Goal: Task Accomplishment & Management: Use online tool/utility

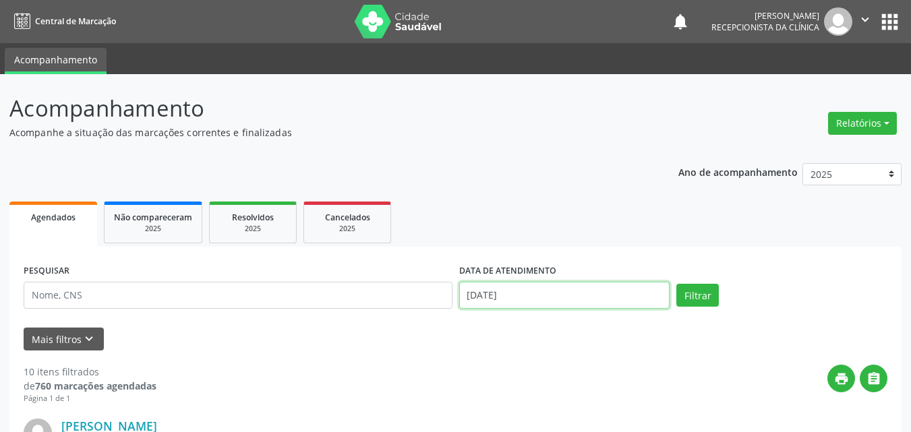
click at [492, 290] on input "[DATE]" at bounding box center [564, 295] width 211 height 27
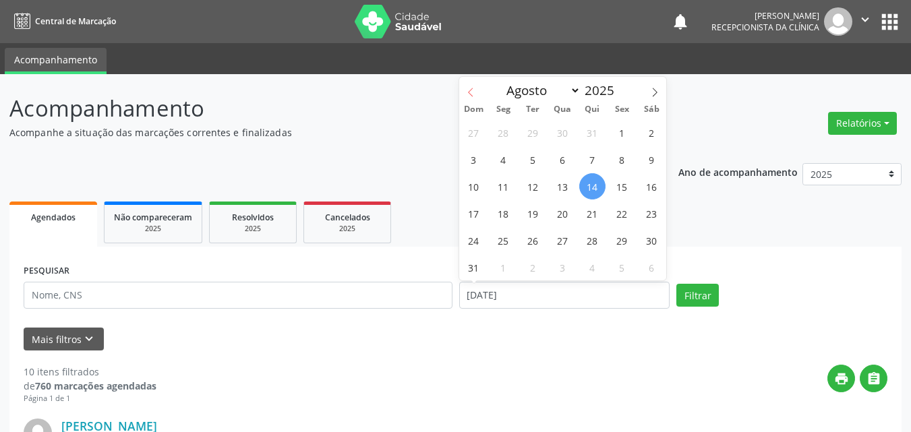
click at [471, 94] on icon at bounding box center [470, 92] width 9 height 9
select select "6"
click at [562, 237] on span "30" at bounding box center [562, 240] width 26 height 26
type input "[DATE]"
click at [562, 237] on span "30" at bounding box center [562, 240] width 26 height 26
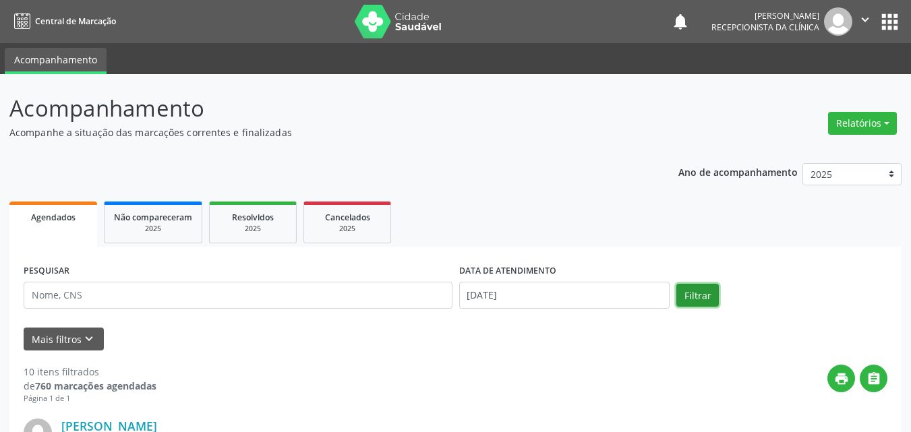
click at [697, 295] on button "Filtrar" at bounding box center [697, 295] width 42 height 23
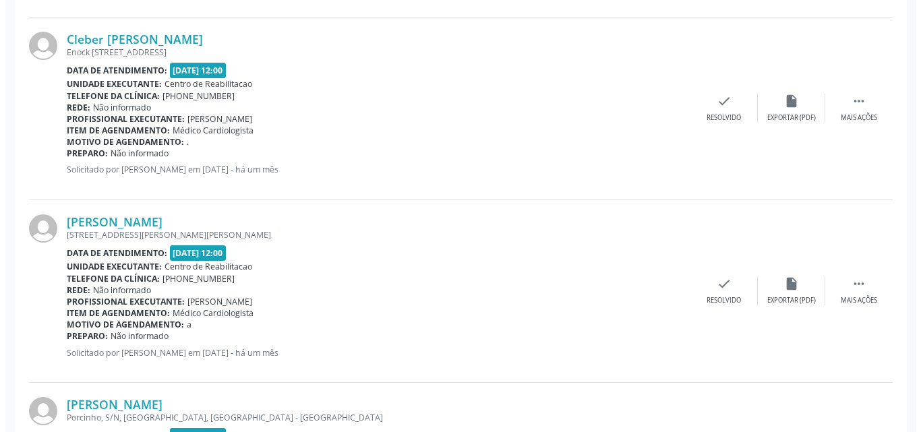
scroll to position [1090, 0]
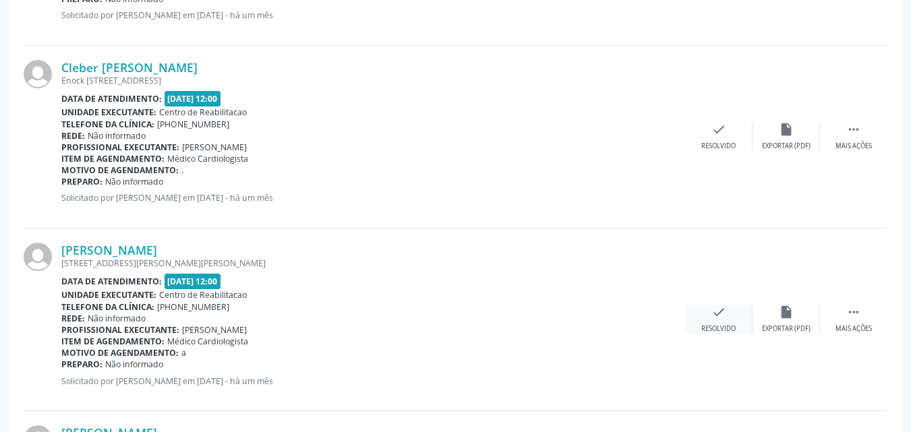
click at [719, 311] on icon "check" at bounding box center [718, 312] width 15 height 15
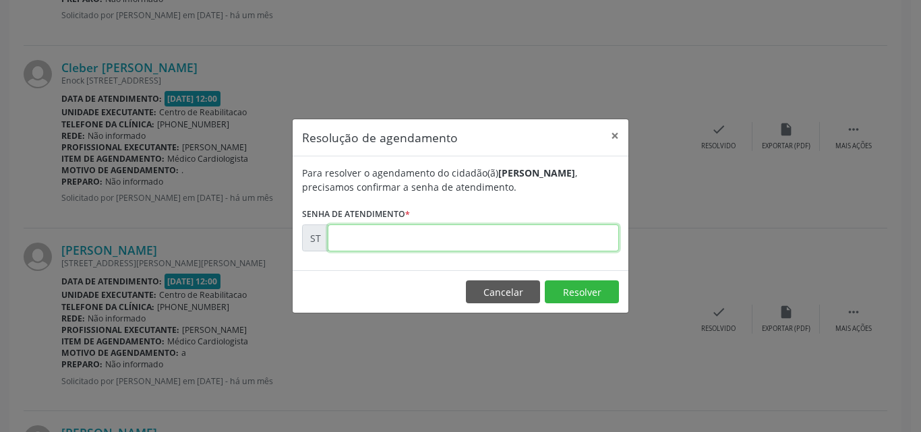
click at [375, 238] on input "text" at bounding box center [473, 238] width 291 height 27
type input "00008260"
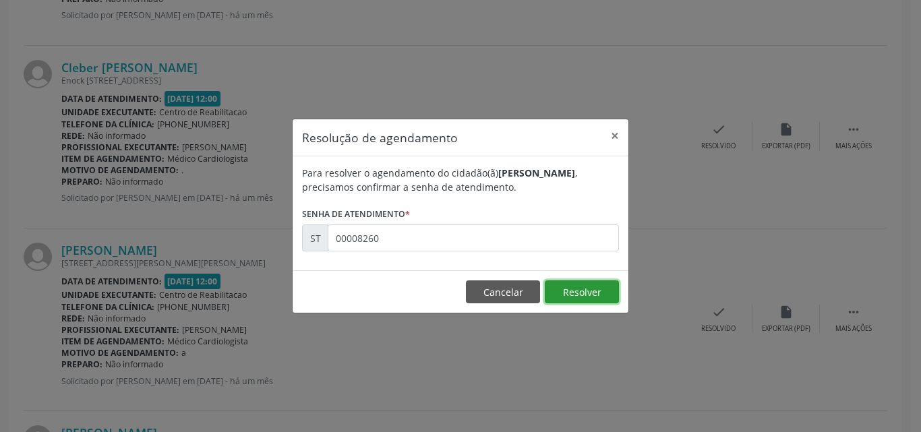
click at [601, 293] on button "Resolver" at bounding box center [582, 291] width 74 height 23
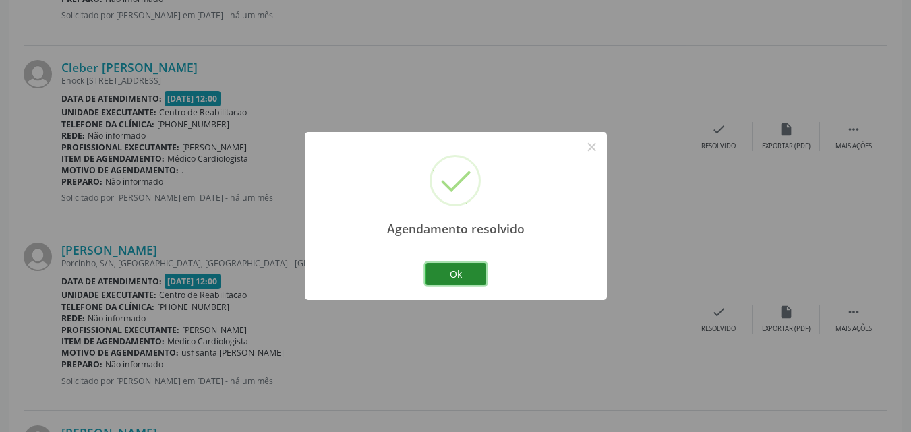
click at [459, 266] on button "Ok" at bounding box center [455, 274] width 61 height 23
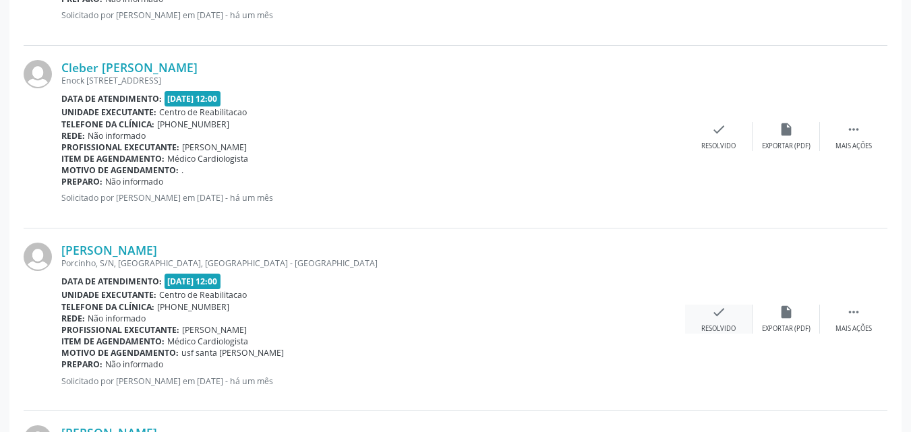
click at [720, 313] on icon "check" at bounding box center [718, 312] width 15 height 15
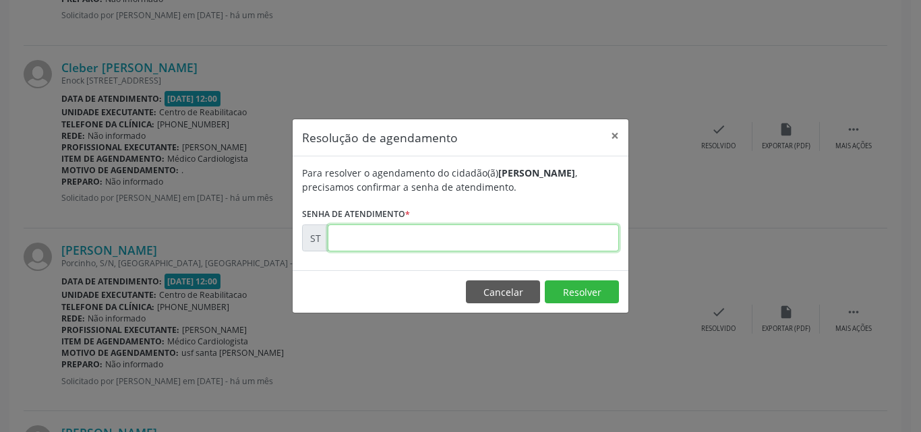
click at [361, 239] on input "text" at bounding box center [473, 238] width 291 height 27
click at [361, 237] on input "00000376" at bounding box center [473, 238] width 291 height 27
type input "00008376"
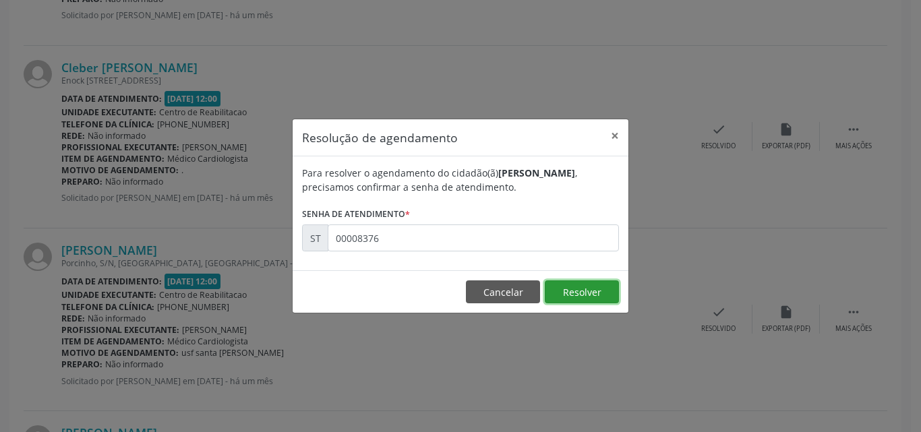
click at [567, 290] on button "Resolver" at bounding box center [582, 291] width 74 height 23
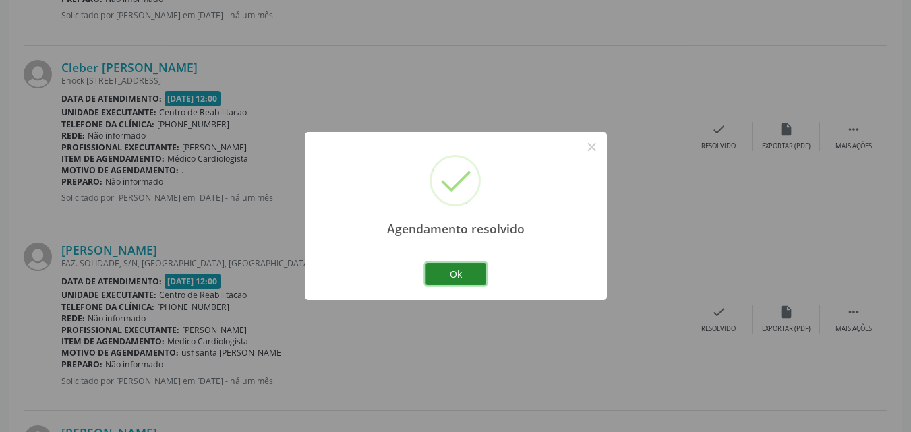
click at [467, 272] on button "Ok" at bounding box center [455, 274] width 61 height 23
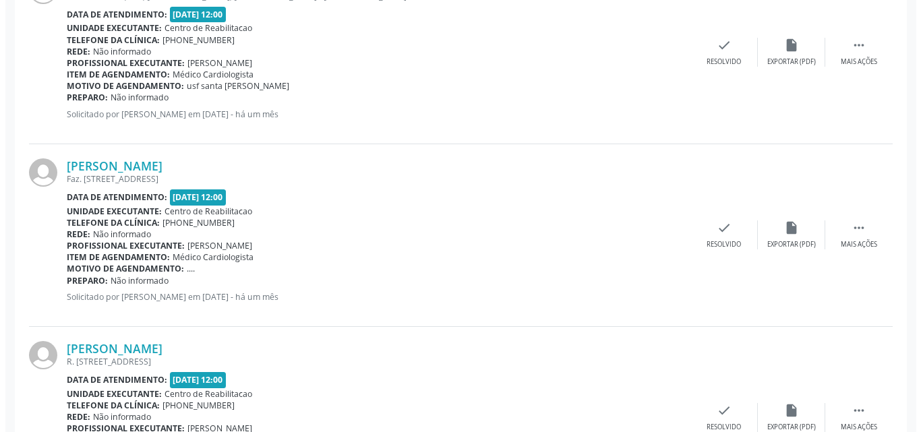
scroll to position [1360, 0]
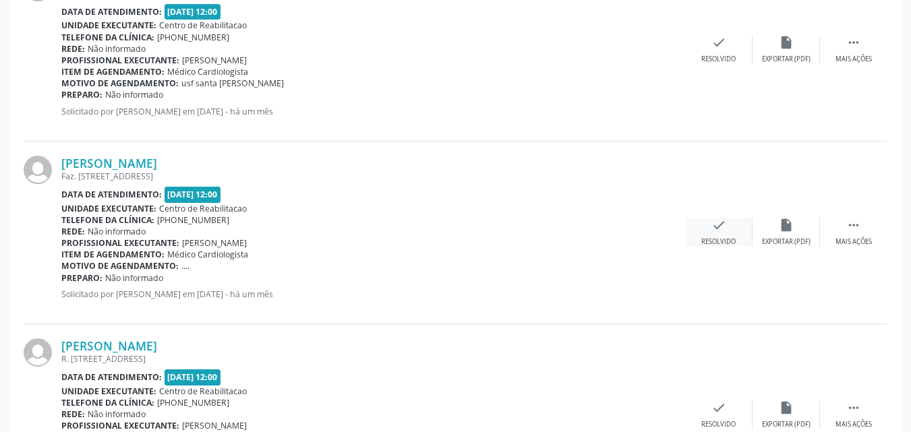
click at [719, 229] on icon "check" at bounding box center [718, 225] width 15 height 15
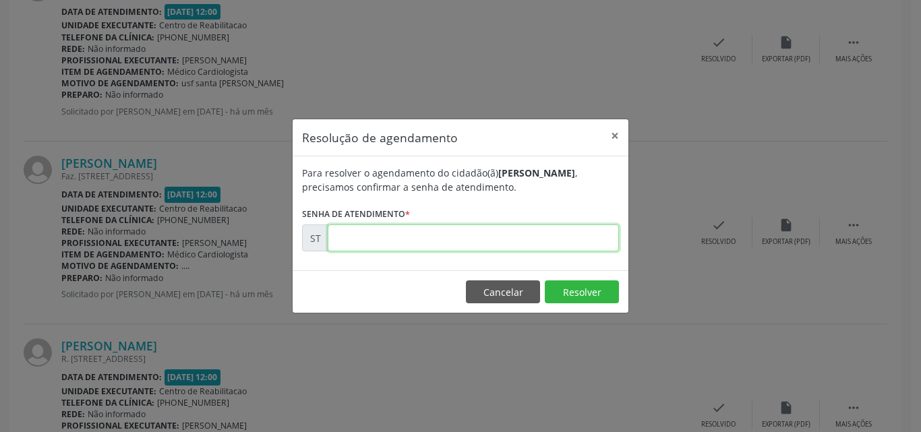
click at [399, 233] on input "text" at bounding box center [473, 238] width 291 height 27
type input "00008432"
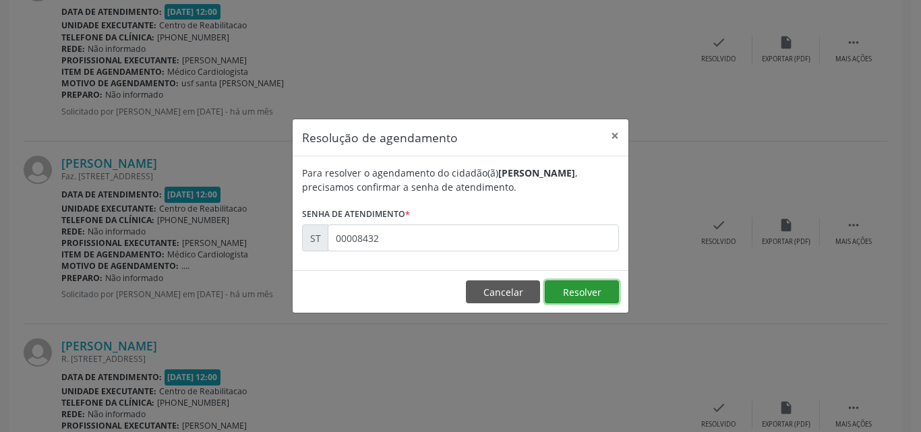
click at [566, 288] on button "Resolver" at bounding box center [582, 291] width 74 height 23
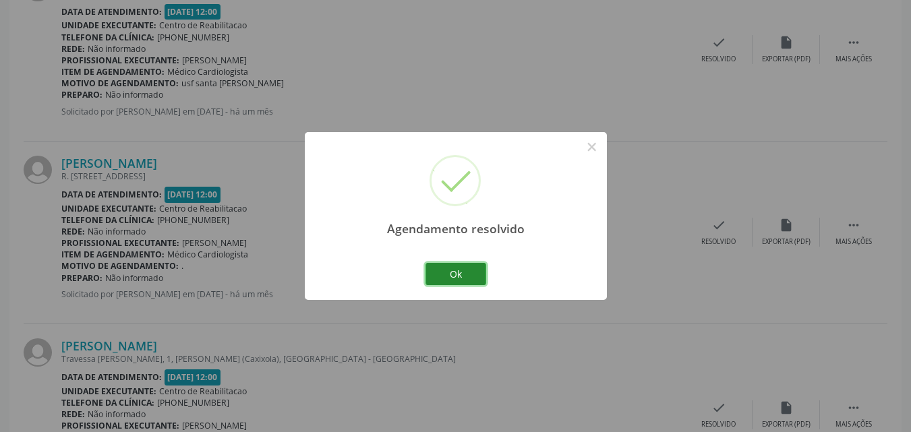
click at [469, 270] on button "Ok" at bounding box center [455, 274] width 61 height 23
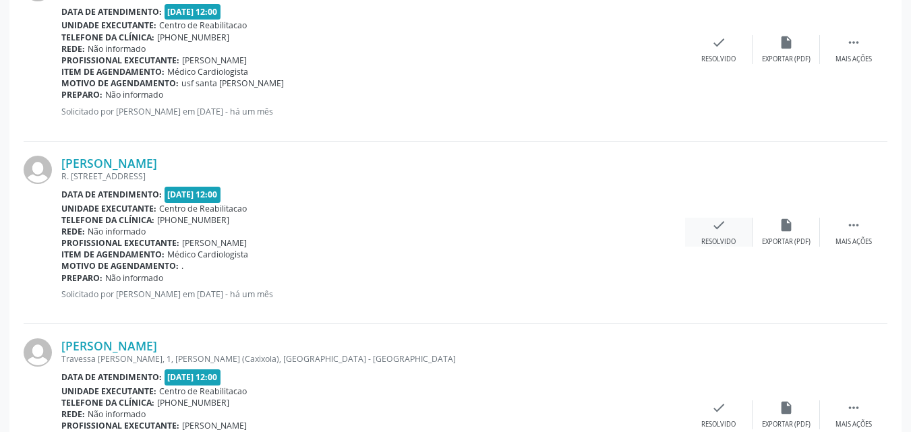
click at [715, 225] on icon "check" at bounding box center [718, 225] width 15 height 15
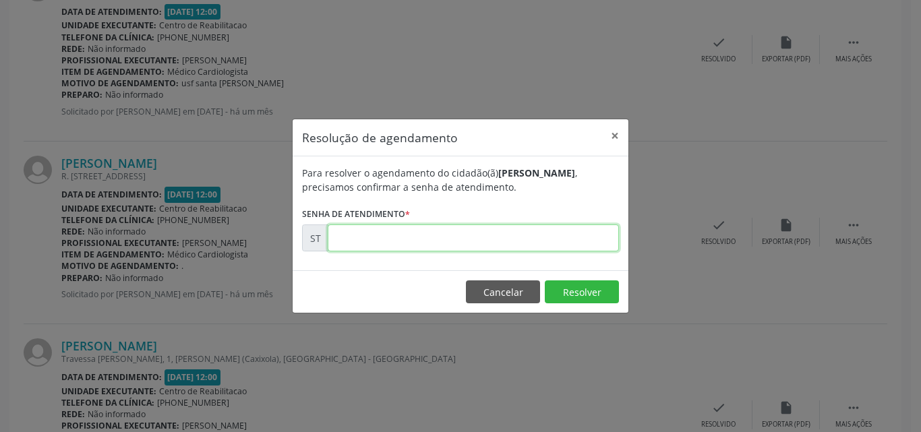
click at [342, 237] on input "text" at bounding box center [473, 238] width 291 height 27
type input "00008484"
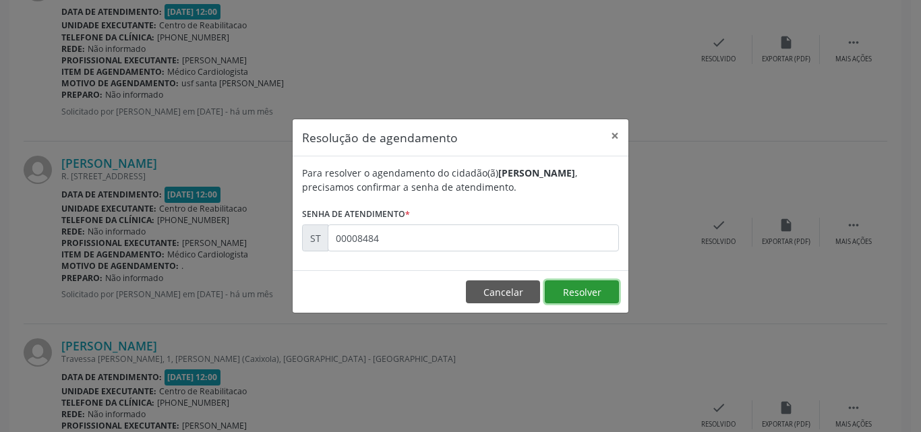
click at [568, 289] on button "Resolver" at bounding box center [582, 291] width 74 height 23
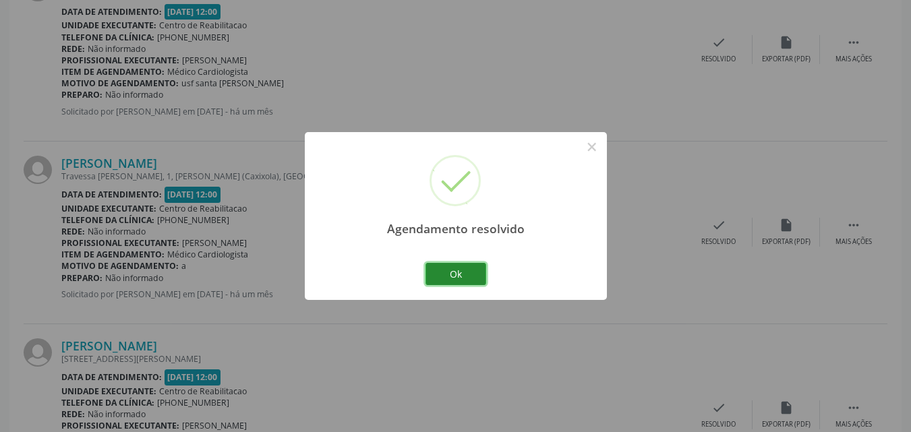
click at [471, 271] on button "Ok" at bounding box center [455, 274] width 61 height 23
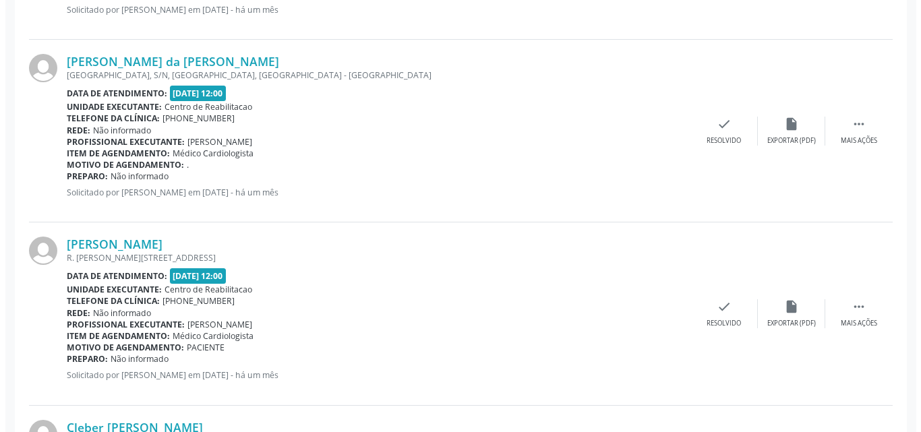
scroll to position [753, 0]
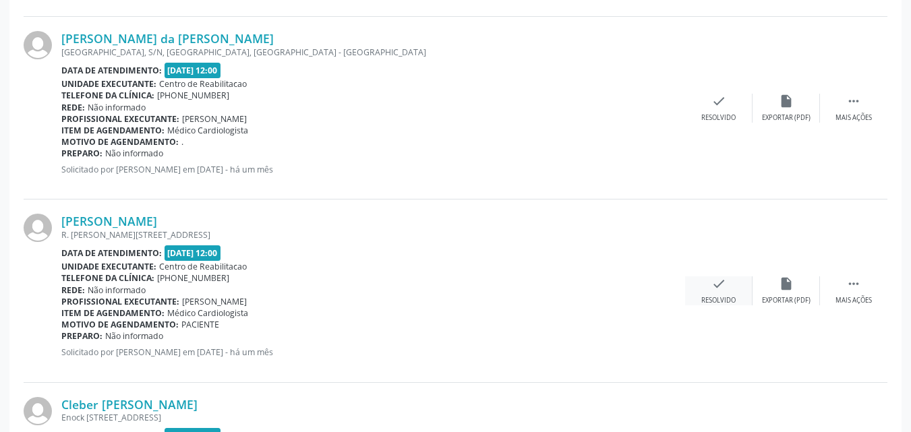
click at [717, 284] on icon "check" at bounding box center [718, 283] width 15 height 15
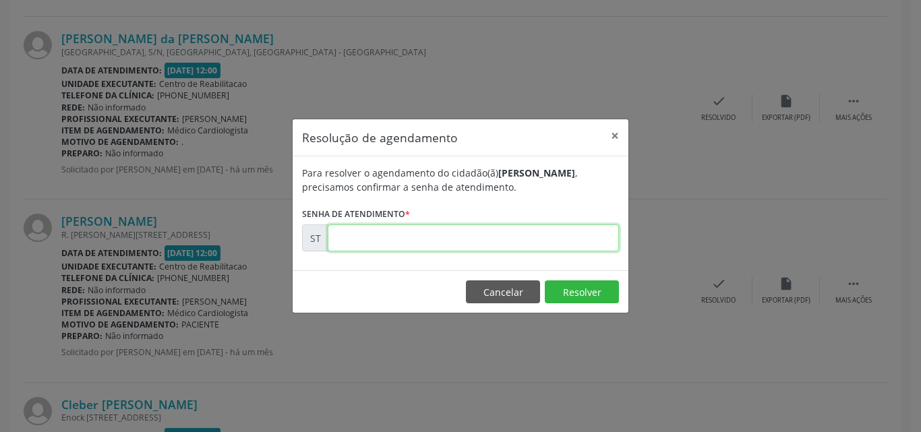
click at [382, 238] on input "text" at bounding box center [473, 238] width 291 height 27
type input "00008149"
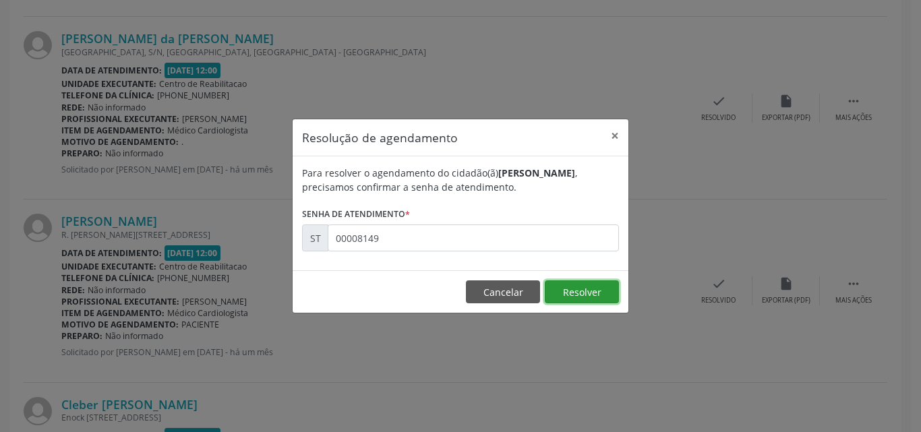
click at [583, 289] on button "Resolver" at bounding box center [582, 291] width 74 height 23
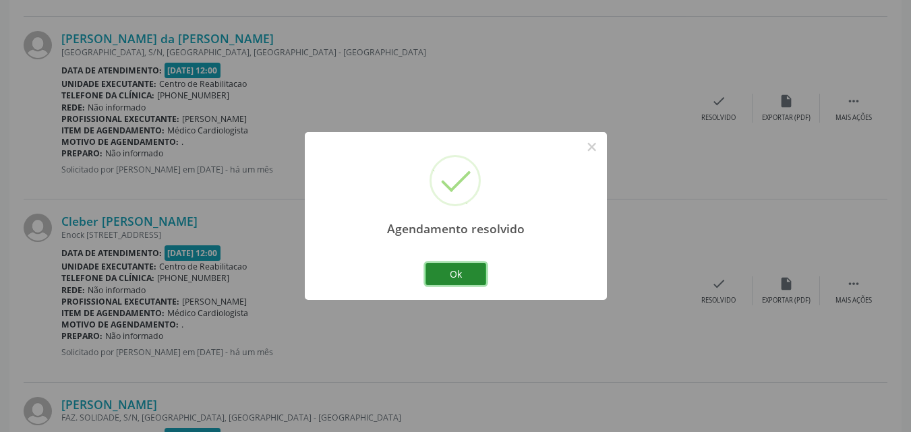
click at [453, 271] on button "Ok" at bounding box center [455, 274] width 61 height 23
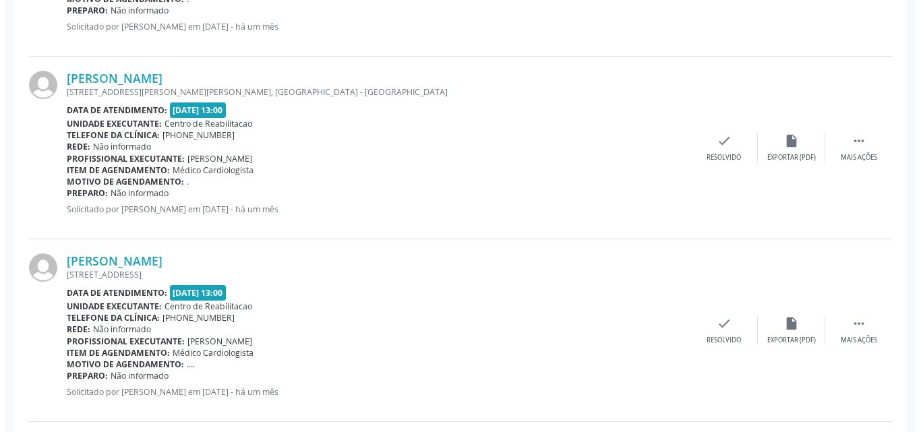
scroll to position [2371, 0]
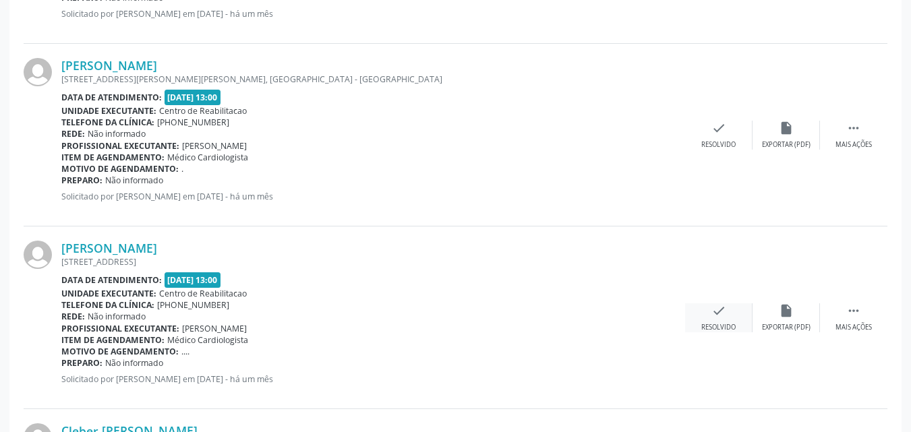
click at [715, 310] on icon "check" at bounding box center [718, 310] width 15 height 15
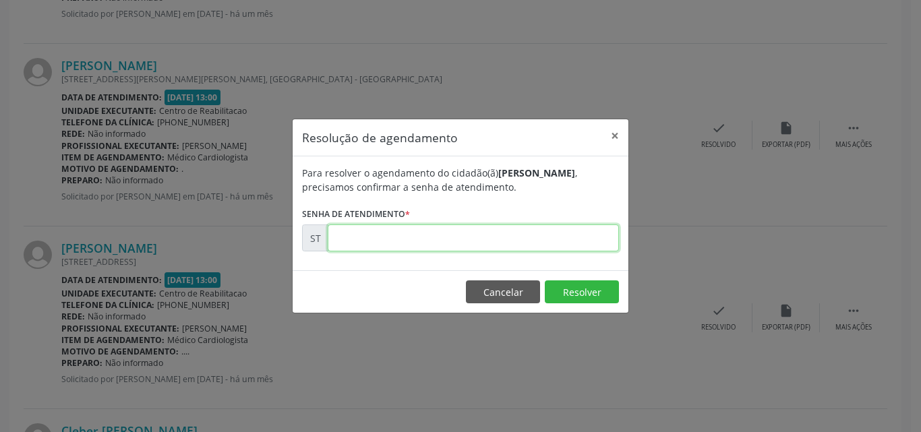
click at [367, 239] on input "text" at bounding box center [473, 238] width 291 height 27
type input "00008864"
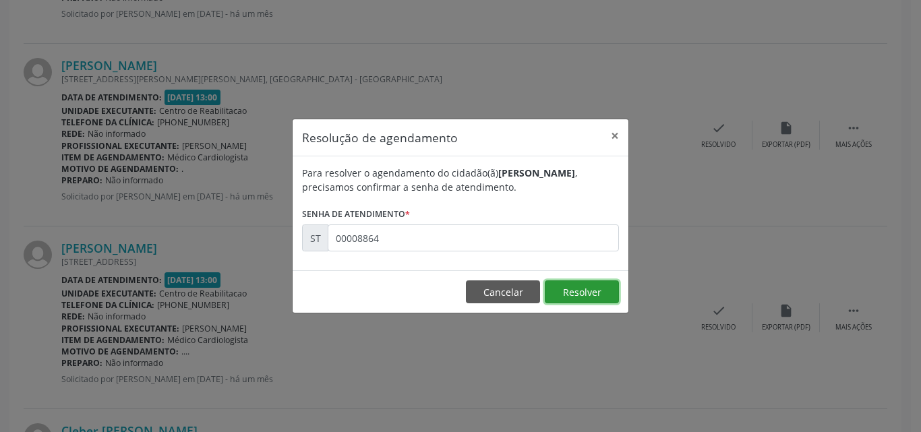
click at [574, 290] on button "Resolver" at bounding box center [582, 291] width 74 height 23
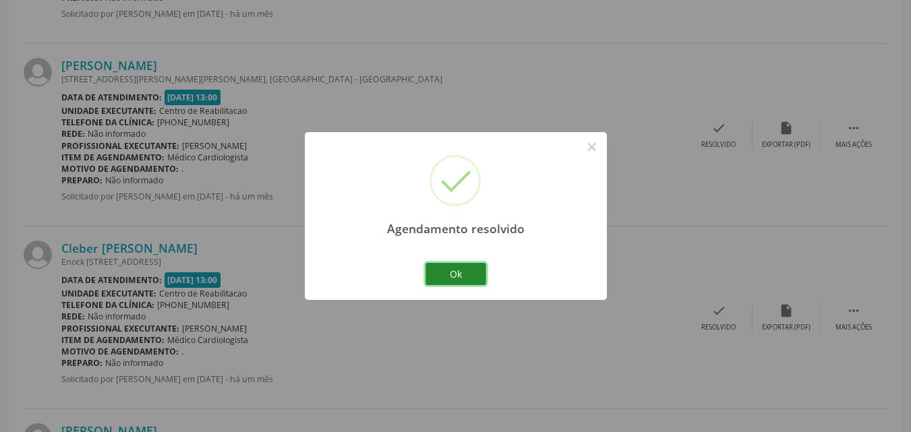
click at [468, 273] on button "Ok" at bounding box center [455, 274] width 61 height 23
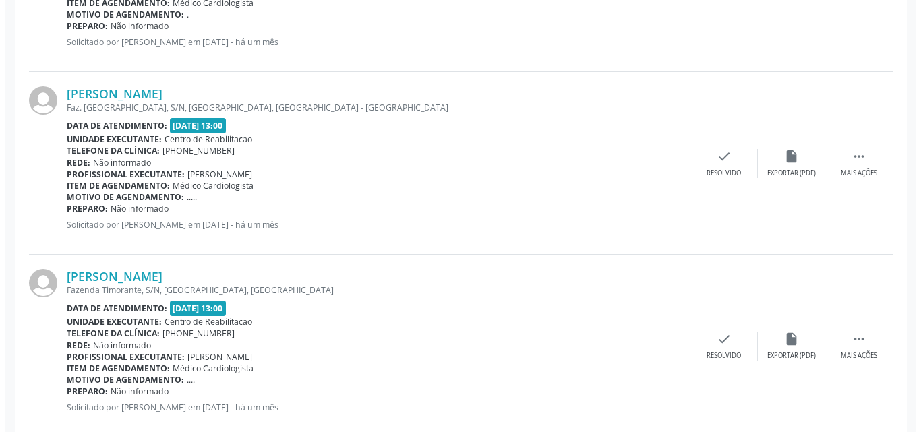
scroll to position [2776, 0]
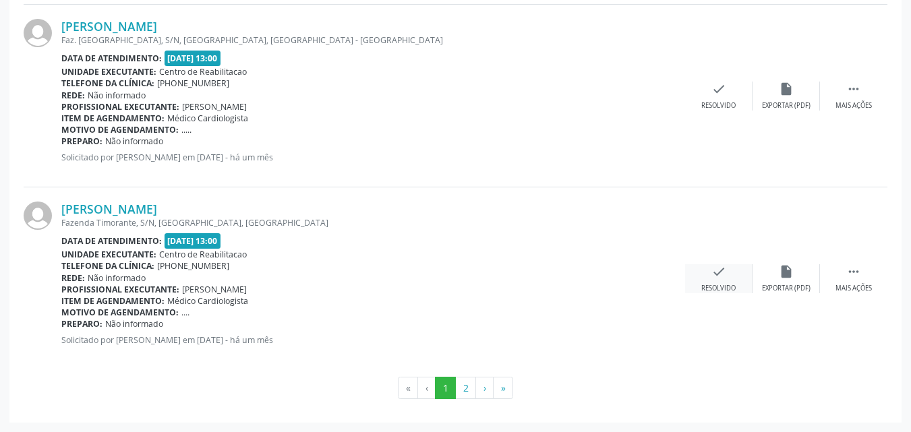
click at [723, 270] on icon "check" at bounding box center [718, 271] width 15 height 15
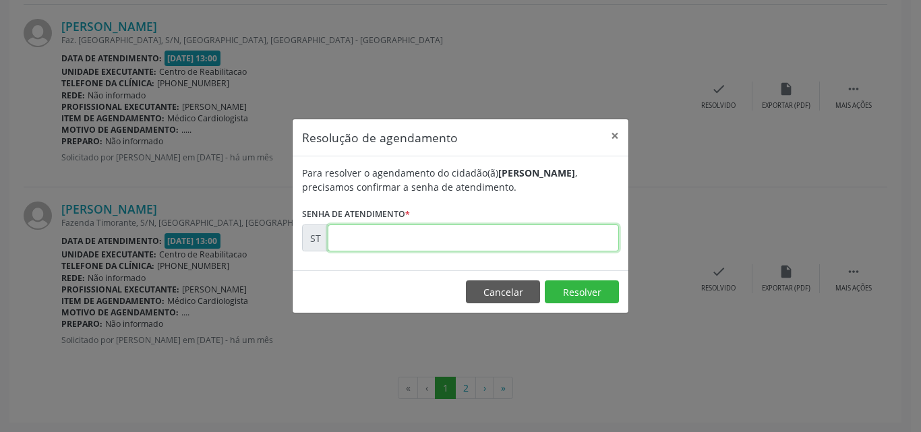
click at [385, 235] on input "text" at bounding box center [473, 238] width 291 height 27
type input "00009191"
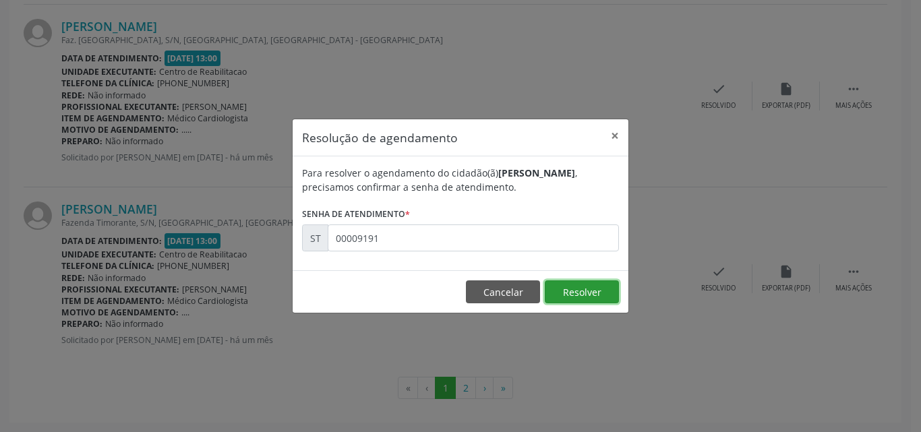
click at [563, 290] on button "Resolver" at bounding box center [582, 291] width 74 height 23
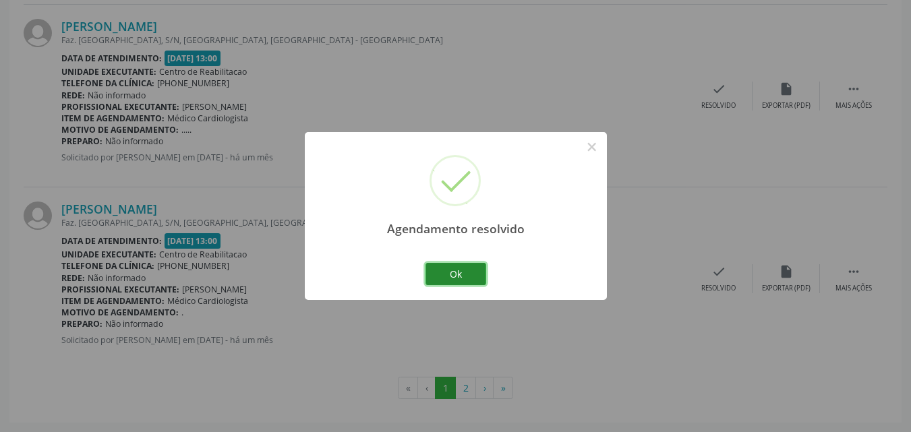
click at [472, 273] on button "Ok" at bounding box center [455, 274] width 61 height 23
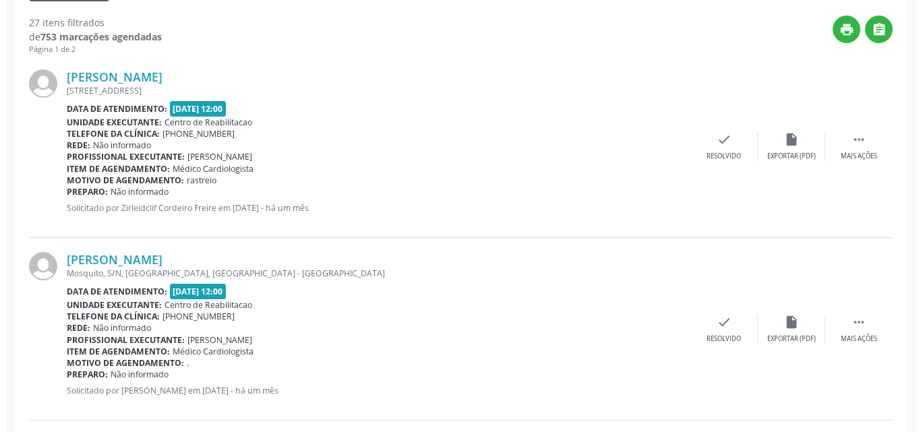
scroll to position [349, 0]
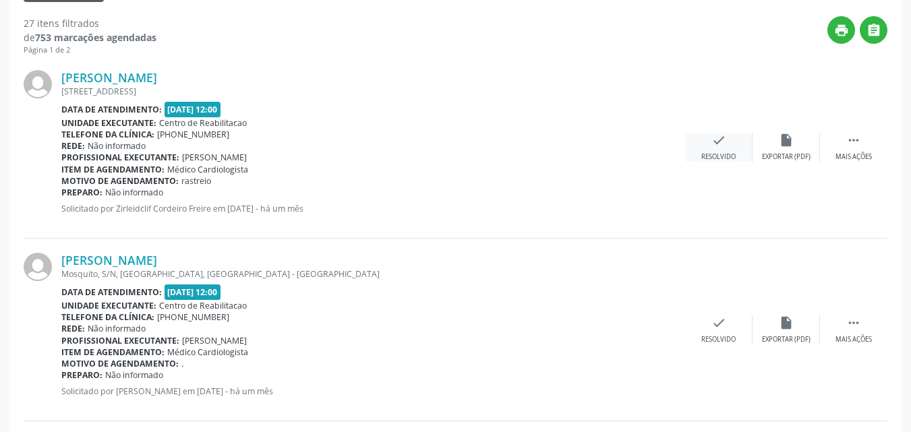
click at [721, 140] on icon "check" at bounding box center [718, 140] width 15 height 15
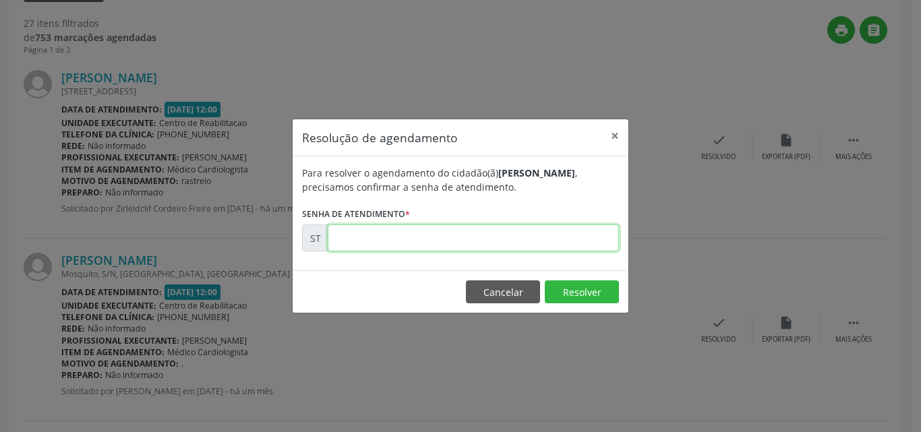
click at [355, 240] on input "text" at bounding box center [473, 238] width 291 height 27
type input "00006460"
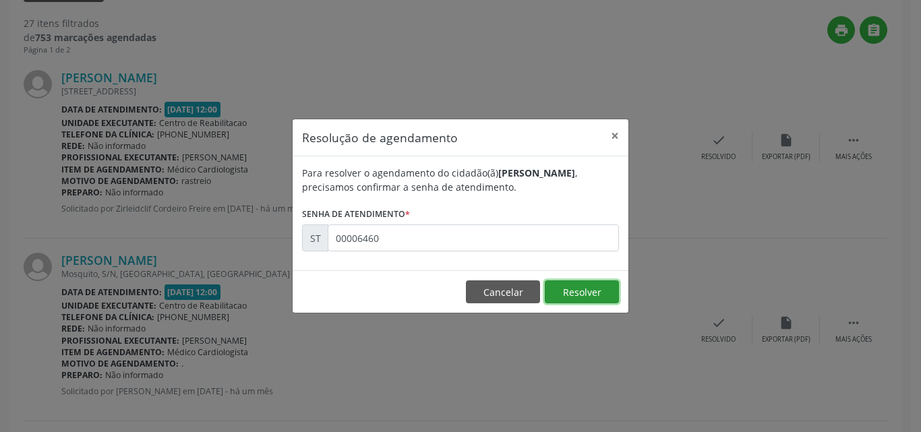
click at [570, 289] on button "Resolver" at bounding box center [582, 291] width 74 height 23
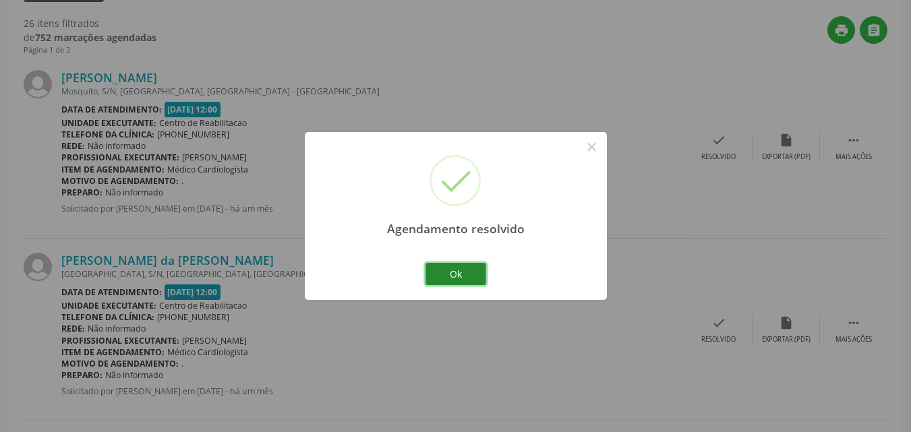
click at [461, 272] on button "Ok" at bounding box center [455, 274] width 61 height 23
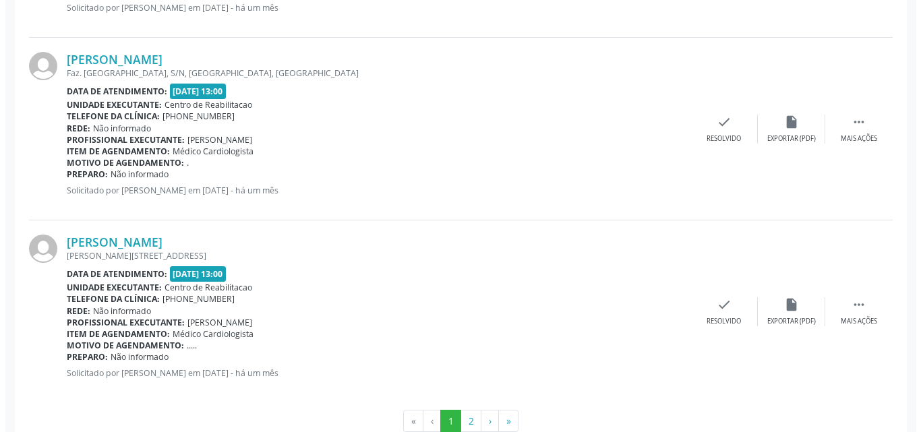
scroll to position [2776, 0]
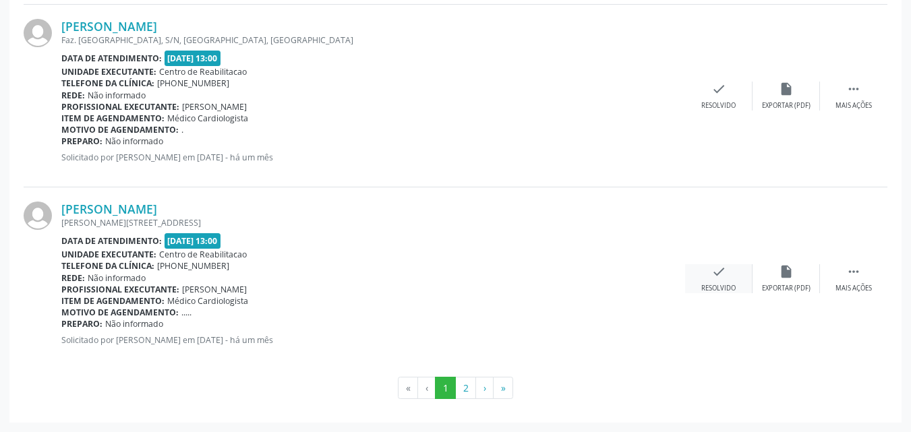
click at [718, 269] on icon "check" at bounding box center [718, 271] width 15 height 15
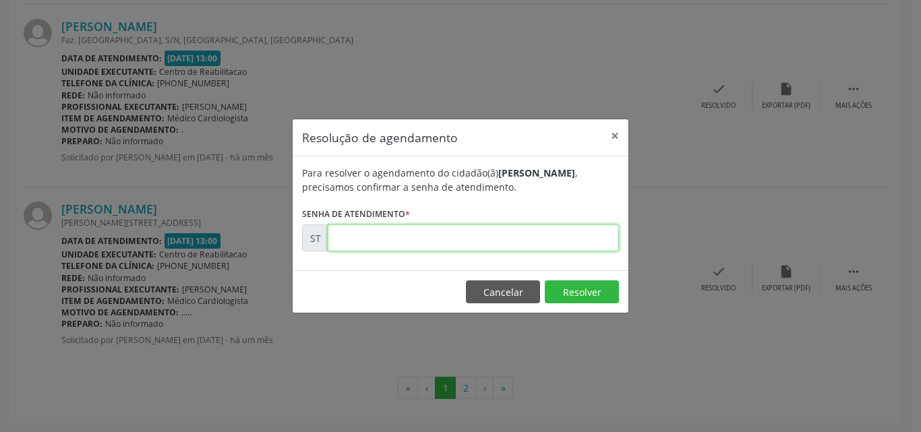
click at [367, 239] on input "text" at bounding box center [473, 238] width 291 height 27
type input "00009426"
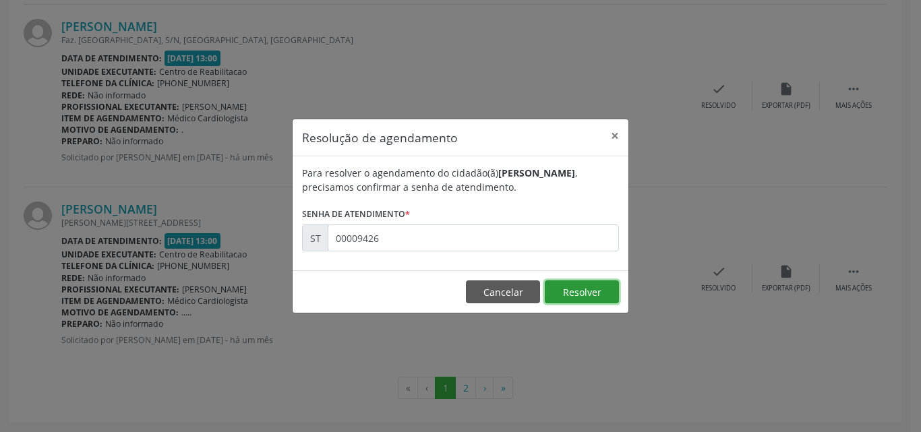
click at [566, 288] on button "Resolver" at bounding box center [582, 291] width 74 height 23
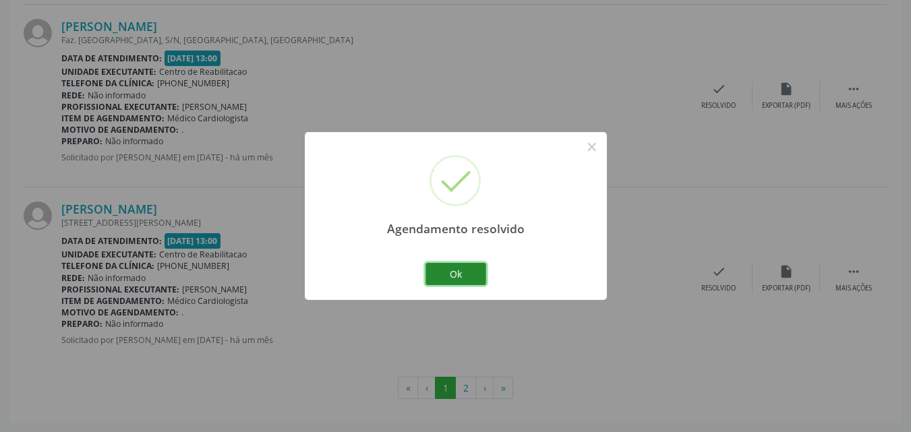
click at [459, 273] on button "Ok" at bounding box center [455, 274] width 61 height 23
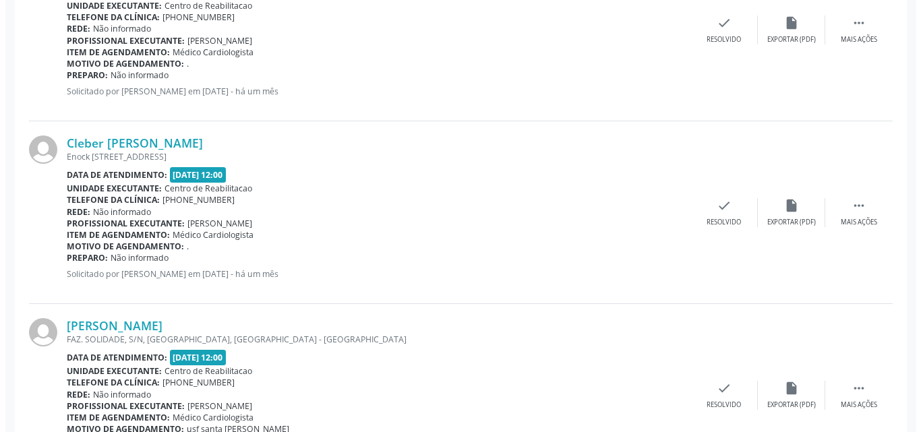
scroll to position [618, 0]
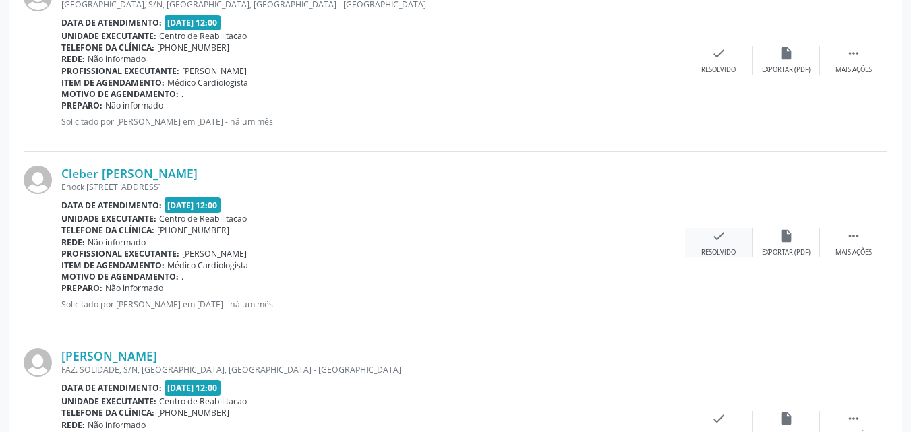
click at [719, 235] on icon "check" at bounding box center [718, 236] width 15 height 15
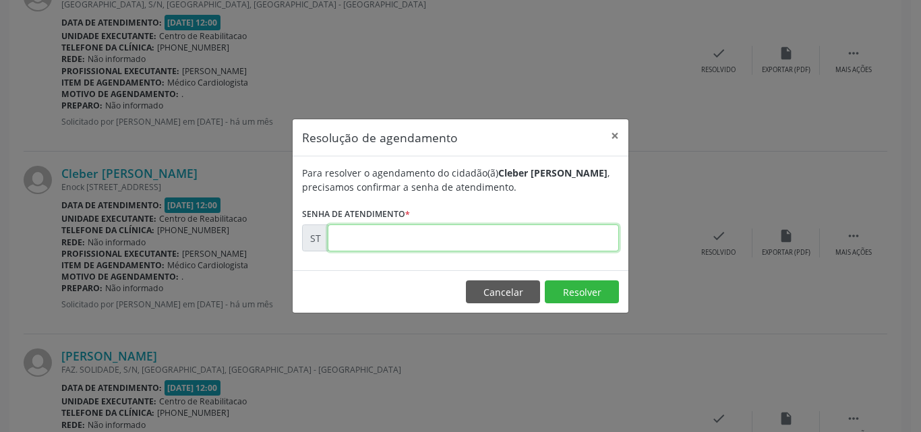
click at [354, 237] on input "text" at bounding box center [473, 238] width 291 height 27
type input "00008193"
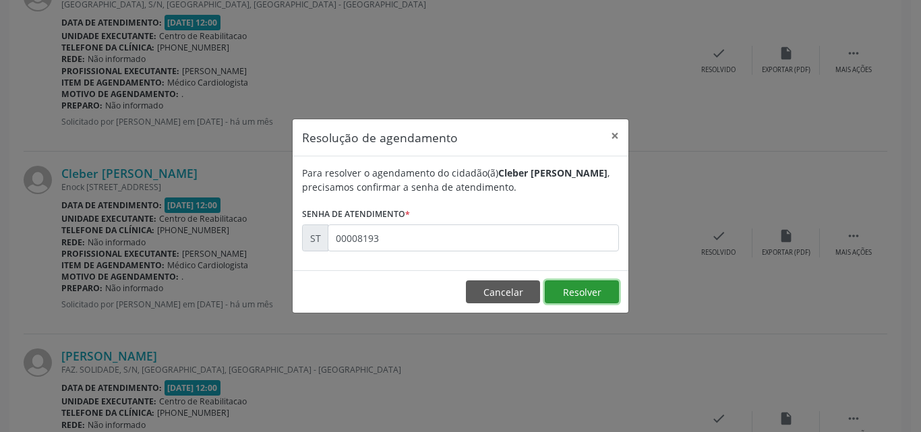
click at [564, 293] on button "Resolver" at bounding box center [582, 291] width 74 height 23
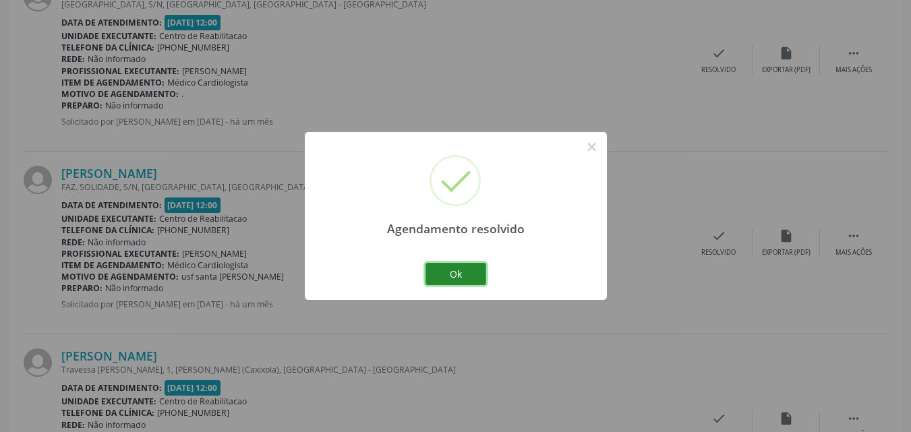
click at [466, 272] on button "Ok" at bounding box center [455, 274] width 61 height 23
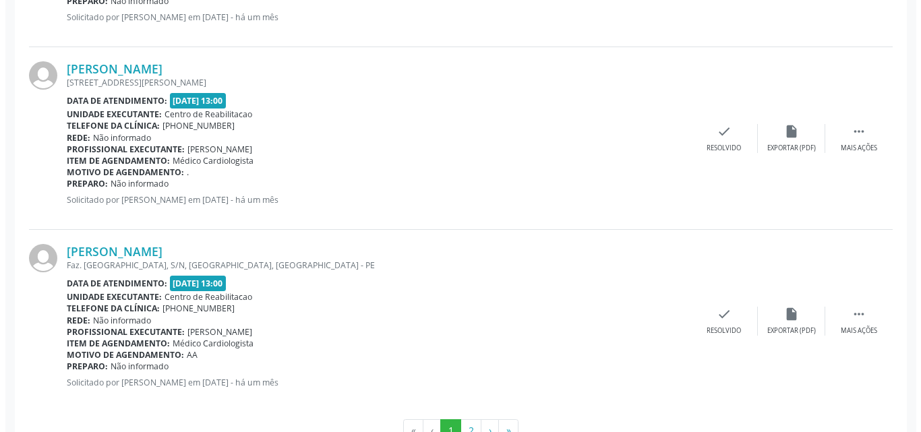
scroll to position [2776, 0]
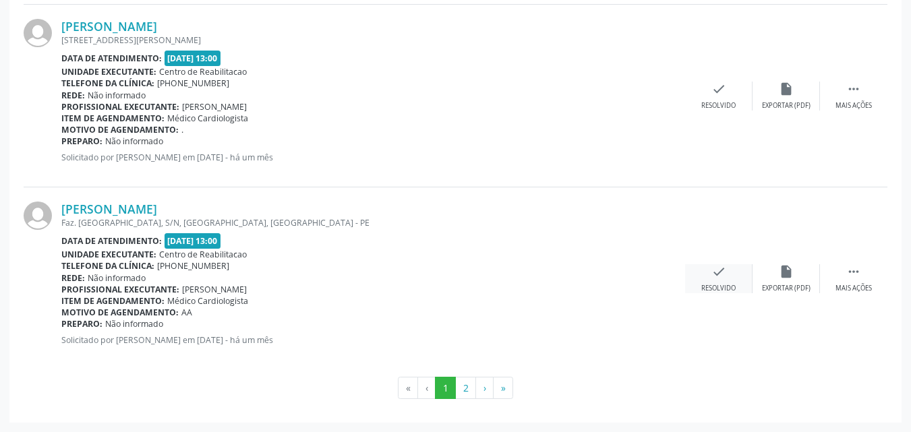
click at [721, 271] on icon "check" at bounding box center [718, 271] width 15 height 15
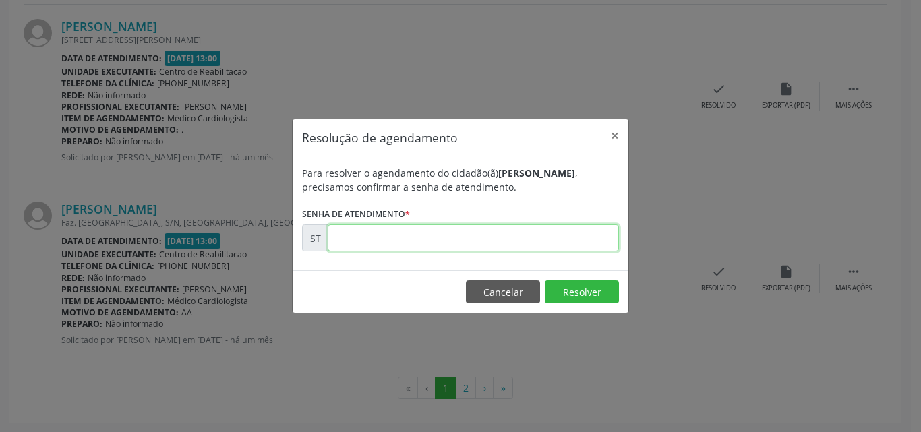
click at [340, 235] on input "text" at bounding box center [473, 238] width 291 height 27
type input "00009440"
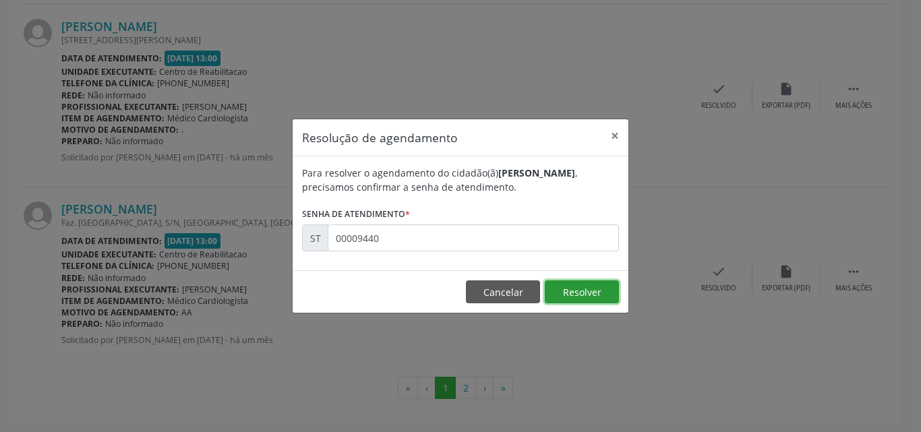
click at [574, 288] on button "Resolver" at bounding box center [582, 291] width 74 height 23
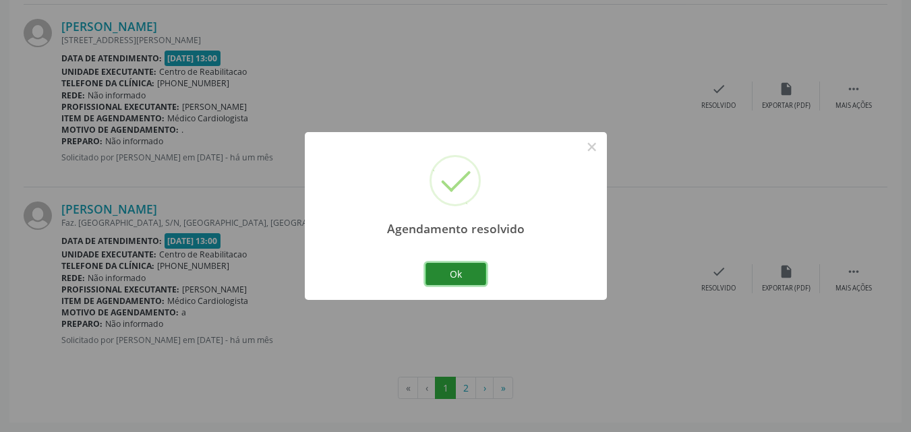
click at [467, 270] on button "Ok" at bounding box center [455, 274] width 61 height 23
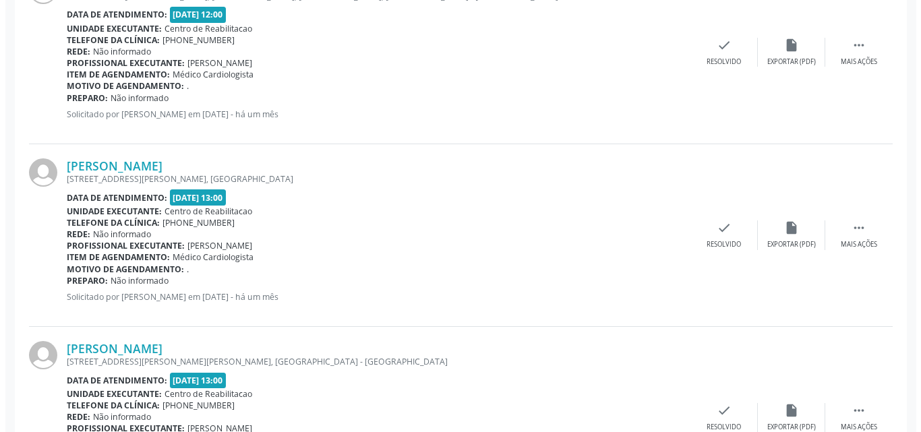
scroll to position [1764, 0]
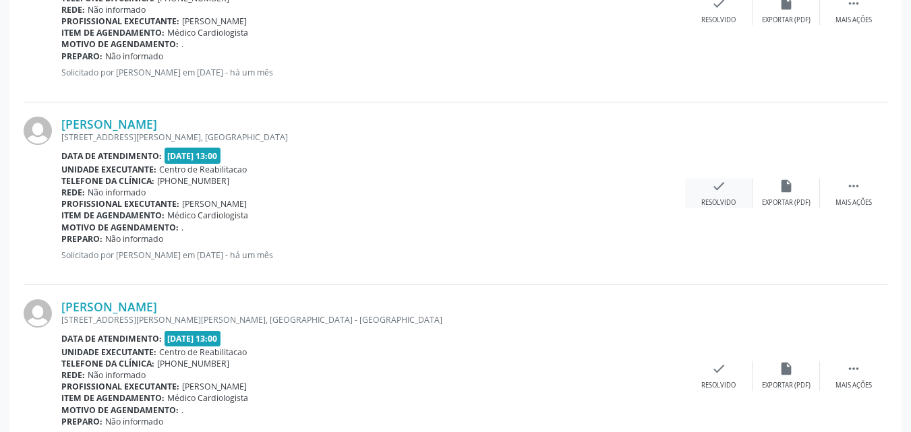
click at [721, 187] on icon "check" at bounding box center [718, 186] width 15 height 15
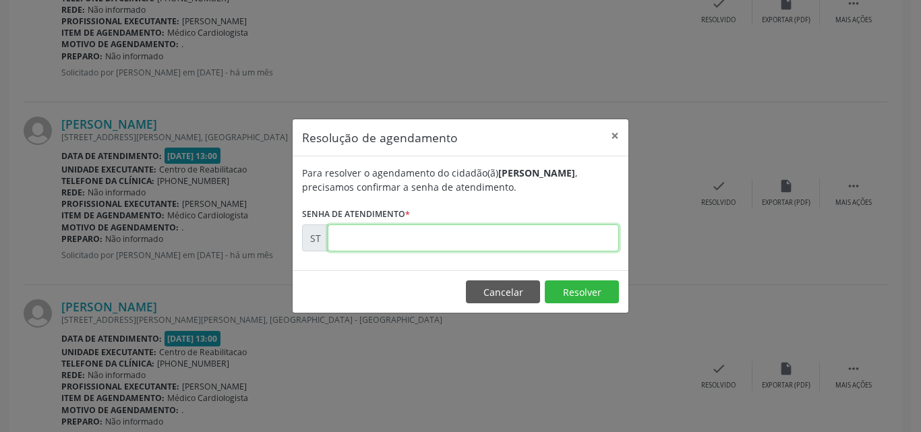
click at [347, 234] on input "text" at bounding box center [473, 238] width 291 height 27
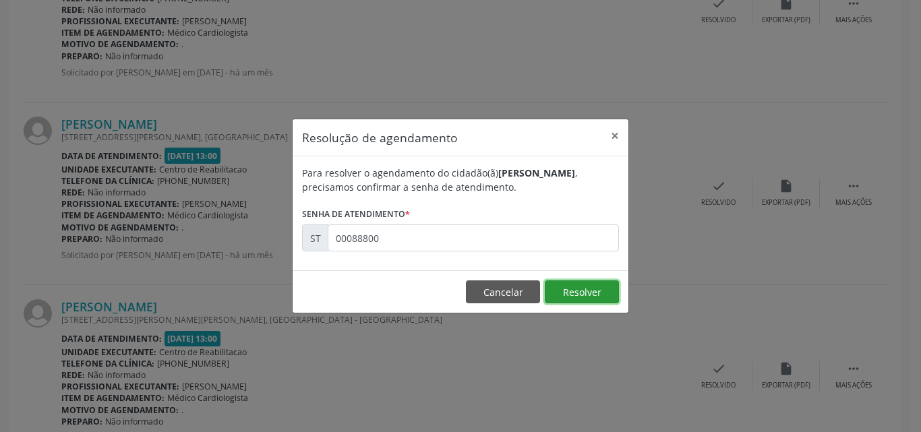
click at [571, 287] on button "Resolver" at bounding box center [582, 291] width 74 height 23
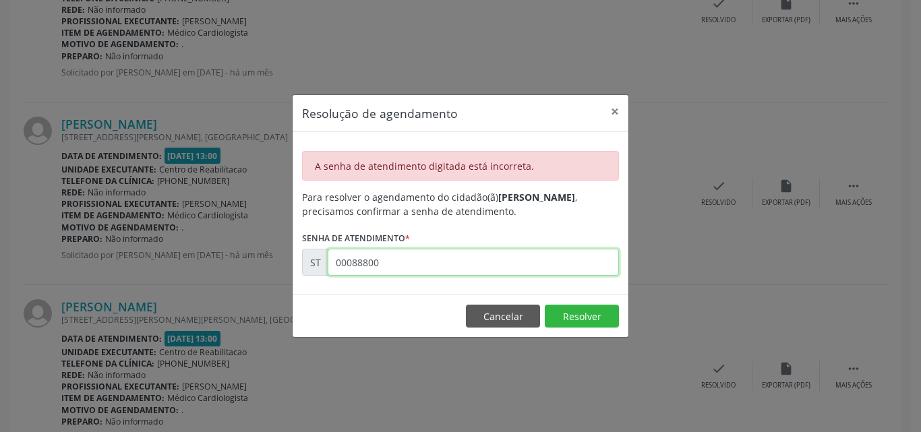
click at [392, 261] on input "00088800" at bounding box center [473, 262] width 291 height 27
click at [355, 262] on input "00088800" at bounding box center [473, 262] width 291 height 27
click at [400, 264] on input "00008800" at bounding box center [473, 262] width 291 height 27
type input "00008800"
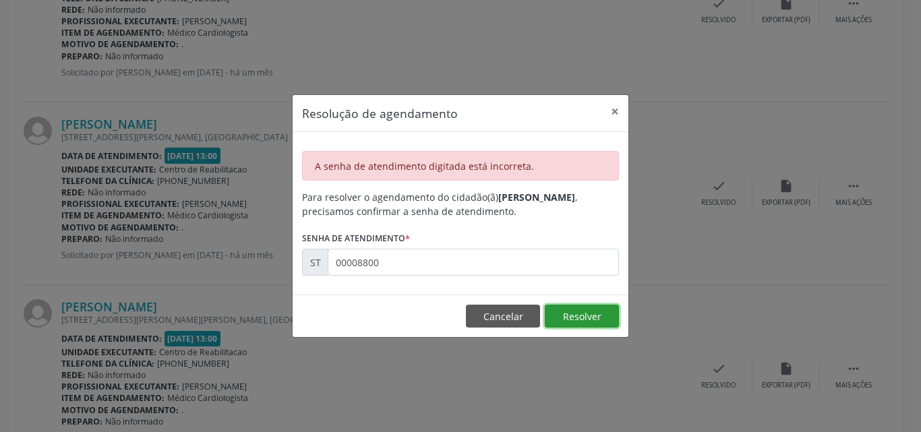
click at [573, 314] on button "Resolver" at bounding box center [582, 316] width 74 height 23
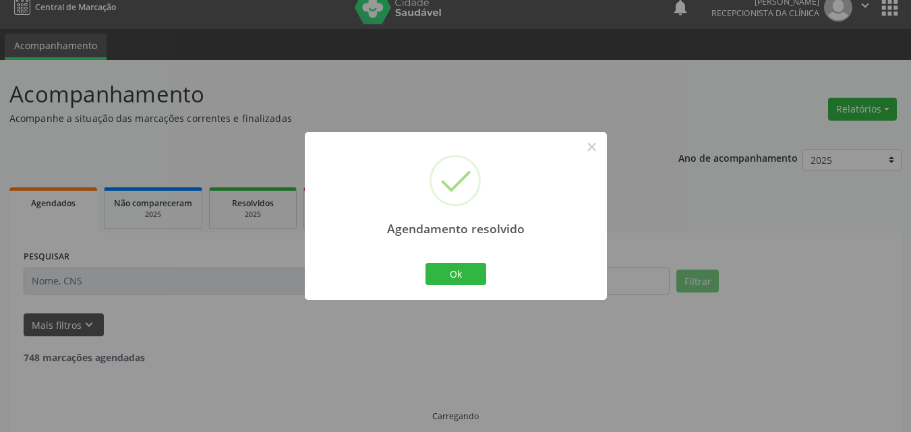
scroll to position [28, 0]
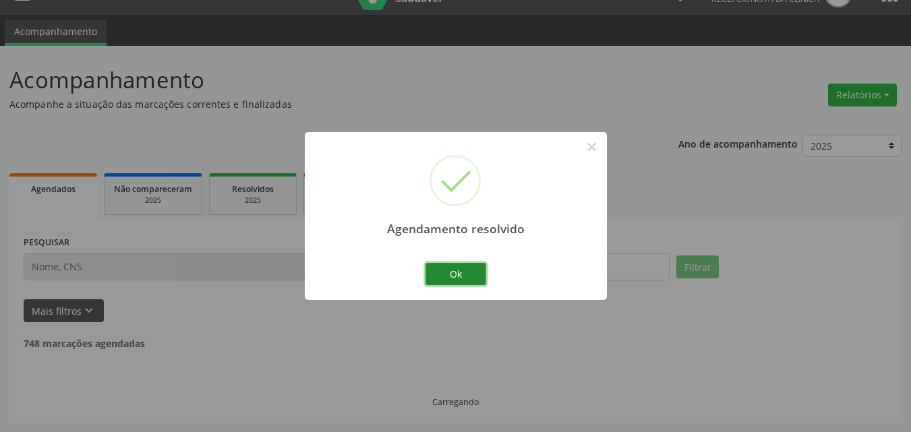
click at [455, 271] on button "Ok" at bounding box center [455, 274] width 61 height 23
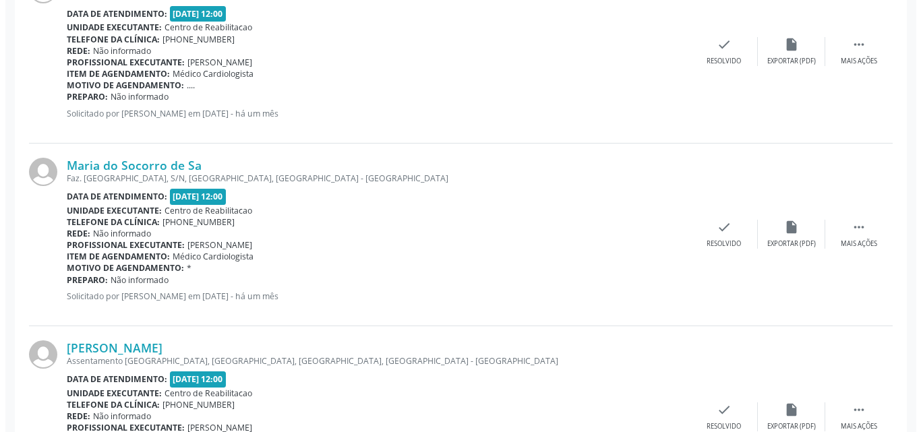
scroll to position [1377, 0]
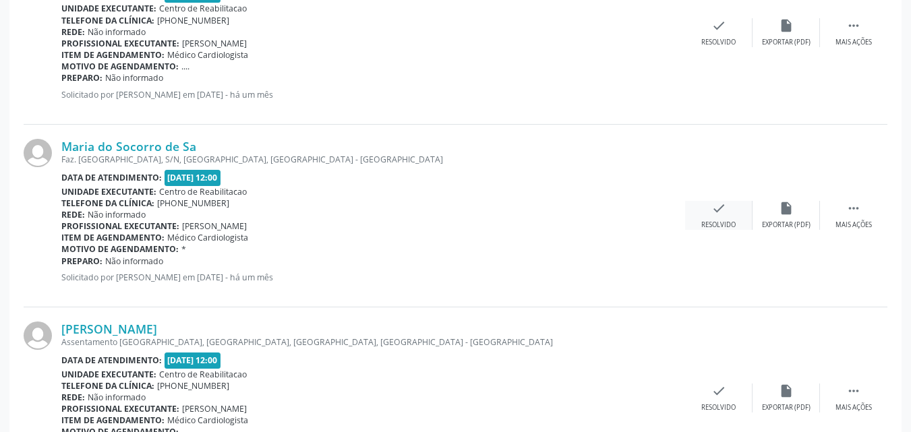
click at [719, 208] on icon "check" at bounding box center [718, 208] width 15 height 15
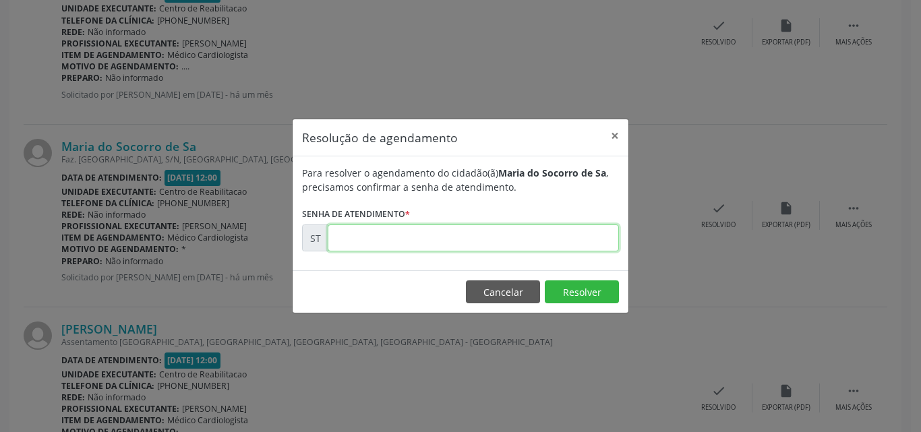
click at [350, 239] on input "text" at bounding box center [473, 238] width 291 height 27
type input "00008798"
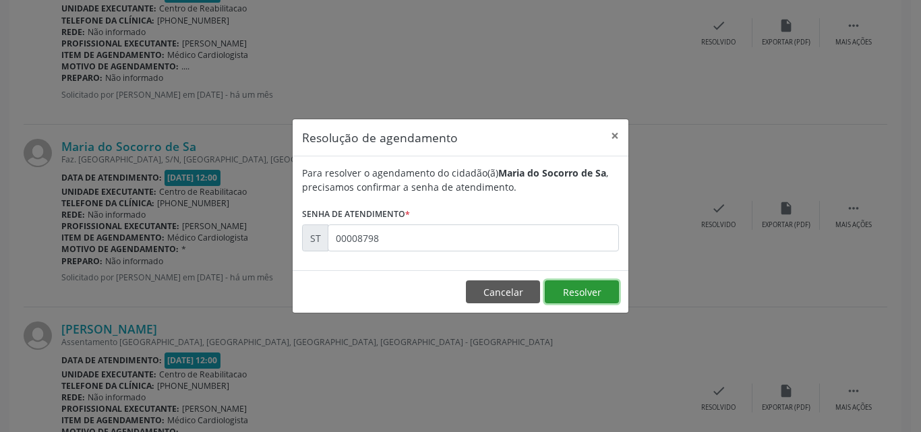
click at [560, 286] on button "Resolver" at bounding box center [582, 291] width 74 height 23
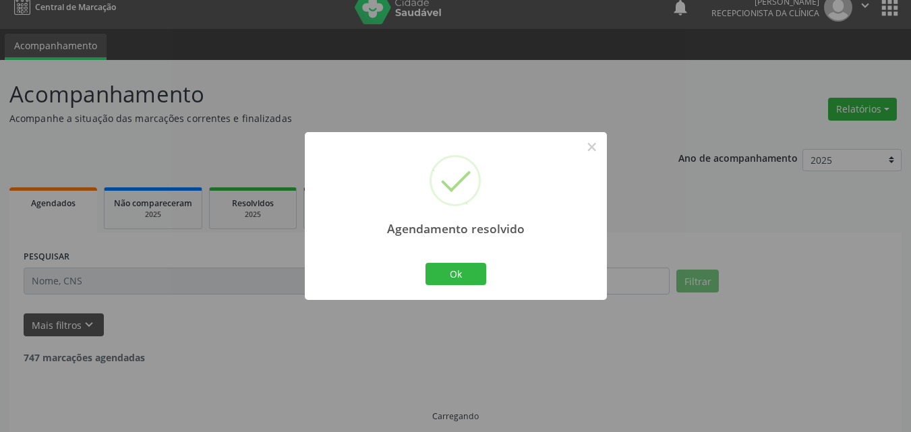
scroll to position [28, 0]
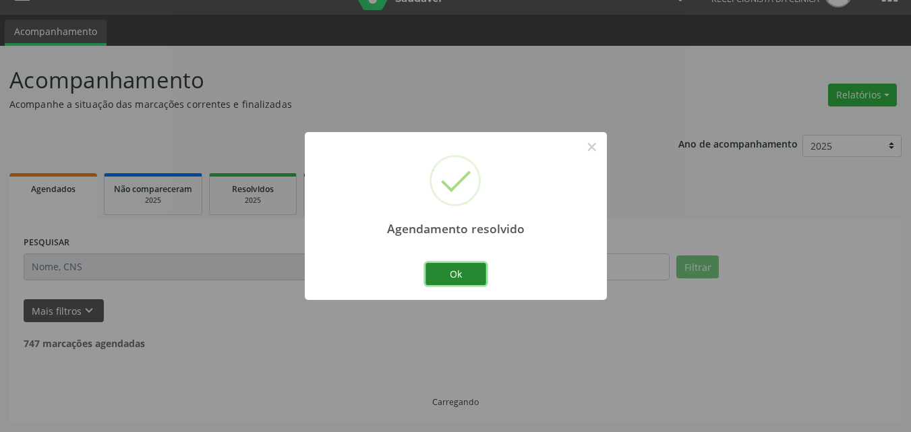
click at [459, 272] on button "Ok" at bounding box center [455, 274] width 61 height 23
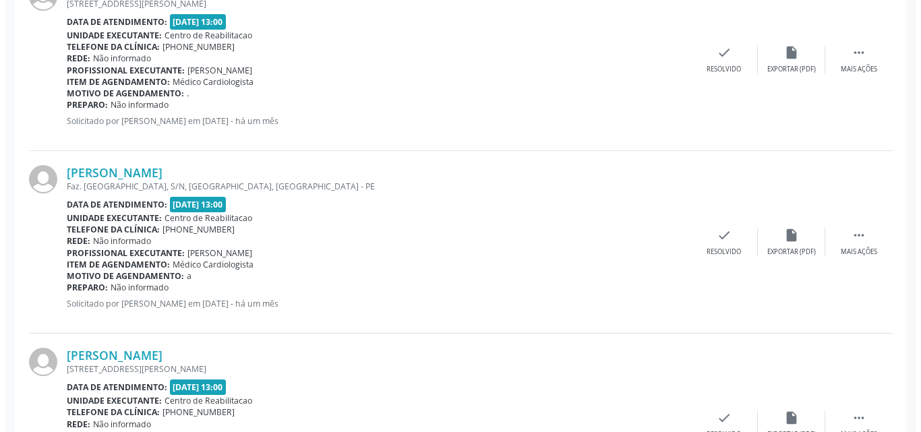
scroll to position [2455, 0]
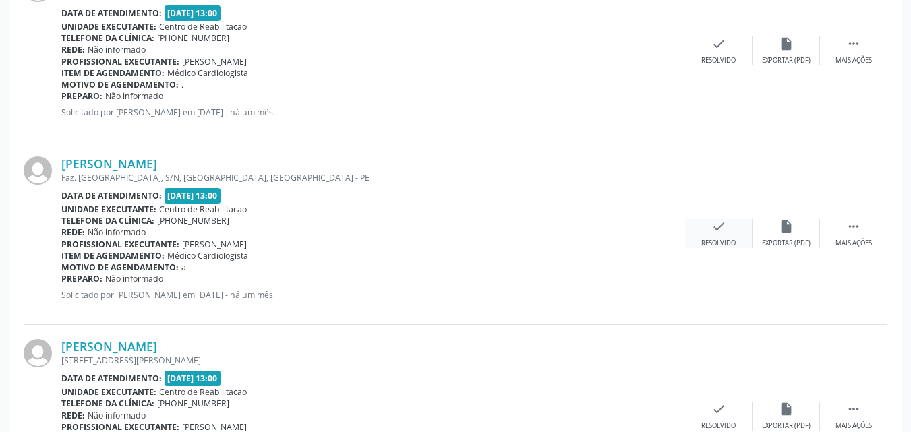
click at [717, 226] on icon "check" at bounding box center [718, 226] width 15 height 15
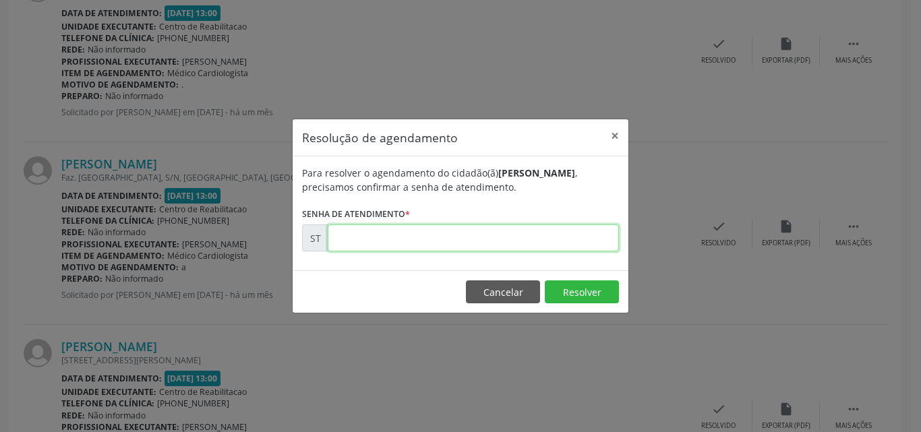
click at [380, 239] on input "text" at bounding box center [473, 238] width 291 height 27
type input "00009445"
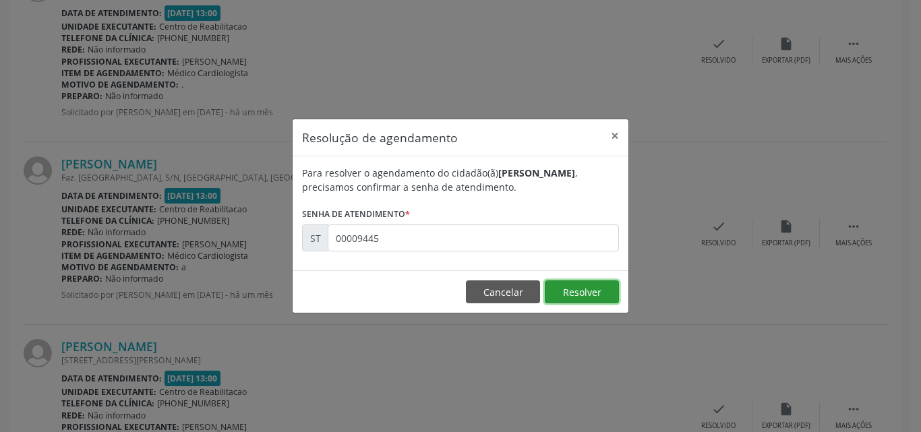
click at [568, 290] on button "Resolver" at bounding box center [582, 291] width 74 height 23
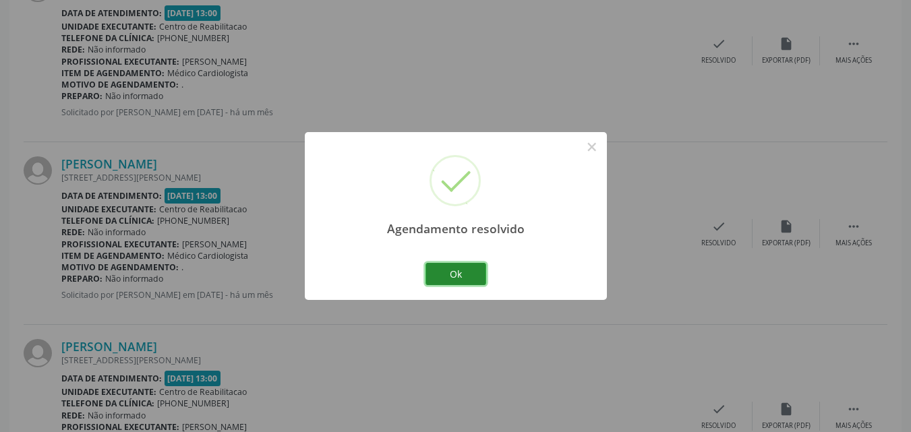
click at [465, 270] on button "Ok" at bounding box center [455, 274] width 61 height 23
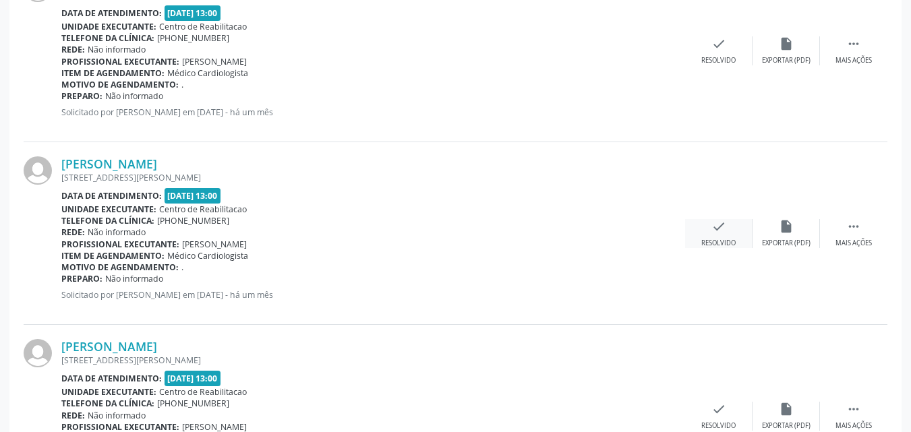
click at [722, 225] on icon "check" at bounding box center [718, 226] width 15 height 15
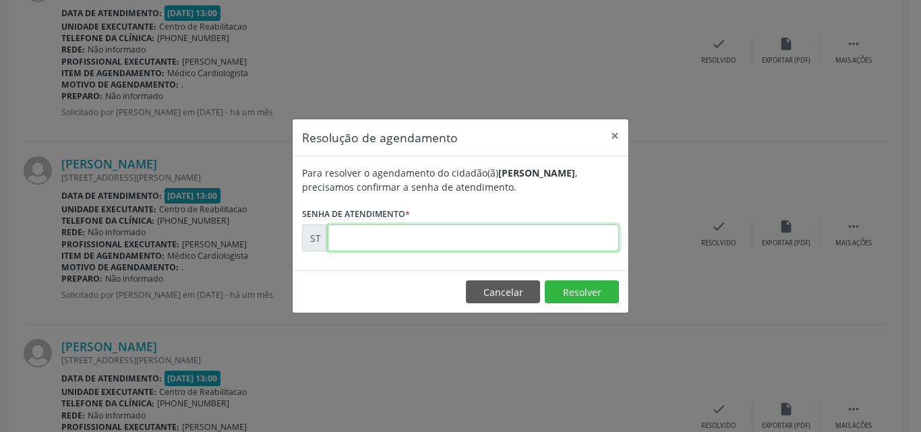
click at [365, 237] on input "text" at bounding box center [473, 238] width 291 height 27
type input "00009505"
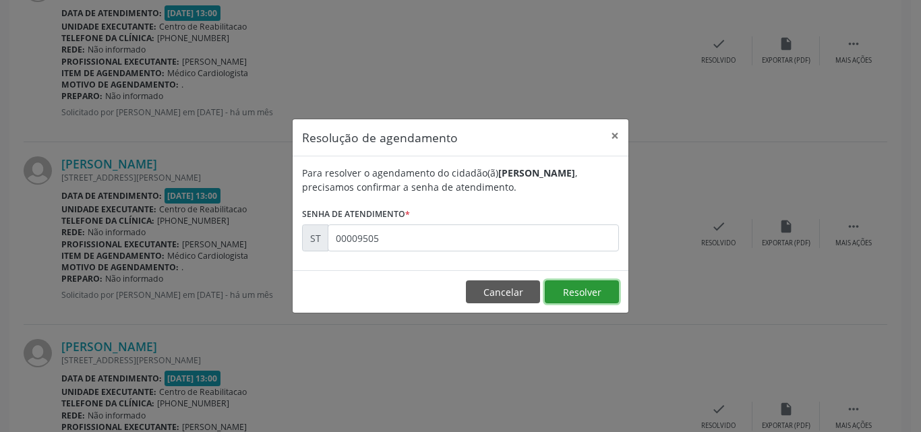
click at [567, 288] on button "Resolver" at bounding box center [582, 291] width 74 height 23
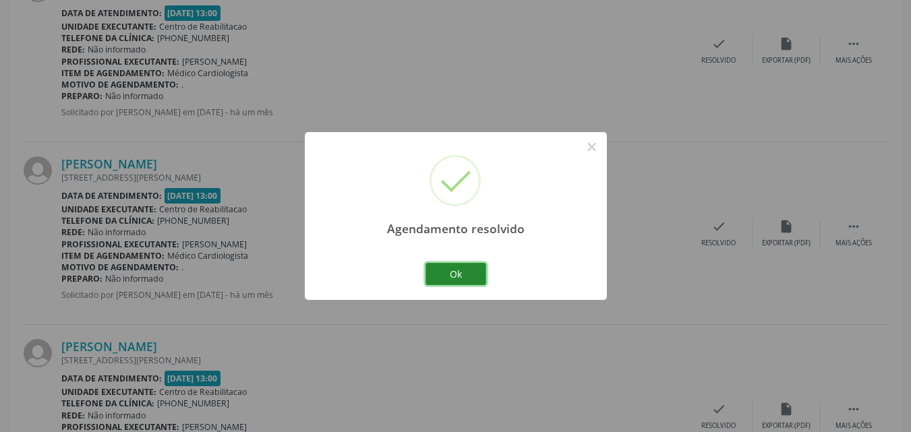
click at [461, 270] on button "Ok" at bounding box center [455, 274] width 61 height 23
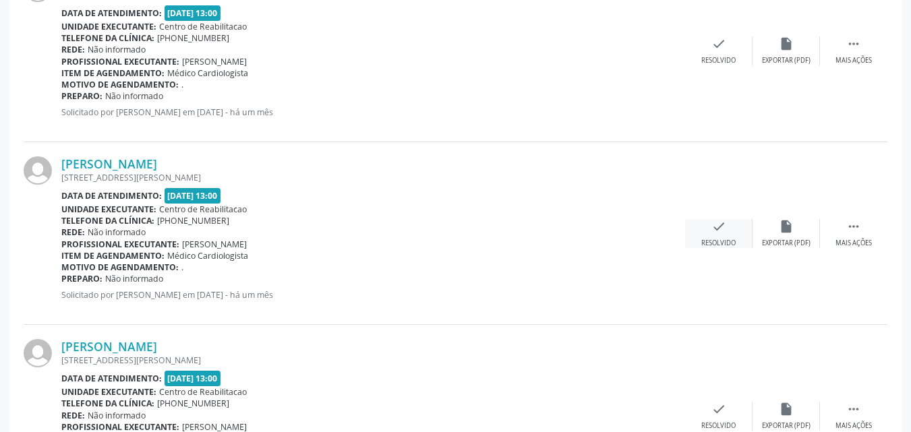
click at [721, 229] on icon "check" at bounding box center [718, 226] width 15 height 15
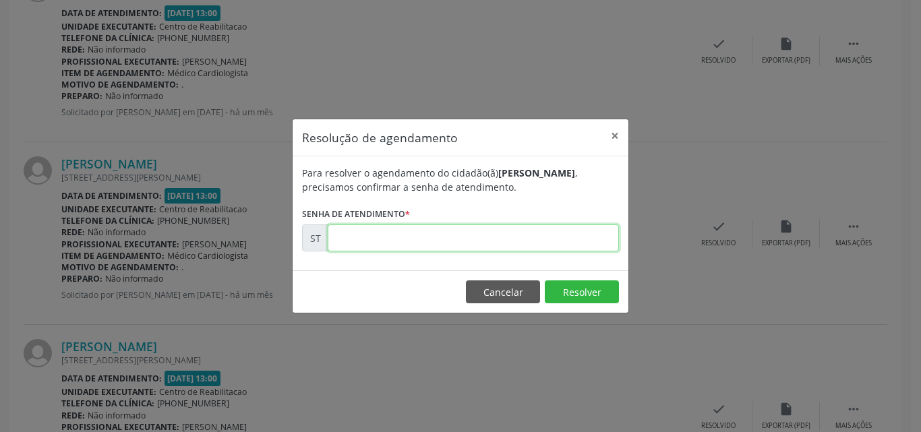
click at [353, 239] on input "text" at bounding box center [473, 238] width 291 height 27
type input "00009622"
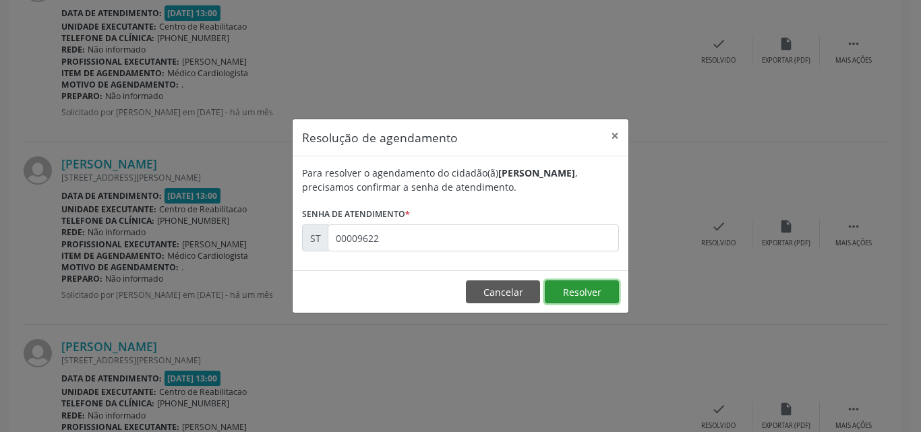
click at [583, 289] on button "Resolver" at bounding box center [582, 291] width 74 height 23
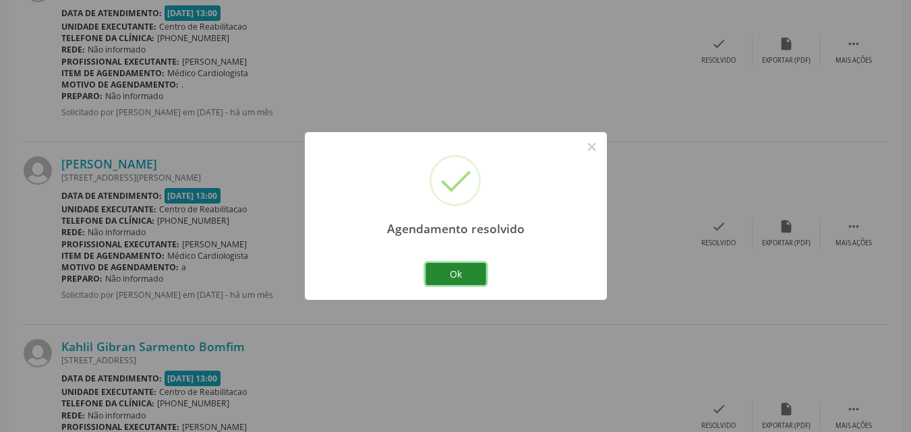
click at [467, 270] on button "Ok" at bounding box center [455, 274] width 61 height 23
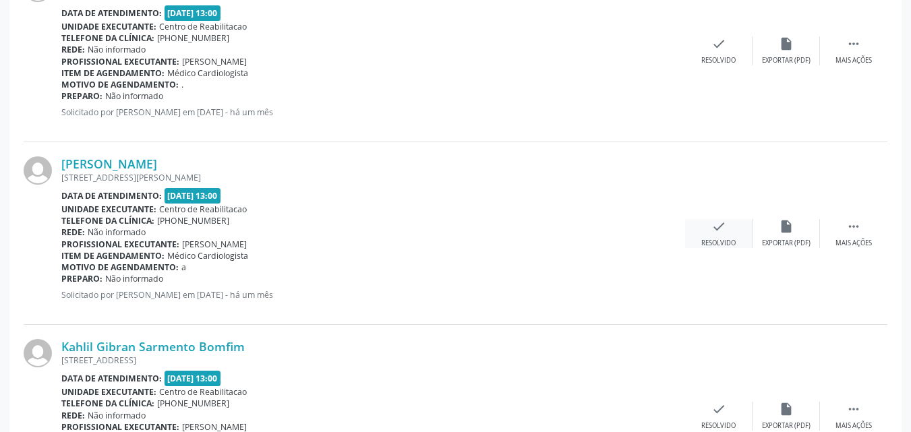
click at [717, 227] on icon "check" at bounding box center [718, 226] width 15 height 15
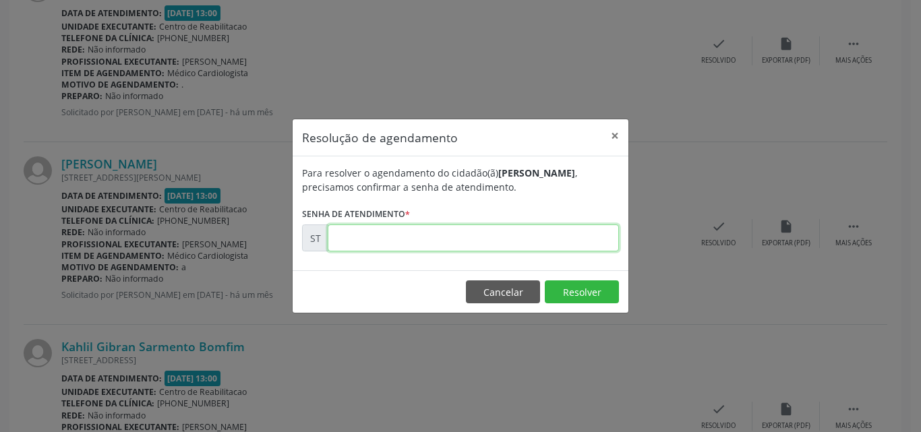
click at [360, 236] on input "text" at bounding box center [473, 238] width 291 height 27
type input "00009624"
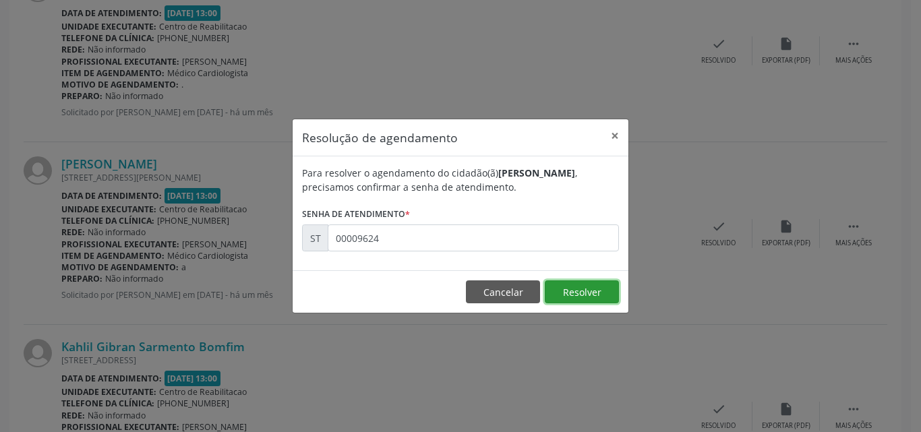
click at [578, 291] on button "Resolver" at bounding box center [582, 291] width 74 height 23
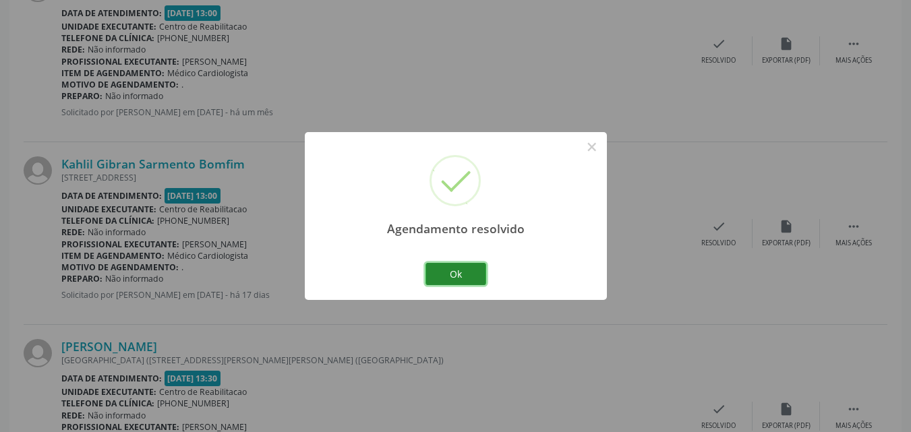
click at [455, 271] on button "Ok" at bounding box center [455, 274] width 61 height 23
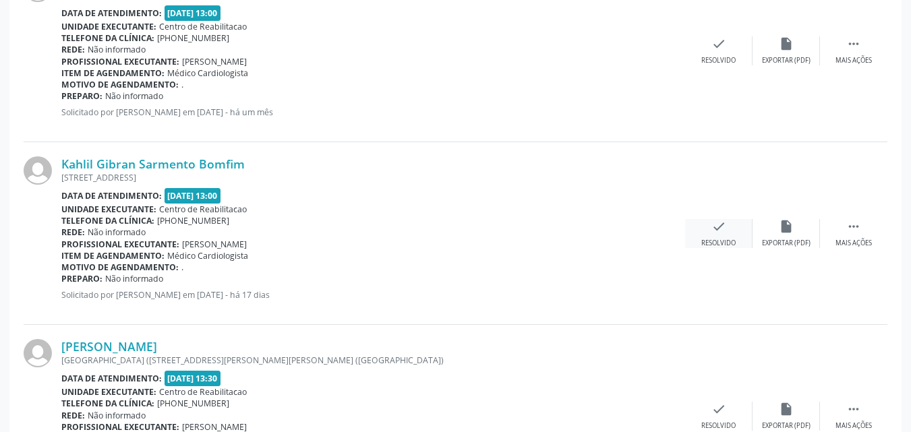
click at [717, 223] on icon "check" at bounding box center [718, 226] width 15 height 15
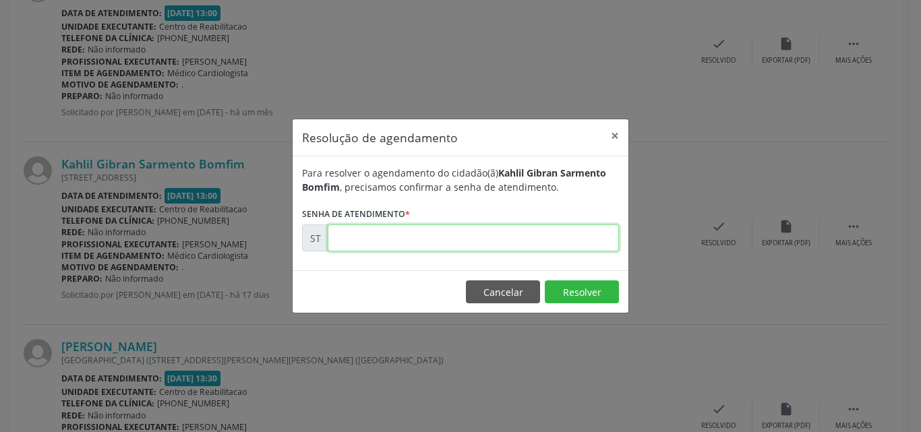
click at [369, 237] on input "text" at bounding box center [473, 238] width 291 height 27
type input "00013101"
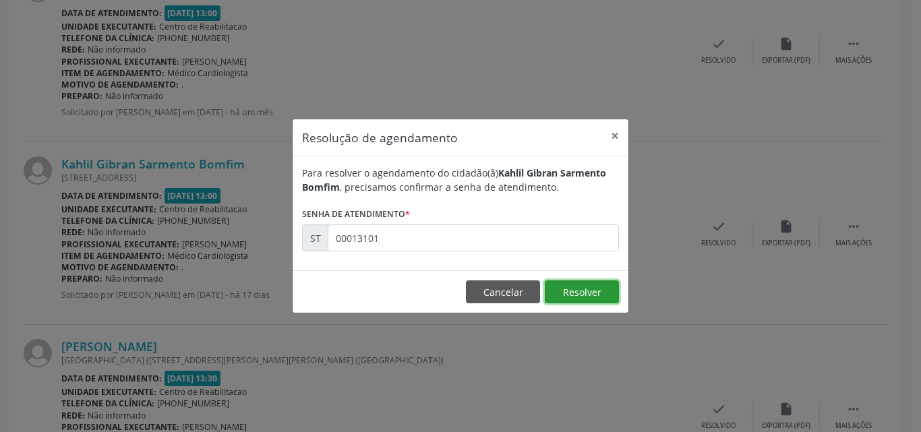
click at [593, 289] on button "Resolver" at bounding box center [582, 291] width 74 height 23
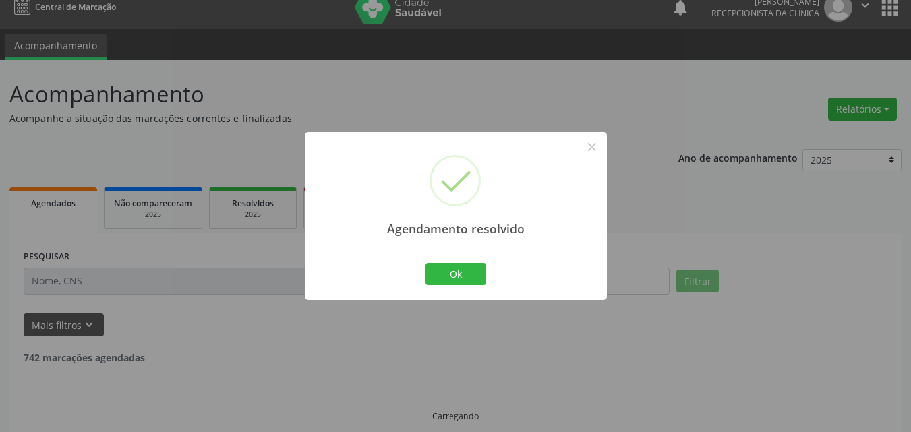
scroll to position [28, 0]
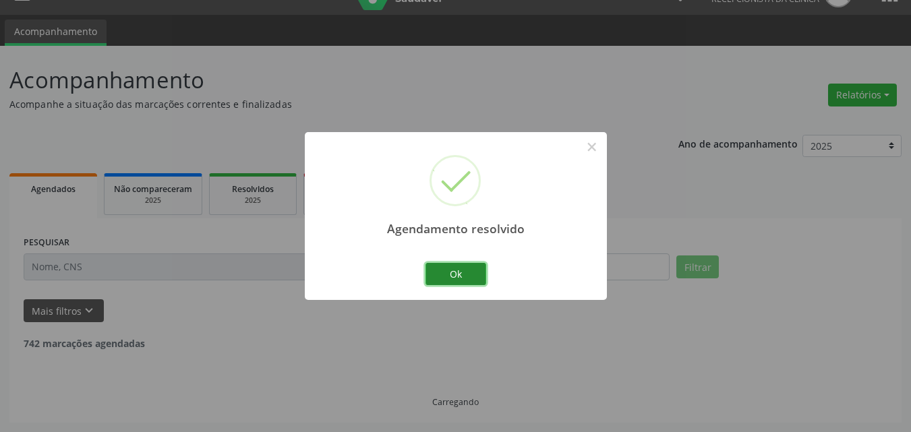
click at [460, 268] on button "Ok" at bounding box center [455, 274] width 61 height 23
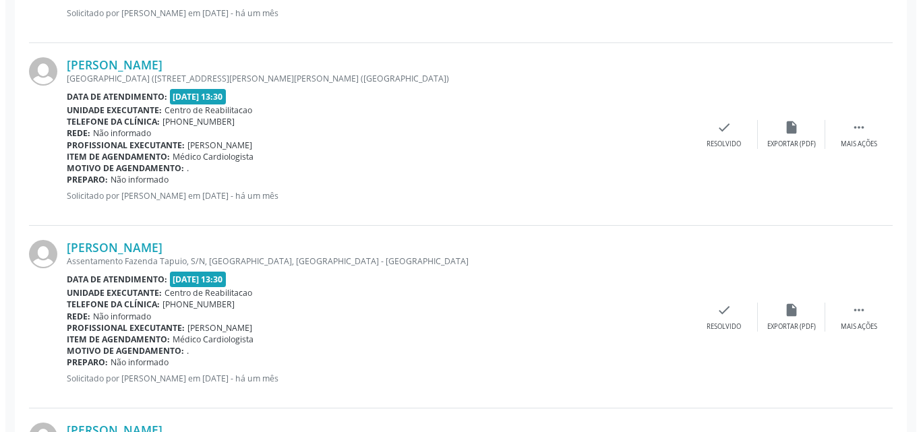
scroll to position [2590, 0]
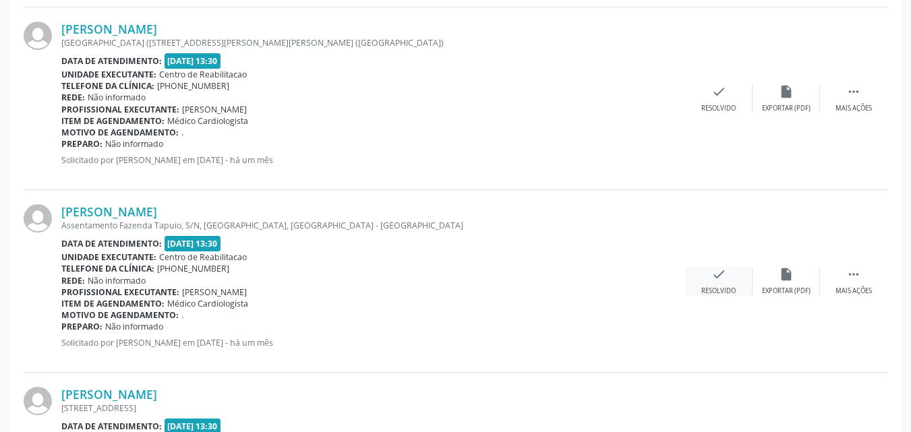
click at [723, 272] on icon "check" at bounding box center [718, 274] width 15 height 15
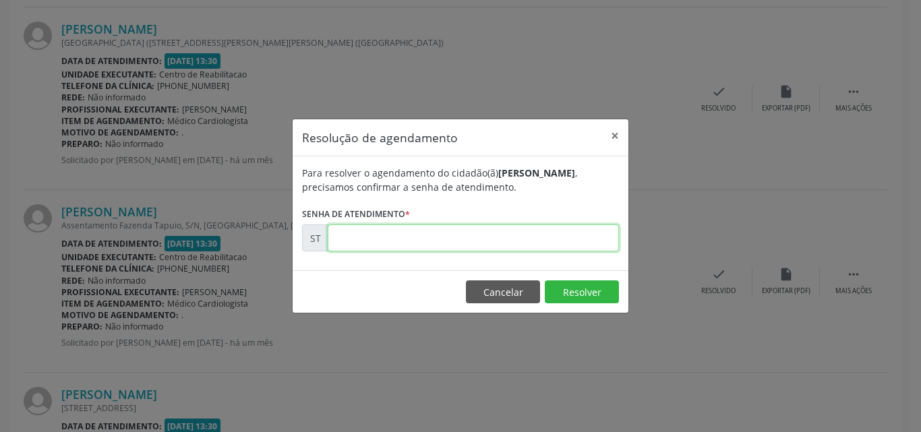
click at [352, 237] on input "text" at bounding box center [473, 238] width 291 height 27
type input "00009839"
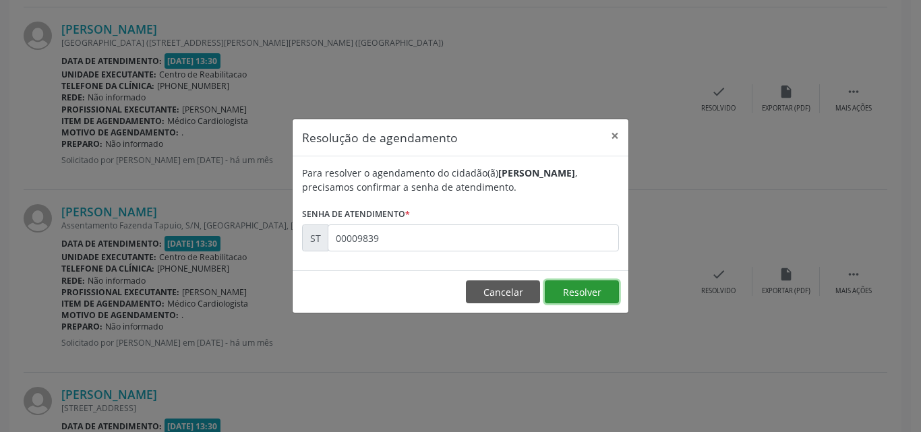
click at [563, 287] on button "Resolver" at bounding box center [582, 291] width 74 height 23
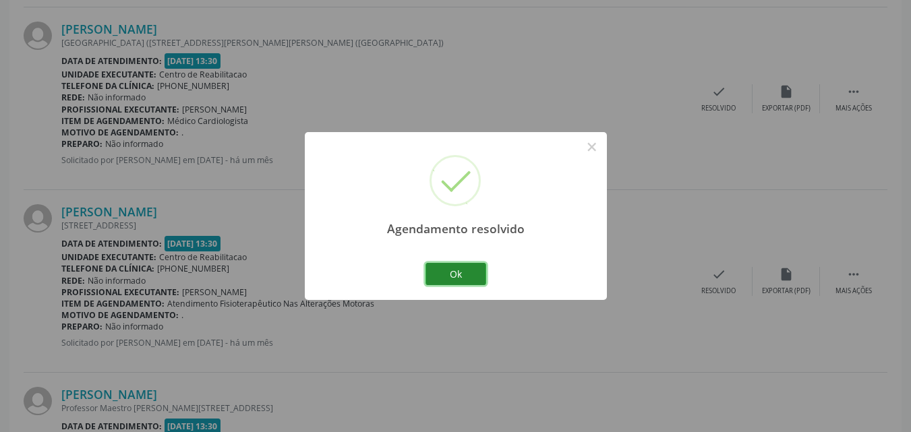
click at [466, 272] on button "Ok" at bounding box center [455, 274] width 61 height 23
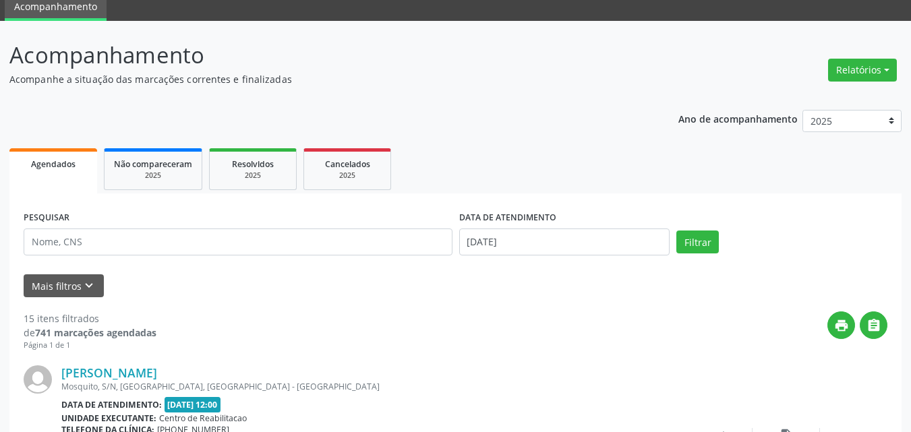
scroll to position [0, 0]
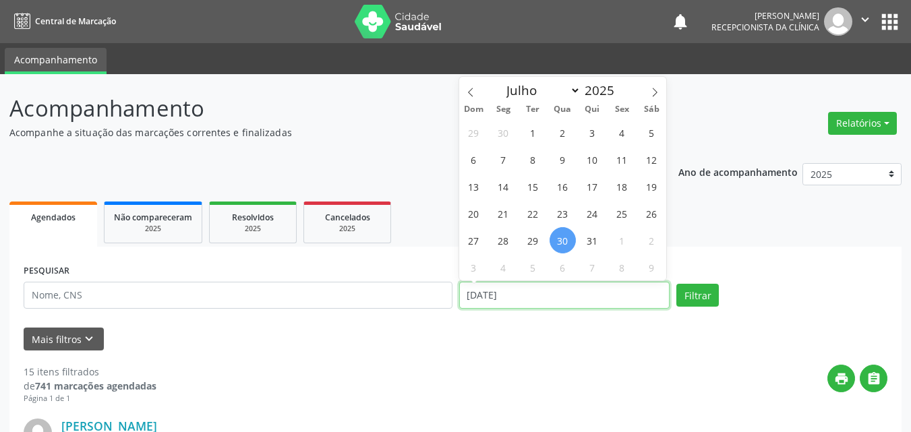
click at [491, 291] on input "[DATE]" at bounding box center [564, 295] width 211 height 27
click at [566, 187] on span "16" at bounding box center [562, 186] width 26 height 26
type input "[DATE]"
click at [566, 187] on span "16" at bounding box center [562, 186] width 26 height 26
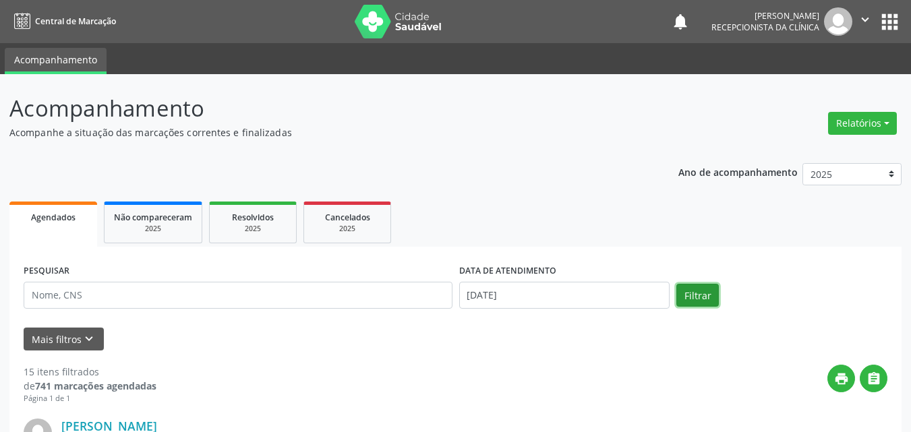
click at [703, 294] on button "Filtrar" at bounding box center [697, 295] width 42 height 23
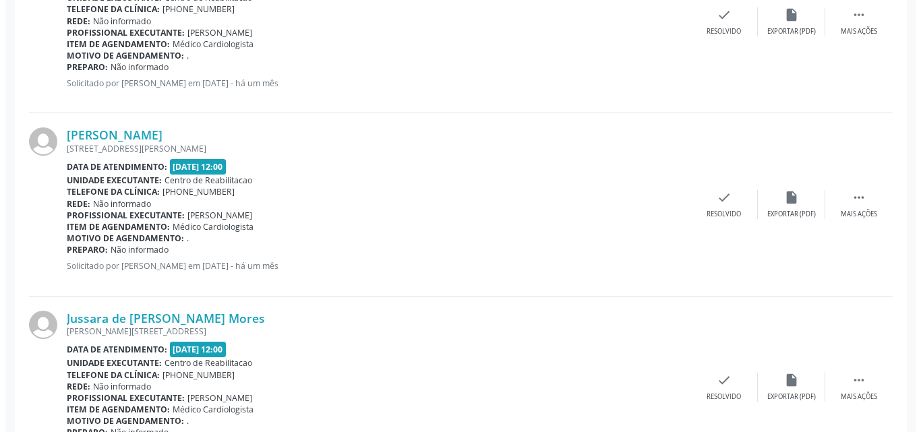
scroll to position [876, 0]
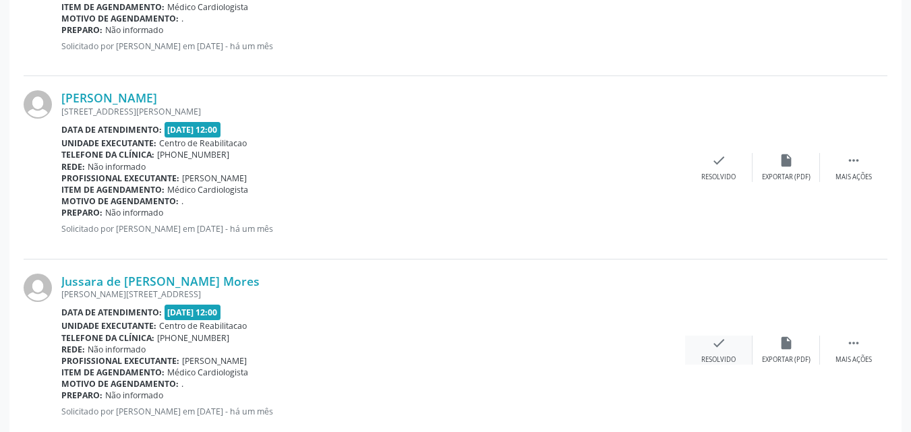
click at [717, 343] on icon "check" at bounding box center [718, 343] width 15 height 15
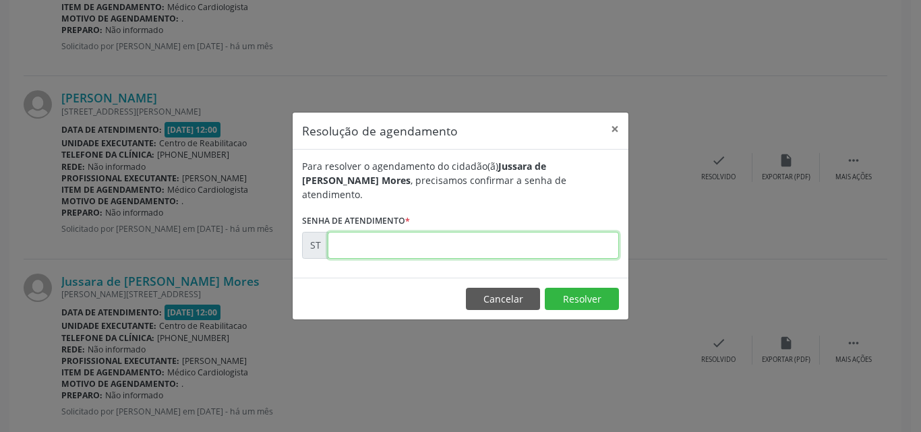
click at [370, 239] on input "text" at bounding box center [473, 245] width 291 height 27
type input "00005754"
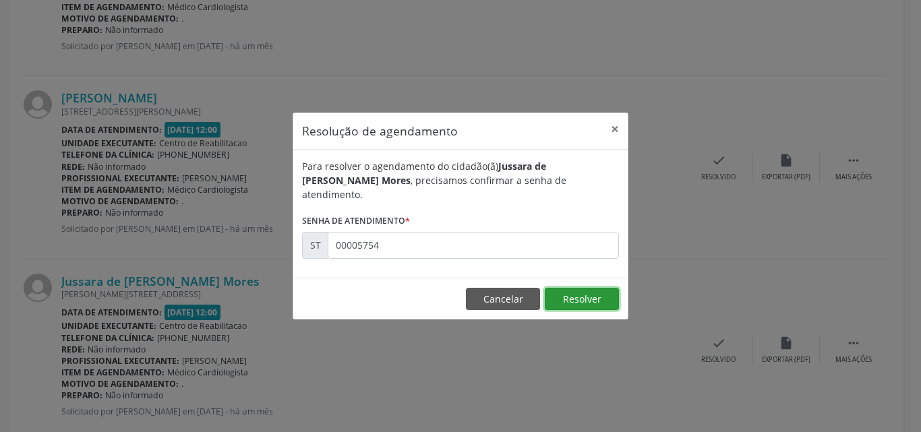
click at [570, 290] on button "Resolver" at bounding box center [582, 299] width 74 height 23
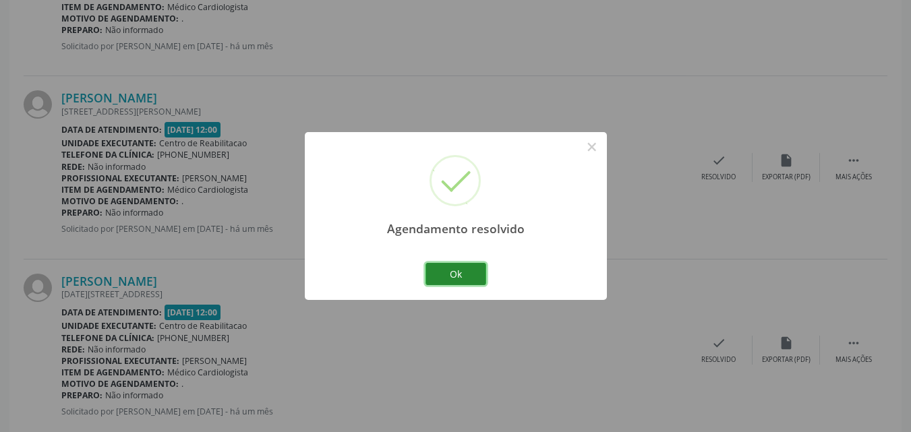
click at [466, 271] on button "Ok" at bounding box center [455, 274] width 61 height 23
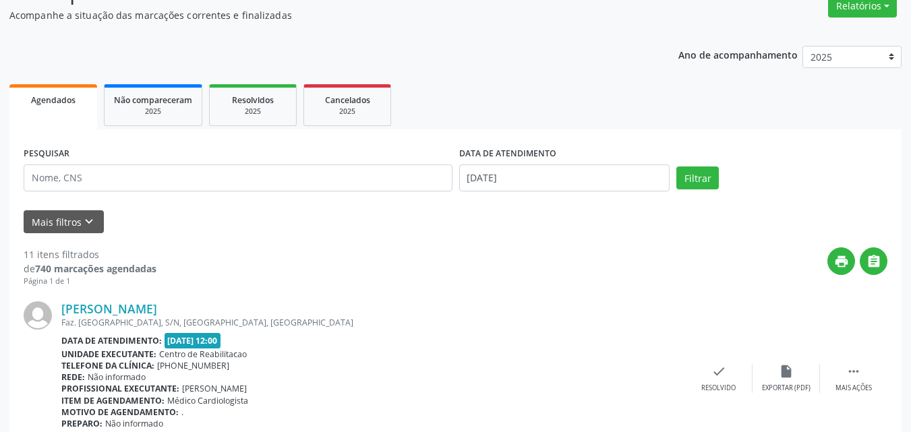
scroll to position [67, 0]
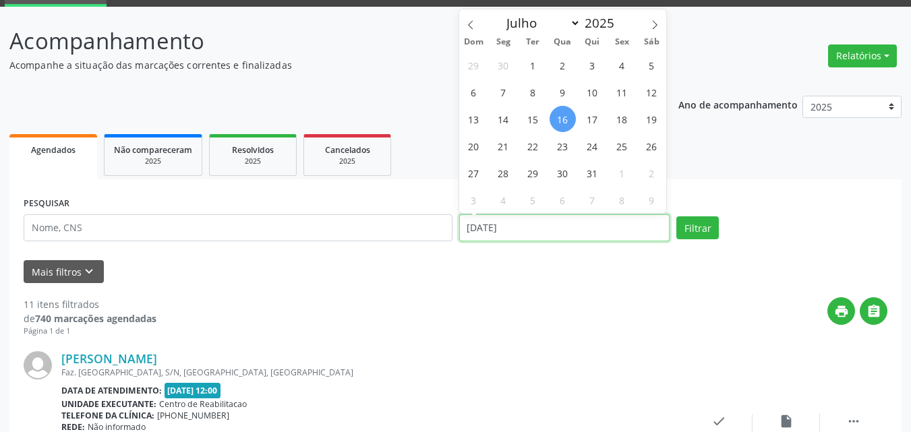
click at [502, 225] on input "[DATE]" at bounding box center [564, 227] width 211 height 27
click at [533, 170] on span "29" at bounding box center [533, 173] width 26 height 26
type input "[DATE]"
click at [533, 170] on span "29" at bounding box center [533, 173] width 26 height 26
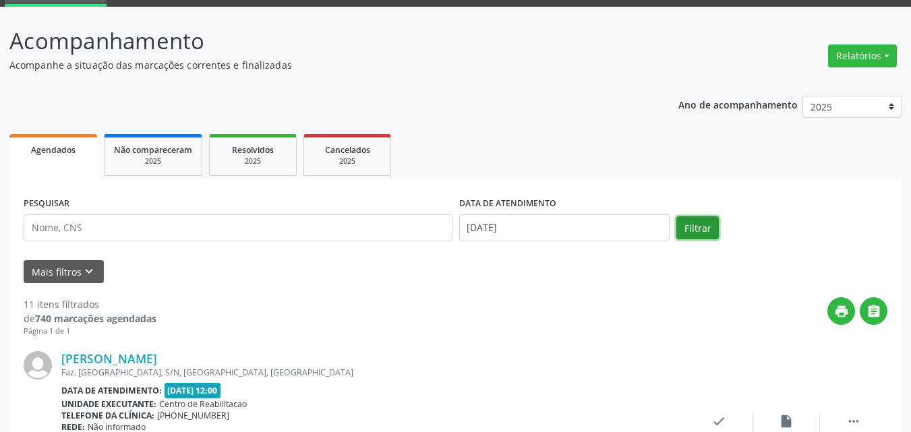
click at [700, 228] on button "Filtrar" at bounding box center [697, 227] width 42 height 23
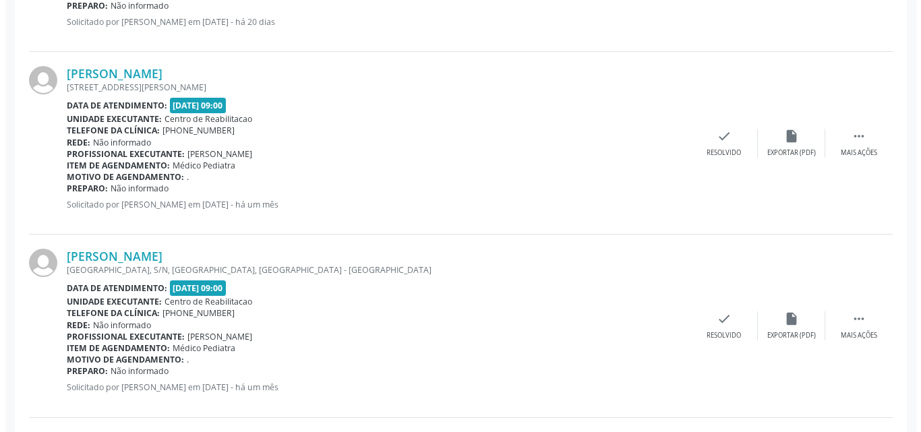
scroll to position [742, 0]
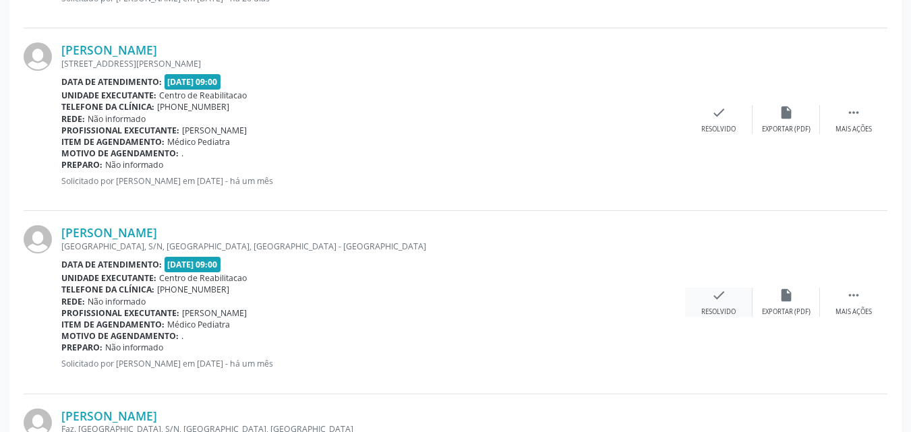
click at [715, 297] on icon "check" at bounding box center [718, 295] width 15 height 15
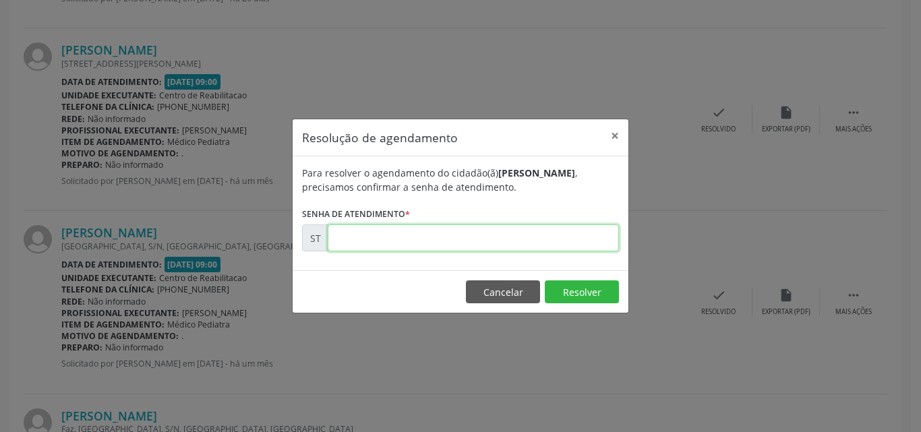
click at [353, 239] on input "text" at bounding box center [473, 238] width 291 height 27
type input "00007565"
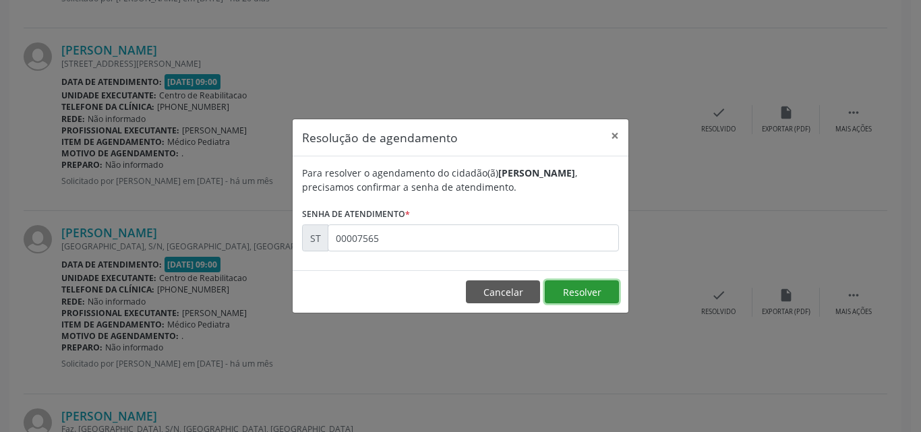
click at [566, 296] on button "Resolver" at bounding box center [582, 291] width 74 height 23
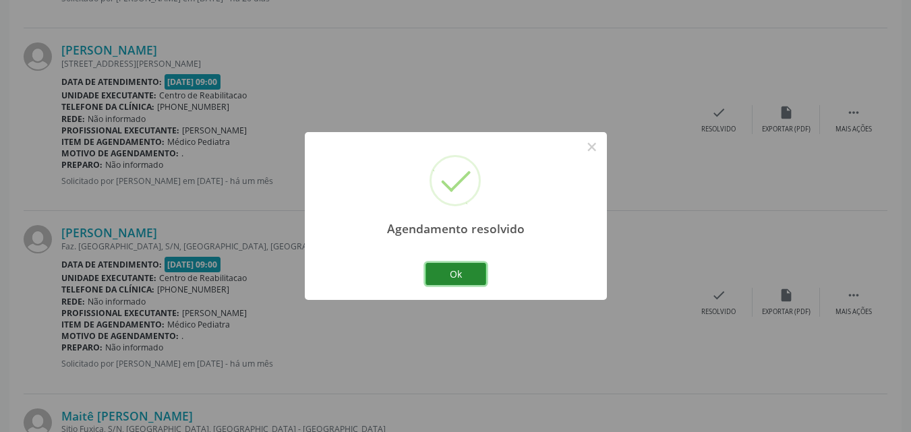
click at [460, 270] on button "Ok" at bounding box center [455, 274] width 61 height 23
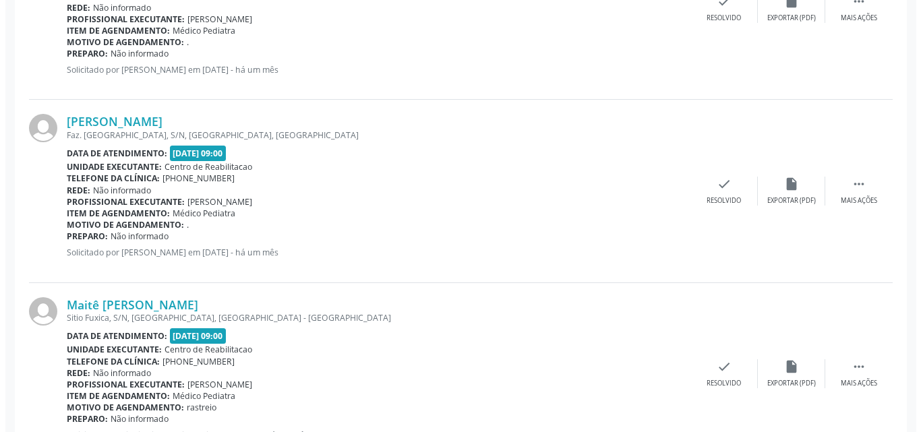
scroll to position [876, 0]
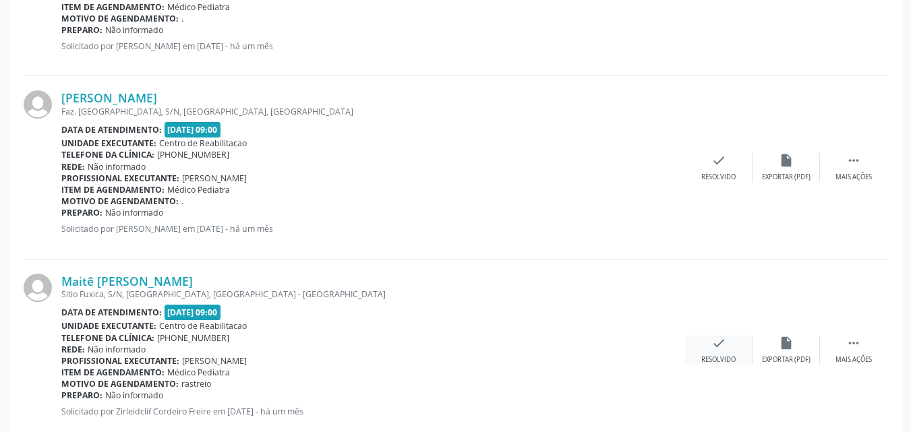
click at [715, 347] on icon "check" at bounding box center [718, 343] width 15 height 15
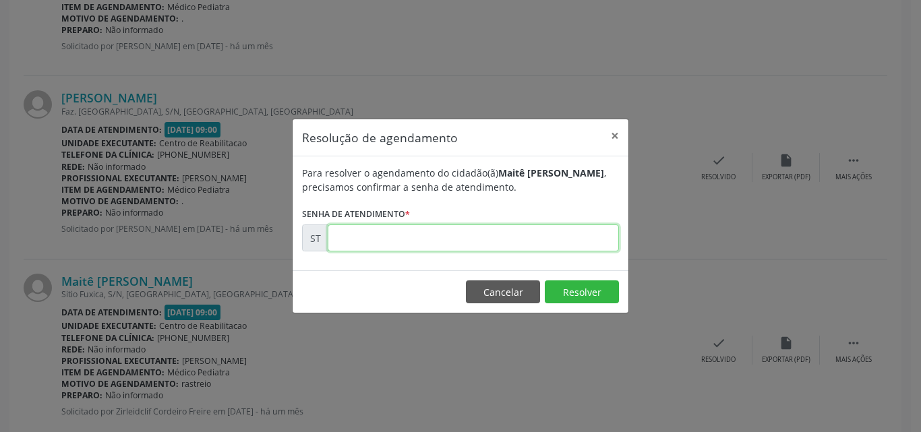
click at [388, 237] on input "text" at bounding box center [473, 238] width 291 height 27
type input "00007858"
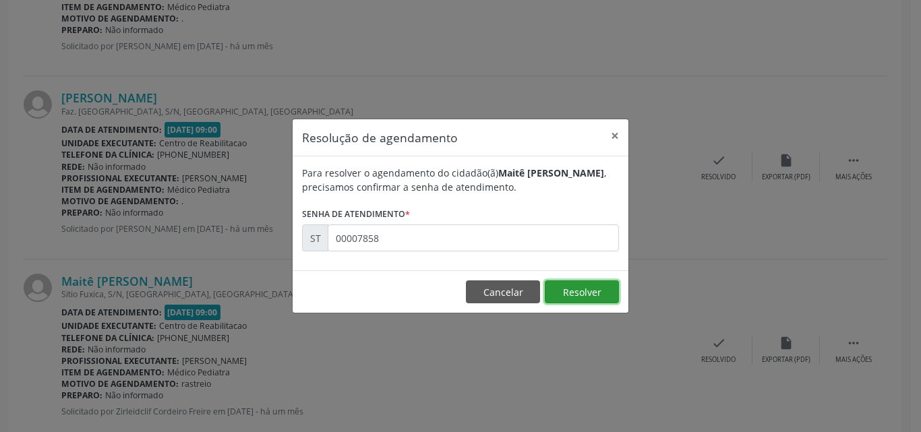
click at [557, 288] on button "Resolver" at bounding box center [582, 291] width 74 height 23
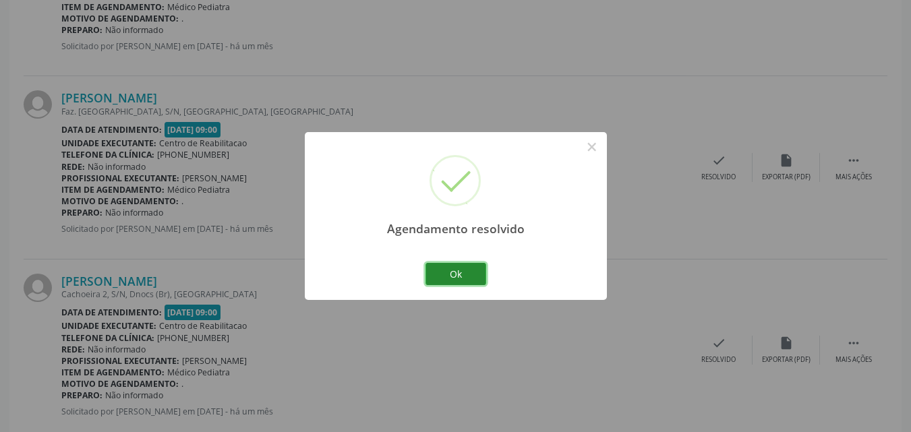
click at [469, 272] on button "Ok" at bounding box center [455, 274] width 61 height 23
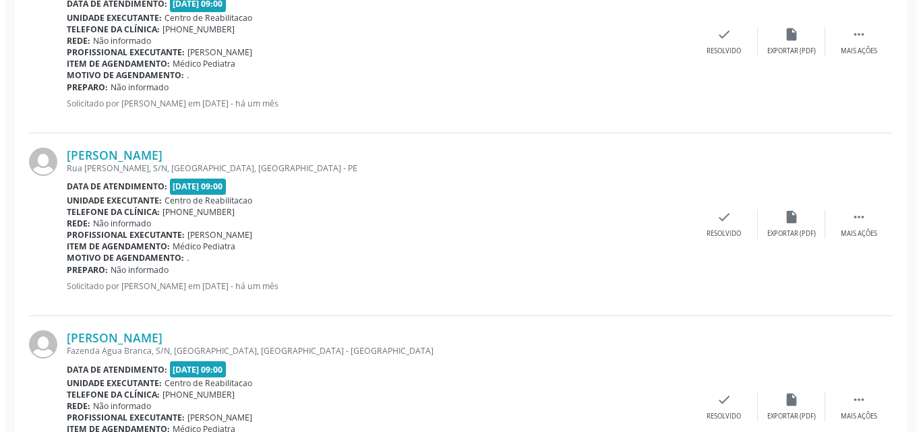
scroll to position [1685, 0]
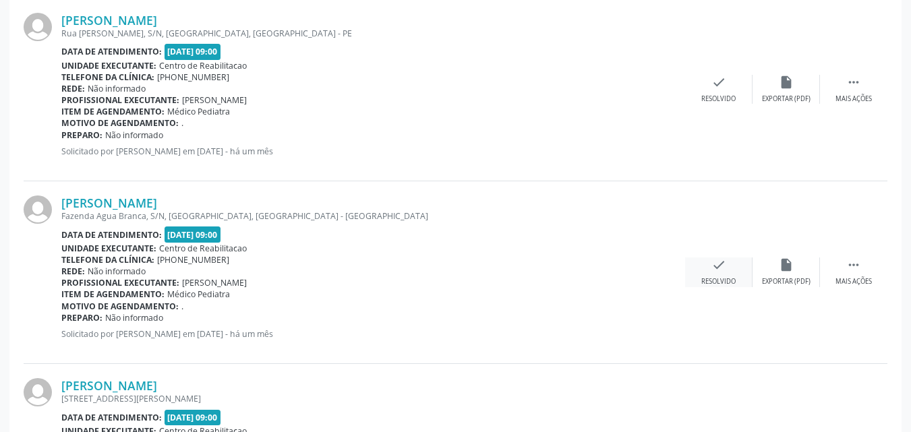
click at [719, 258] on icon "check" at bounding box center [718, 265] width 15 height 15
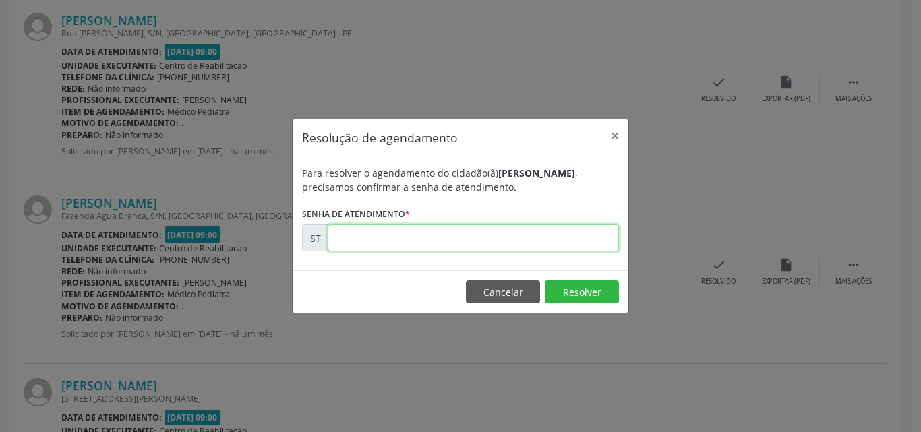
click at [367, 235] on input "text" at bounding box center [473, 238] width 291 height 27
type input "00009380"
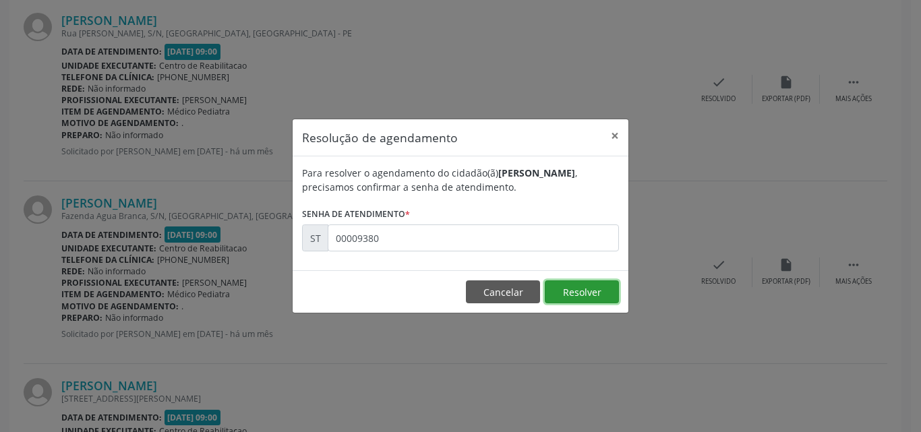
click at [558, 287] on button "Resolver" at bounding box center [582, 291] width 74 height 23
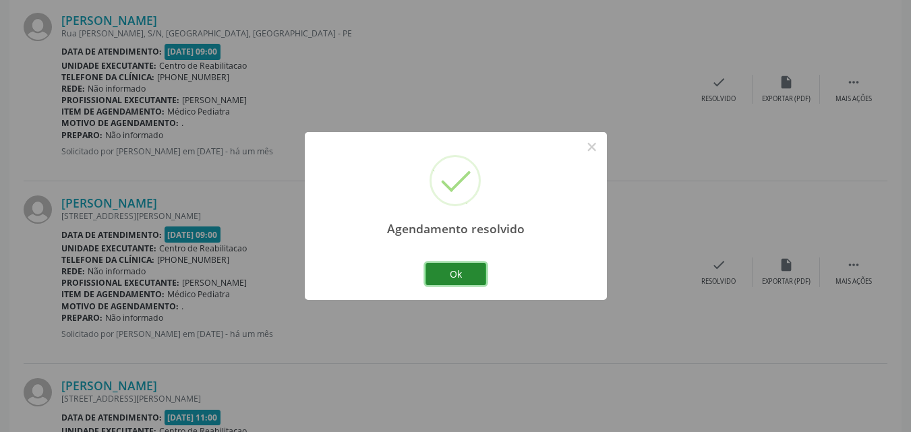
click at [458, 271] on button "Ok" at bounding box center [455, 274] width 61 height 23
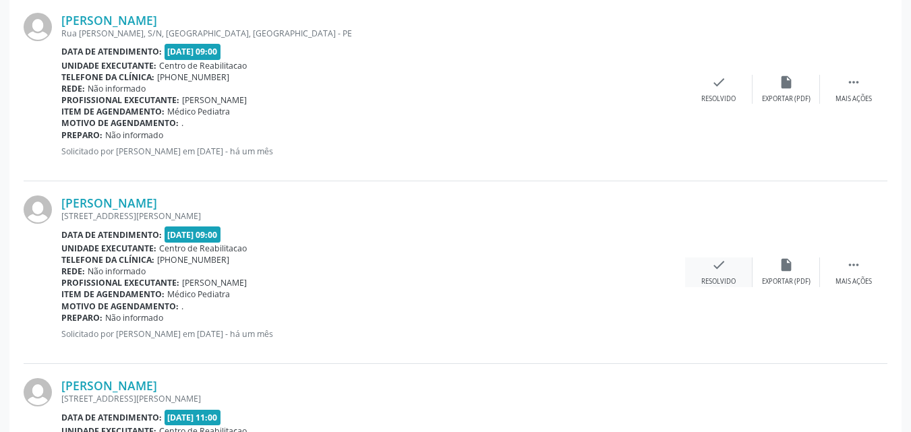
click at [717, 266] on icon "check" at bounding box center [718, 265] width 15 height 15
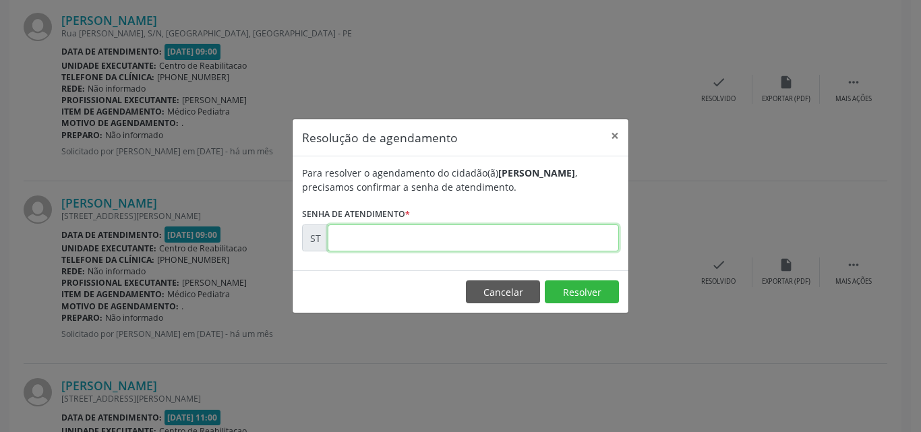
click at [371, 234] on input "text" at bounding box center [473, 238] width 291 height 27
type input "00009620"
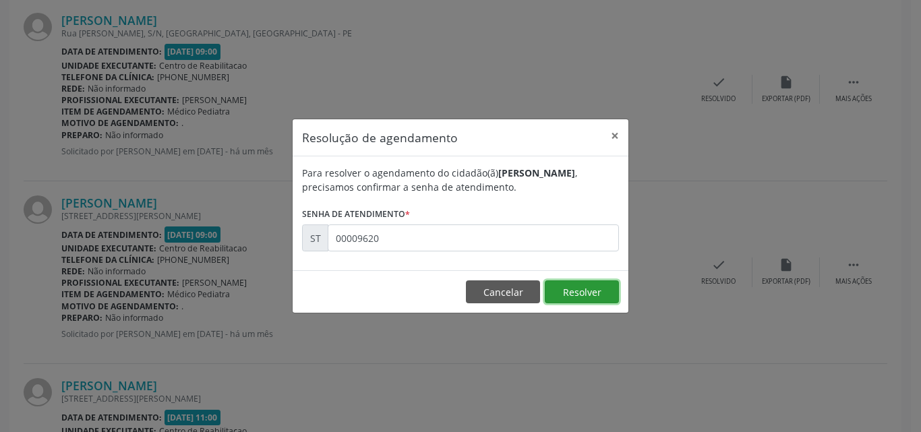
click at [577, 287] on button "Resolver" at bounding box center [582, 291] width 74 height 23
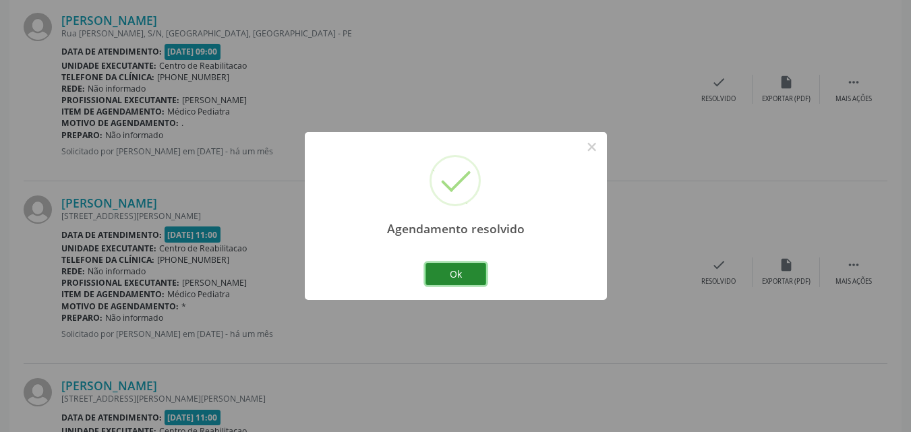
click at [456, 269] on button "Ok" at bounding box center [455, 274] width 61 height 23
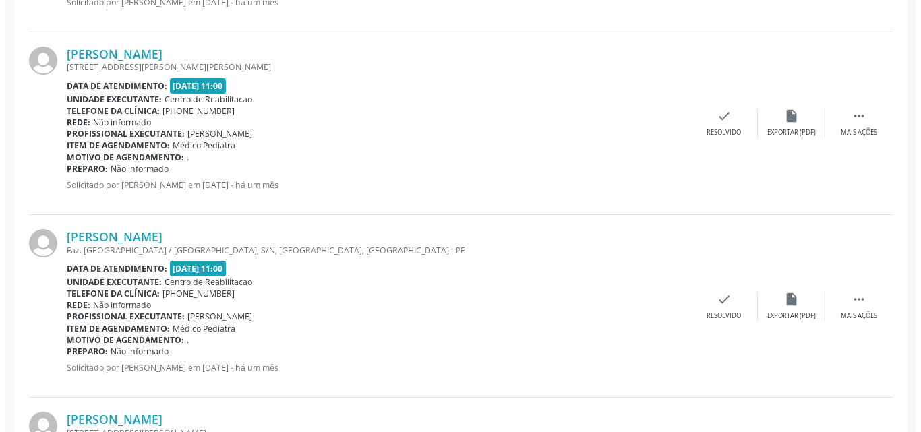
scroll to position [2023, 0]
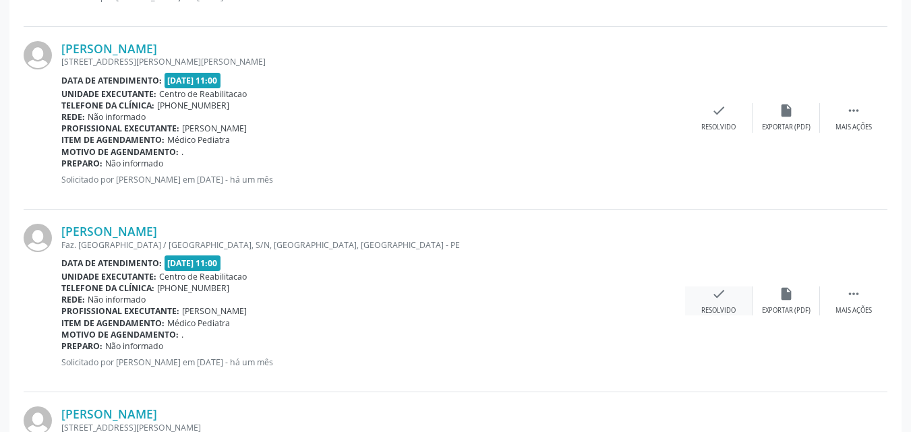
click at [715, 293] on icon "check" at bounding box center [718, 294] width 15 height 15
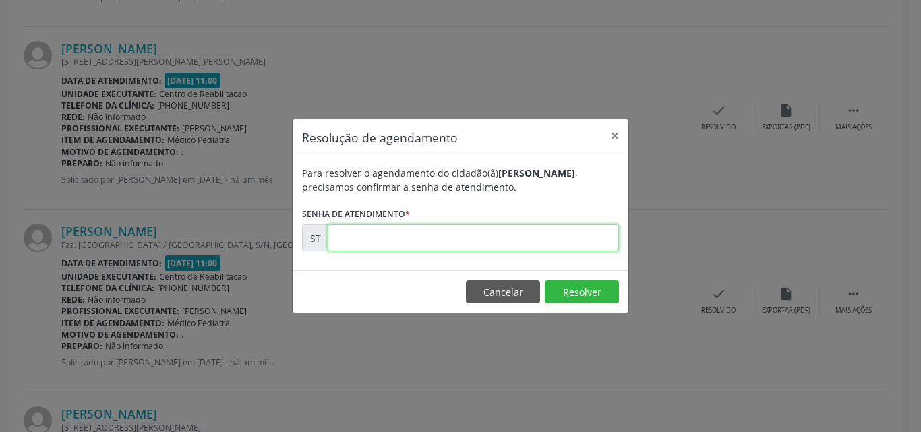
click at [350, 239] on input "text" at bounding box center [473, 238] width 291 height 27
type input "00009623"
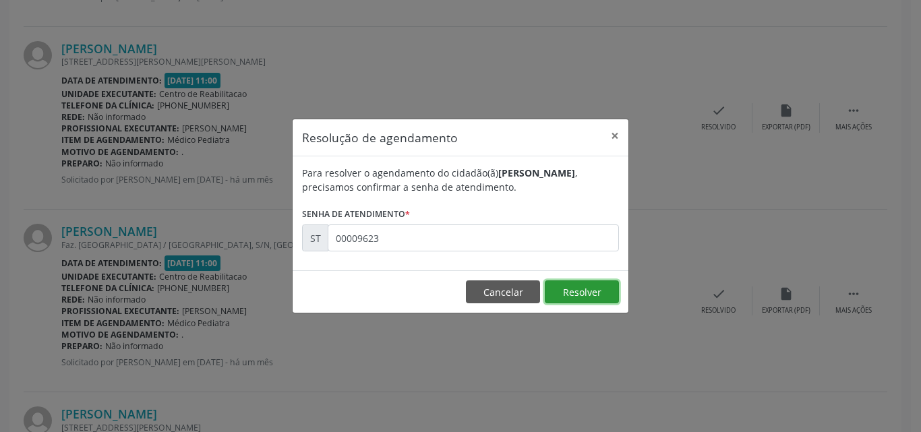
click at [593, 290] on button "Resolver" at bounding box center [582, 291] width 74 height 23
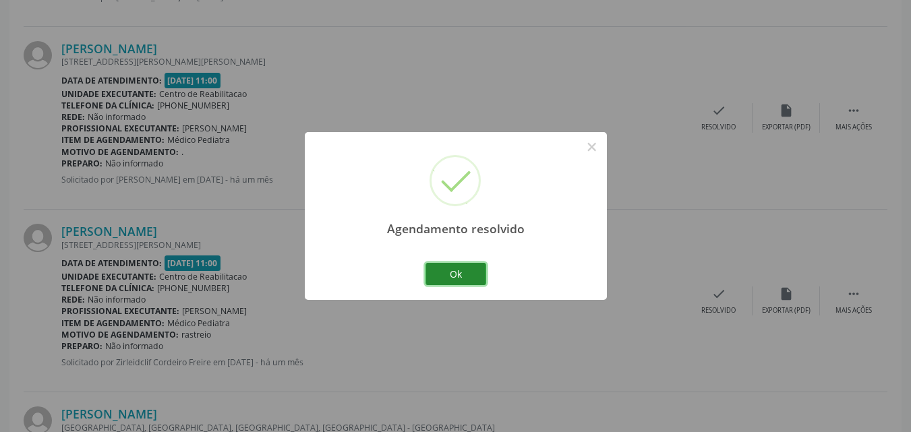
click at [468, 271] on button "Ok" at bounding box center [455, 274] width 61 height 23
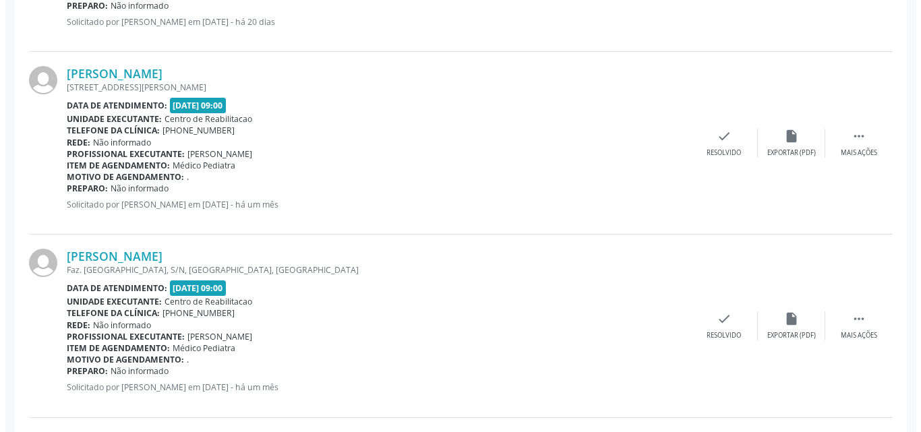
scroll to position [742, 0]
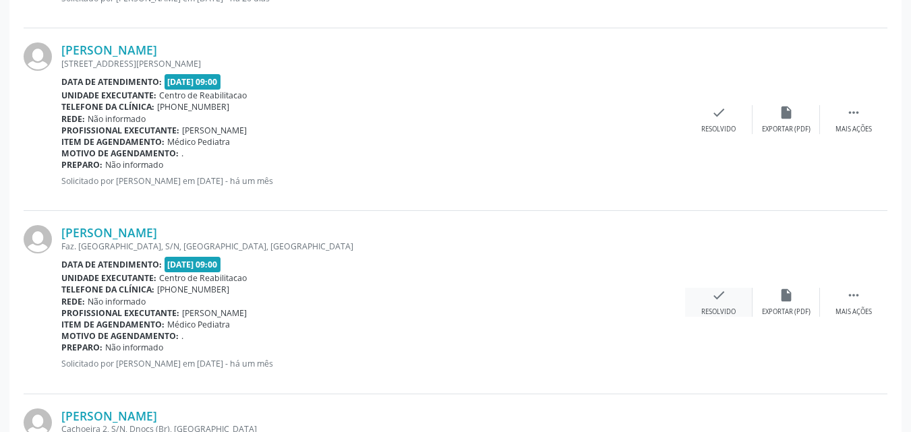
click at [721, 298] on icon "check" at bounding box center [718, 295] width 15 height 15
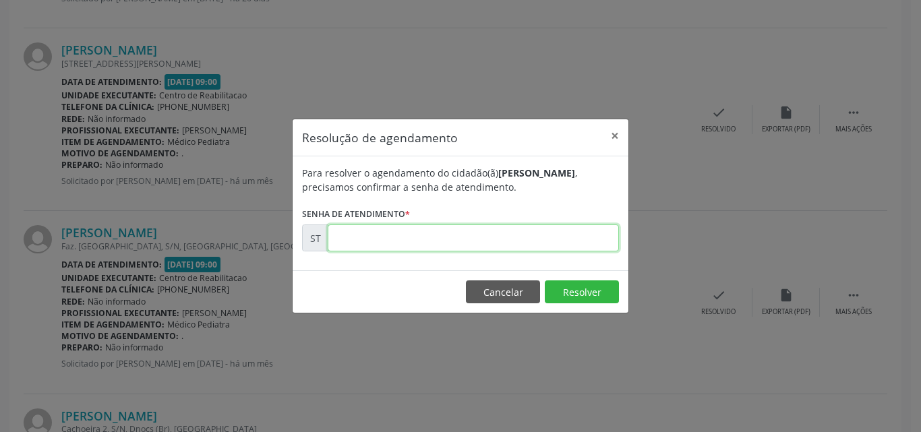
click at [365, 239] on input "text" at bounding box center [473, 238] width 291 height 27
type input "00007566"
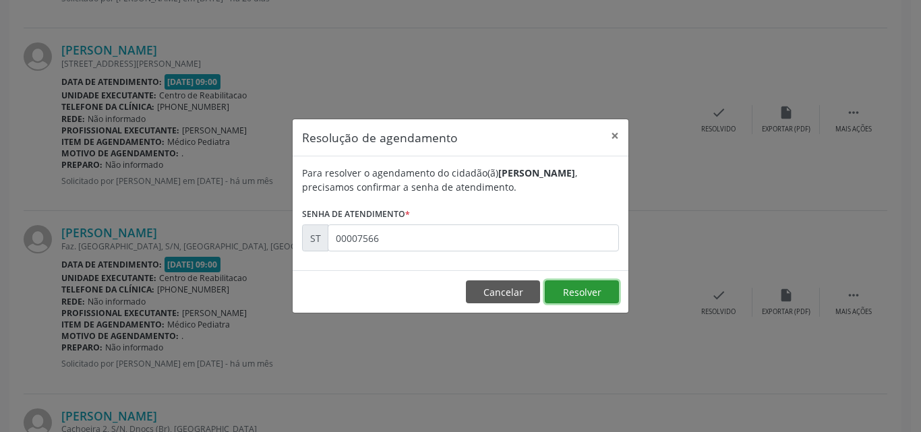
click at [568, 287] on button "Resolver" at bounding box center [582, 291] width 74 height 23
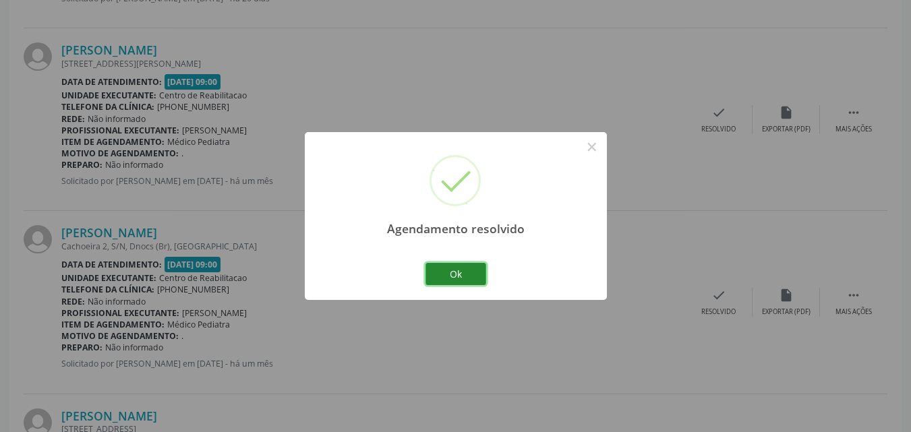
click at [461, 274] on button "Ok" at bounding box center [455, 274] width 61 height 23
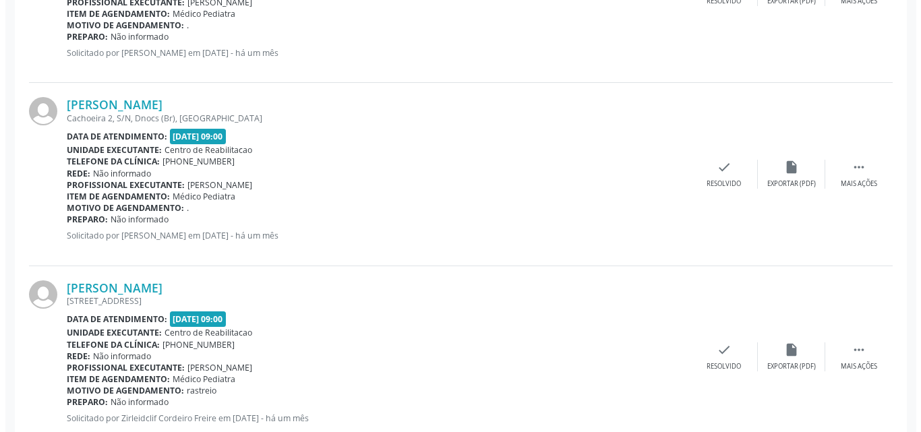
scroll to position [876, 0]
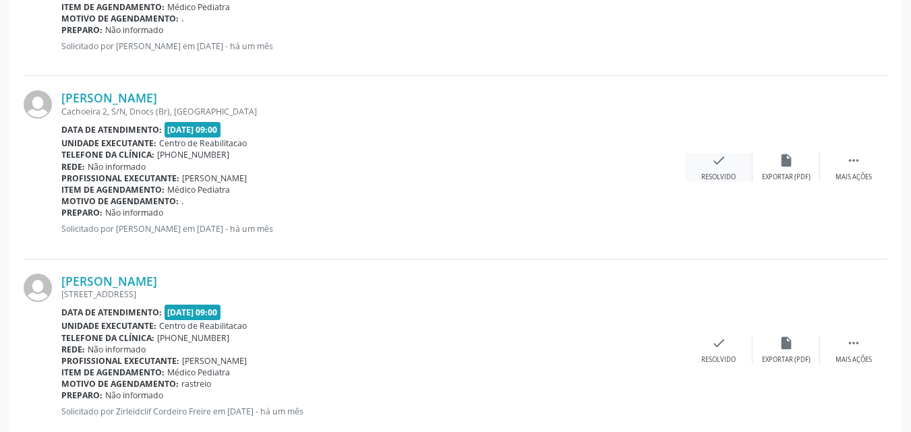
click at [710, 159] on div "check Resolvido" at bounding box center [718, 167] width 67 height 29
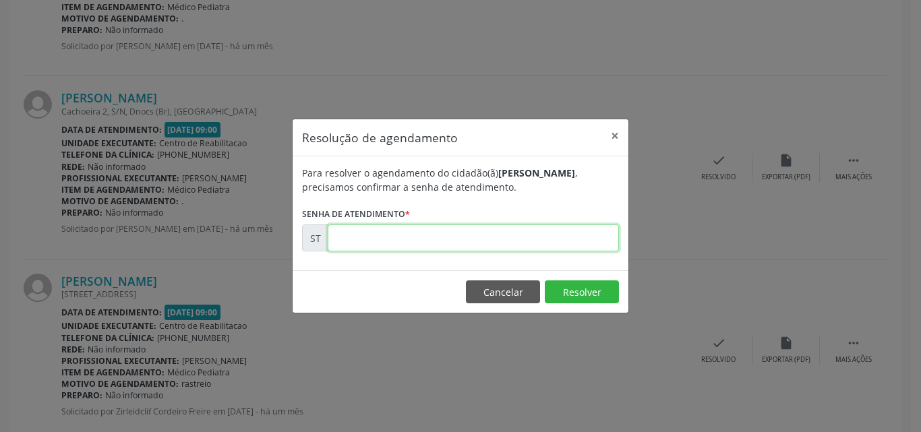
click at [341, 241] on input "text" at bounding box center [473, 238] width 291 height 27
type input "00008850"
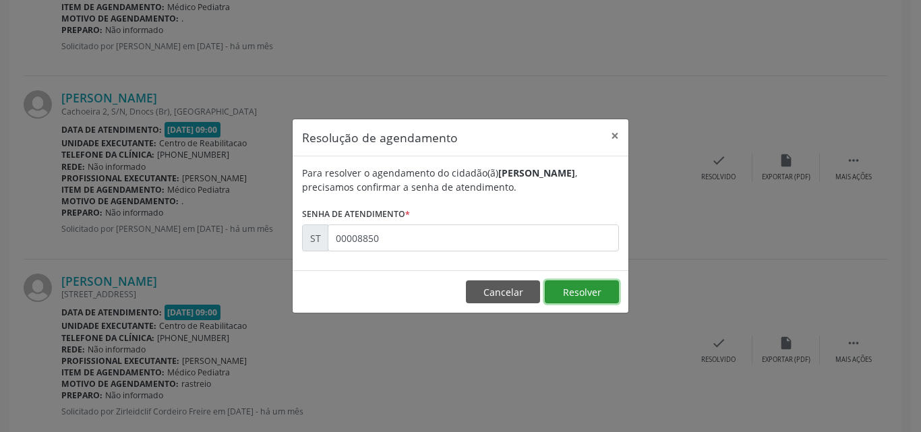
click at [574, 293] on button "Resolver" at bounding box center [582, 291] width 74 height 23
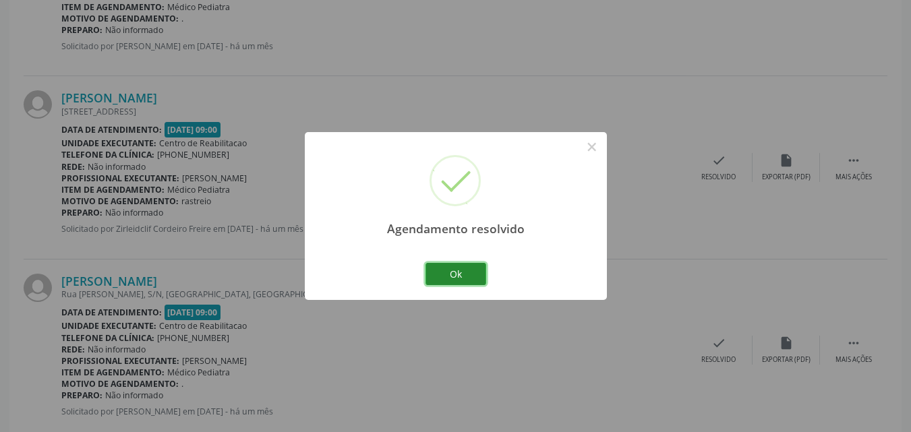
click at [456, 273] on button "Ok" at bounding box center [455, 274] width 61 height 23
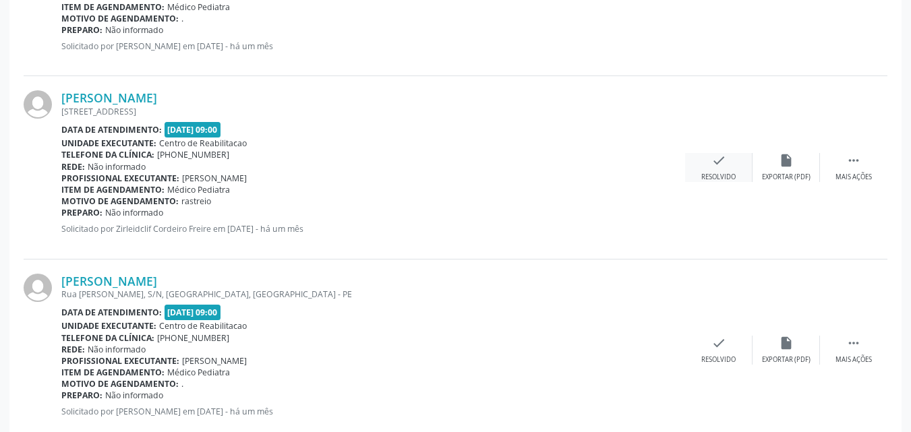
click at [717, 155] on icon "check" at bounding box center [718, 160] width 15 height 15
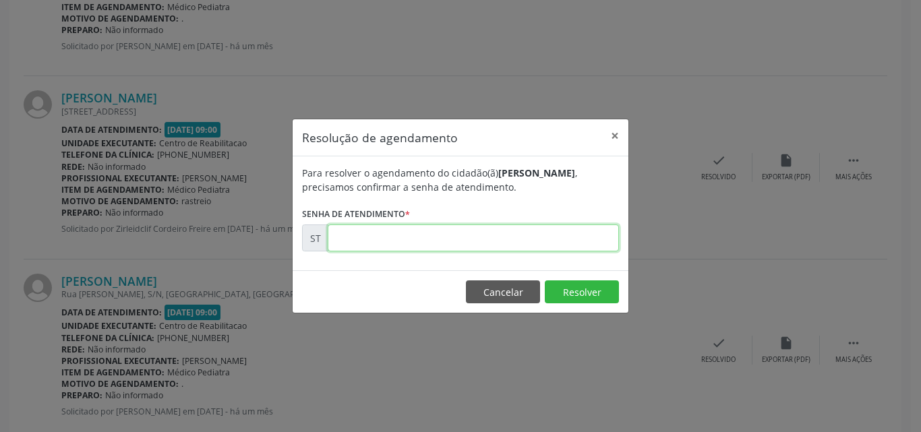
click at [357, 237] on input "text" at bounding box center [473, 238] width 291 height 27
click at [361, 238] on input "00000984" at bounding box center [473, 238] width 291 height 27
type input "00008984"
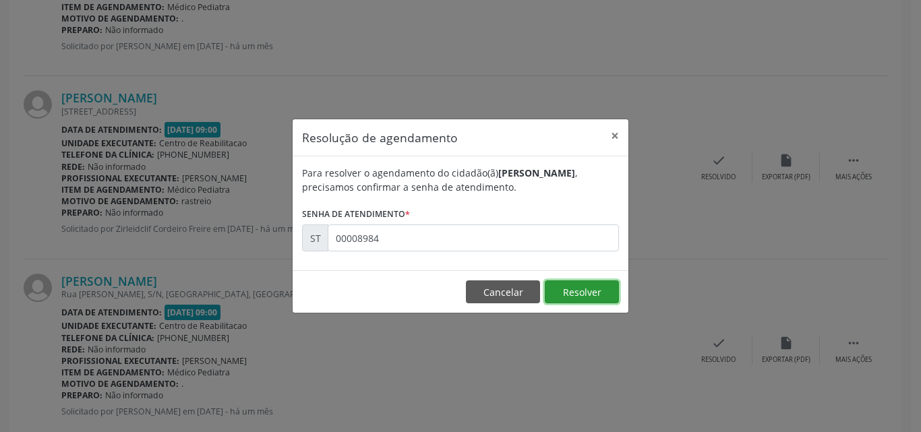
click at [572, 292] on button "Resolver" at bounding box center [582, 291] width 74 height 23
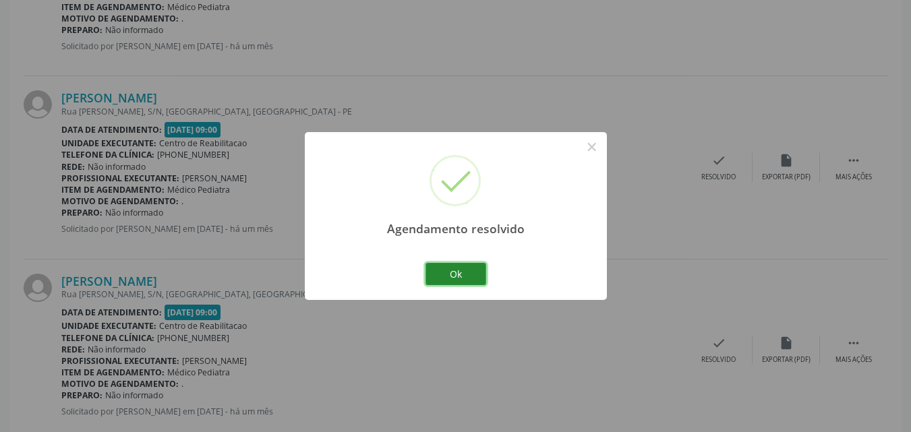
click at [465, 274] on button "Ok" at bounding box center [455, 274] width 61 height 23
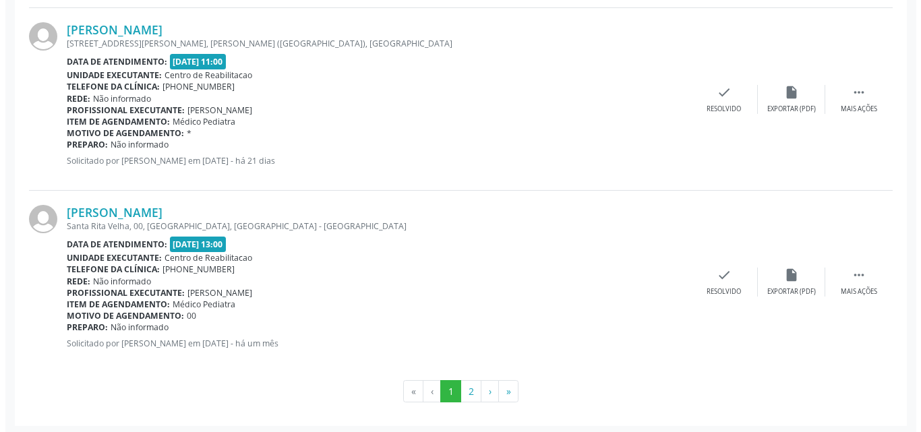
scroll to position [2776, 0]
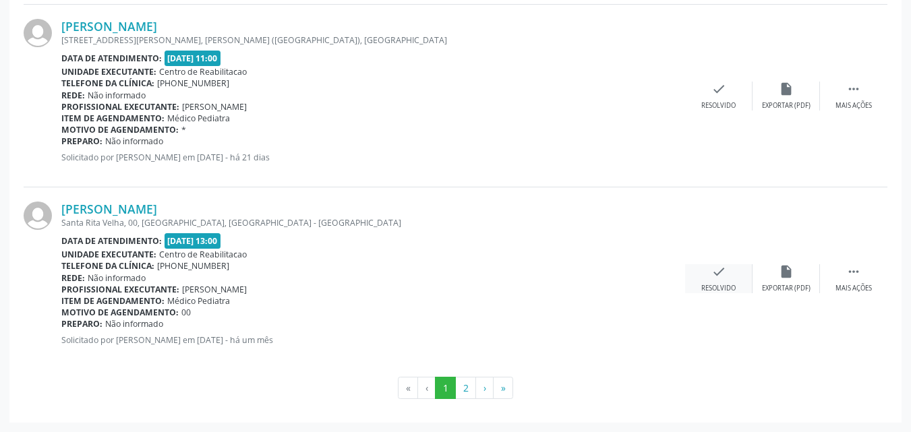
click at [720, 274] on icon "check" at bounding box center [718, 271] width 15 height 15
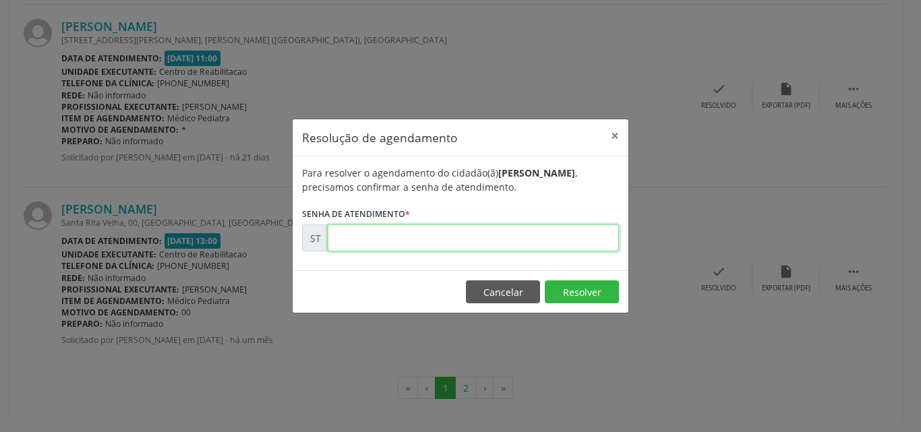
click at [368, 240] on input "text" at bounding box center [473, 238] width 291 height 27
type input "00009738"
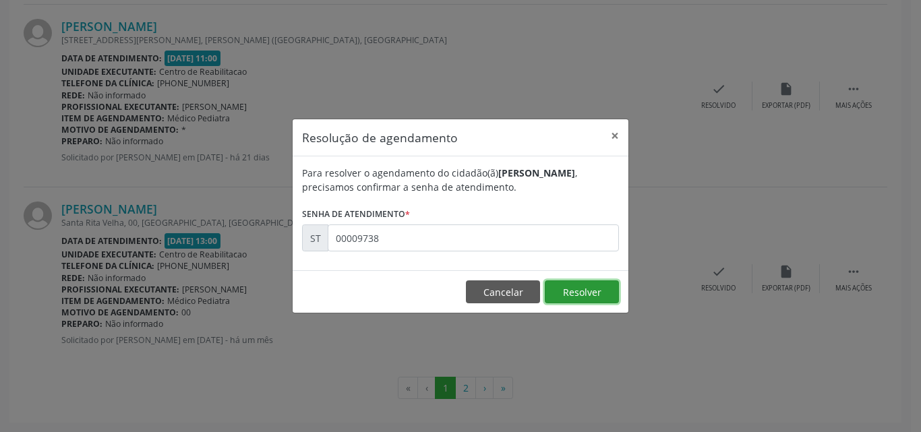
click at [577, 291] on button "Resolver" at bounding box center [582, 291] width 74 height 23
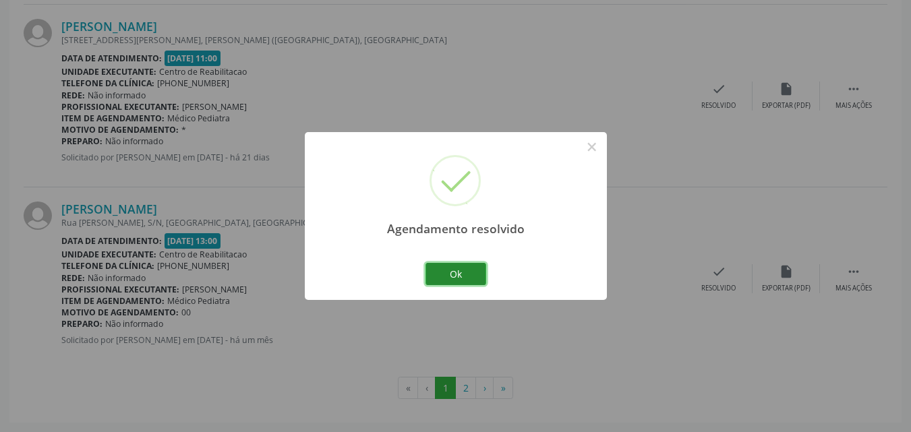
click at [444, 271] on button "Ok" at bounding box center [455, 274] width 61 height 23
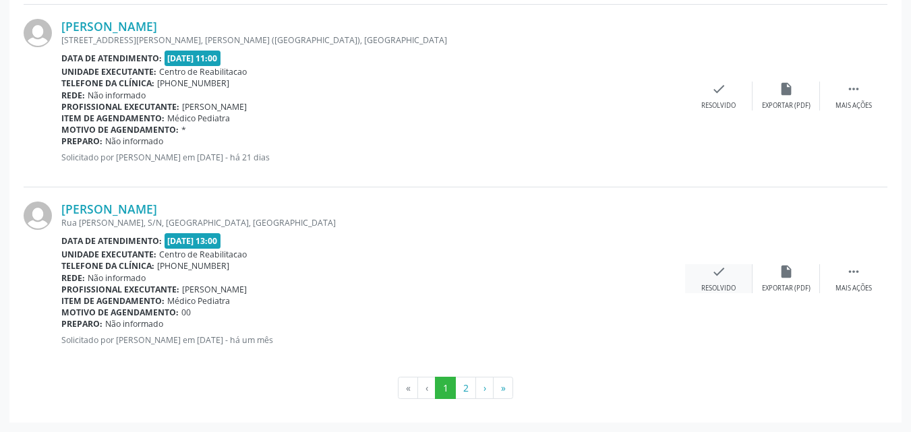
click at [715, 271] on icon "check" at bounding box center [718, 271] width 15 height 15
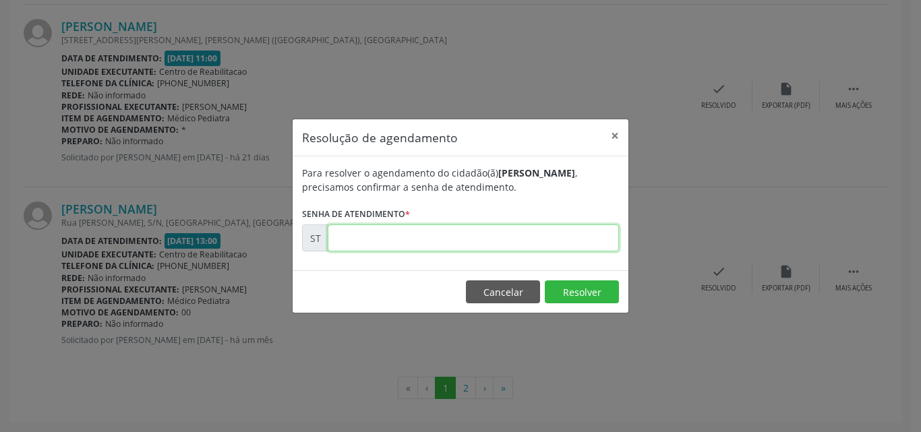
click at [353, 237] on input "text" at bounding box center [473, 238] width 291 height 27
type input "00009740"
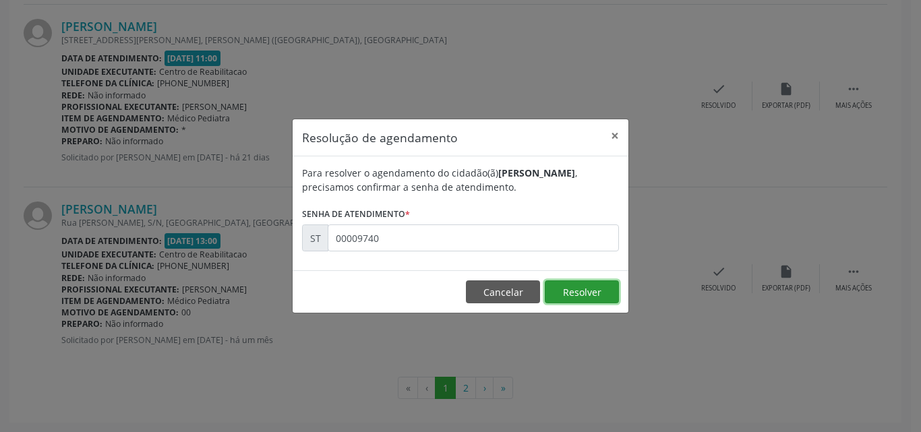
click at [566, 291] on button "Resolver" at bounding box center [582, 291] width 74 height 23
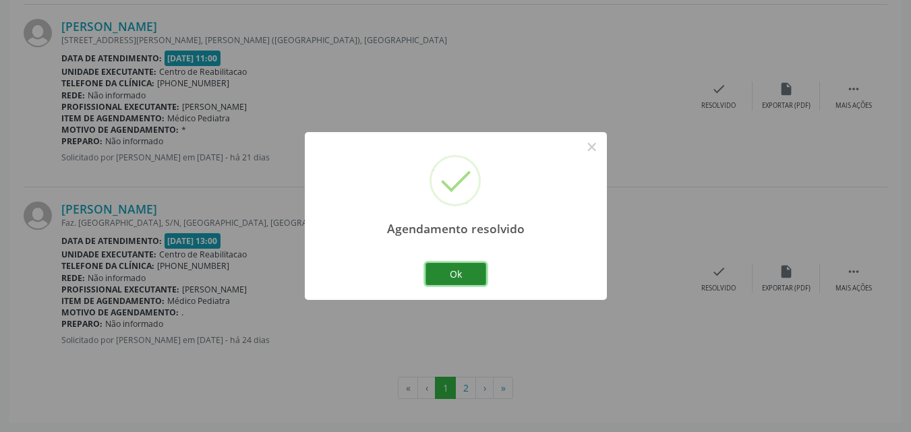
click at [466, 273] on button "Ok" at bounding box center [455, 274] width 61 height 23
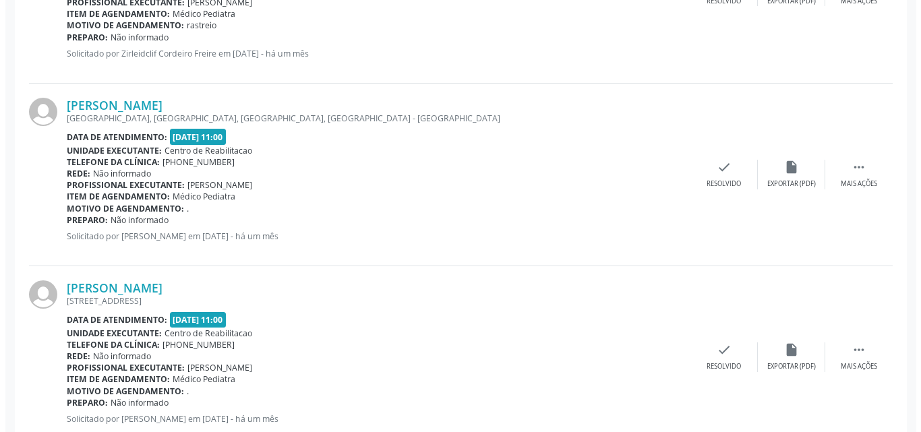
scroll to position [1764, 0]
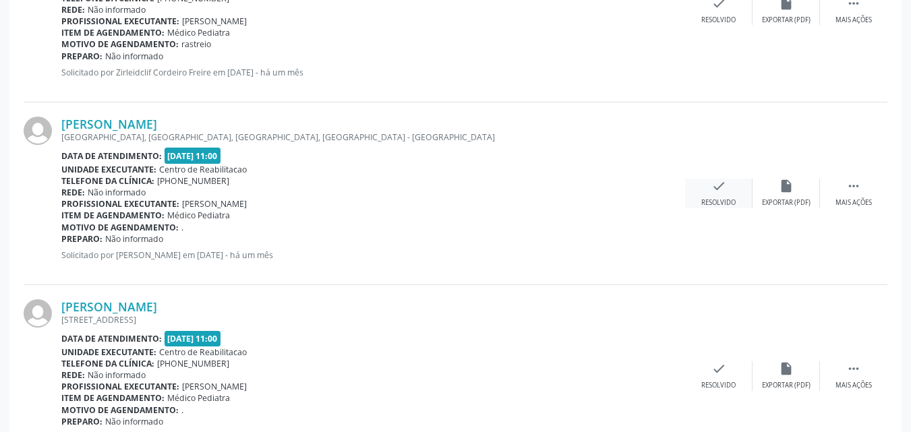
click at [717, 186] on icon "check" at bounding box center [718, 186] width 15 height 15
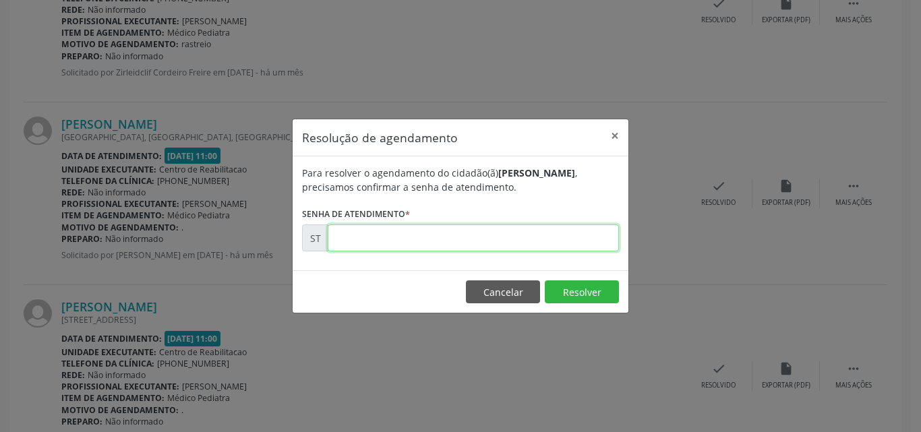
click at [357, 236] on input "text" at bounding box center [473, 238] width 291 height 27
type input "00009880"
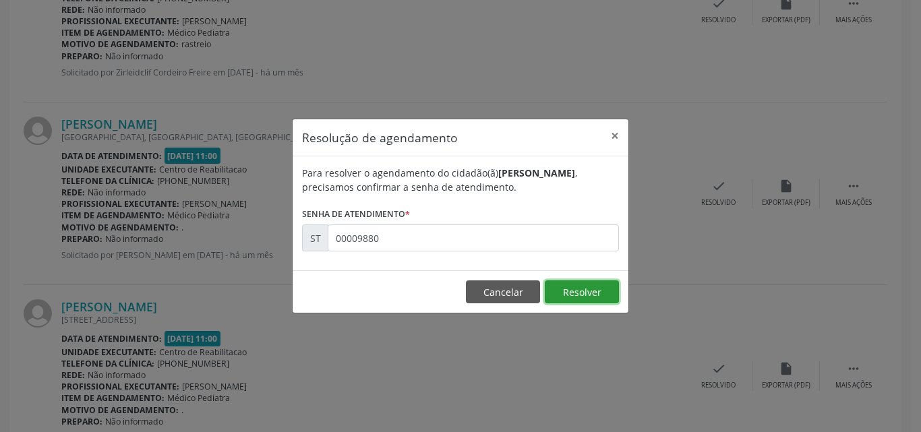
click at [576, 289] on button "Resolver" at bounding box center [582, 291] width 74 height 23
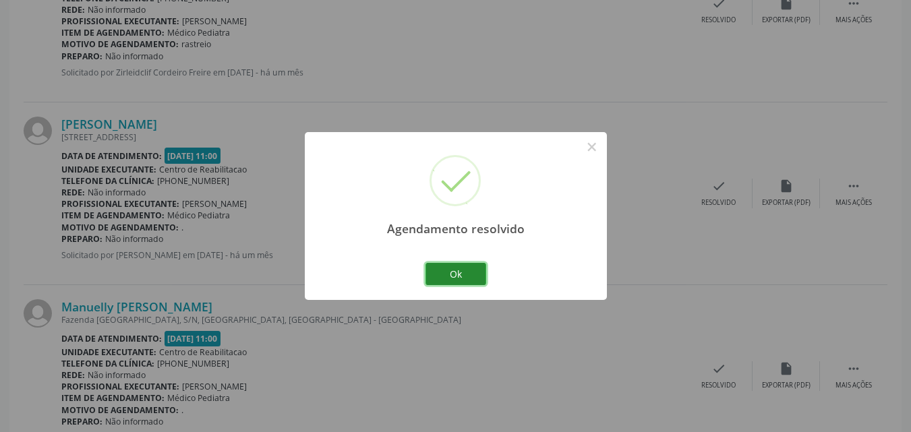
click at [463, 269] on button "Ok" at bounding box center [455, 274] width 61 height 23
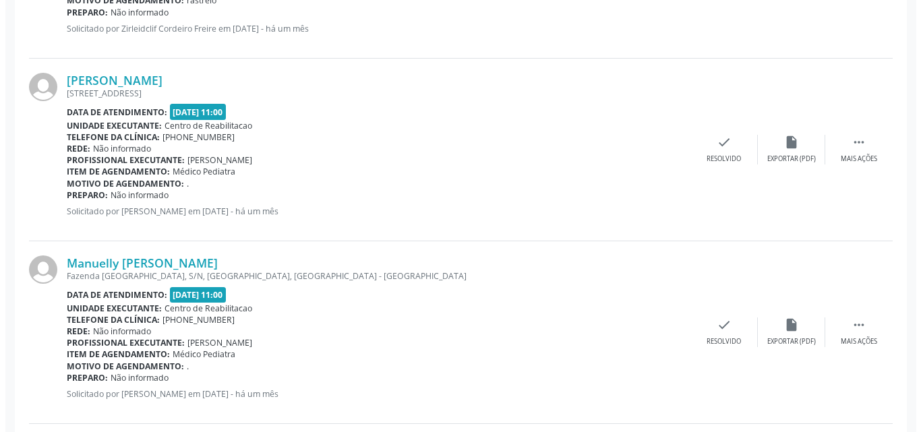
scroll to position [1832, 0]
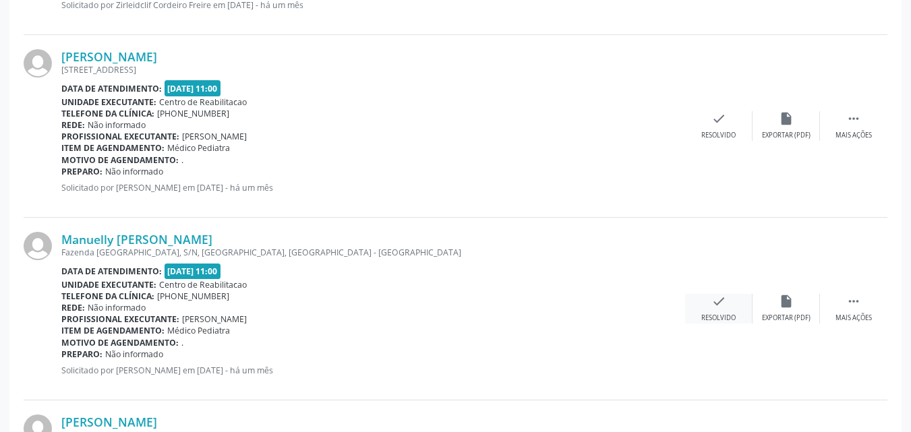
click at [720, 298] on icon "check" at bounding box center [718, 301] width 15 height 15
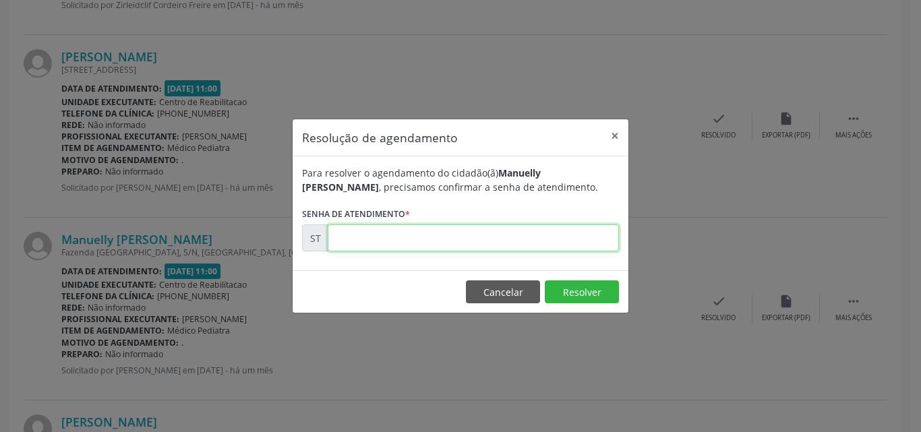
click at [350, 237] on input "text" at bounding box center [473, 238] width 291 height 27
type input "00010357"
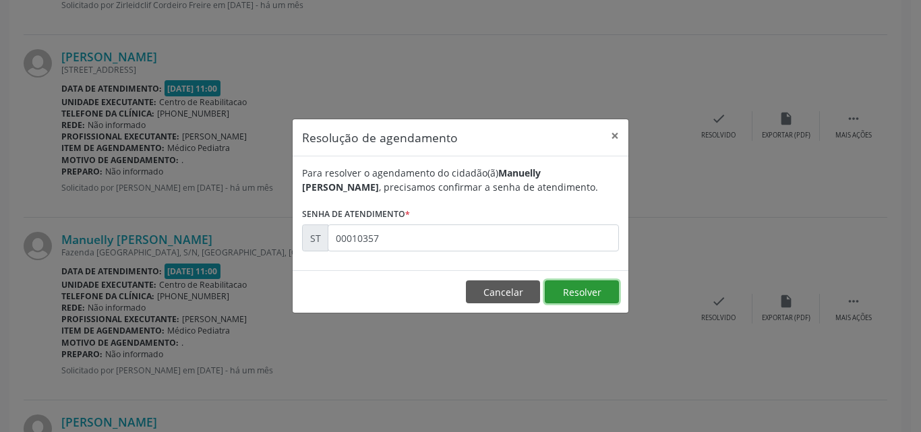
click at [558, 287] on button "Resolver" at bounding box center [582, 291] width 74 height 23
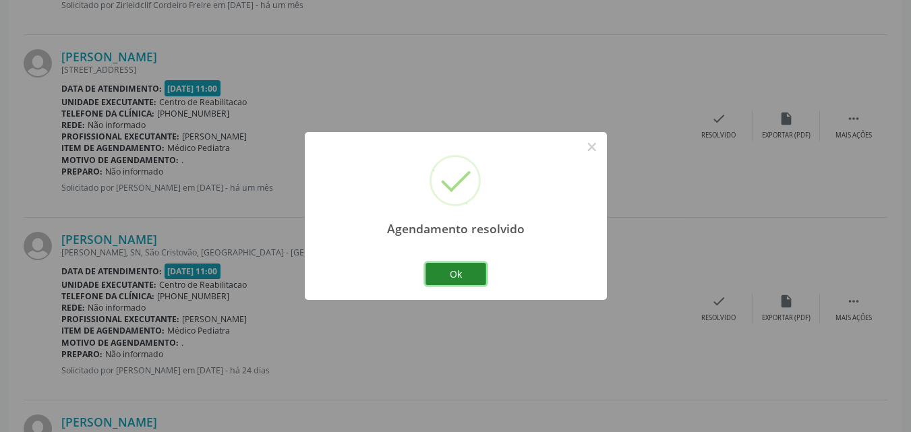
click at [475, 272] on button "Ok" at bounding box center [455, 274] width 61 height 23
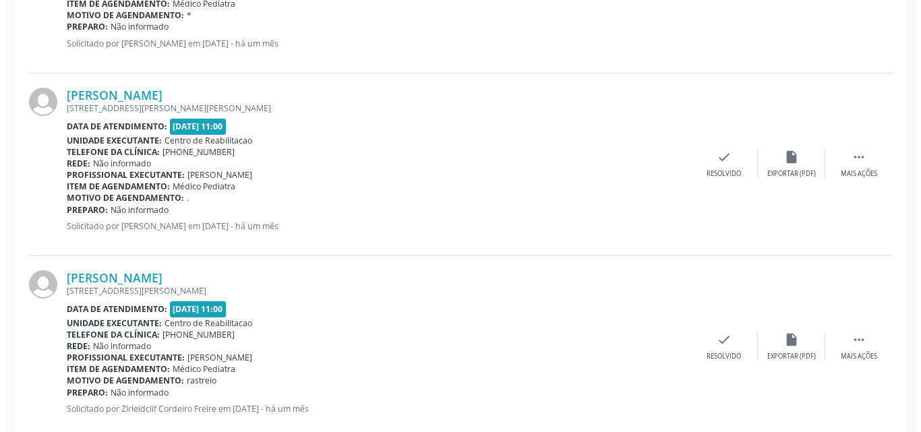
scroll to position [1427, 0]
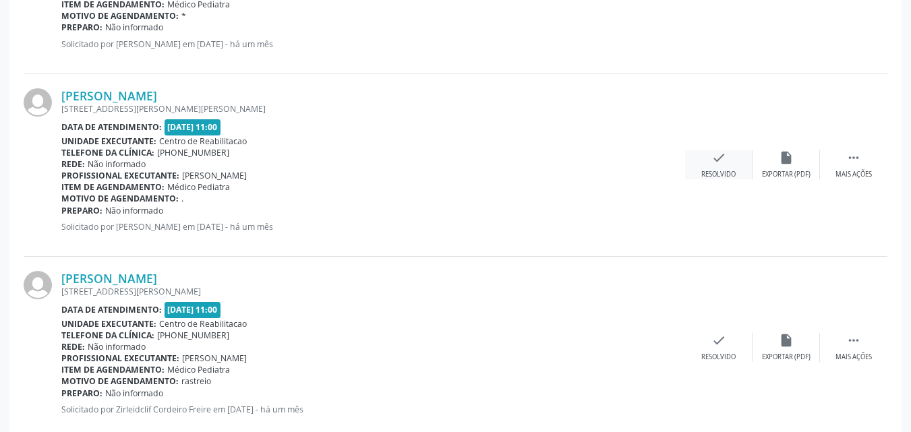
click at [717, 160] on icon "check" at bounding box center [718, 157] width 15 height 15
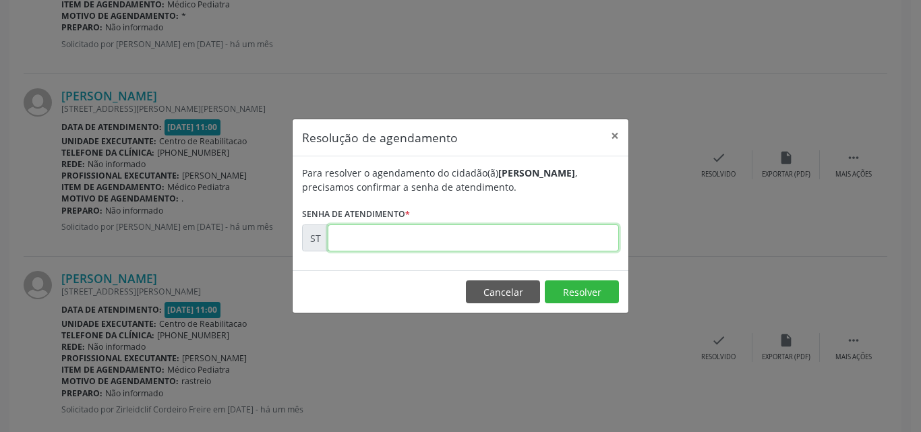
click at [352, 237] on input "text" at bounding box center [473, 238] width 291 height 27
type input "00009621"
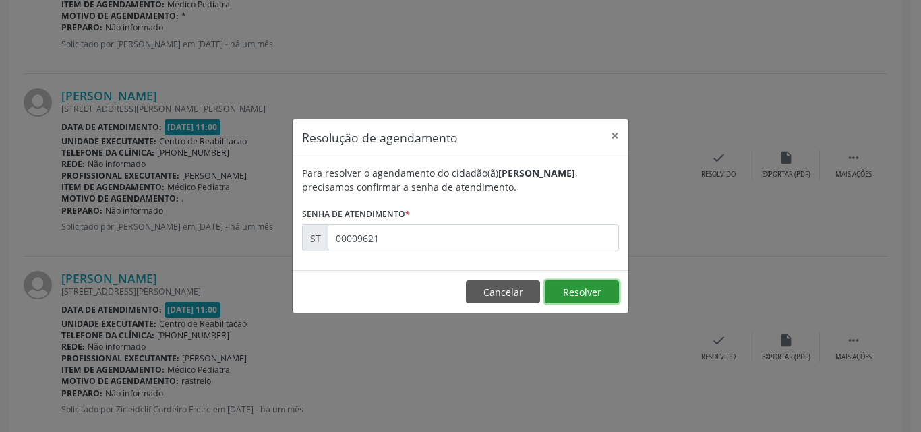
click at [576, 293] on button "Resolver" at bounding box center [582, 291] width 74 height 23
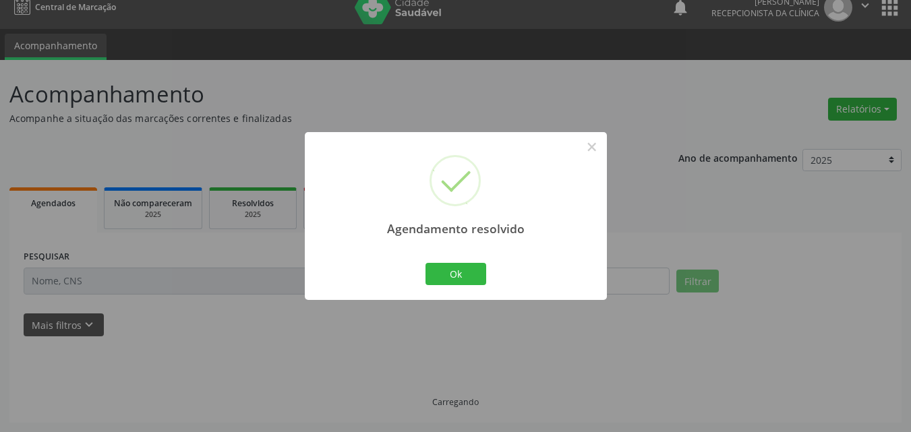
scroll to position [28, 0]
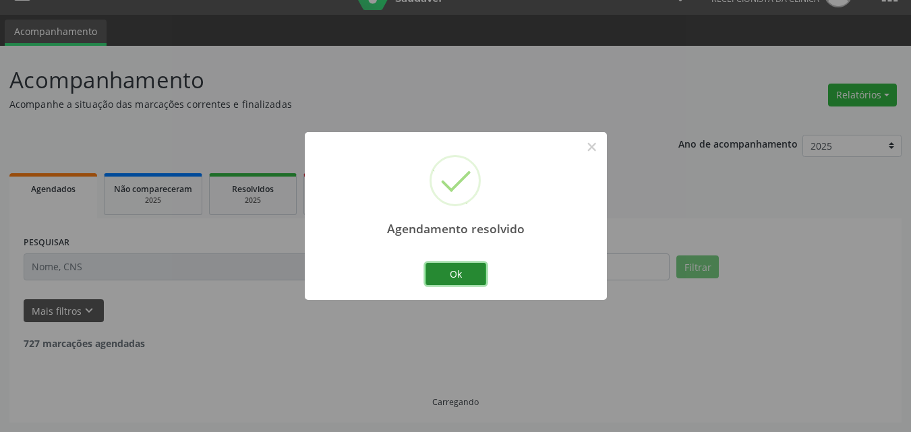
click at [471, 272] on button "Ok" at bounding box center [455, 274] width 61 height 23
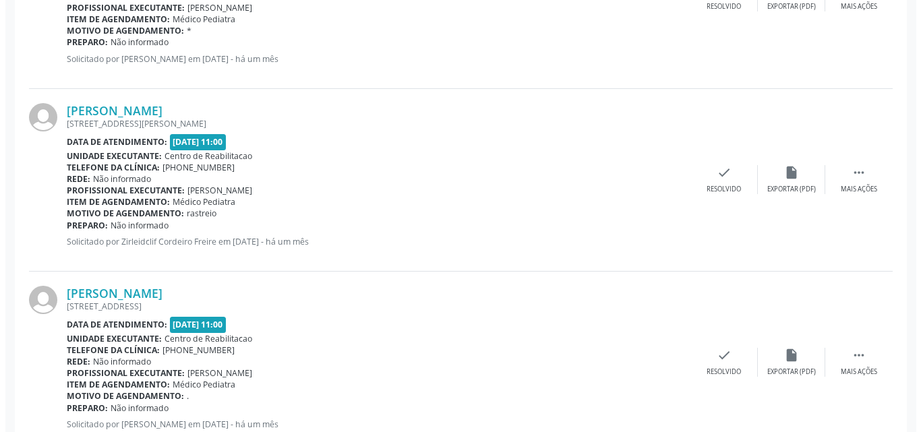
scroll to position [1444, 0]
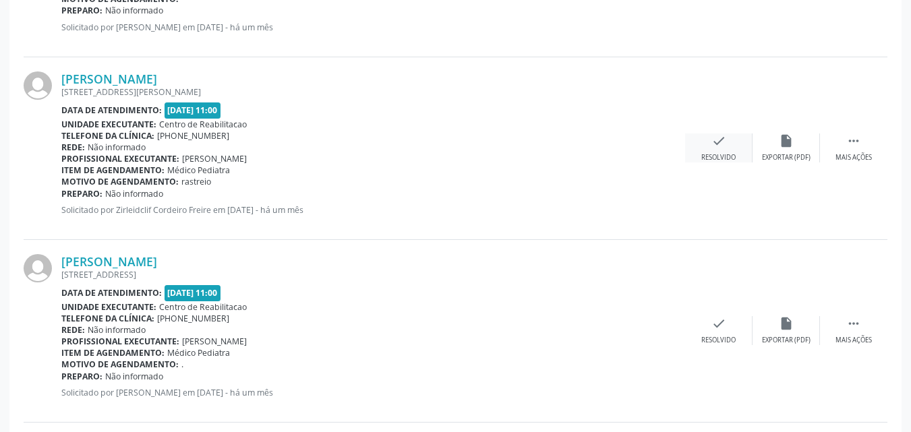
click at [719, 144] on icon "check" at bounding box center [718, 140] width 15 height 15
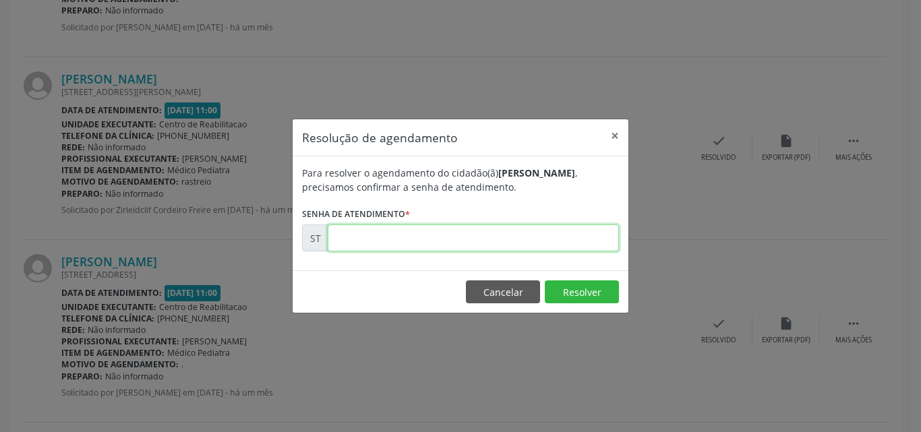
click at [358, 239] on input "text" at bounding box center [473, 238] width 291 height 27
type input "00009739"
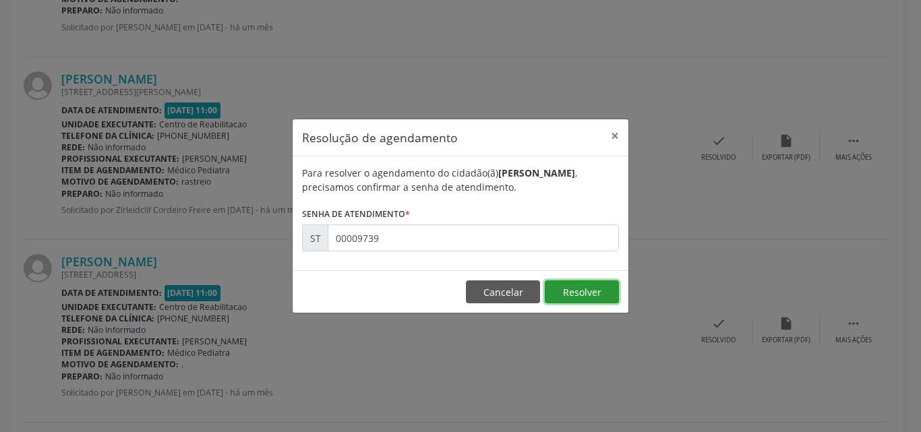
click at [591, 285] on button "Resolver" at bounding box center [582, 291] width 74 height 23
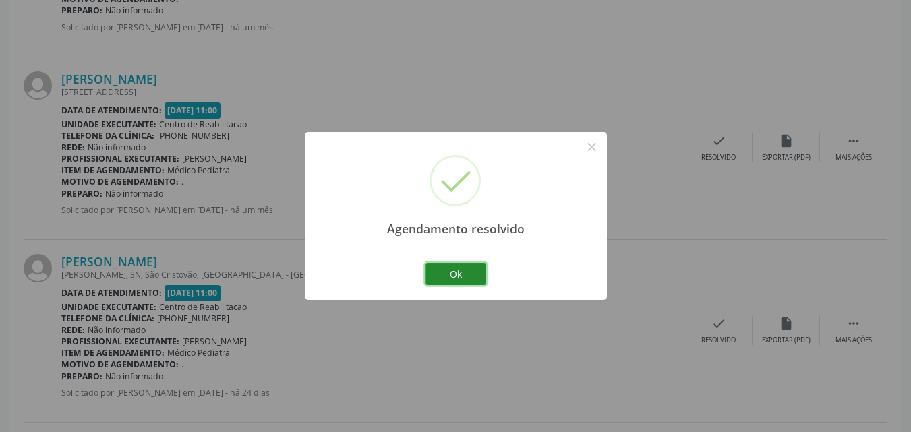
click at [464, 271] on button "Ok" at bounding box center [455, 274] width 61 height 23
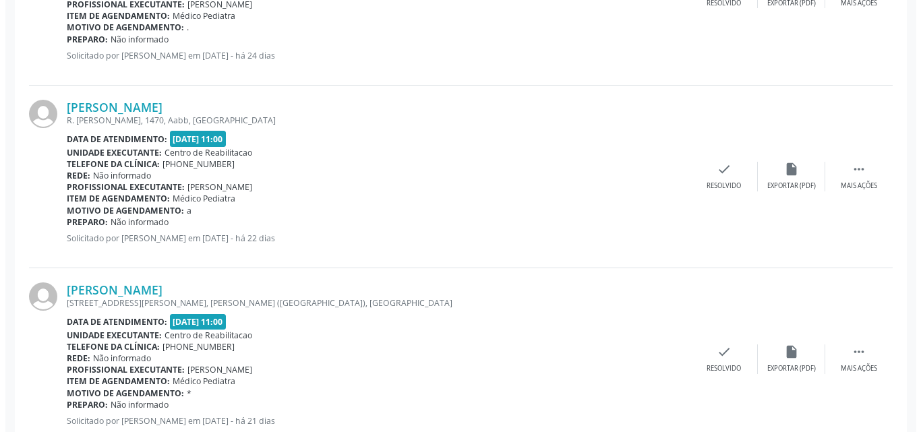
scroll to position [1849, 0]
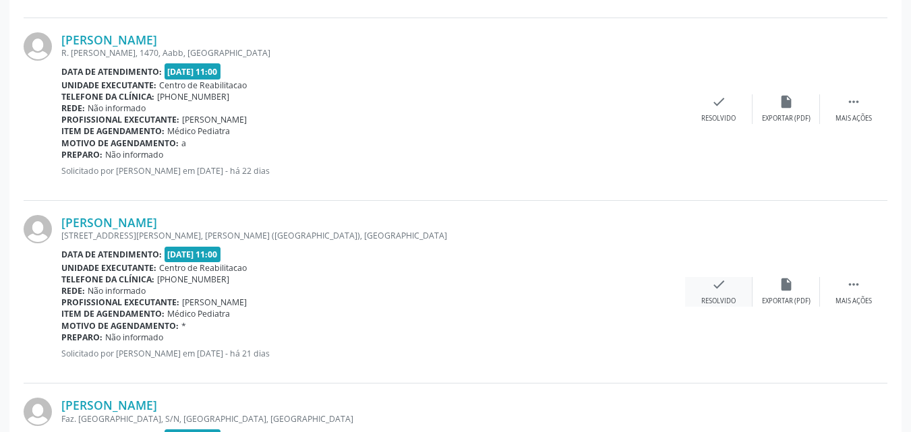
click at [724, 286] on icon "check" at bounding box center [718, 284] width 15 height 15
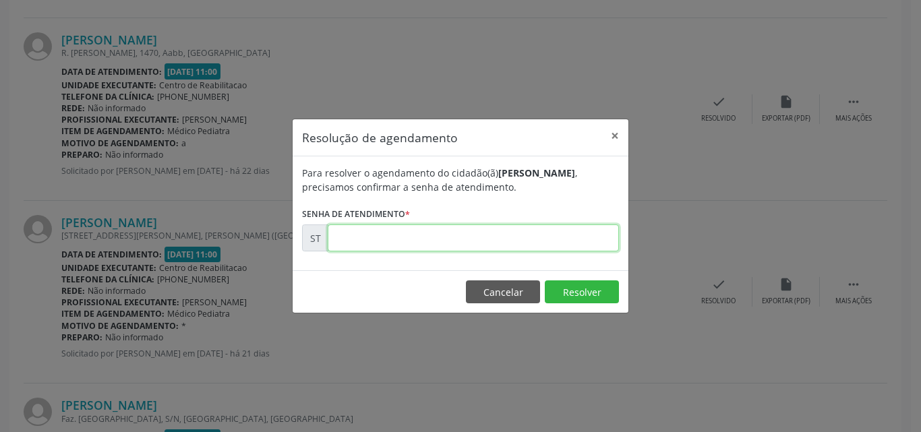
click at [361, 239] on input "text" at bounding box center [473, 238] width 291 height 27
type input "00011511"
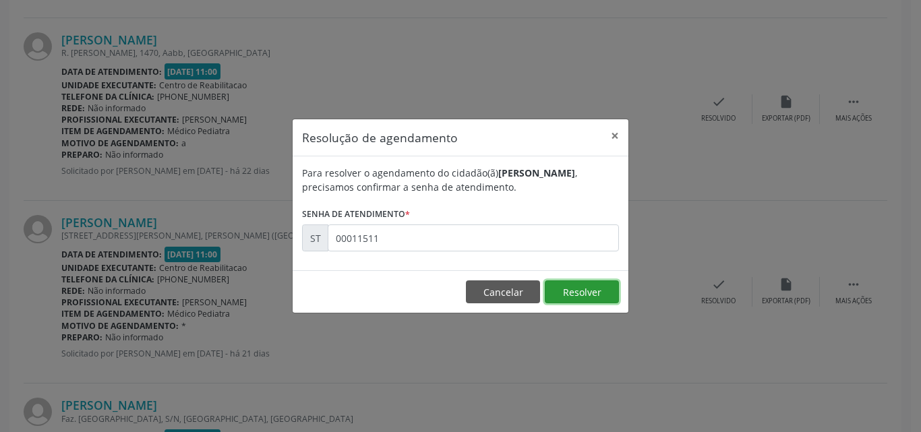
click at [573, 287] on button "Resolver" at bounding box center [582, 291] width 74 height 23
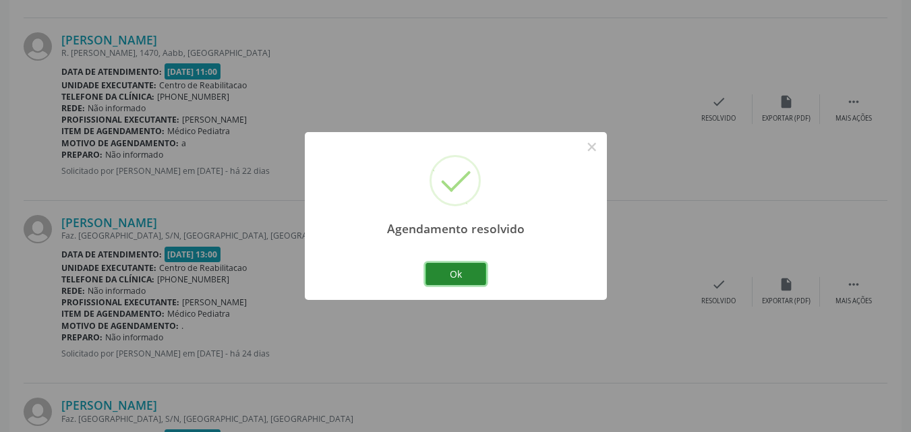
click at [455, 270] on button "Ok" at bounding box center [455, 274] width 61 height 23
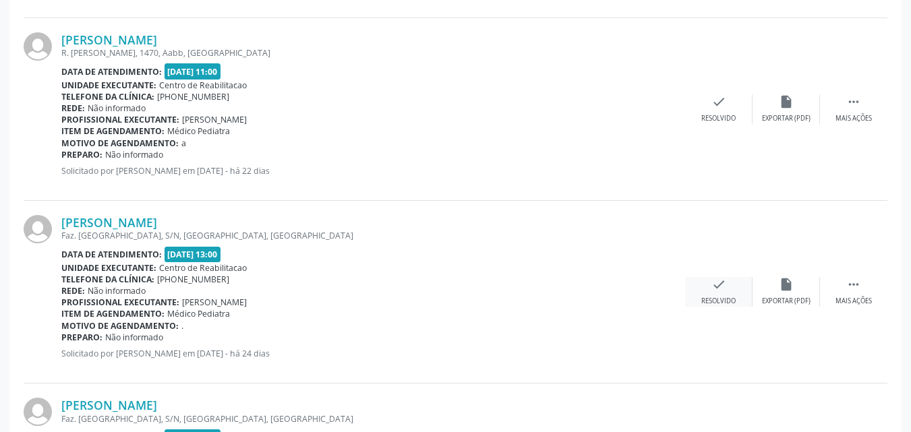
click at [717, 280] on icon "check" at bounding box center [718, 284] width 15 height 15
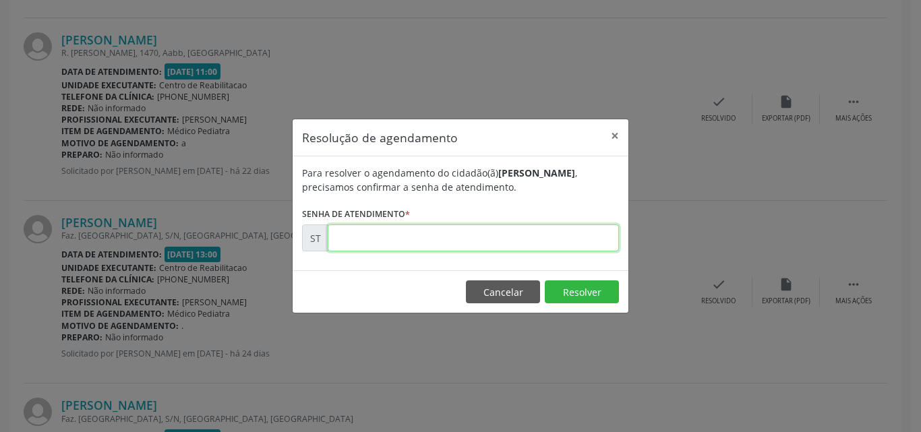
click at [371, 238] on input "text" at bounding box center [473, 238] width 291 height 27
type input "00010400"
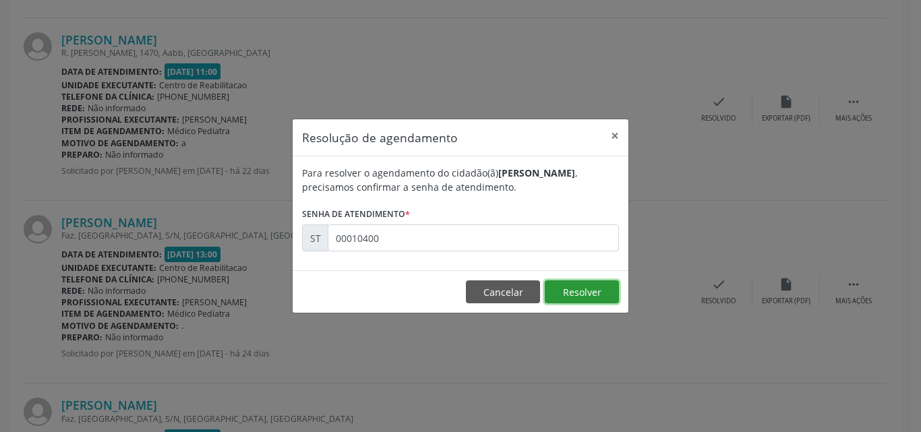
click at [570, 293] on button "Resolver" at bounding box center [582, 291] width 74 height 23
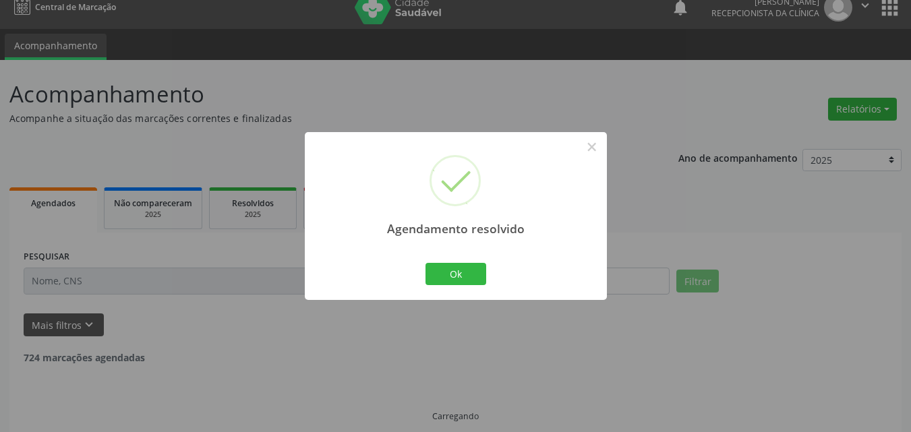
scroll to position [28, 0]
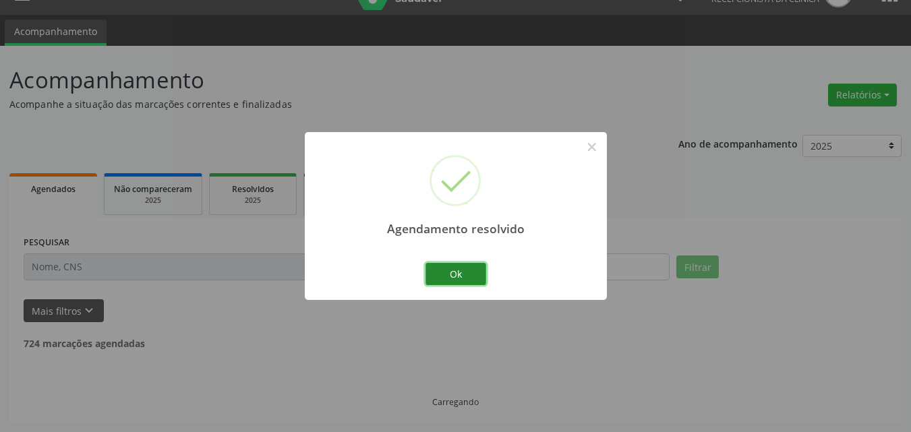
click at [463, 270] on button "Ok" at bounding box center [455, 274] width 61 height 23
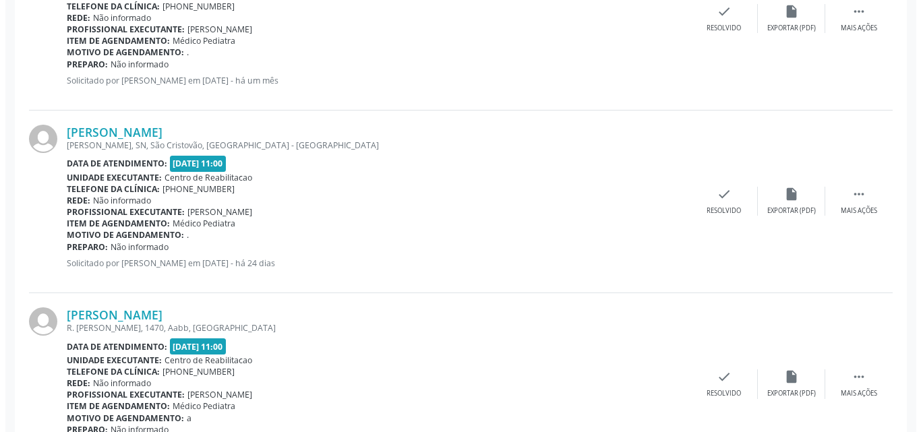
scroll to position [1579, 0]
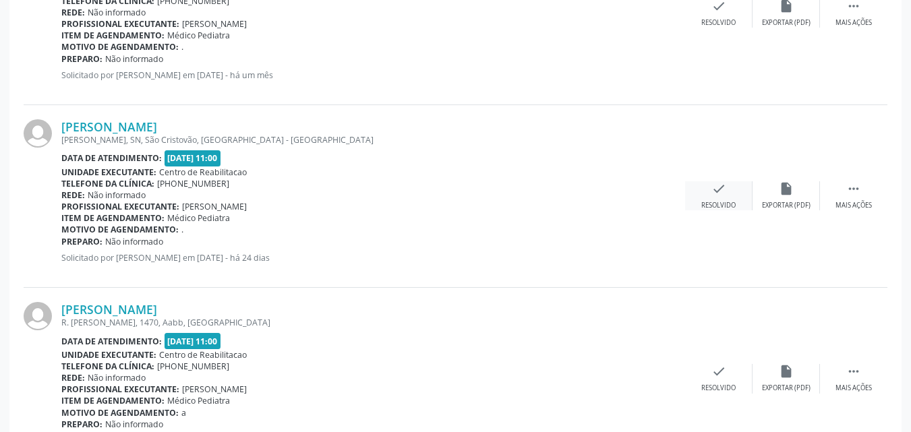
click at [719, 184] on icon "check" at bounding box center [718, 188] width 15 height 15
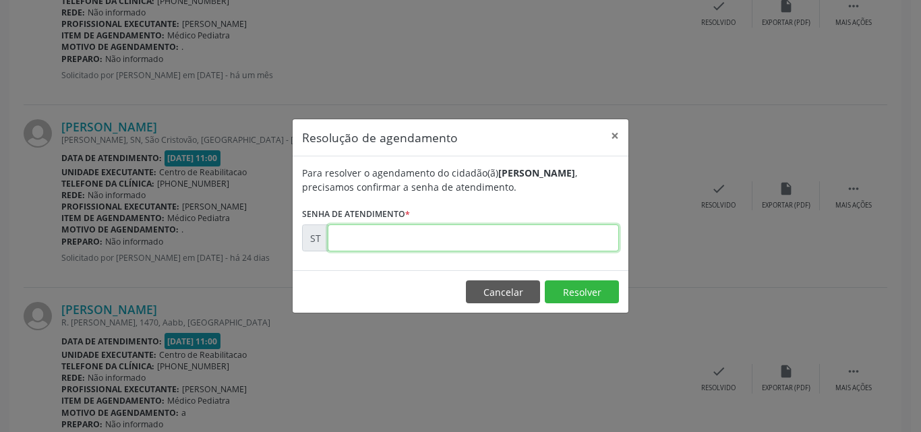
click at [357, 237] on input "text" at bounding box center [473, 238] width 291 height 27
type input "00010406"
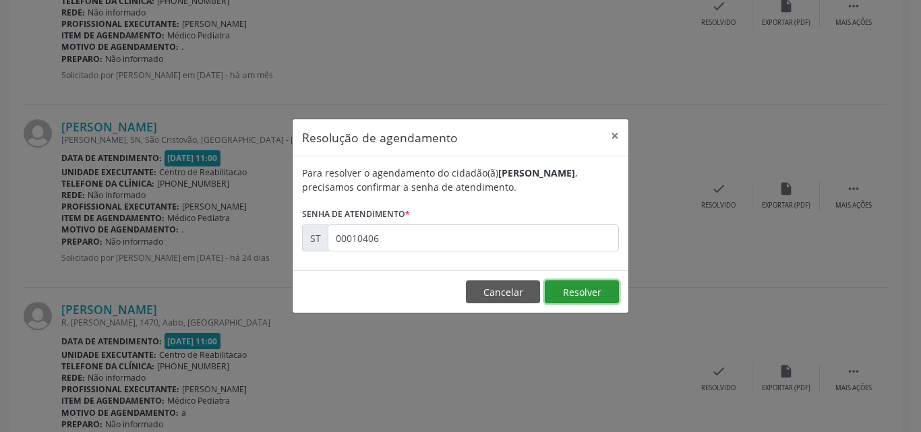
click at [583, 296] on button "Resolver" at bounding box center [582, 291] width 74 height 23
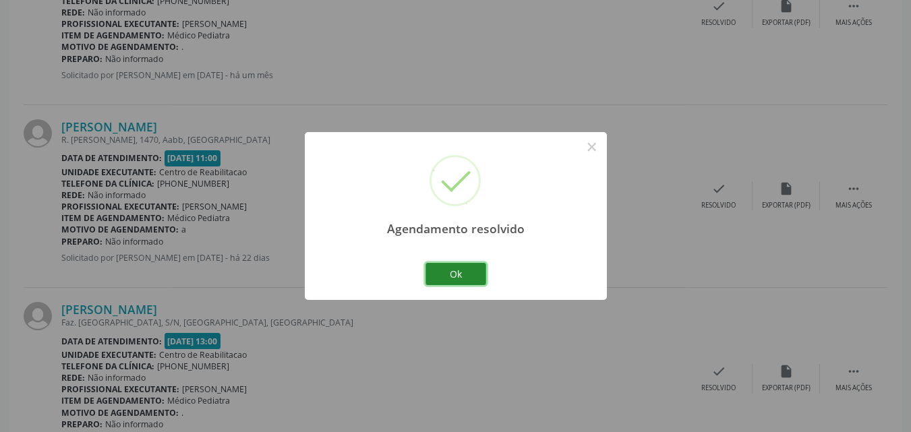
click at [469, 273] on button "Ok" at bounding box center [455, 274] width 61 height 23
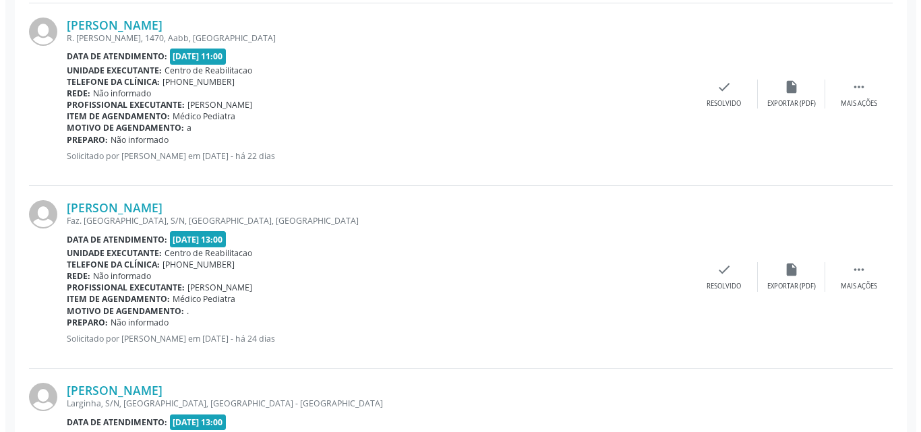
scroll to position [1714, 0]
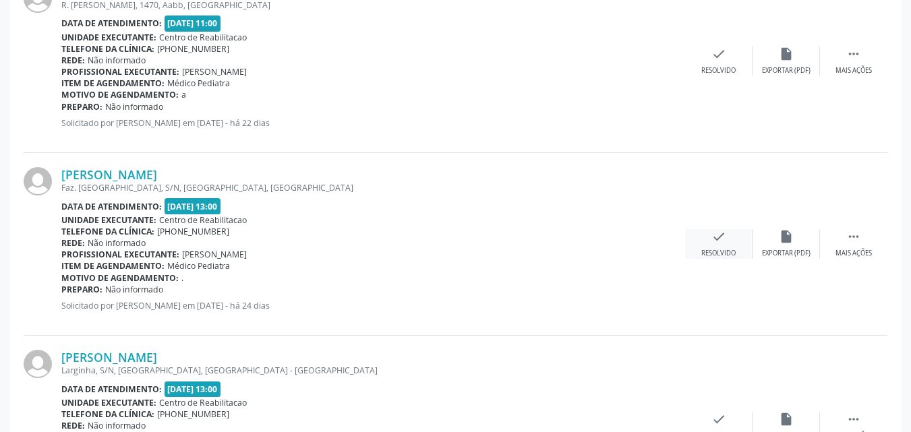
click at [718, 238] on icon "check" at bounding box center [718, 236] width 15 height 15
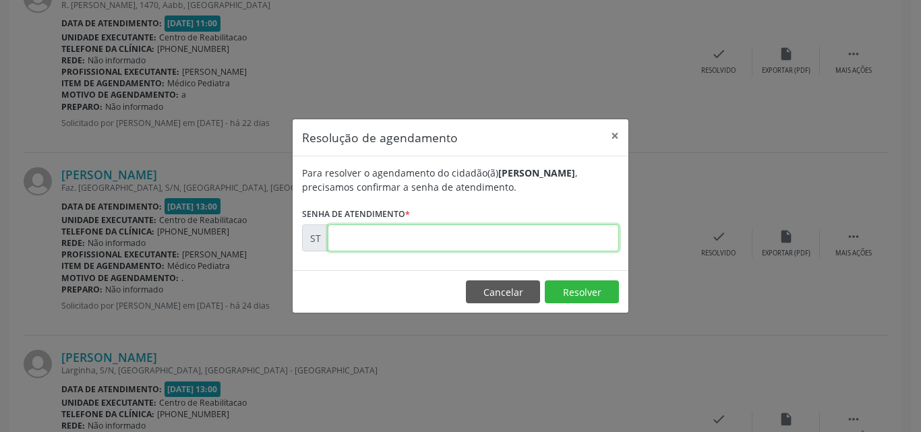
click at [361, 237] on input "text" at bounding box center [473, 238] width 291 height 27
type input "00010401"
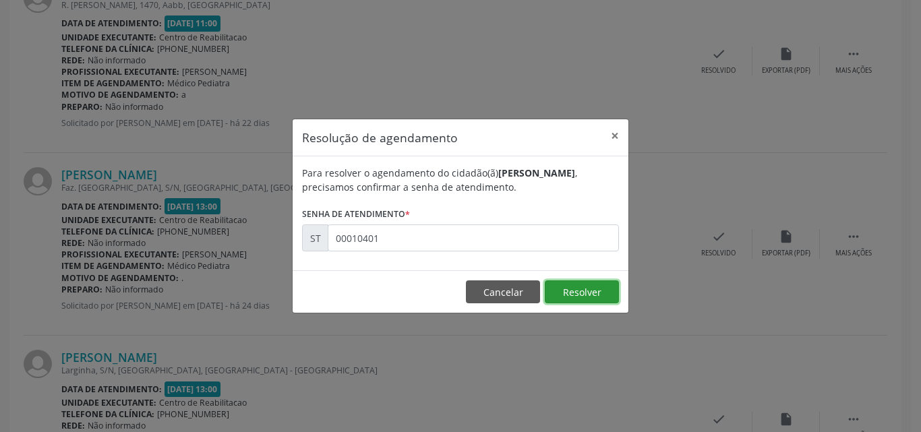
click at [568, 287] on button "Resolver" at bounding box center [582, 291] width 74 height 23
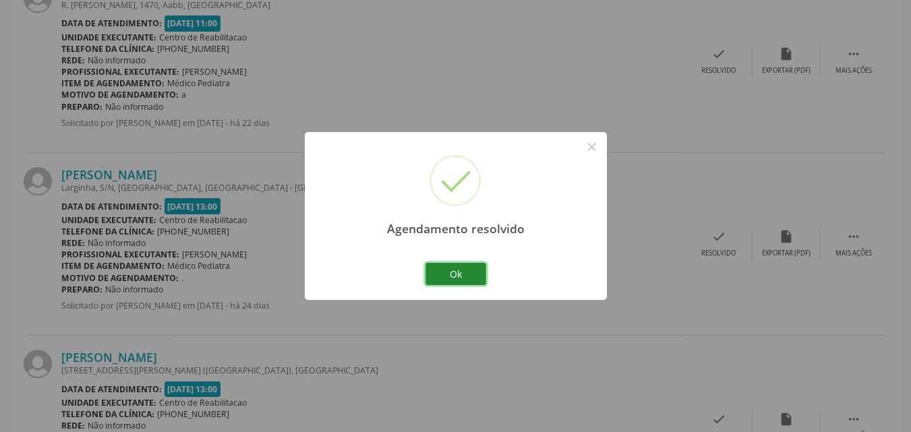
click at [474, 274] on button "Ok" at bounding box center [455, 274] width 61 height 23
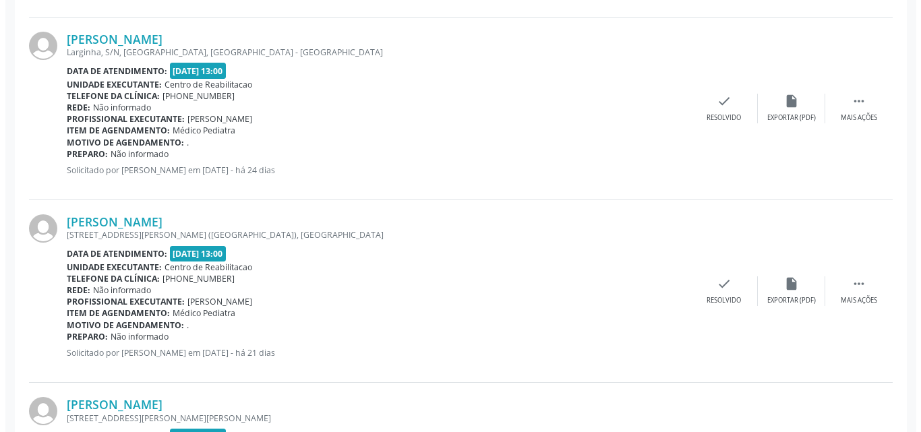
scroll to position [1916, 0]
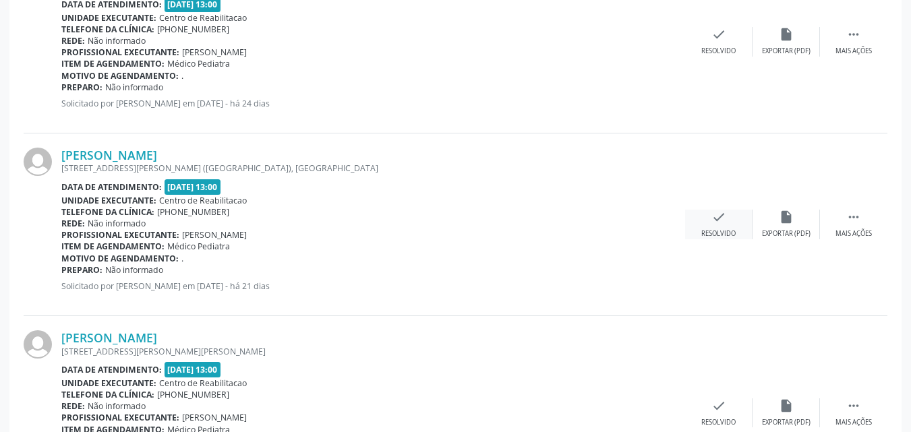
click at [713, 216] on icon "check" at bounding box center [718, 217] width 15 height 15
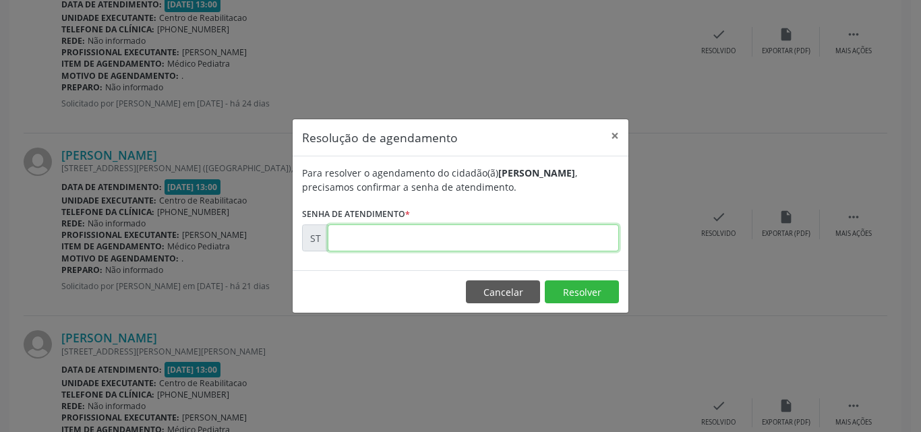
click at [361, 235] on input "text" at bounding box center [473, 238] width 291 height 27
type input "00011692"
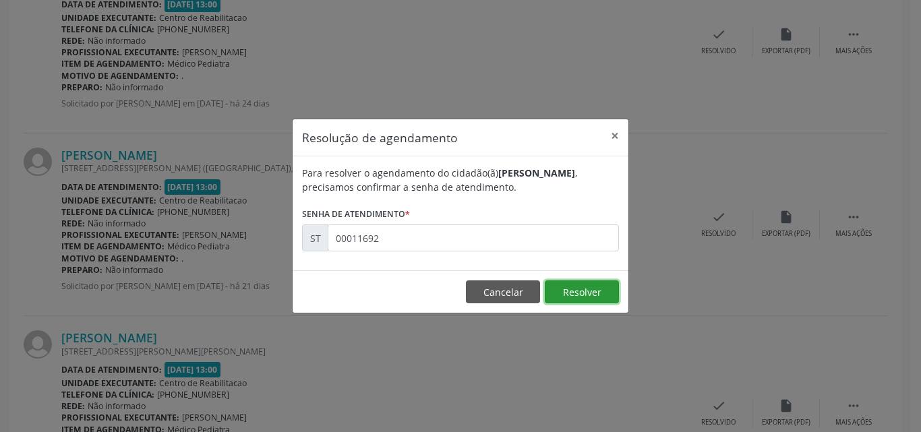
click at [578, 291] on button "Resolver" at bounding box center [582, 291] width 74 height 23
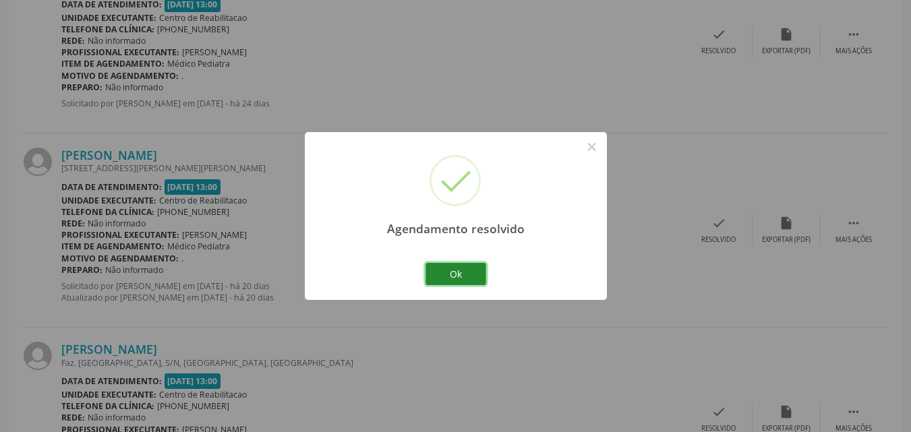
click at [465, 275] on button "Ok" at bounding box center [455, 274] width 61 height 23
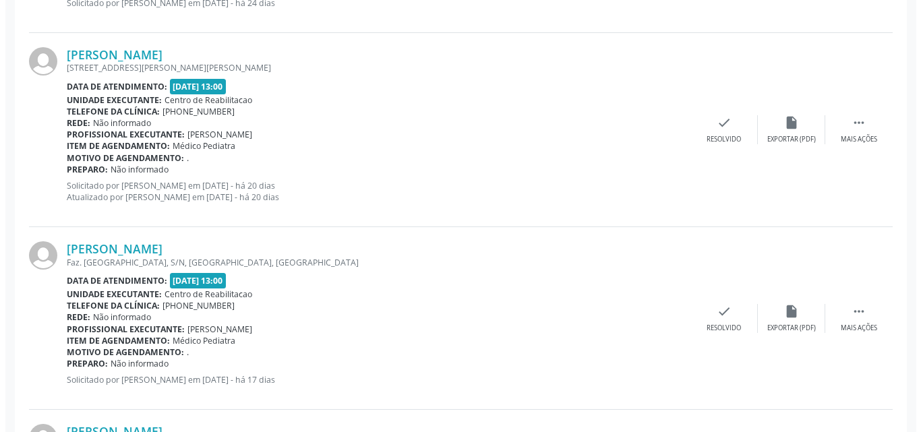
scroll to position [2051, 0]
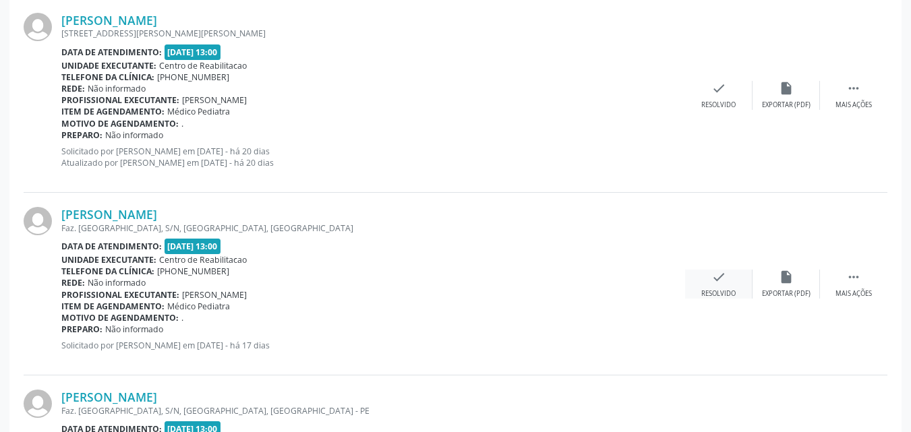
click at [715, 274] on icon "check" at bounding box center [718, 277] width 15 height 15
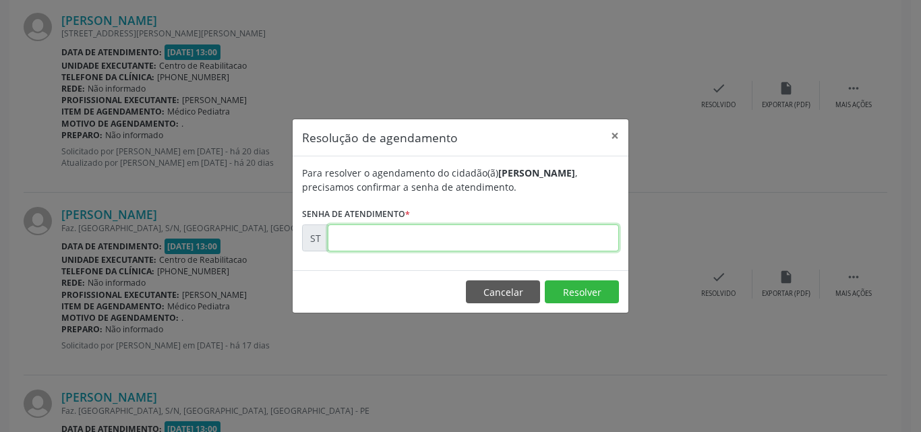
click at [349, 237] on input "text" at bounding box center [473, 238] width 291 height 27
type input "00012656"
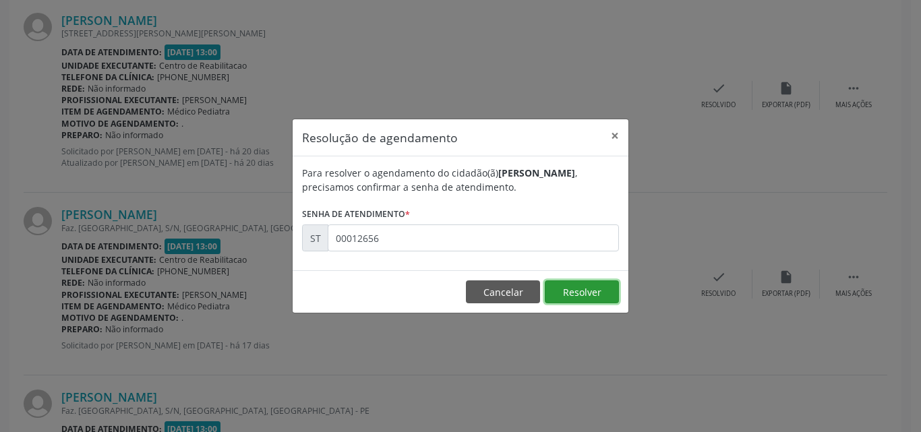
click at [565, 292] on button "Resolver" at bounding box center [582, 291] width 74 height 23
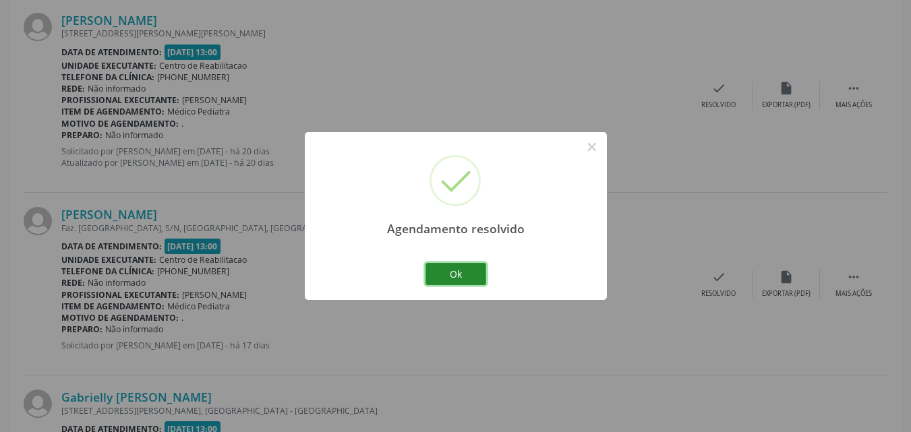
click at [463, 273] on button "Ok" at bounding box center [455, 274] width 61 height 23
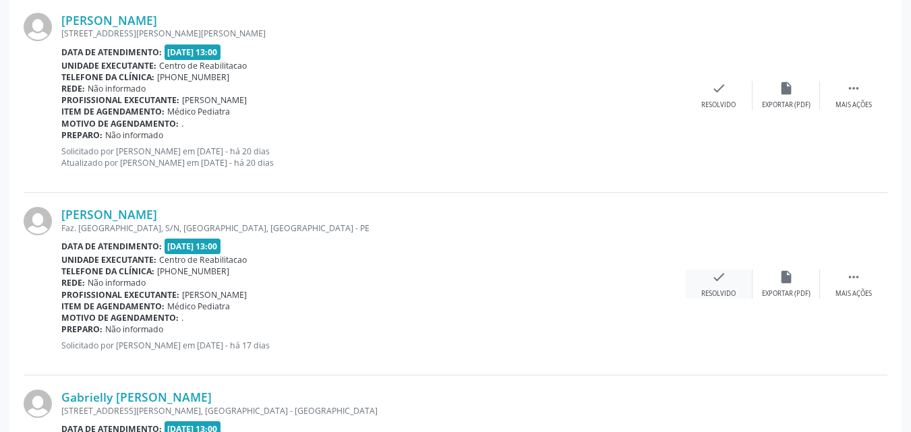
click at [725, 276] on icon "check" at bounding box center [718, 277] width 15 height 15
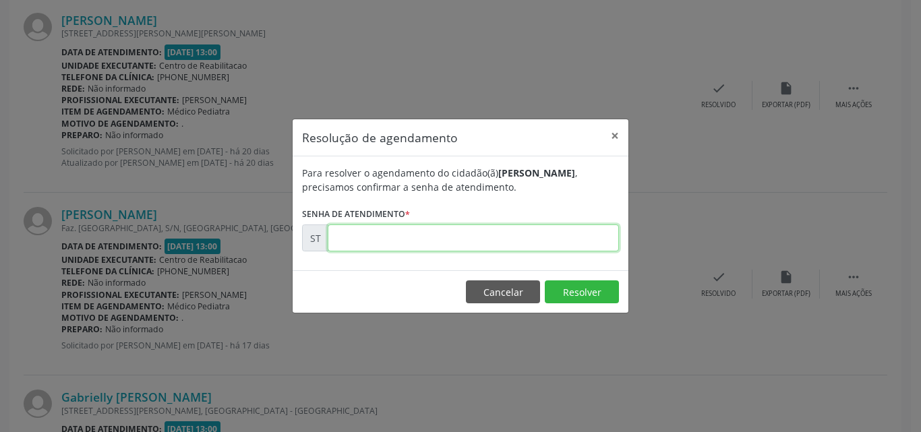
click at [358, 237] on input "text" at bounding box center [473, 238] width 291 height 27
type input "00012728"
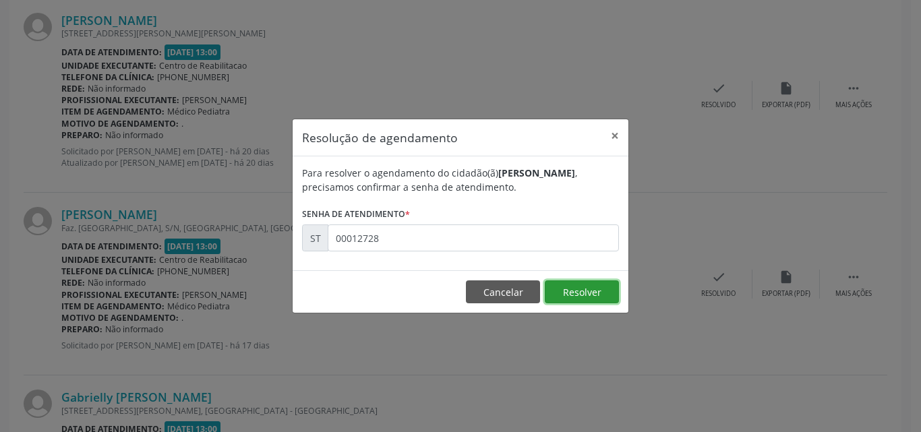
click at [573, 288] on button "Resolver" at bounding box center [582, 291] width 74 height 23
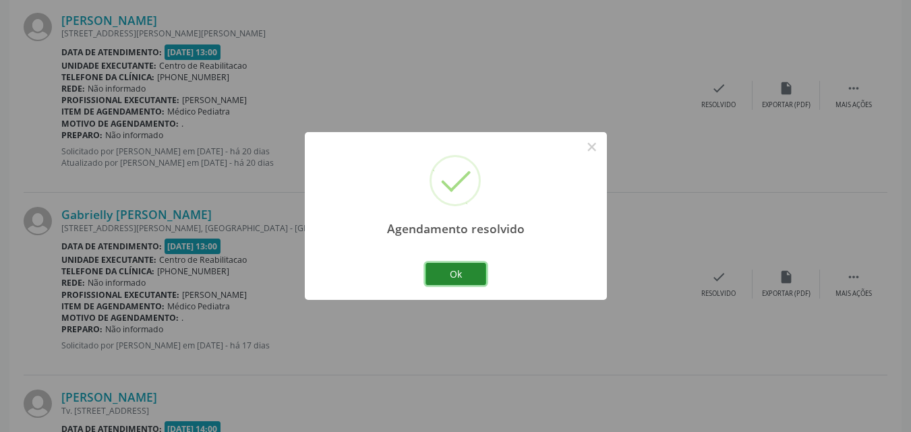
click at [469, 271] on button "Ok" at bounding box center [455, 274] width 61 height 23
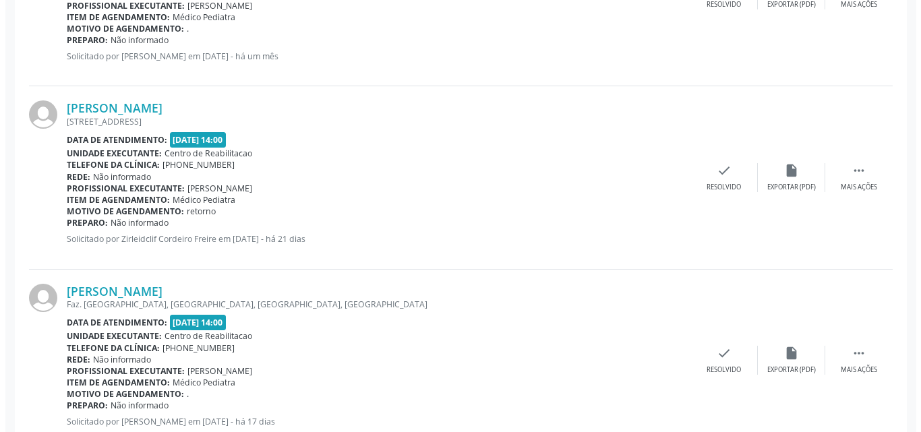
scroll to position [2566, 0]
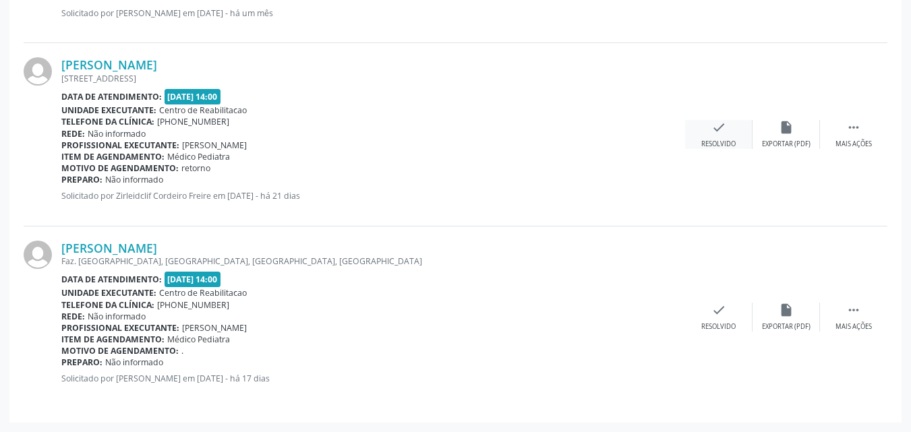
click at [719, 128] on icon "check" at bounding box center [718, 127] width 15 height 15
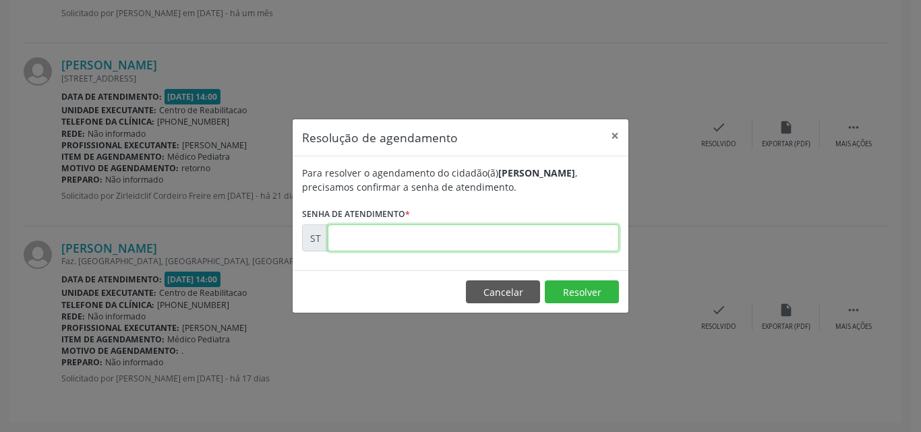
click at [359, 240] on input "text" at bounding box center [473, 238] width 291 height 27
type input "00011742"
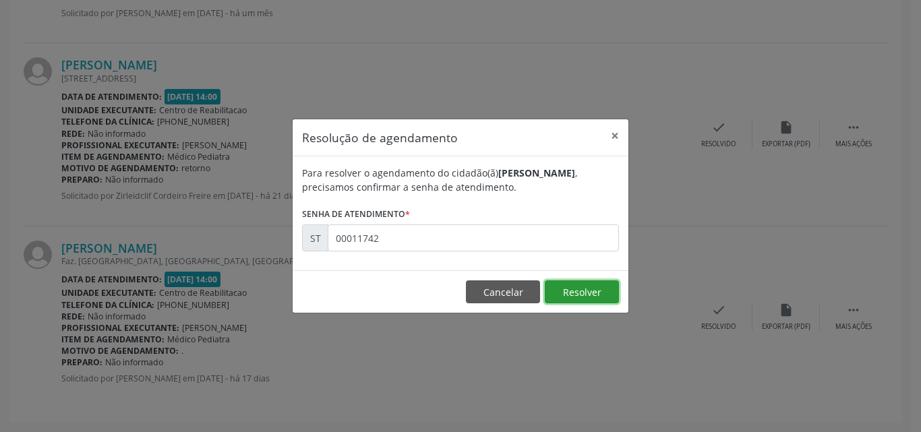
click at [586, 293] on button "Resolver" at bounding box center [582, 291] width 74 height 23
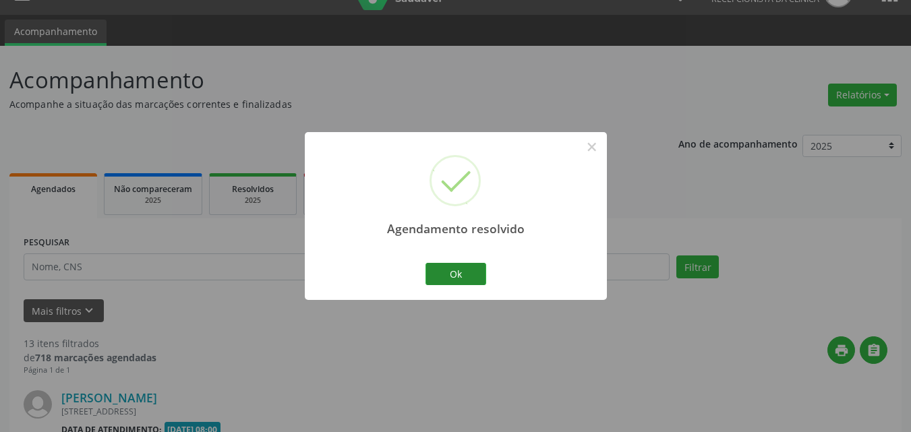
scroll to position [2383, 0]
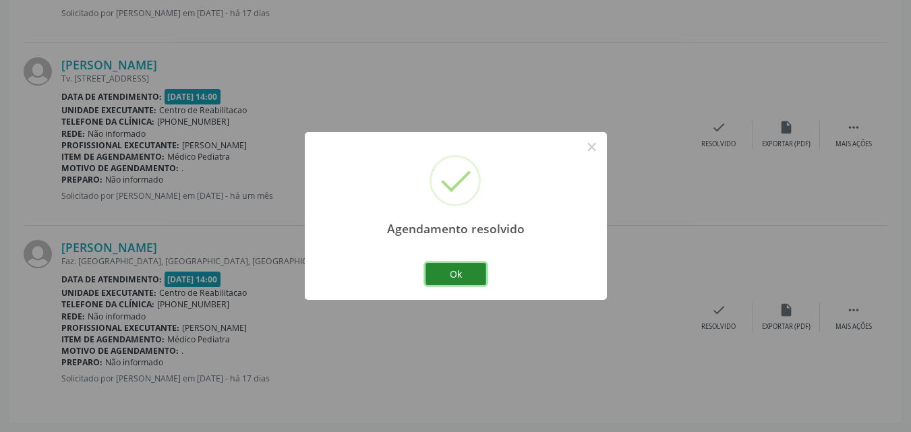
click at [467, 272] on button "Ok" at bounding box center [455, 274] width 61 height 23
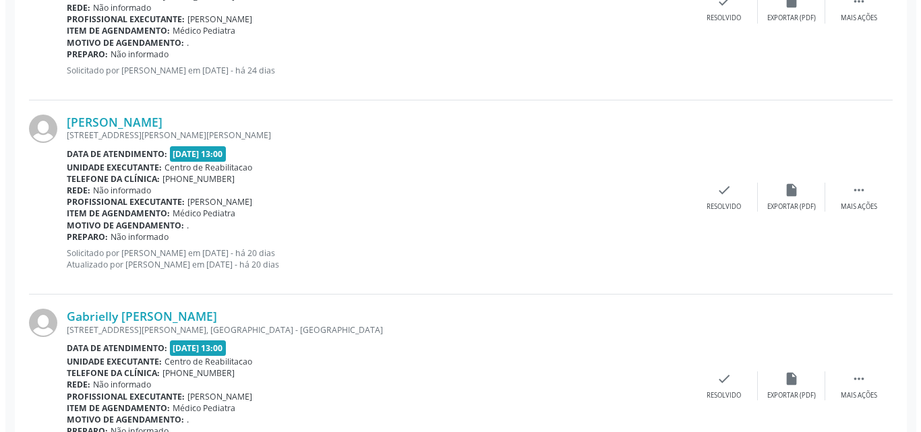
scroll to position [1911, 0]
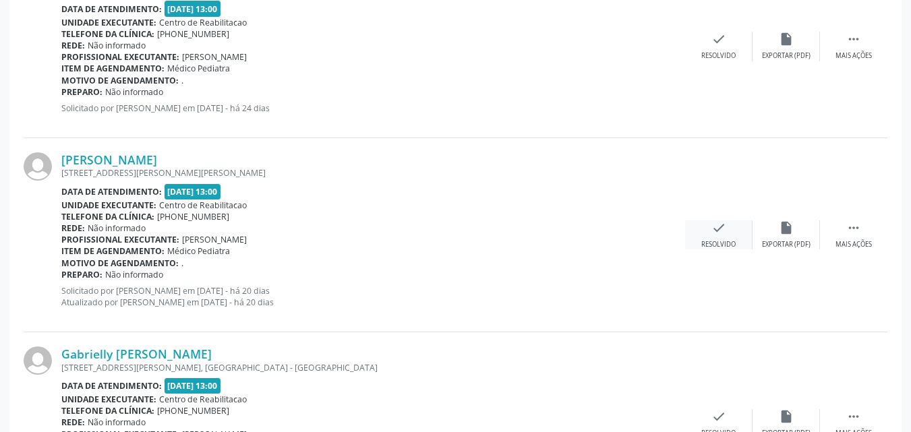
click at [723, 226] on icon "check" at bounding box center [718, 227] width 15 height 15
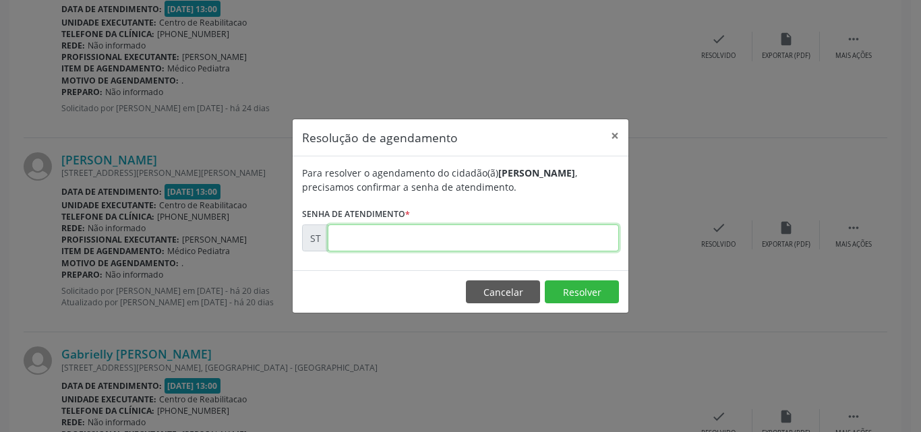
click at [354, 233] on input "text" at bounding box center [473, 238] width 291 height 27
type input "00012444"
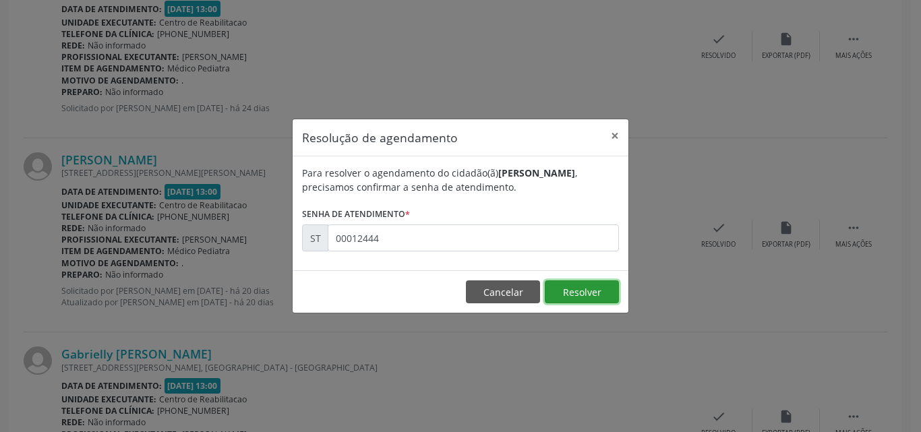
click at [574, 289] on button "Resolver" at bounding box center [582, 291] width 74 height 23
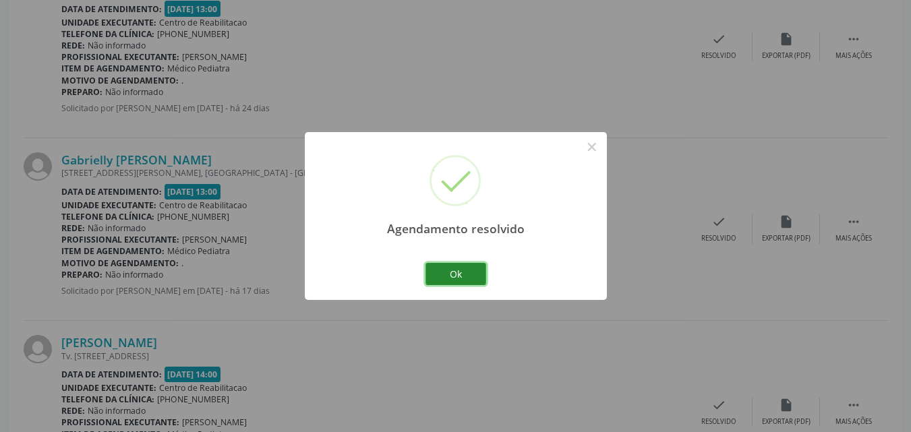
click at [448, 270] on button "Ok" at bounding box center [455, 274] width 61 height 23
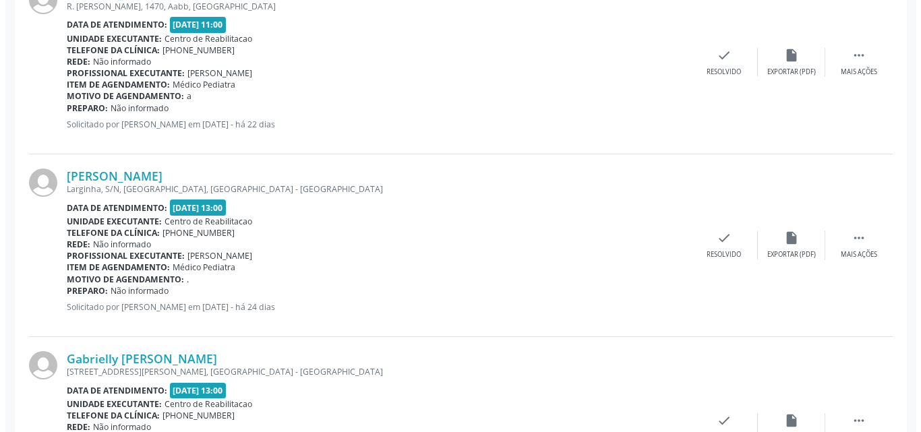
scroll to position [1709, 0]
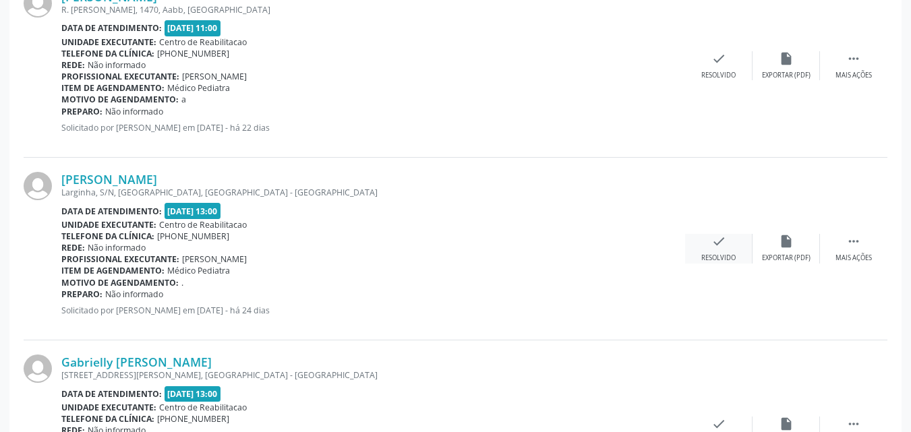
click at [722, 239] on icon "check" at bounding box center [718, 241] width 15 height 15
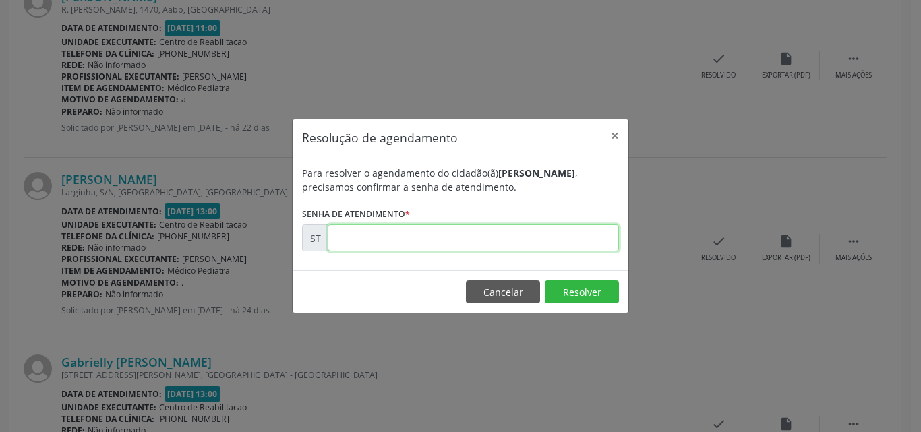
click at [361, 239] on input "text" at bounding box center [473, 238] width 291 height 27
type input "00010402"
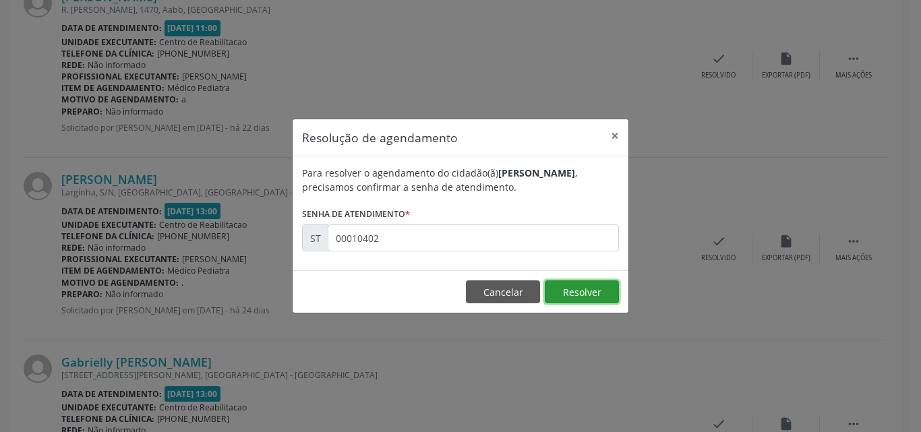
click at [563, 286] on button "Resolver" at bounding box center [582, 291] width 74 height 23
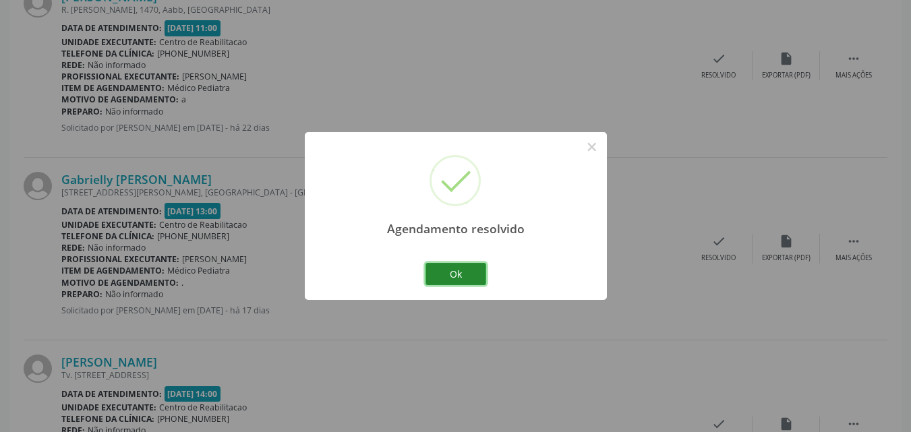
click at [454, 272] on button "Ok" at bounding box center [455, 274] width 61 height 23
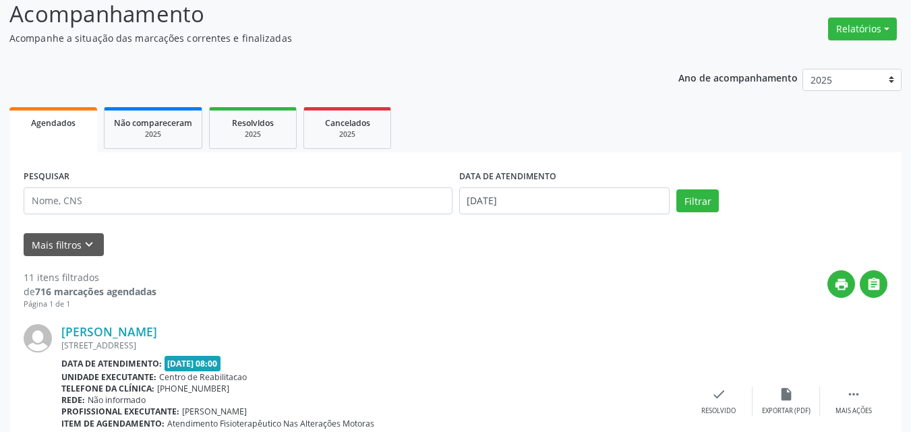
scroll to position [0, 0]
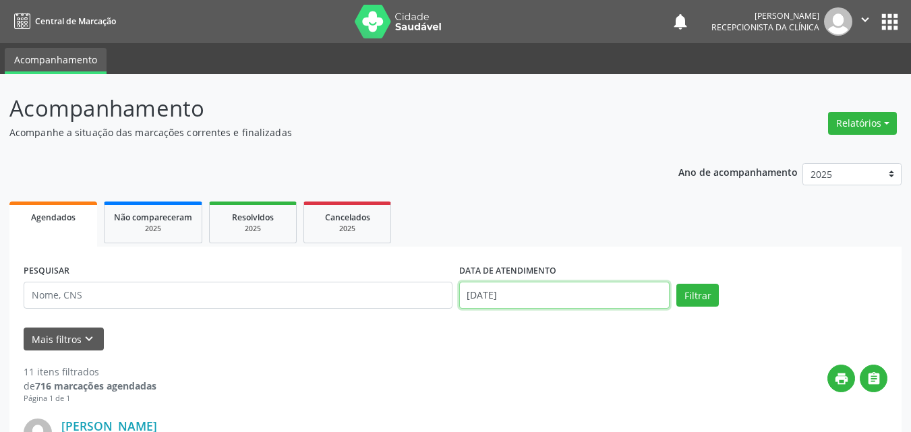
click at [504, 287] on input "[DATE]" at bounding box center [564, 295] width 211 height 27
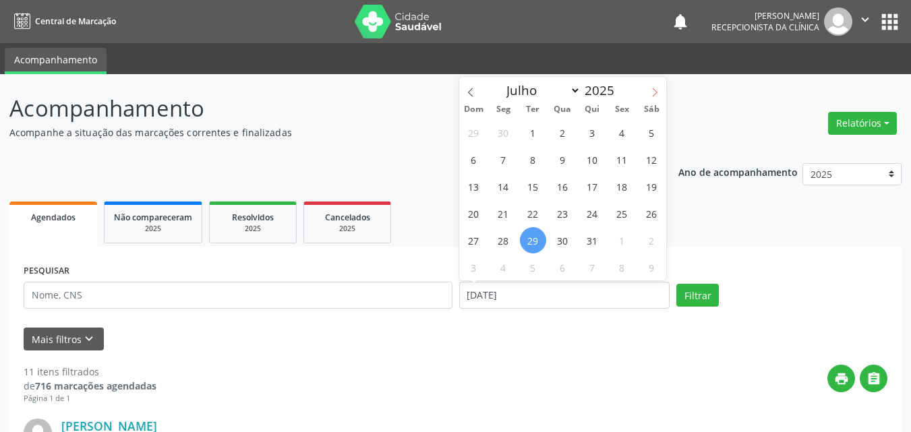
click at [655, 89] on icon at bounding box center [654, 92] width 9 height 9
select select "7"
click at [587, 157] on span "7" at bounding box center [592, 159] width 26 height 26
type input "[DATE]"
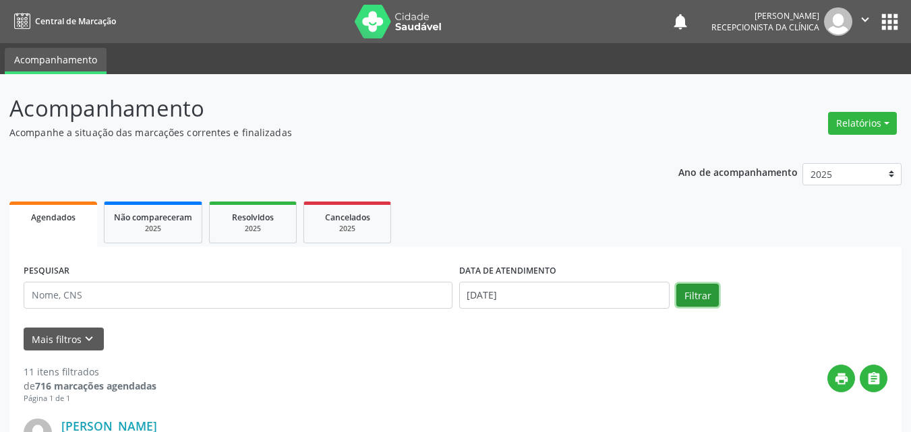
click at [692, 293] on button "Filtrar" at bounding box center [697, 295] width 42 height 23
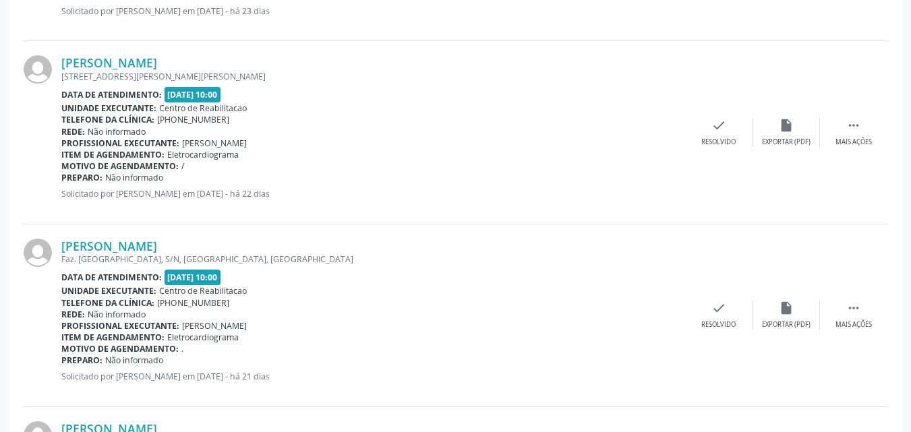
scroll to position [944, 0]
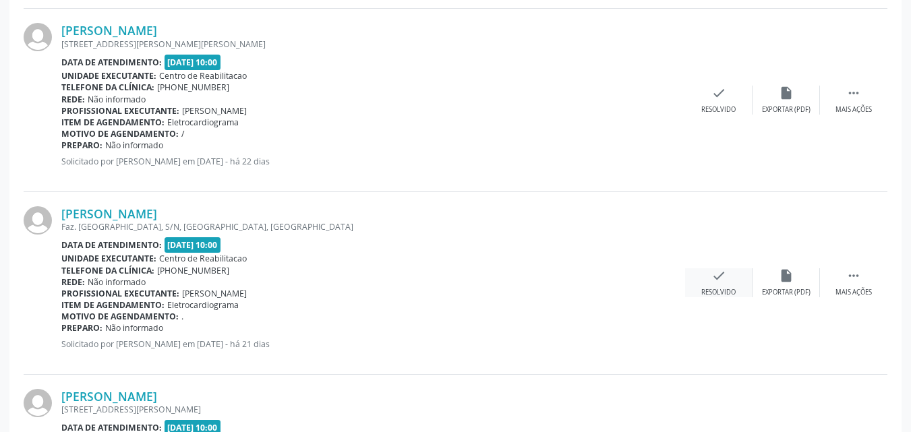
click at [716, 272] on icon "check" at bounding box center [718, 275] width 15 height 15
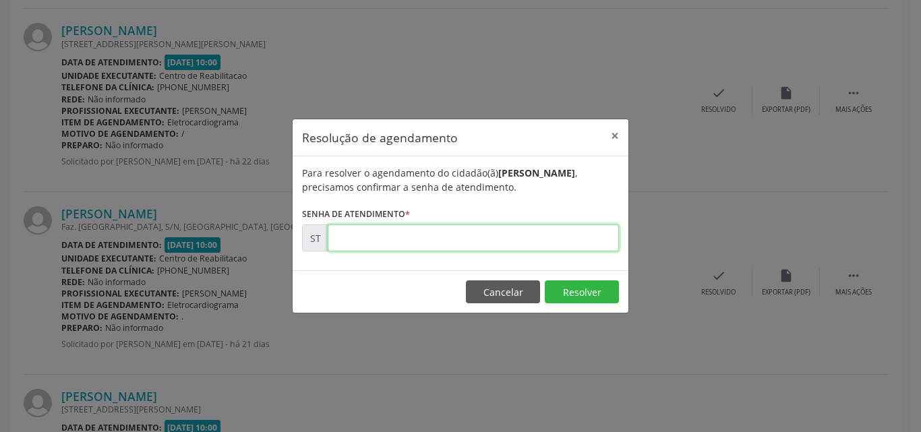
click at [354, 238] on input "text" at bounding box center [473, 238] width 291 height 27
type input "00011143"
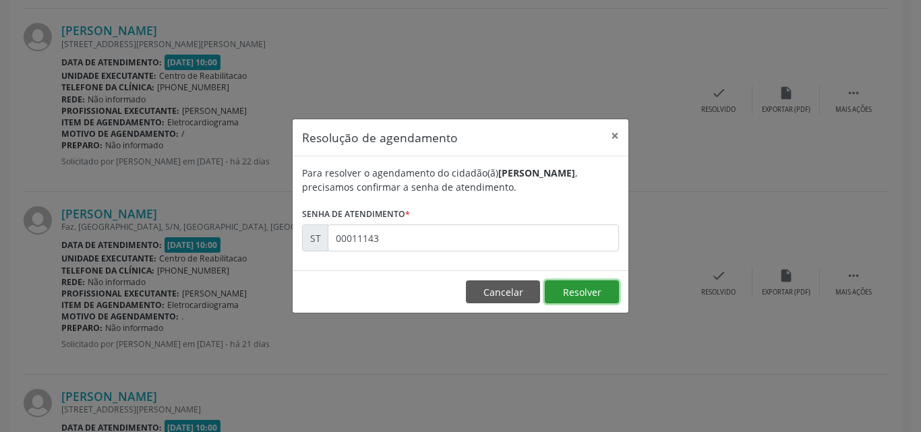
click at [577, 287] on button "Resolver" at bounding box center [582, 291] width 74 height 23
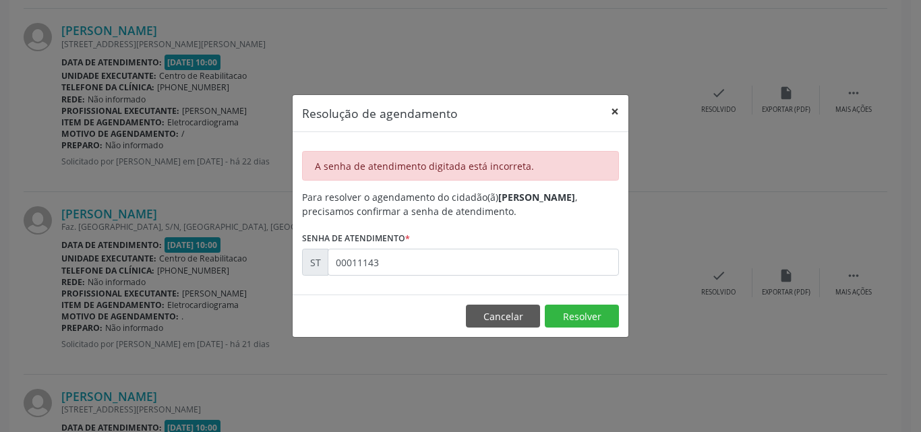
click at [614, 110] on button "×" at bounding box center [614, 111] width 27 height 33
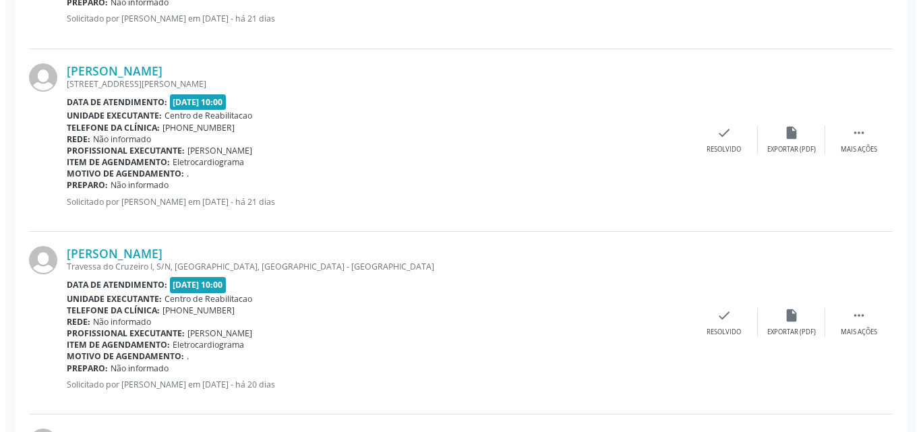
scroll to position [1281, 0]
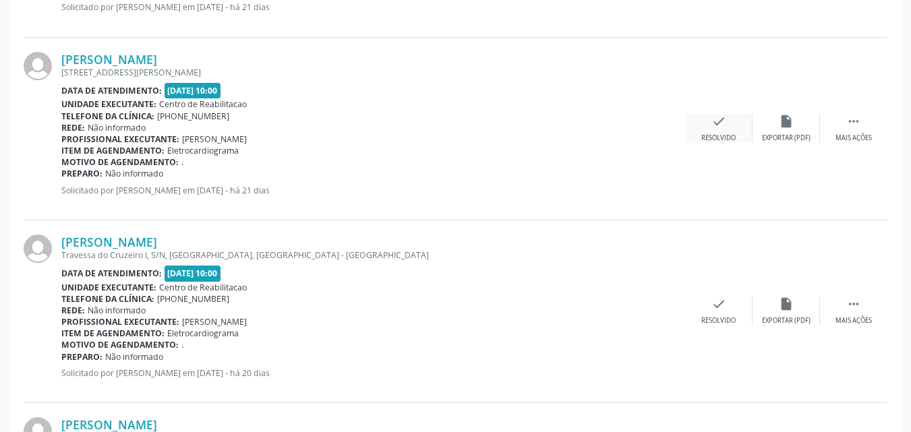
click at [722, 124] on icon "check" at bounding box center [718, 121] width 15 height 15
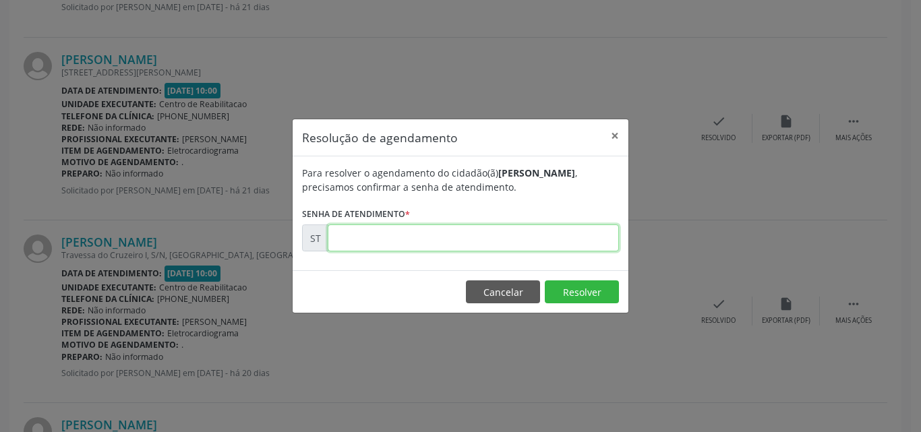
click at [356, 236] on input "text" at bounding box center [473, 238] width 291 height 27
type input "00011526"
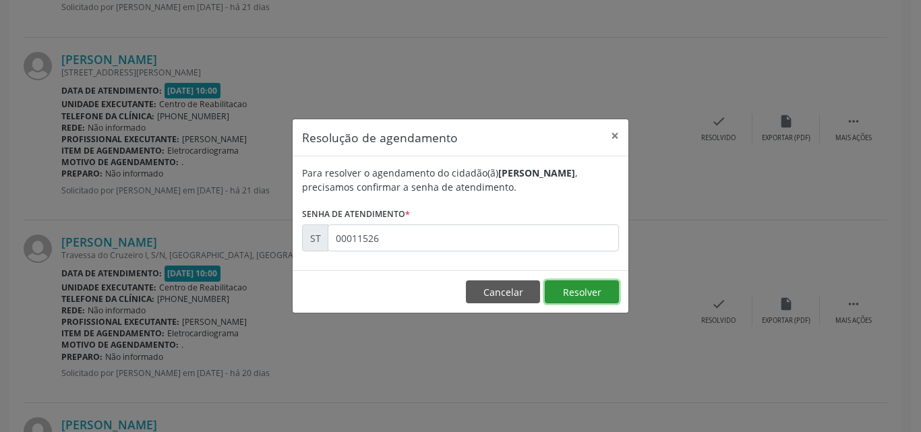
click at [578, 290] on button "Resolver" at bounding box center [582, 291] width 74 height 23
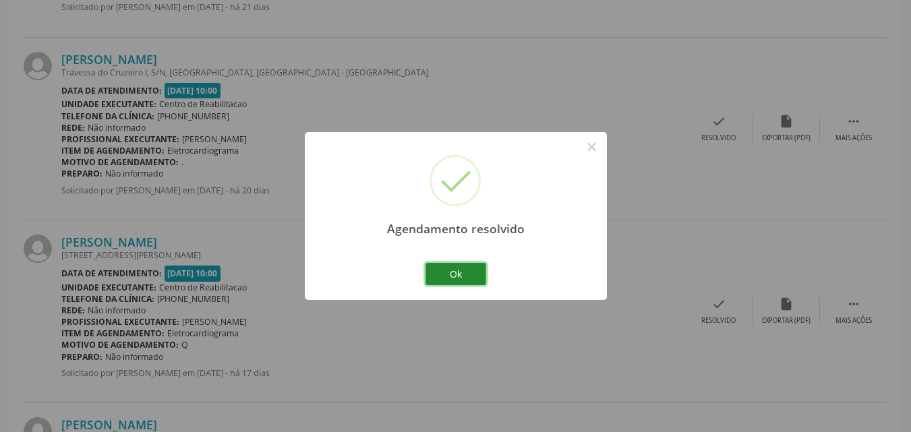
click at [461, 267] on button "Ok" at bounding box center [455, 274] width 61 height 23
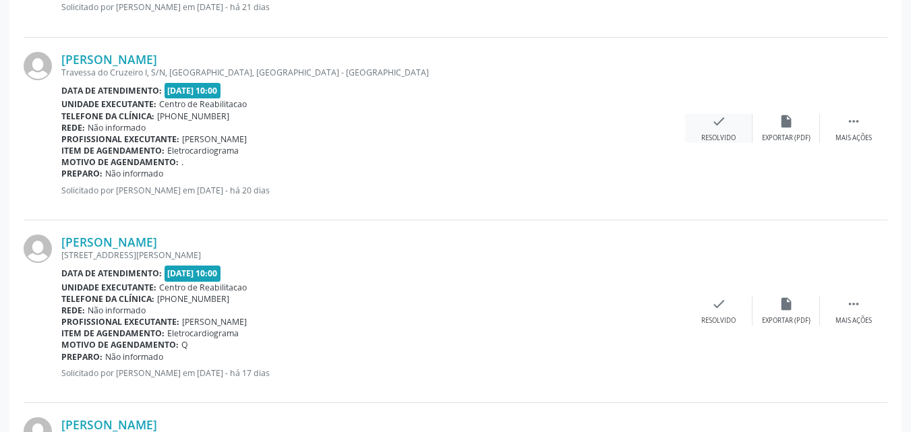
click at [715, 119] on icon "check" at bounding box center [718, 121] width 15 height 15
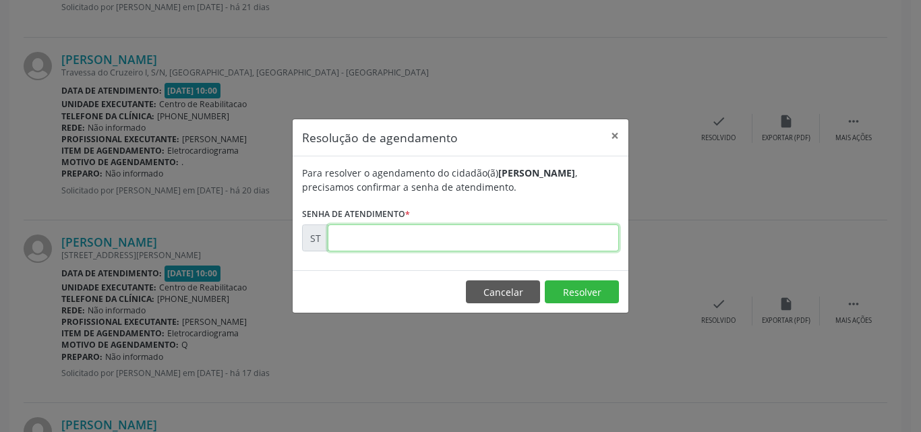
click at [367, 238] on input "text" at bounding box center [473, 238] width 291 height 27
type input "00012076"
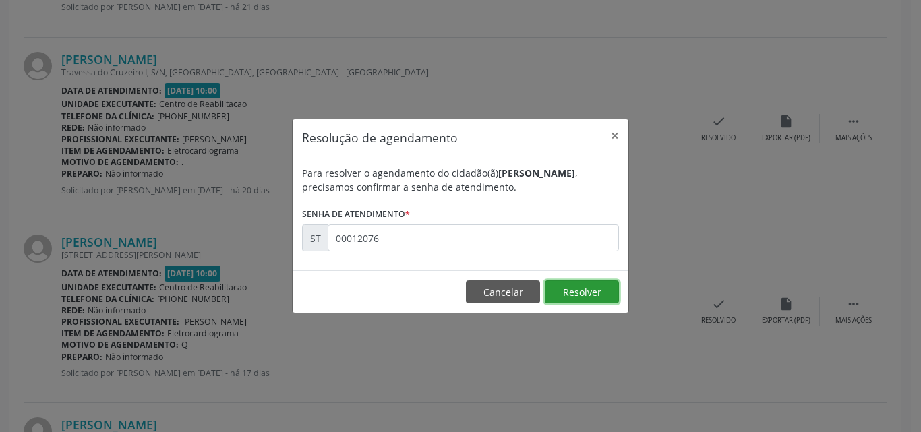
click at [572, 287] on button "Resolver" at bounding box center [582, 291] width 74 height 23
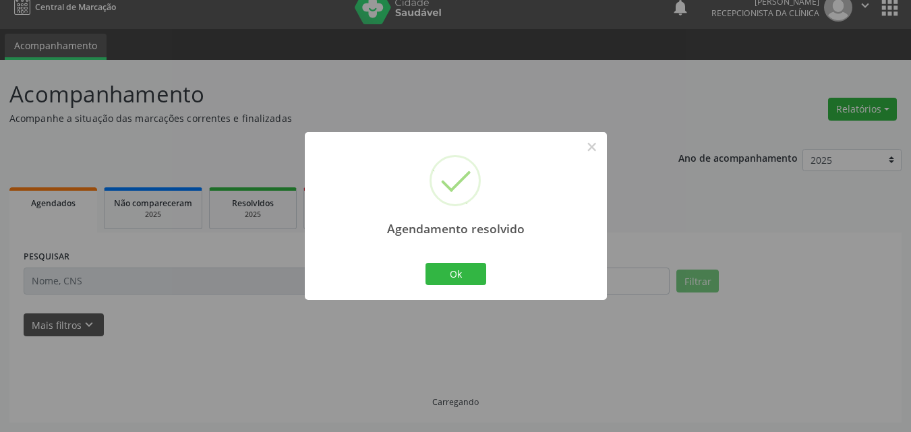
scroll to position [28, 0]
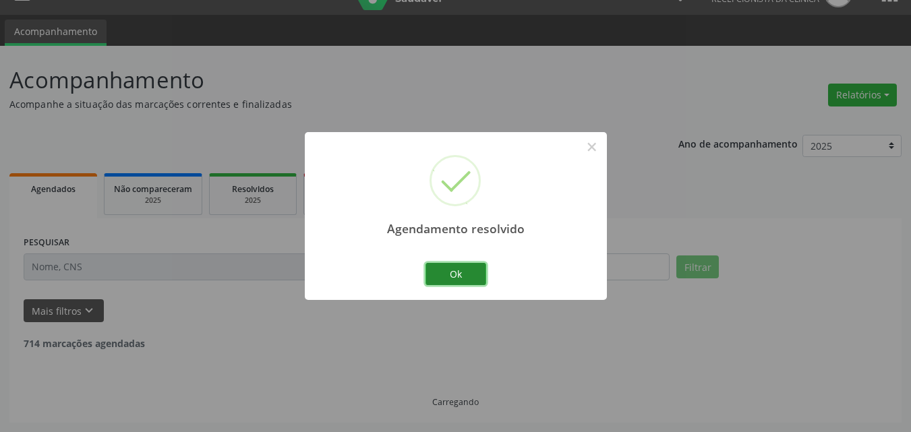
click at [463, 270] on button "Ok" at bounding box center [455, 274] width 61 height 23
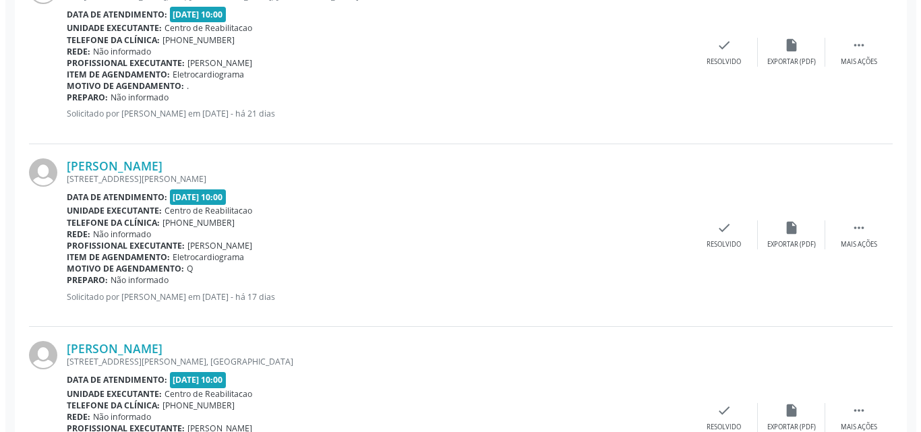
scroll to position [1242, 0]
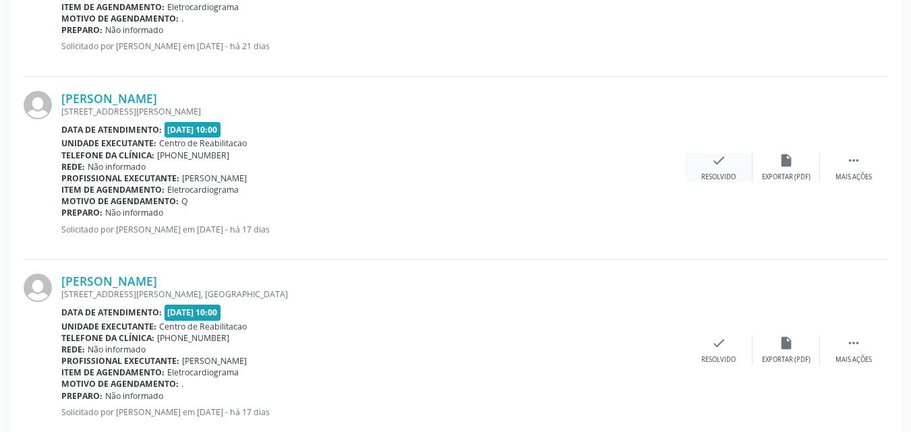
click at [726, 159] on div "check Resolvido" at bounding box center [718, 167] width 67 height 29
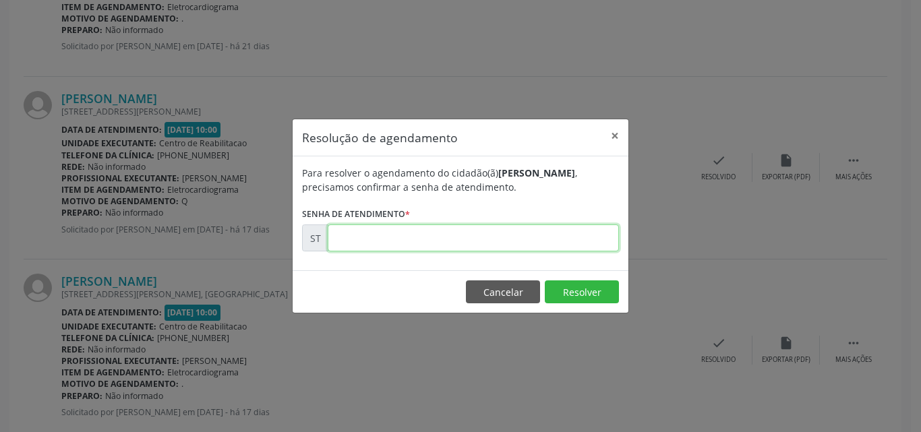
click at [363, 239] on input "text" at bounding box center [473, 238] width 291 height 27
type input "00012519"
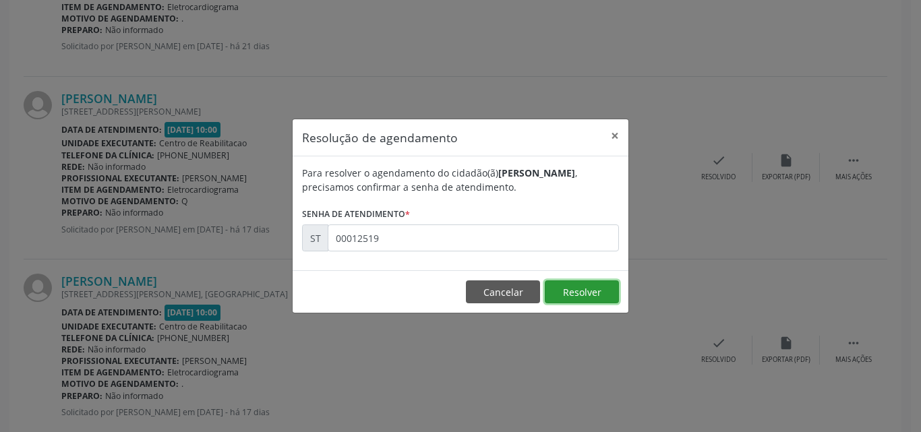
click at [565, 284] on button "Resolver" at bounding box center [582, 291] width 74 height 23
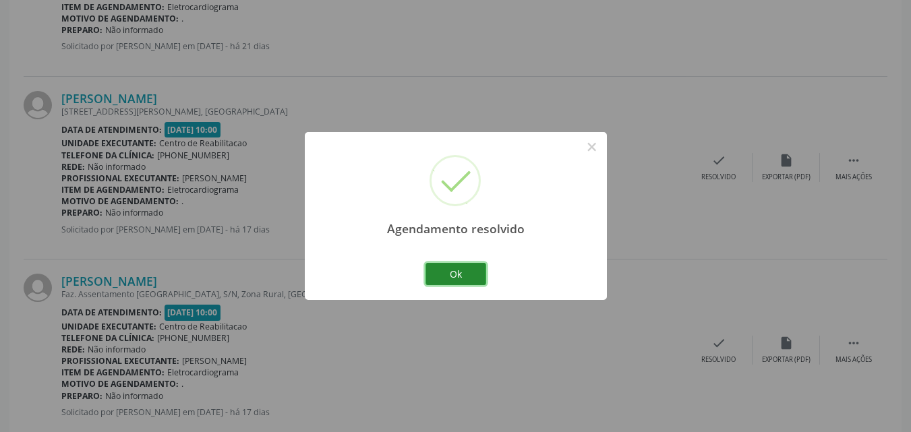
click at [460, 273] on button "Ok" at bounding box center [455, 274] width 61 height 23
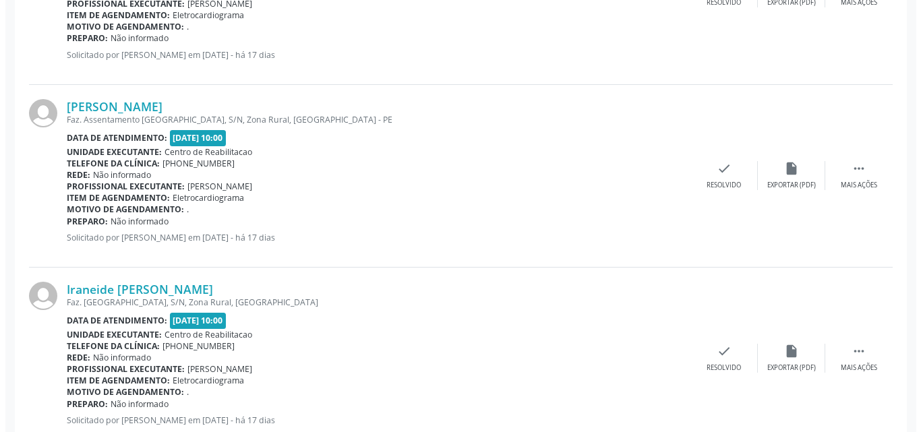
scroll to position [1444, 0]
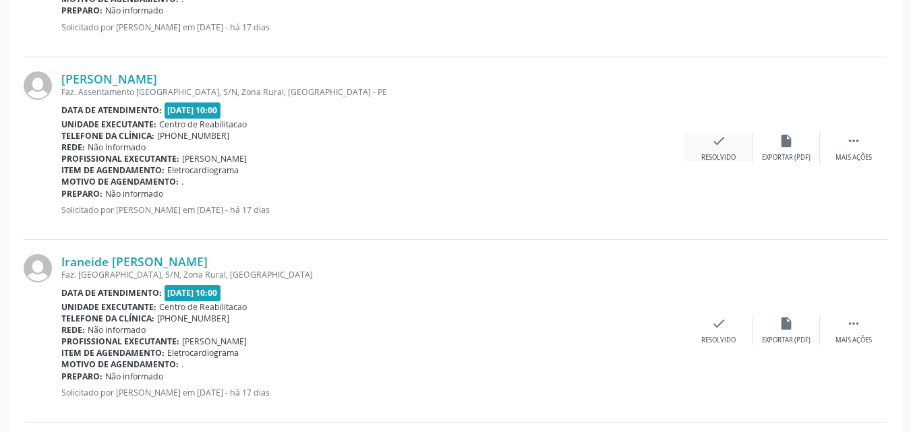
click at [718, 138] on icon "check" at bounding box center [718, 140] width 15 height 15
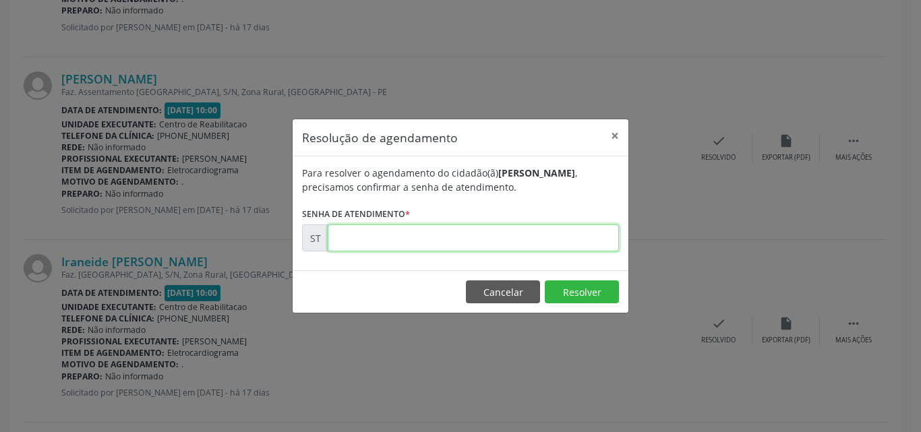
click at [347, 237] on input "text" at bounding box center [473, 238] width 291 height 27
type input "00012599"
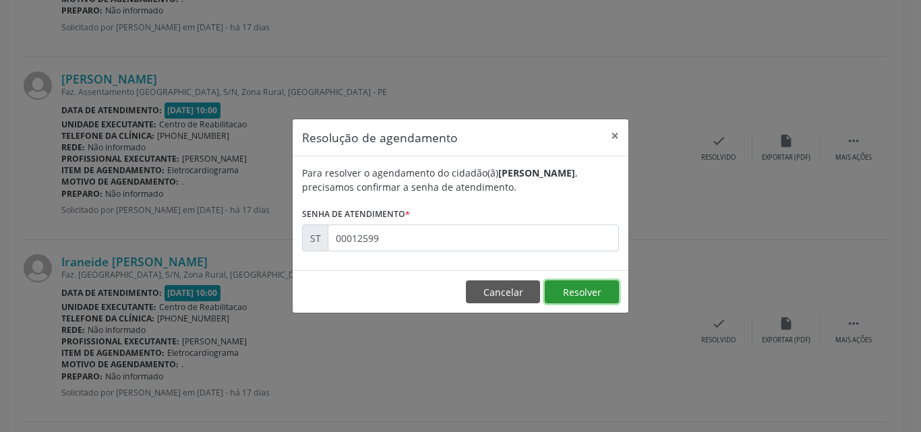
click at [572, 292] on button "Resolver" at bounding box center [582, 291] width 74 height 23
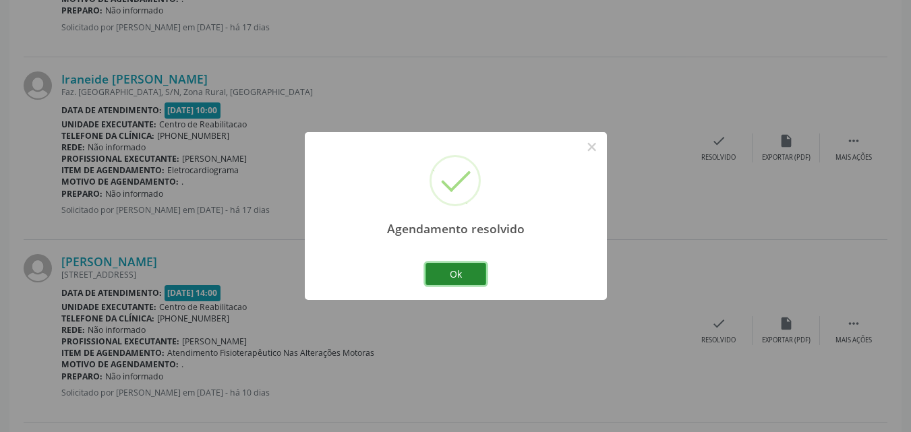
click at [465, 270] on button "Ok" at bounding box center [455, 274] width 61 height 23
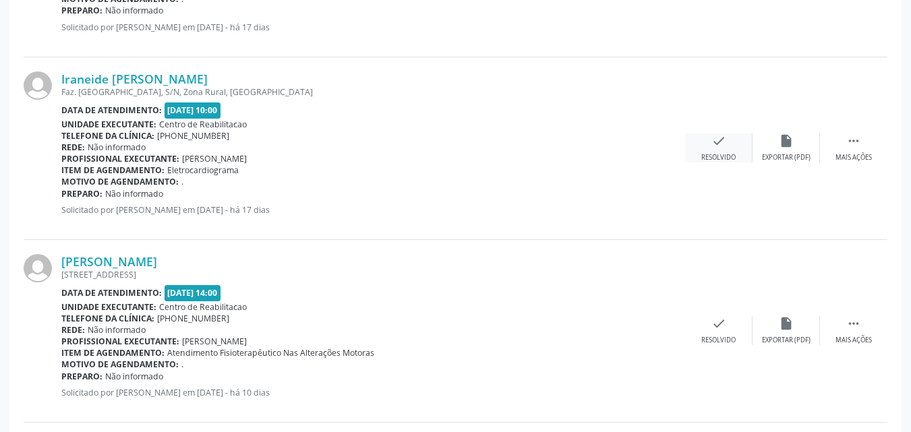
click at [715, 140] on icon "check" at bounding box center [718, 140] width 15 height 15
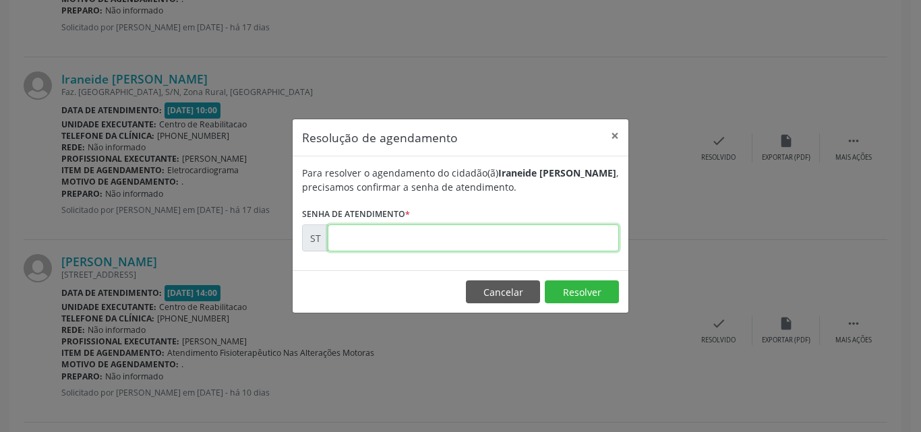
click at [362, 236] on input "text" at bounding box center [473, 238] width 291 height 27
type input "00012740"
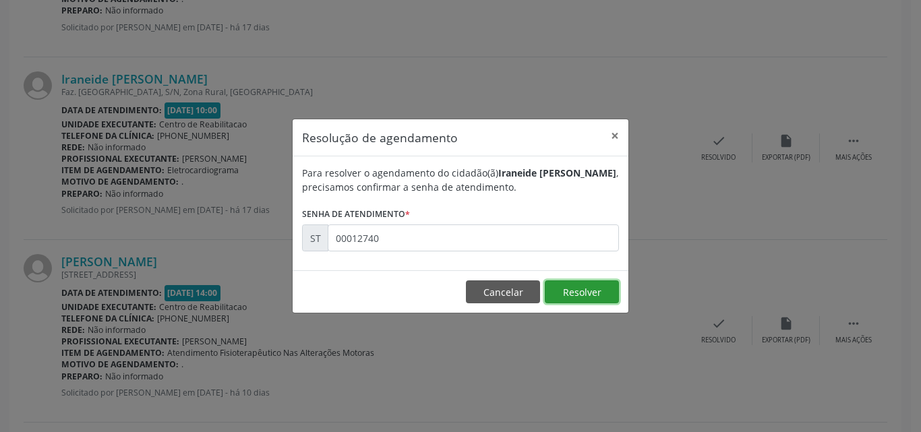
click at [585, 290] on button "Resolver" at bounding box center [582, 291] width 74 height 23
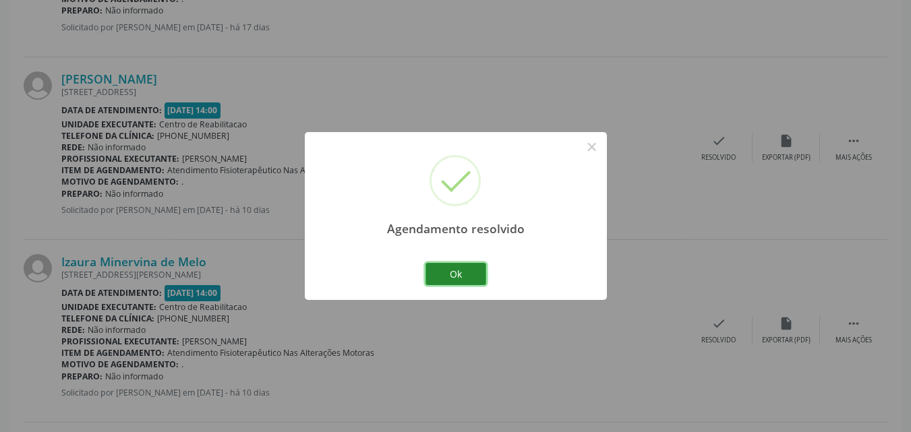
click at [469, 273] on button "Ok" at bounding box center [455, 274] width 61 height 23
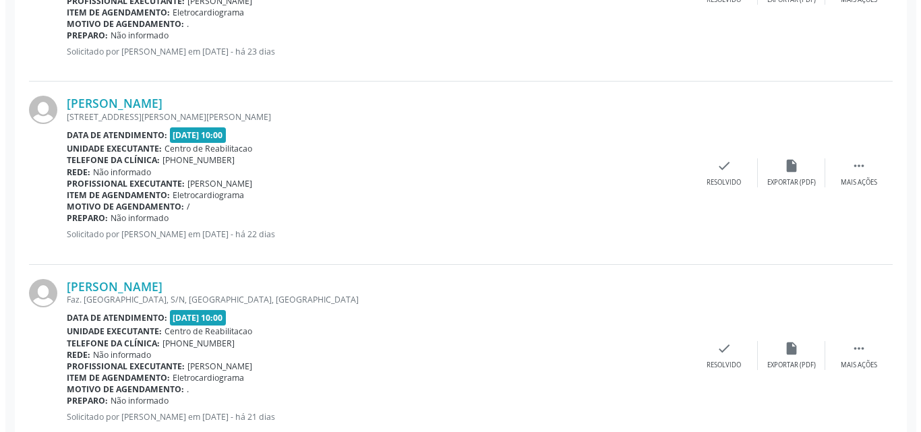
scroll to position [905, 0]
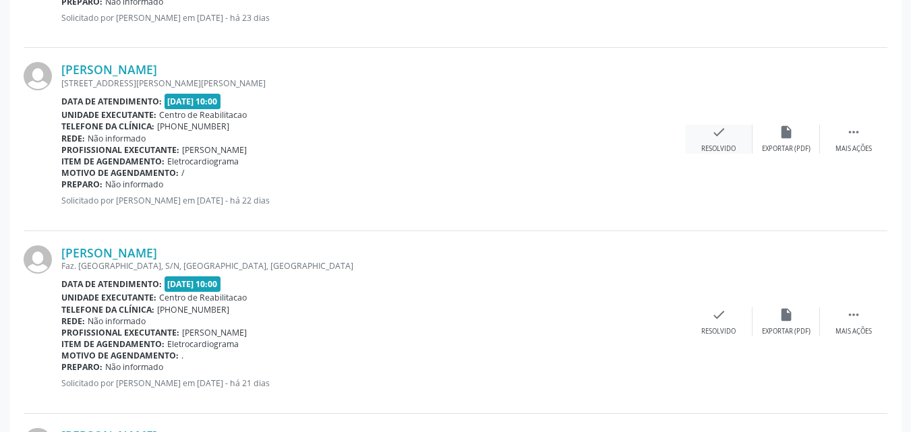
click at [717, 132] on icon "check" at bounding box center [718, 132] width 15 height 15
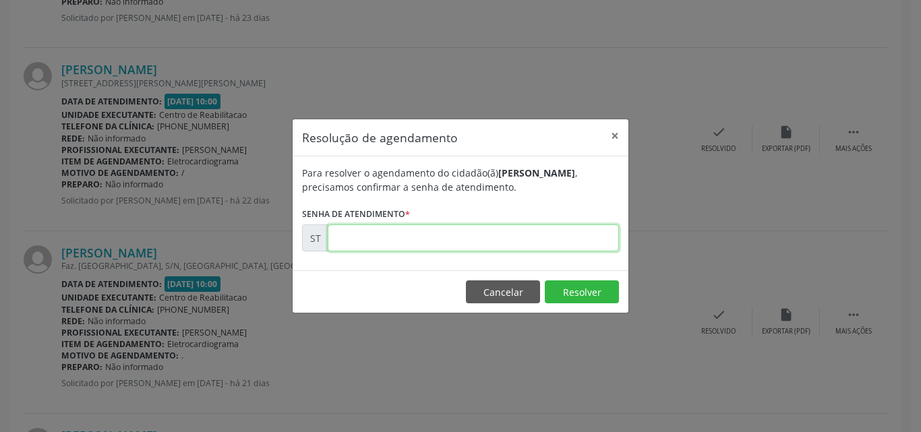
click at [360, 239] on input "text" at bounding box center [473, 238] width 291 height 27
type input "00011143"
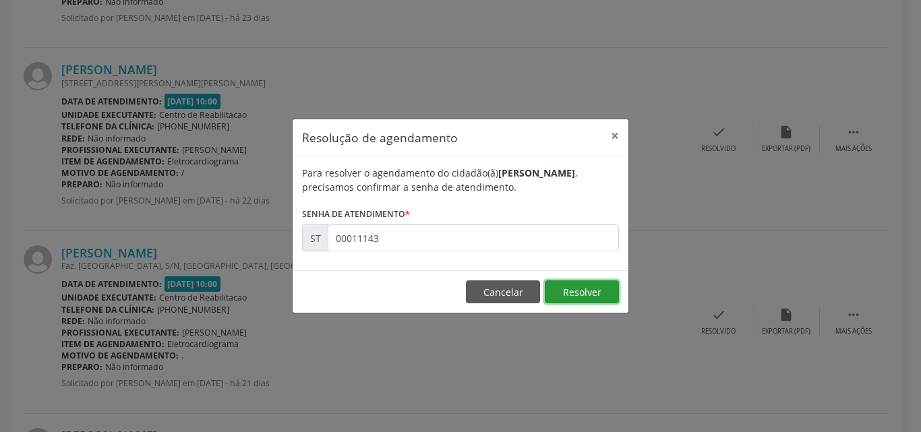
click at [572, 290] on button "Resolver" at bounding box center [582, 291] width 74 height 23
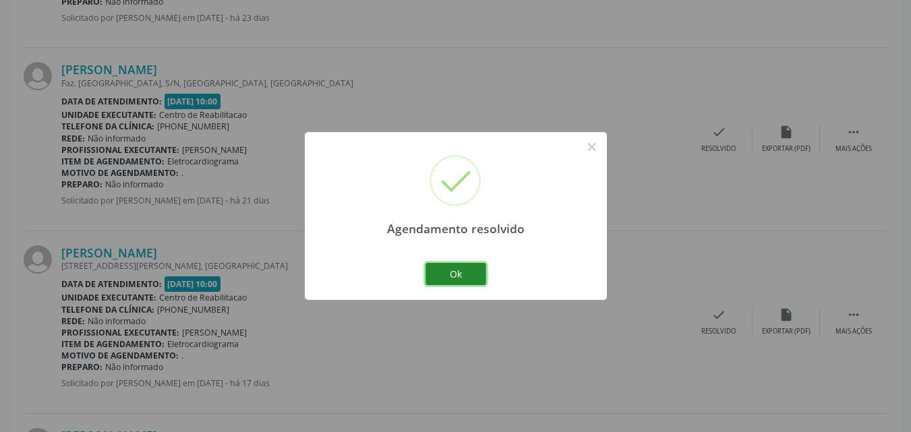
click at [465, 272] on button "Ok" at bounding box center [455, 274] width 61 height 23
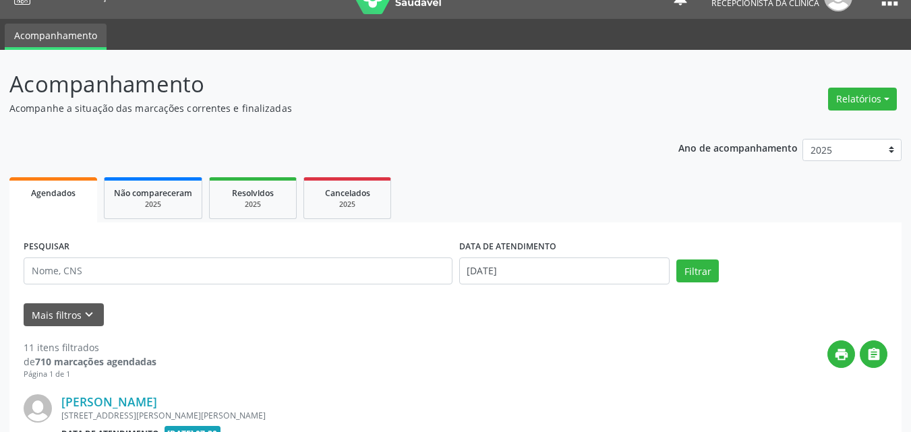
scroll to position [0, 0]
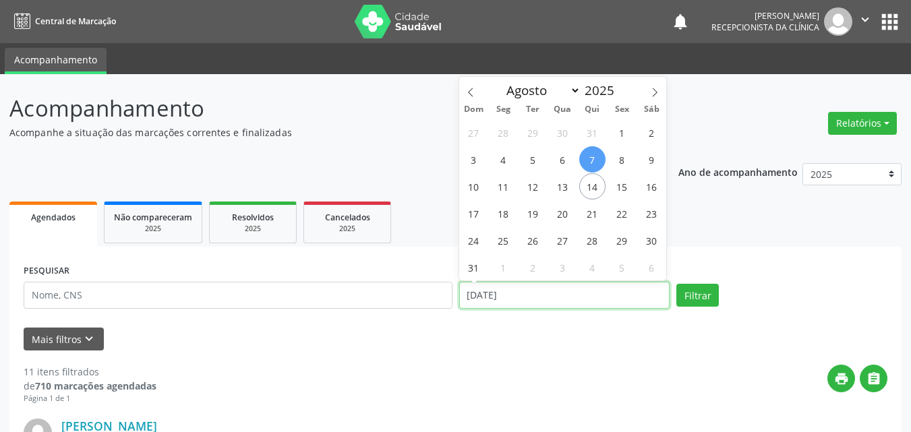
click at [485, 290] on input "[DATE]" at bounding box center [564, 295] width 211 height 27
click at [508, 158] on span "4" at bounding box center [503, 159] width 26 height 26
type input "[DATE]"
click at [508, 158] on span "4" at bounding box center [503, 159] width 26 height 26
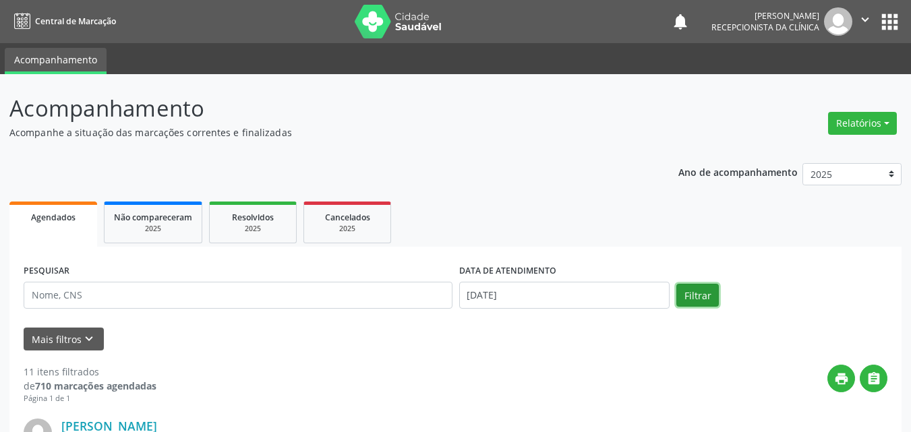
click at [692, 292] on button "Filtrar" at bounding box center [697, 295] width 42 height 23
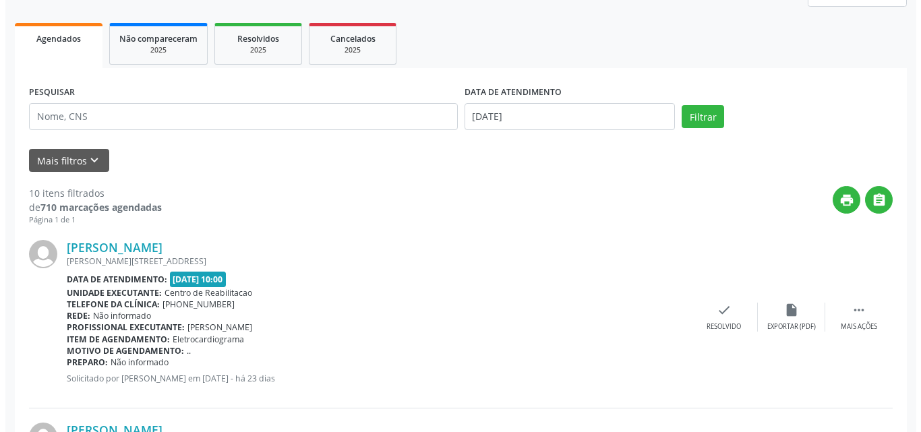
scroll to position [202, 0]
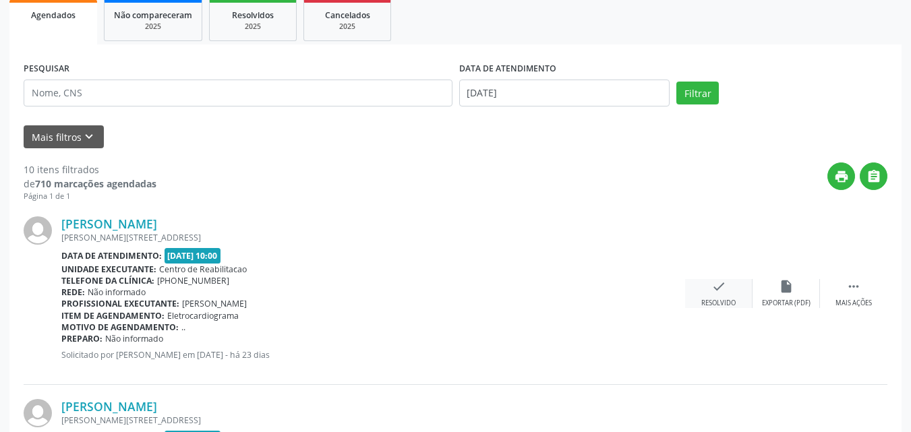
click at [727, 289] on div "check Resolvido" at bounding box center [718, 293] width 67 height 29
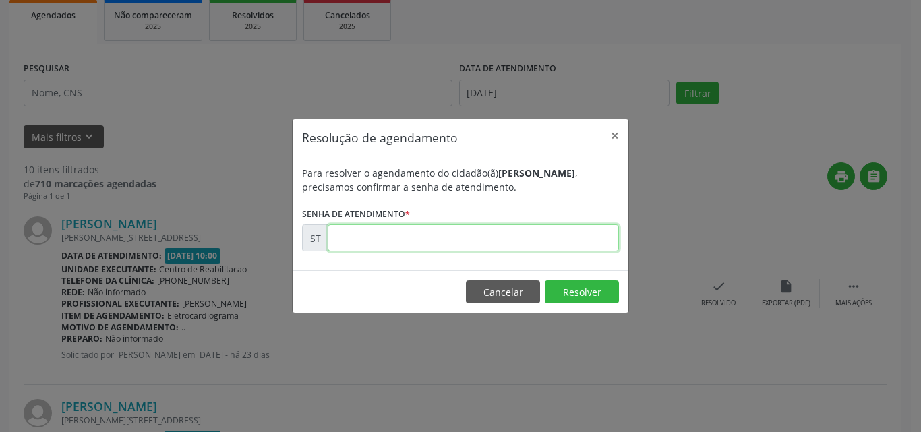
click at [338, 240] on input "text" at bounding box center [473, 238] width 291 height 27
type input "00010581"
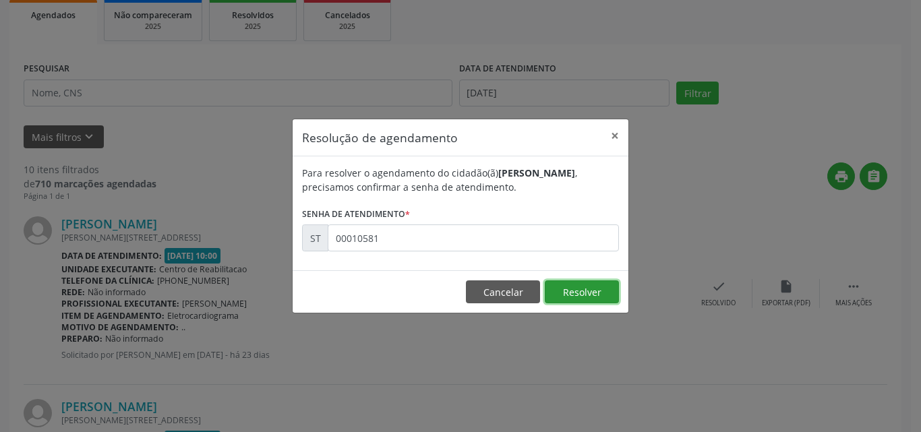
click at [558, 287] on button "Resolver" at bounding box center [582, 291] width 74 height 23
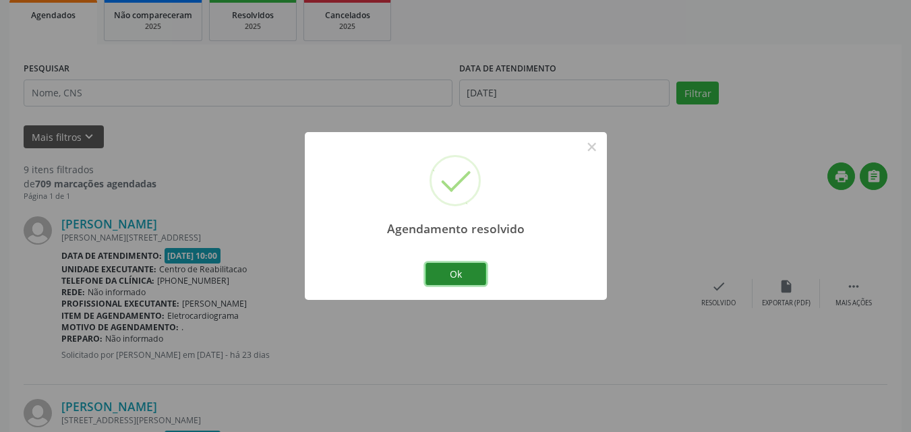
click at [469, 272] on button "Ok" at bounding box center [455, 274] width 61 height 23
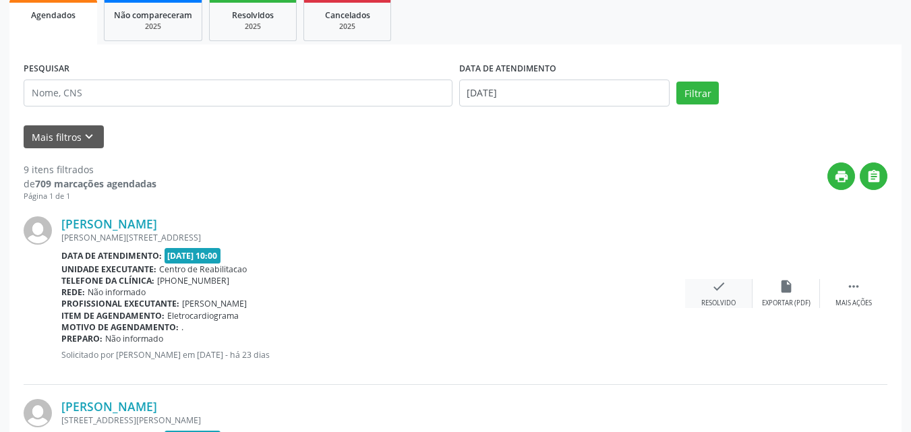
click at [713, 289] on icon "check" at bounding box center [718, 286] width 15 height 15
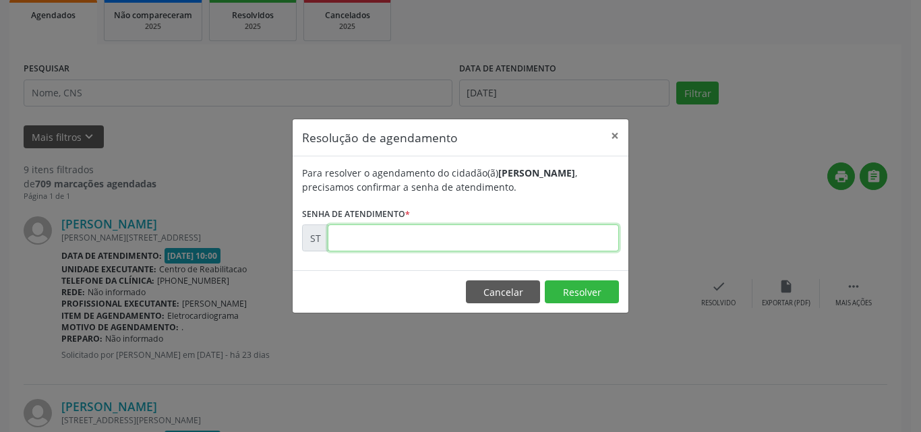
click at [353, 237] on input "text" at bounding box center [473, 238] width 291 height 27
type input "00010588"
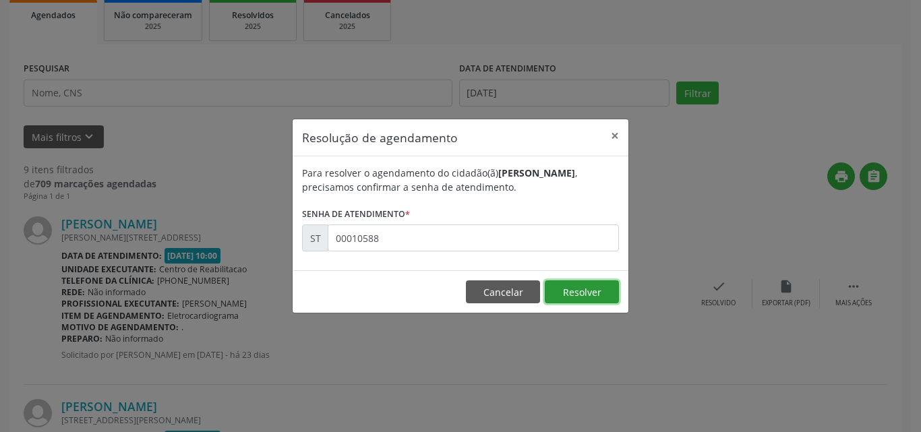
click at [587, 290] on button "Resolver" at bounding box center [582, 291] width 74 height 23
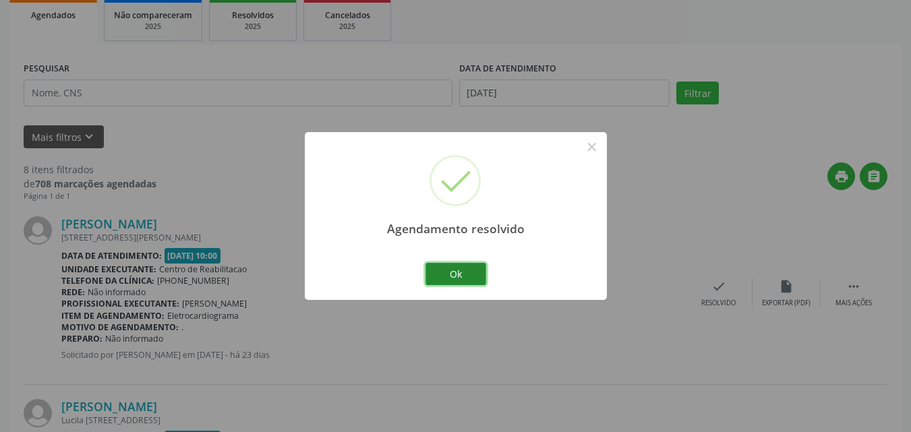
click at [470, 273] on button "Ok" at bounding box center [455, 274] width 61 height 23
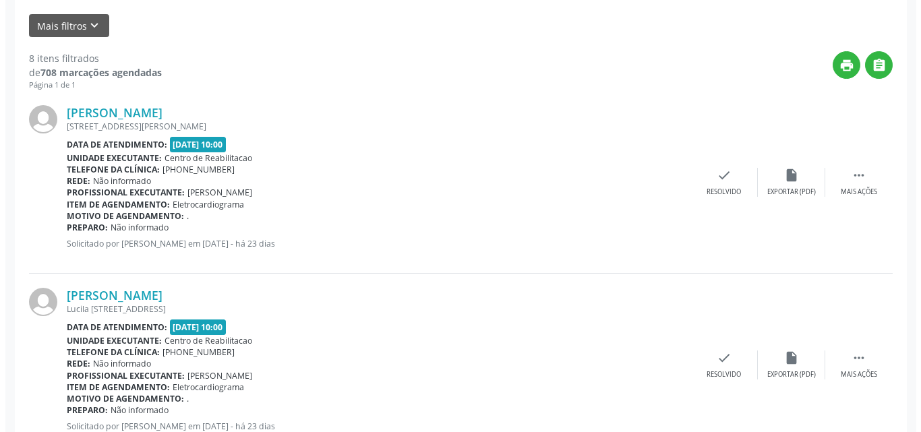
scroll to position [337, 0]
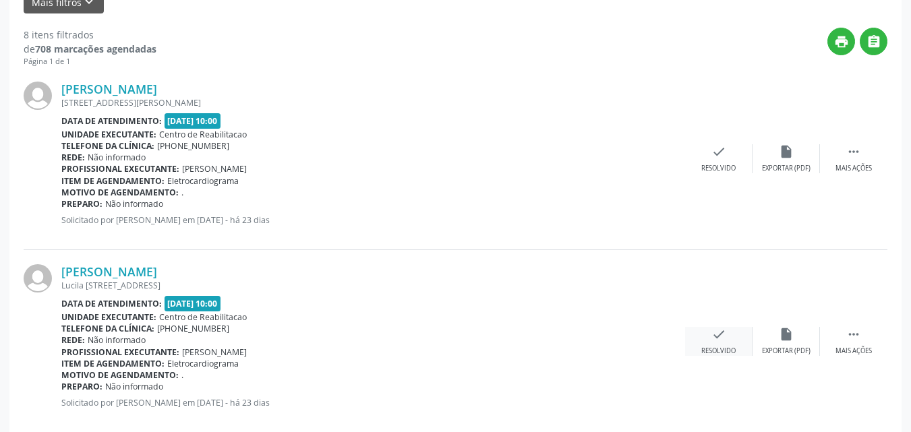
click at [721, 332] on icon "check" at bounding box center [718, 334] width 15 height 15
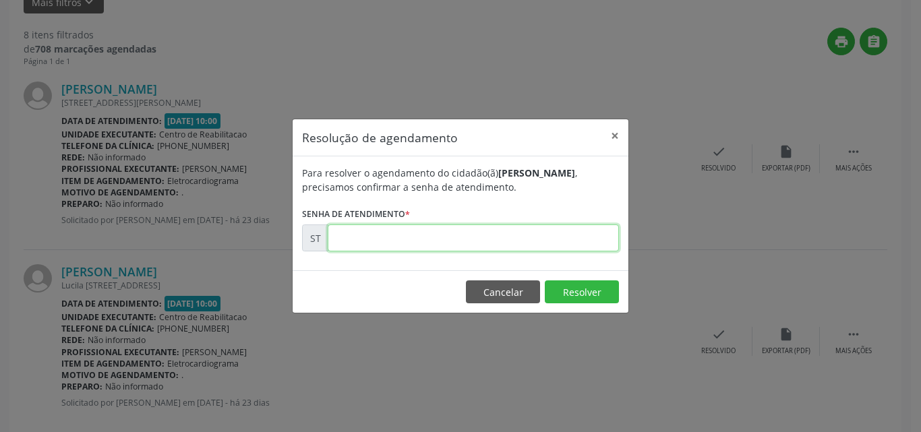
click at [360, 235] on input "text" at bounding box center [473, 238] width 291 height 27
type input "00010766"
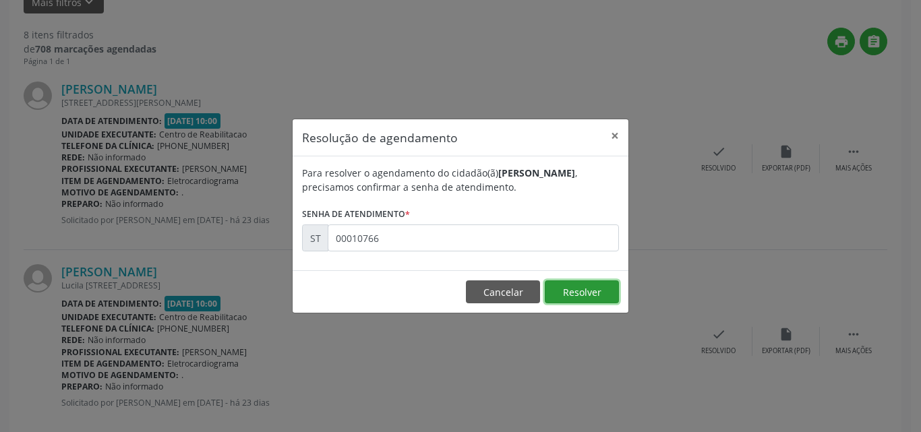
click at [574, 290] on button "Resolver" at bounding box center [582, 291] width 74 height 23
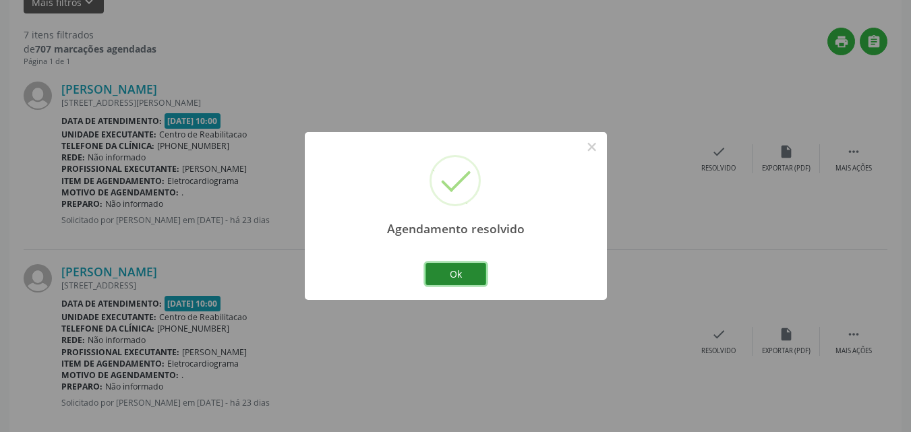
click at [452, 274] on button "Ok" at bounding box center [455, 274] width 61 height 23
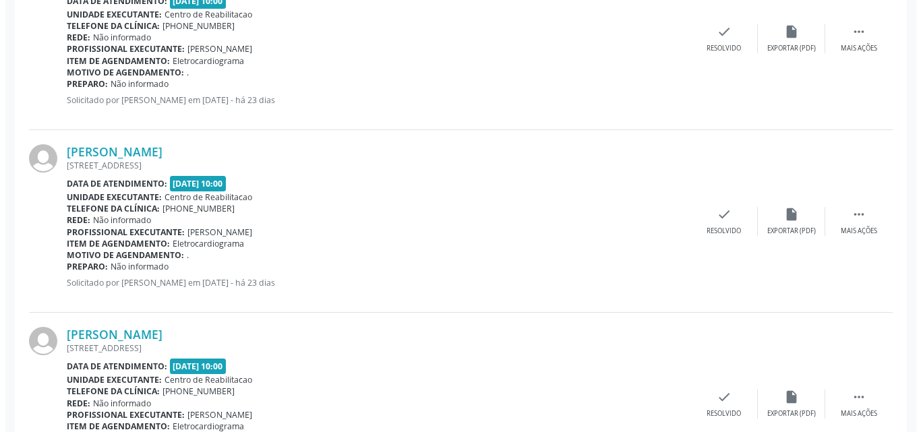
scroll to position [472, 0]
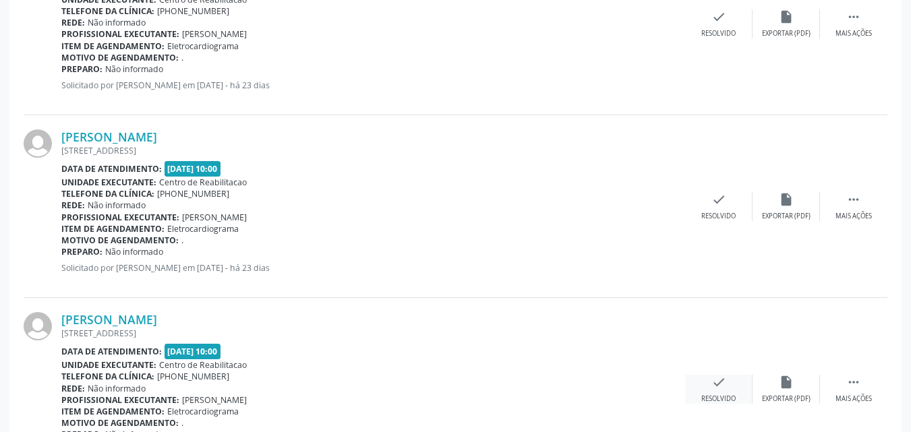
click at [721, 380] on icon "check" at bounding box center [718, 382] width 15 height 15
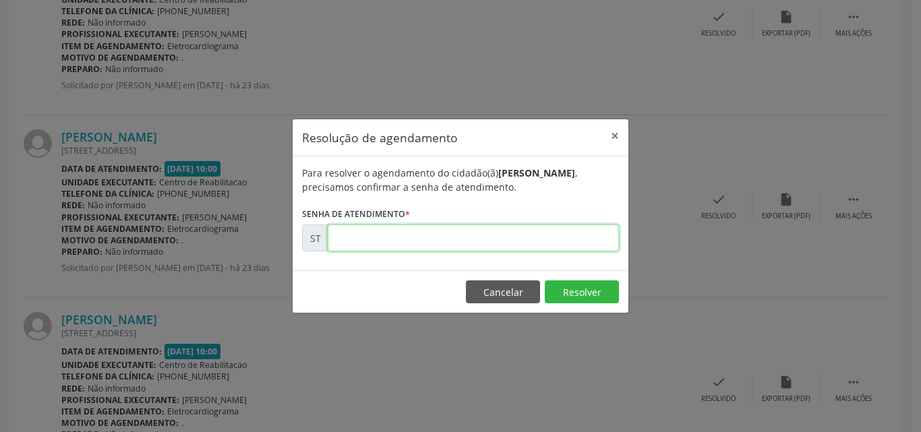
click at [359, 235] on input "text" at bounding box center [473, 238] width 291 height 27
type input "00010771"
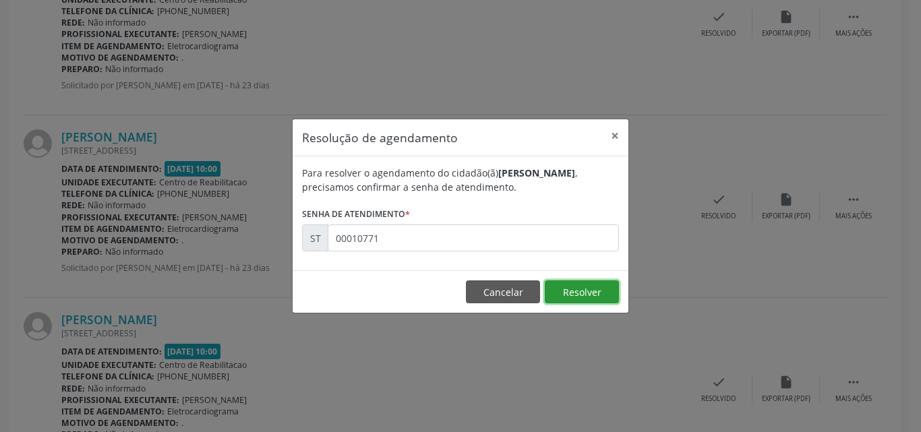
click at [570, 290] on button "Resolver" at bounding box center [582, 291] width 74 height 23
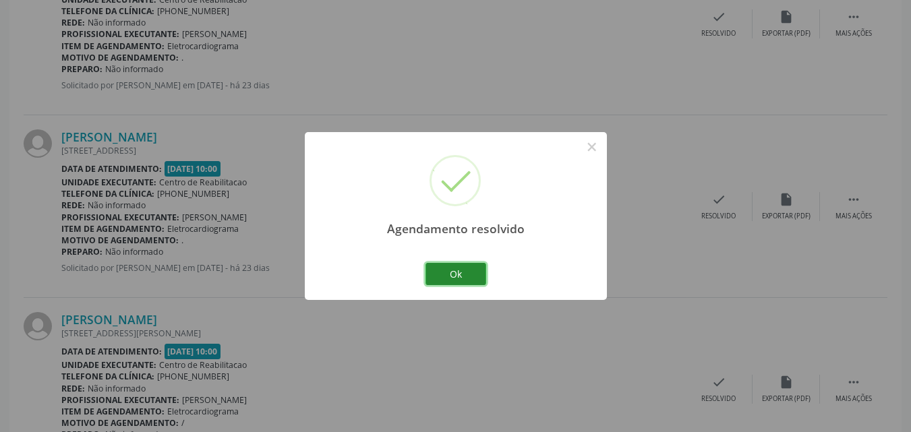
click at [458, 271] on button "Ok" at bounding box center [455, 274] width 61 height 23
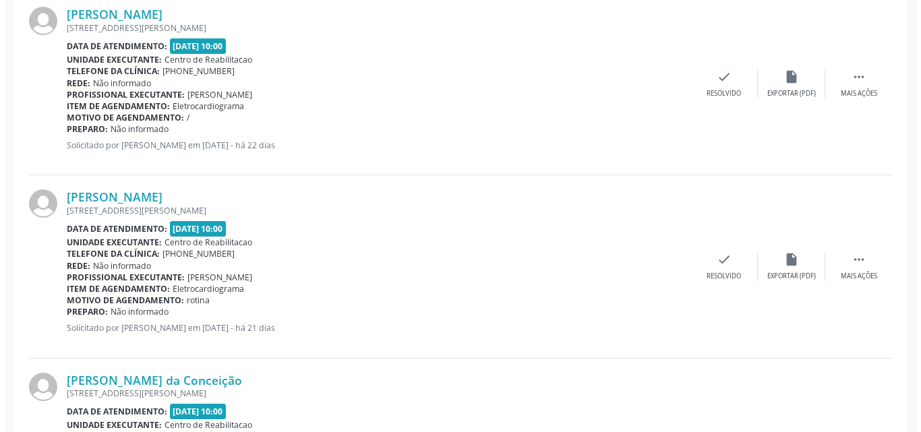
scroll to position [809, 0]
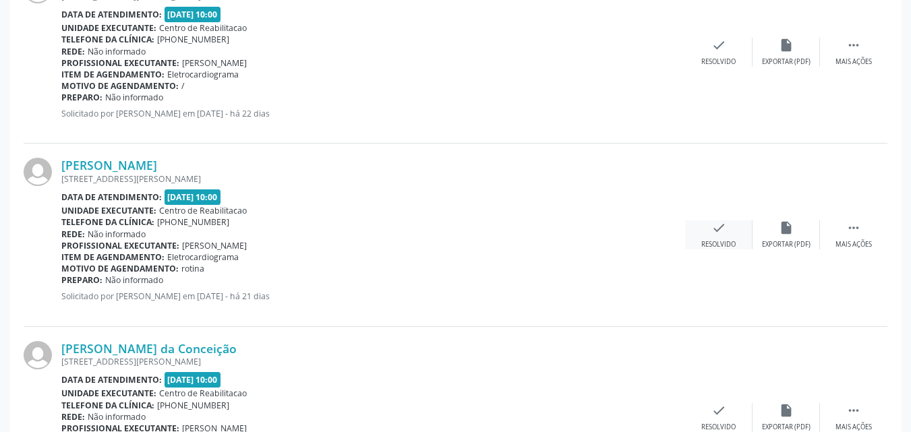
click at [713, 223] on icon "check" at bounding box center [718, 227] width 15 height 15
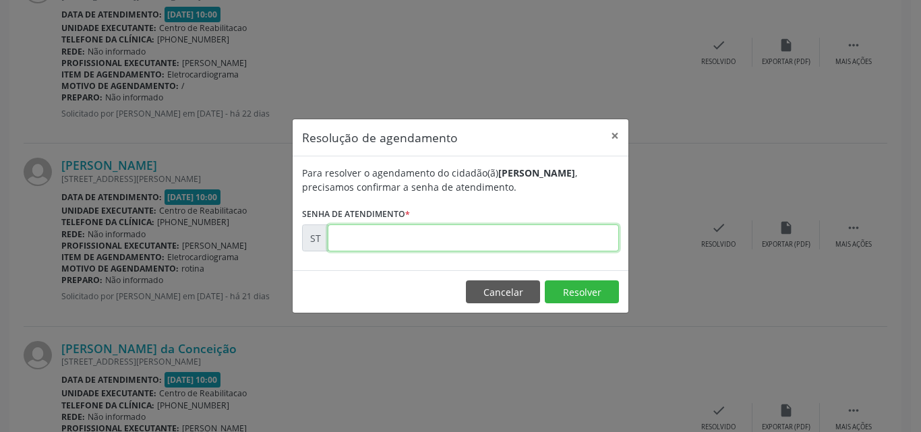
click at [371, 240] on input "text" at bounding box center [473, 238] width 291 height 27
type input "00011586"
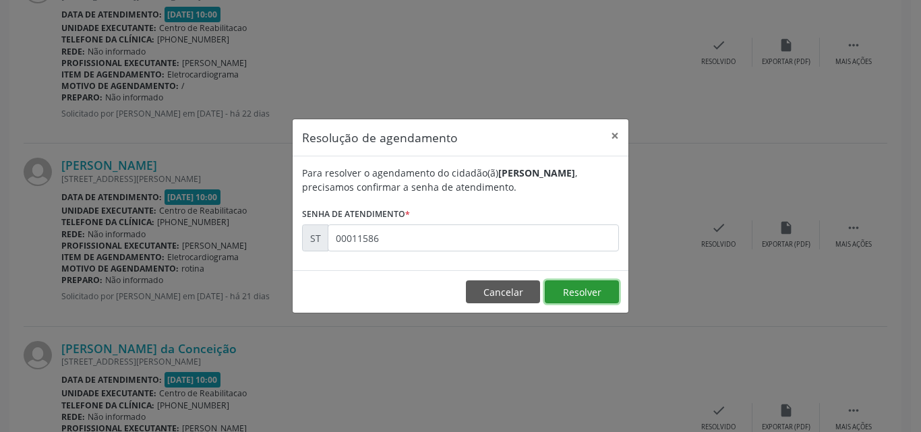
click at [582, 292] on button "Resolver" at bounding box center [582, 291] width 74 height 23
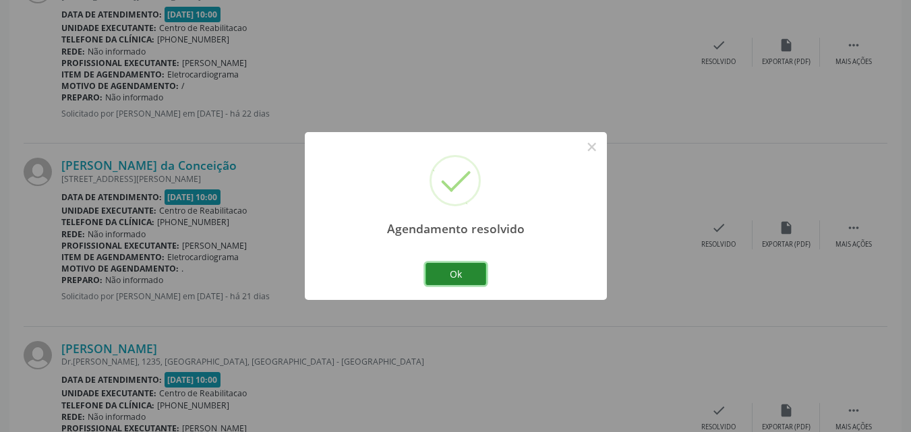
click at [445, 268] on button "Ok" at bounding box center [455, 274] width 61 height 23
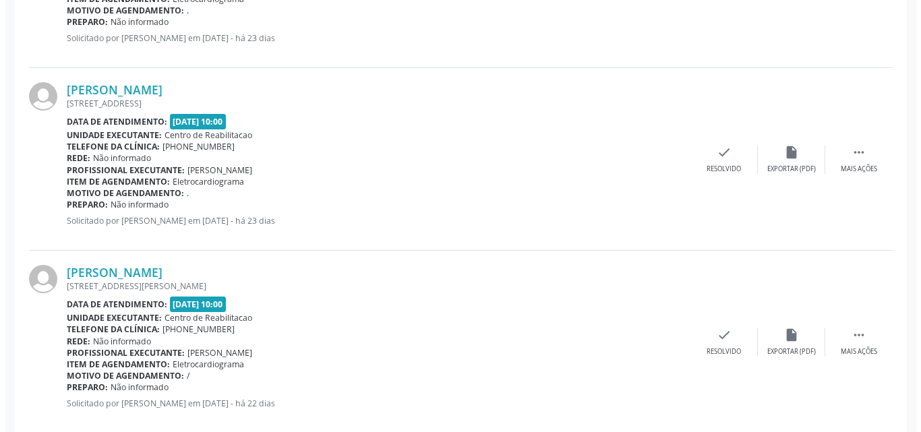
scroll to position [505, 0]
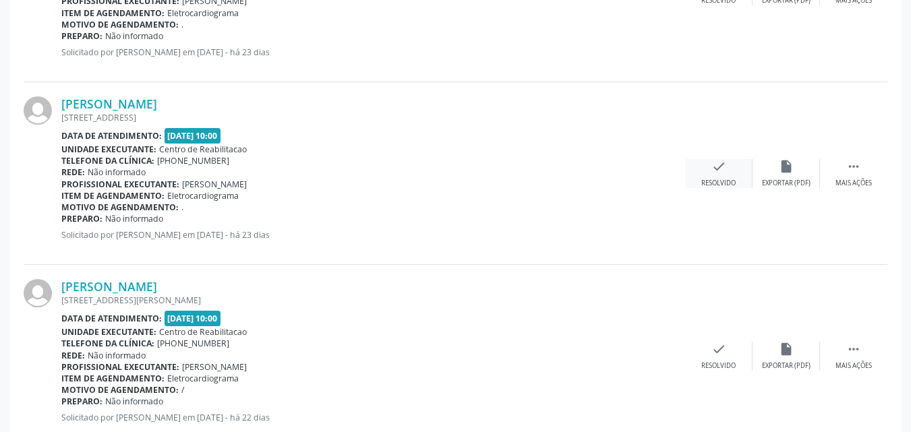
click at [719, 167] on icon "check" at bounding box center [718, 166] width 15 height 15
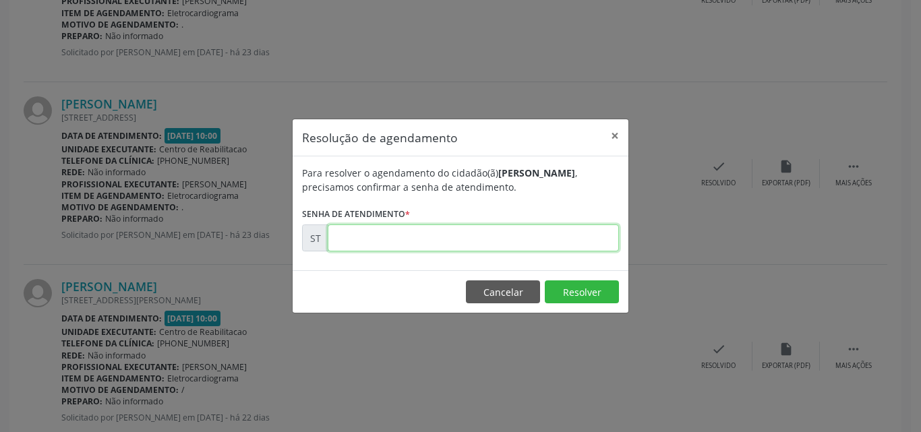
click at [385, 238] on input "text" at bounding box center [473, 238] width 291 height 27
type input "00010769"
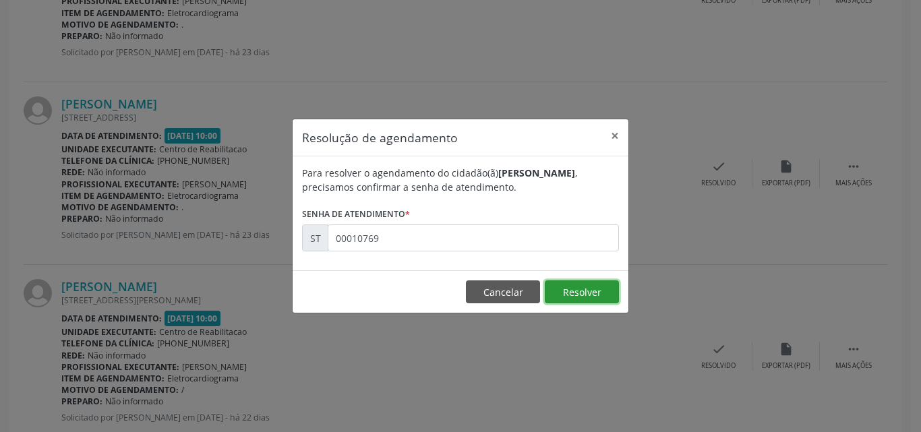
click at [603, 291] on button "Resolver" at bounding box center [582, 291] width 74 height 23
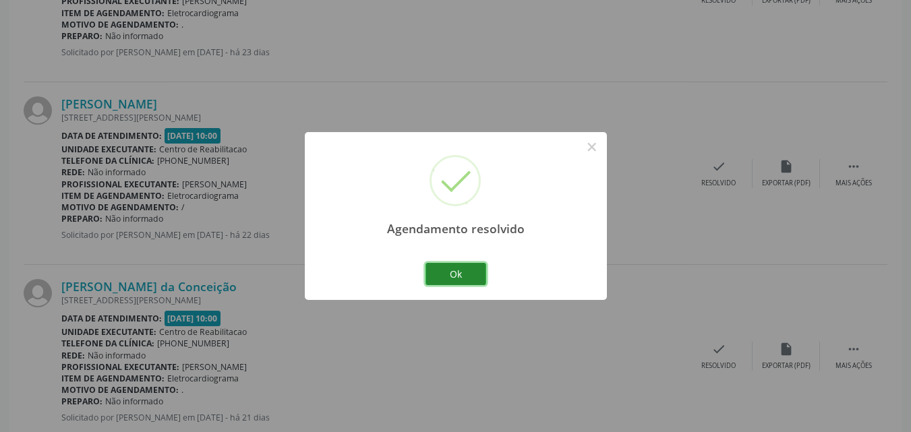
click at [467, 271] on button "Ok" at bounding box center [455, 274] width 61 height 23
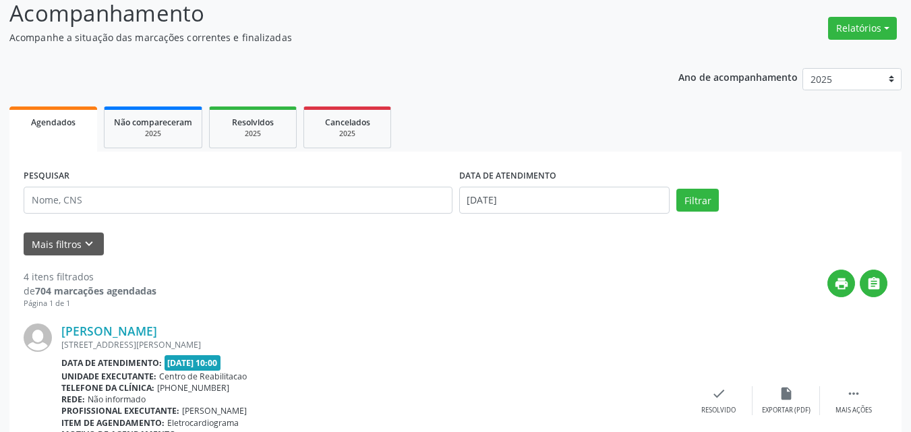
scroll to position [0, 0]
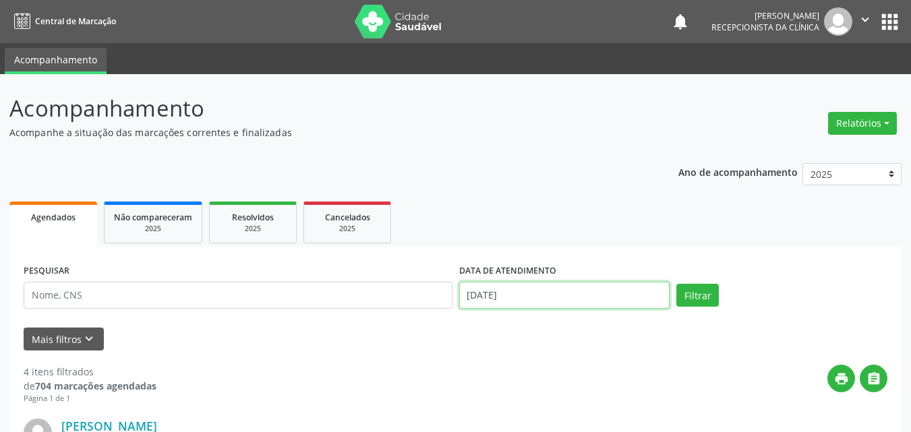
click at [487, 293] on input "[DATE]" at bounding box center [564, 295] width 211 height 27
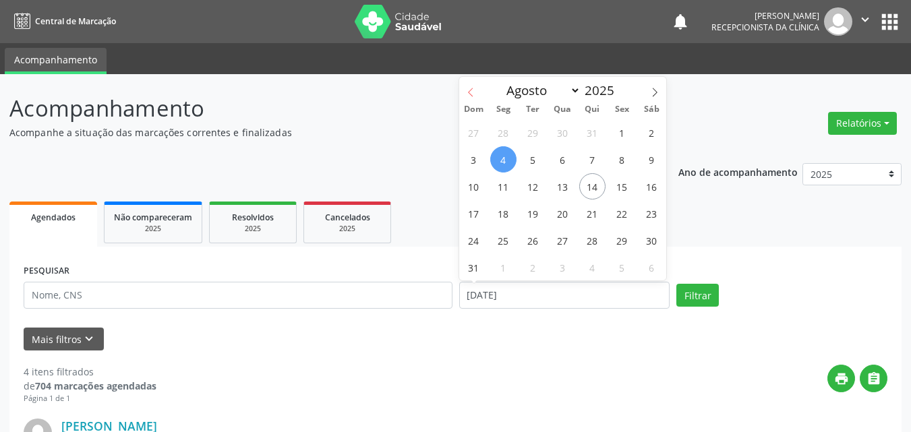
click at [473, 90] on icon at bounding box center [470, 92] width 9 height 9
select select "6"
click at [591, 239] on span "31" at bounding box center [592, 240] width 26 height 26
type input "[DATE]"
click at [591, 239] on span "31" at bounding box center [592, 240] width 26 height 26
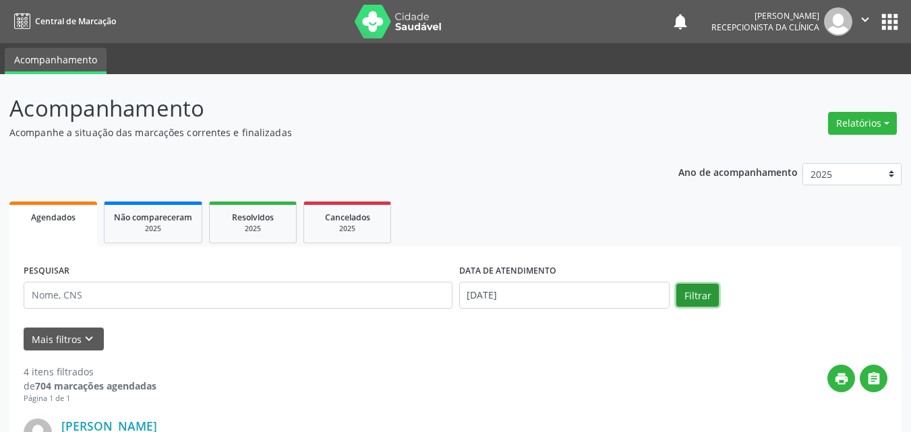
click at [695, 294] on button "Filtrar" at bounding box center [697, 295] width 42 height 23
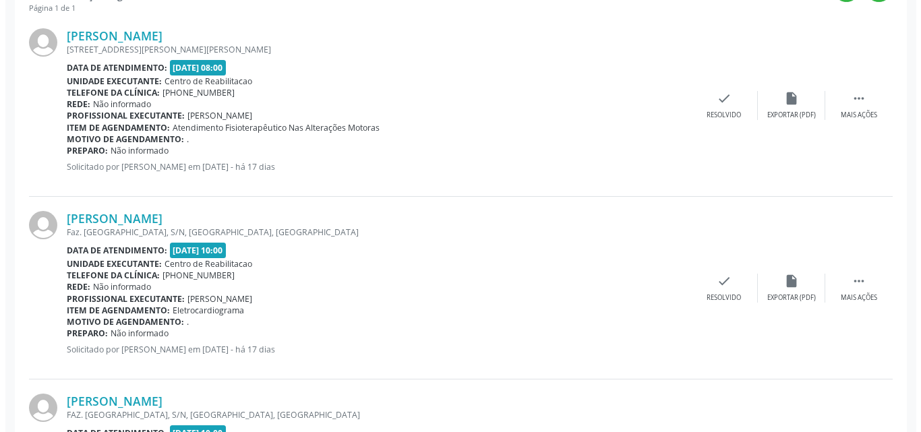
scroll to position [405, 0]
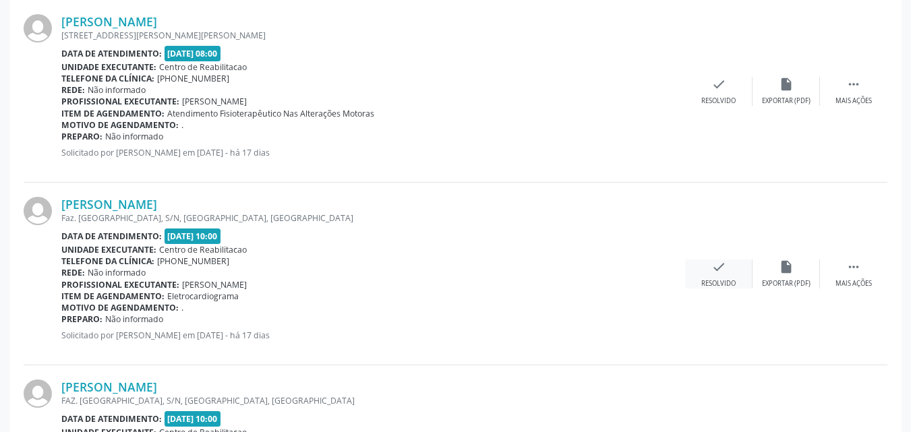
click at [715, 268] on icon "check" at bounding box center [718, 267] width 15 height 15
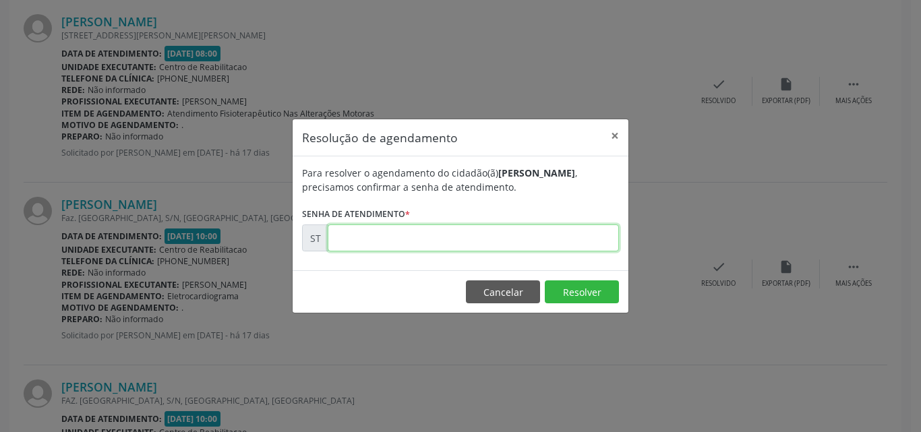
click at [351, 235] on input "text" at bounding box center [473, 238] width 291 height 27
type input "00012671"
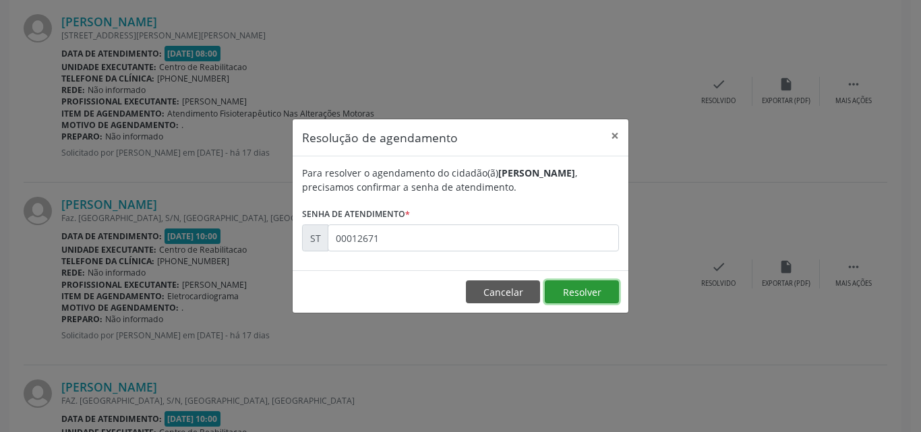
click at [577, 287] on button "Resolver" at bounding box center [582, 291] width 74 height 23
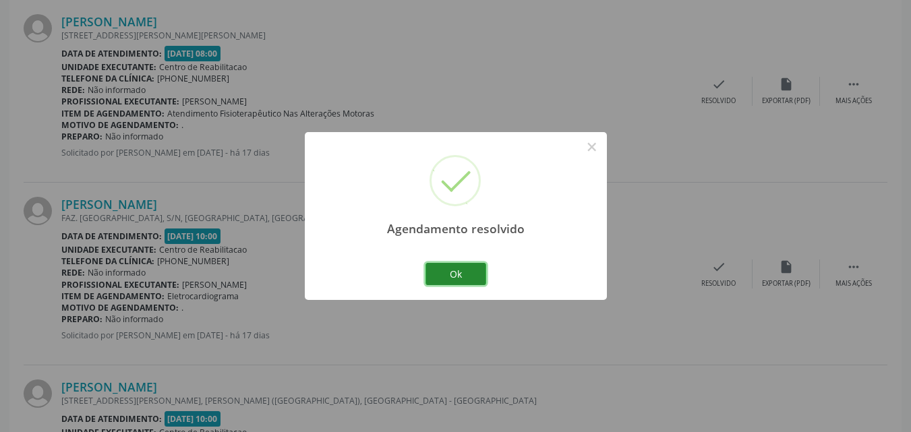
click at [462, 270] on button "Ok" at bounding box center [455, 274] width 61 height 23
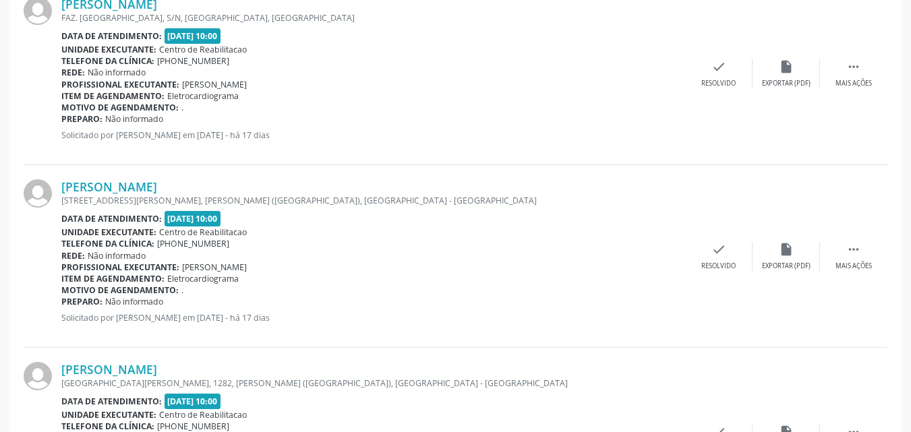
scroll to position [607, 0]
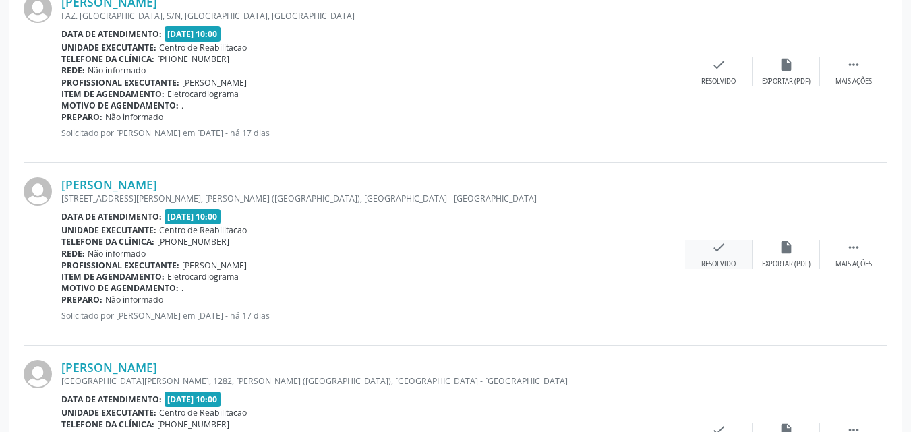
click at [720, 249] on icon "check" at bounding box center [718, 247] width 15 height 15
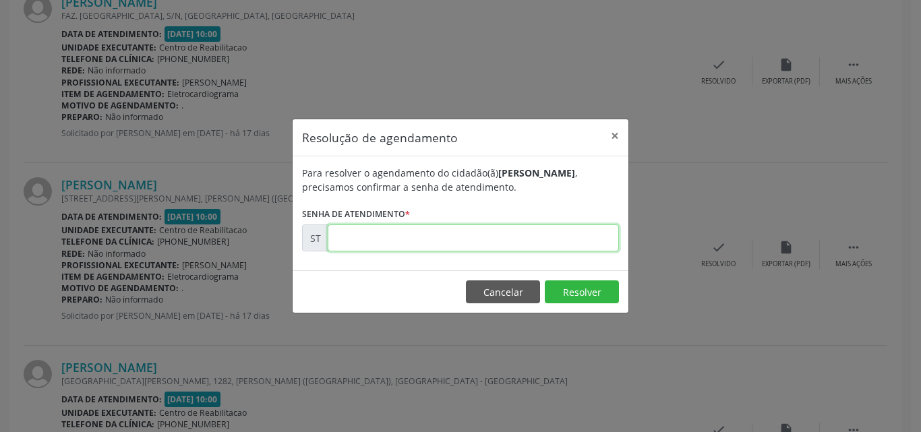
click at [359, 239] on input "text" at bounding box center [473, 238] width 291 height 27
type input "00013124"
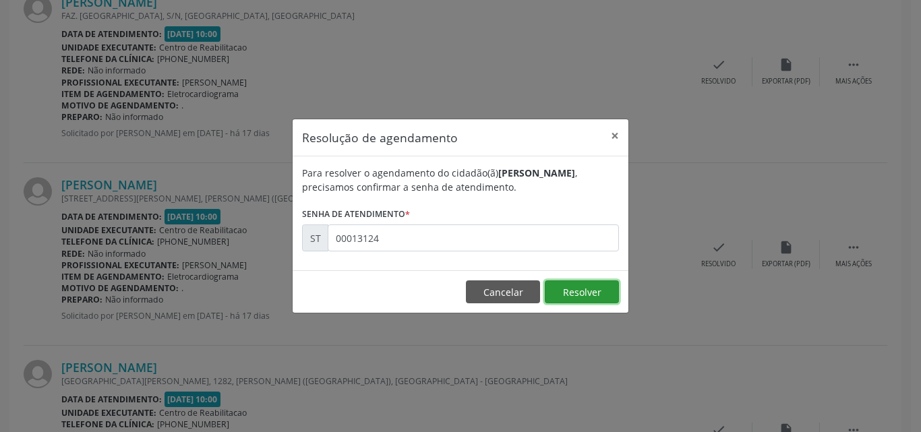
click at [571, 289] on button "Resolver" at bounding box center [582, 291] width 74 height 23
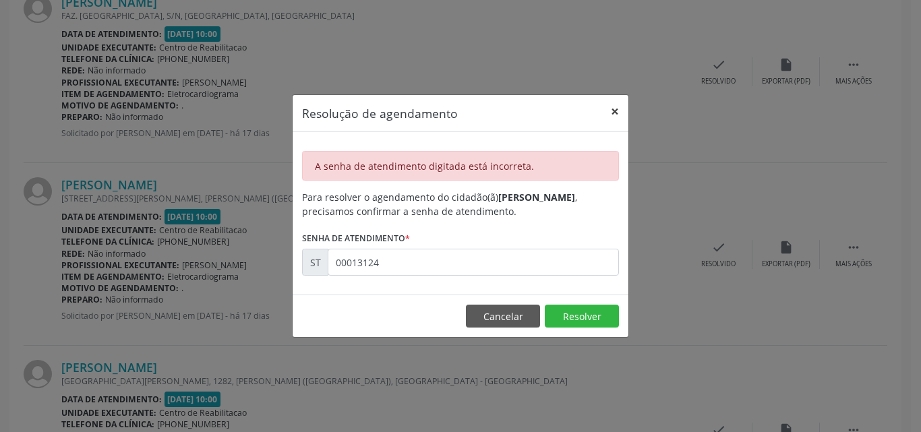
click at [616, 106] on button "×" at bounding box center [614, 111] width 27 height 33
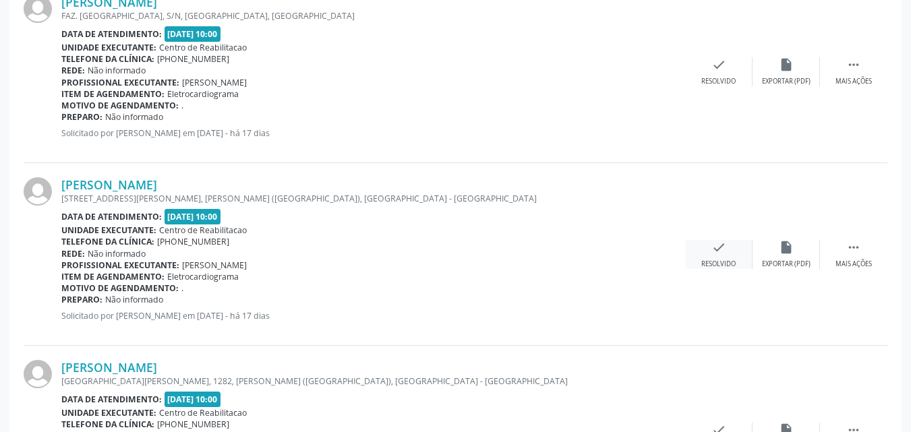
click at [721, 247] on icon "check" at bounding box center [718, 247] width 15 height 15
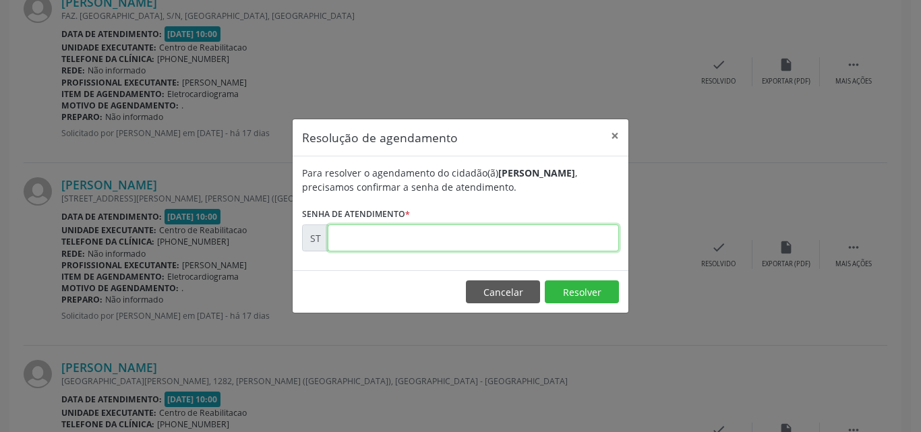
click at [353, 239] on input "text" at bounding box center [473, 238] width 291 height 27
type input "00013124"
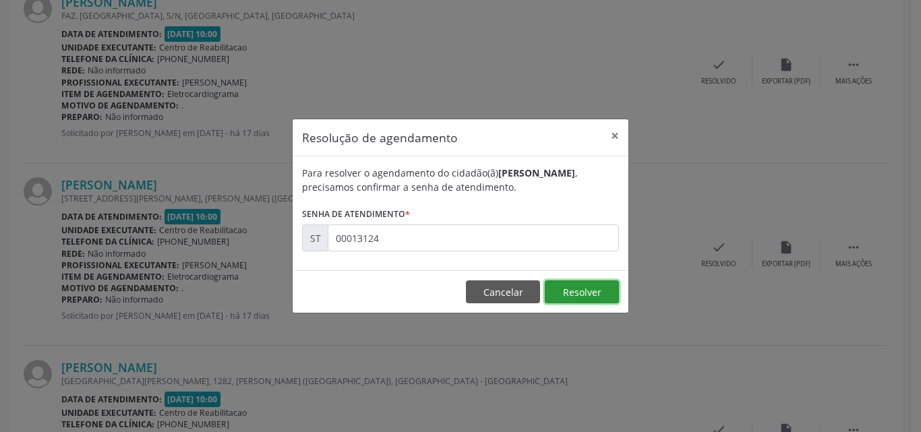
click at [572, 287] on button "Resolver" at bounding box center [582, 291] width 74 height 23
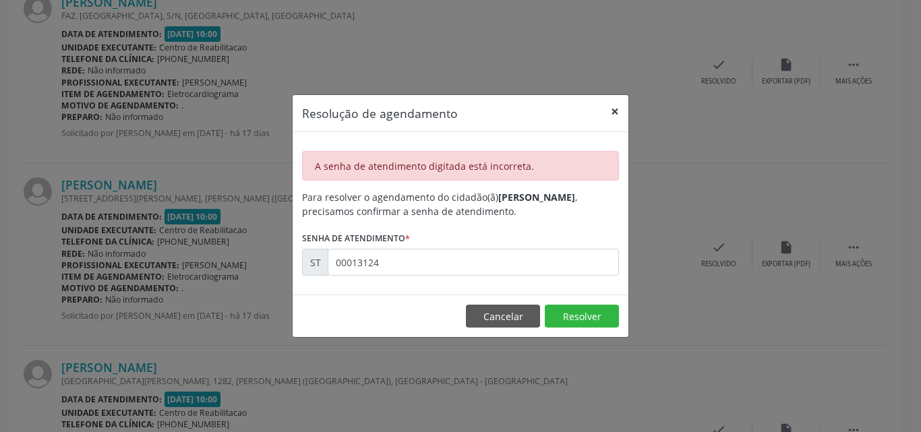
click at [613, 111] on button "×" at bounding box center [614, 111] width 27 height 33
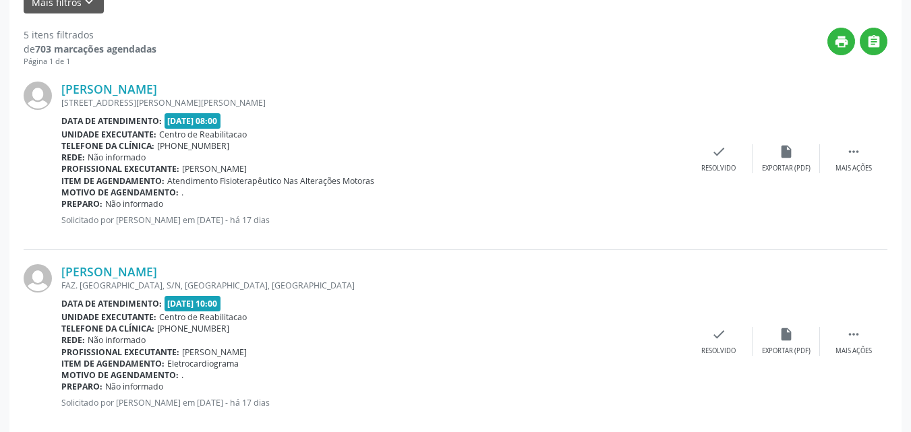
scroll to position [135, 0]
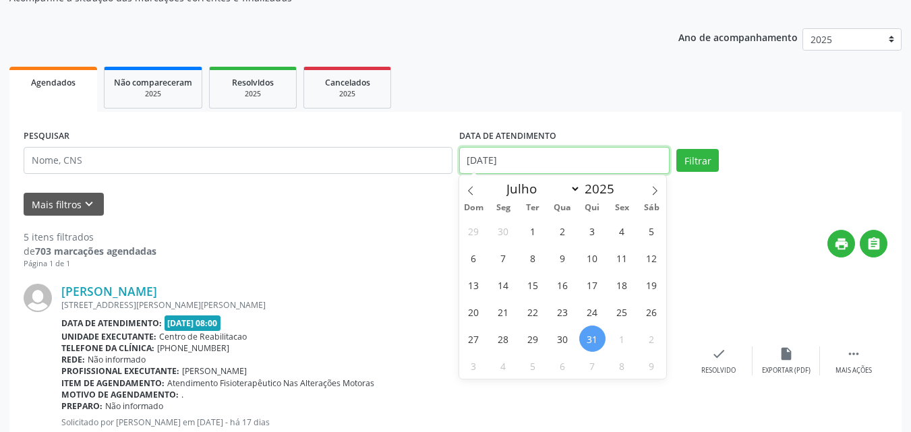
click at [496, 154] on input "[DATE]" at bounding box center [564, 160] width 211 height 27
click at [531, 338] on span "29" at bounding box center [533, 339] width 26 height 26
type input "[DATE]"
click at [531, 338] on span "29" at bounding box center [533, 339] width 26 height 26
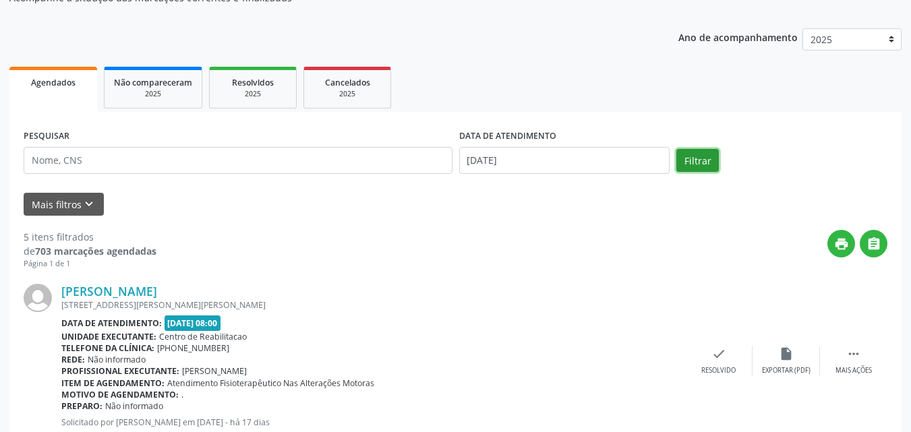
click at [705, 157] on button "Filtrar" at bounding box center [697, 160] width 42 height 23
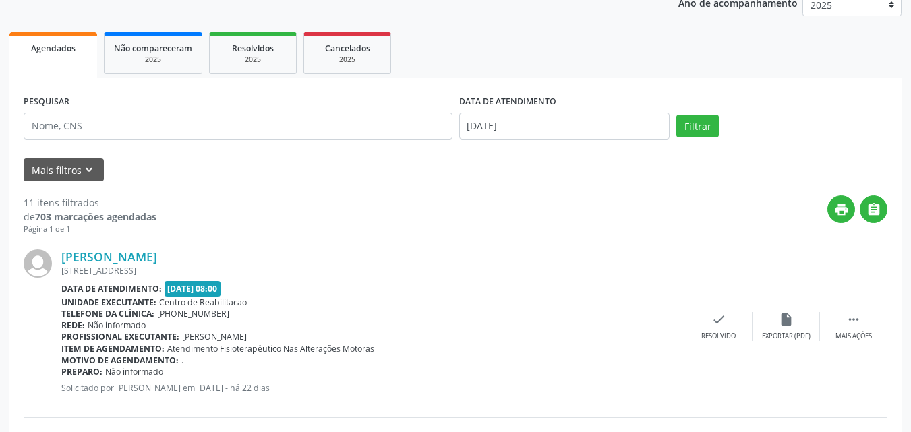
scroll to position [0, 0]
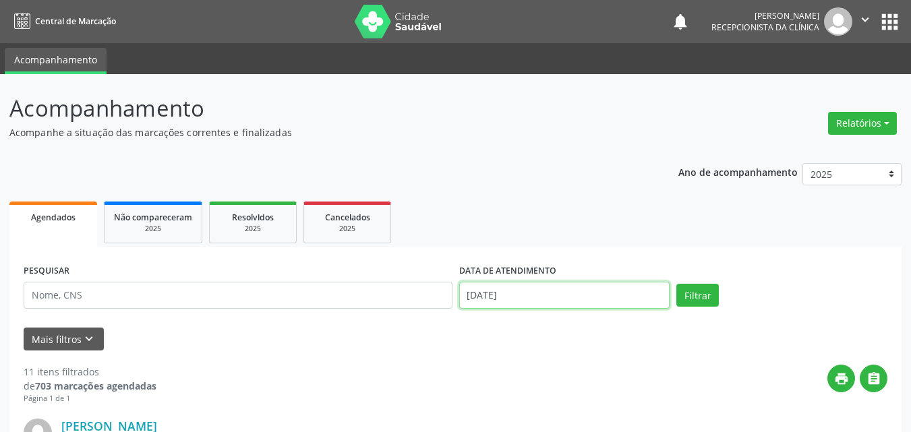
click at [504, 295] on input "[DATE]" at bounding box center [564, 295] width 211 height 27
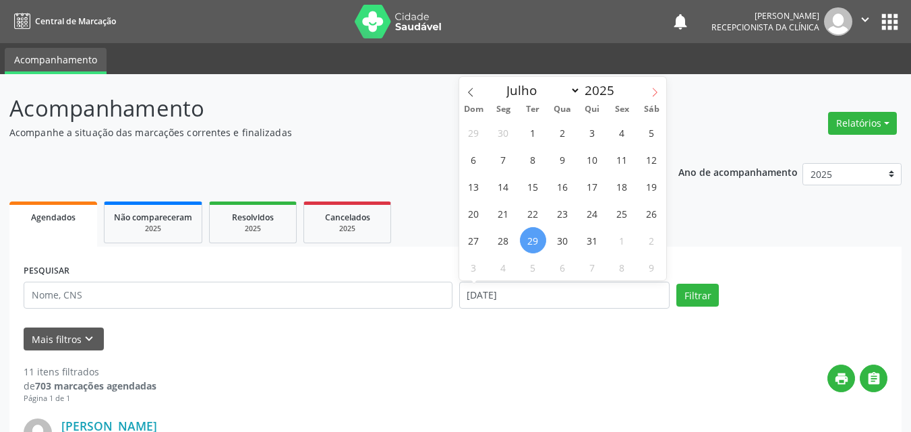
click at [653, 92] on icon at bounding box center [654, 92] width 9 height 9
select select "7"
click at [502, 158] on span "4" at bounding box center [503, 159] width 26 height 26
type input "[DATE]"
click at [502, 158] on span "4" at bounding box center [503, 159] width 26 height 26
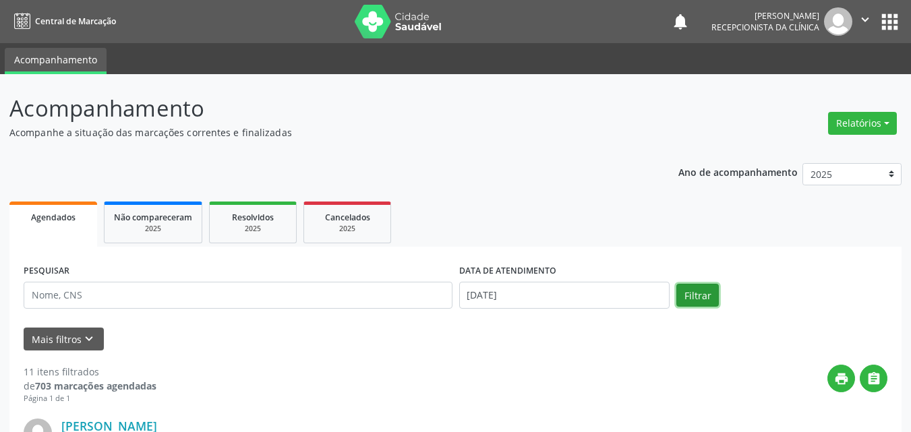
click at [697, 295] on button "Filtrar" at bounding box center [697, 295] width 42 height 23
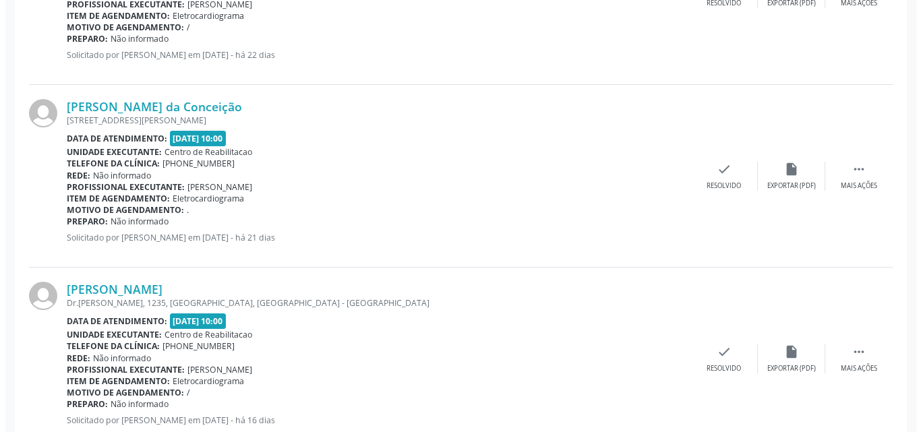
scroll to position [727, 0]
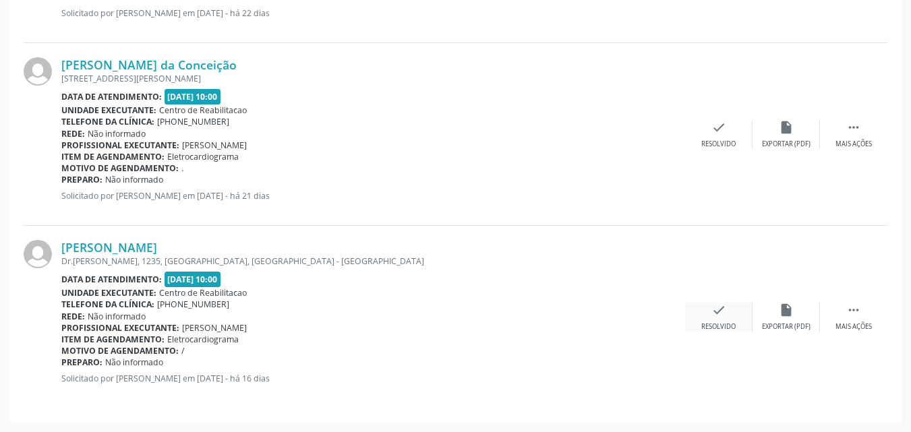
click at [715, 303] on icon "check" at bounding box center [718, 310] width 15 height 15
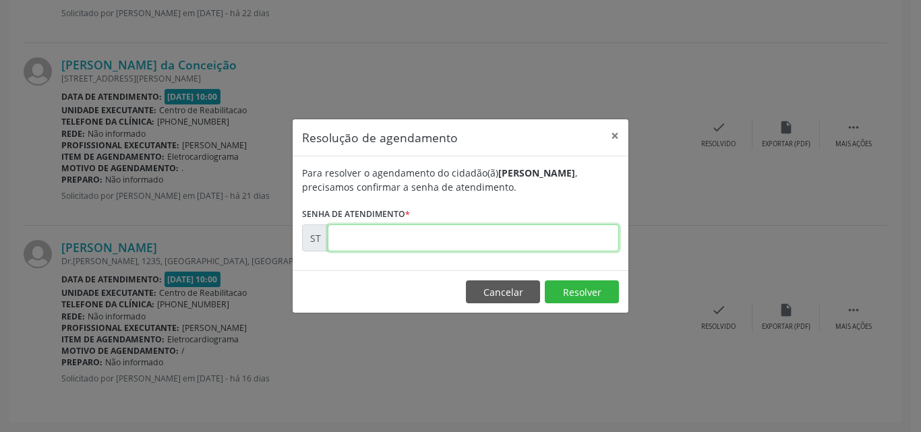
click at [369, 233] on input "text" at bounding box center [473, 238] width 291 height 27
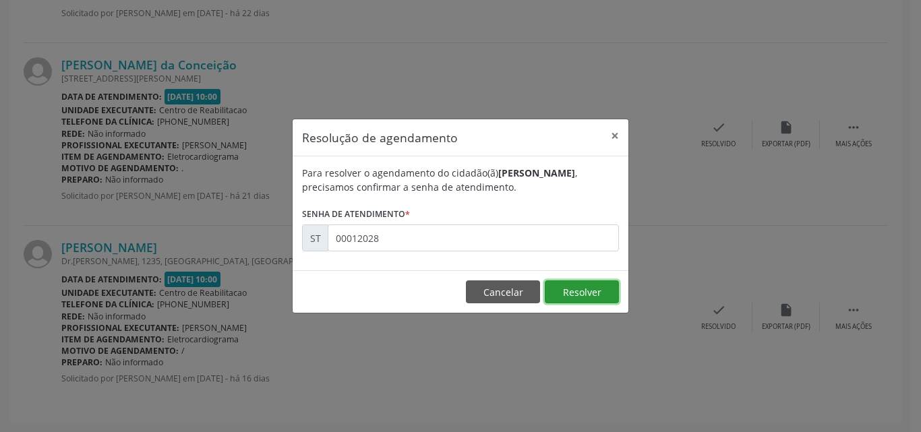
click at [579, 294] on button "Resolver" at bounding box center [582, 291] width 74 height 23
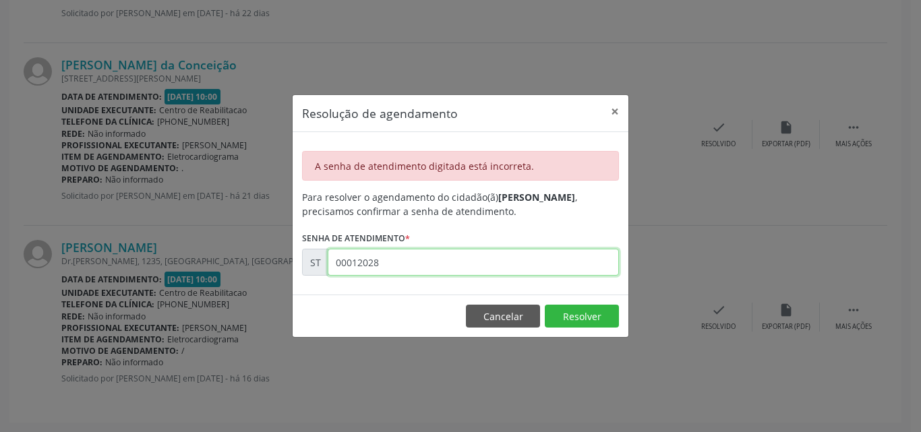
click at [363, 262] on input "00012028" at bounding box center [473, 262] width 291 height 27
click at [380, 263] on input "00010283" at bounding box center [473, 262] width 291 height 27
type input "00013208"
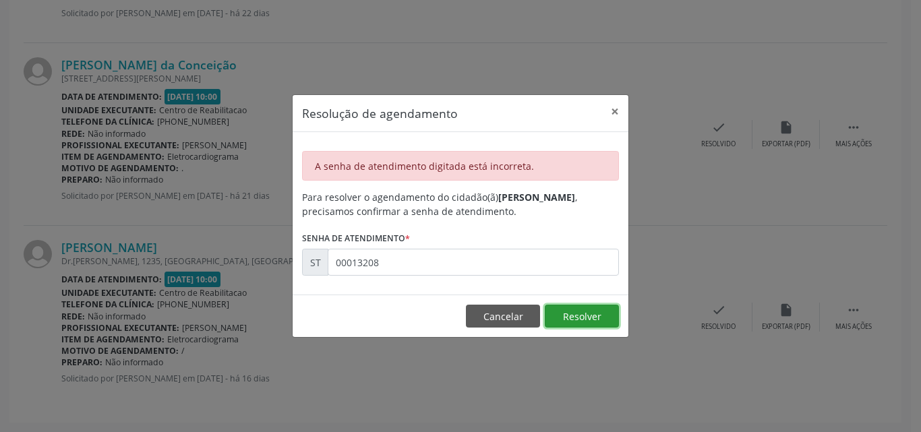
click at [571, 313] on button "Resolver" at bounding box center [582, 316] width 74 height 23
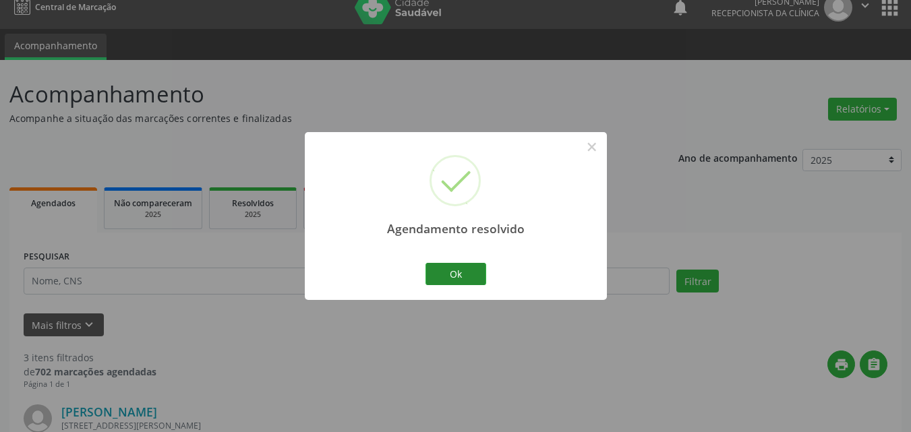
scroll to position [543, 0]
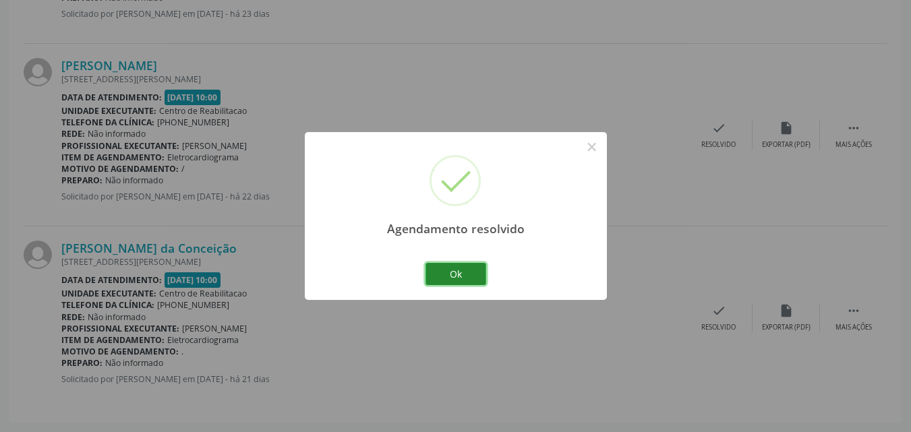
click at [459, 272] on button "Ok" at bounding box center [455, 274] width 61 height 23
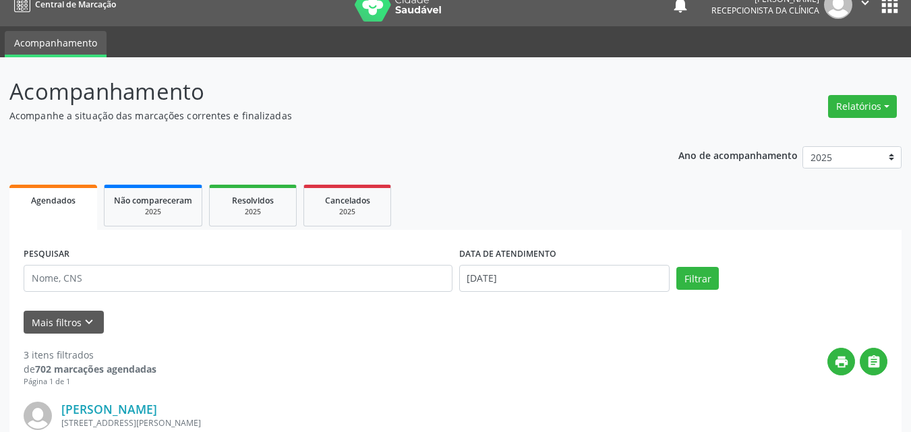
scroll to position [0, 0]
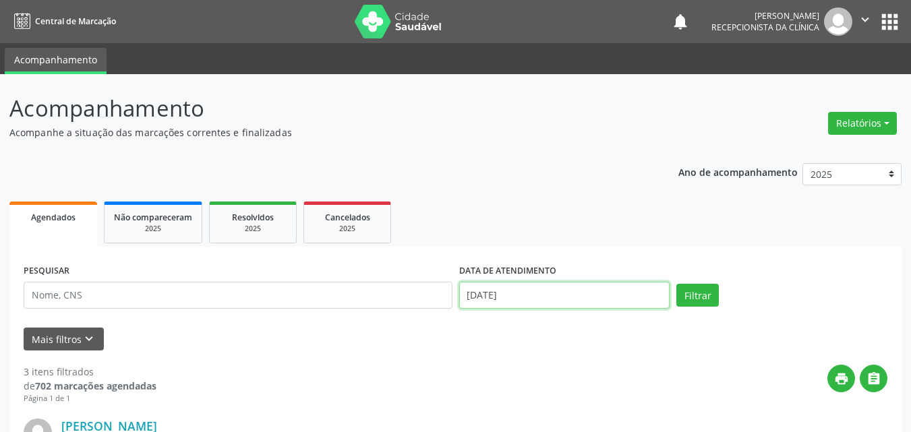
click at [488, 293] on input "[DATE]" at bounding box center [564, 295] width 211 height 27
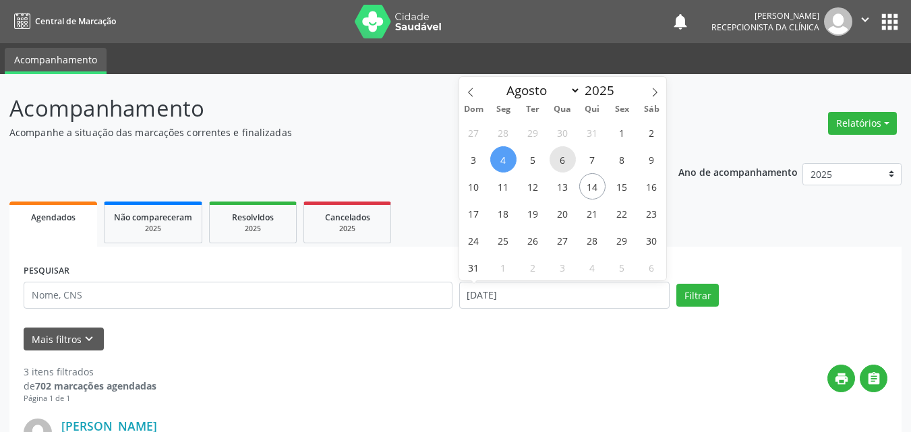
click at [564, 157] on span "6" at bounding box center [562, 159] width 26 height 26
type input "[DATE]"
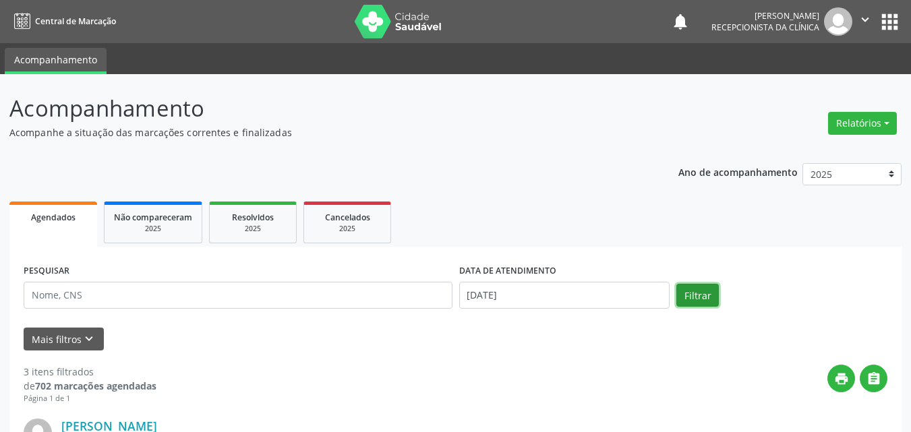
click at [696, 290] on button "Filtrar" at bounding box center [697, 295] width 42 height 23
click at [701, 293] on button "Filtrar" at bounding box center [697, 295] width 42 height 23
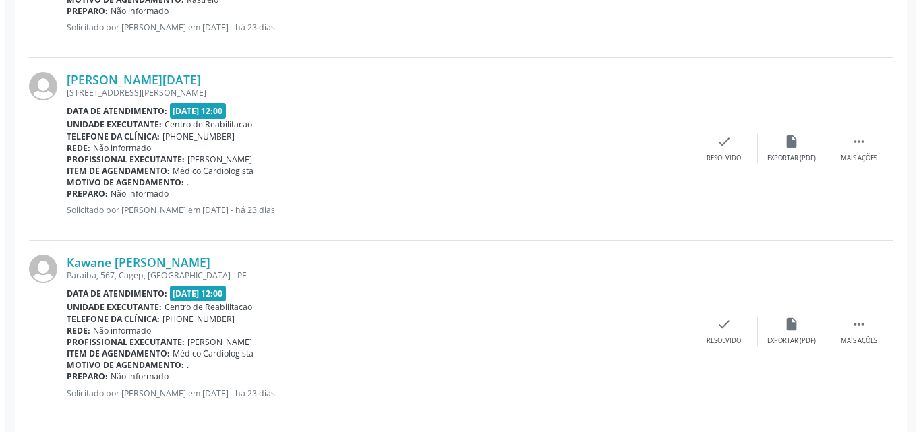
scroll to position [1079, 0]
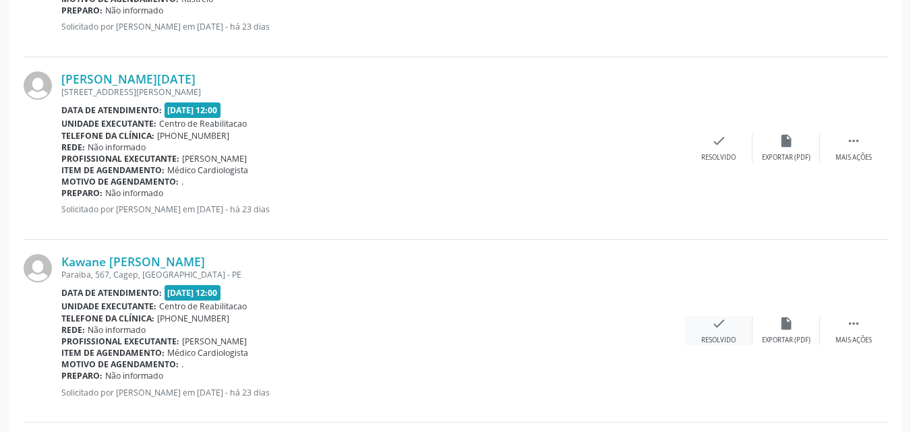
click at [722, 329] on icon "check" at bounding box center [718, 323] width 15 height 15
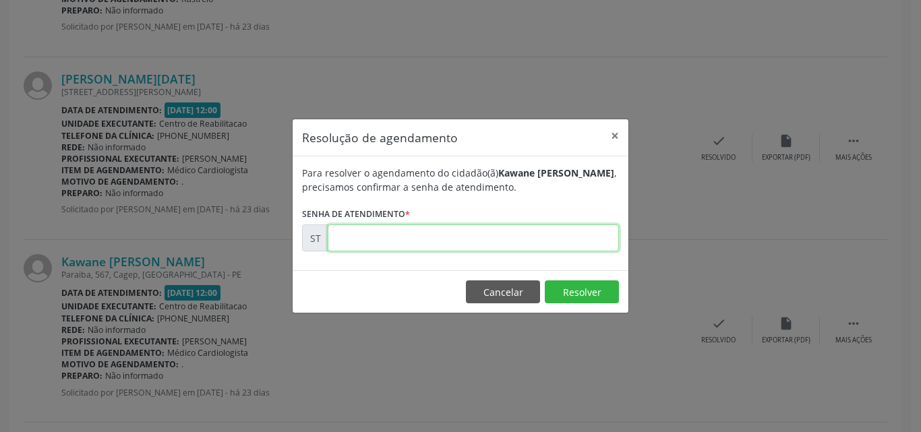
click at [362, 239] on input "text" at bounding box center [473, 238] width 291 height 27
type input "00010934"
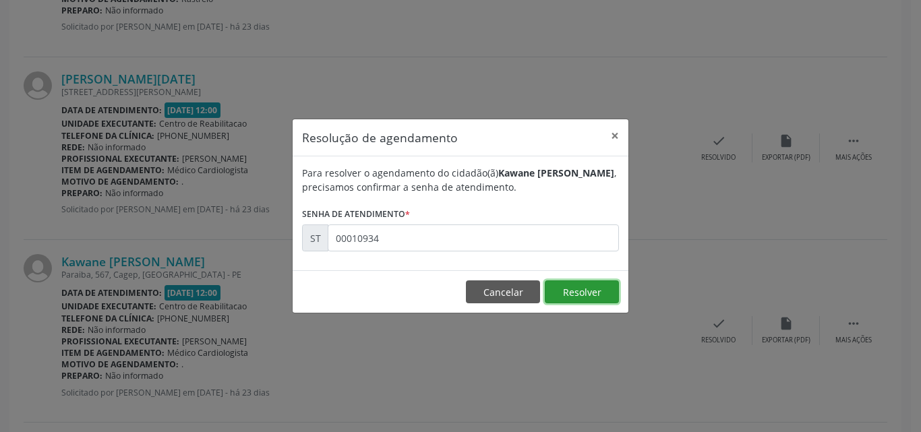
click at [580, 290] on button "Resolver" at bounding box center [582, 291] width 74 height 23
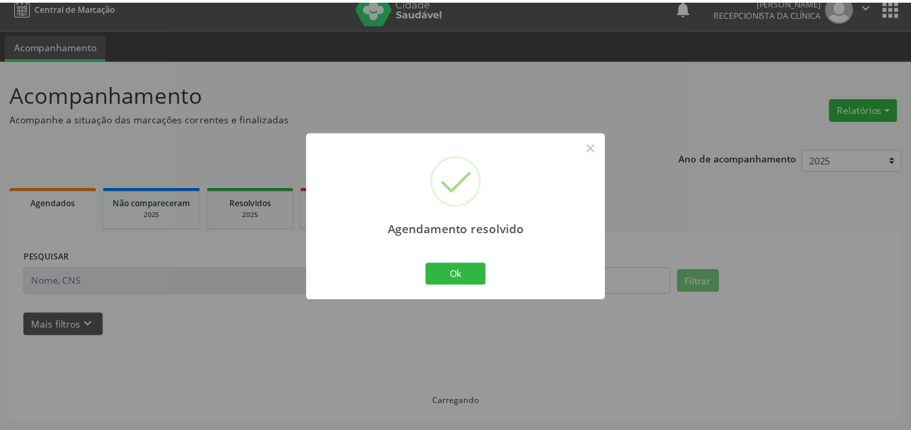
scroll to position [14, 0]
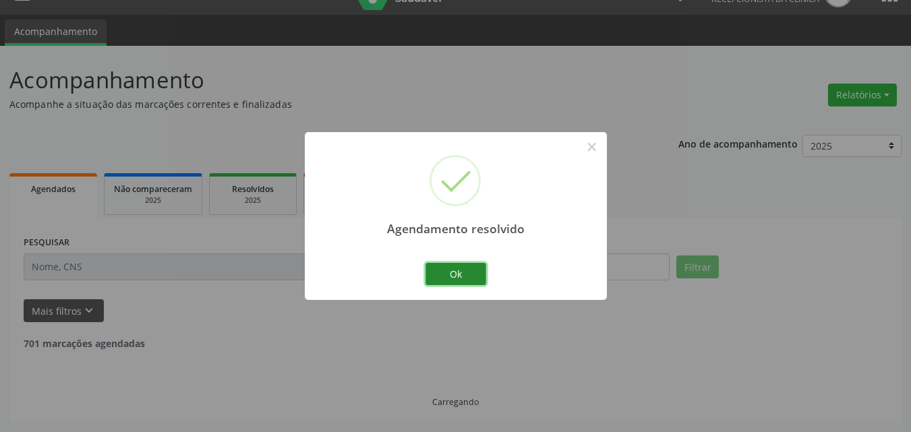
click at [467, 269] on button "Ok" at bounding box center [455, 274] width 61 height 23
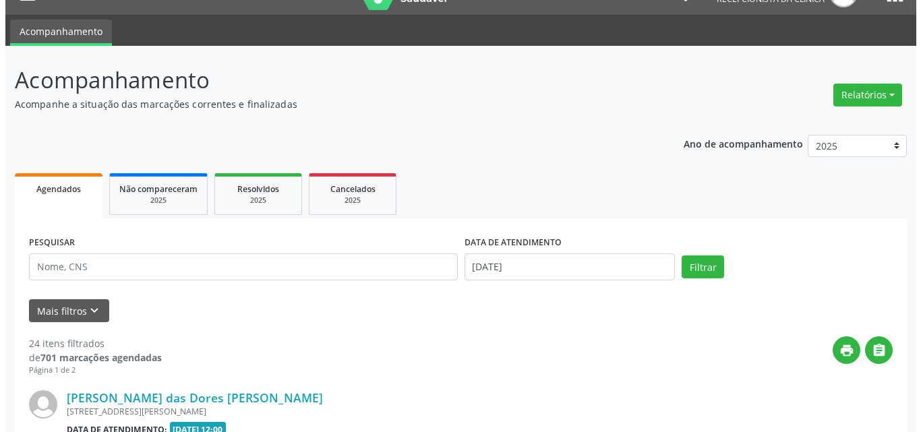
scroll to position [1079, 0]
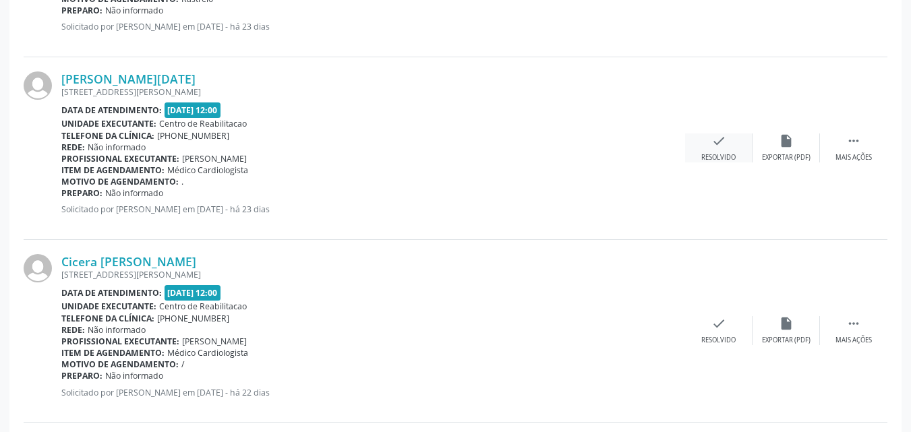
click at [713, 142] on icon "check" at bounding box center [718, 140] width 15 height 15
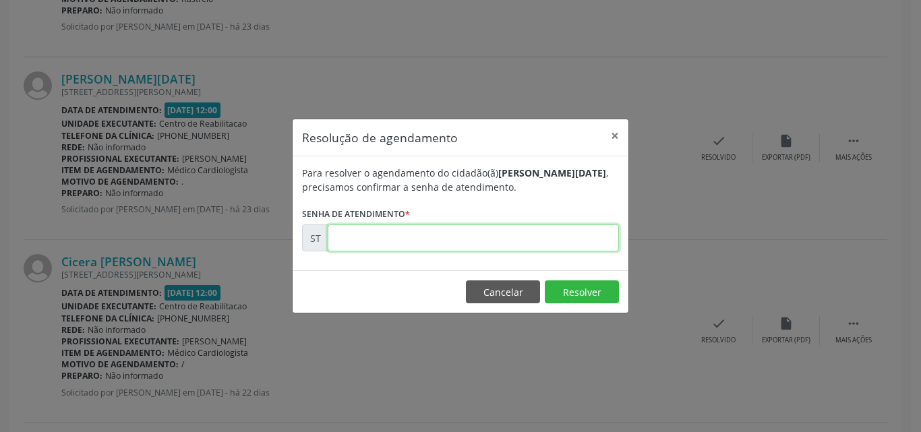
click at [374, 237] on input "text" at bounding box center [473, 238] width 291 height 27
type input "00010932"
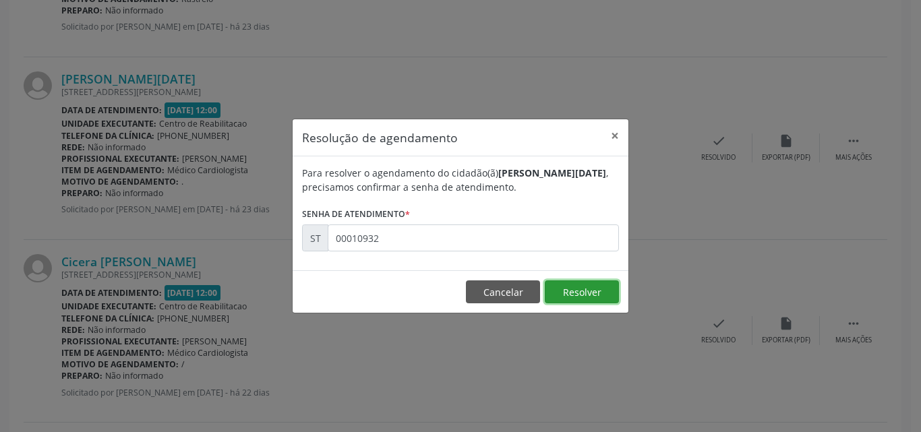
click at [572, 291] on button "Resolver" at bounding box center [582, 291] width 74 height 23
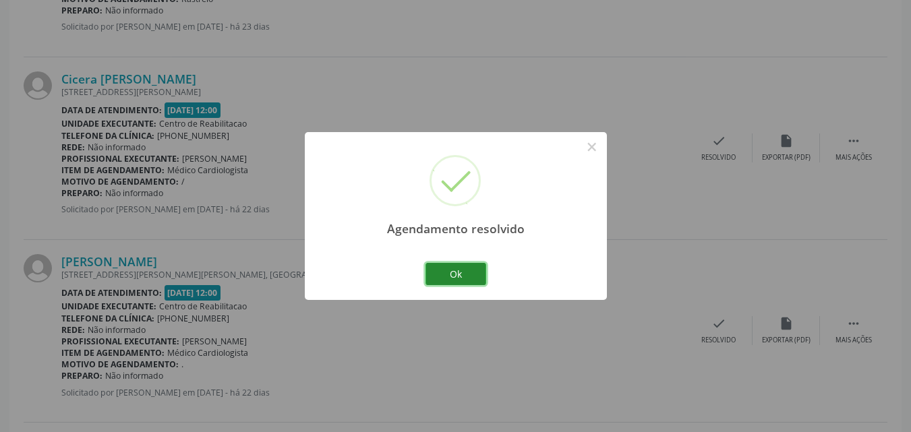
click at [470, 272] on button "Ok" at bounding box center [455, 274] width 61 height 23
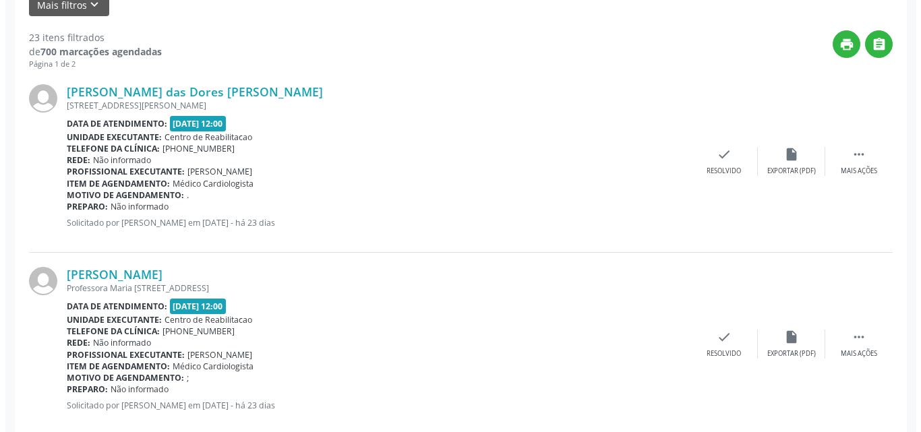
scroll to position [337, 0]
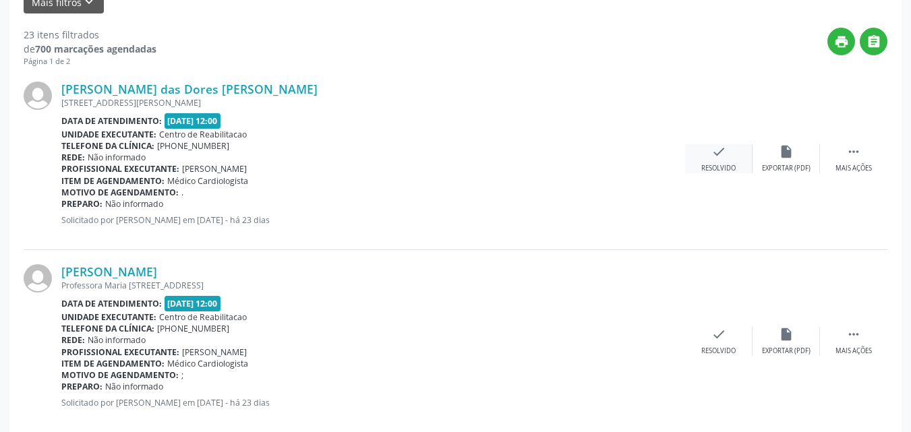
click at [719, 152] on icon "check" at bounding box center [718, 151] width 15 height 15
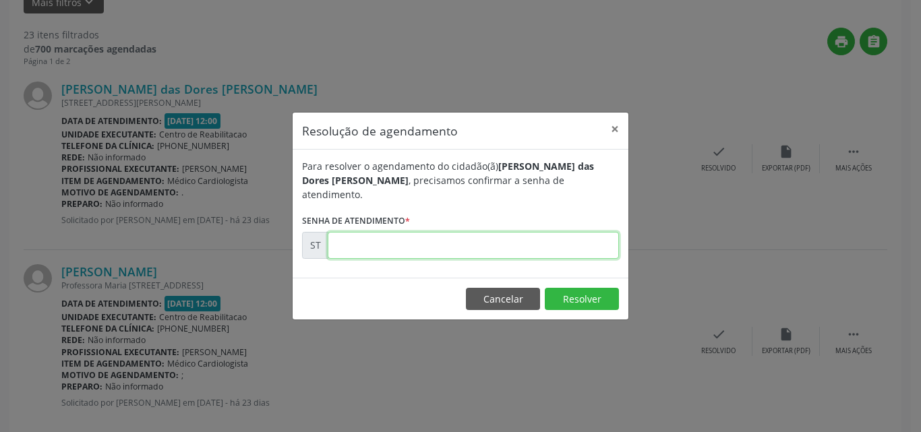
click at [377, 245] on input "text" at bounding box center [473, 245] width 291 height 27
type input "00010533"
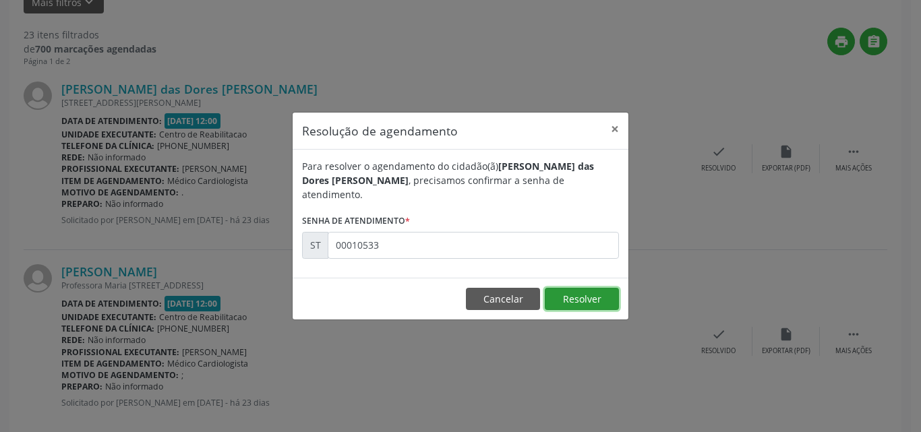
click at [572, 288] on button "Resolver" at bounding box center [582, 299] width 74 height 23
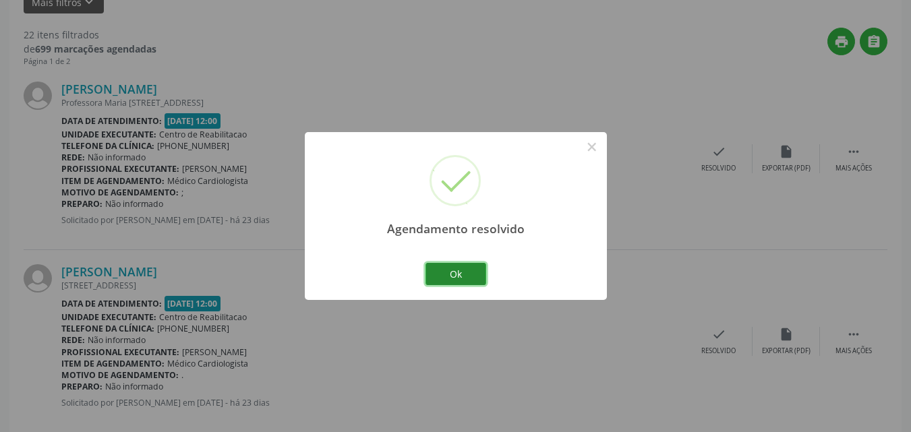
click at [469, 274] on button "Ok" at bounding box center [455, 274] width 61 height 23
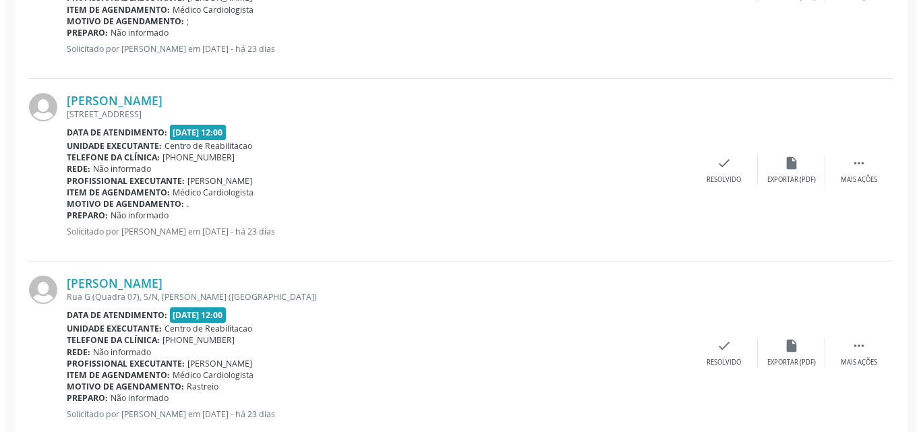
scroll to position [539, 0]
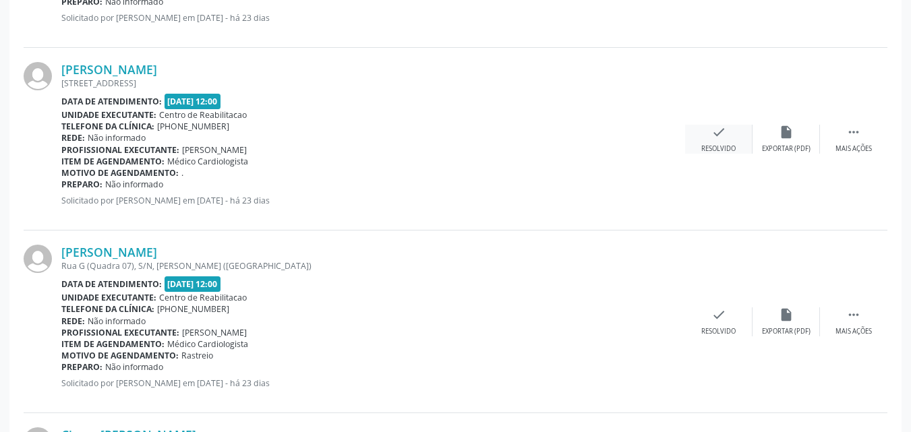
click at [715, 127] on icon "check" at bounding box center [718, 132] width 15 height 15
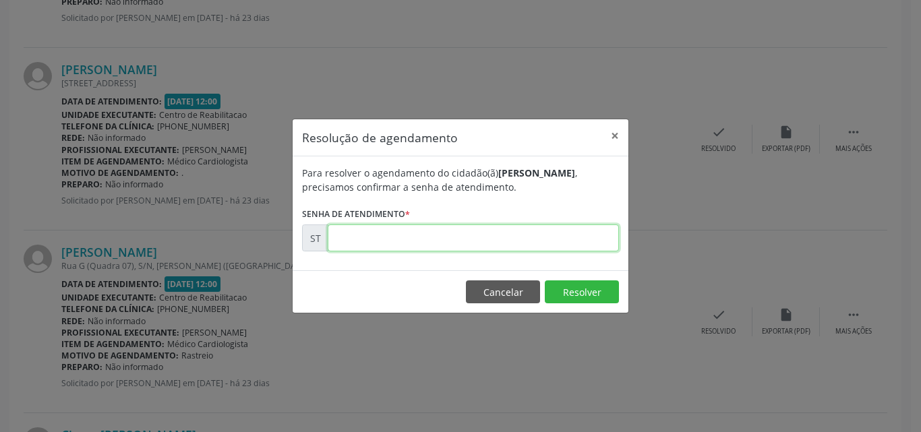
click at [363, 235] on input "text" at bounding box center [473, 238] width 291 height 27
type input "00010746"
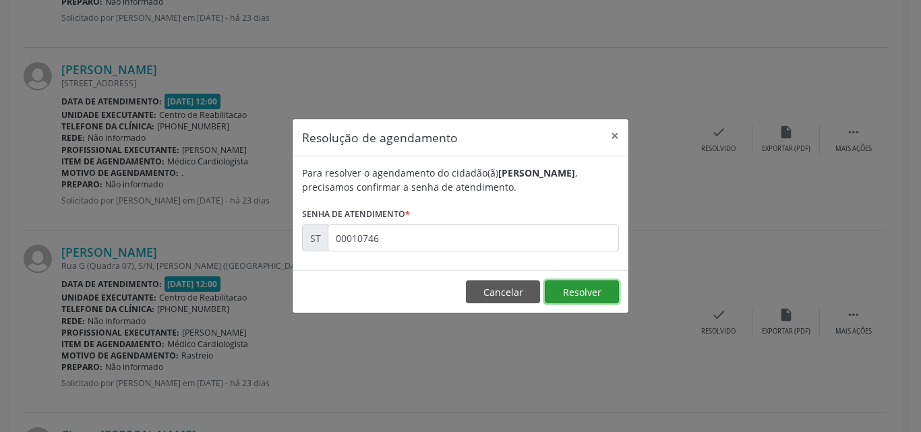
click at [570, 285] on button "Resolver" at bounding box center [582, 291] width 74 height 23
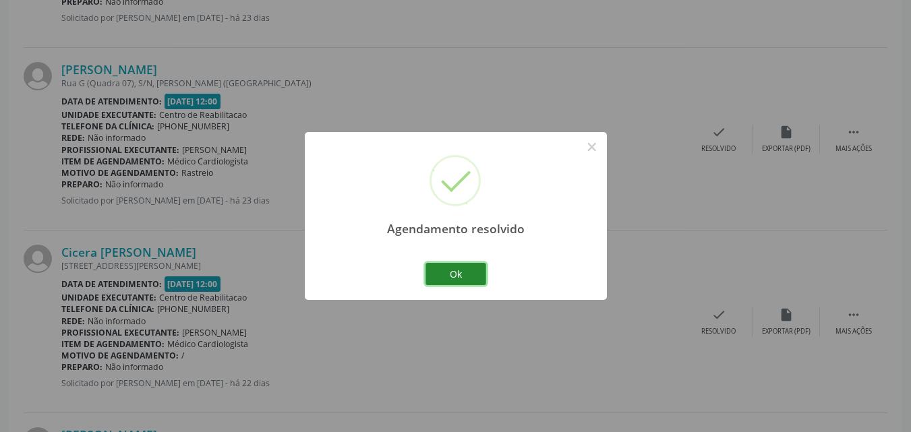
click at [461, 270] on button "Ok" at bounding box center [455, 274] width 61 height 23
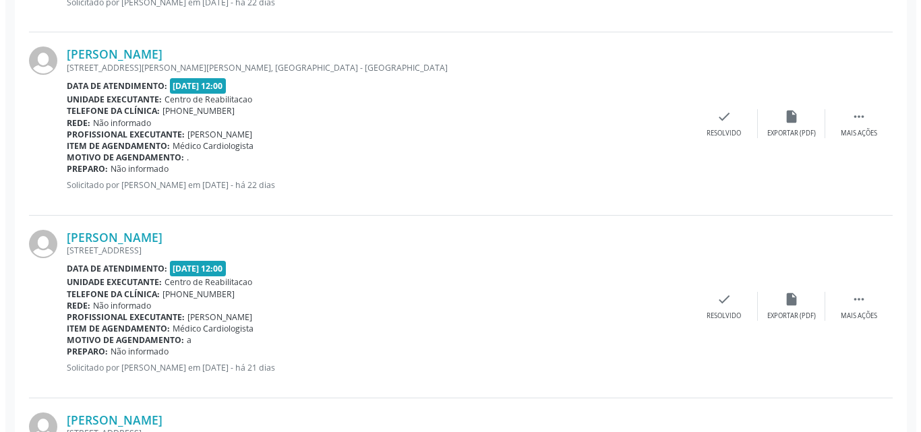
scroll to position [944, 0]
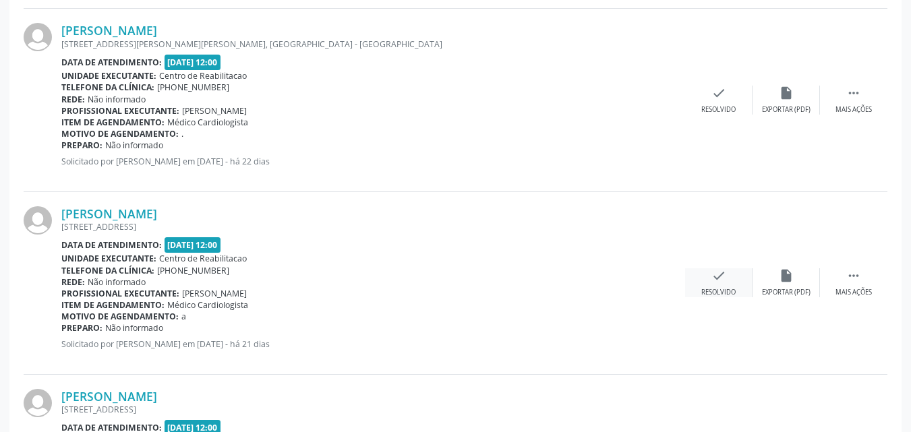
click at [717, 273] on icon "check" at bounding box center [718, 275] width 15 height 15
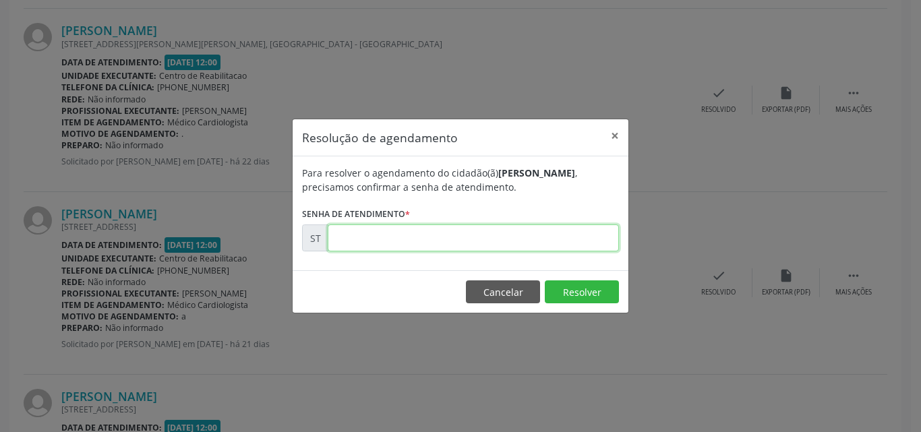
click at [351, 237] on input "text" at bounding box center [473, 238] width 291 height 27
type input "00011378"
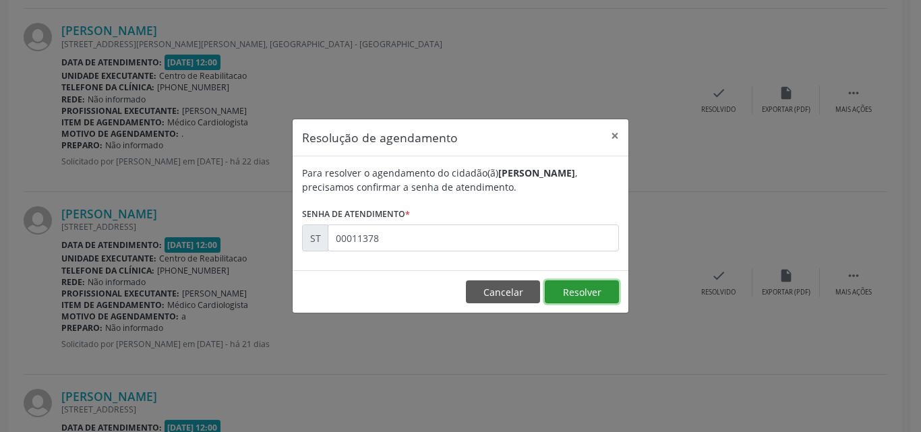
click at [566, 285] on button "Resolver" at bounding box center [582, 291] width 74 height 23
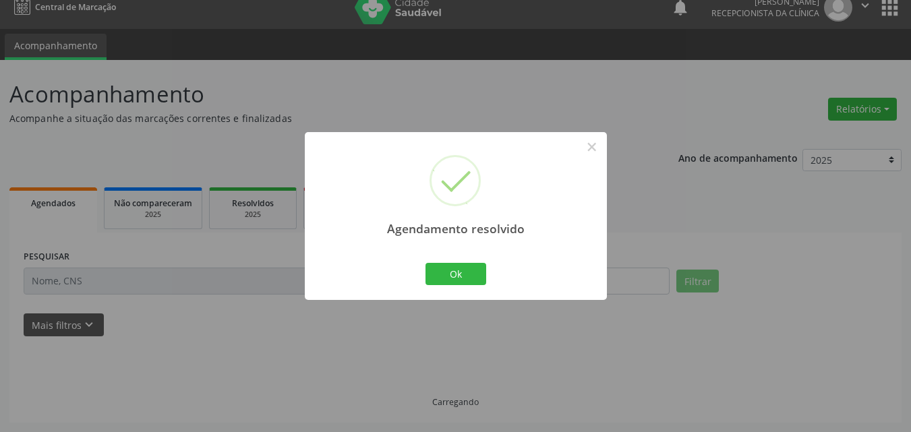
scroll to position [28, 0]
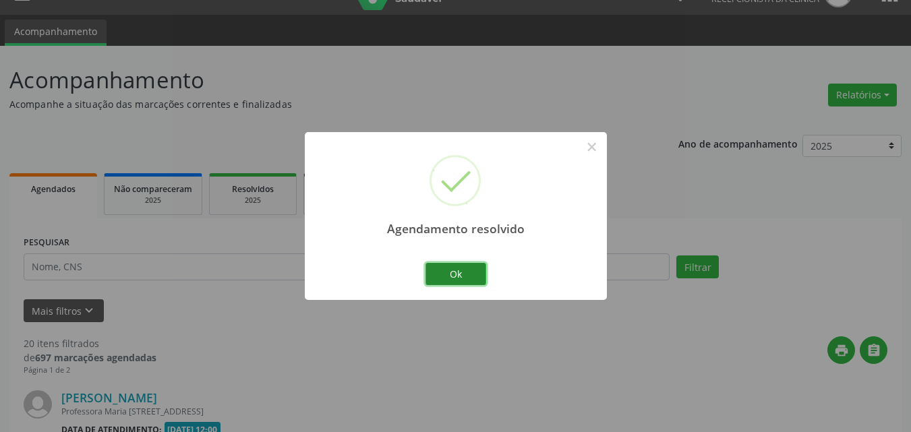
click at [465, 272] on button "Ok" at bounding box center [455, 274] width 61 height 23
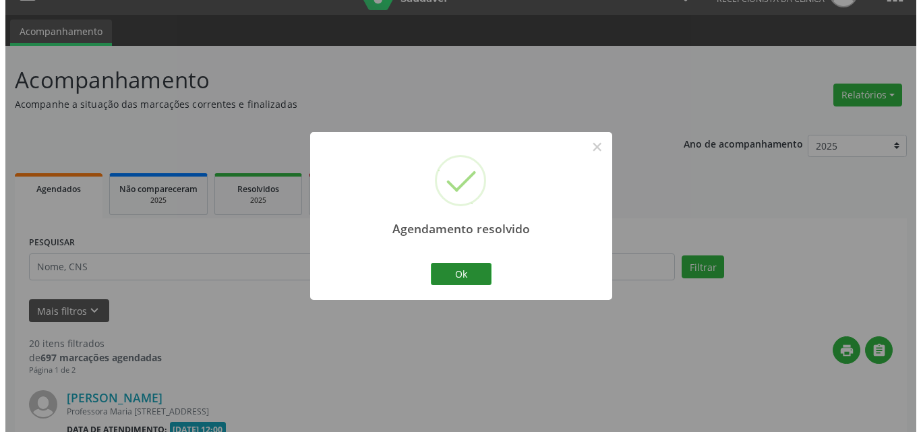
scroll to position [944, 0]
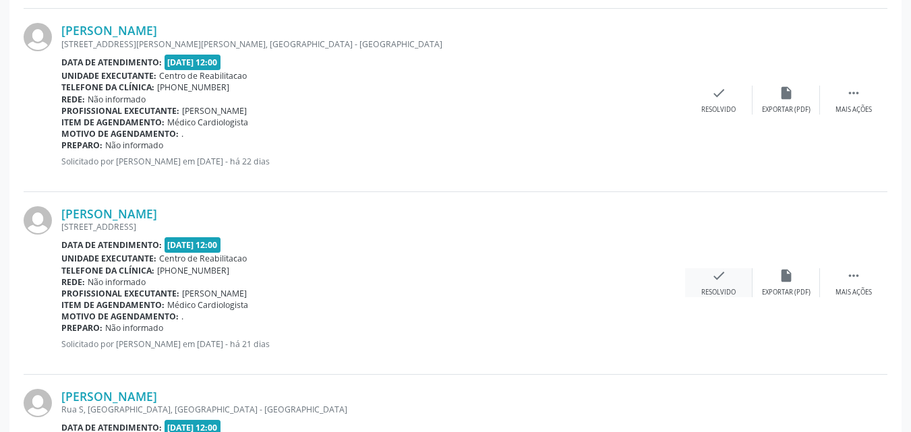
click at [723, 277] on icon "check" at bounding box center [718, 275] width 15 height 15
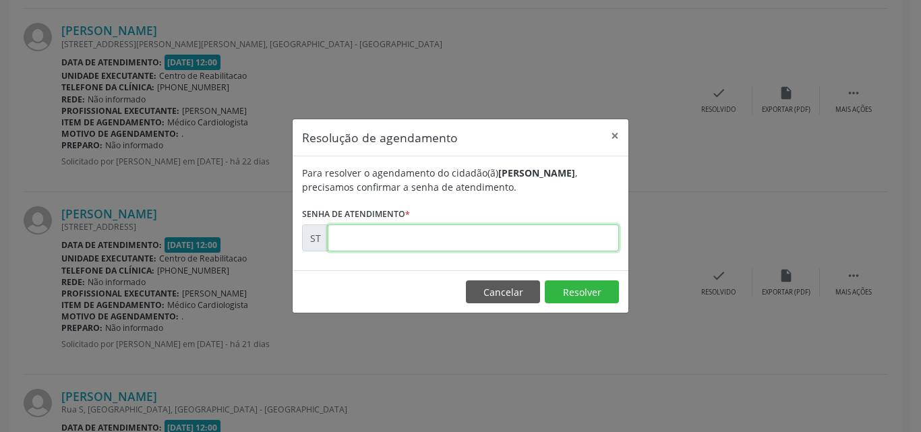
click at [355, 233] on input "text" at bounding box center [473, 238] width 291 height 27
type input "00011569"
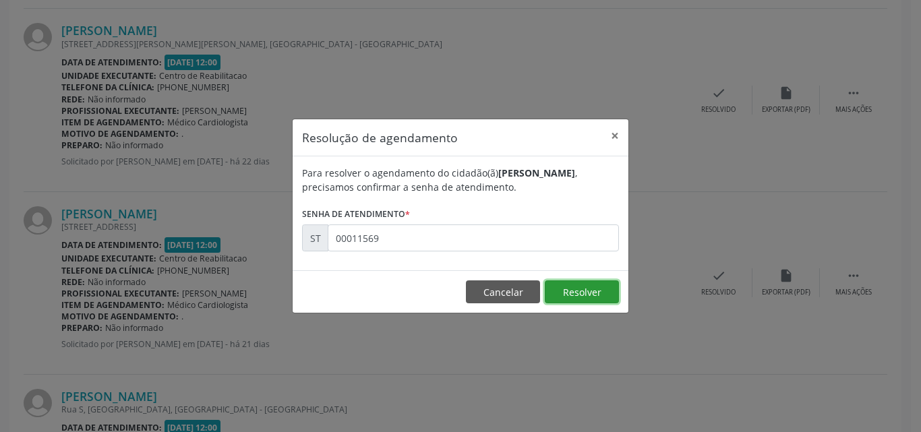
click at [574, 285] on button "Resolver" at bounding box center [582, 291] width 74 height 23
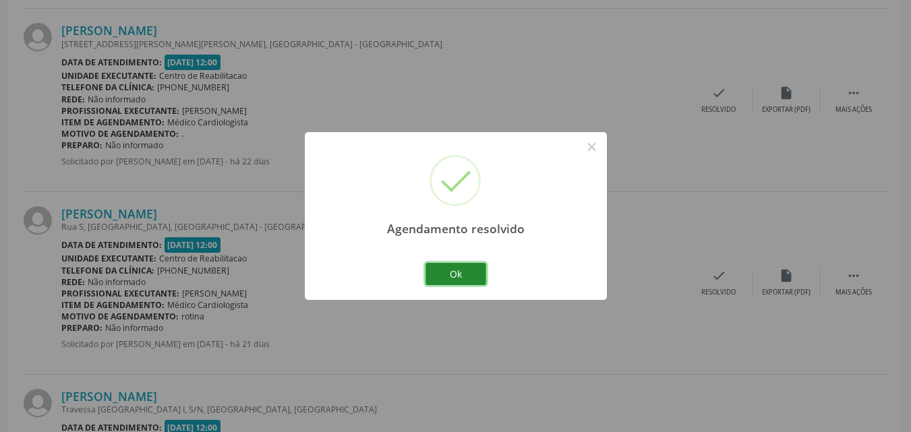
click at [475, 272] on button "Ok" at bounding box center [455, 274] width 61 height 23
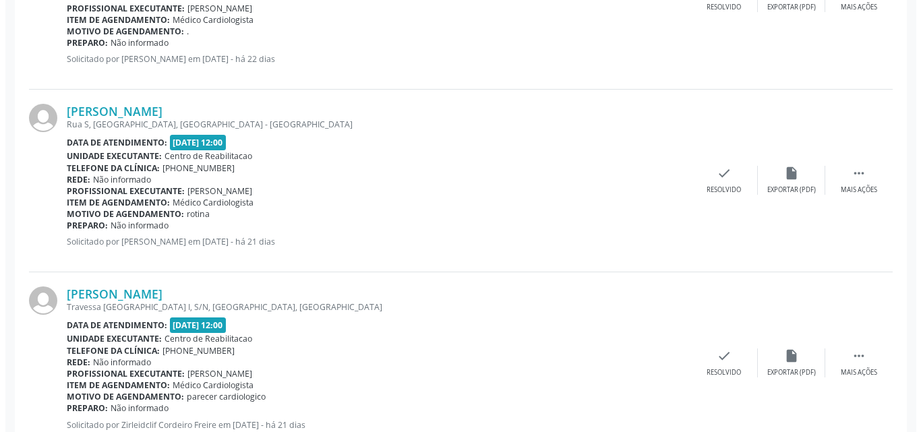
scroll to position [1079, 0]
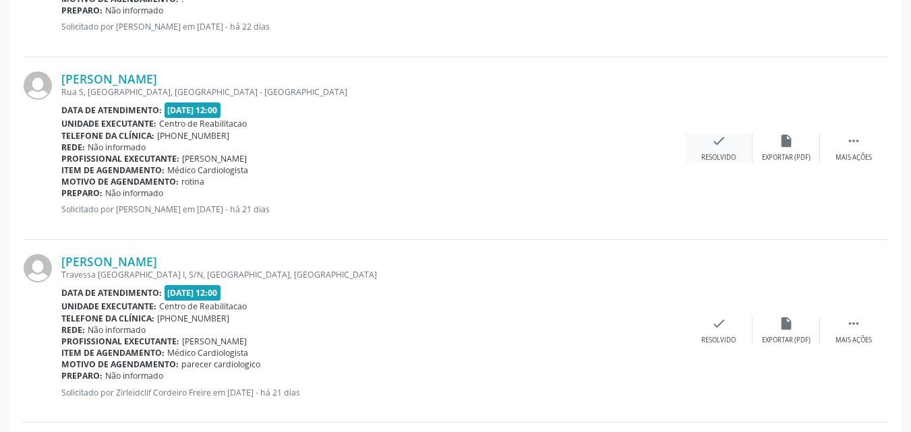
click at [721, 143] on icon "check" at bounding box center [718, 140] width 15 height 15
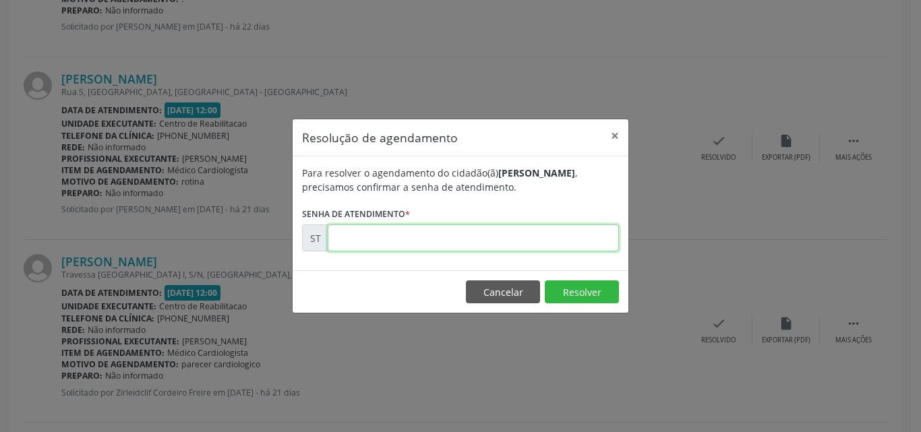
click at [353, 231] on input "text" at bounding box center [473, 238] width 291 height 27
type input "00011584"
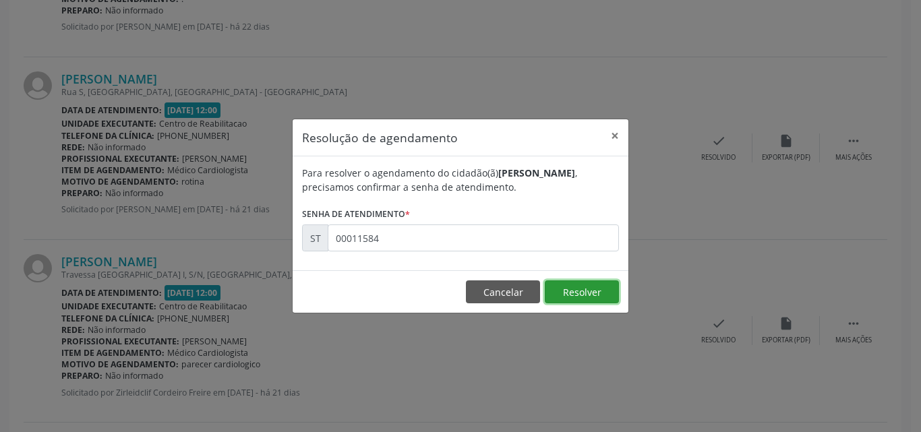
click at [576, 293] on button "Resolver" at bounding box center [582, 291] width 74 height 23
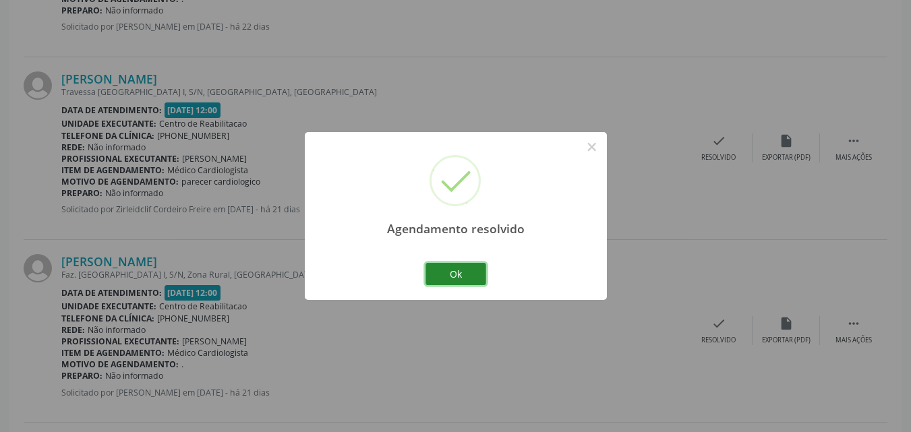
click at [455, 272] on button "Ok" at bounding box center [455, 274] width 61 height 23
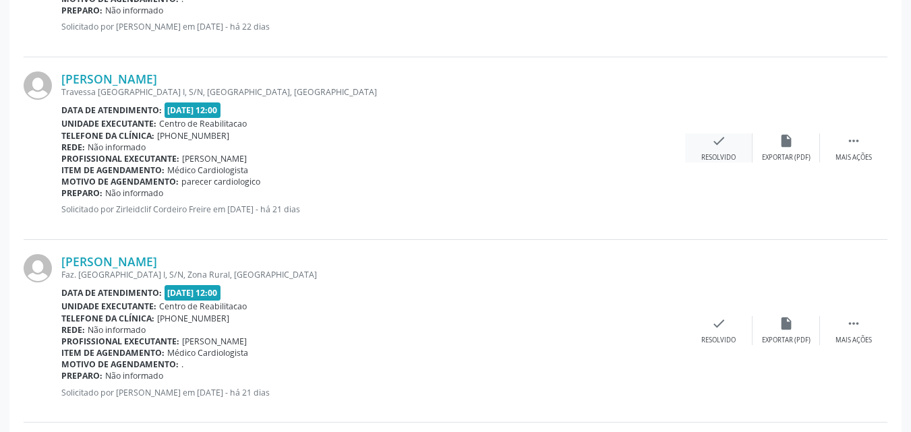
click at [720, 142] on icon "check" at bounding box center [718, 140] width 15 height 15
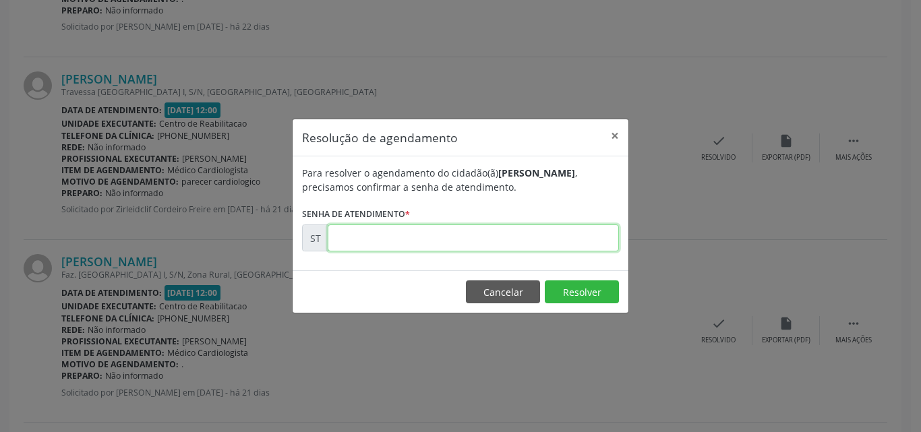
click at [362, 240] on input "text" at bounding box center [473, 238] width 291 height 27
type input "00011727"
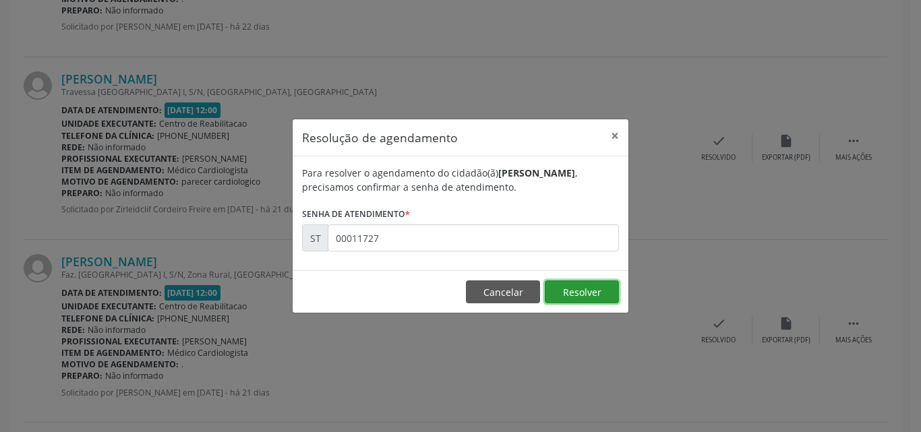
click at [566, 289] on button "Resolver" at bounding box center [582, 291] width 74 height 23
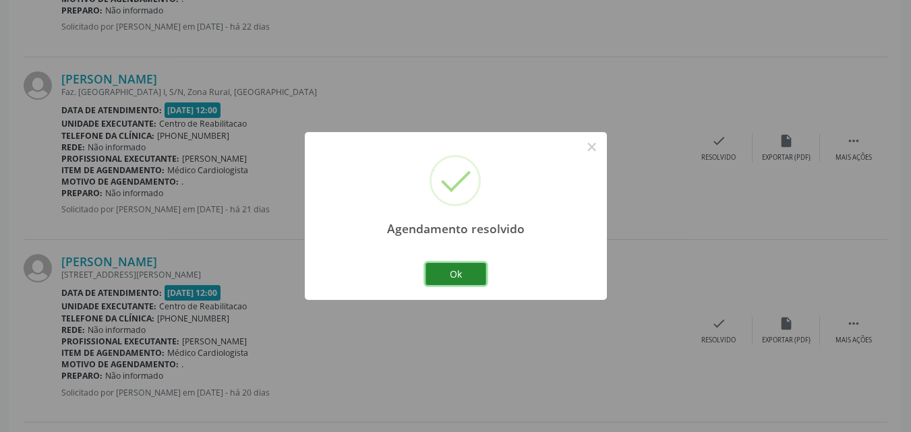
click at [473, 275] on button "Ok" at bounding box center [455, 274] width 61 height 23
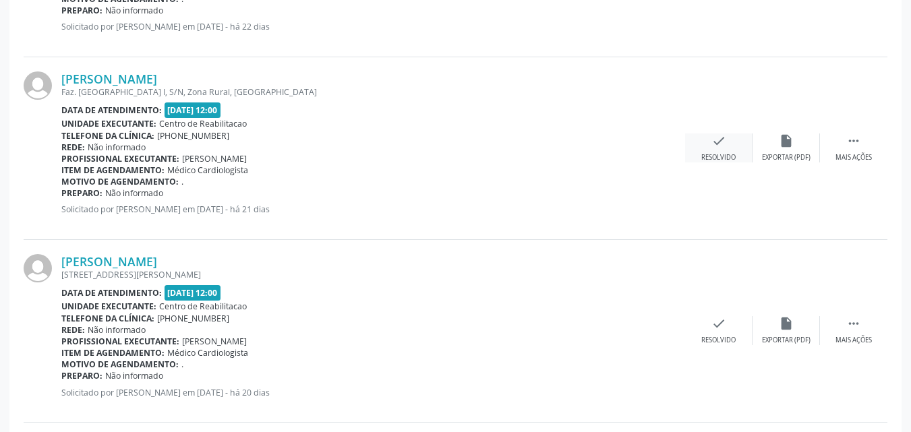
click at [721, 138] on icon "check" at bounding box center [718, 140] width 15 height 15
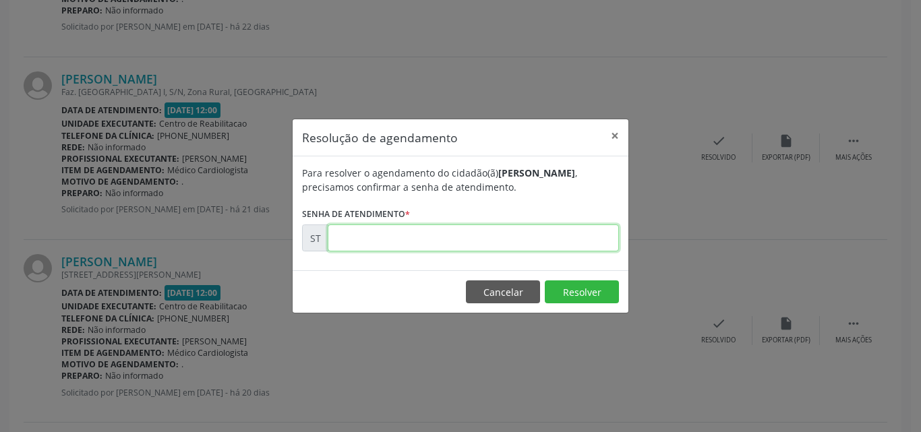
click at [359, 235] on input "text" at bounding box center [473, 238] width 291 height 27
type input "00011768"
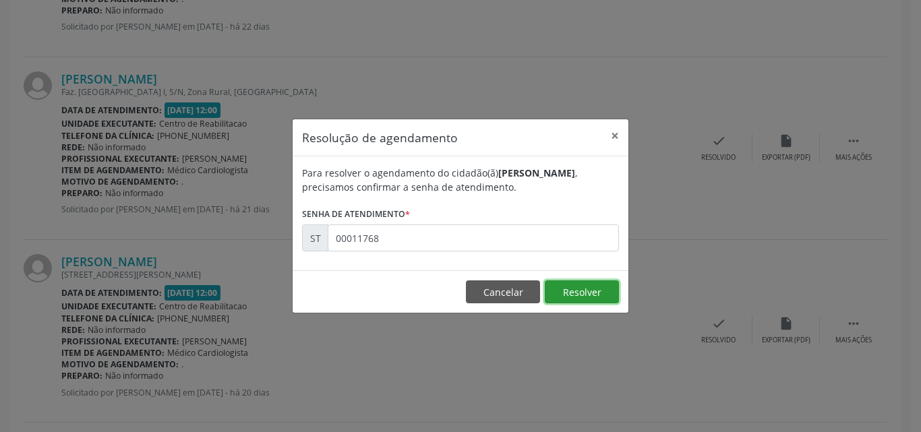
click at [562, 287] on button "Resolver" at bounding box center [582, 291] width 74 height 23
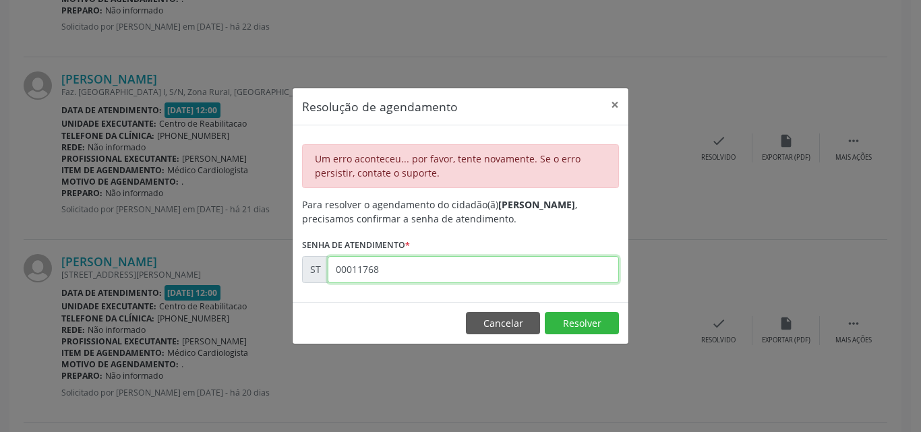
click at [395, 271] on input "00011768" at bounding box center [473, 269] width 291 height 27
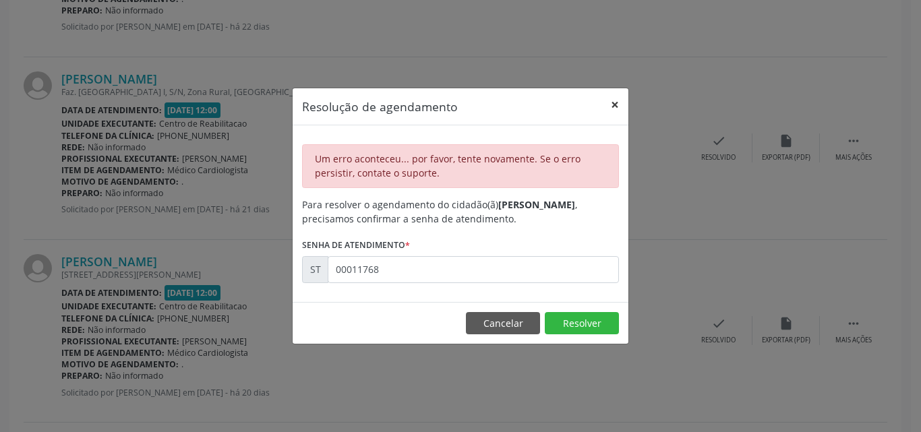
click at [614, 102] on button "×" at bounding box center [614, 104] width 27 height 33
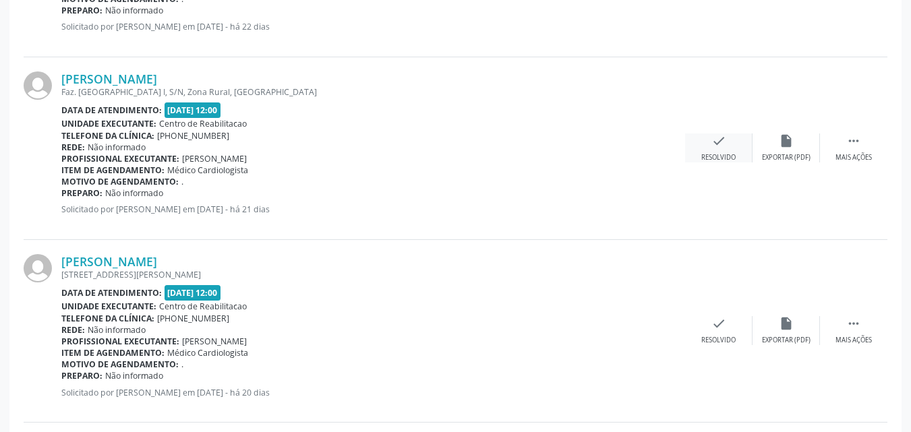
click at [721, 138] on icon "check" at bounding box center [718, 140] width 15 height 15
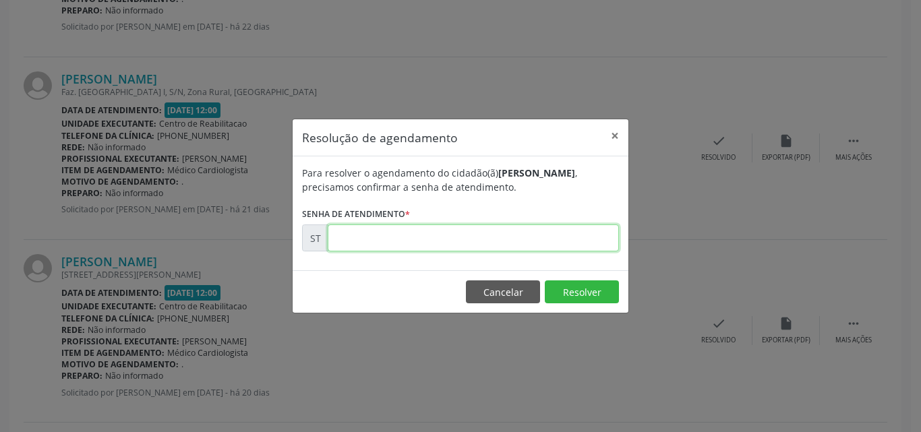
click at [353, 233] on input "text" at bounding box center [473, 238] width 291 height 27
type input "00011768"
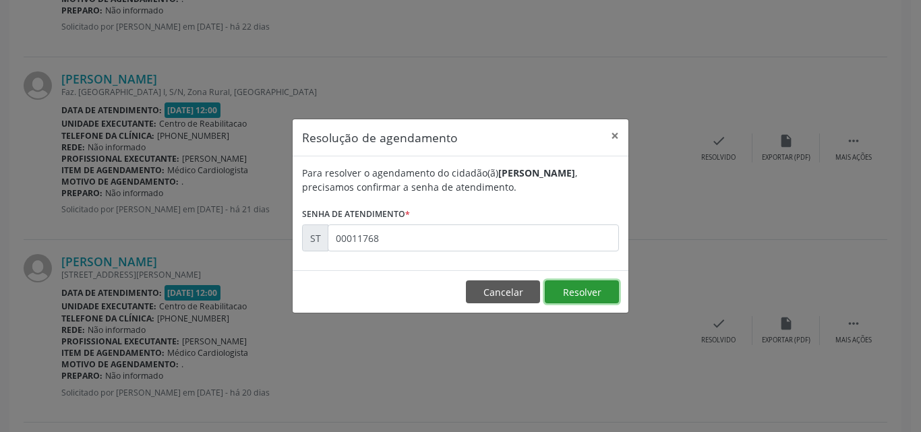
click at [593, 286] on button "Resolver" at bounding box center [582, 291] width 74 height 23
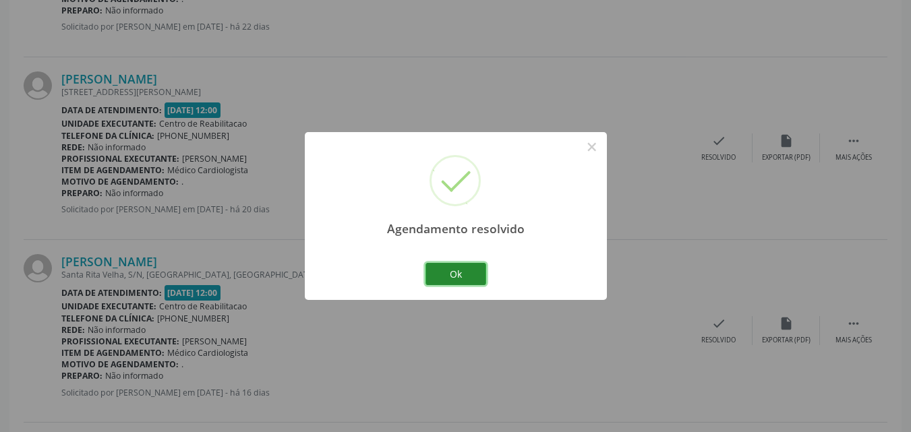
click at [463, 274] on button "Ok" at bounding box center [455, 274] width 61 height 23
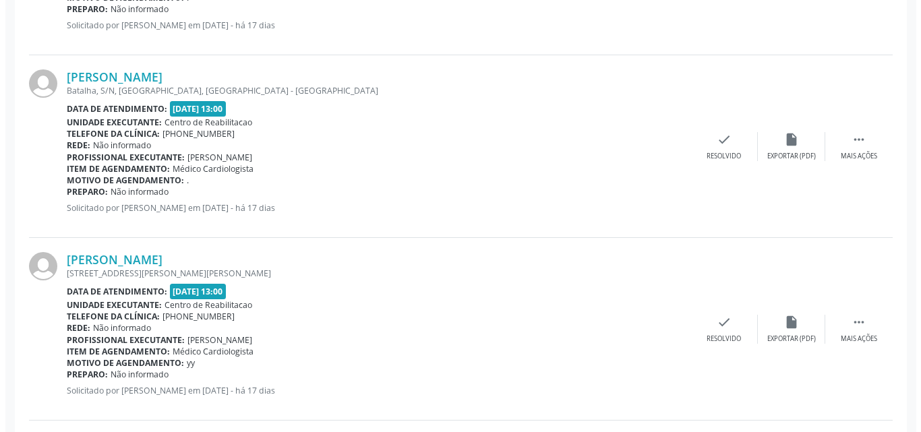
scroll to position [2427, 0]
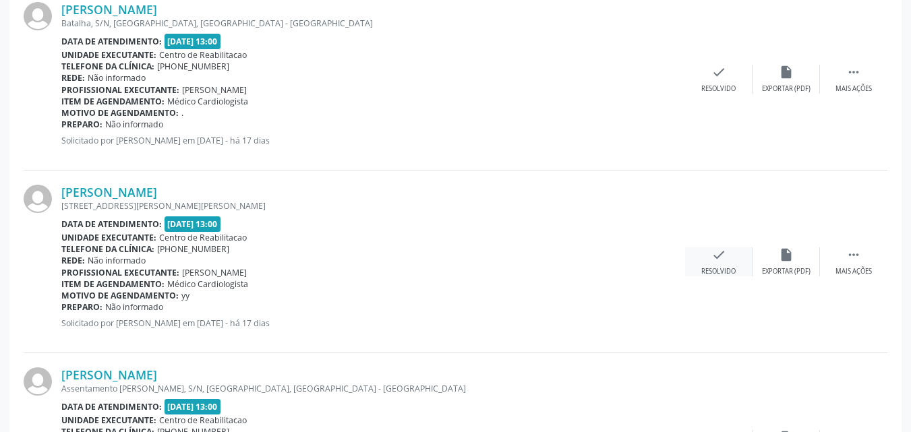
click at [718, 255] on icon "check" at bounding box center [718, 254] width 15 height 15
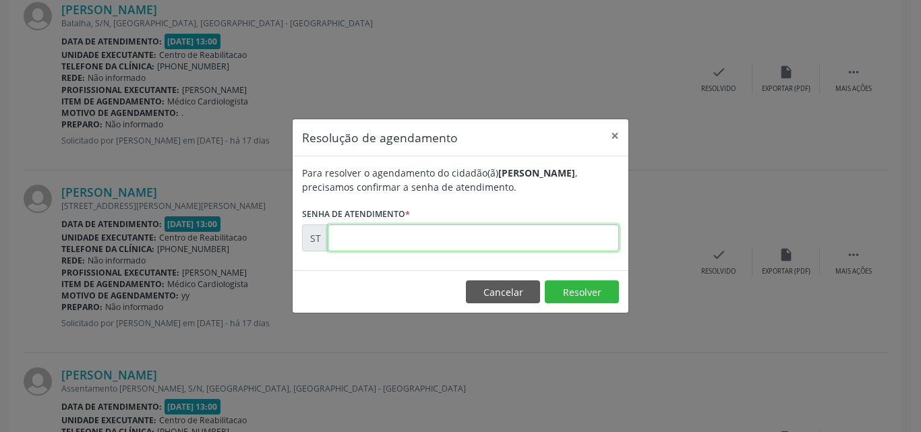
click at [354, 237] on input "text" at bounding box center [473, 238] width 291 height 27
type input "00012579"
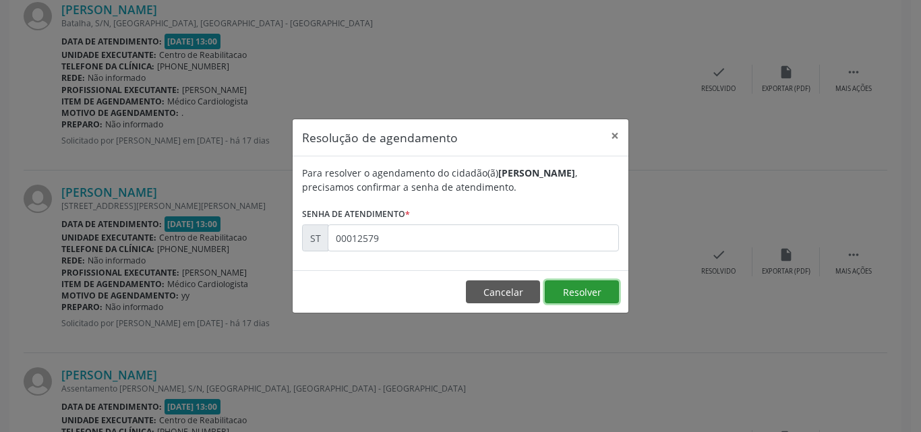
click at [566, 289] on button "Resolver" at bounding box center [582, 291] width 74 height 23
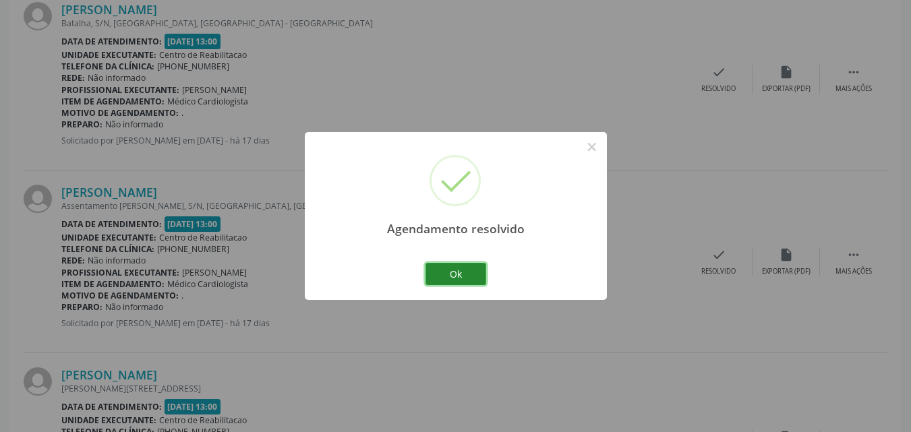
click at [475, 274] on button "Ok" at bounding box center [455, 274] width 61 height 23
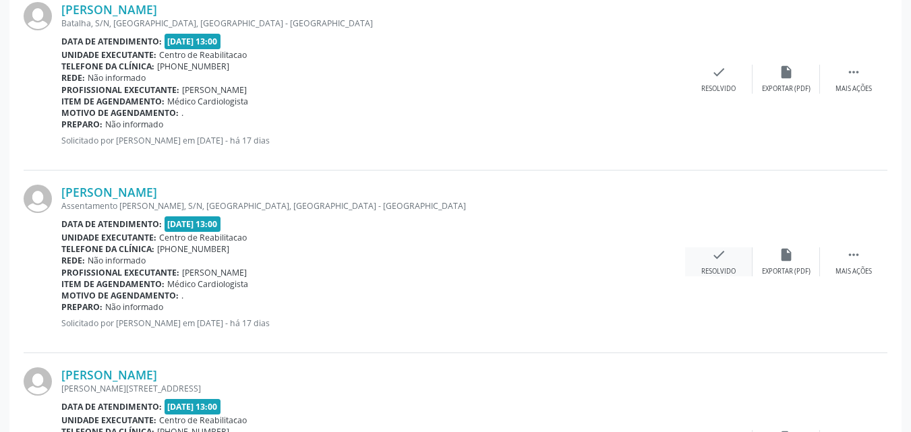
click at [725, 254] on icon "check" at bounding box center [718, 254] width 15 height 15
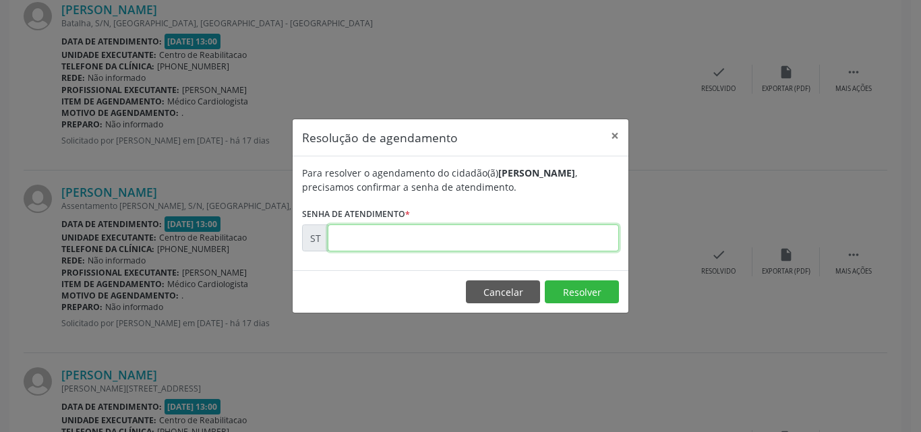
click at [359, 235] on input "text" at bounding box center [473, 238] width 291 height 27
type input "00012623"
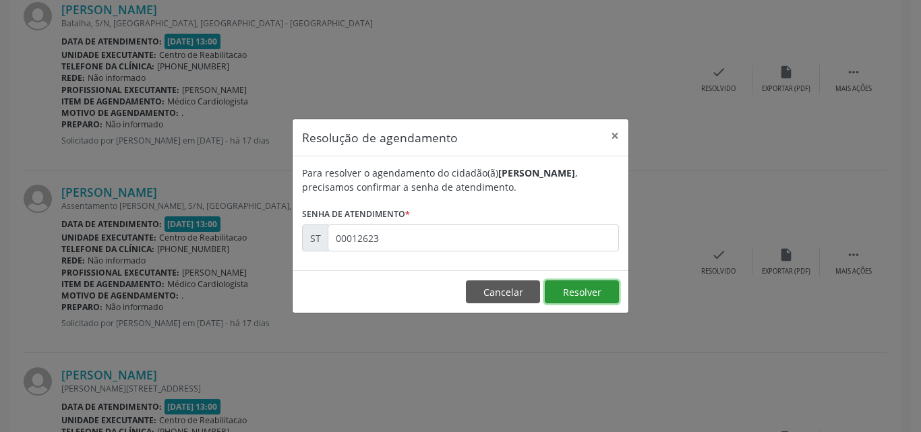
click at [575, 286] on button "Resolver" at bounding box center [582, 291] width 74 height 23
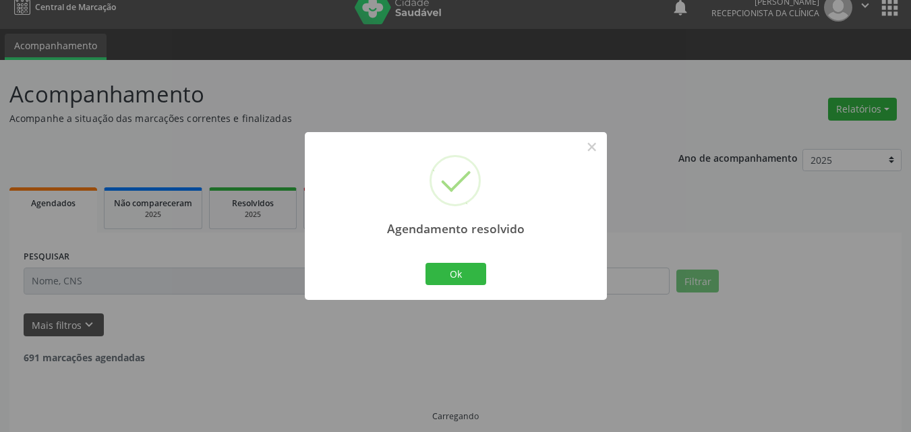
scroll to position [28, 0]
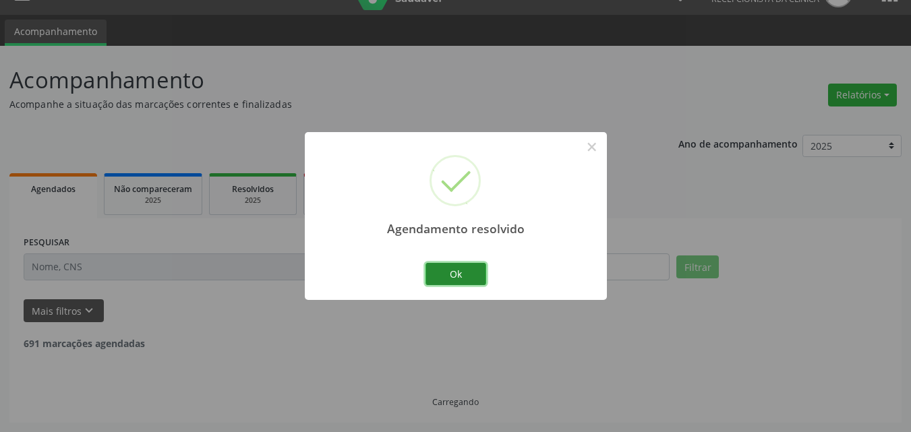
click at [468, 268] on button "Ok" at bounding box center [455, 274] width 61 height 23
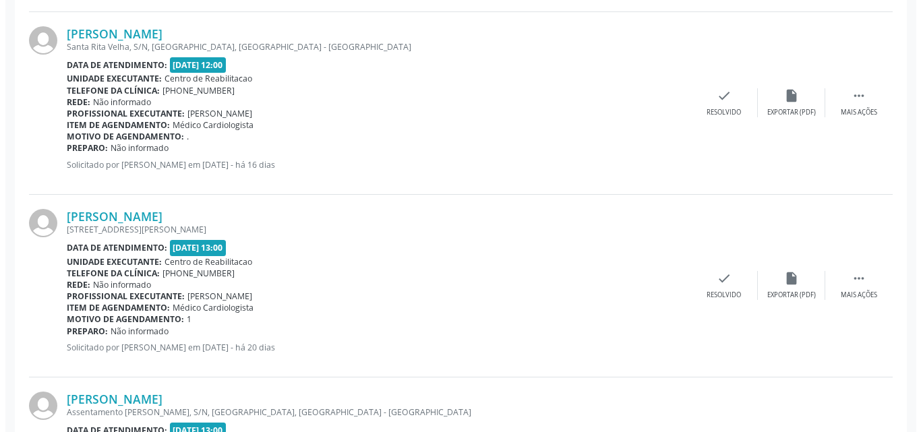
scroll to position [1309, 0]
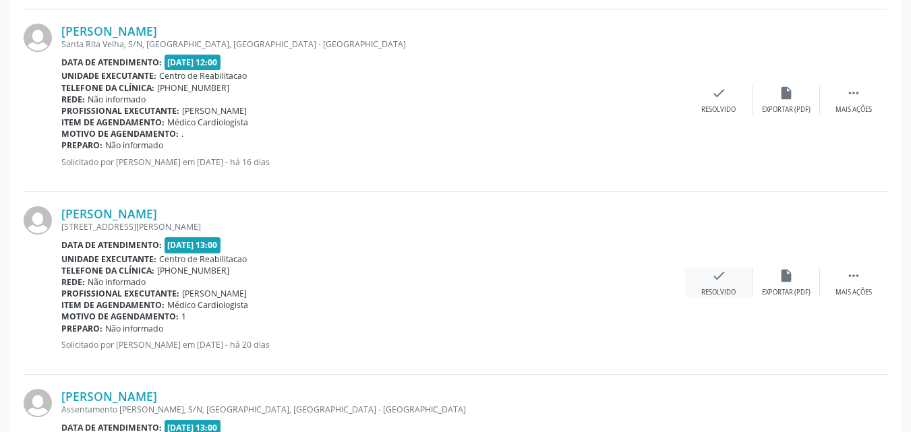
click at [712, 274] on icon "check" at bounding box center [718, 275] width 15 height 15
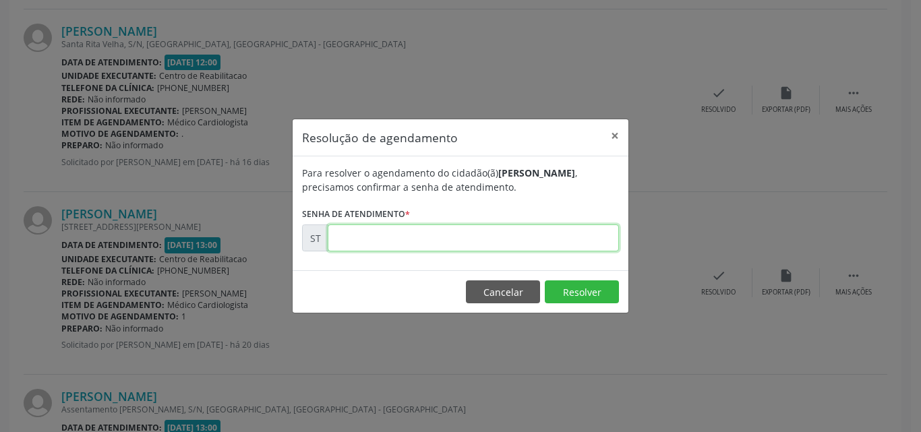
click at [354, 237] on input "text" at bounding box center [473, 238] width 291 height 27
type input "00011892"
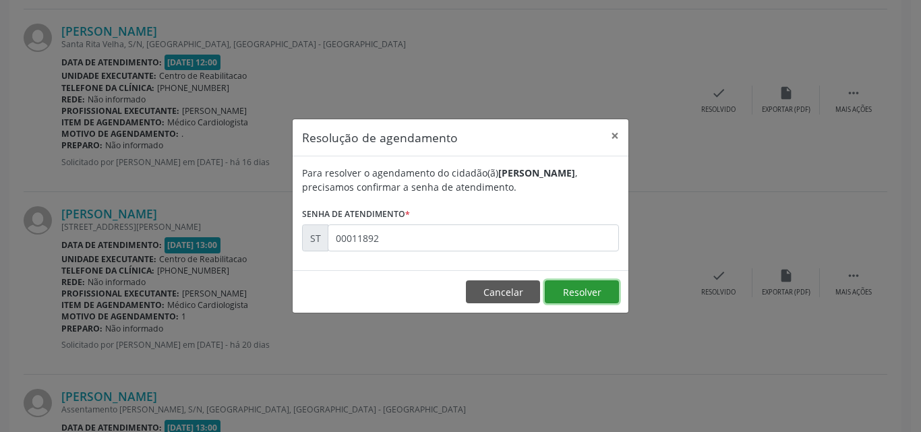
click at [571, 290] on button "Resolver" at bounding box center [582, 291] width 74 height 23
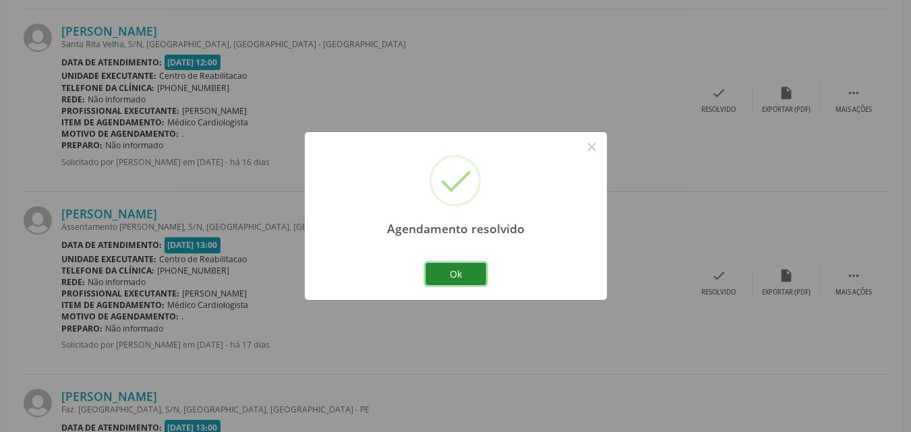
click at [471, 272] on button "Ok" at bounding box center [455, 274] width 61 height 23
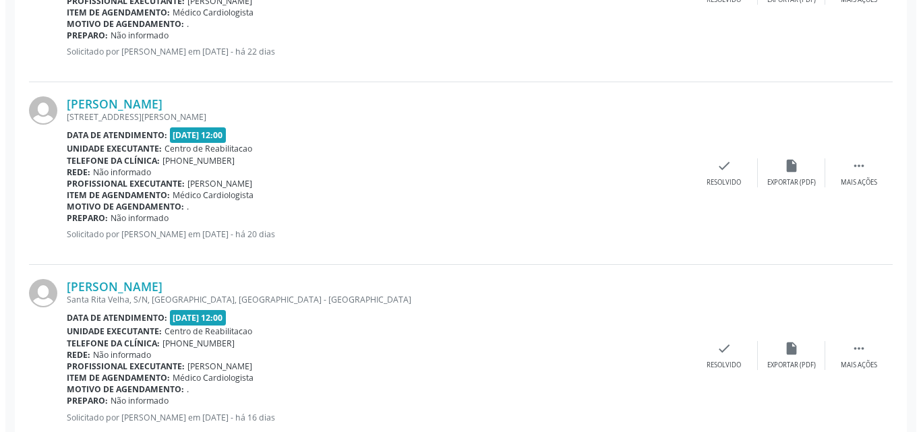
scroll to position [1090, 0]
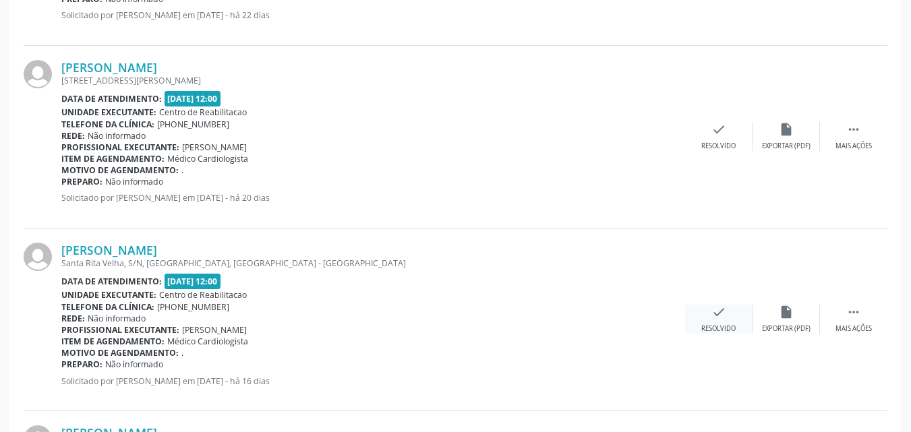
click at [720, 311] on icon "check" at bounding box center [718, 312] width 15 height 15
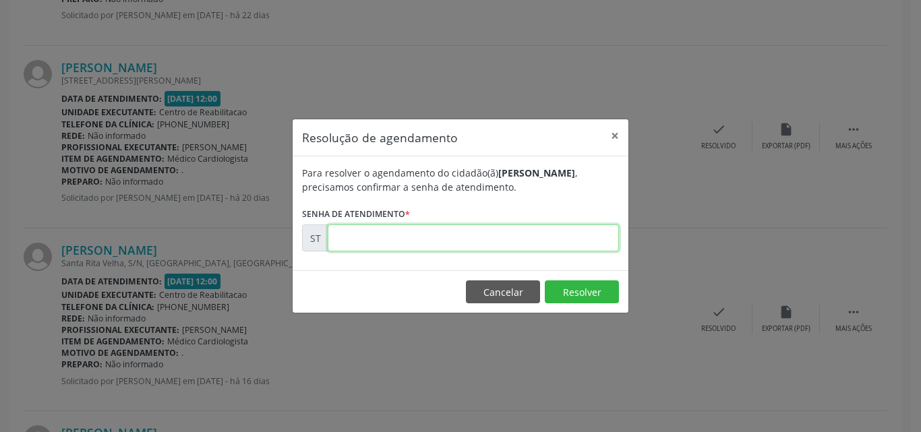
click at [341, 238] on input "text" at bounding box center [473, 238] width 291 height 27
type input "00013284"
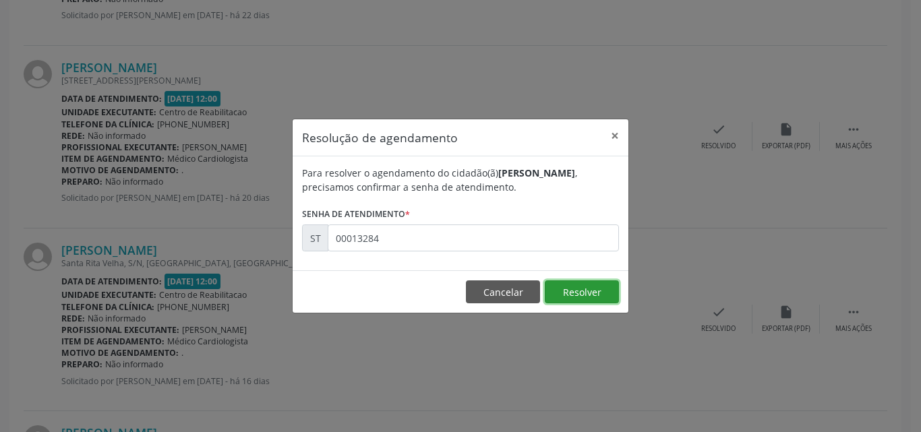
click at [583, 293] on button "Resolver" at bounding box center [582, 291] width 74 height 23
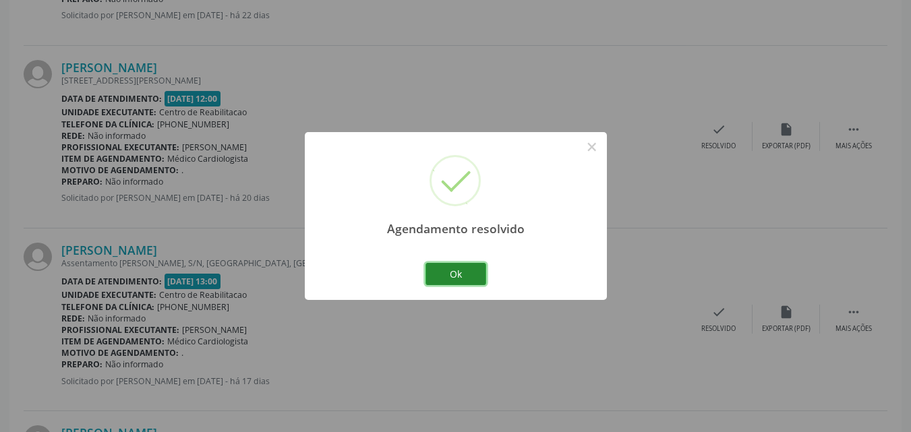
click at [475, 272] on button "Ok" at bounding box center [455, 274] width 61 height 23
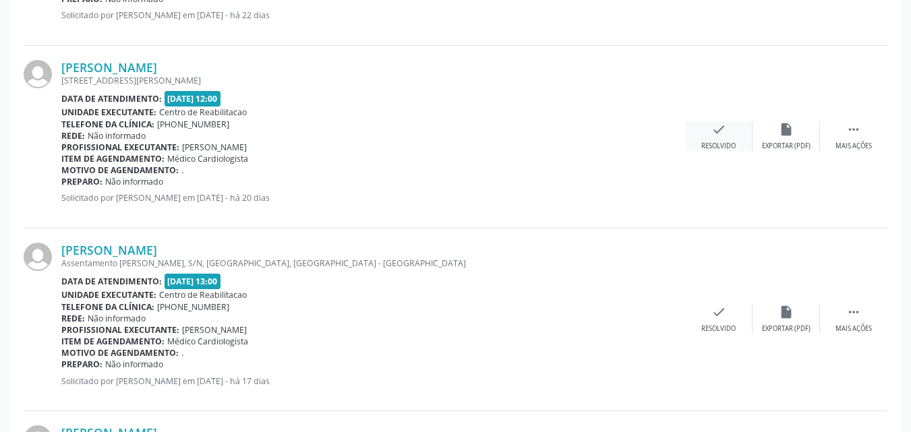
click at [721, 129] on icon "check" at bounding box center [718, 129] width 15 height 15
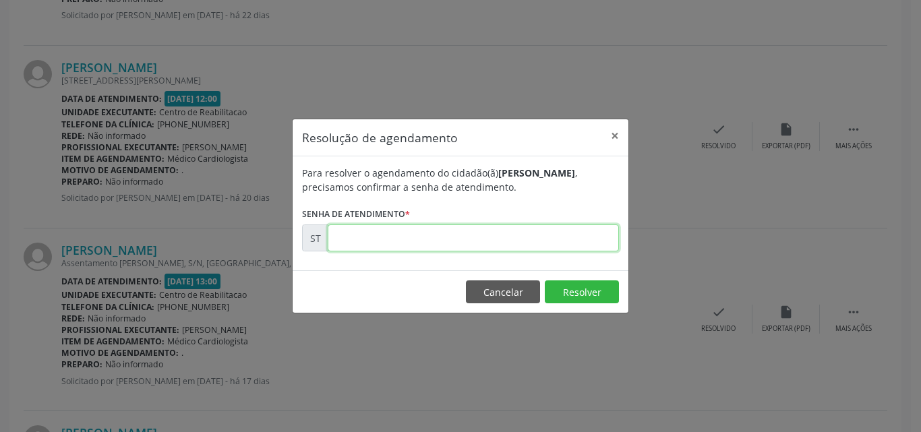
click at [358, 237] on input "text" at bounding box center [473, 238] width 291 height 27
click at [365, 238] on input "00001182" at bounding box center [473, 238] width 291 height 27
click at [391, 238] on input "00011882" at bounding box center [473, 238] width 291 height 27
type input "00011882"
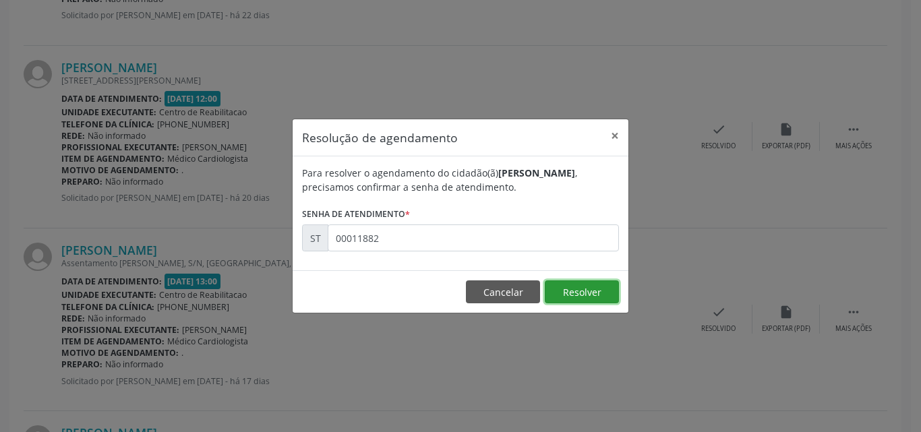
click at [603, 290] on button "Resolver" at bounding box center [582, 291] width 74 height 23
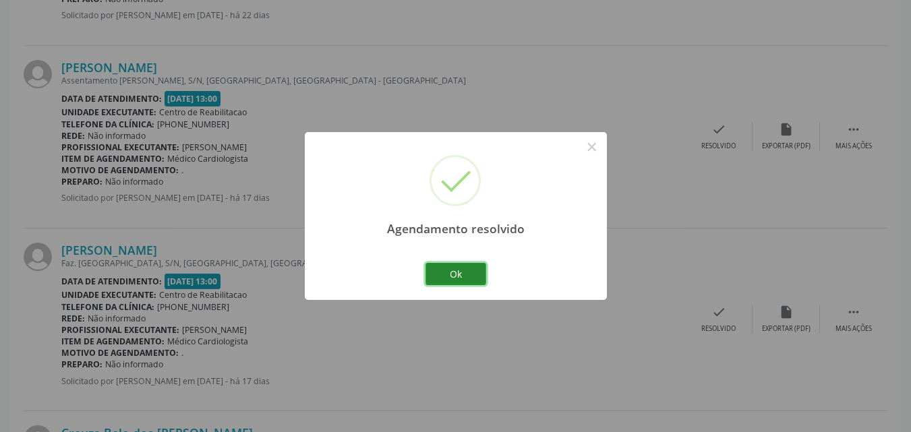
click at [466, 274] on button "Ok" at bounding box center [455, 274] width 61 height 23
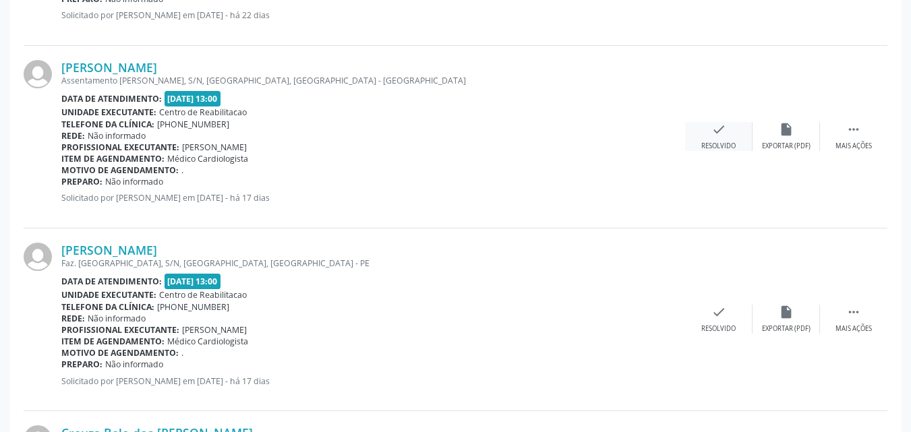
click at [716, 129] on icon "check" at bounding box center [718, 129] width 15 height 15
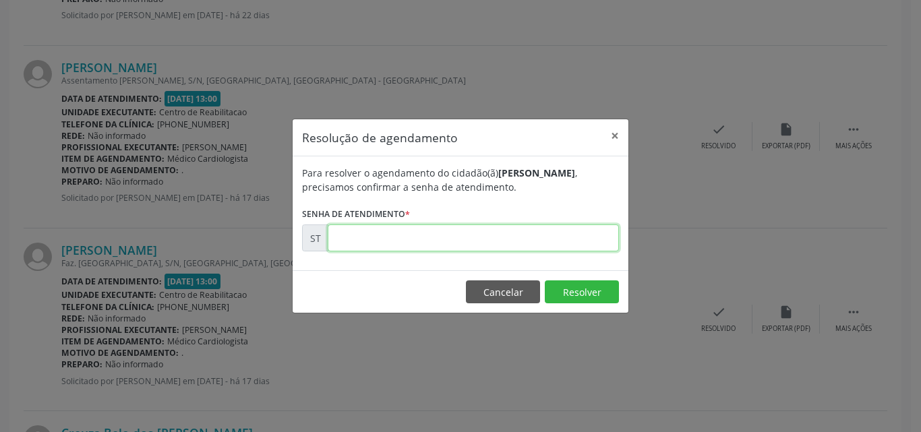
click at [340, 237] on input "text" at bounding box center [473, 238] width 291 height 27
type input "00012496"
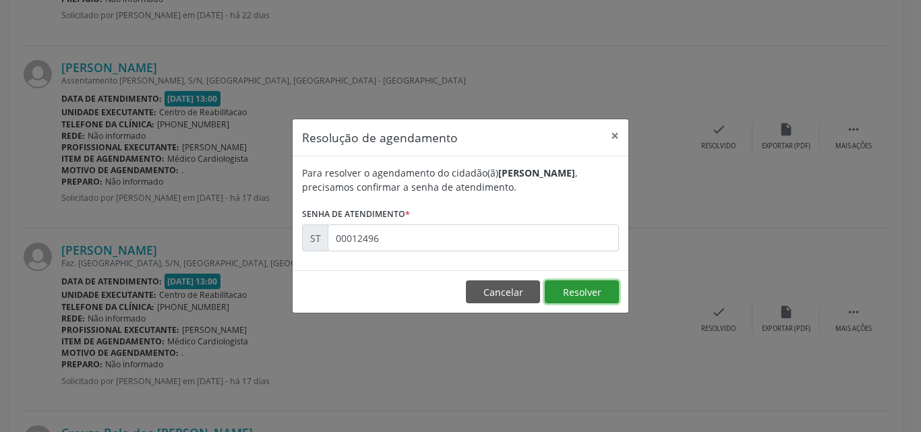
click at [583, 289] on button "Resolver" at bounding box center [582, 291] width 74 height 23
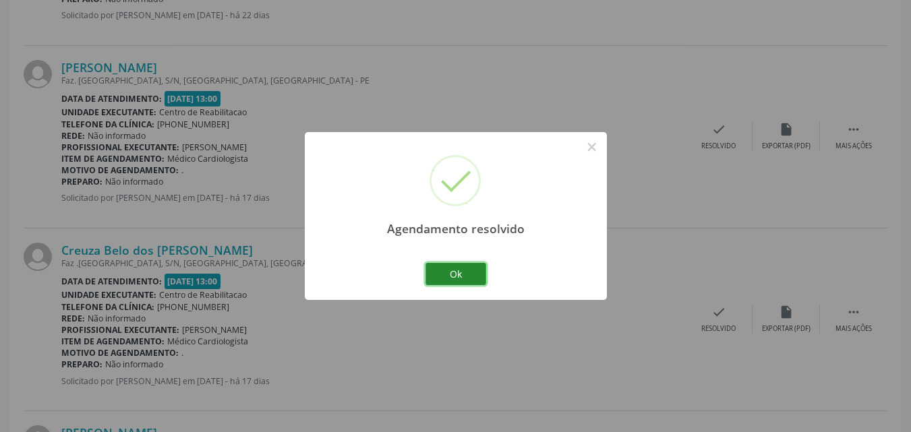
click at [473, 272] on button "Ok" at bounding box center [455, 274] width 61 height 23
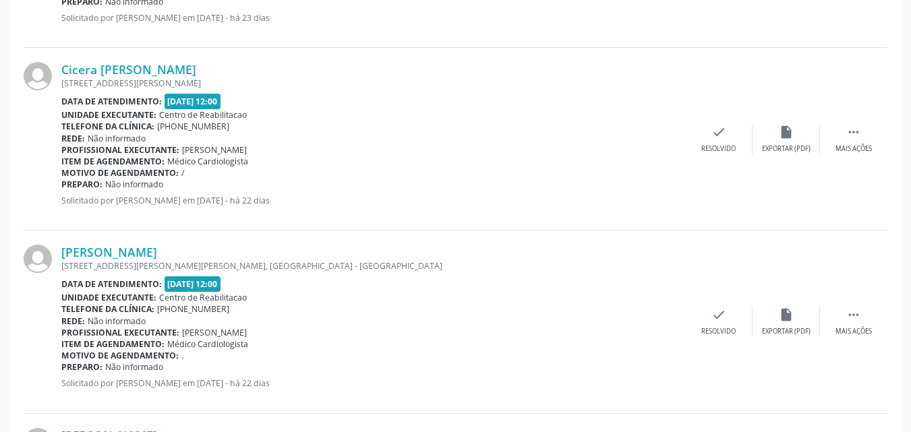
scroll to position [753, 0]
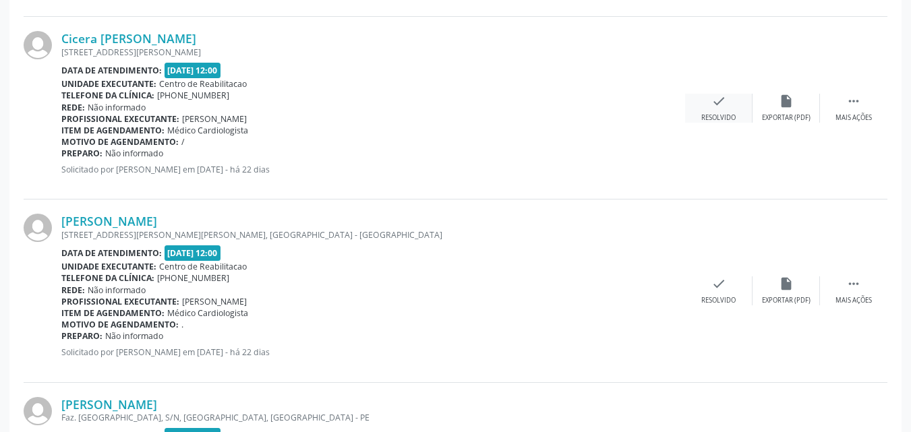
click at [721, 96] on icon "check" at bounding box center [718, 101] width 15 height 15
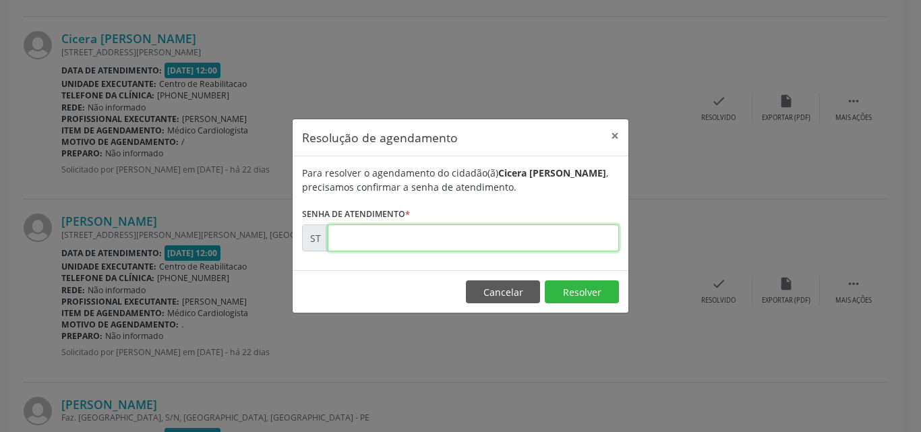
click at [349, 237] on input "text" at bounding box center [473, 238] width 291 height 27
type input "00011107"
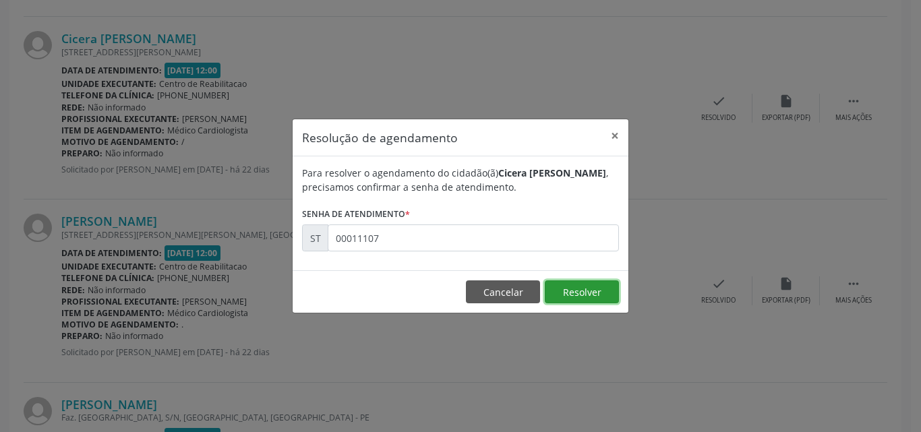
click at [582, 292] on button "Resolver" at bounding box center [582, 291] width 74 height 23
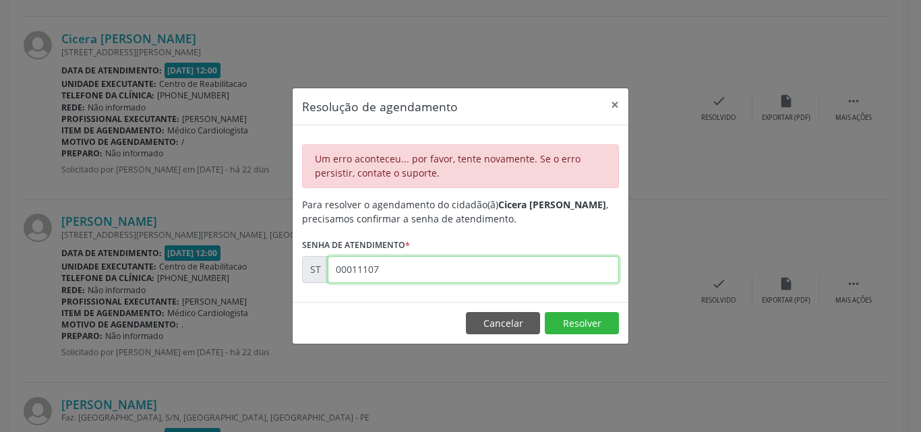
click at [401, 272] on input "00011107" at bounding box center [473, 269] width 291 height 27
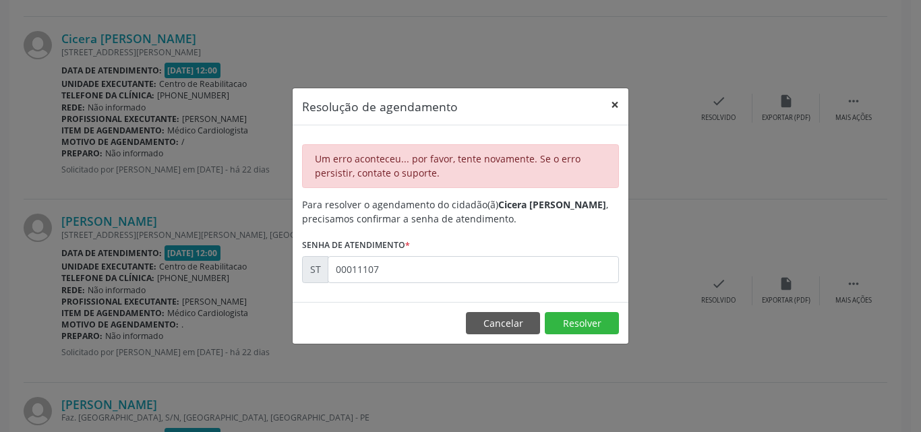
click at [613, 102] on button "×" at bounding box center [614, 104] width 27 height 33
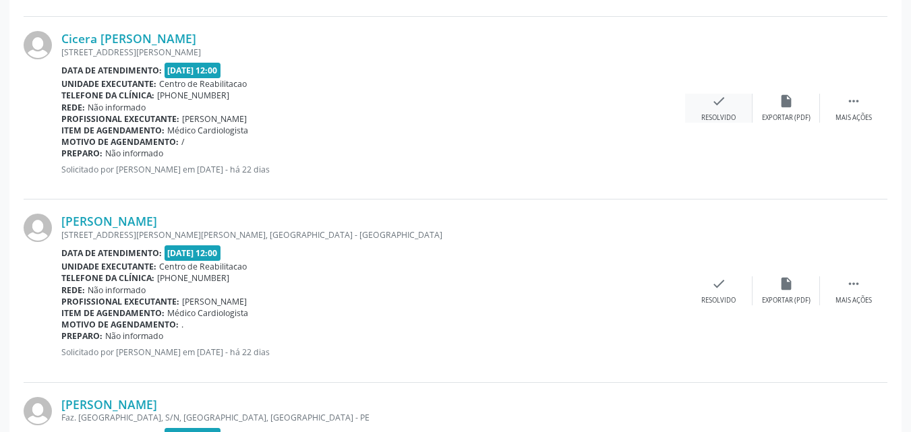
click at [717, 99] on icon "check" at bounding box center [718, 101] width 15 height 15
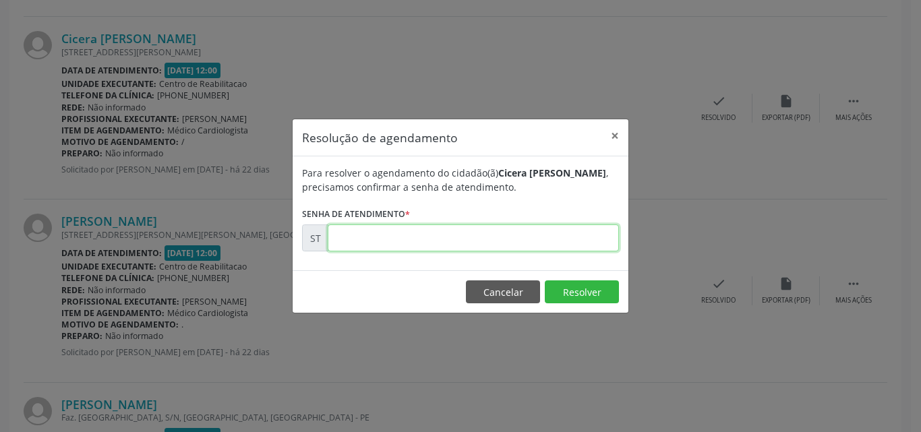
click at [363, 235] on input "text" at bounding box center [473, 238] width 291 height 27
type input "00011107"
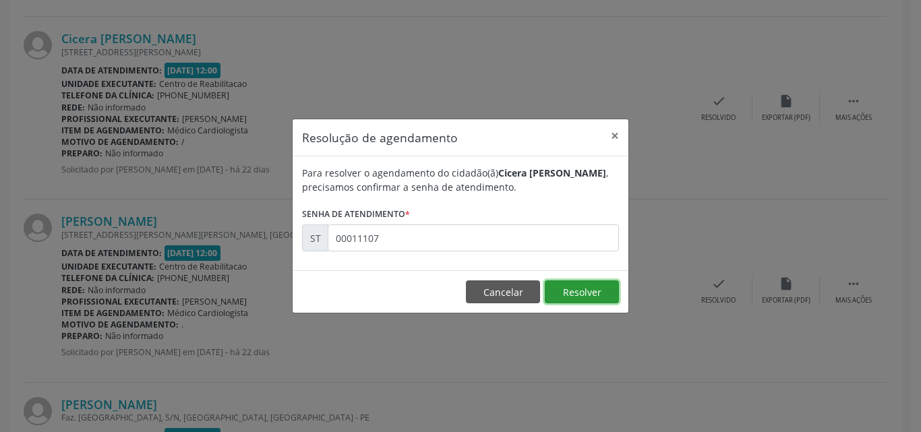
click at [572, 290] on button "Resolver" at bounding box center [582, 291] width 74 height 23
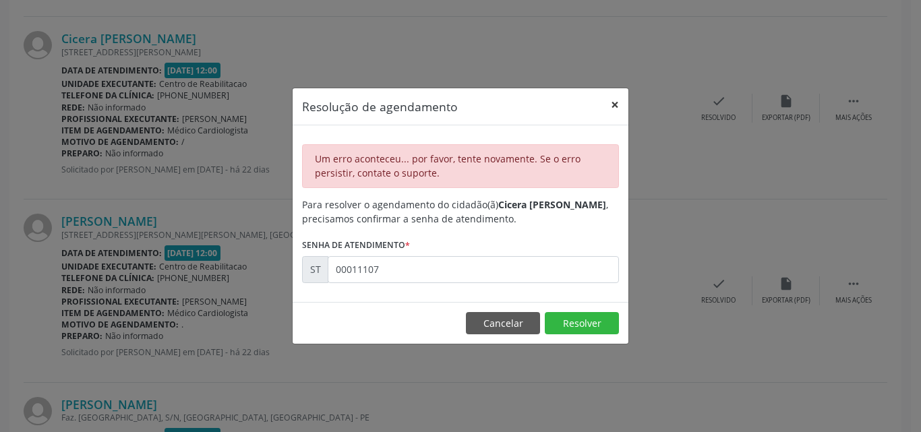
click at [611, 98] on button "×" at bounding box center [614, 104] width 27 height 33
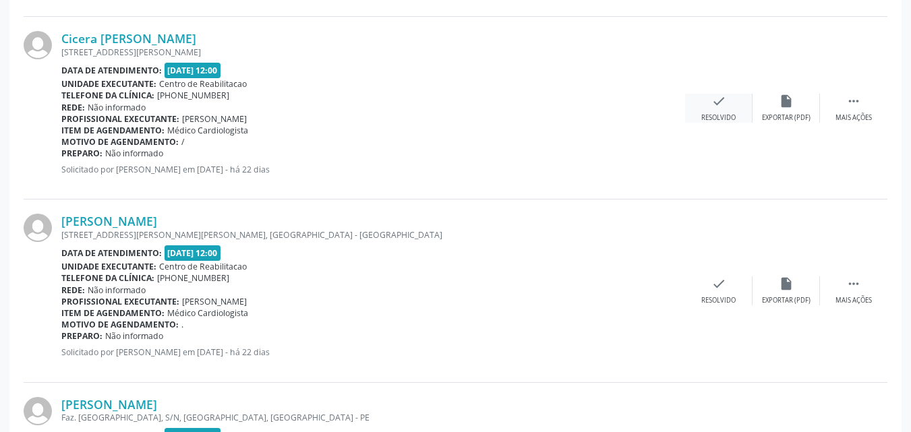
click at [715, 94] on icon "check" at bounding box center [718, 101] width 15 height 15
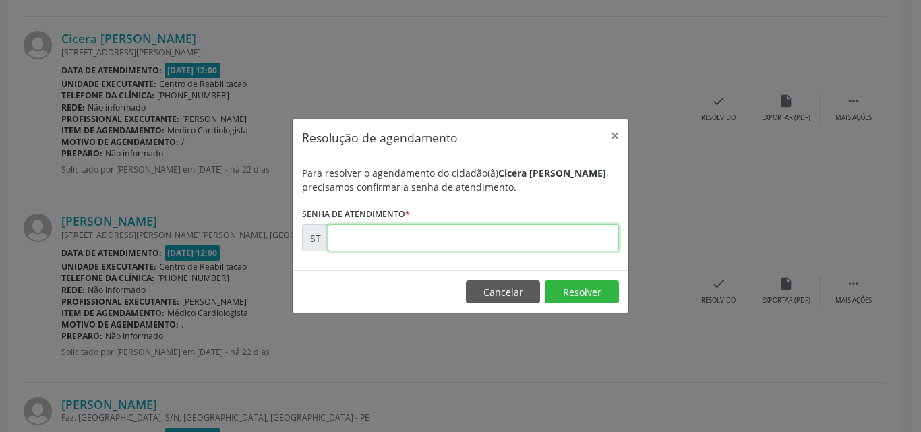
click at [355, 239] on input "text" at bounding box center [473, 238] width 291 height 27
type input "00011107"
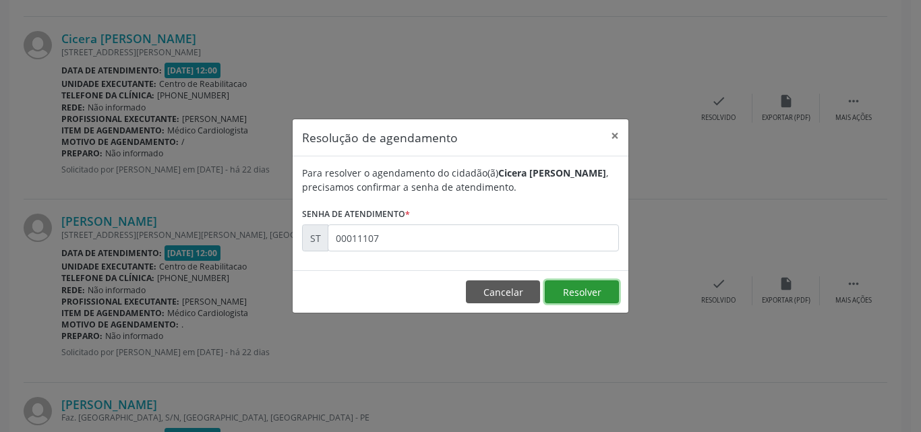
click at [583, 290] on button "Resolver" at bounding box center [582, 291] width 74 height 23
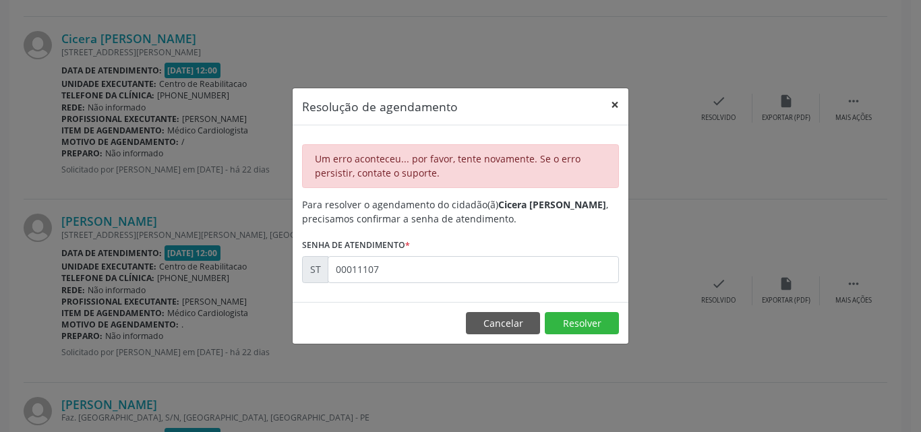
click at [614, 104] on button "×" at bounding box center [614, 104] width 27 height 33
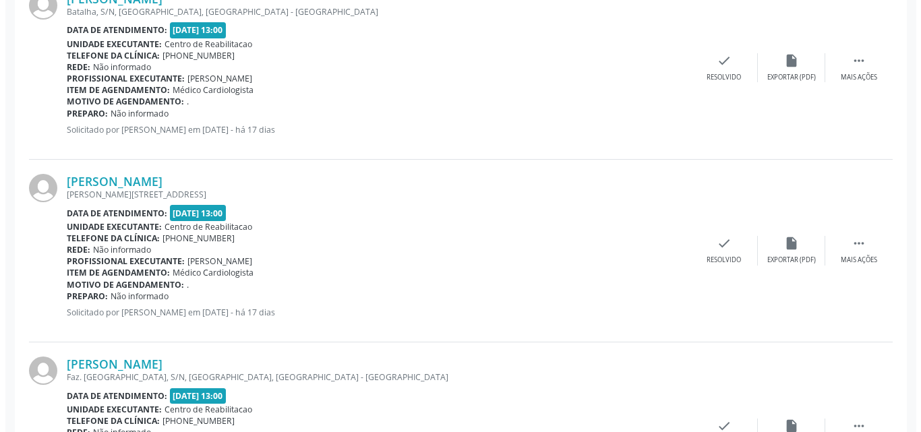
scroll to position [1823, 0]
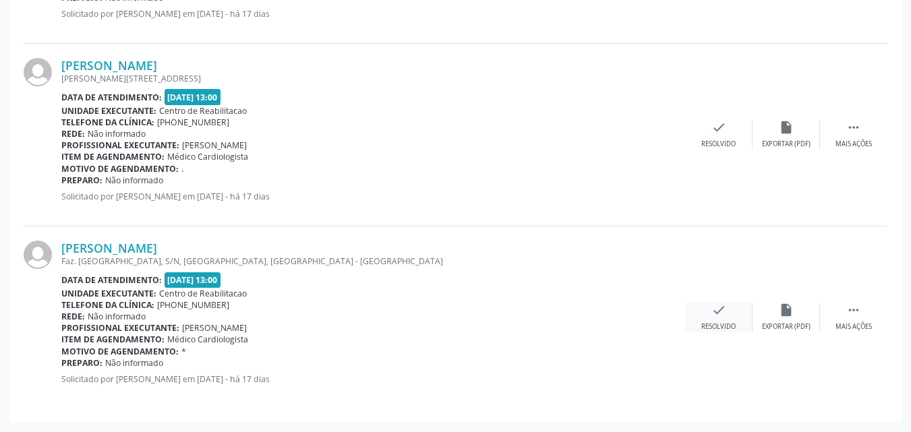
click at [723, 309] on icon "check" at bounding box center [718, 310] width 15 height 15
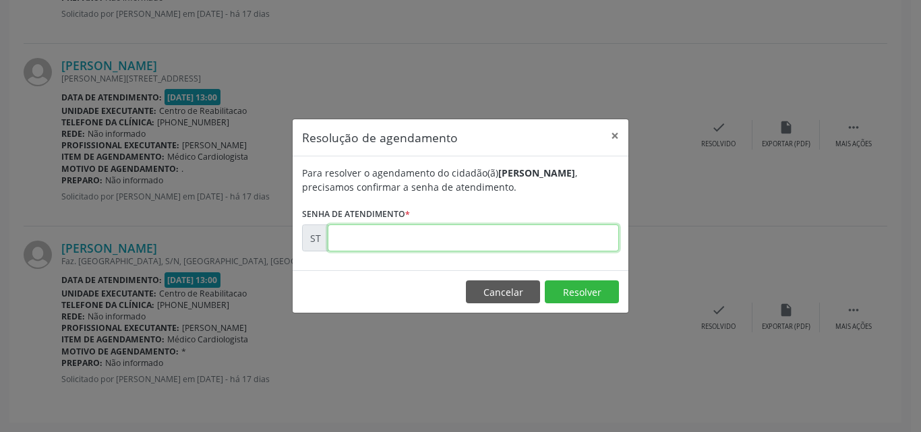
click at [355, 235] on input "text" at bounding box center [473, 238] width 291 height 27
type input "00012696"
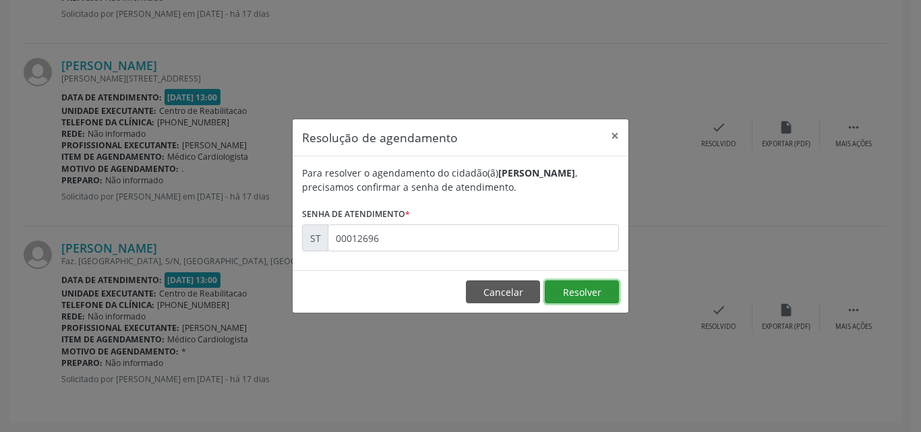
click at [566, 288] on button "Resolver" at bounding box center [582, 291] width 74 height 23
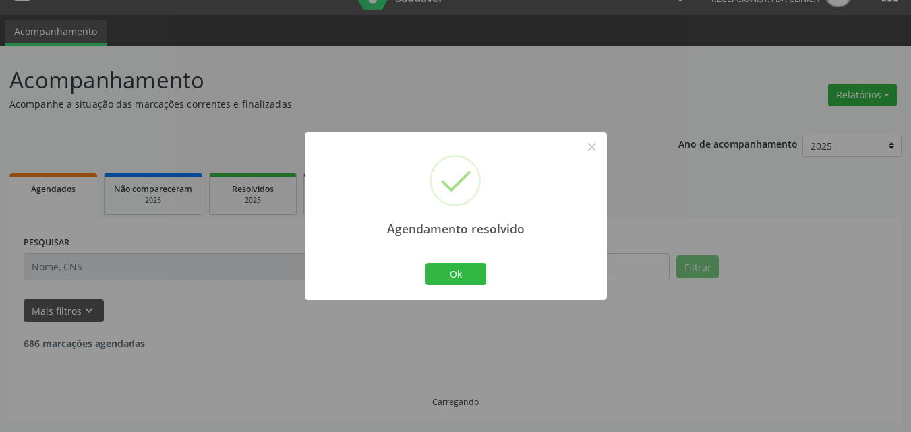
scroll to position [1640, 0]
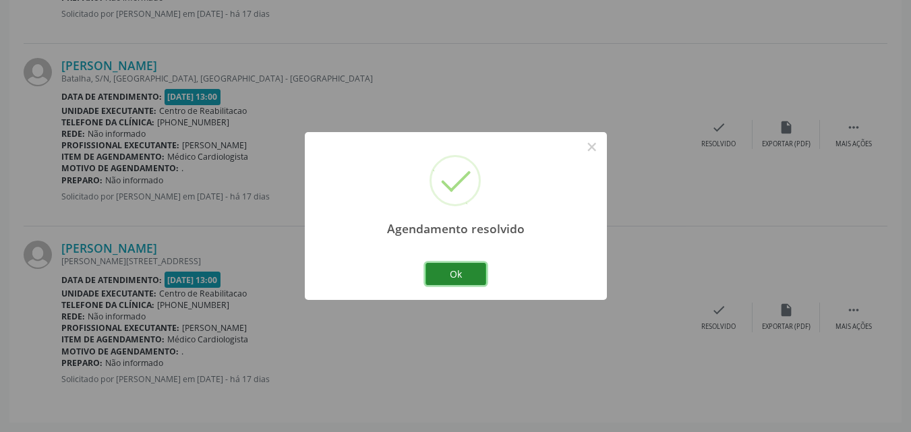
click at [469, 272] on button "Ok" at bounding box center [455, 274] width 61 height 23
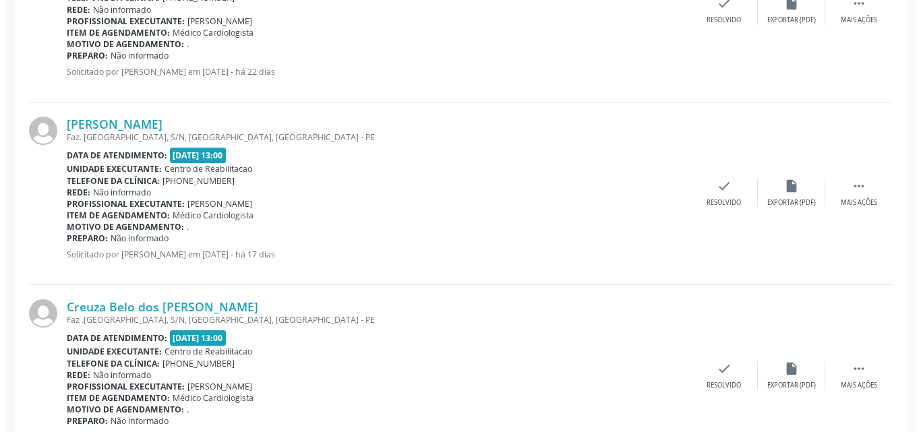
scroll to position [966, 0]
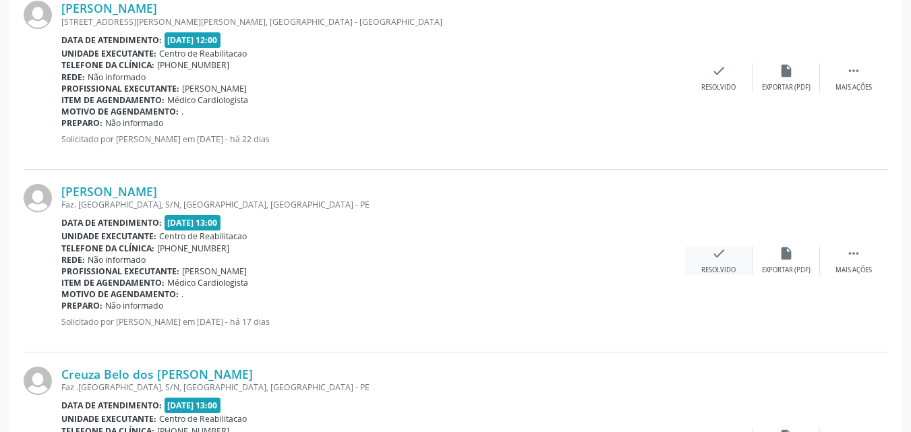
click at [716, 251] on icon "check" at bounding box center [718, 253] width 15 height 15
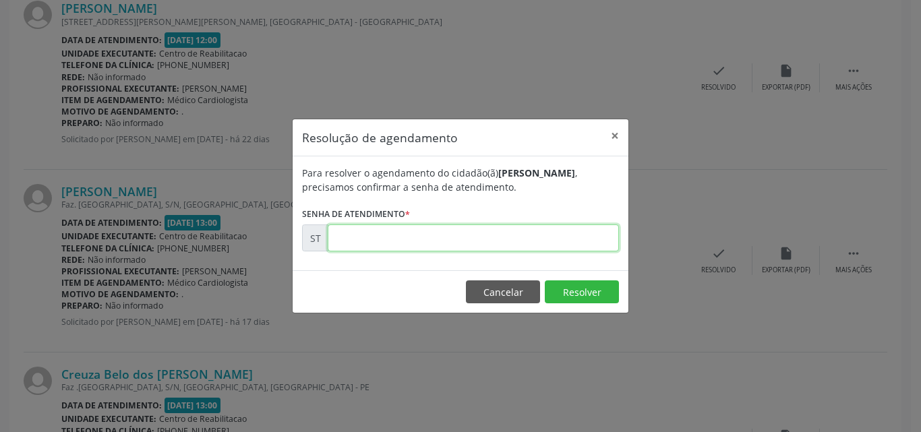
click at [359, 233] on input "text" at bounding box center [473, 238] width 291 height 27
type input "00012534"
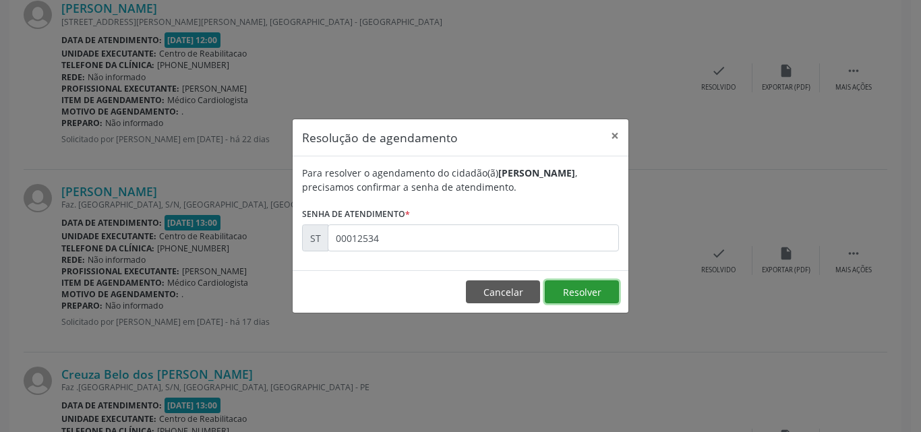
click at [579, 295] on button "Resolver" at bounding box center [582, 291] width 74 height 23
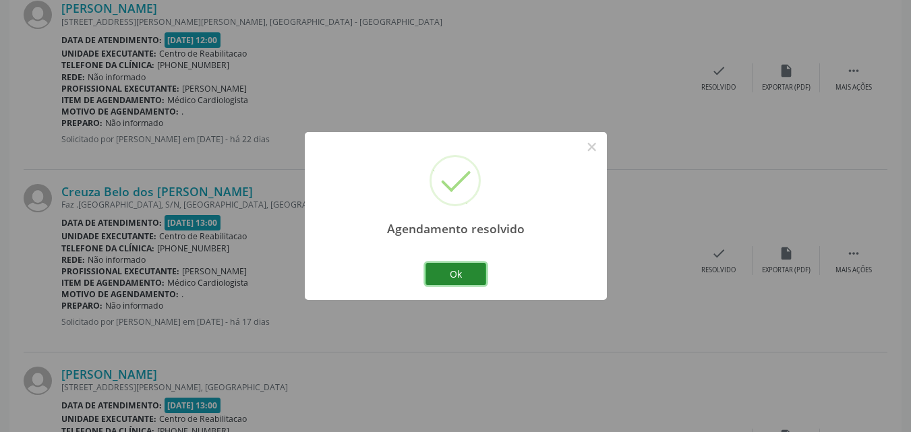
click at [471, 270] on button "Ok" at bounding box center [455, 274] width 61 height 23
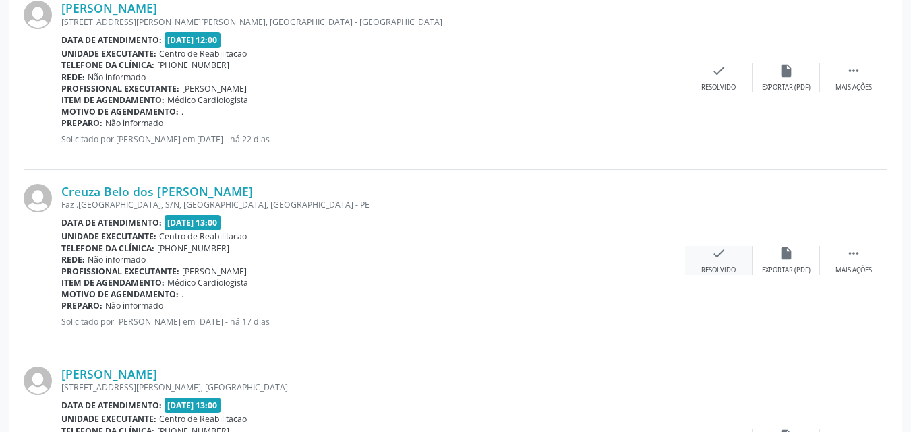
click at [720, 249] on icon "check" at bounding box center [718, 253] width 15 height 15
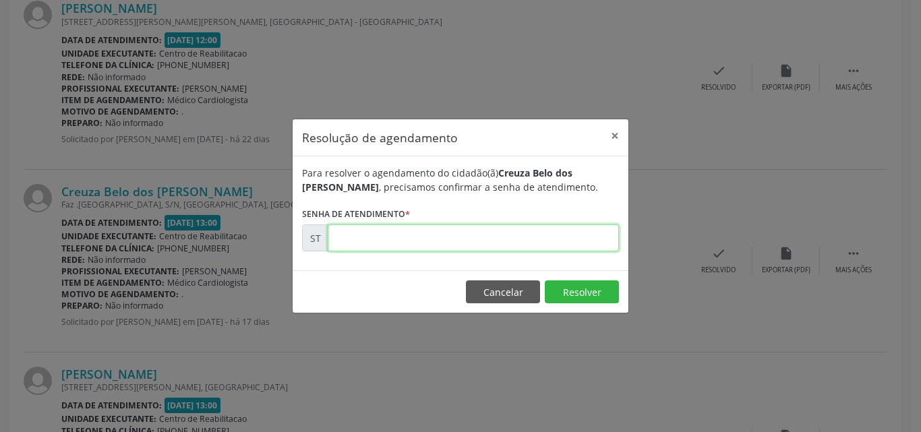
click at [355, 239] on input "text" at bounding box center [473, 238] width 291 height 27
type input "00012554"
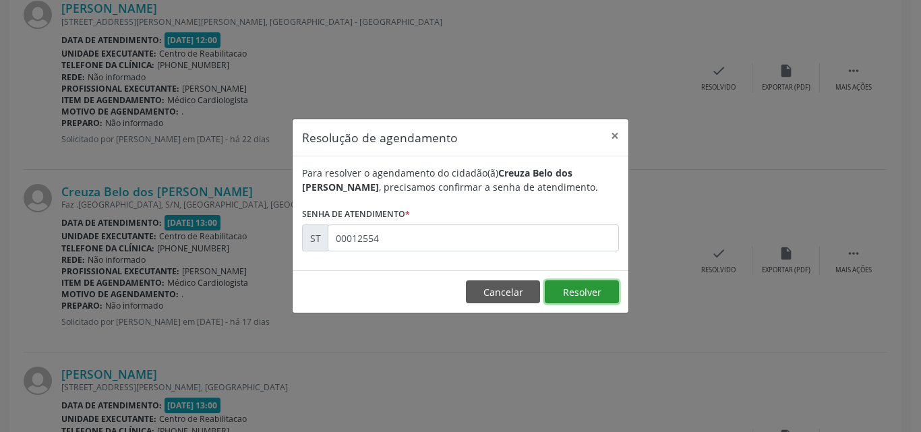
click at [566, 287] on button "Resolver" at bounding box center [582, 291] width 74 height 23
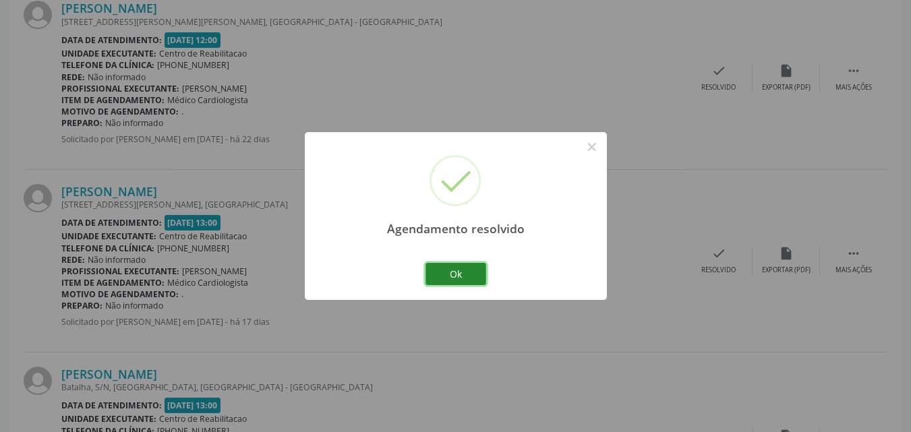
click at [465, 270] on button "Ok" at bounding box center [455, 274] width 61 height 23
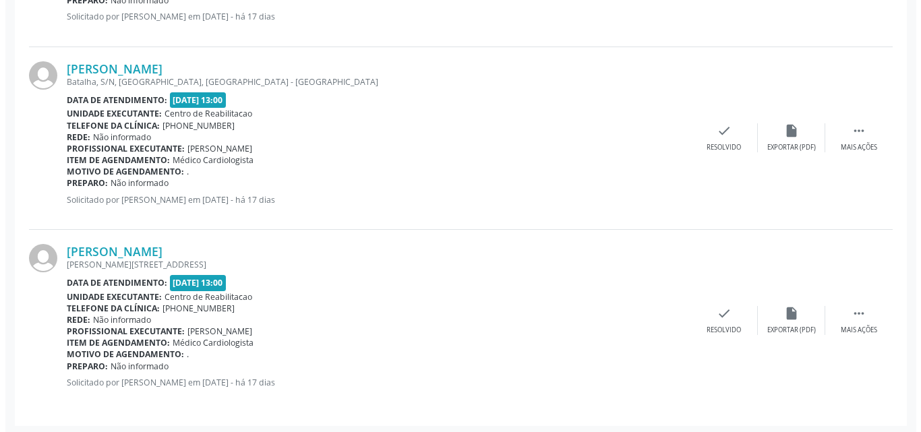
scroll to position [1275, 0]
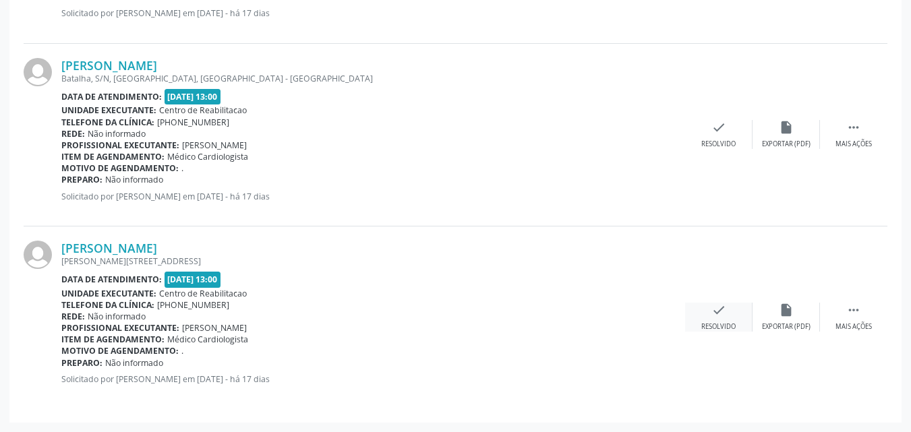
click at [717, 308] on icon "check" at bounding box center [718, 310] width 15 height 15
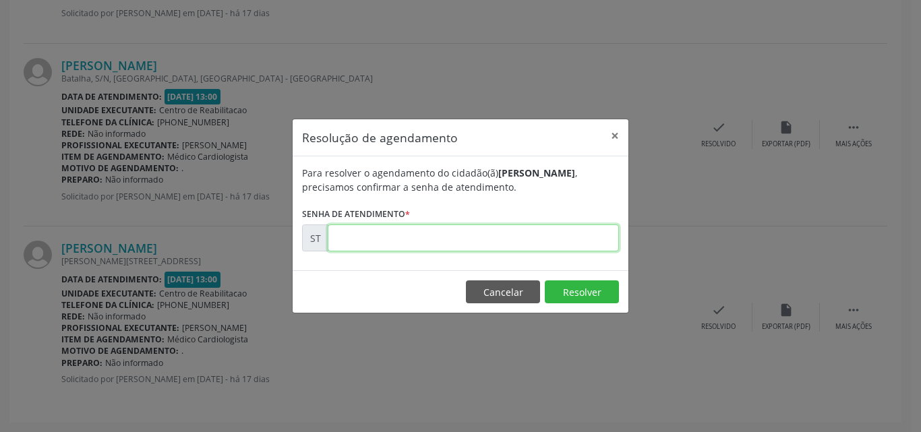
click at [357, 237] on input "text" at bounding box center [473, 238] width 291 height 27
type input "00012686"
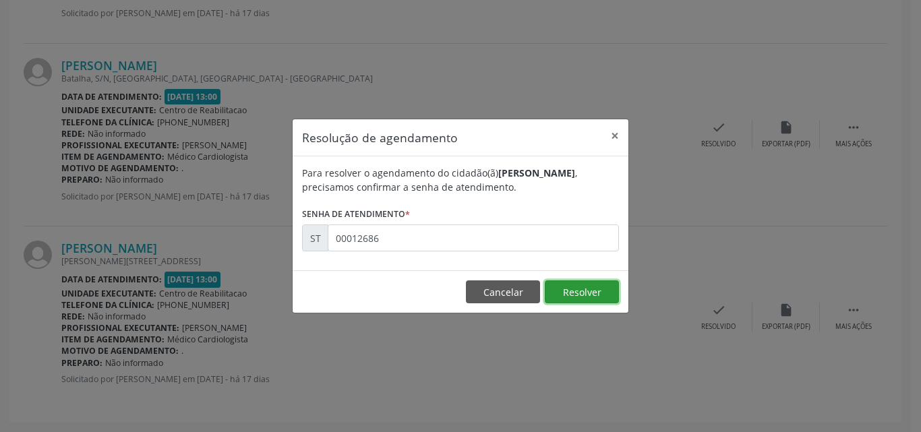
click at [569, 282] on button "Resolver" at bounding box center [582, 291] width 74 height 23
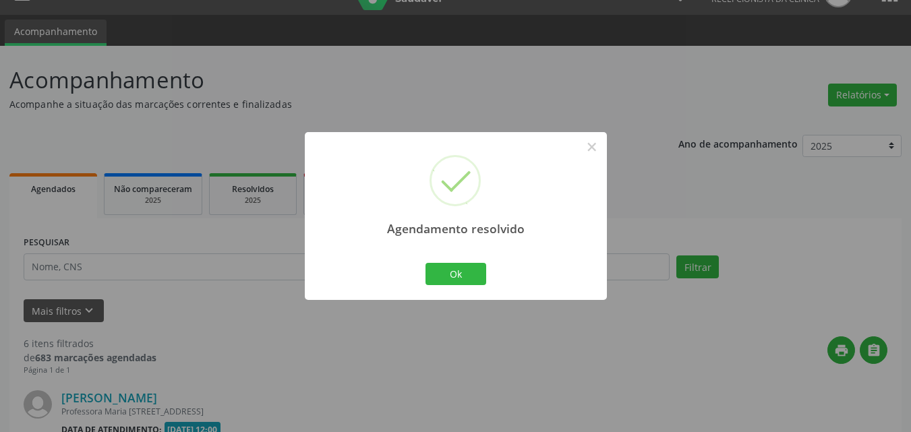
scroll to position [1092, 0]
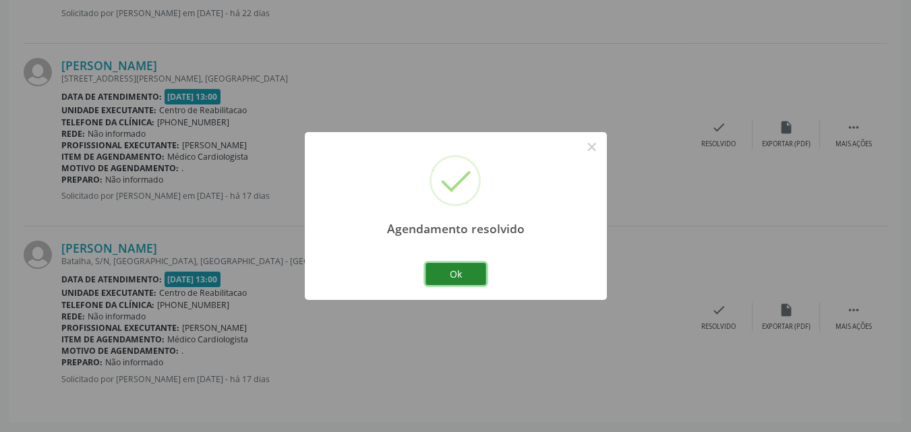
click at [465, 269] on button "Ok" at bounding box center [455, 274] width 61 height 23
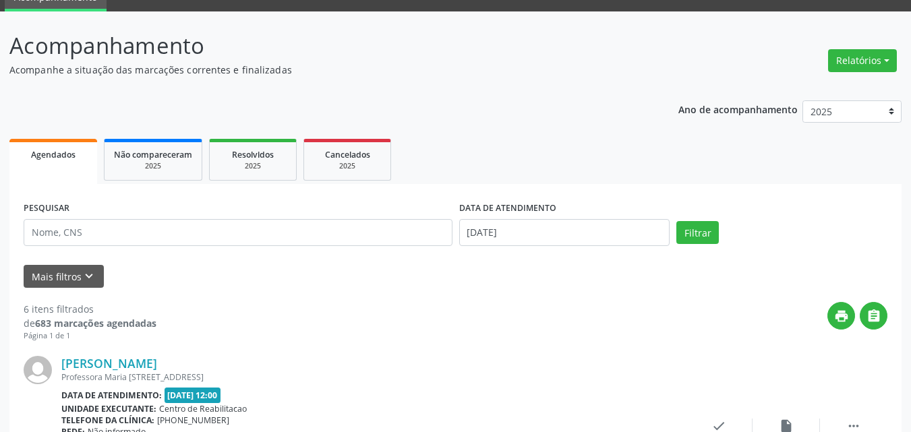
scroll to position [13, 0]
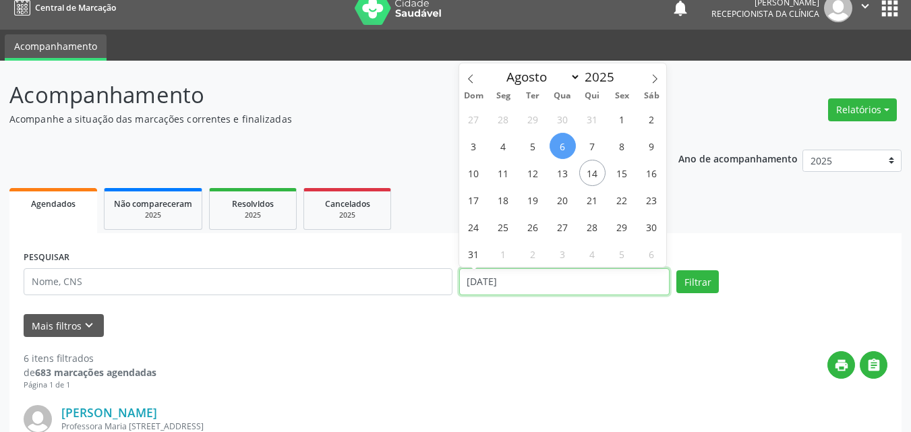
click at [484, 280] on input "[DATE]" at bounding box center [564, 281] width 211 height 27
click at [471, 80] on icon at bounding box center [470, 78] width 9 height 9
select select "6"
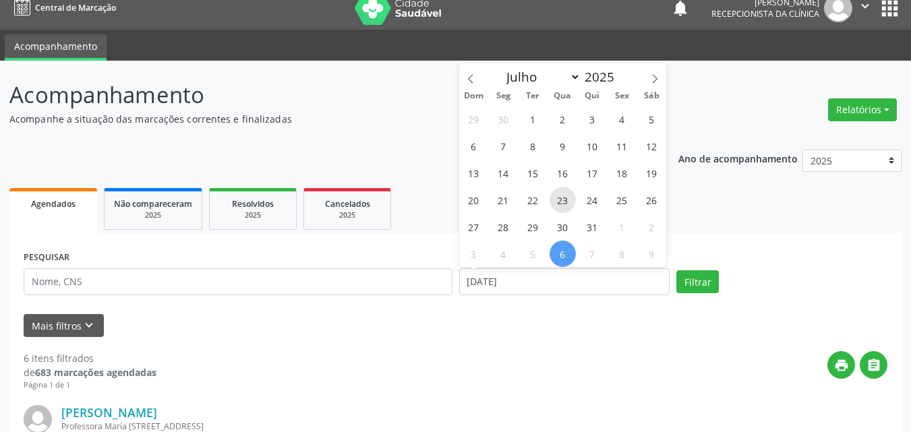
click at [559, 192] on span "23" at bounding box center [562, 200] width 26 height 26
type input "[DATE]"
click at [559, 192] on span "23" at bounding box center [562, 200] width 26 height 26
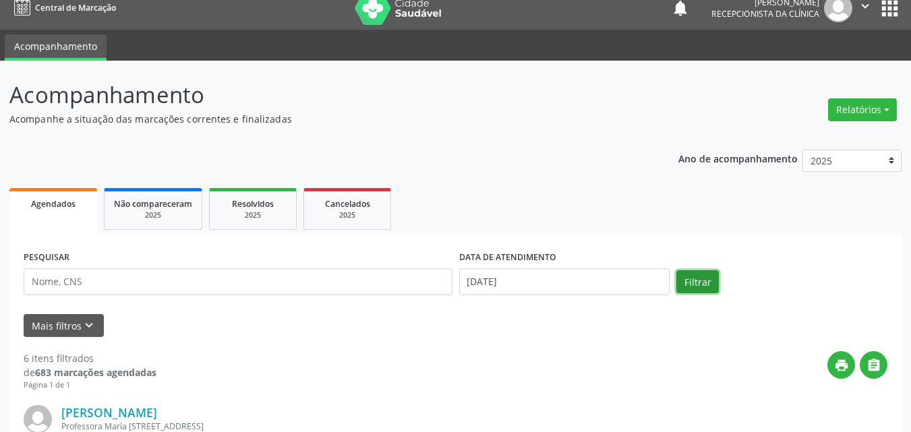
click at [696, 279] on button "Filtrar" at bounding box center [697, 281] width 42 height 23
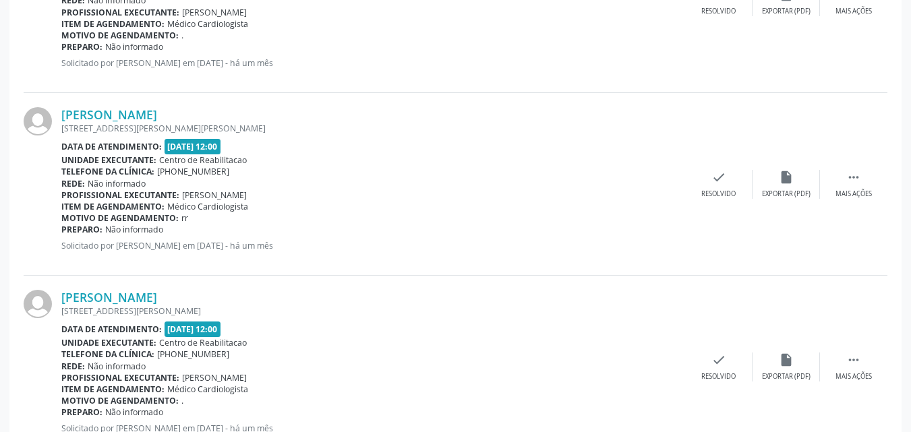
scroll to position [2776, 0]
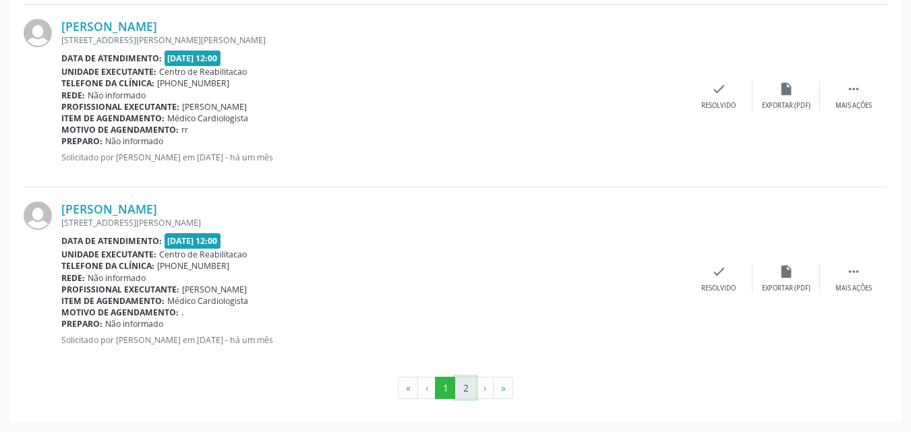
click at [467, 388] on button "2" at bounding box center [465, 388] width 21 height 23
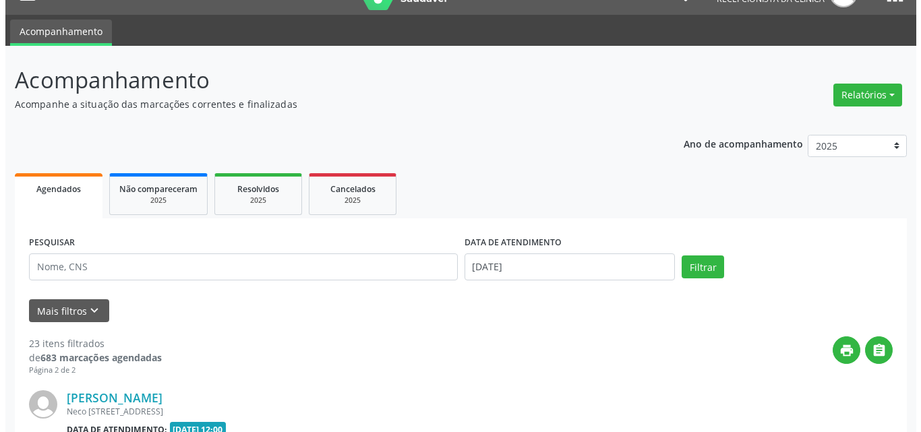
scroll to position [1496, 0]
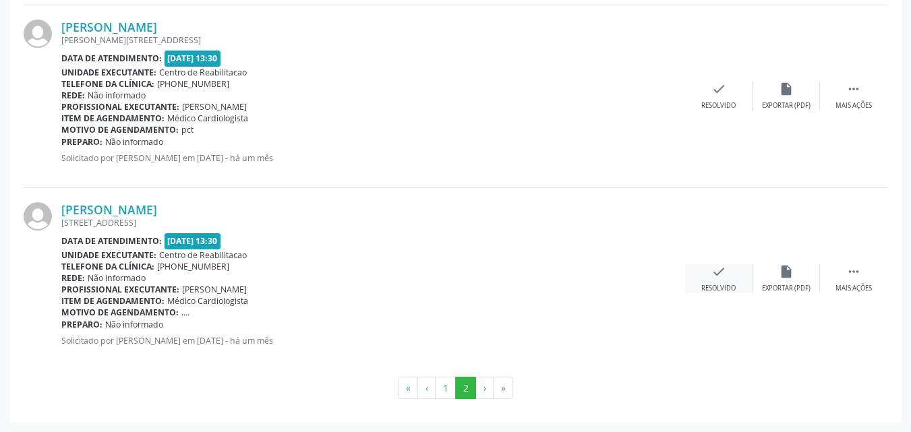
click at [726, 267] on div "check Resolvido" at bounding box center [718, 278] width 67 height 29
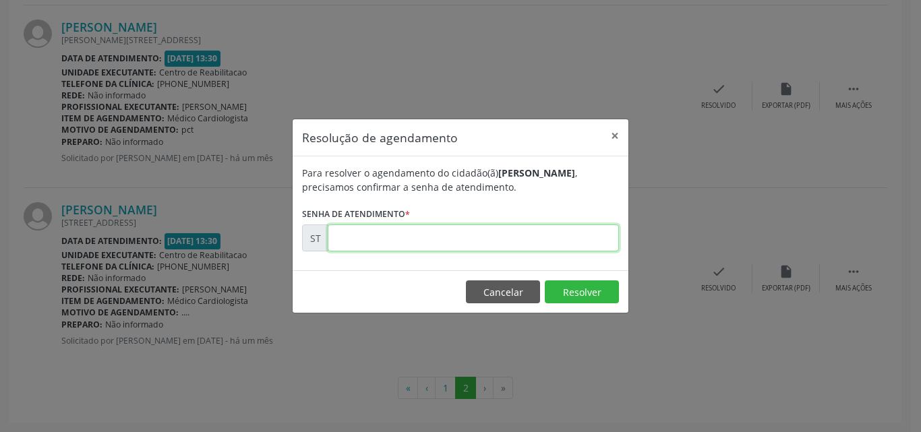
click at [365, 234] on input "text" at bounding box center [473, 238] width 291 height 27
type input "00008129"
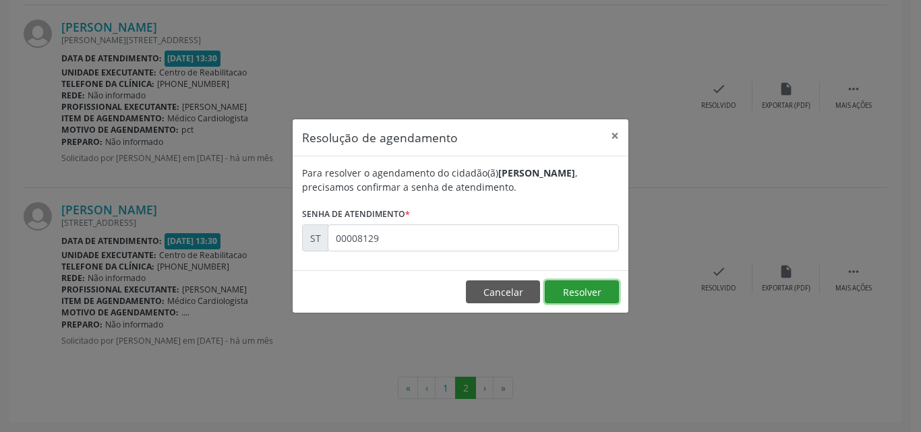
click at [561, 289] on button "Resolver" at bounding box center [582, 291] width 74 height 23
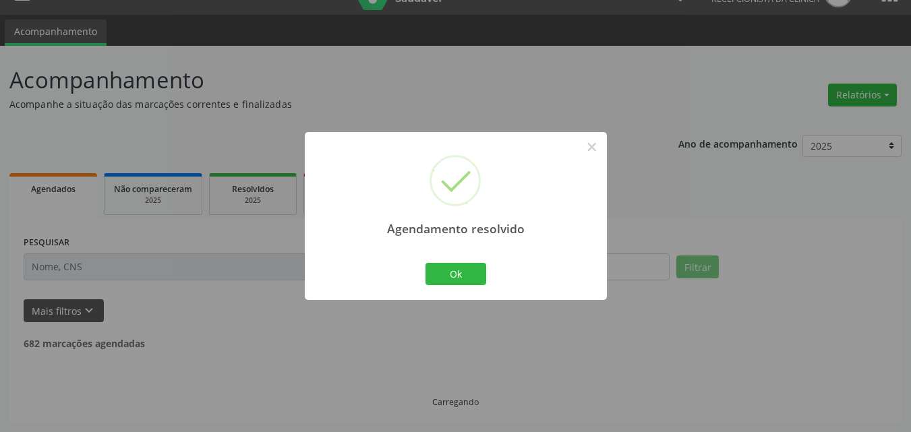
scroll to position [1313, 0]
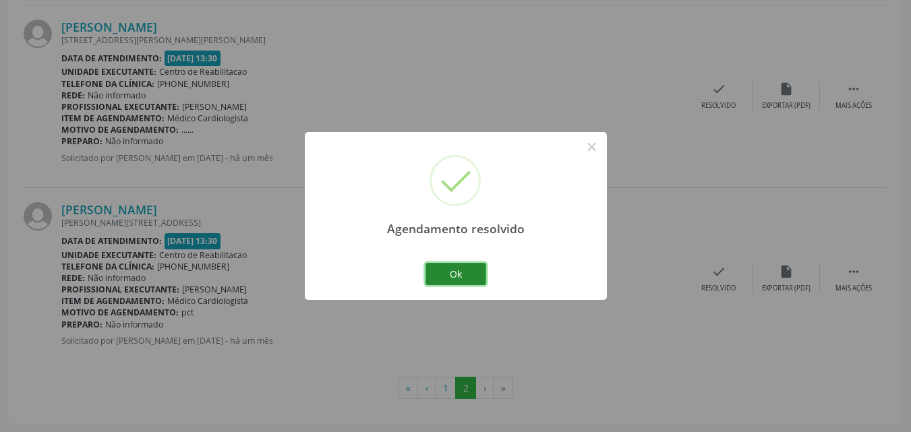
click at [470, 272] on button "Ok" at bounding box center [455, 274] width 61 height 23
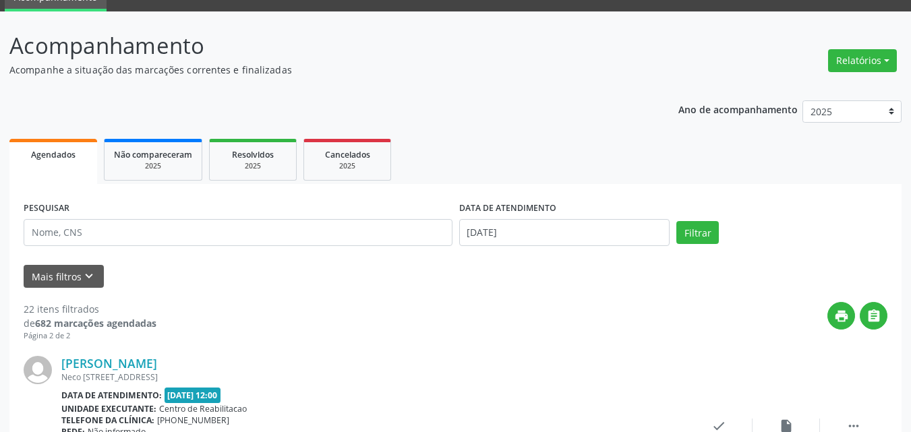
scroll to position [32, 0]
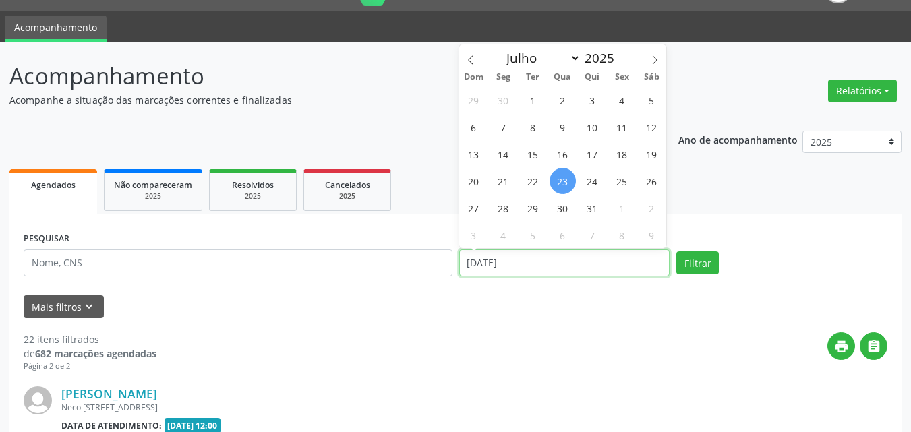
click at [514, 256] on input "[DATE]" at bounding box center [564, 262] width 211 height 27
click at [657, 59] on icon at bounding box center [655, 60] width 5 height 9
select select "7"
click at [504, 151] on span "11" at bounding box center [503, 154] width 26 height 26
type input "[DATE]"
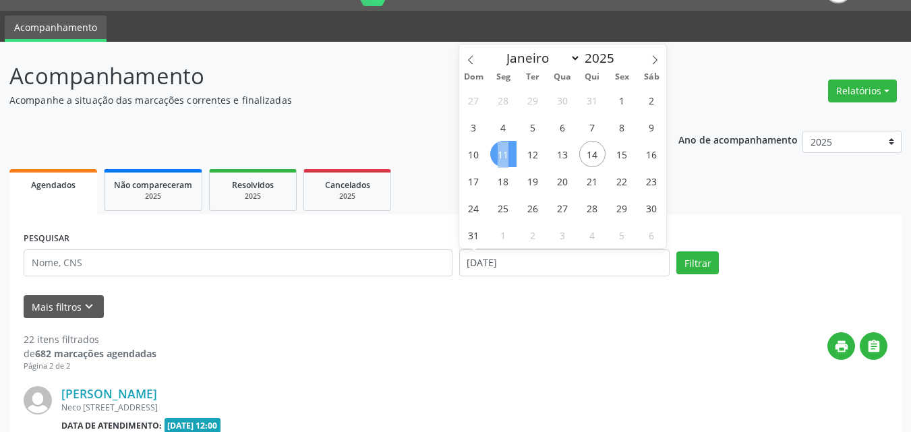
click at [504, 151] on span "11" at bounding box center [503, 154] width 26 height 26
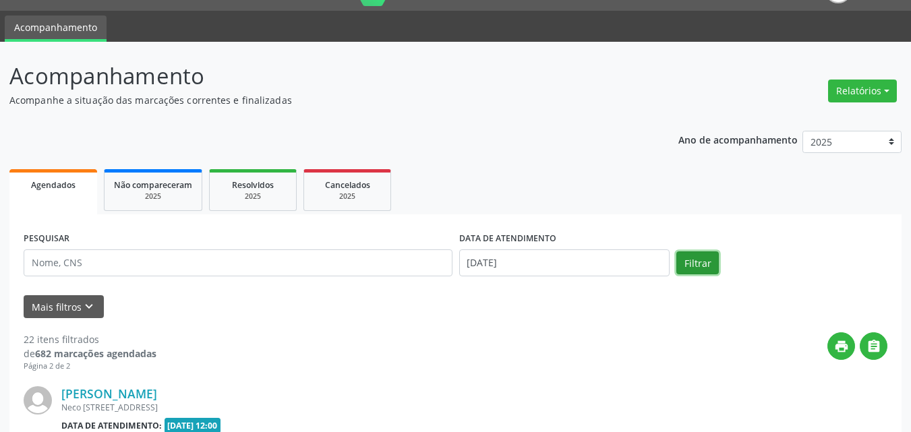
click at [703, 259] on button "Filtrar" at bounding box center [697, 262] width 42 height 23
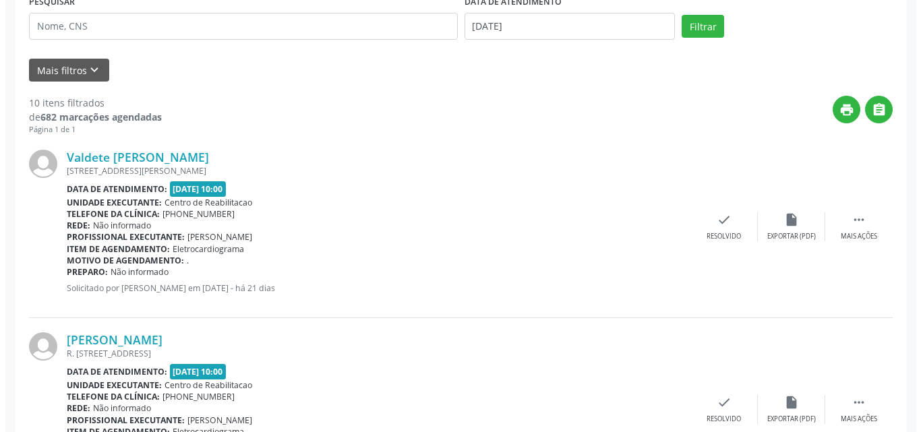
scroll to position [302, 0]
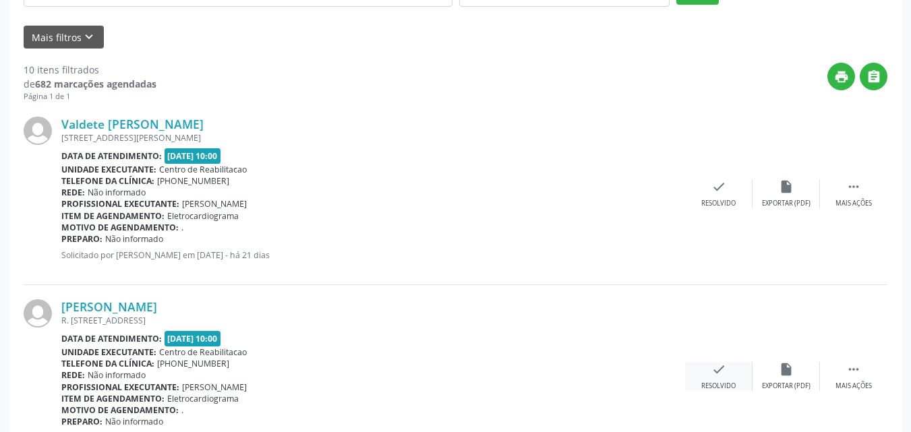
click at [724, 369] on icon "check" at bounding box center [718, 369] width 15 height 15
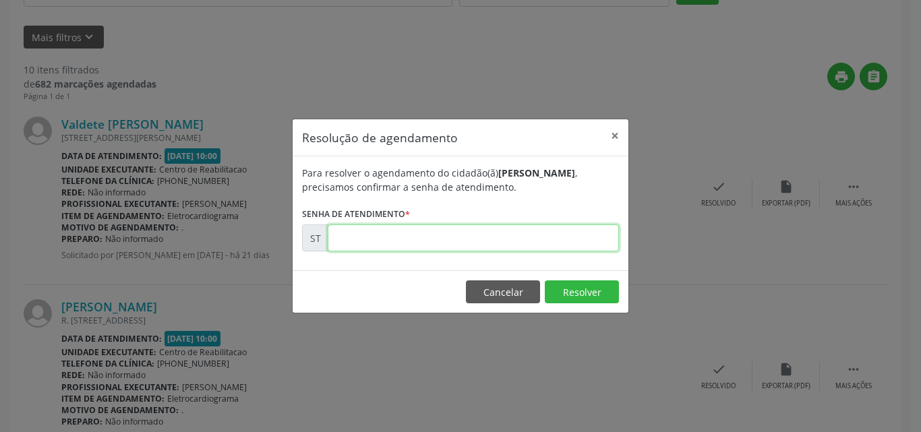
click at [359, 233] on input "text" at bounding box center [473, 238] width 291 height 27
type input "00012119"
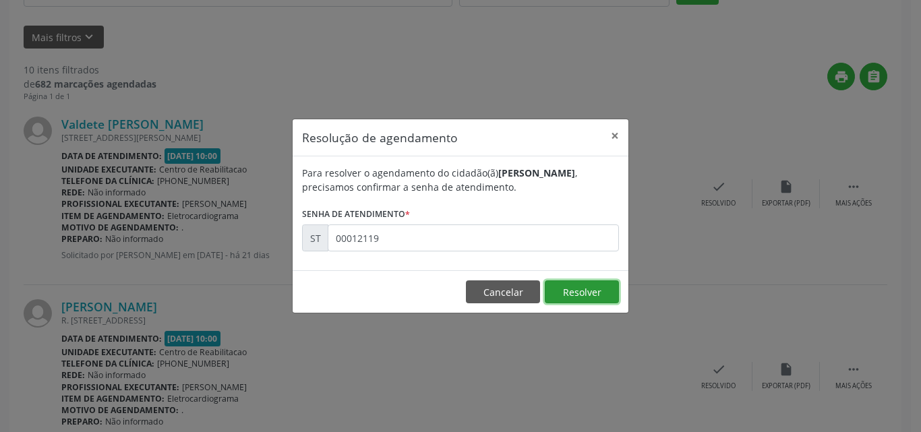
click at [565, 285] on button "Resolver" at bounding box center [582, 291] width 74 height 23
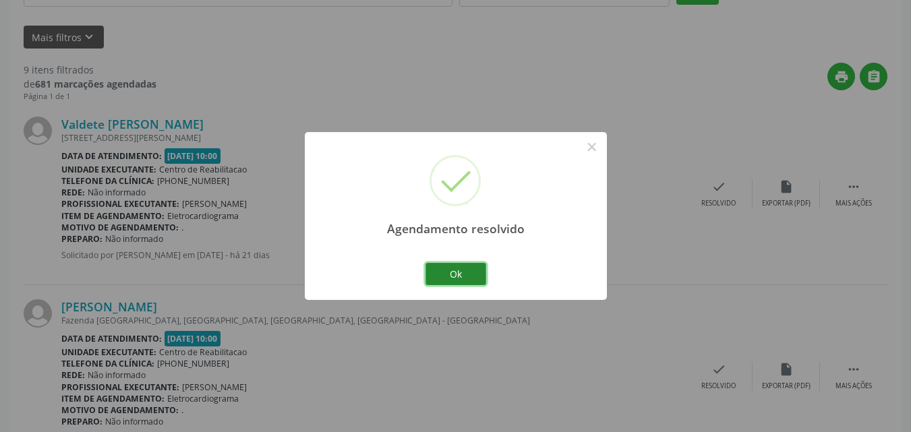
click at [464, 272] on button "Ok" at bounding box center [455, 274] width 61 height 23
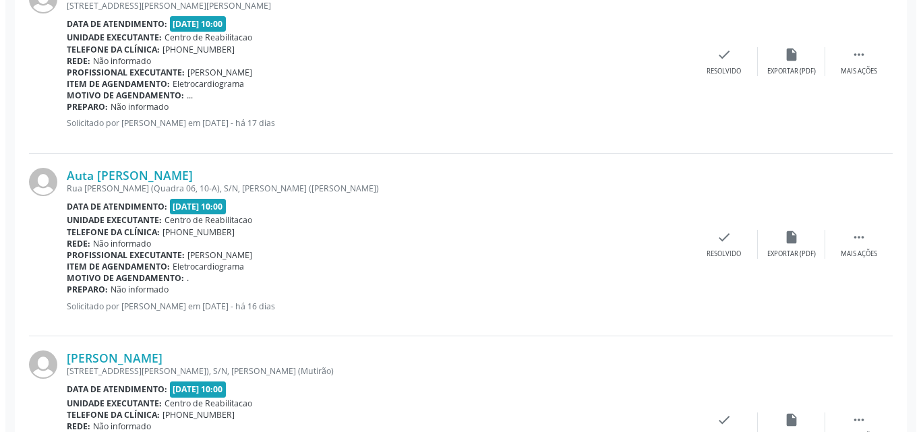
scroll to position [1178, 0]
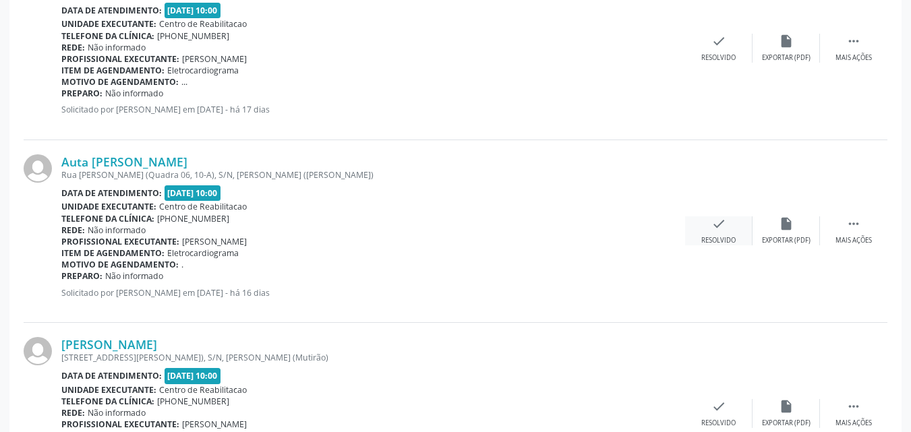
click at [719, 225] on icon "check" at bounding box center [718, 223] width 15 height 15
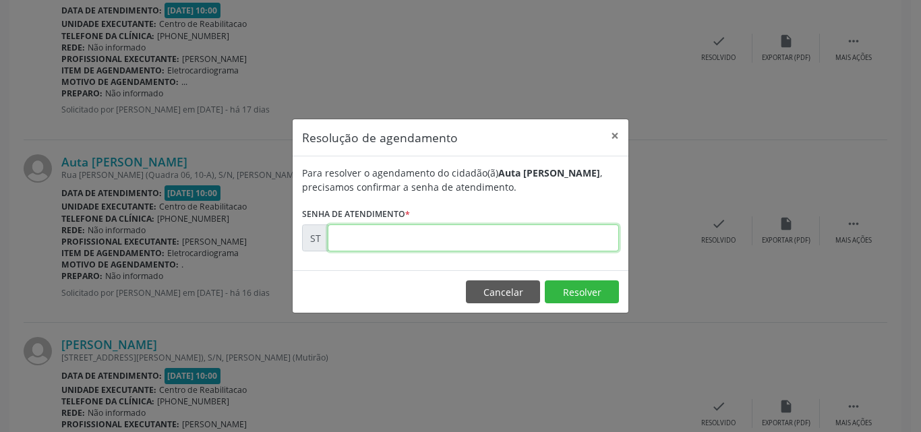
click at [361, 239] on input "text" at bounding box center [473, 238] width 291 height 27
type input "00013374"
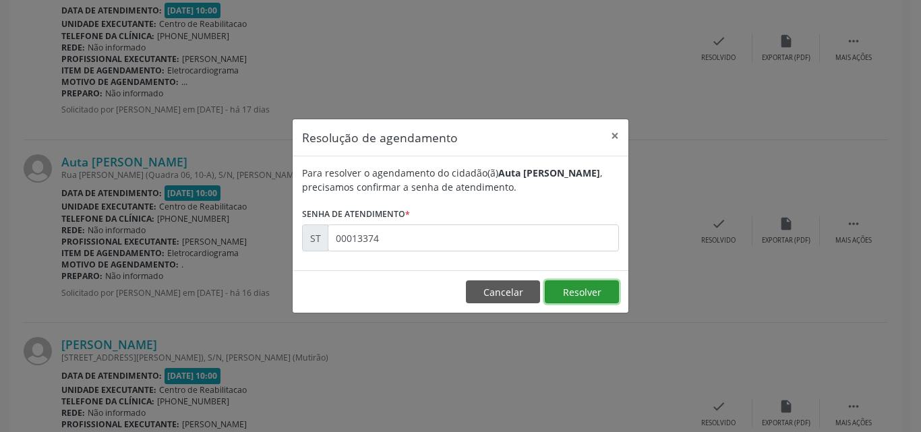
click at [578, 293] on button "Resolver" at bounding box center [582, 291] width 74 height 23
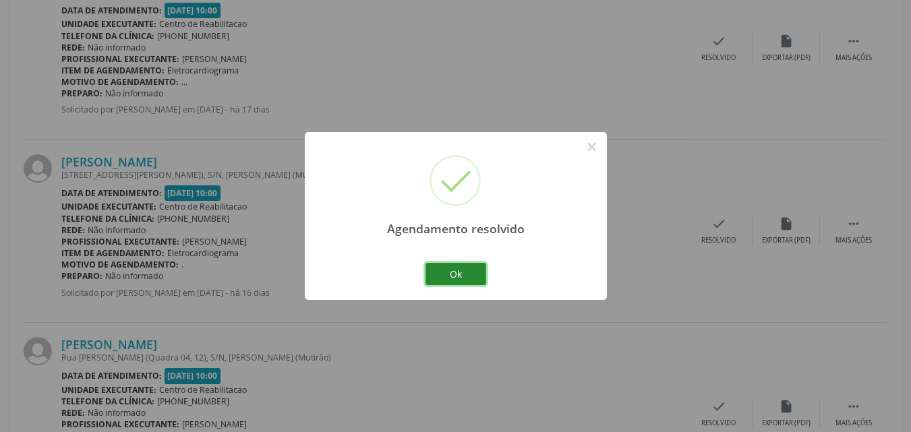
click at [471, 272] on button "Ok" at bounding box center [455, 274] width 61 height 23
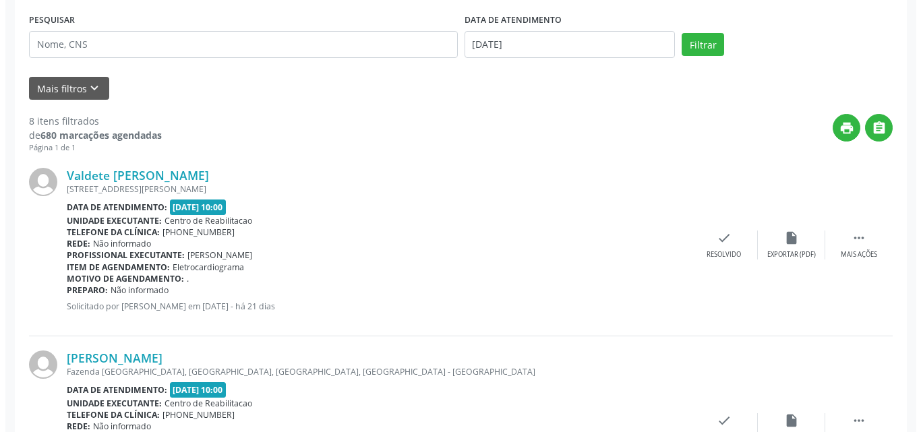
scroll to position [235, 0]
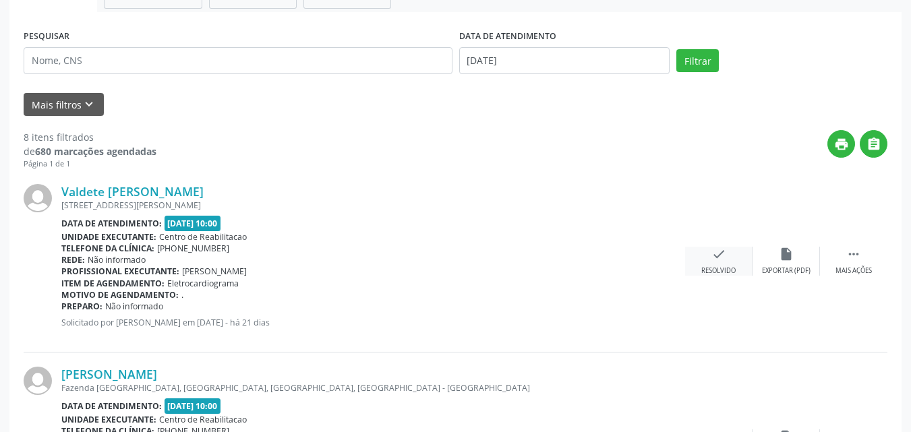
click at [719, 249] on icon "check" at bounding box center [718, 254] width 15 height 15
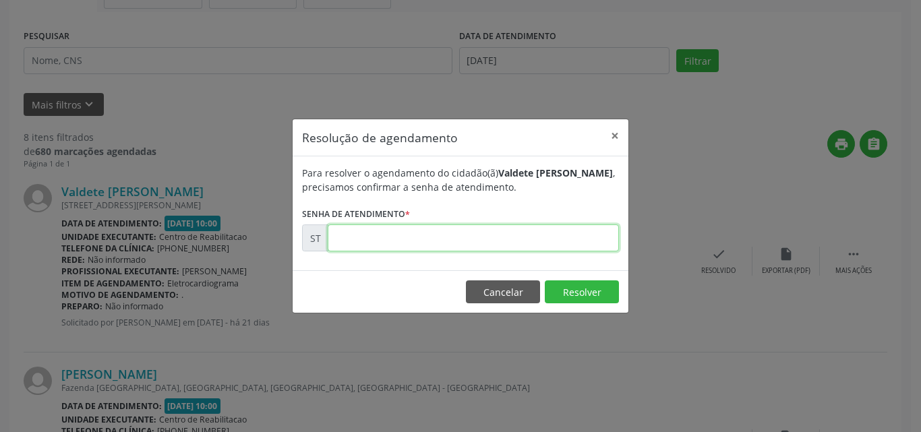
click at [357, 237] on input "text" at bounding box center [473, 238] width 291 height 27
type input "00011530"
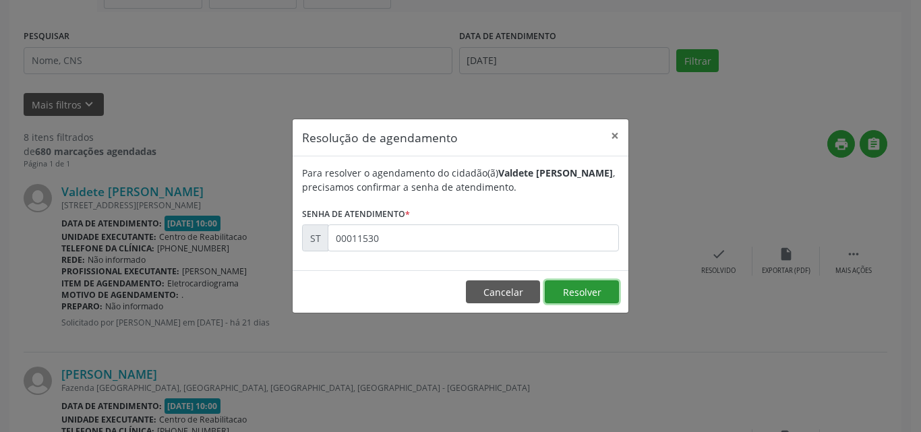
click at [567, 289] on button "Resolver" at bounding box center [582, 291] width 74 height 23
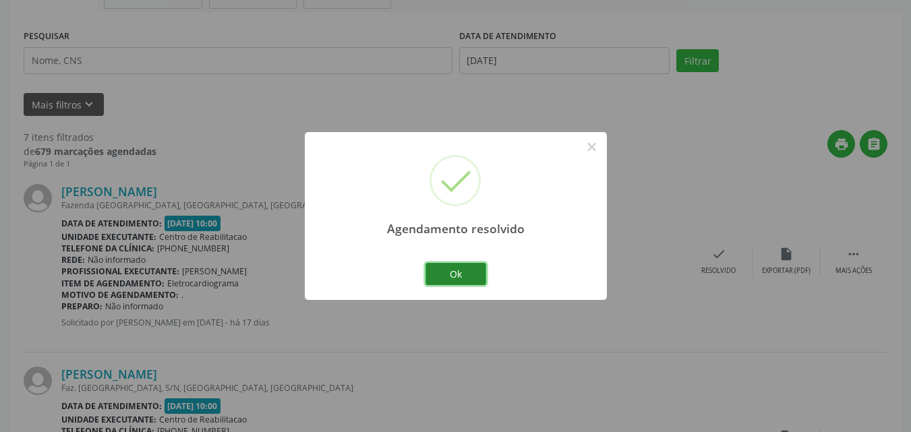
click at [469, 271] on button "Ok" at bounding box center [455, 274] width 61 height 23
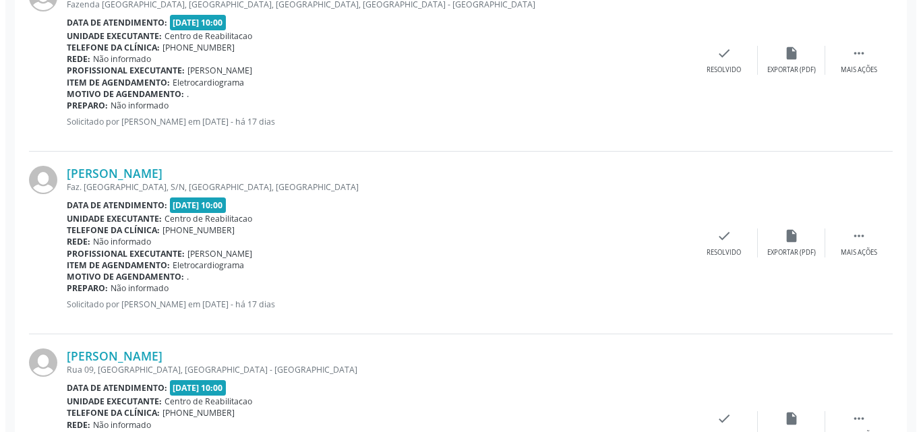
scroll to position [504, 0]
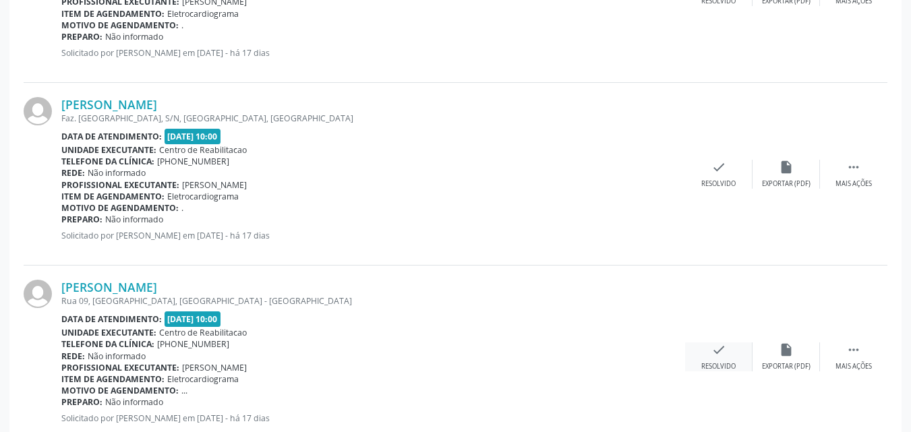
click at [717, 348] on icon "check" at bounding box center [718, 349] width 15 height 15
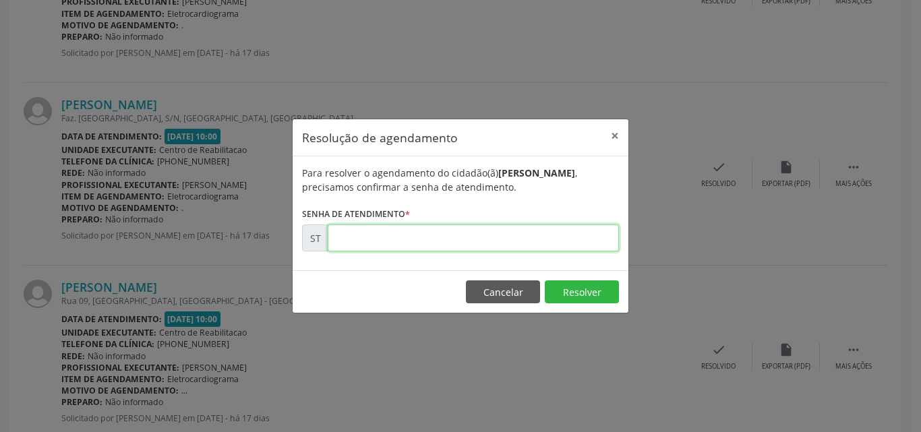
click at [354, 234] on input "text" at bounding box center [473, 238] width 291 height 27
type input "00013076"
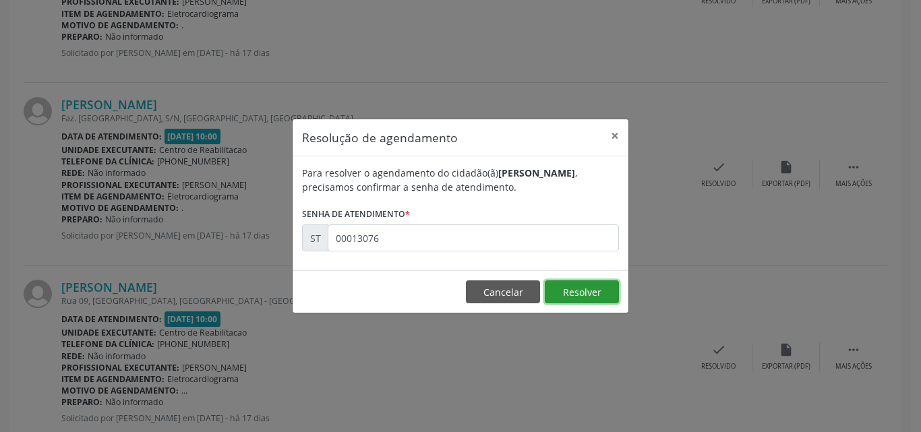
click at [571, 287] on button "Resolver" at bounding box center [582, 291] width 74 height 23
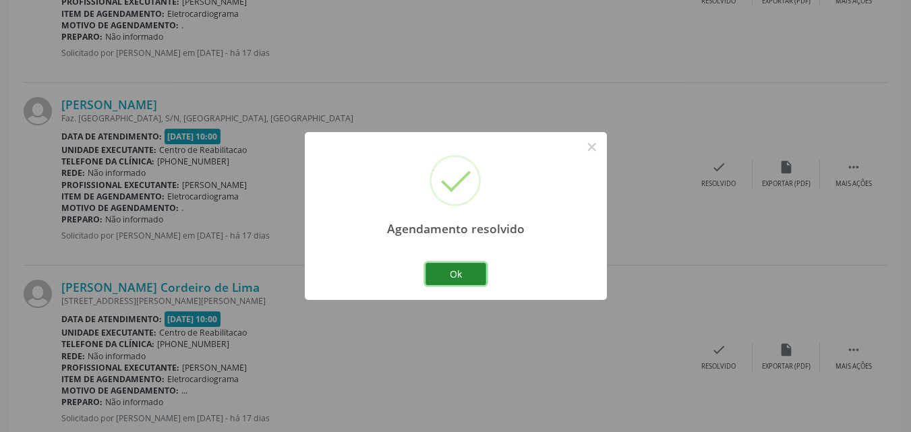
click at [467, 272] on button "Ok" at bounding box center [455, 274] width 61 height 23
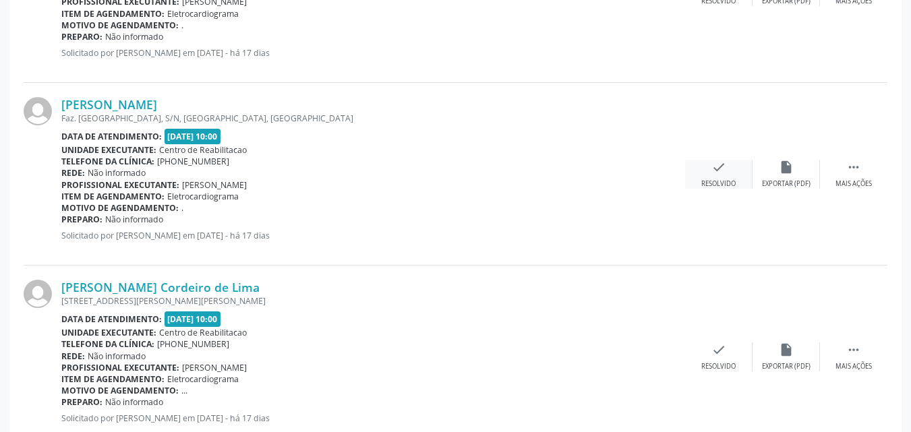
click at [718, 167] on icon "check" at bounding box center [718, 167] width 15 height 15
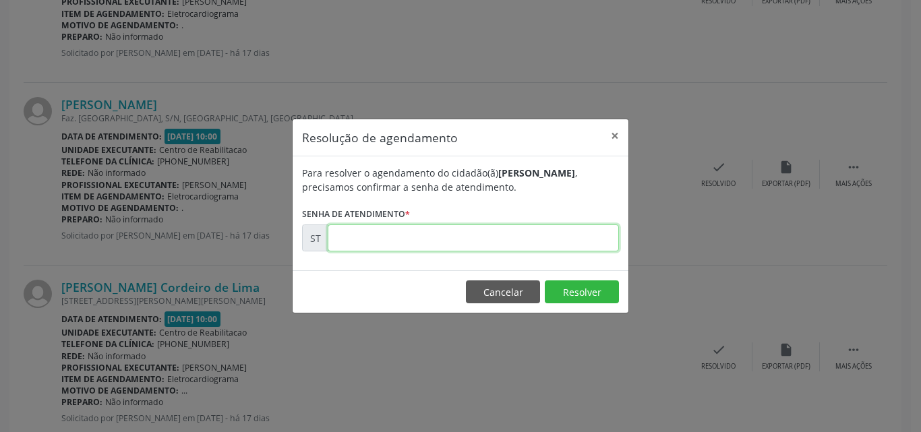
click at [358, 234] on input "text" at bounding box center [473, 238] width 291 height 27
type input "00012899"
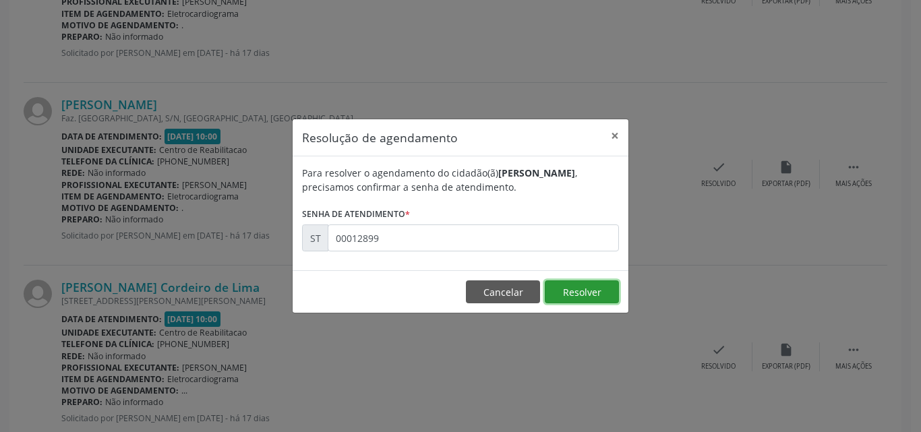
click at [570, 289] on button "Resolver" at bounding box center [582, 291] width 74 height 23
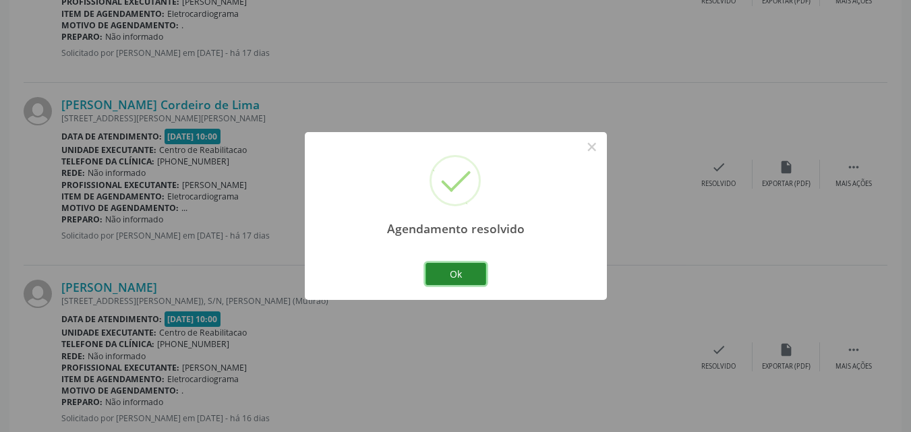
click at [468, 266] on button "Ok" at bounding box center [455, 274] width 61 height 23
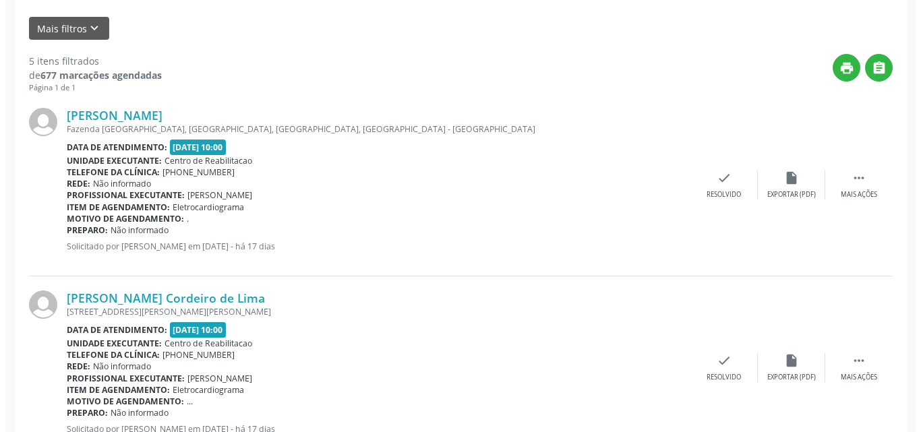
scroll to position [303, 0]
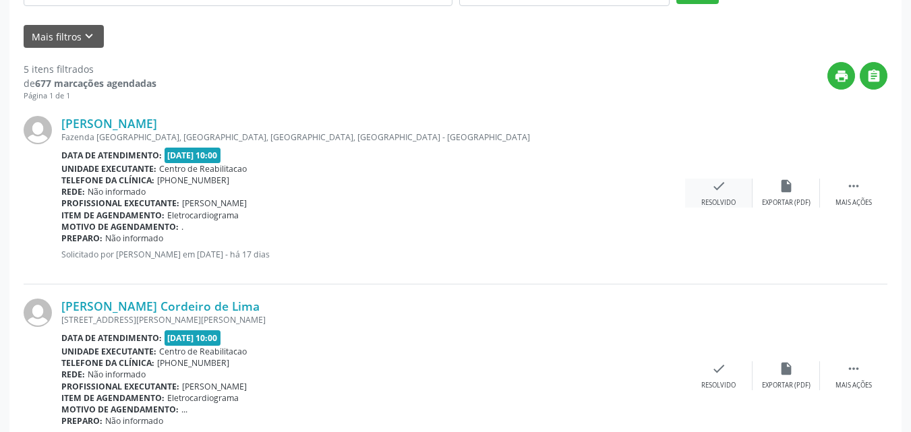
click at [716, 182] on icon "check" at bounding box center [718, 186] width 15 height 15
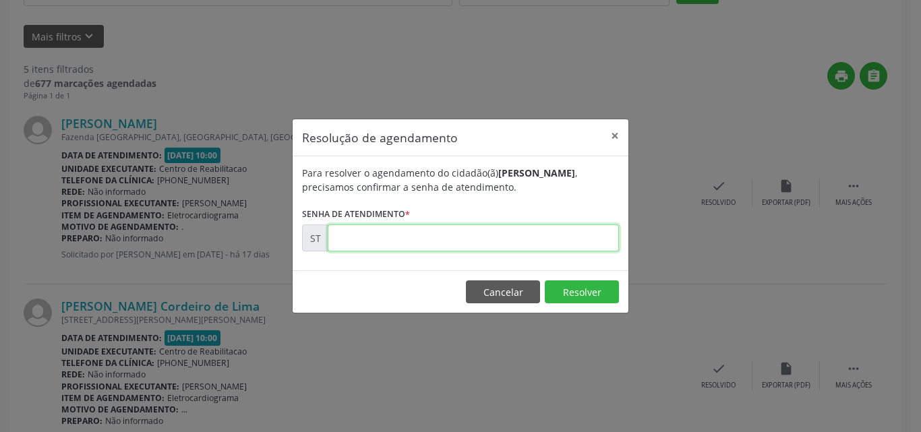
click at [357, 241] on input "text" at bounding box center [473, 238] width 291 height 27
type input "00012832"
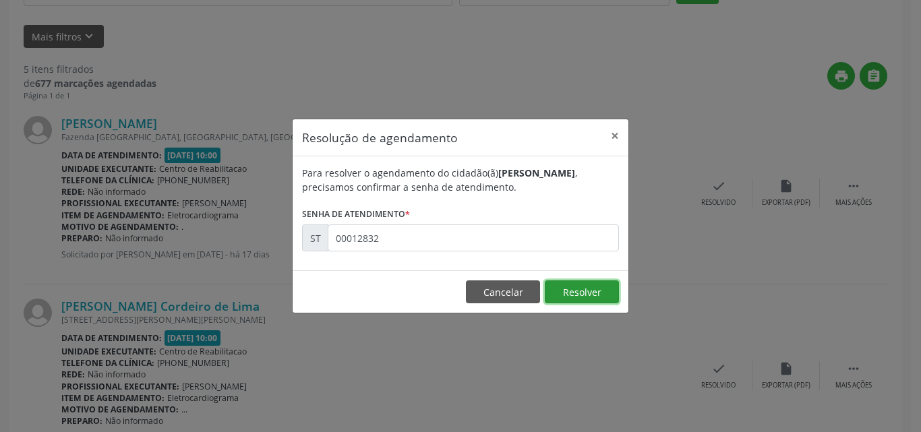
click at [578, 287] on button "Resolver" at bounding box center [582, 291] width 74 height 23
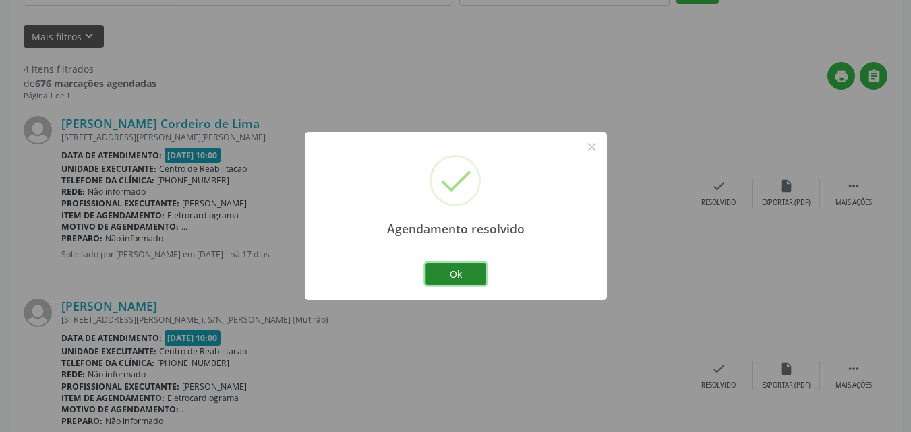
click at [467, 274] on button "Ok" at bounding box center [455, 274] width 61 height 23
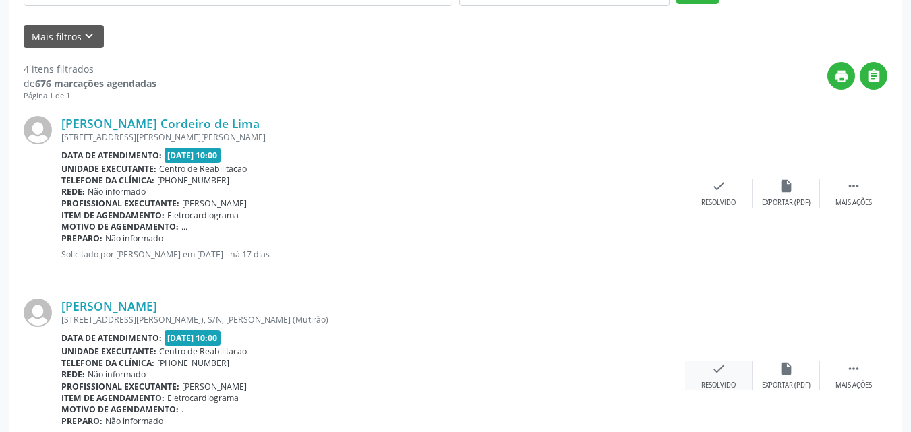
click at [719, 367] on icon "check" at bounding box center [718, 368] width 15 height 15
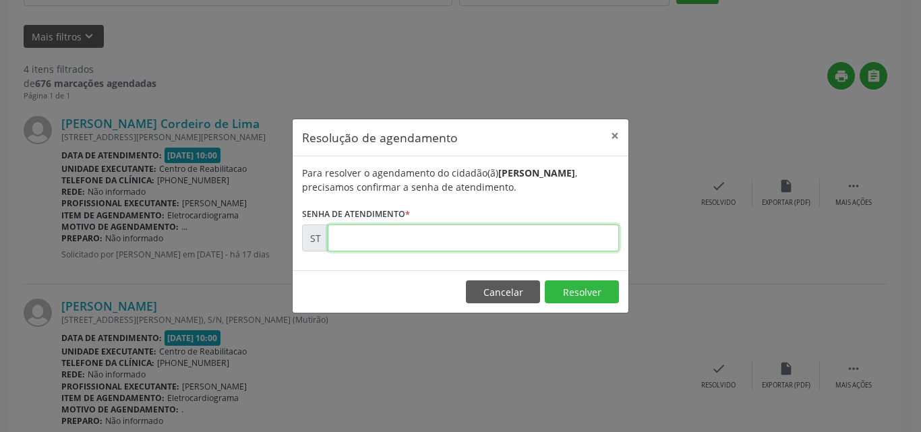
click at [348, 237] on input "text" at bounding box center [473, 238] width 291 height 27
type input "00013378"
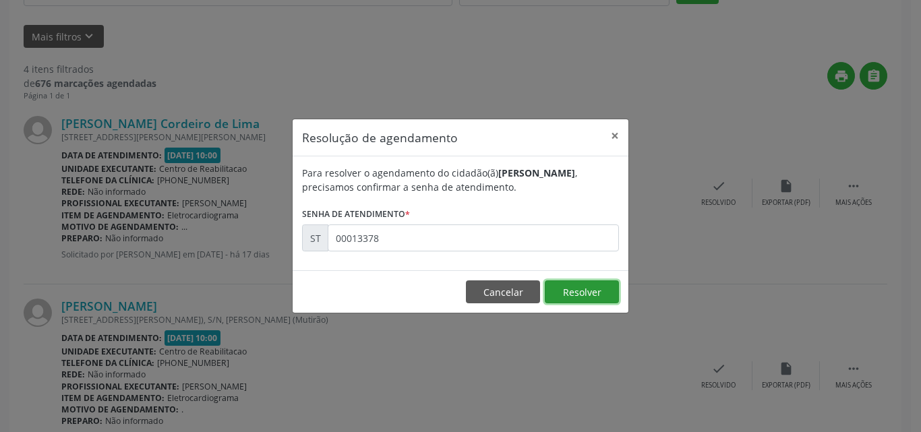
click at [562, 291] on button "Resolver" at bounding box center [582, 291] width 74 height 23
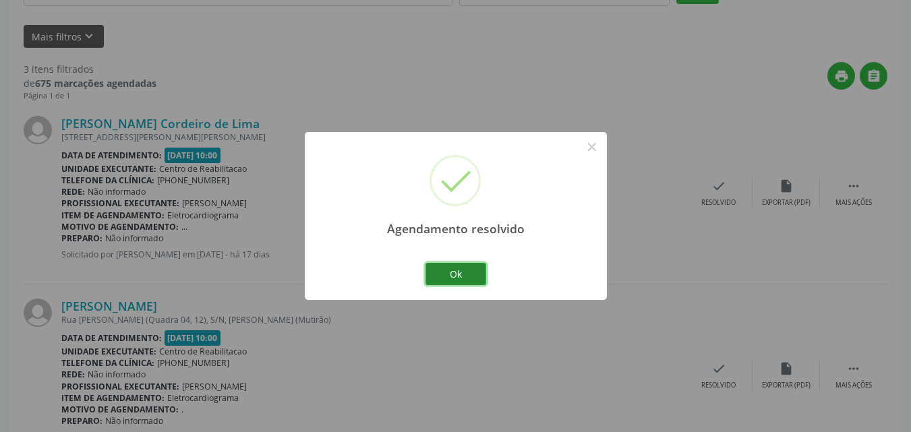
click at [467, 269] on button "Ok" at bounding box center [455, 274] width 61 height 23
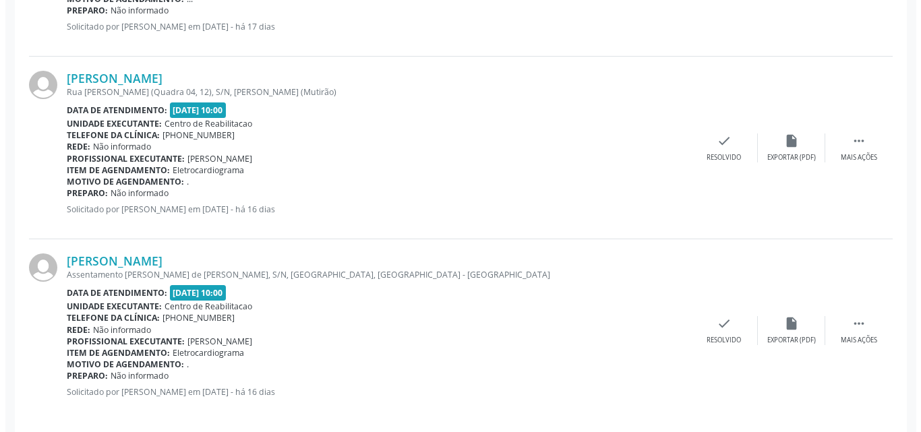
scroll to position [543, 0]
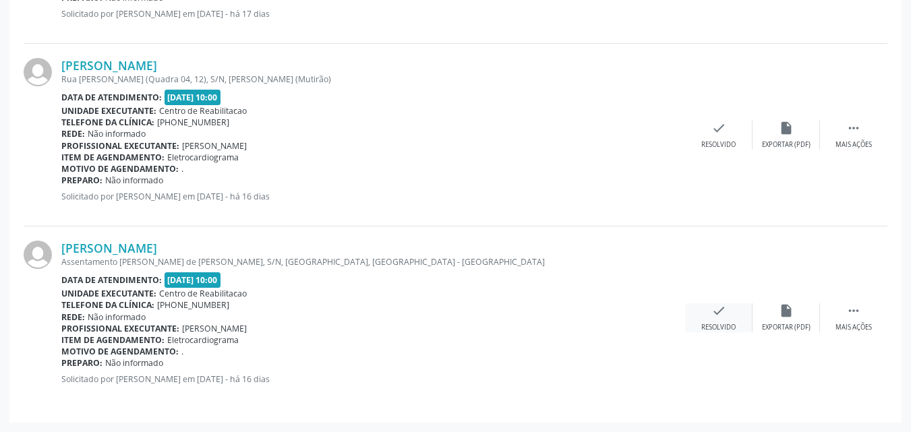
click at [717, 314] on icon "check" at bounding box center [718, 310] width 15 height 15
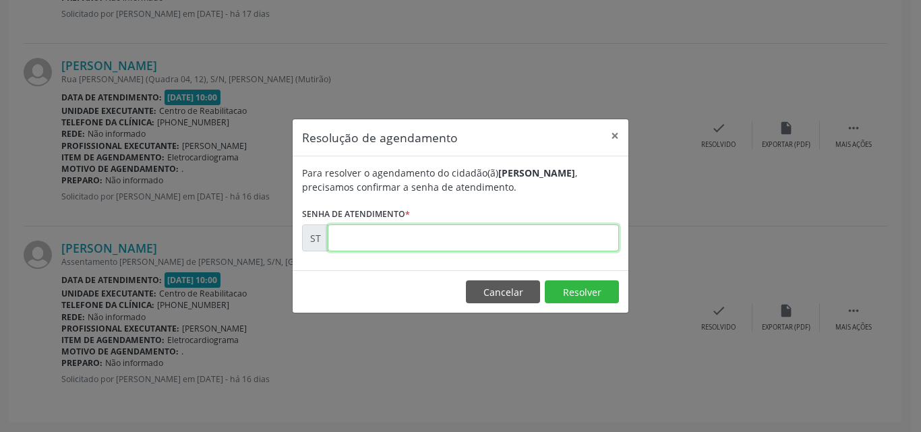
click at [339, 243] on input "text" at bounding box center [473, 238] width 291 height 27
type input "00013480"
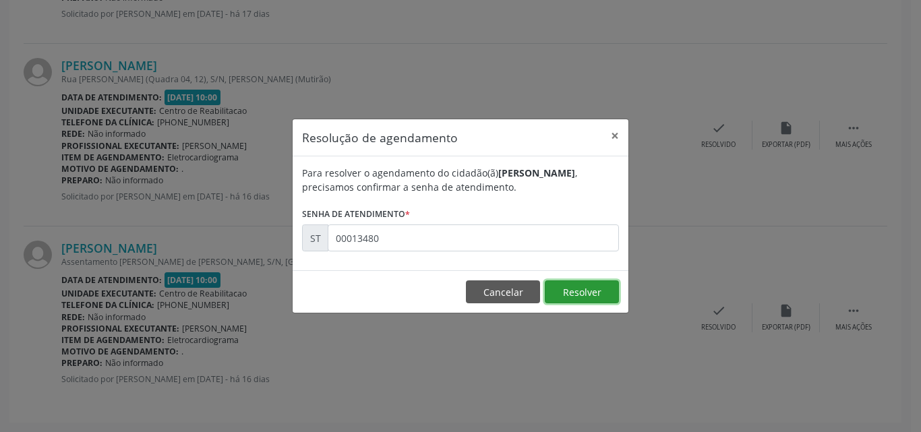
click at [580, 297] on button "Resolver" at bounding box center [582, 291] width 74 height 23
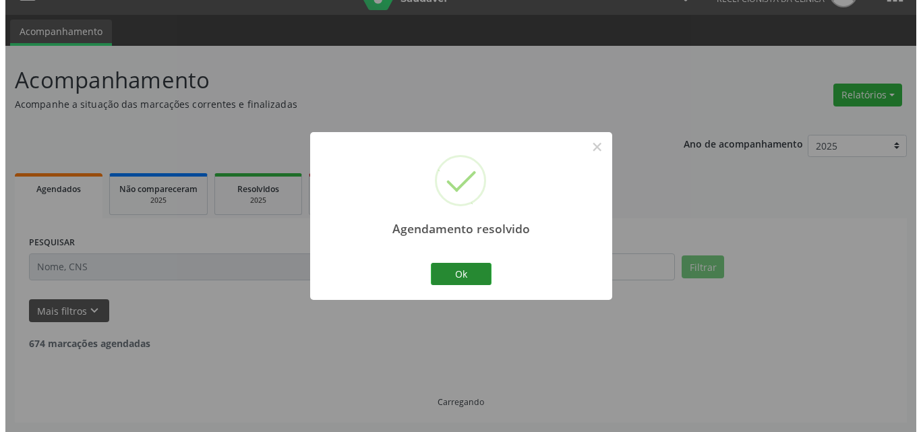
scroll to position [361, 0]
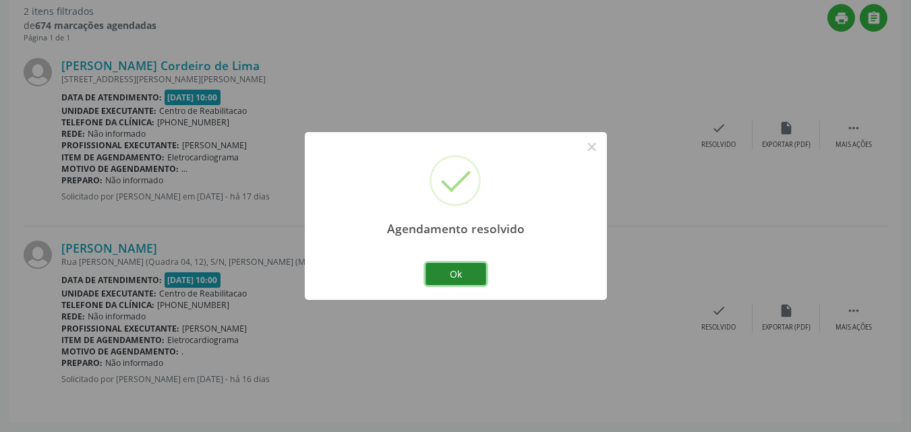
click at [463, 270] on button "Ok" at bounding box center [455, 274] width 61 height 23
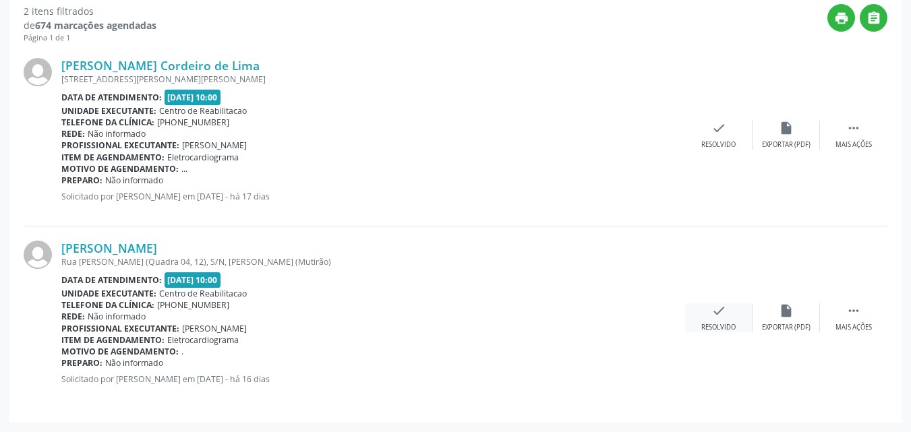
click at [722, 307] on icon "check" at bounding box center [718, 310] width 15 height 15
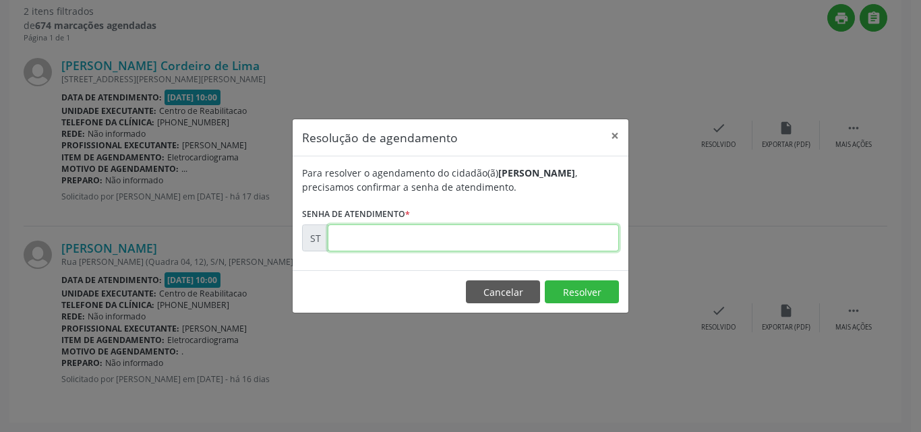
click at [361, 237] on input "text" at bounding box center [473, 238] width 291 height 27
type input "00013379"
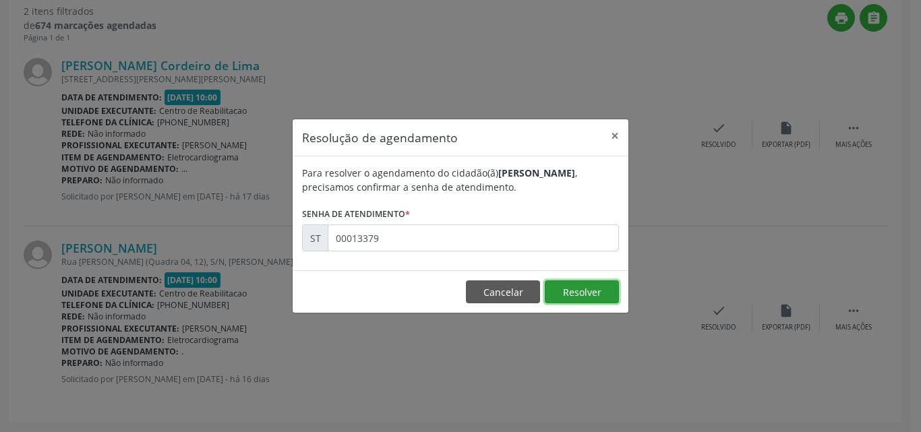
click at [565, 291] on button "Resolver" at bounding box center [582, 291] width 74 height 23
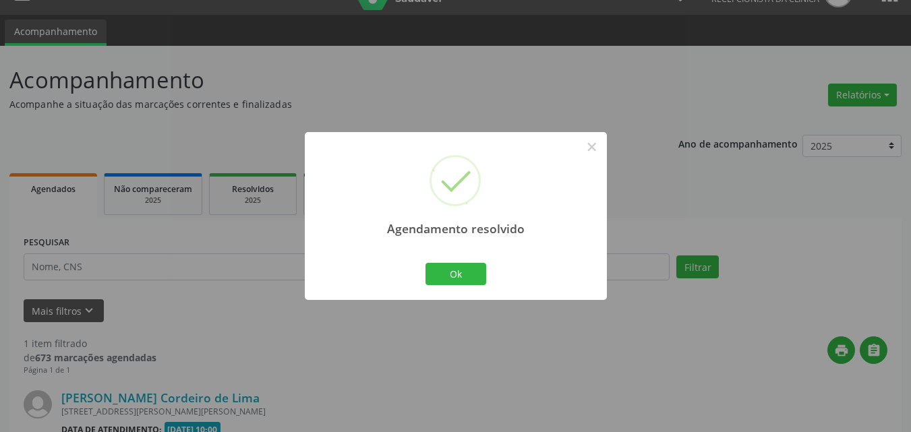
scroll to position [178, 0]
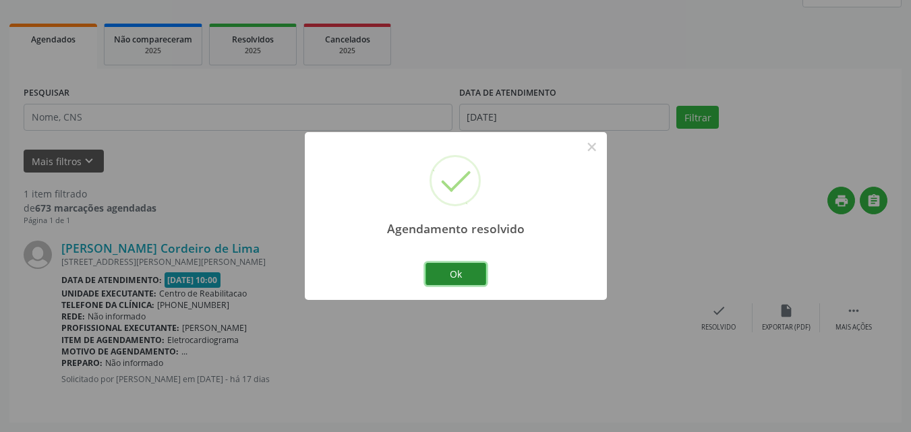
click at [470, 274] on button "Ok" at bounding box center [455, 274] width 61 height 23
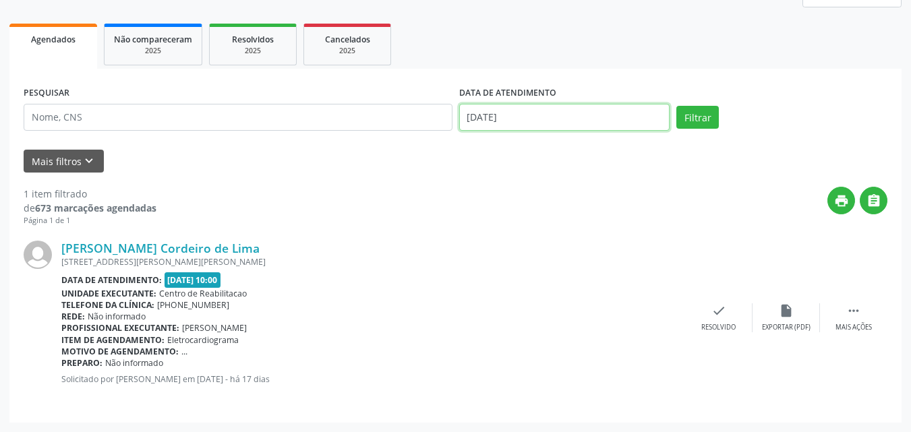
click at [505, 115] on input "[DATE]" at bounding box center [564, 117] width 211 height 27
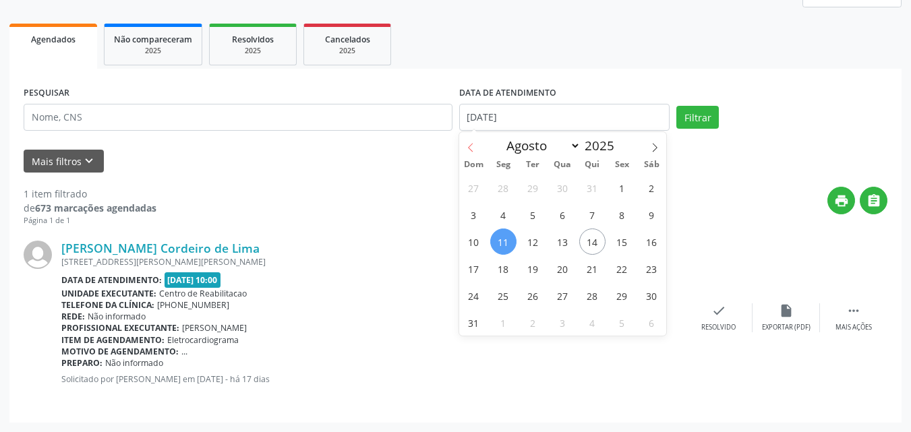
click at [471, 142] on span at bounding box center [470, 143] width 23 height 23
select select "6"
click at [593, 293] on span "31" at bounding box center [592, 295] width 26 height 26
type input "[DATE]"
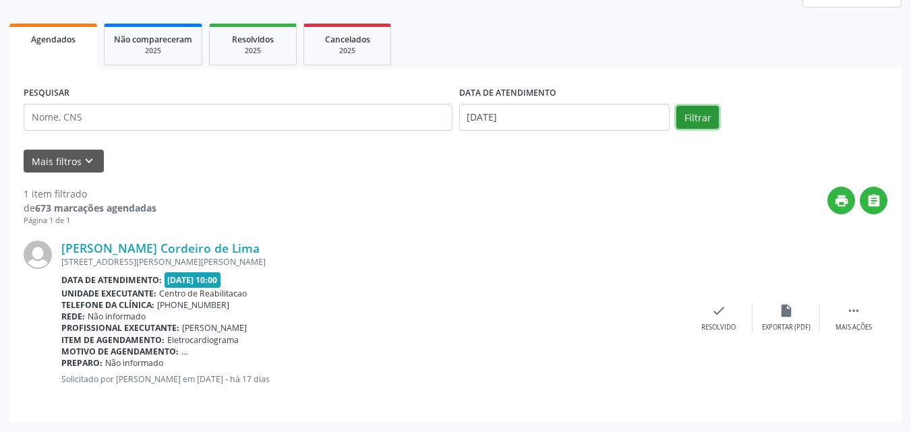
click at [695, 115] on button "Filtrar" at bounding box center [697, 117] width 42 height 23
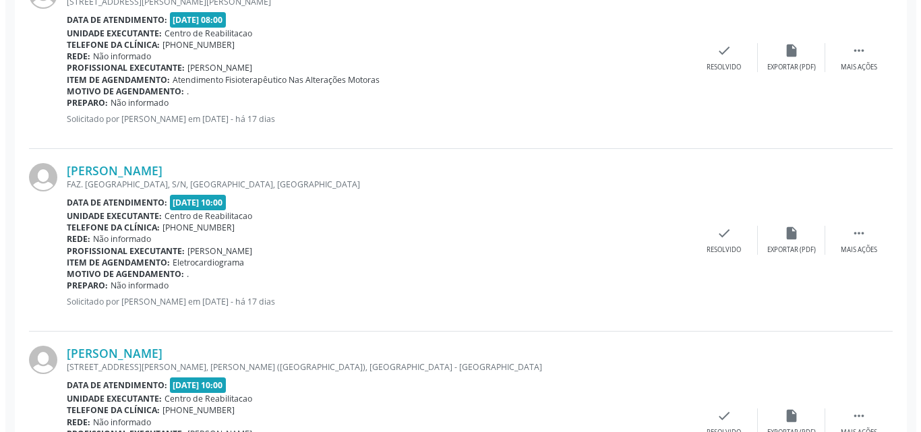
scroll to position [448, 0]
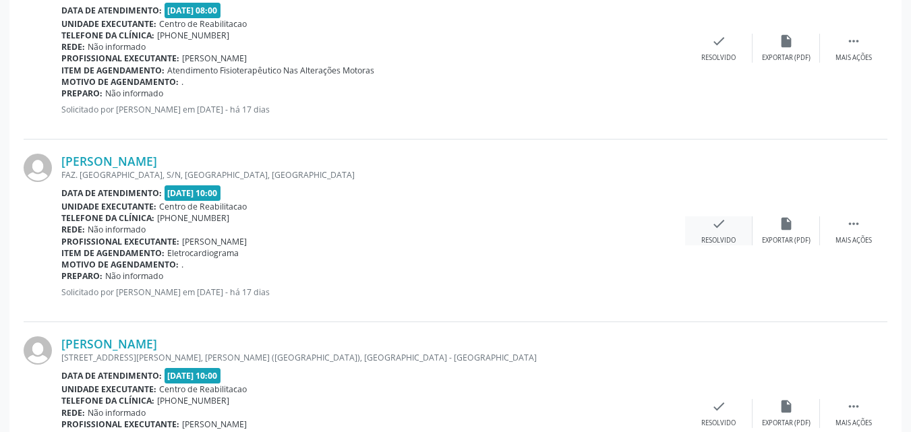
click at [721, 222] on icon "check" at bounding box center [718, 223] width 15 height 15
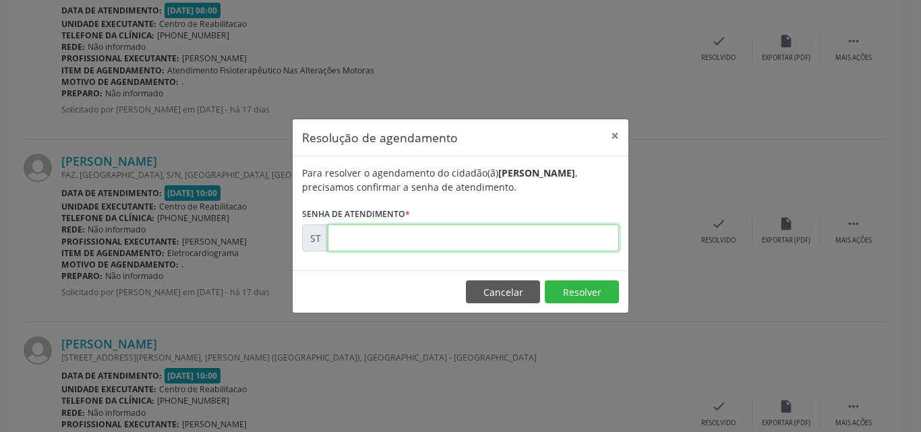
click at [363, 241] on input "text" at bounding box center [473, 238] width 291 height 27
type input "00012715"
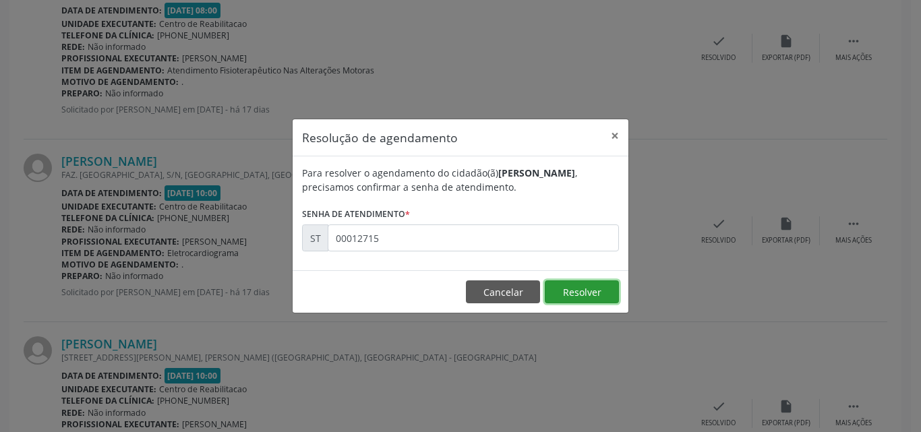
click at [567, 289] on button "Resolver" at bounding box center [582, 291] width 74 height 23
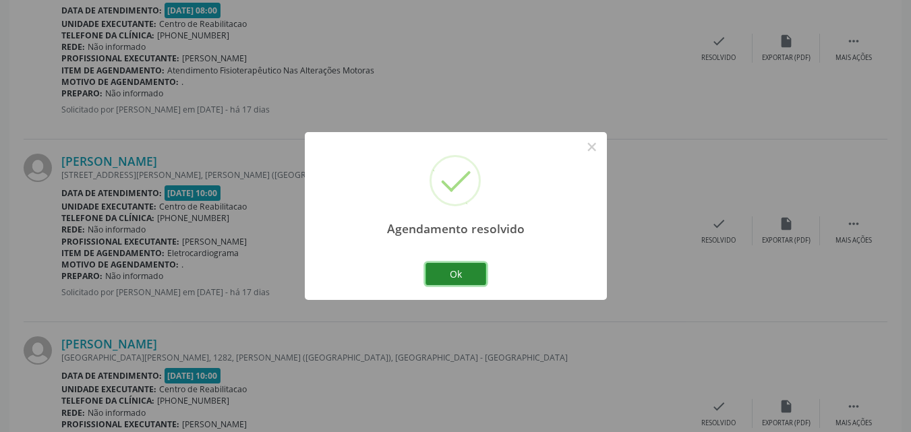
click at [464, 271] on button "Ok" at bounding box center [455, 274] width 61 height 23
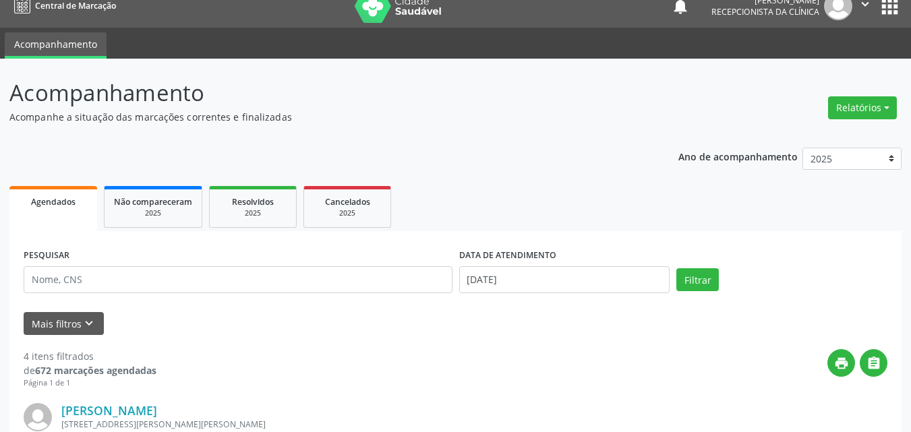
scroll to position [0, 0]
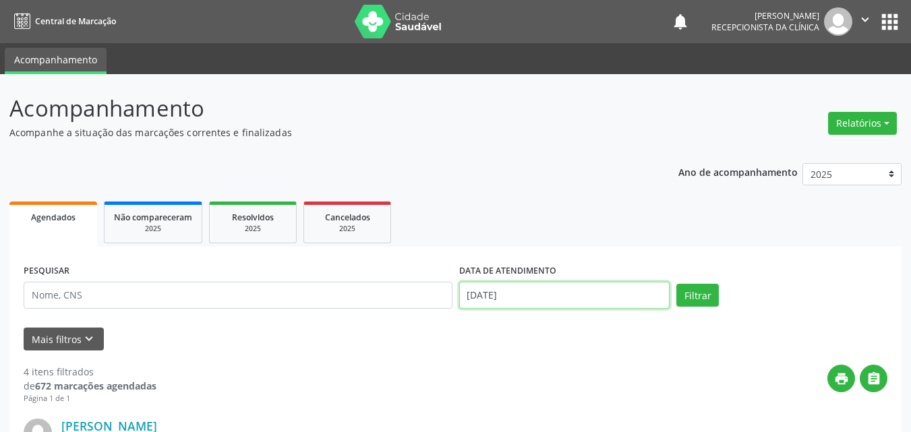
click at [500, 288] on input "[DATE]" at bounding box center [564, 295] width 211 height 27
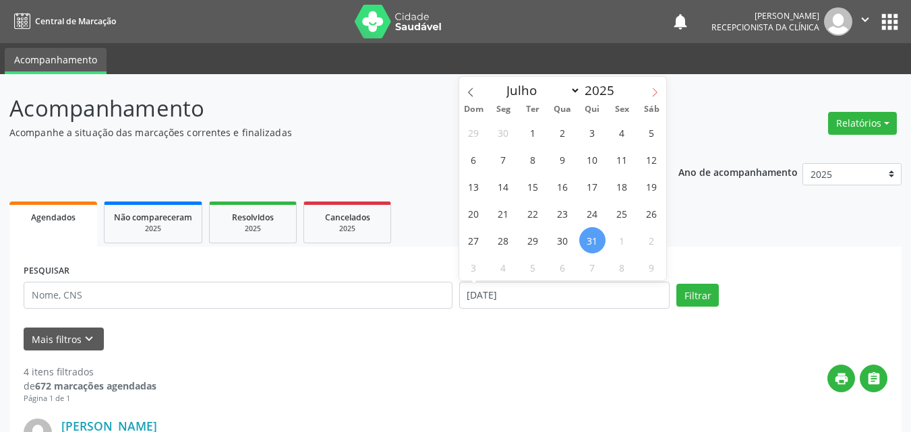
click at [651, 94] on icon at bounding box center [654, 92] width 9 height 9
select select "7"
click at [594, 156] on span "7" at bounding box center [592, 159] width 26 height 26
type input "[DATE]"
click at [594, 156] on span "7" at bounding box center [592, 159] width 26 height 26
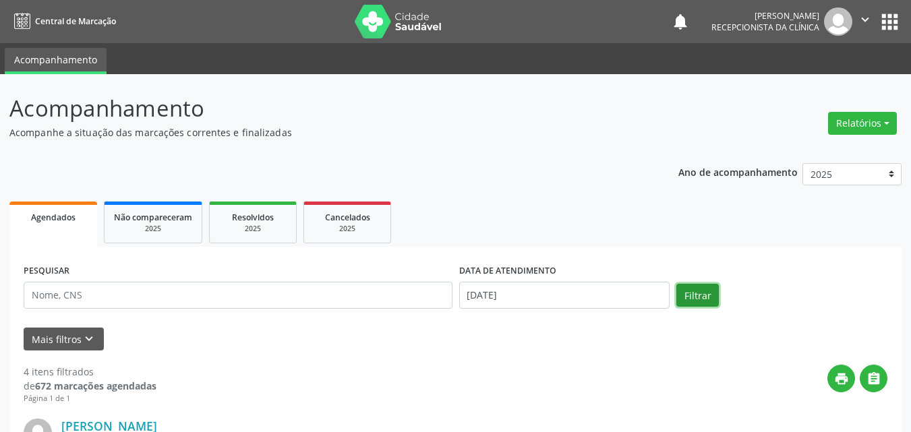
click at [692, 293] on button "Filtrar" at bounding box center [697, 295] width 42 height 23
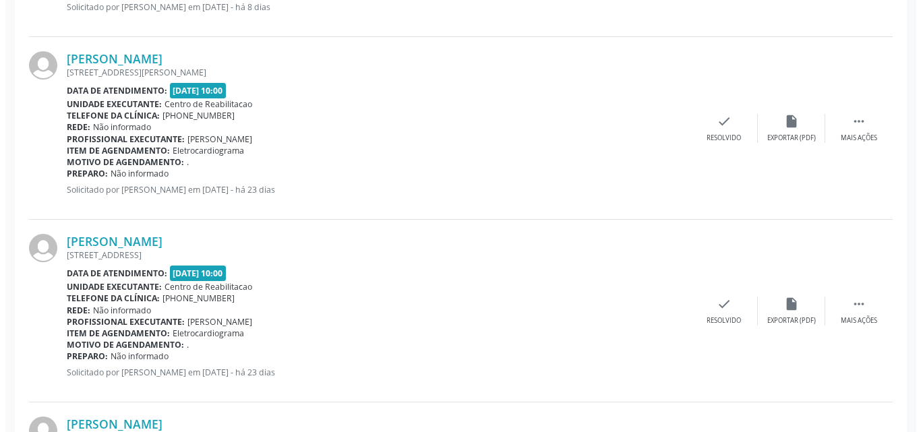
scroll to position [607, 0]
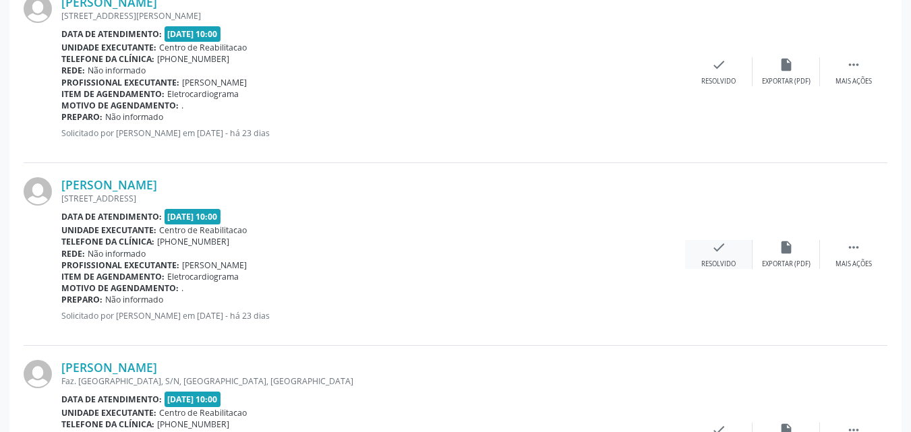
click at [724, 246] on icon "check" at bounding box center [718, 247] width 15 height 15
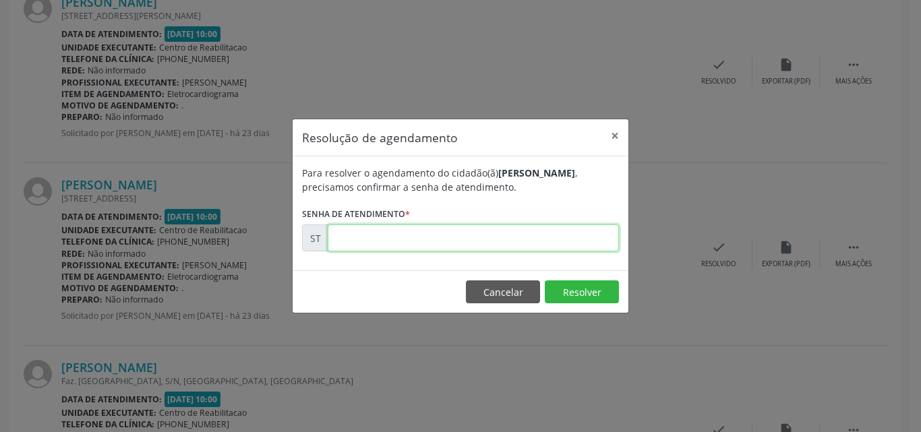
click at [367, 234] on input "text" at bounding box center [473, 238] width 291 height 27
type input "00010829"
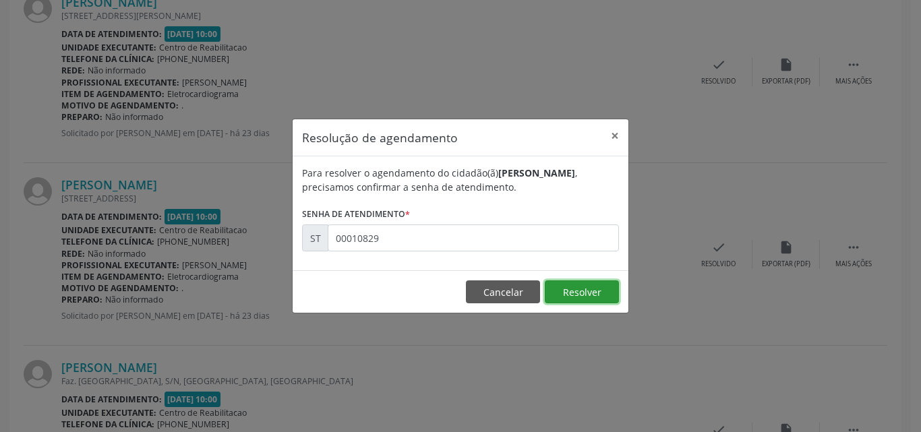
click at [589, 292] on button "Resolver" at bounding box center [582, 291] width 74 height 23
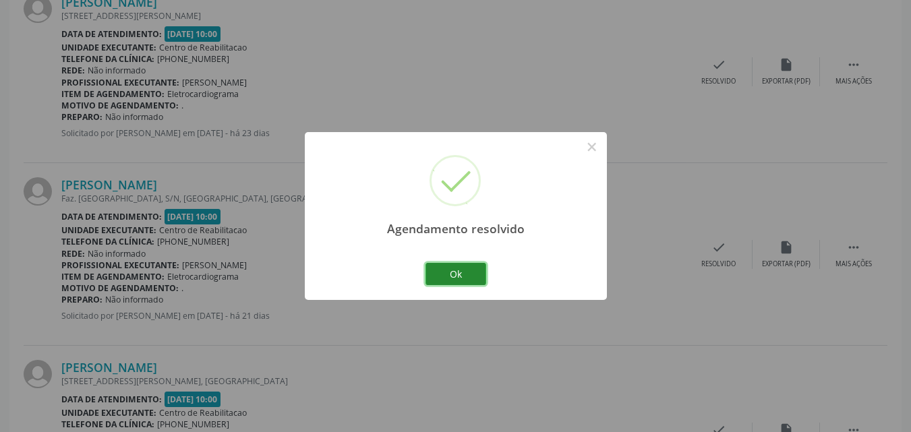
click at [458, 271] on button "Ok" at bounding box center [455, 274] width 61 height 23
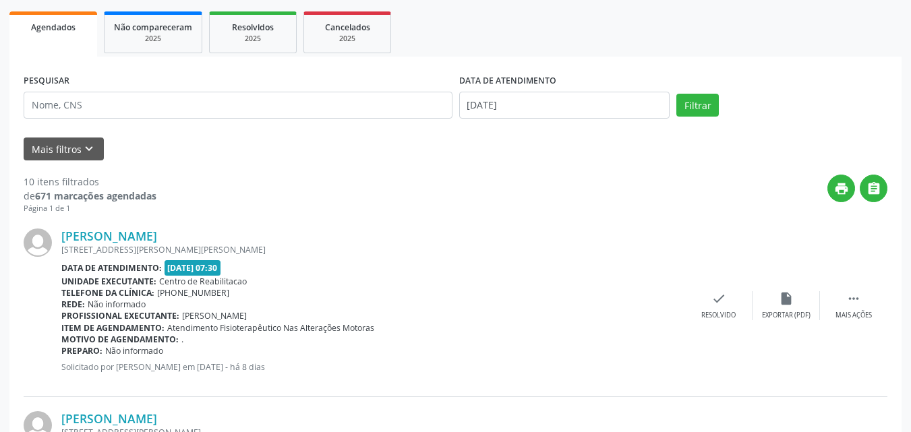
scroll to position [67, 0]
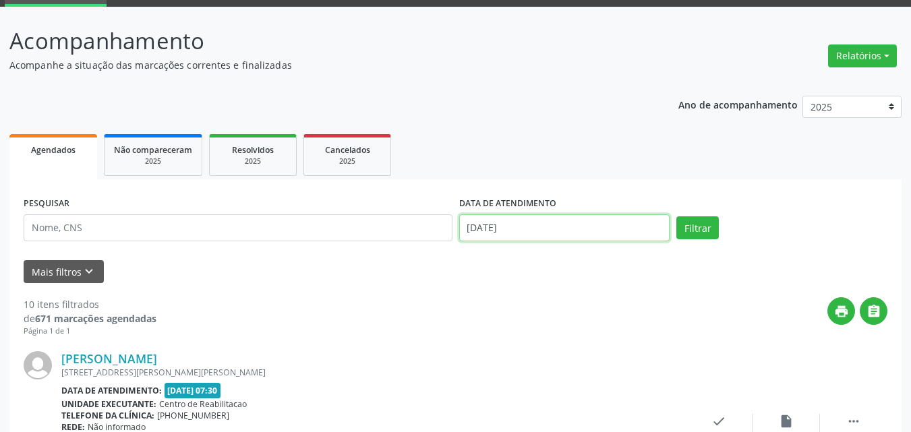
click at [504, 222] on input "[DATE]" at bounding box center [564, 227] width 211 height 27
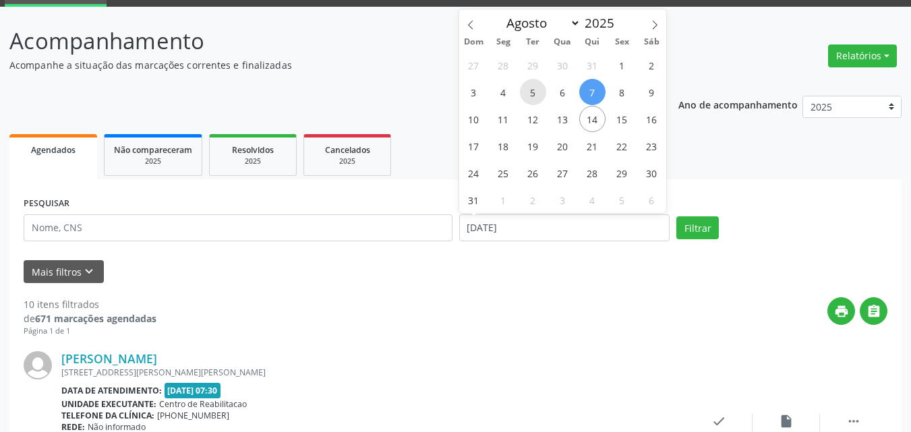
click at [533, 93] on span "5" at bounding box center [533, 92] width 26 height 26
type input "[DATE]"
click at [533, 93] on span "5" at bounding box center [533, 92] width 26 height 26
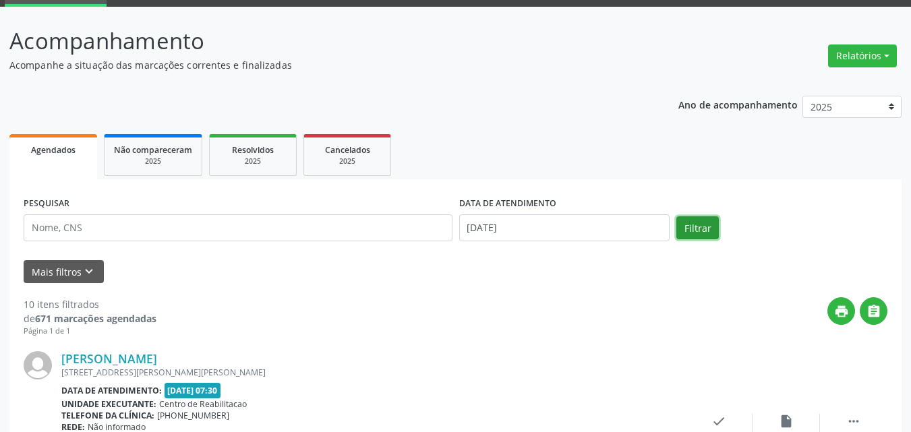
click at [696, 222] on button "Filtrar" at bounding box center [697, 227] width 42 height 23
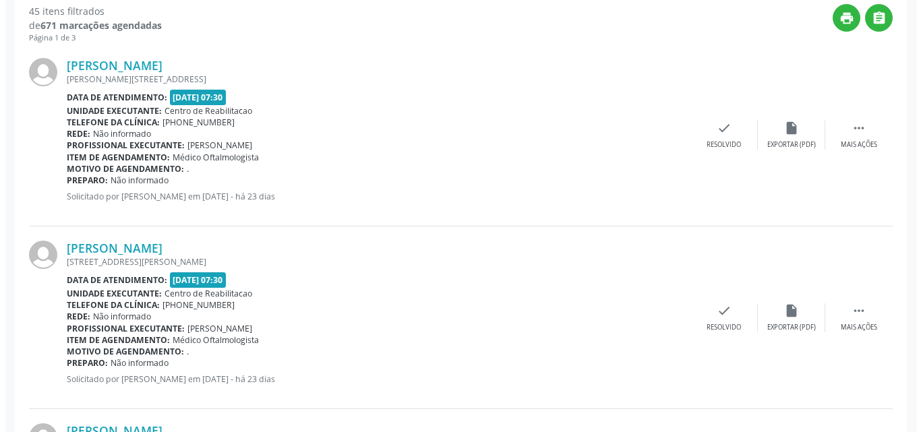
scroll to position [270, 0]
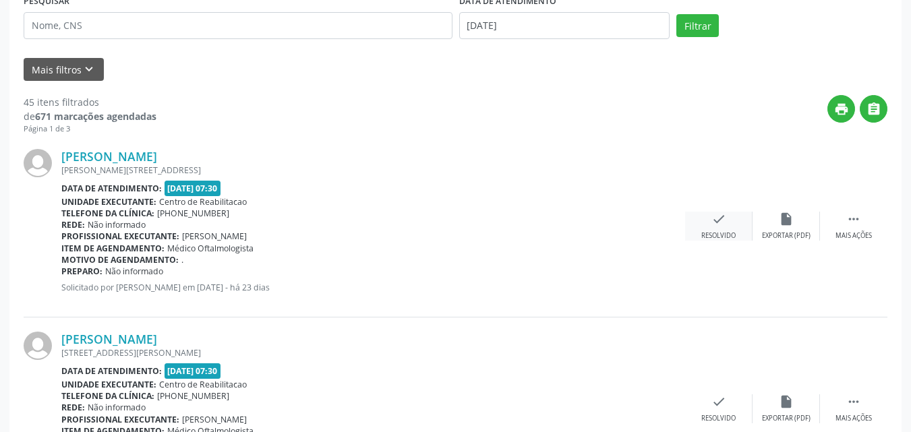
click at [724, 216] on icon "check" at bounding box center [718, 219] width 15 height 15
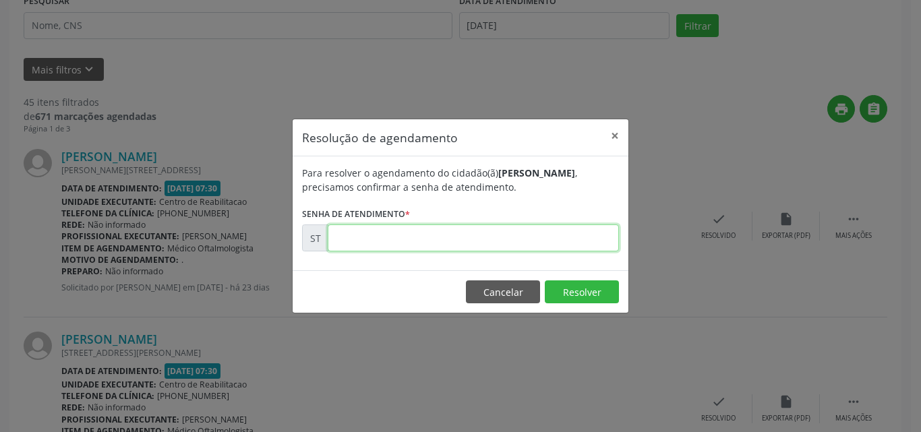
click at [367, 235] on input "text" at bounding box center [473, 238] width 291 height 27
type input "00010535"
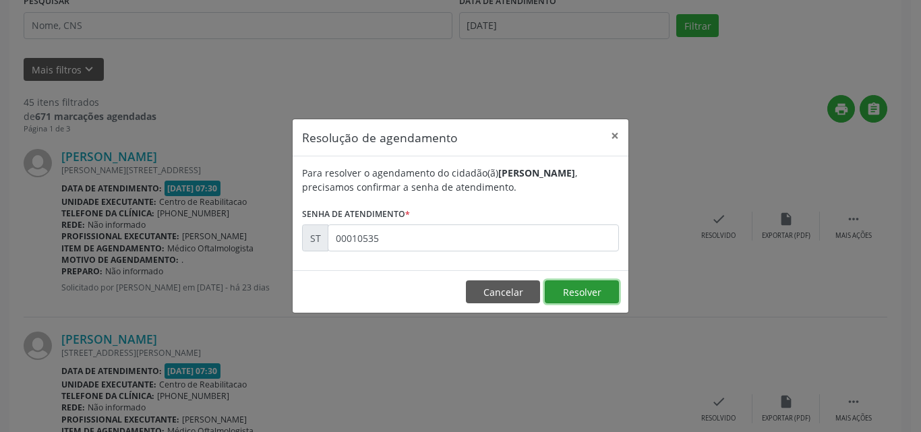
click at [556, 283] on button "Resolver" at bounding box center [582, 291] width 74 height 23
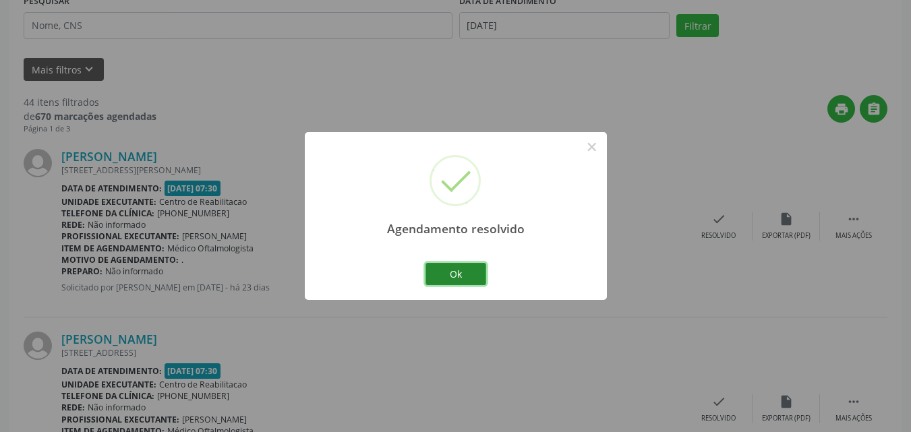
click at [465, 270] on button "Ok" at bounding box center [455, 274] width 61 height 23
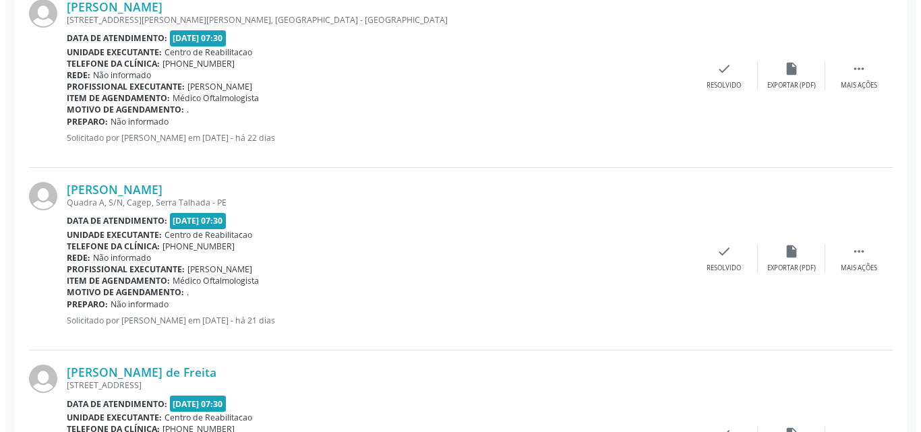
scroll to position [1551, 0]
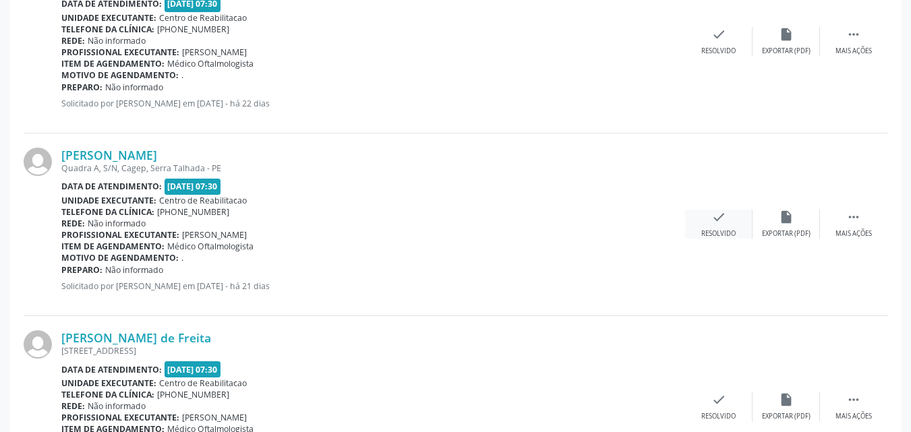
click at [721, 213] on icon "check" at bounding box center [718, 217] width 15 height 15
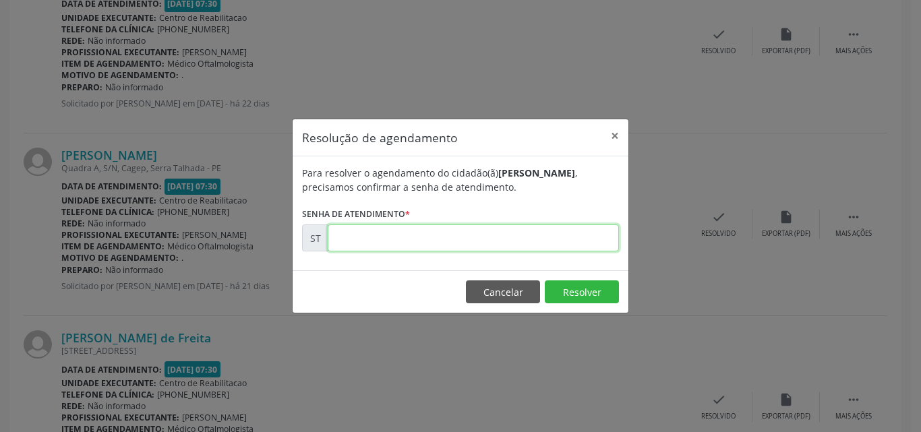
click at [367, 239] on input "text" at bounding box center [473, 238] width 291 height 27
type input "00011419"
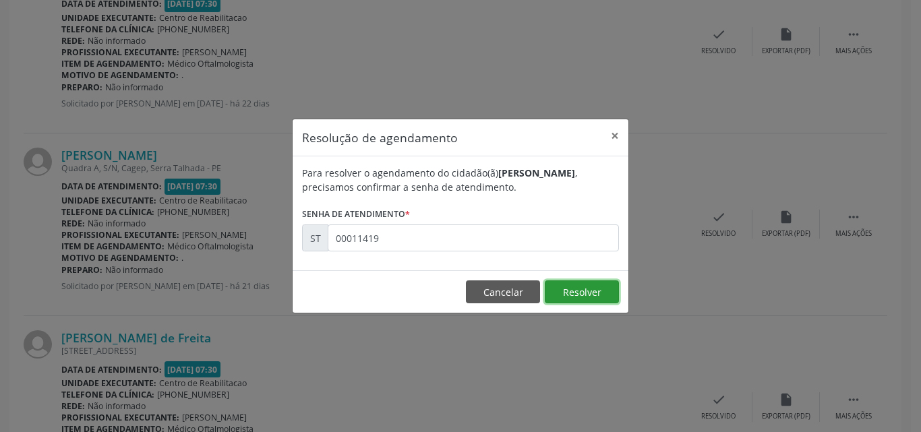
click at [599, 288] on button "Resolver" at bounding box center [582, 291] width 74 height 23
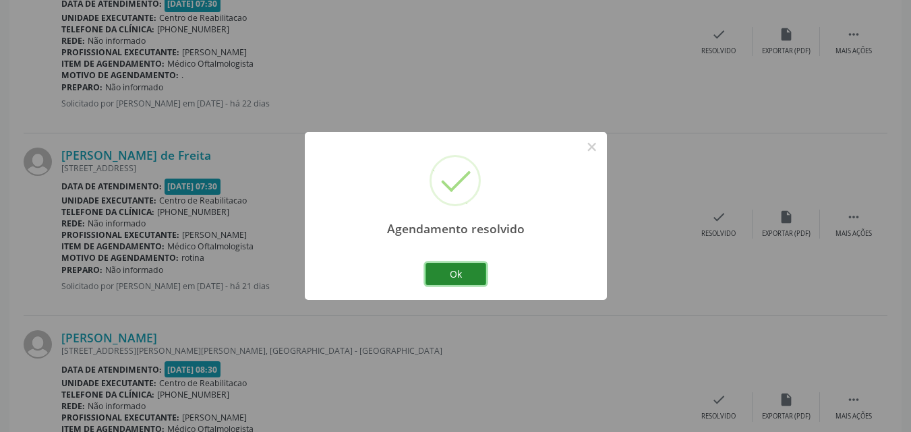
click at [470, 272] on button "Ok" at bounding box center [455, 274] width 61 height 23
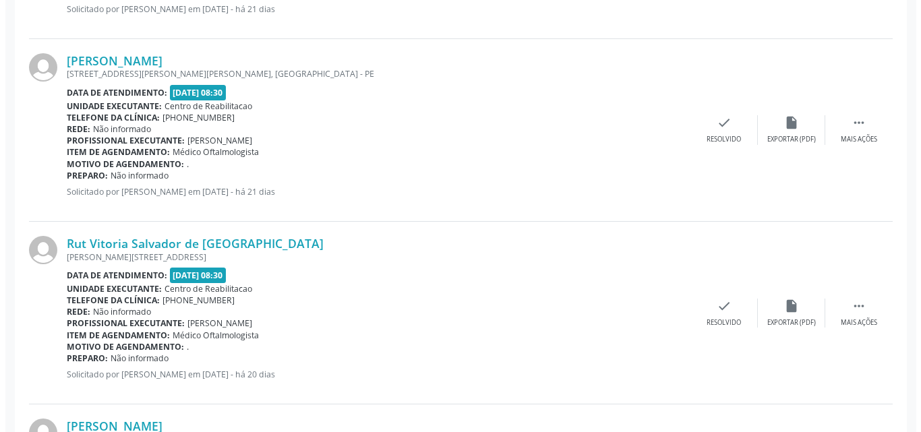
scroll to position [2023, 0]
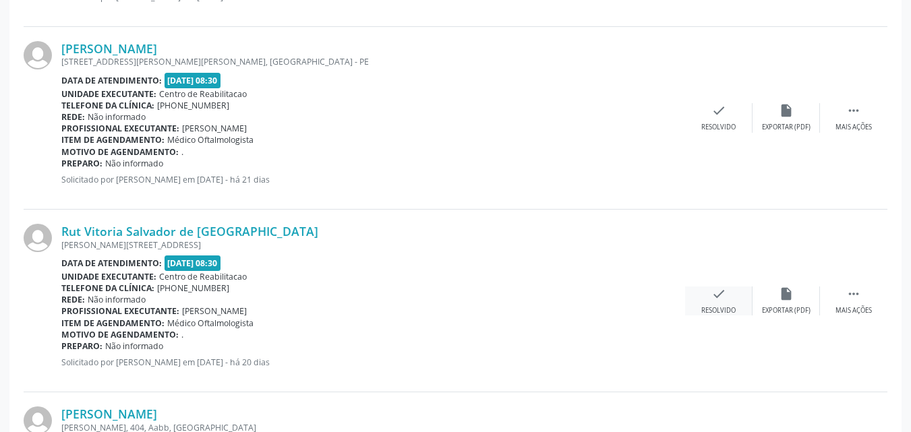
click at [715, 294] on icon "check" at bounding box center [718, 294] width 15 height 15
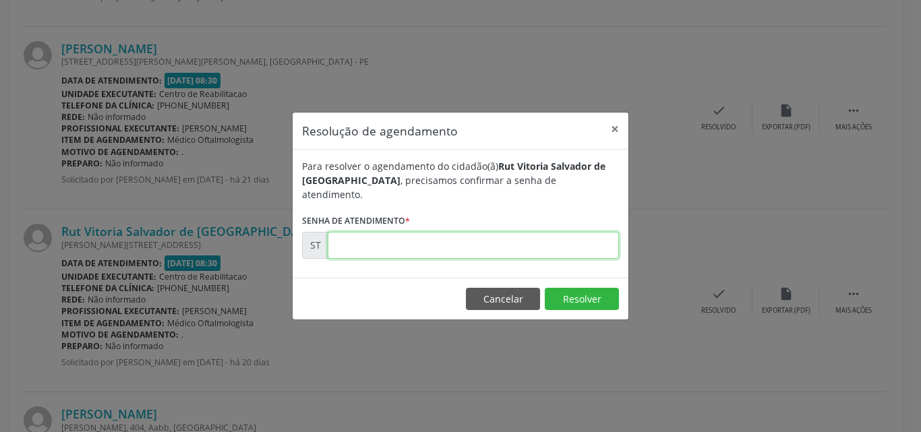
click at [371, 232] on input "text" at bounding box center [473, 245] width 291 height 27
type input "00011885"
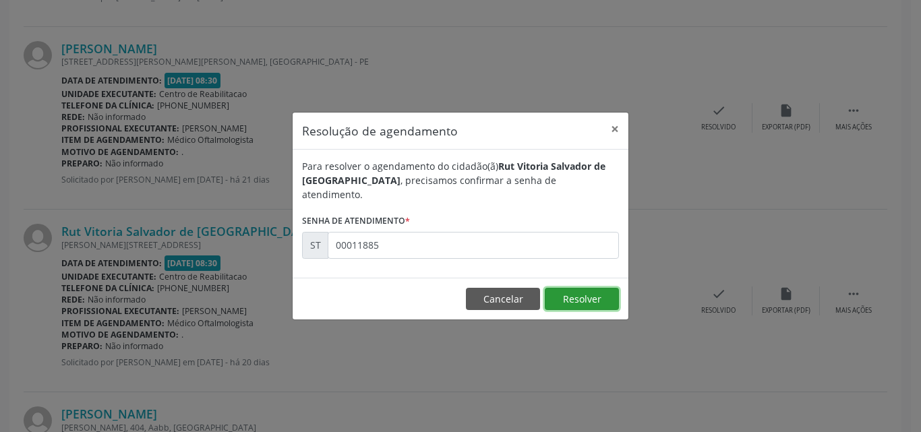
click at [560, 293] on button "Resolver" at bounding box center [582, 299] width 74 height 23
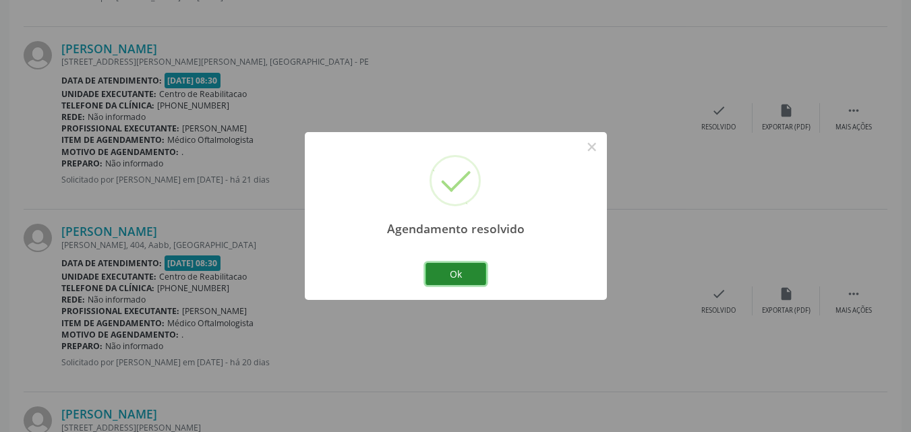
click at [467, 274] on button "Ok" at bounding box center [455, 274] width 61 height 23
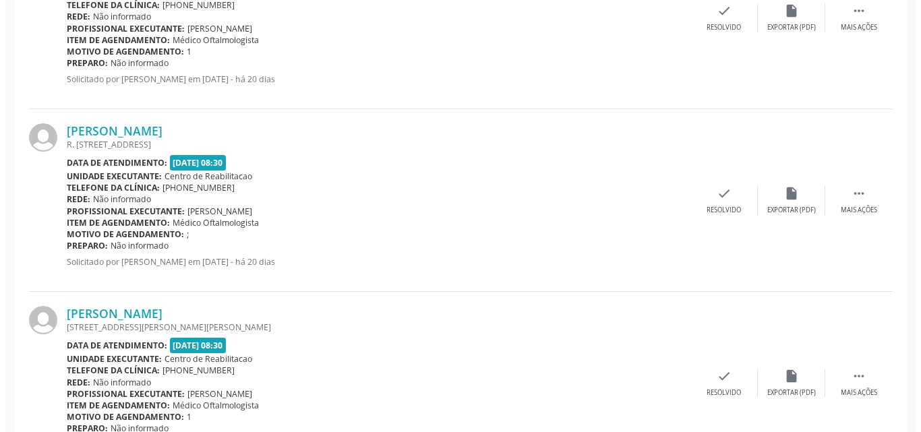
scroll to position [2495, 0]
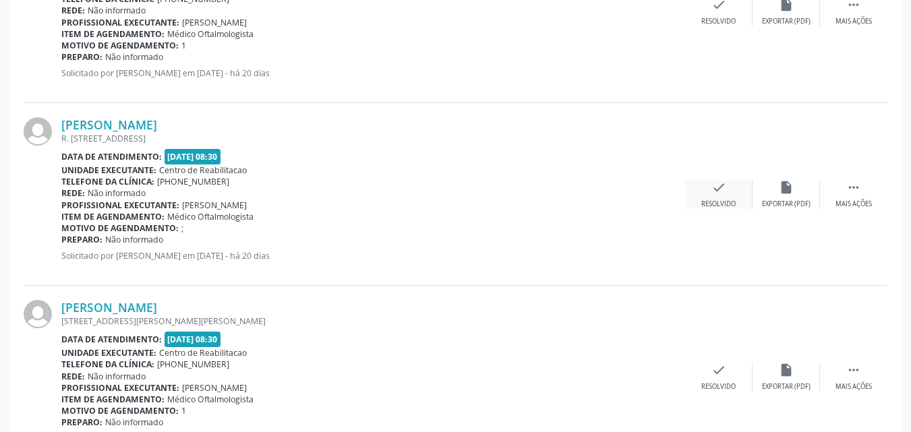
click at [722, 185] on icon "check" at bounding box center [718, 187] width 15 height 15
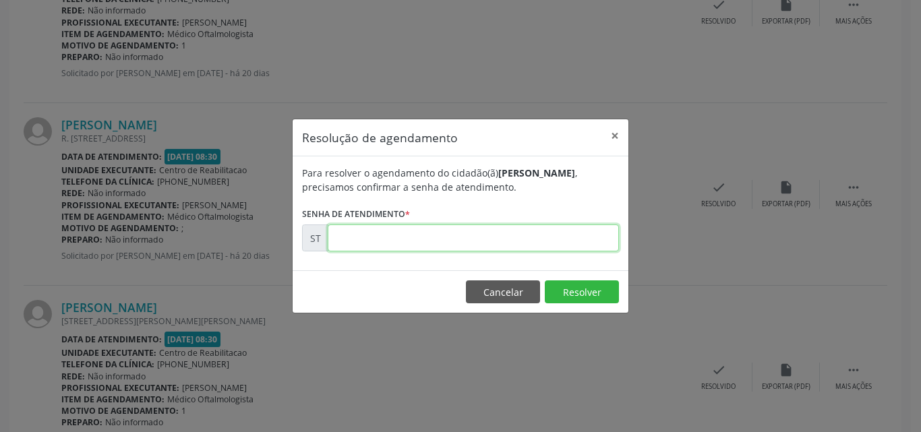
click at [355, 235] on input "text" at bounding box center [473, 238] width 291 height 27
type input "00011967"
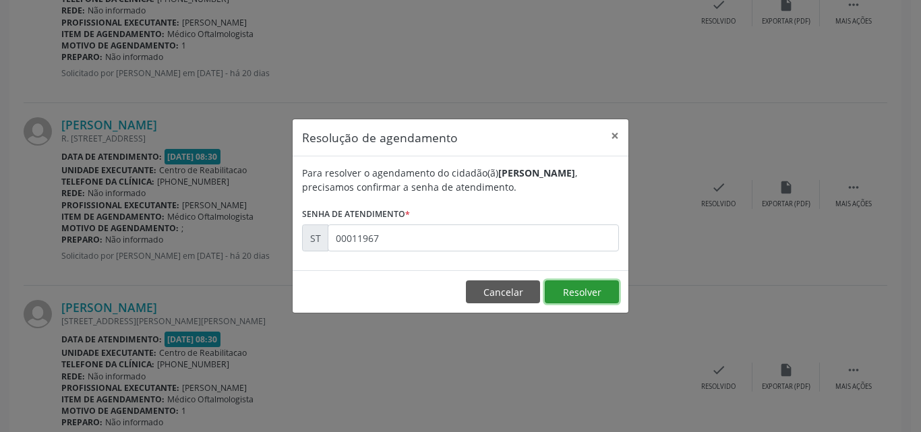
click at [565, 285] on button "Resolver" at bounding box center [582, 291] width 74 height 23
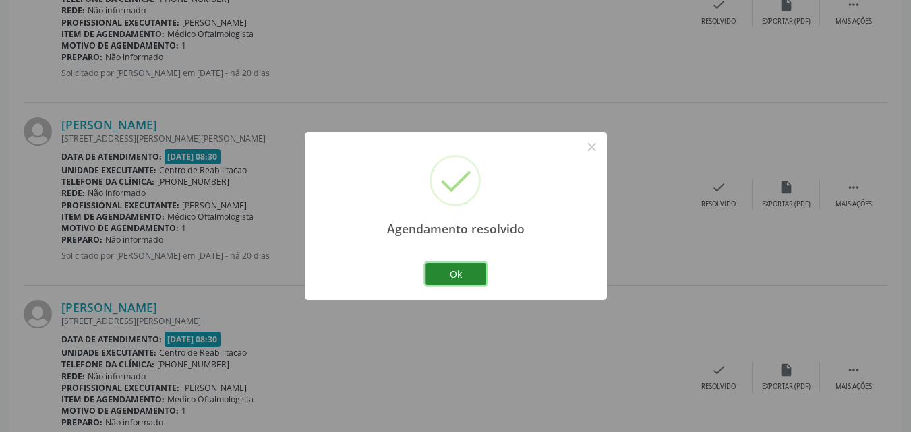
click at [469, 274] on button "Ok" at bounding box center [455, 274] width 61 height 23
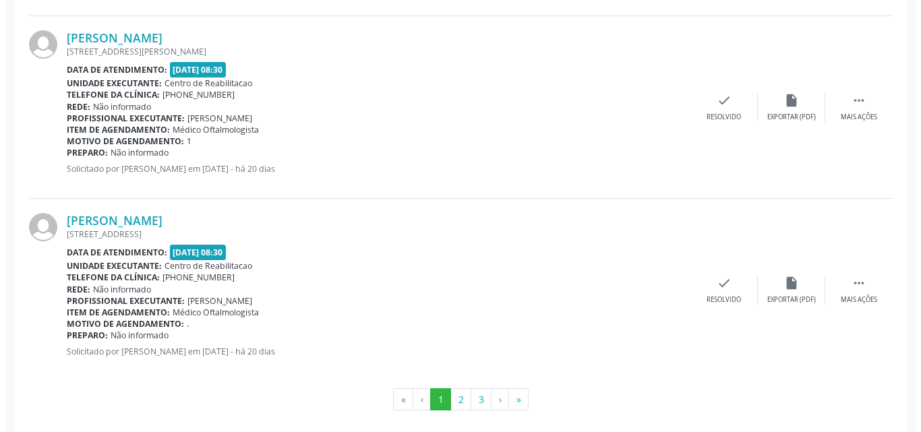
scroll to position [2776, 0]
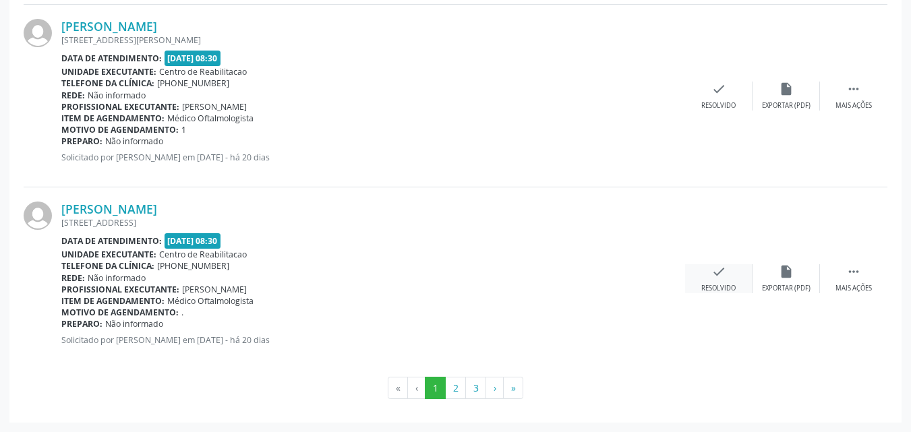
click at [717, 270] on icon "check" at bounding box center [718, 271] width 15 height 15
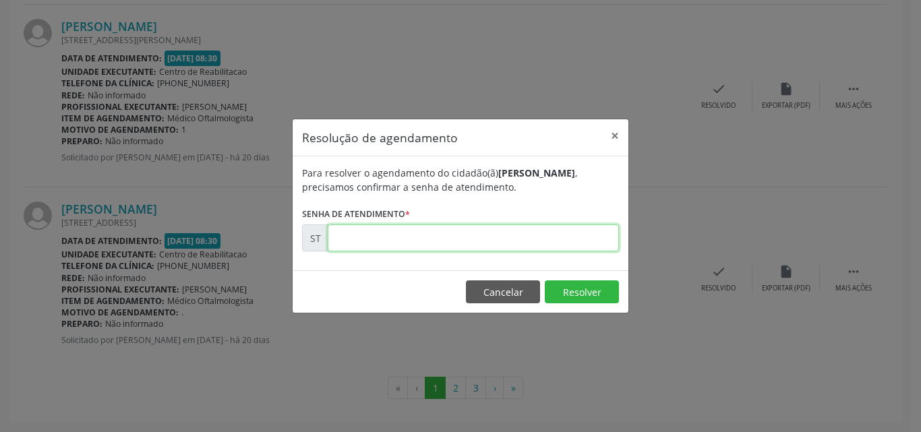
click at [349, 236] on input "text" at bounding box center [473, 238] width 291 height 27
type input "00011977"
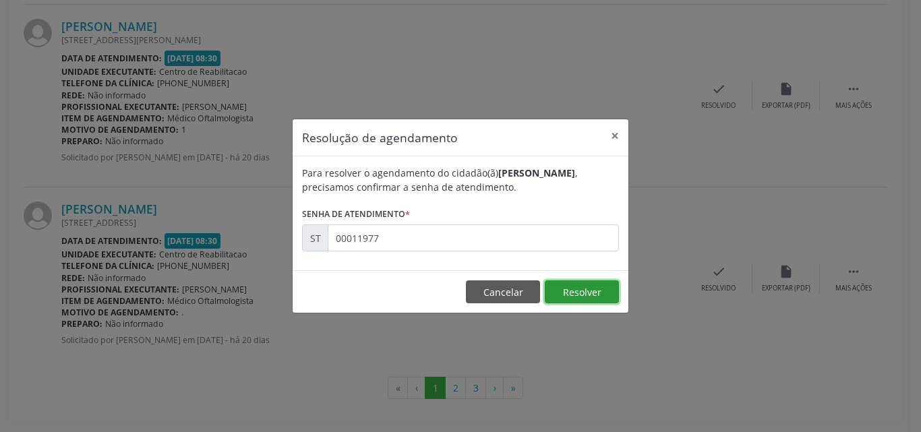
click at [568, 291] on button "Resolver" at bounding box center [582, 291] width 74 height 23
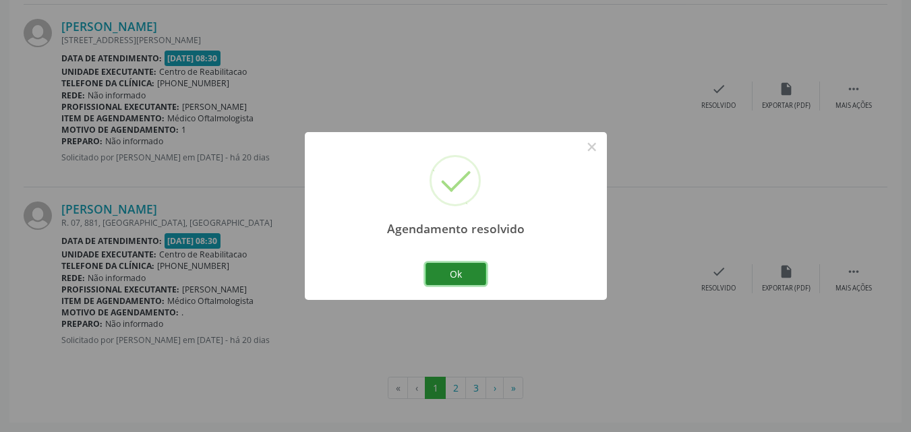
click at [473, 272] on button "Ok" at bounding box center [455, 274] width 61 height 23
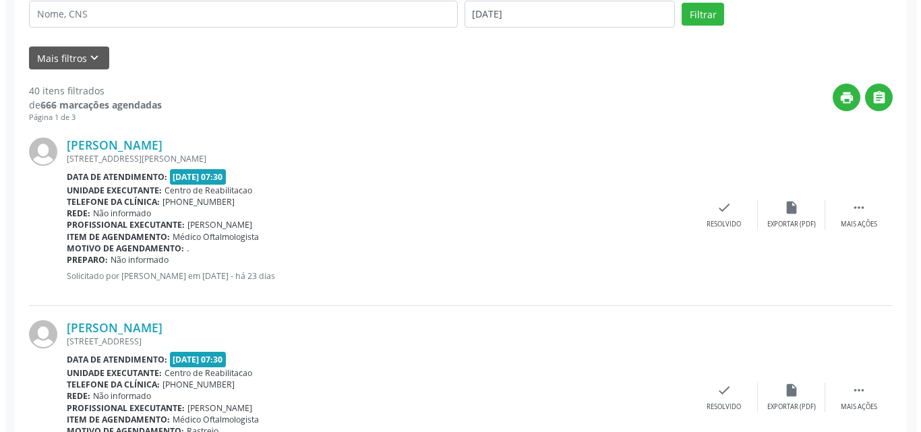
scroll to position [349, 0]
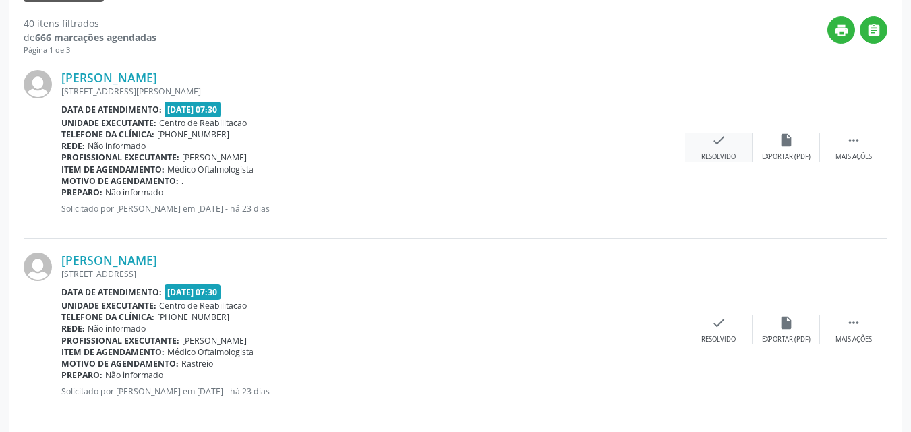
click at [713, 143] on icon "check" at bounding box center [718, 140] width 15 height 15
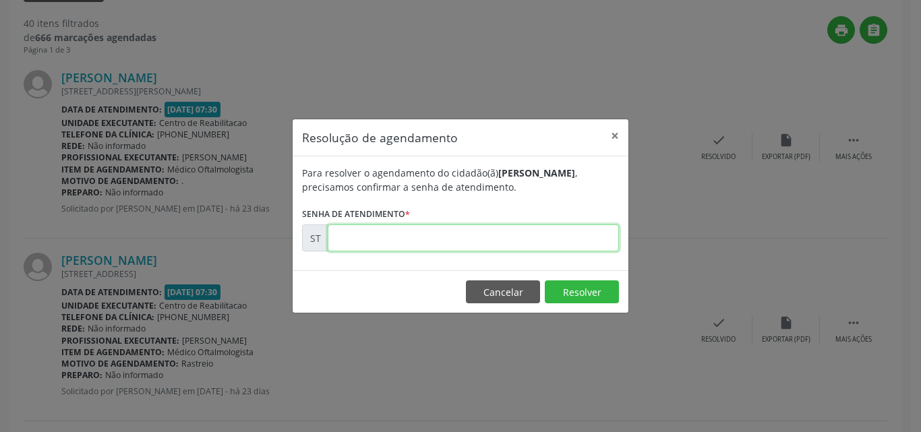
click at [369, 237] on input "text" at bounding box center [473, 238] width 291 height 27
type input "00010776"
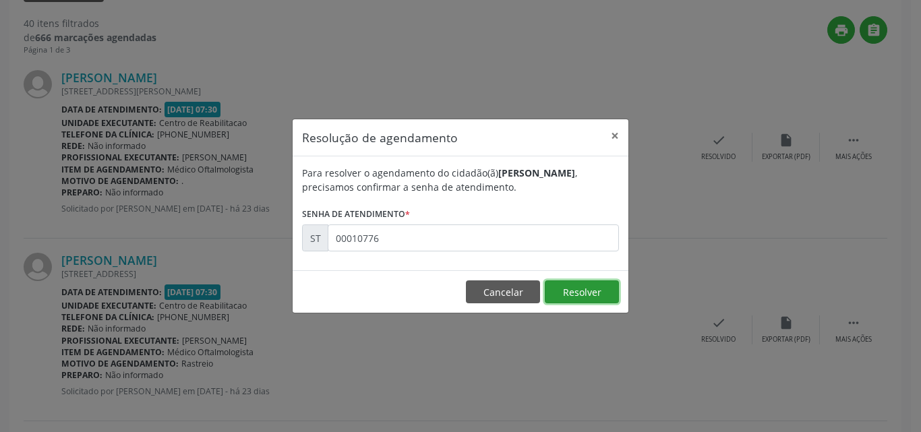
click at [567, 289] on button "Resolver" at bounding box center [582, 291] width 74 height 23
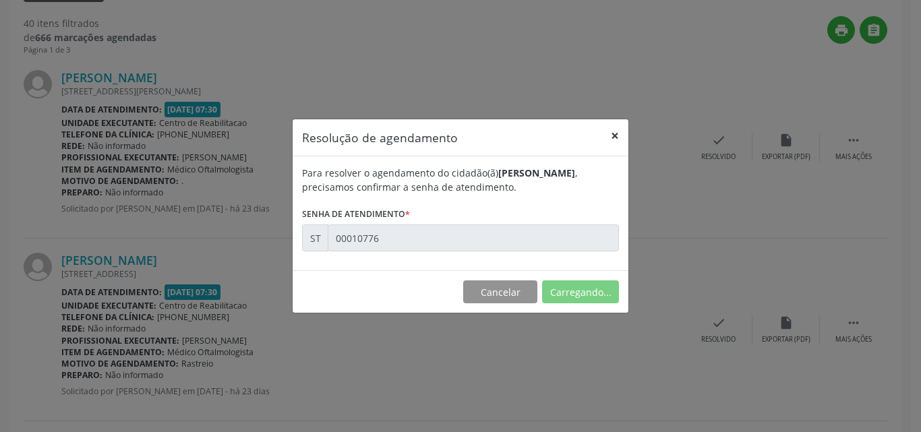
click at [613, 133] on button "×" at bounding box center [614, 135] width 27 height 33
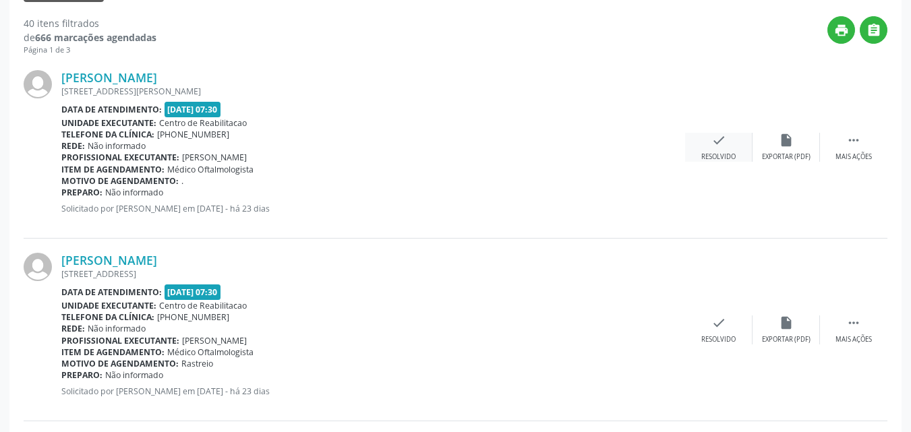
click at [719, 136] on icon "check" at bounding box center [718, 140] width 15 height 15
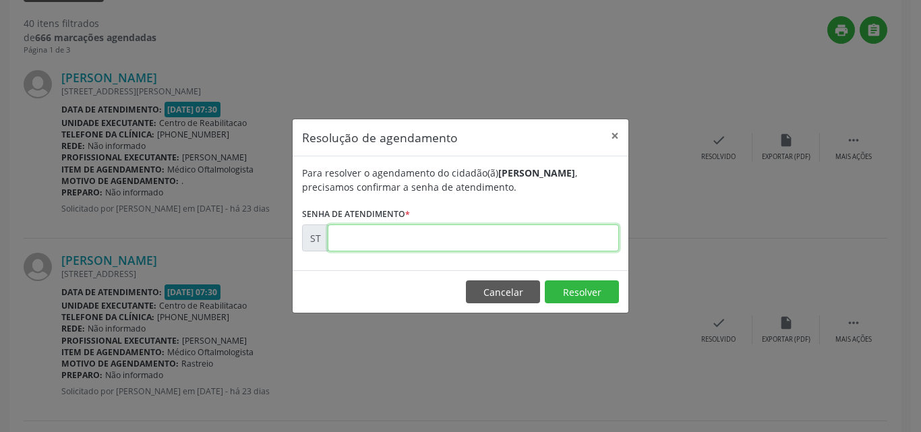
click at [386, 232] on input "text" at bounding box center [473, 238] width 291 height 27
type input "00010776"
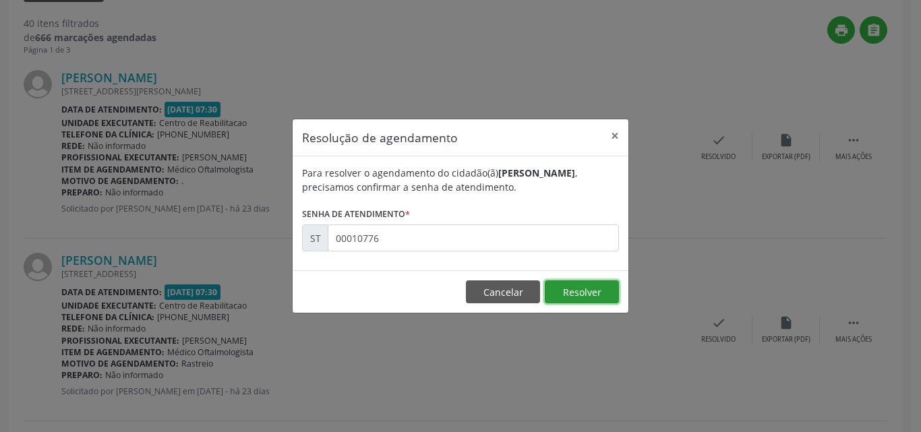
click at [563, 287] on button "Resolver" at bounding box center [582, 291] width 74 height 23
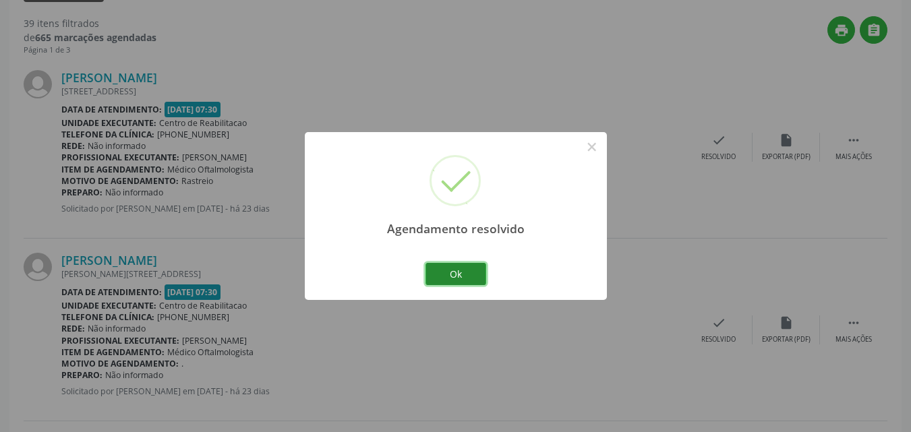
click at [454, 270] on button "Ok" at bounding box center [455, 274] width 61 height 23
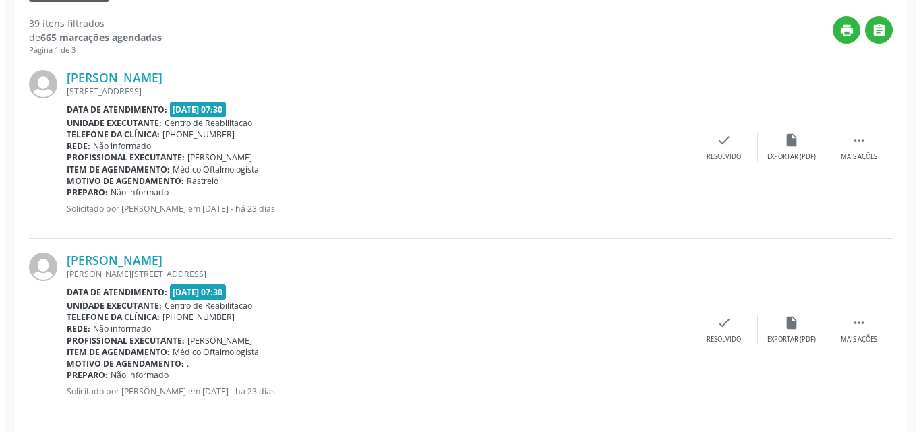
scroll to position [416, 0]
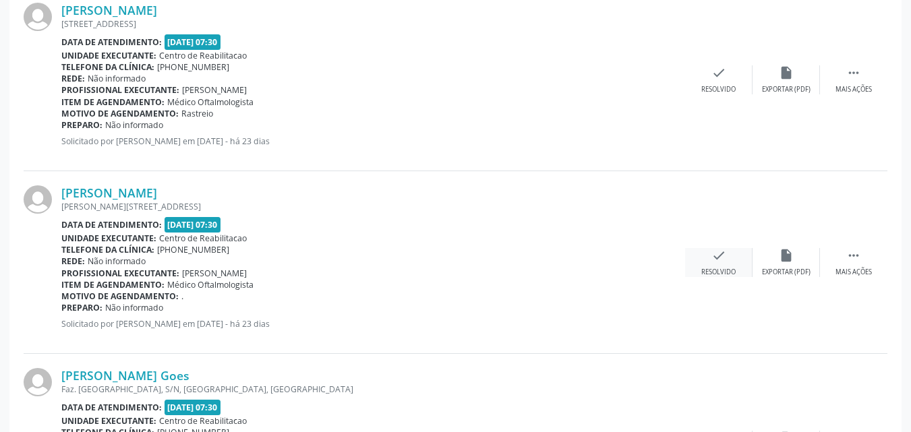
click at [723, 254] on icon "check" at bounding box center [718, 255] width 15 height 15
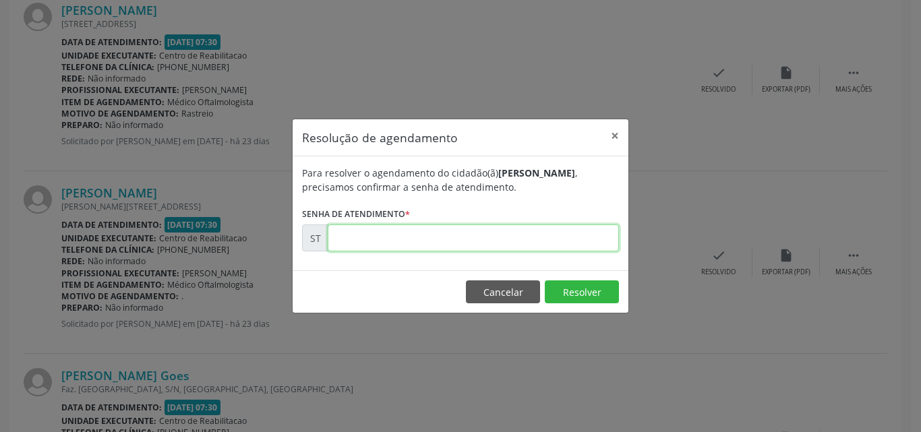
click at [363, 242] on input "text" at bounding box center [473, 238] width 291 height 27
type input "00010935"
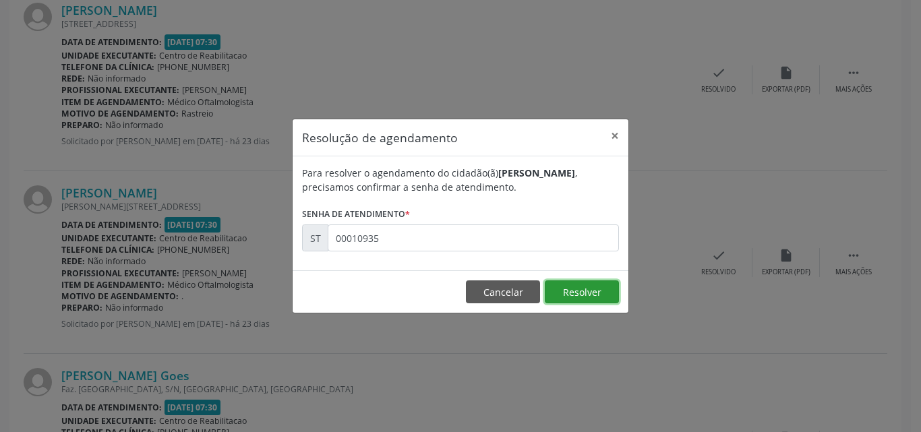
click at [564, 288] on button "Resolver" at bounding box center [582, 291] width 74 height 23
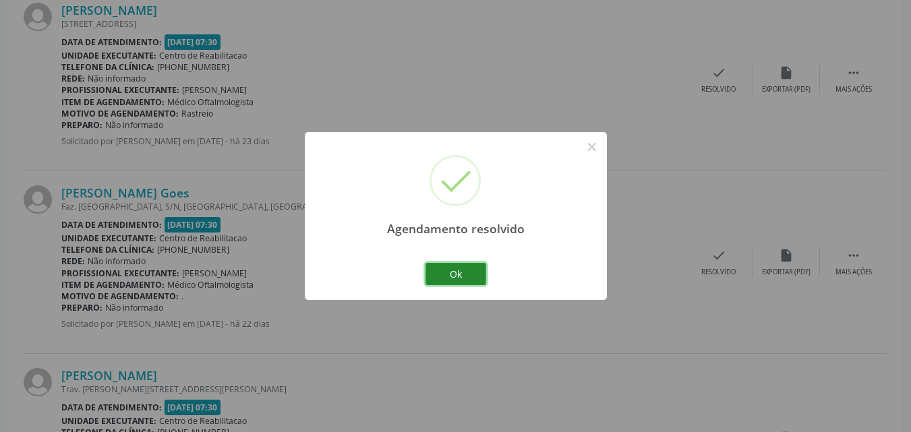
click at [463, 273] on button "Ok" at bounding box center [455, 274] width 61 height 23
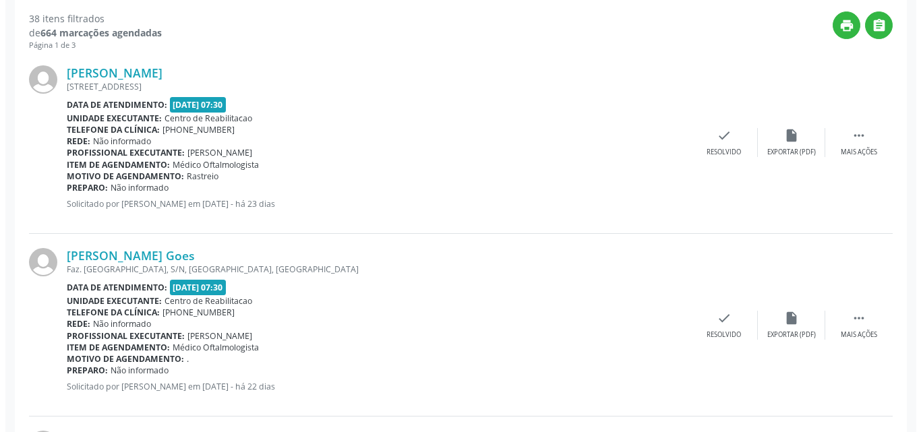
scroll to position [349, 0]
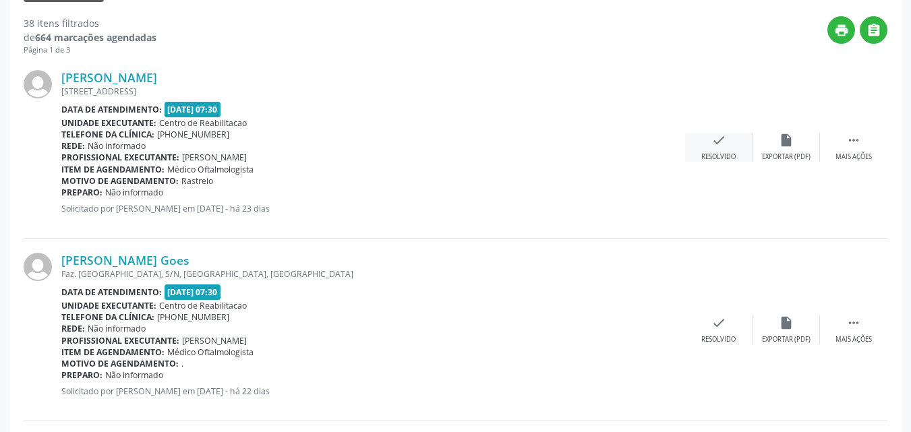
click at [722, 136] on icon "check" at bounding box center [718, 140] width 15 height 15
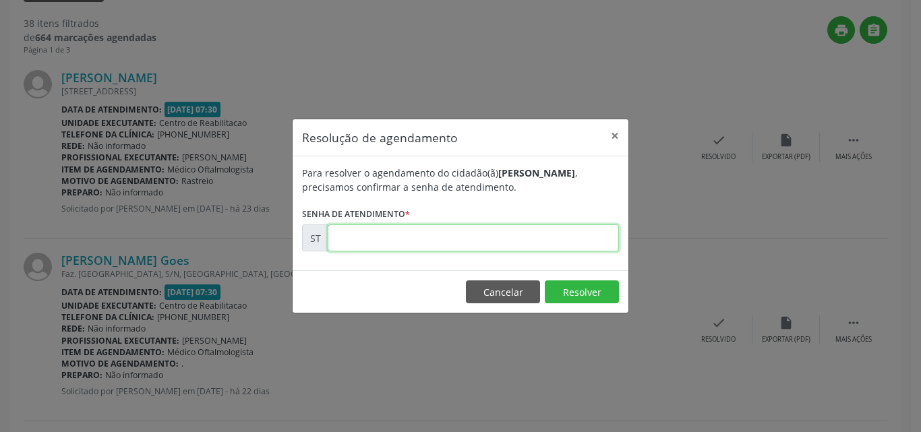
click at [359, 234] on input "text" at bounding box center [473, 238] width 291 height 27
type input "00010809"
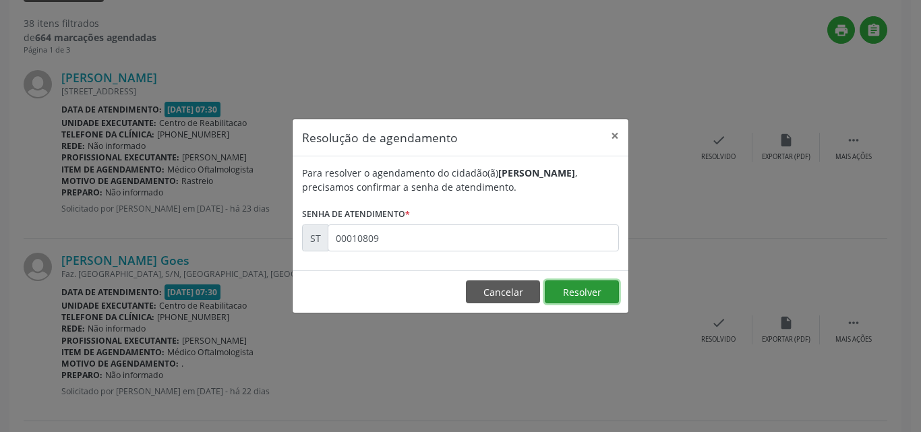
click at [573, 285] on button "Resolver" at bounding box center [582, 291] width 74 height 23
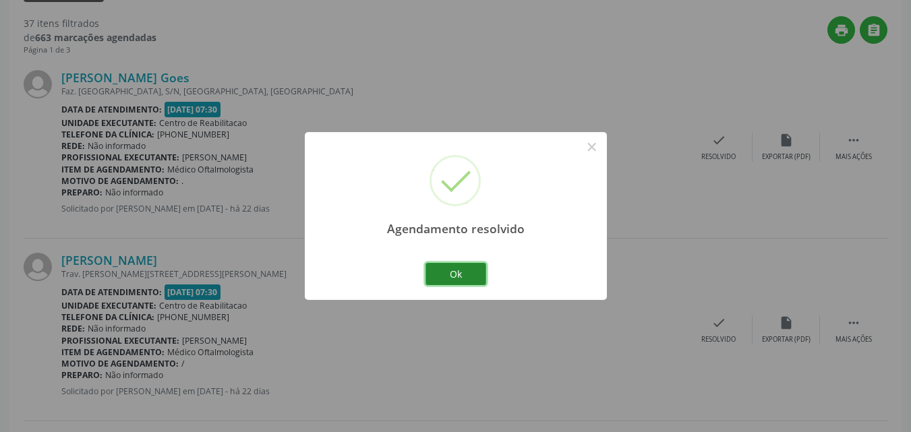
click at [466, 269] on button "Ok" at bounding box center [455, 274] width 61 height 23
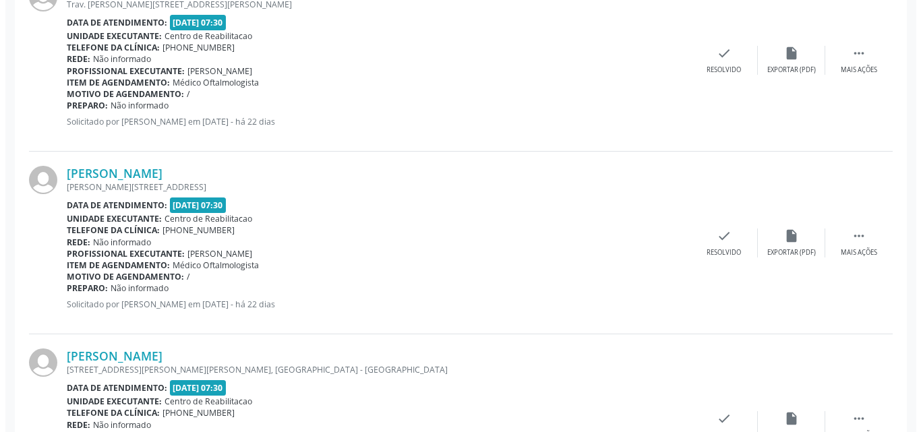
scroll to position [686, 0]
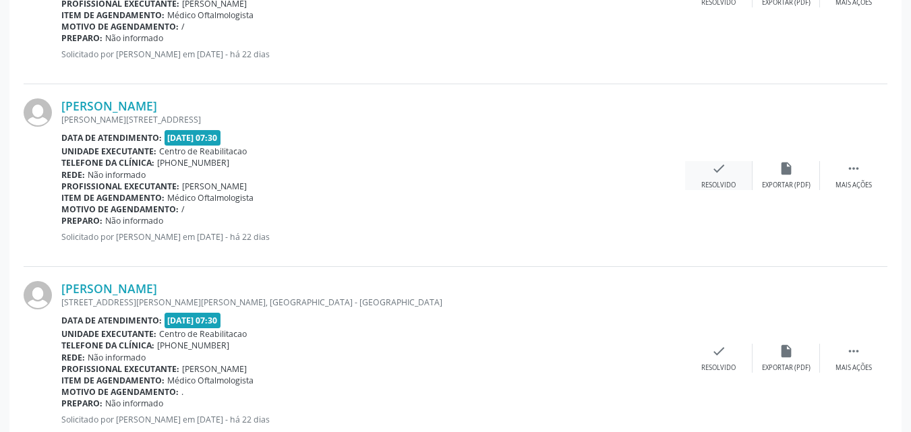
click at [715, 165] on icon "check" at bounding box center [718, 168] width 15 height 15
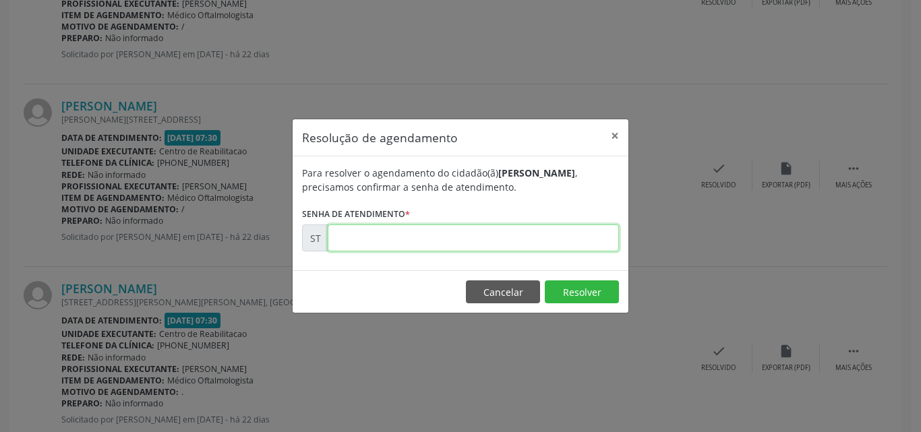
click at [374, 237] on input "text" at bounding box center [473, 238] width 291 height 27
type input "00011182"
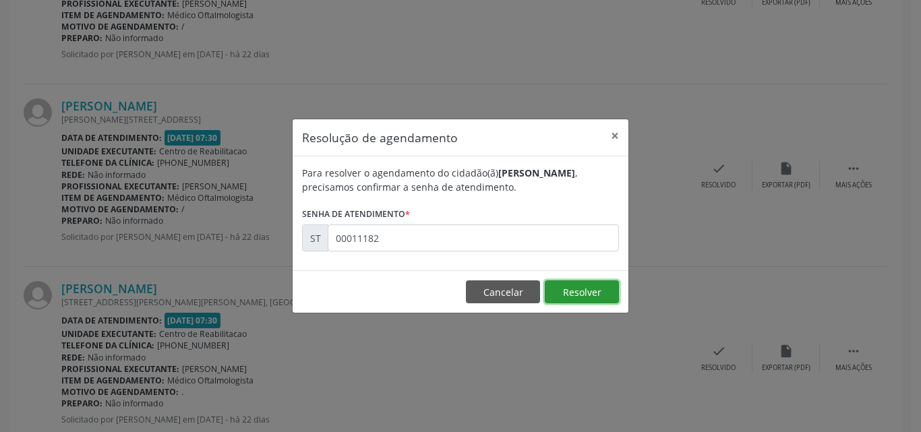
click at [580, 297] on button "Resolver" at bounding box center [582, 291] width 74 height 23
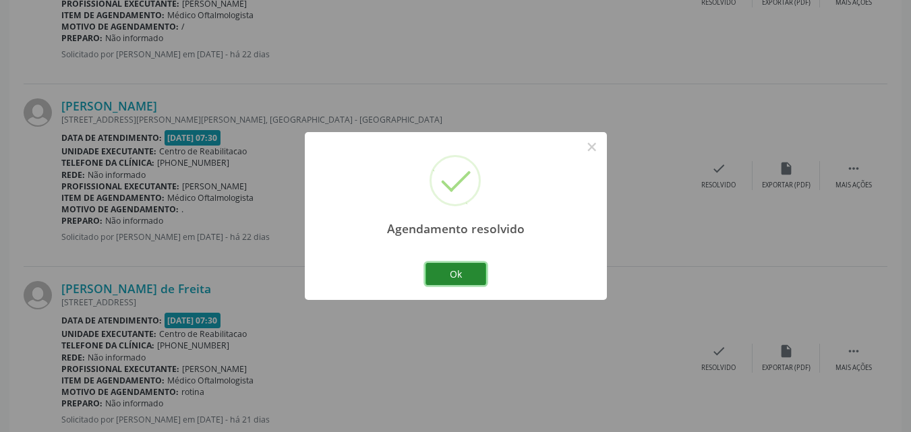
click at [462, 272] on button "Ok" at bounding box center [455, 274] width 61 height 23
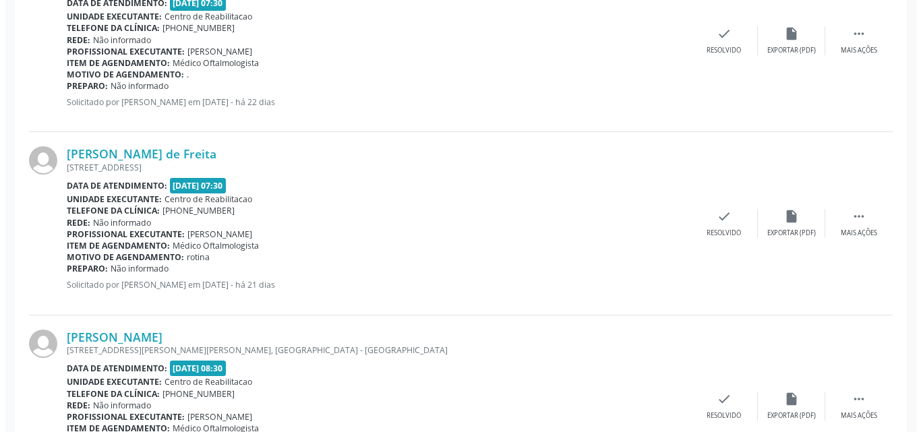
scroll to position [888, 0]
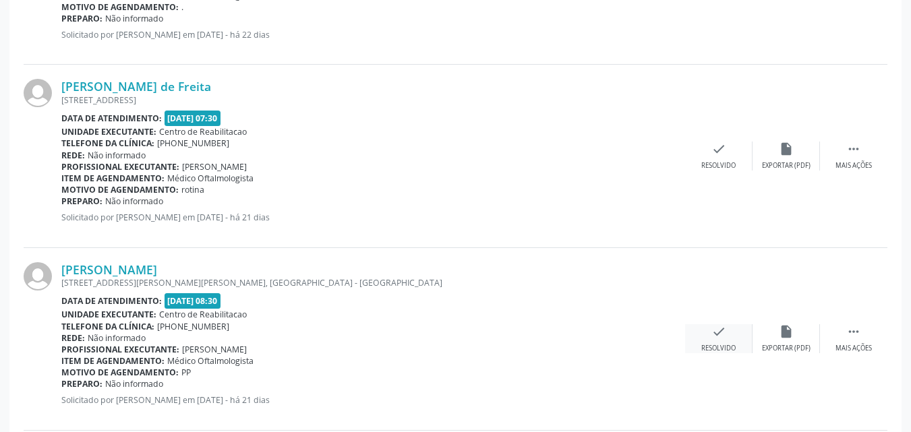
click at [719, 330] on icon "check" at bounding box center [718, 331] width 15 height 15
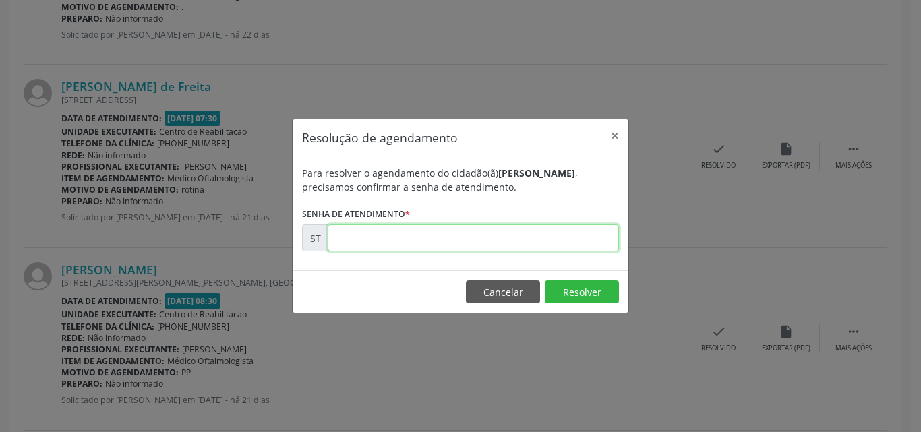
click at [349, 239] on input "text" at bounding box center [473, 238] width 291 height 27
type input "00011631"
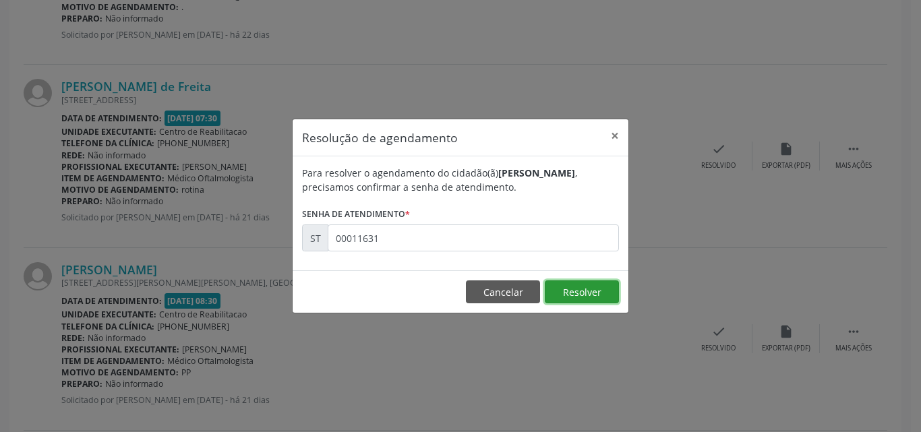
click at [574, 287] on button "Resolver" at bounding box center [582, 291] width 74 height 23
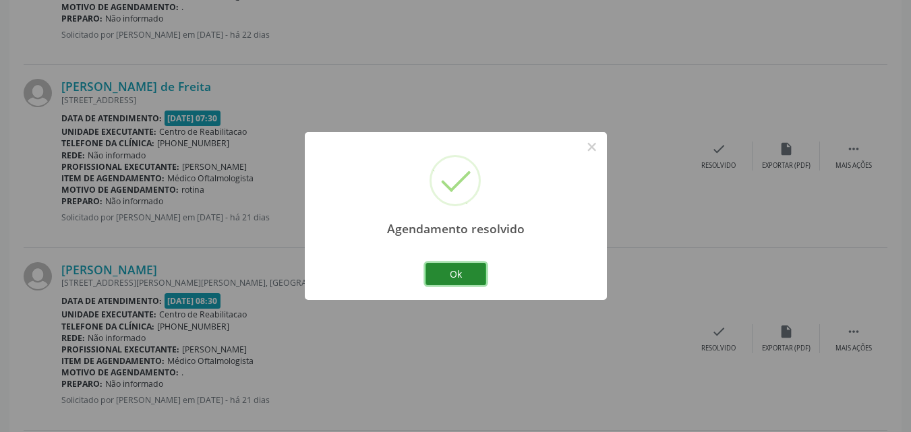
click at [472, 275] on button "Ok" at bounding box center [455, 274] width 61 height 23
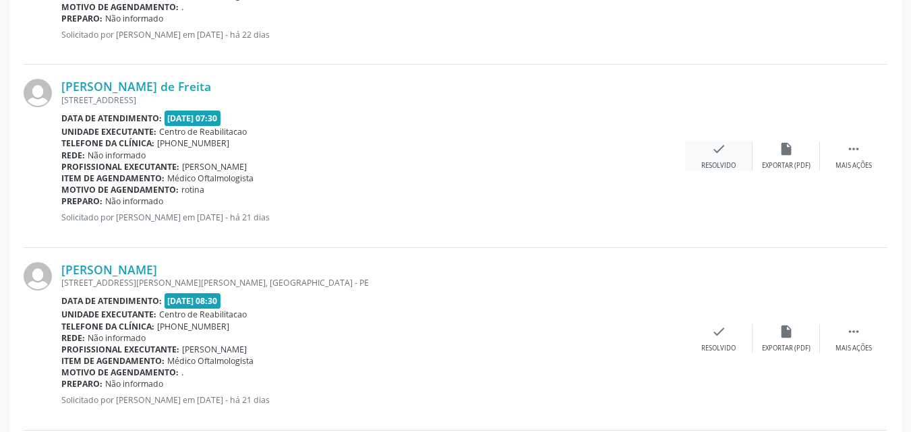
click at [711, 151] on icon "check" at bounding box center [718, 149] width 15 height 15
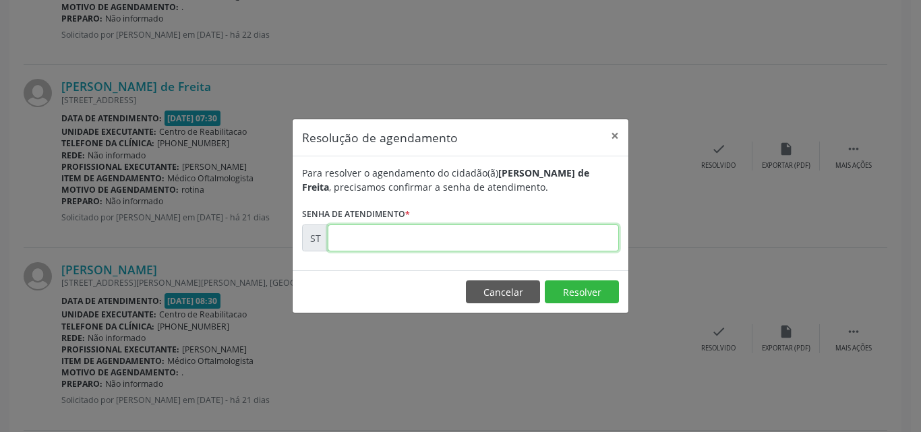
click at [357, 236] on input "text" at bounding box center [473, 238] width 291 height 27
type input "00011578"
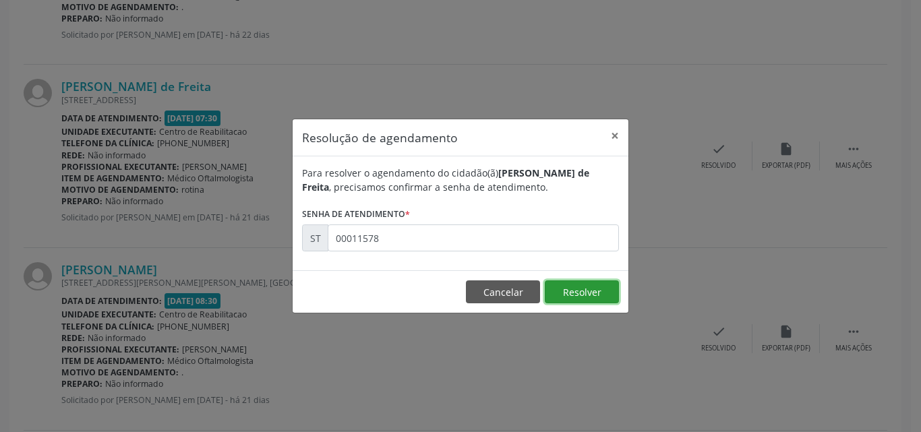
click at [577, 287] on button "Resolver" at bounding box center [582, 291] width 74 height 23
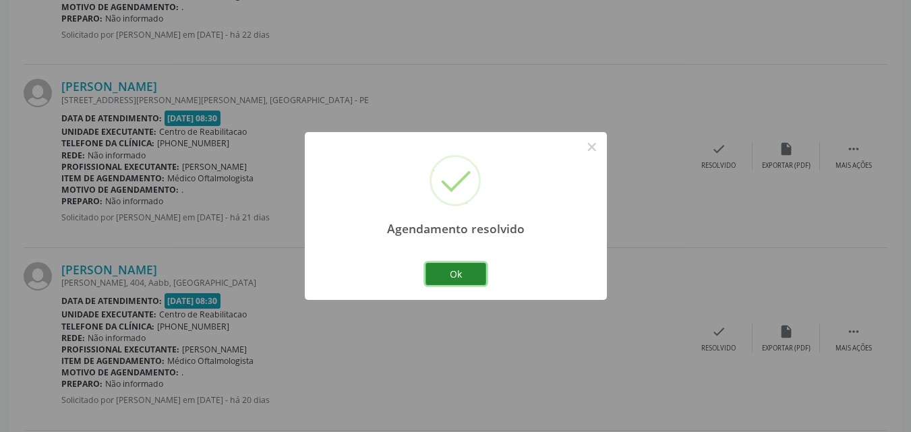
click at [473, 274] on button "Ok" at bounding box center [455, 274] width 61 height 23
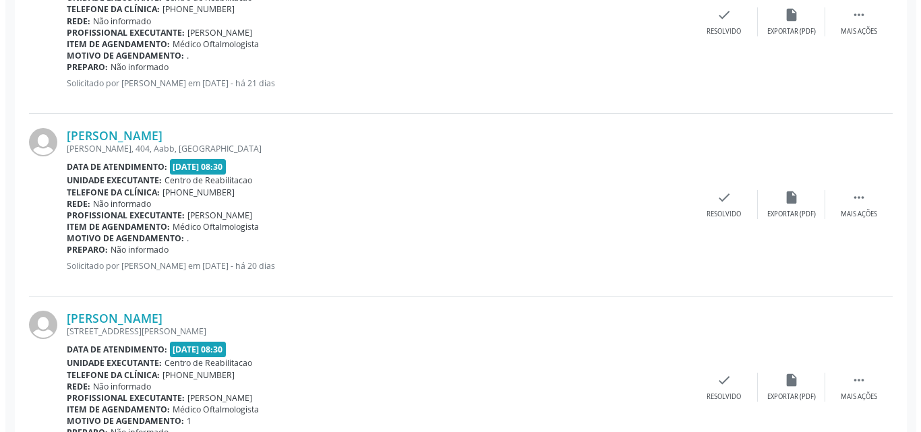
scroll to position [1023, 0]
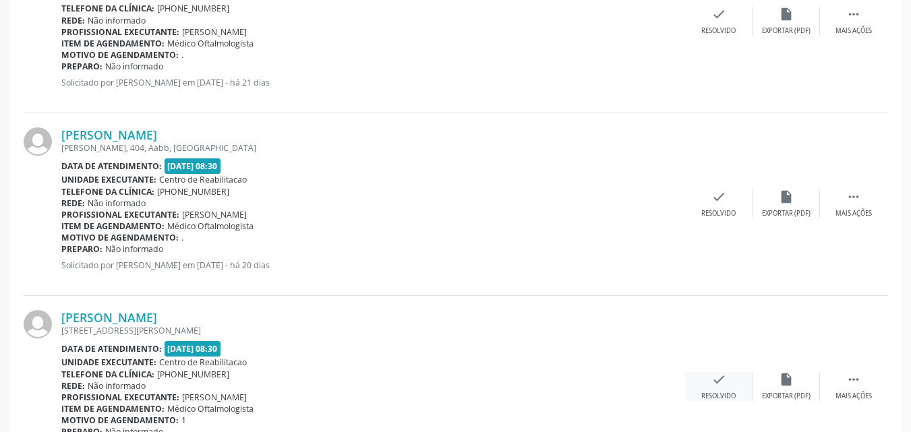
click at [723, 378] on icon "check" at bounding box center [718, 379] width 15 height 15
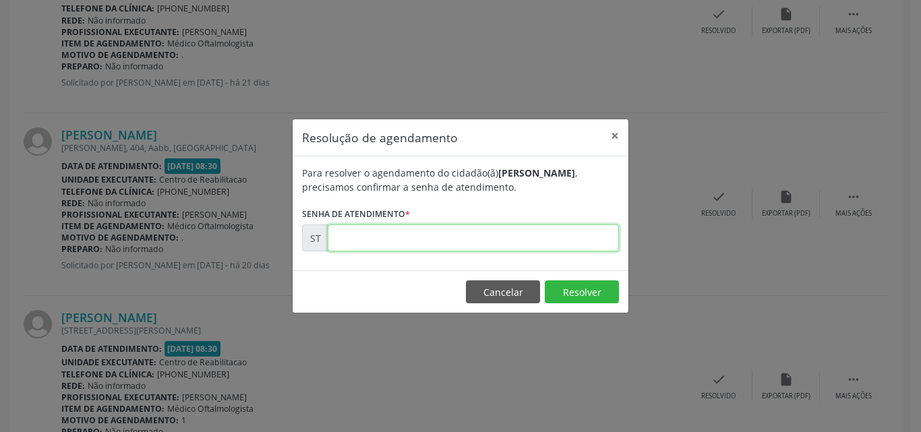
click at [357, 237] on input "text" at bounding box center [473, 238] width 291 height 27
type input "00011966"
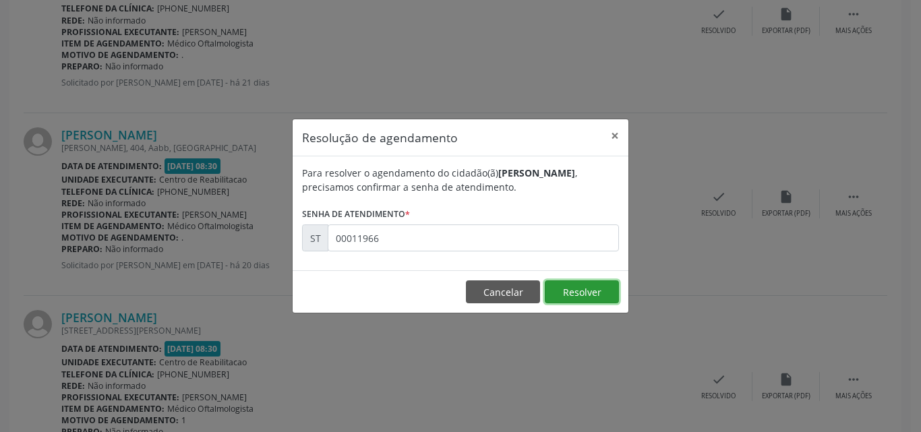
click at [570, 289] on button "Resolver" at bounding box center [582, 291] width 74 height 23
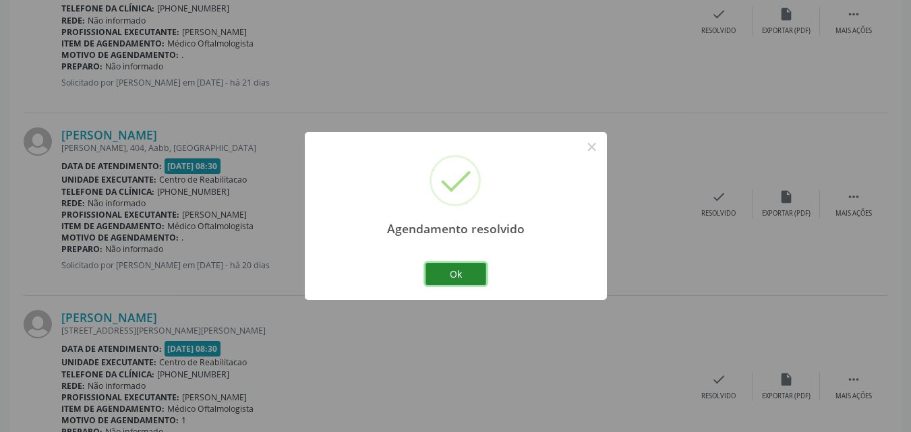
click at [478, 271] on button "Ok" at bounding box center [455, 274] width 61 height 23
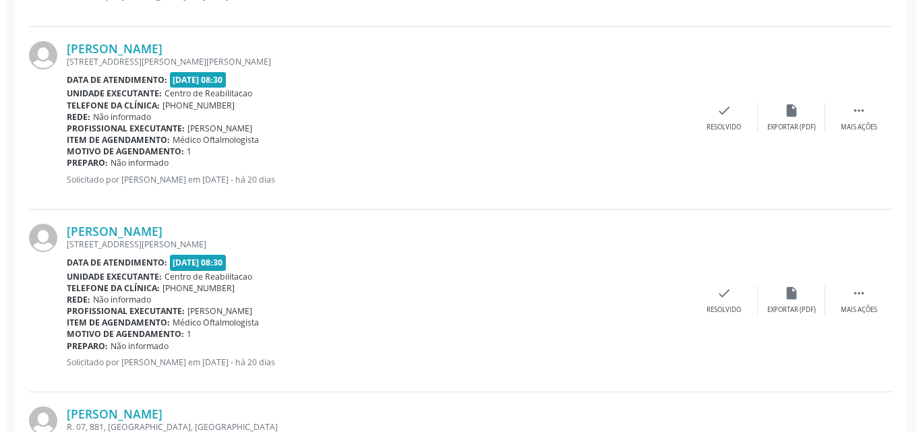
scroll to position [1292, 0]
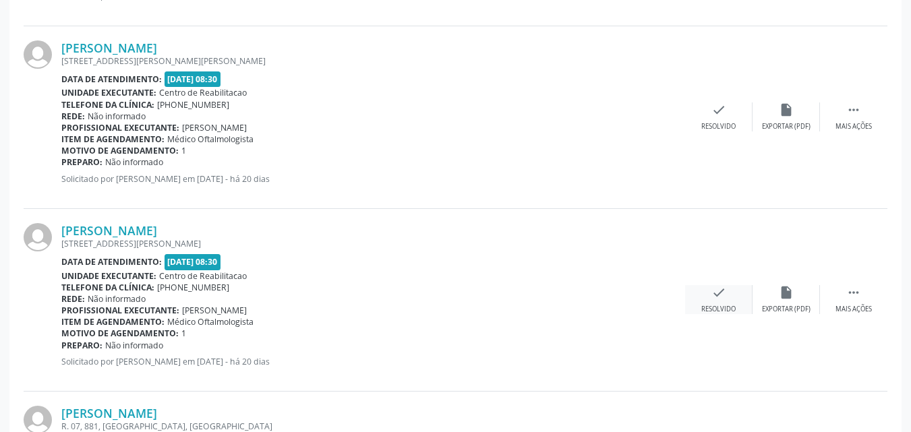
click at [715, 289] on icon "check" at bounding box center [718, 292] width 15 height 15
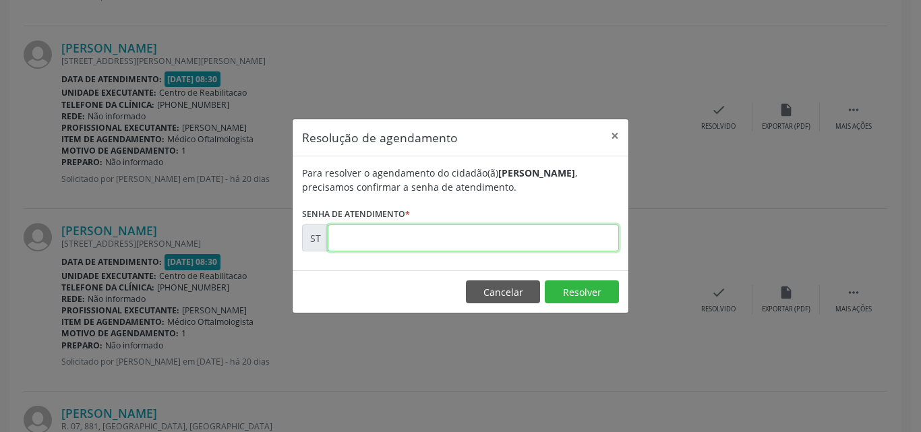
click at [363, 237] on input "text" at bounding box center [473, 238] width 291 height 27
type input "00011975"
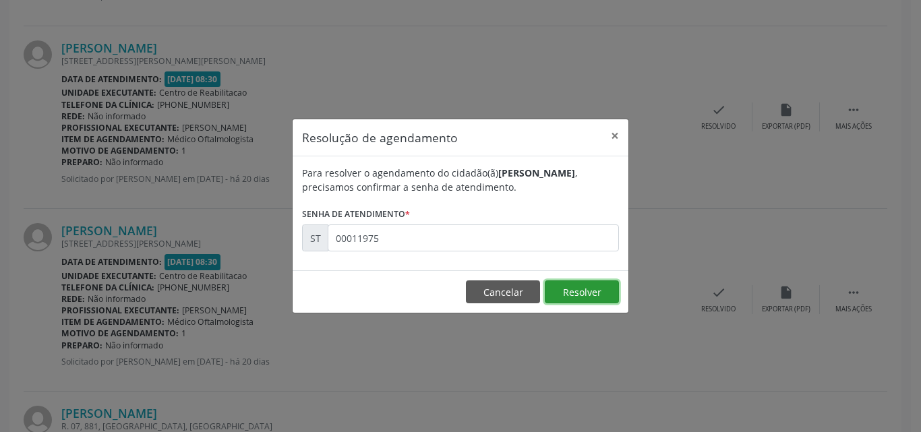
click at [585, 287] on button "Resolver" at bounding box center [582, 291] width 74 height 23
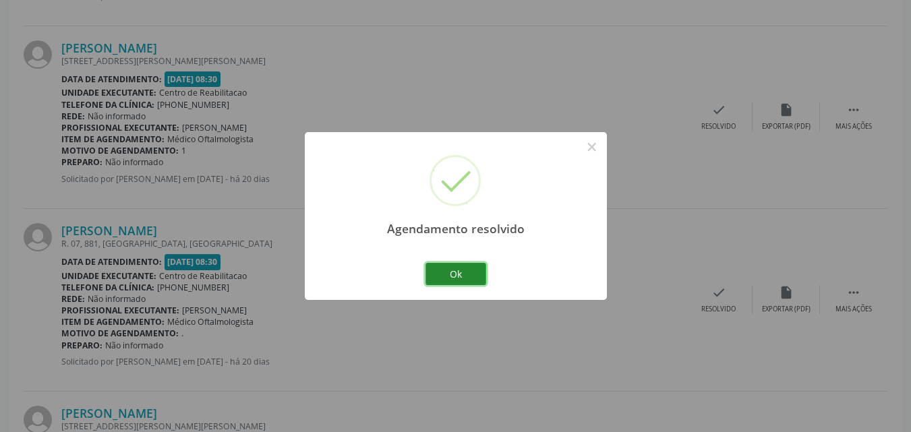
click at [465, 271] on button "Ok" at bounding box center [455, 274] width 61 height 23
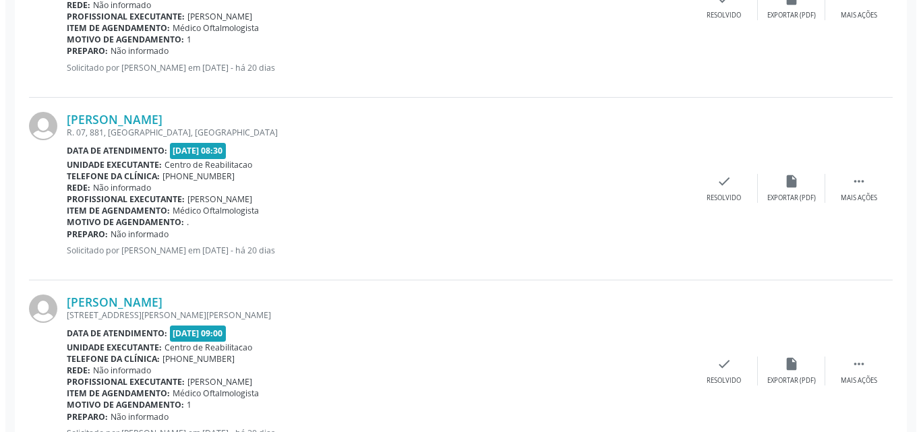
scroll to position [1427, 0]
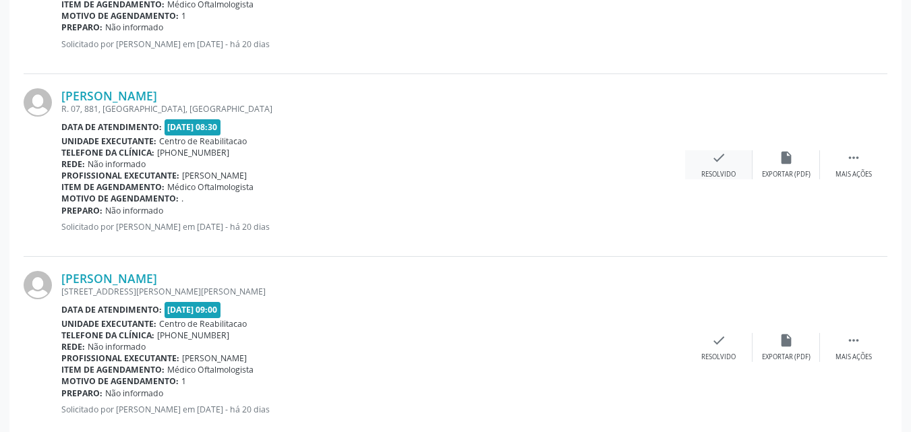
click at [720, 158] on icon "check" at bounding box center [718, 157] width 15 height 15
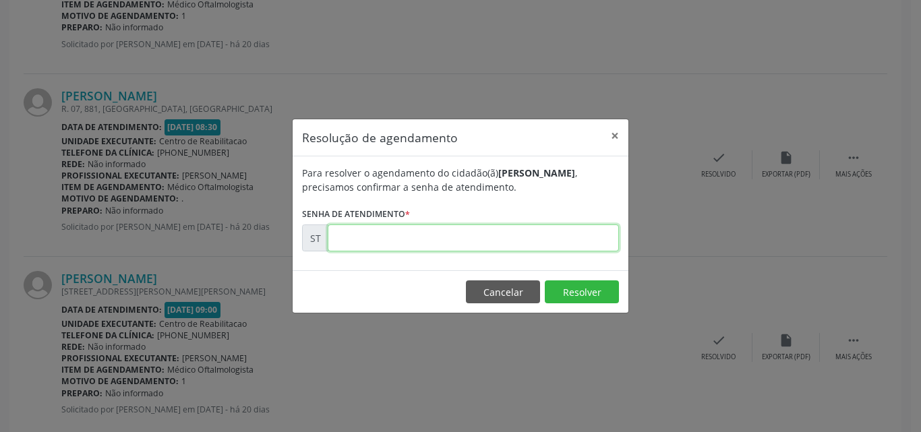
click at [342, 237] on input "text" at bounding box center [473, 238] width 291 height 27
type input "00011984"
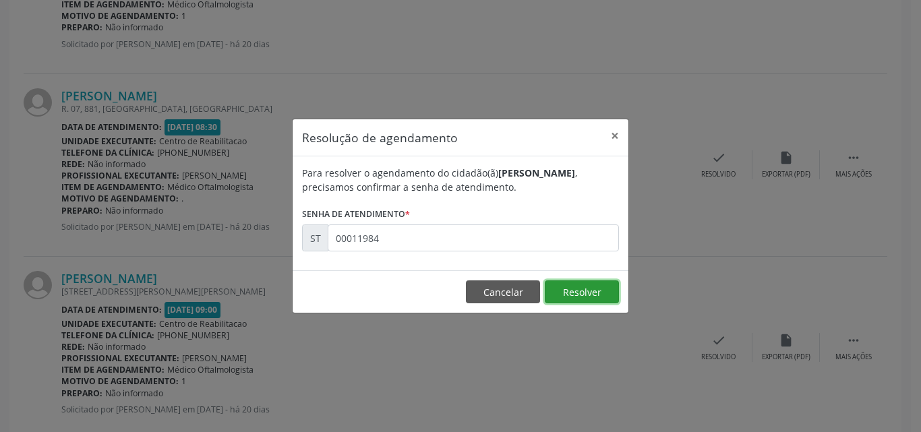
click at [571, 282] on button "Resolver" at bounding box center [582, 291] width 74 height 23
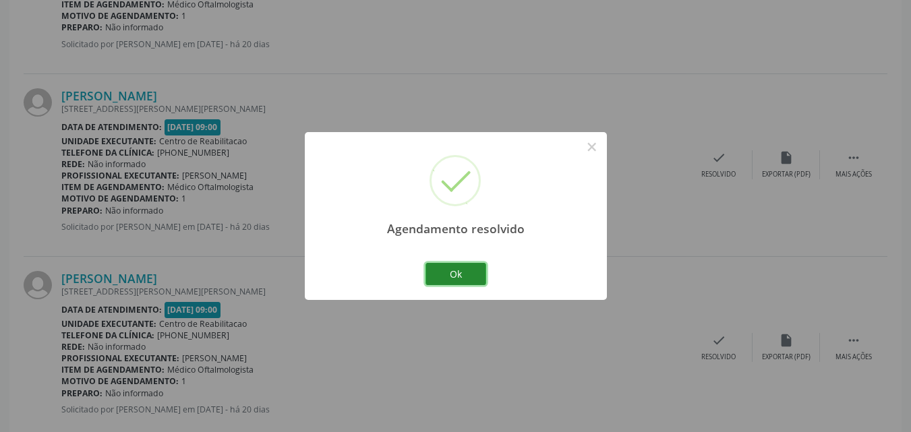
click at [470, 272] on button "Ok" at bounding box center [455, 274] width 61 height 23
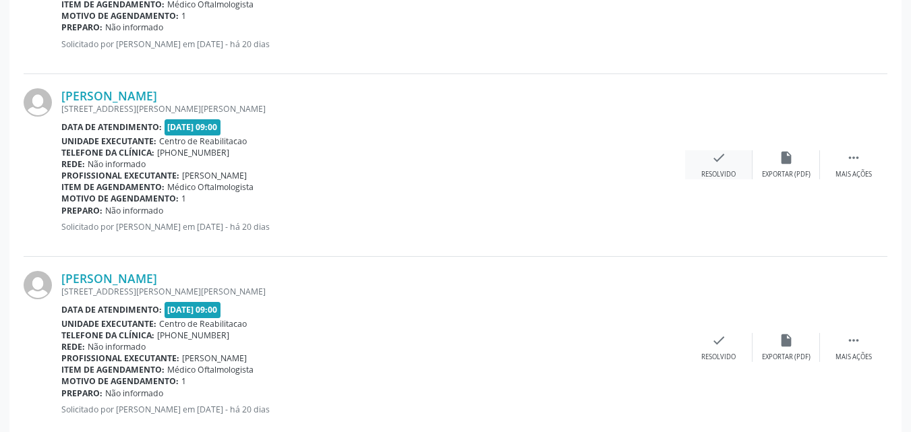
click at [721, 158] on icon "check" at bounding box center [718, 157] width 15 height 15
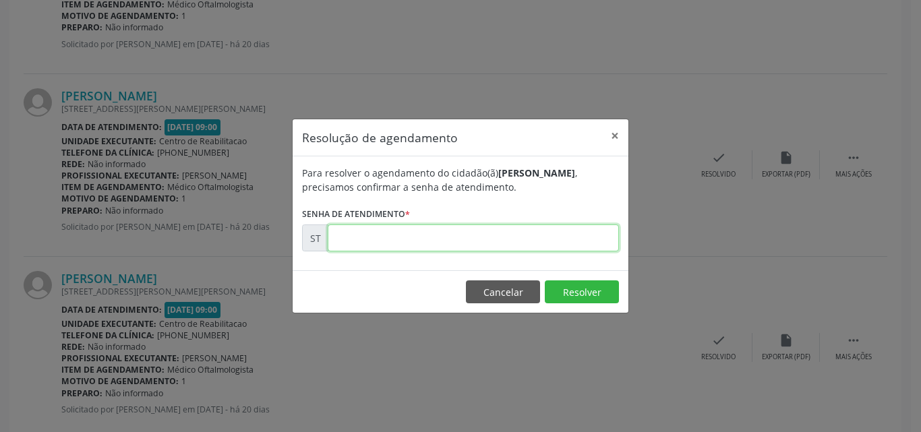
click at [369, 232] on input "text" at bounding box center [473, 238] width 291 height 27
type input "00011988"
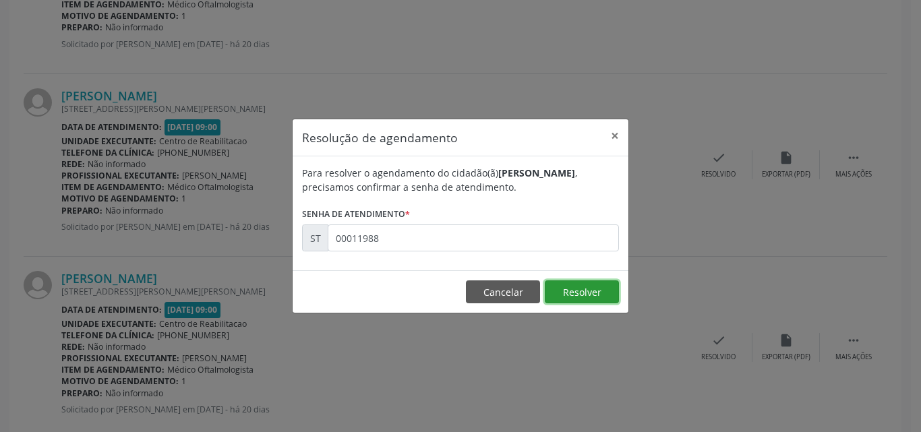
click at [566, 291] on button "Resolver" at bounding box center [582, 291] width 74 height 23
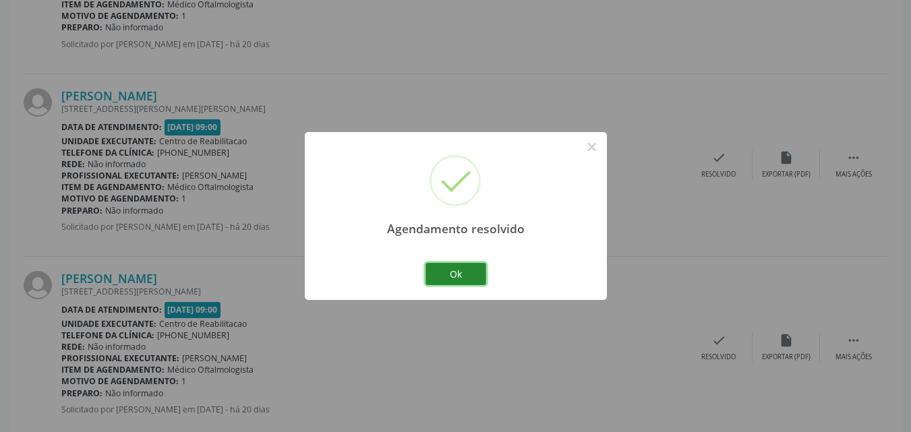
click at [473, 275] on button "Ok" at bounding box center [455, 274] width 61 height 23
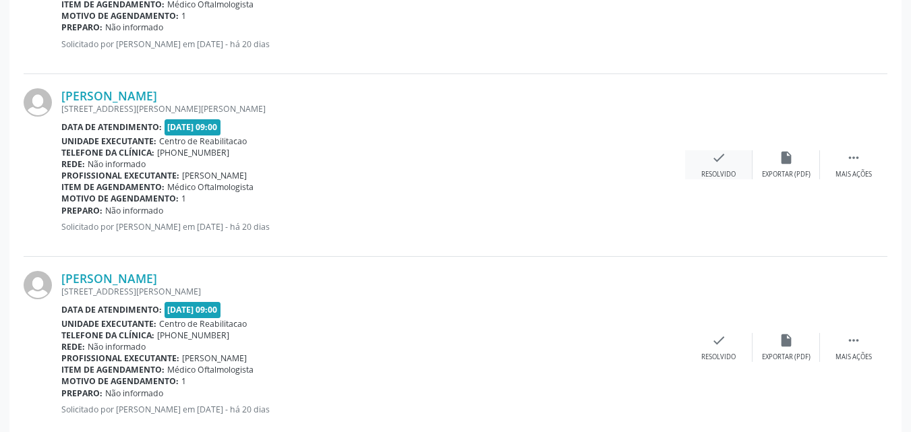
click at [717, 156] on icon "check" at bounding box center [718, 157] width 15 height 15
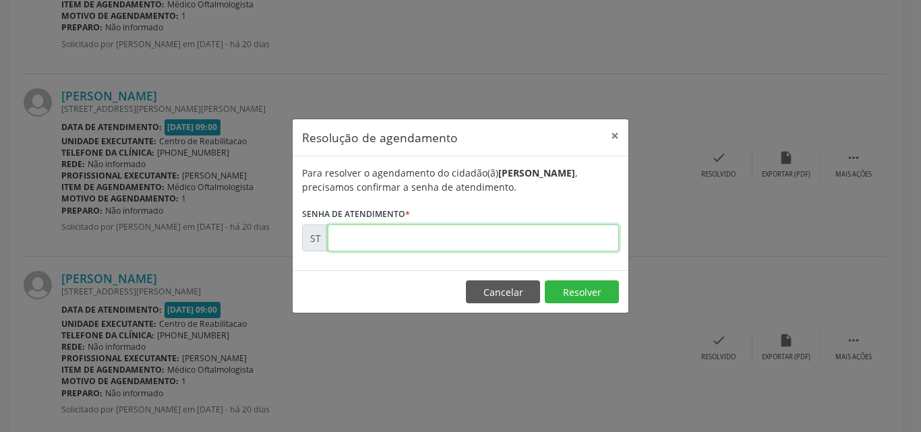
click at [363, 236] on input "text" at bounding box center [473, 238] width 291 height 27
type input "00012004"
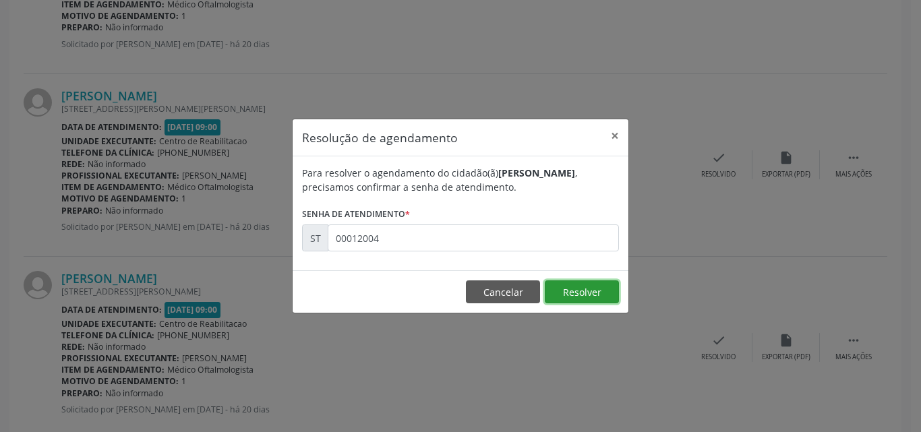
click at [568, 287] on button "Resolver" at bounding box center [582, 291] width 74 height 23
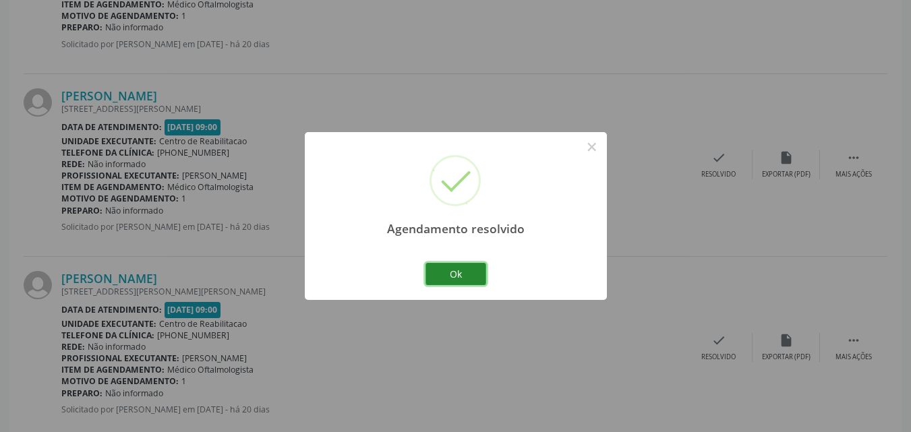
click at [475, 273] on button "Ok" at bounding box center [455, 274] width 61 height 23
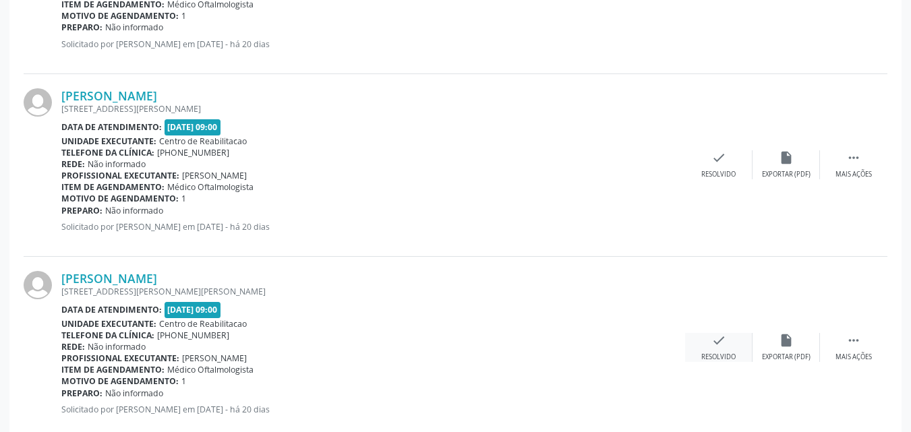
click at [717, 340] on icon "check" at bounding box center [718, 340] width 15 height 15
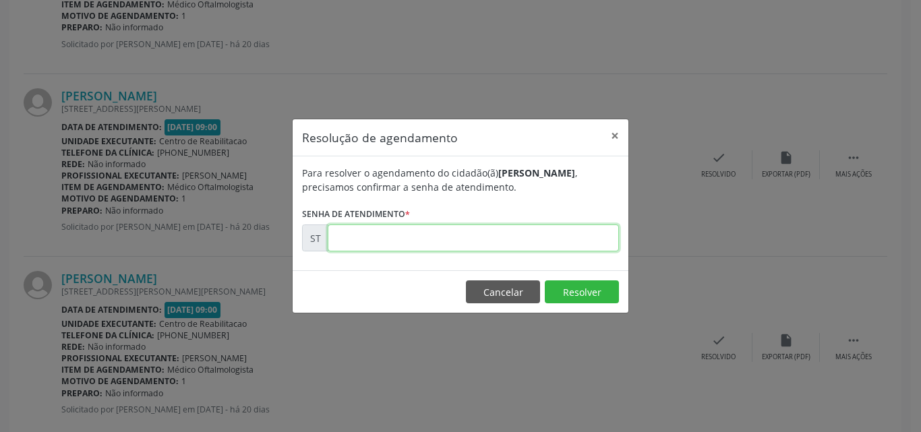
click at [347, 236] on input "text" at bounding box center [473, 238] width 291 height 27
type input "00012024"
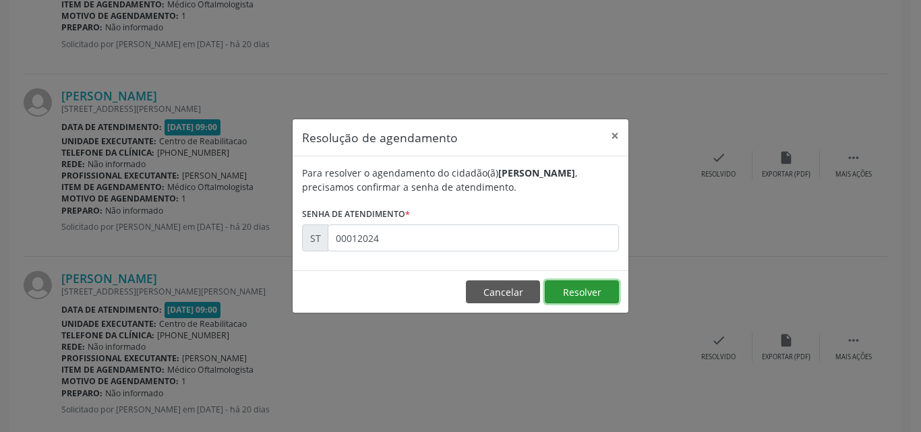
click at [566, 295] on button "Resolver" at bounding box center [582, 291] width 74 height 23
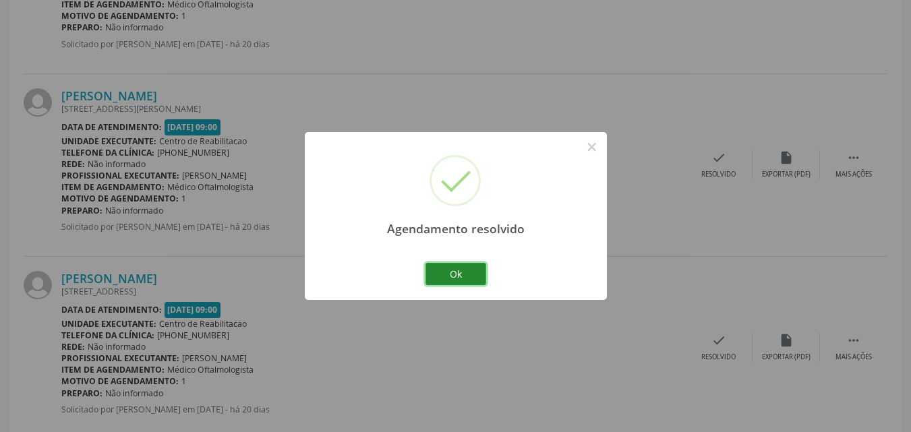
click at [479, 273] on button "Ok" at bounding box center [455, 274] width 61 height 23
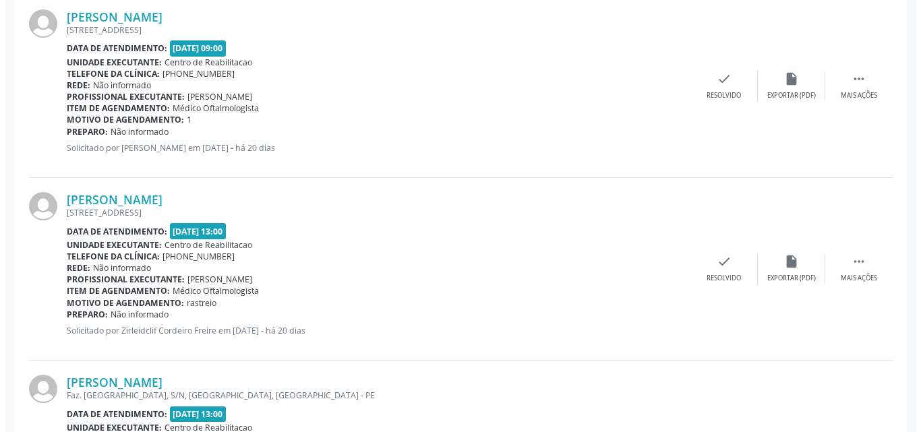
scroll to position [1697, 0]
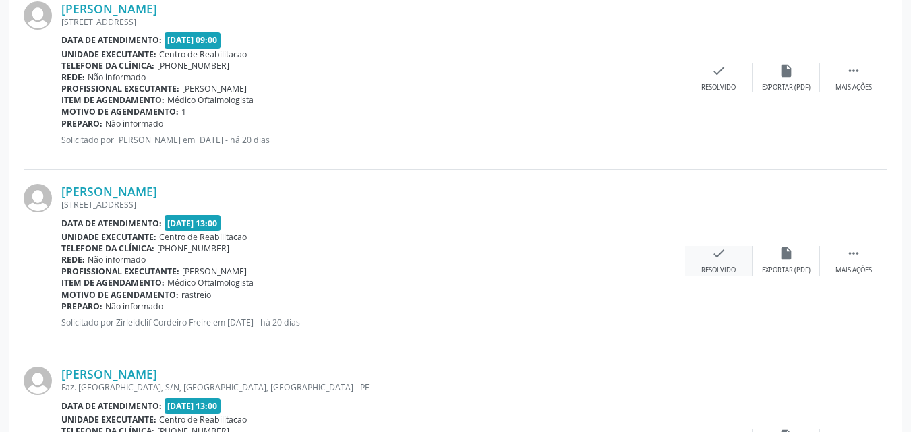
click at [717, 253] on icon "check" at bounding box center [718, 253] width 15 height 15
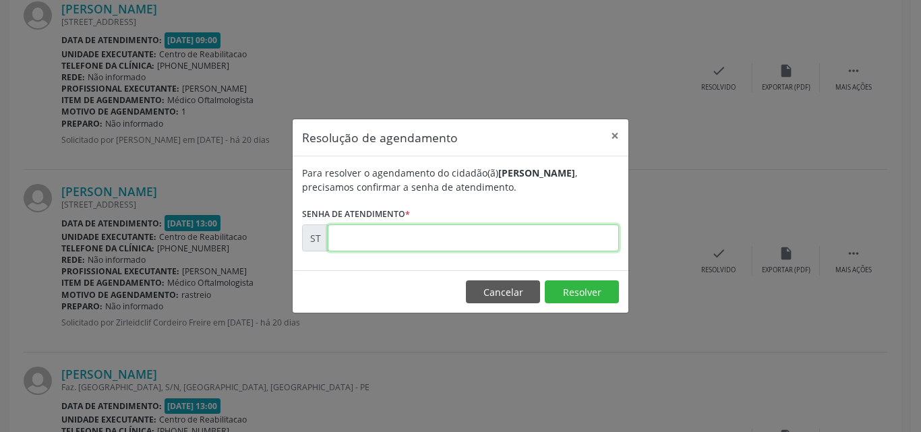
click at [350, 239] on input "text" at bounding box center [473, 238] width 291 height 27
type input "00012425"
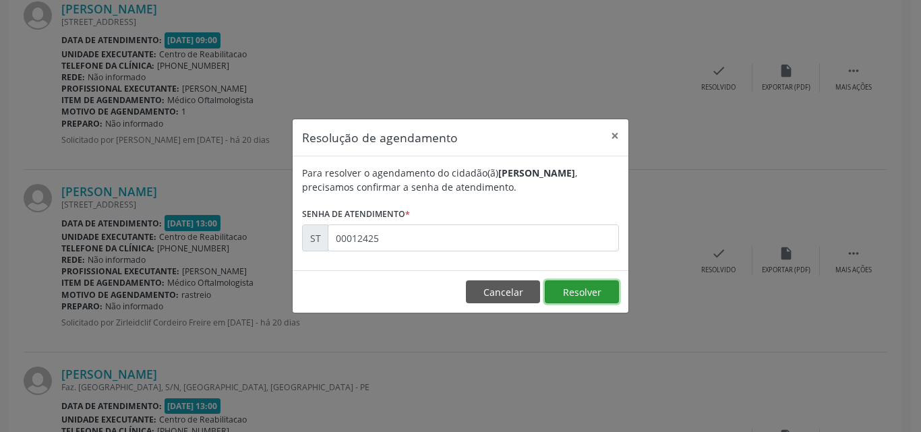
click at [573, 291] on button "Resolver" at bounding box center [582, 291] width 74 height 23
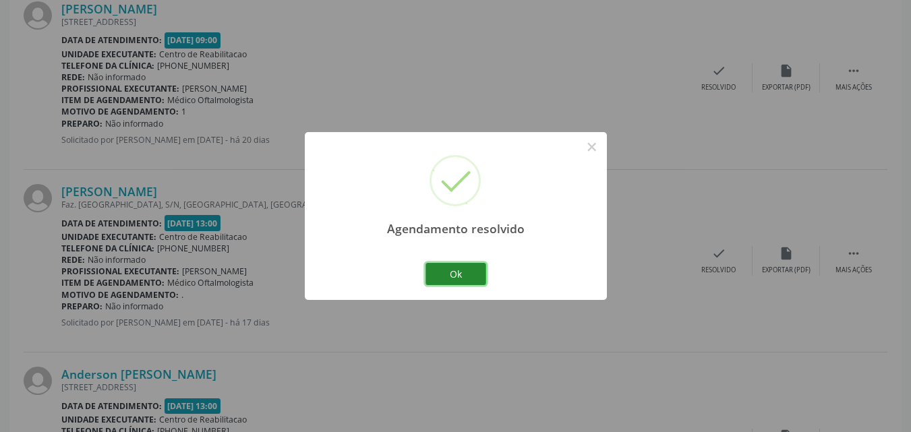
click at [471, 268] on button "Ok" at bounding box center [455, 274] width 61 height 23
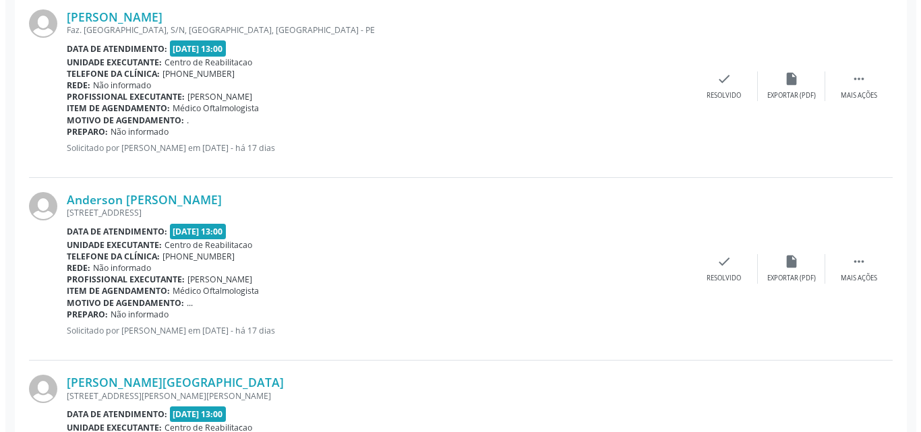
scroll to position [1899, 0]
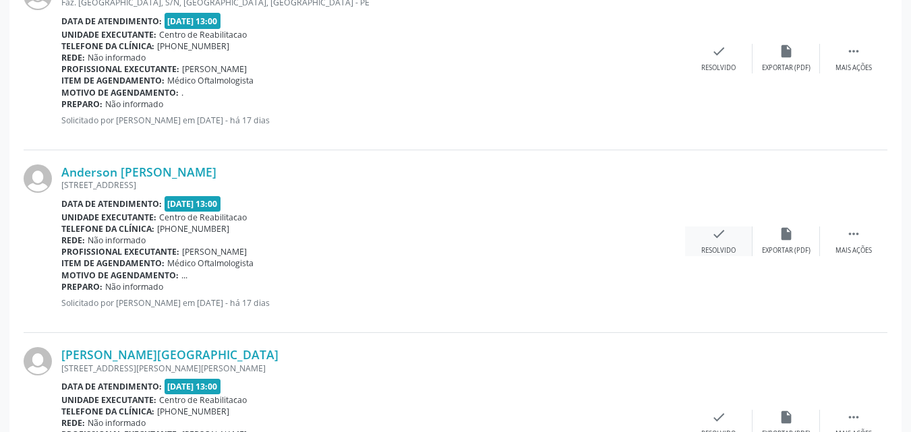
click at [720, 235] on icon "check" at bounding box center [718, 234] width 15 height 15
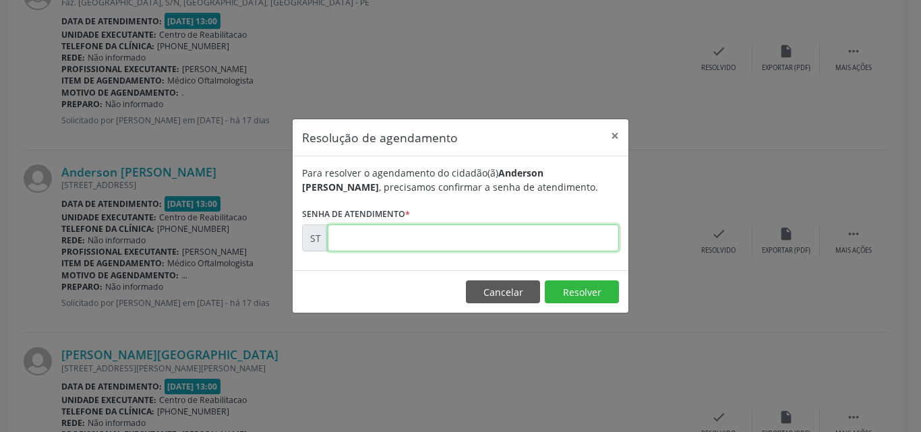
click at [378, 239] on input "text" at bounding box center [473, 238] width 291 height 27
type input "00012938"
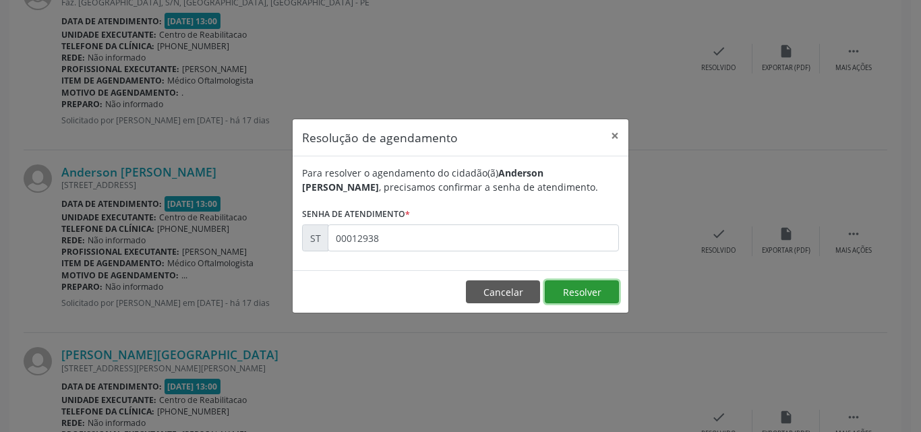
click at [578, 291] on button "Resolver" at bounding box center [582, 291] width 74 height 23
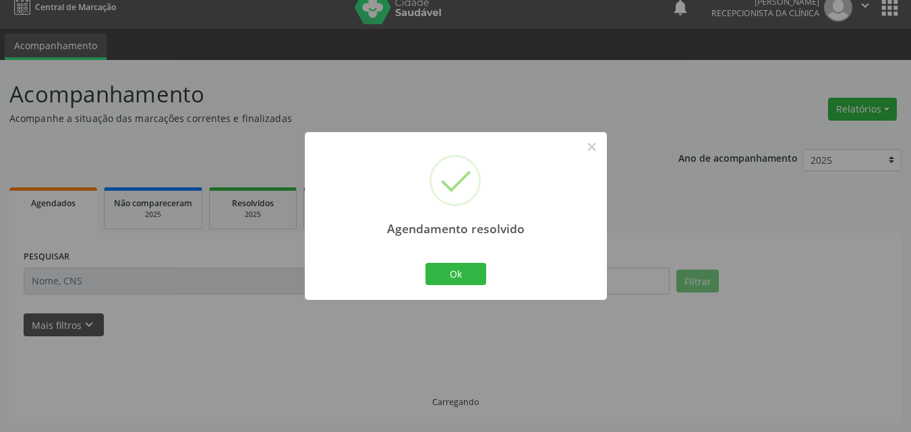
scroll to position [28, 0]
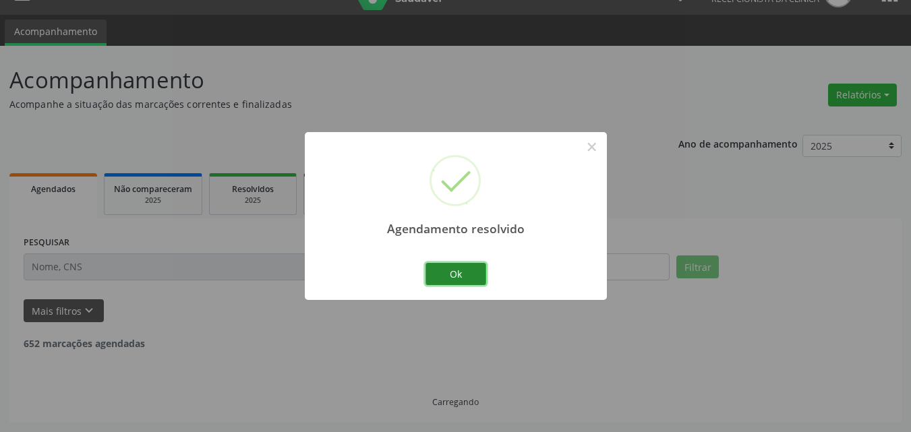
click at [466, 271] on button "Ok" at bounding box center [455, 274] width 61 height 23
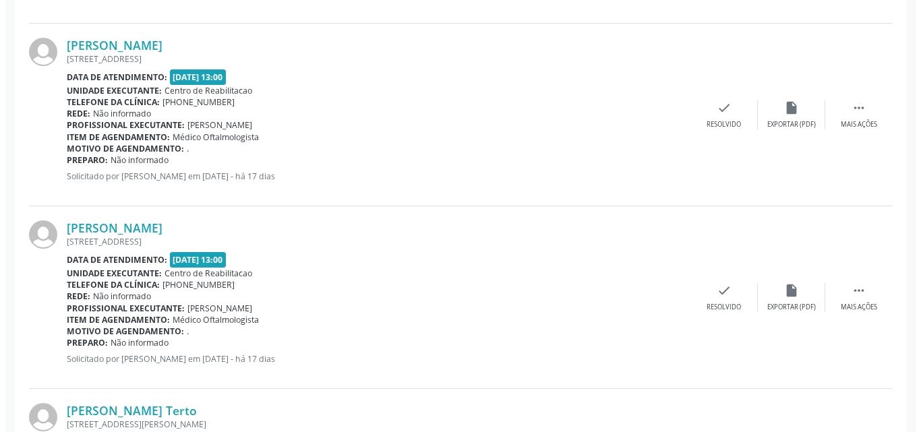
scroll to position [2253, 0]
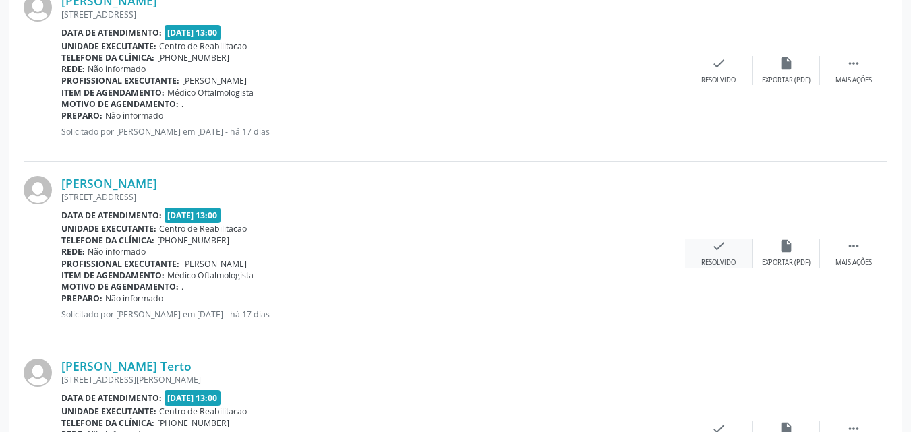
click at [720, 246] on icon "check" at bounding box center [718, 246] width 15 height 15
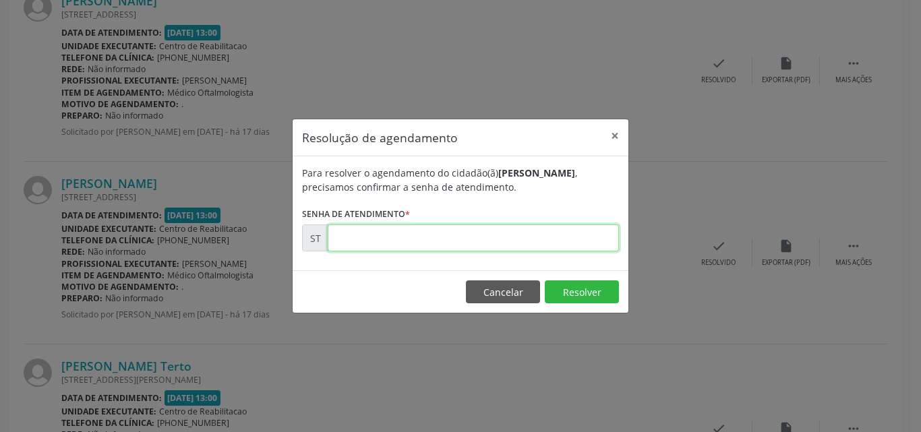
click at [356, 236] on input "text" at bounding box center [473, 238] width 291 height 27
type input "00013052"
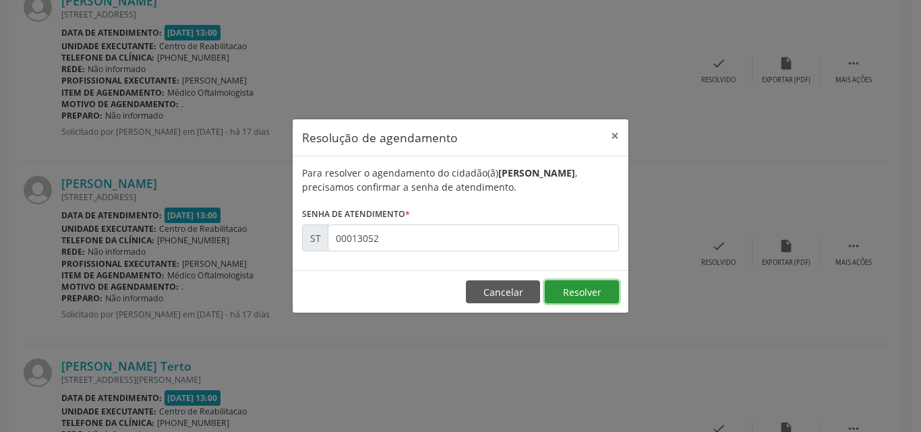
click at [566, 292] on button "Resolver" at bounding box center [582, 291] width 74 height 23
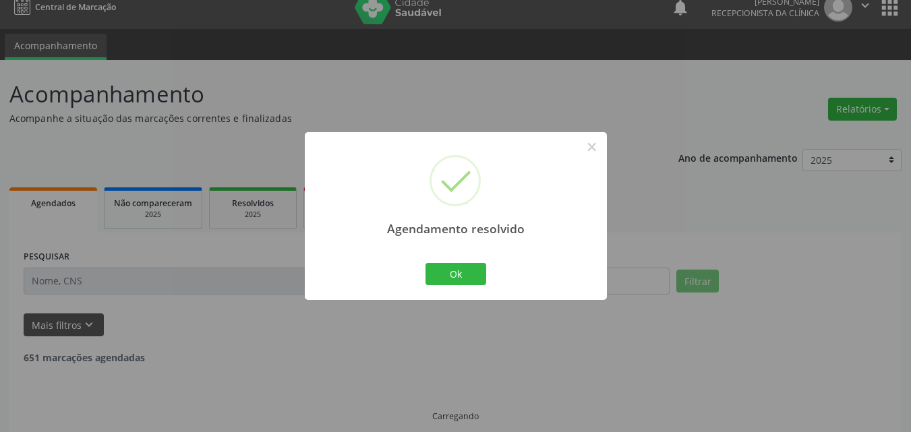
scroll to position [28, 0]
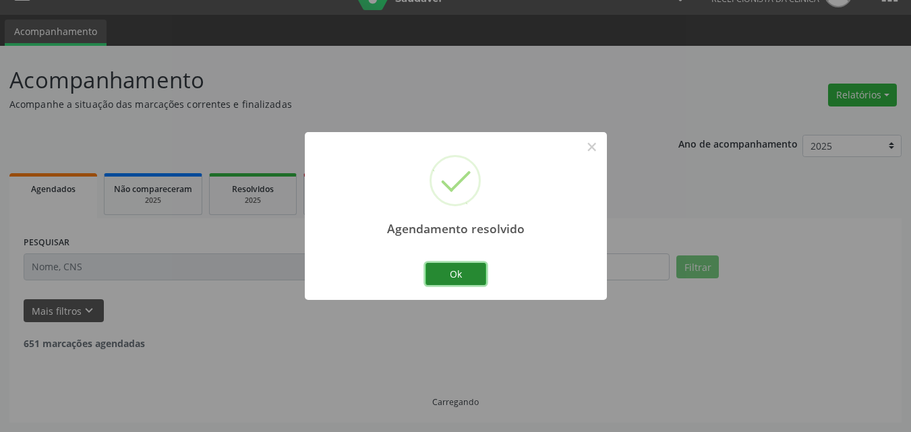
click at [458, 271] on button "Ok" at bounding box center [455, 274] width 61 height 23
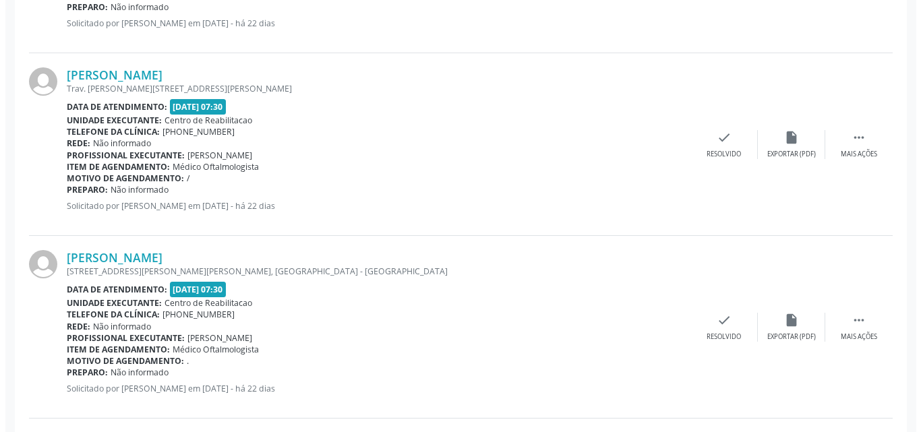
scroll to position [568, 0]
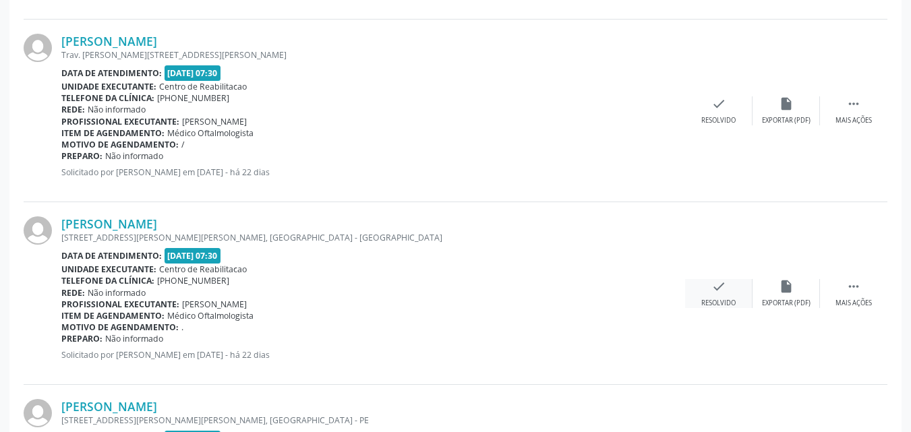
click at [717, 280] on icon "check" at bounding box center [718, 286] width 15 height 15
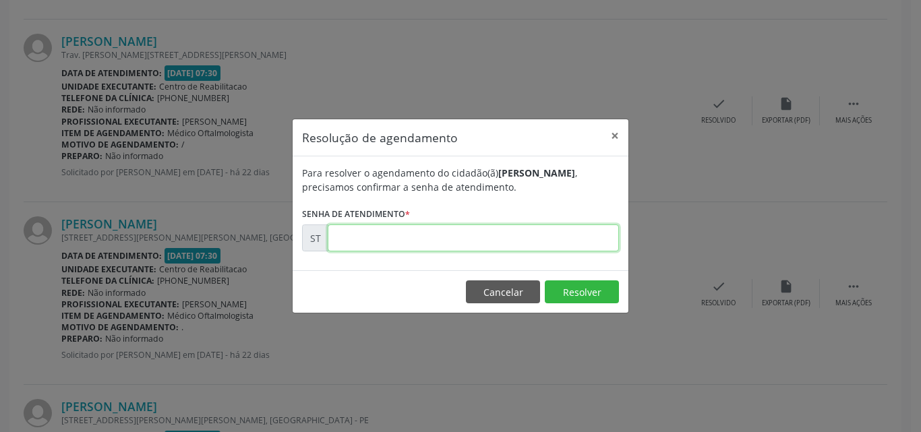
click at [349, 235] on input "text" at bounding box center [473, 238] width 291 height 27
type input "00011252"
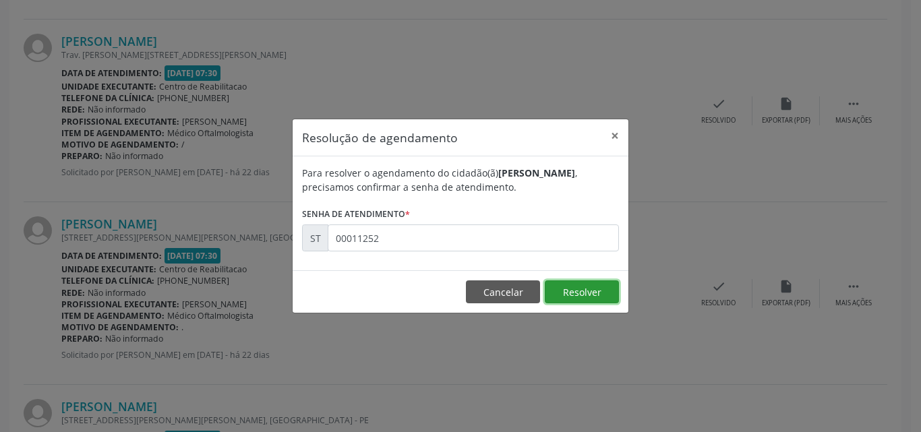
click at [580, 287] on button "Resolver" at bounding box center [582, 291] width 74 height 23
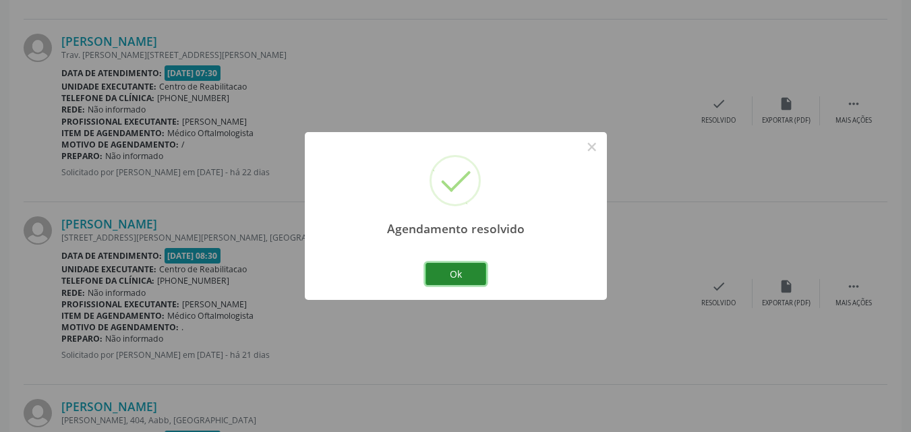
click at [471, 271] on button "Ok" at bounding box center [455, 274] width 61 height 23
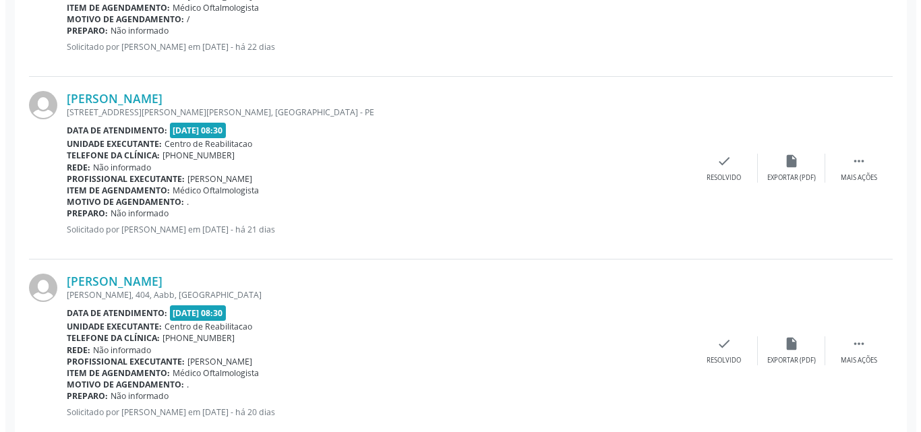
scroll to position [703, 0]
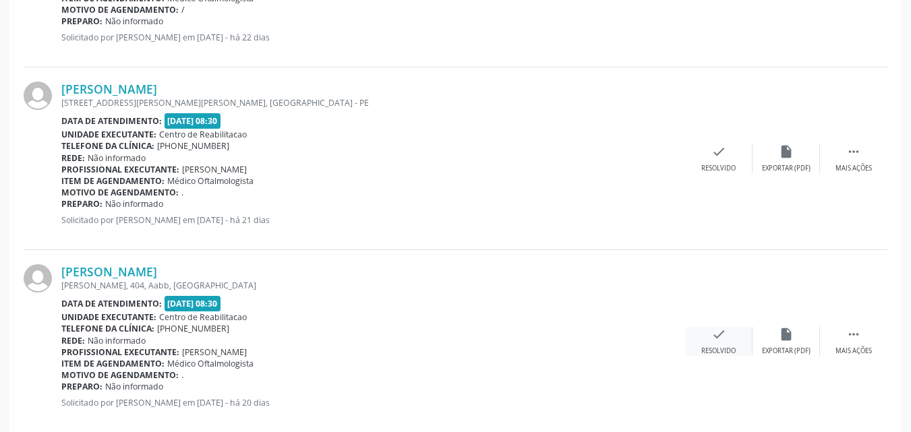
click at [718, 330] on icon "check" at bounding box center [718, 334] width 15 height 15
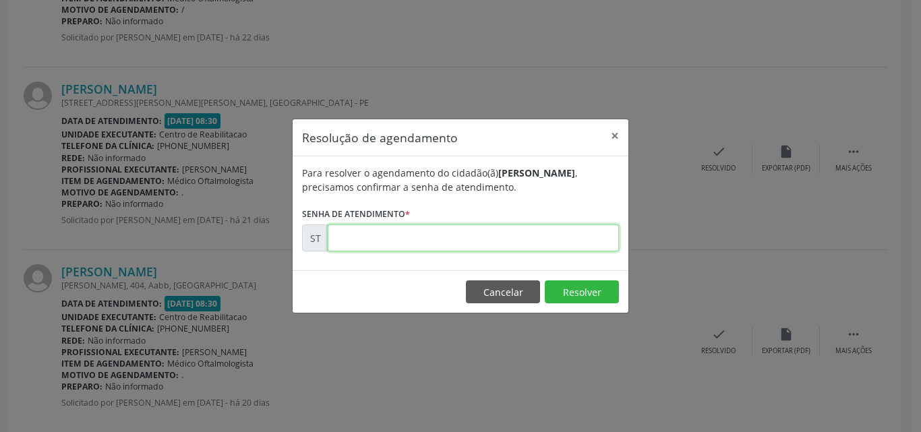
click at [359, 235] on input "text" at bounding box center [473, 238] width 291 height 27
type input "00011961"
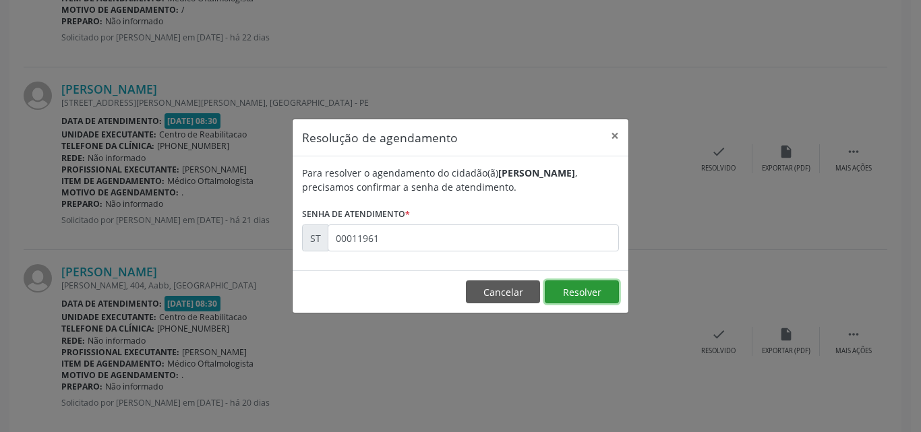
click at [564, 289] on button "Resolver" at bounding box center [582, 291] width 74 height 23
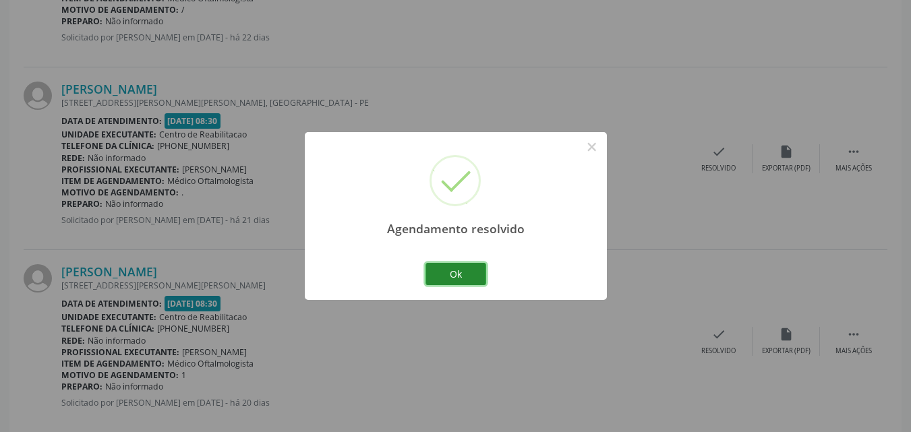
click at [460, 272] on button "Ok" at bounding box center [455, 274] width 61 height 23
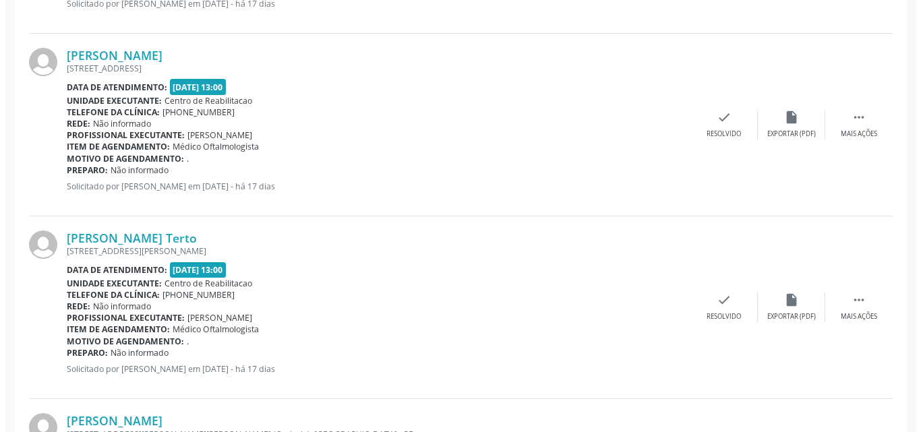
scroll to position [1916, 0]
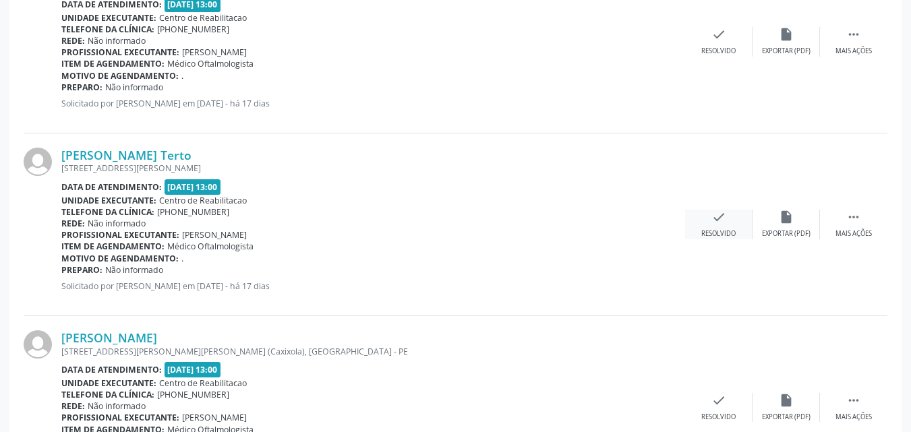
click at [717, 218] on icon "check" at bounding box center [718, 217] width 15 height 15
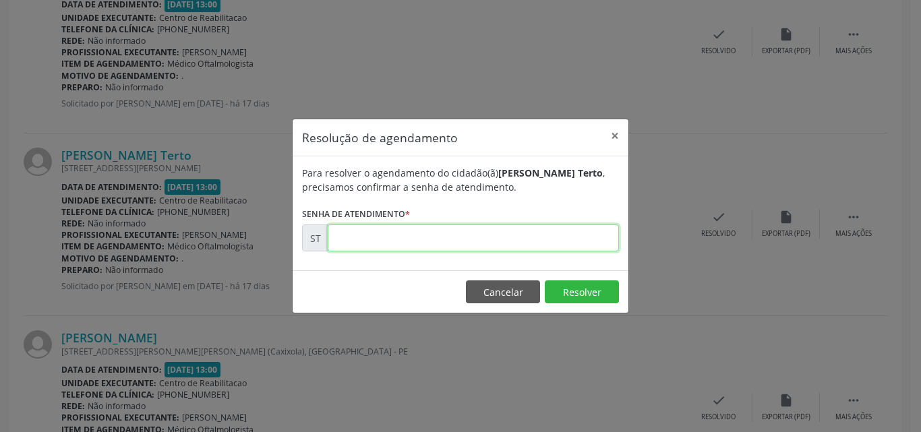
click at [367, 239] on input "text" at bounding box center [473, 238] width 291 height 27
type input "00013069"
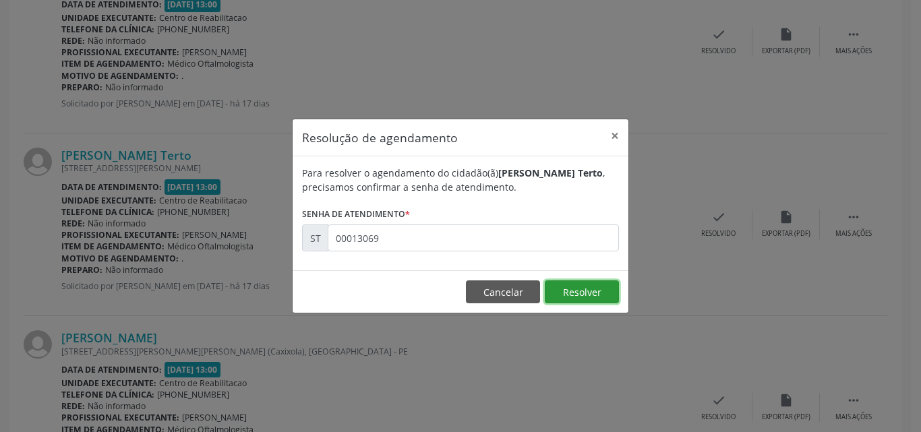
click at [566, 287] on button "Resolver" at bounding box center [582, 291] width 74 height 23
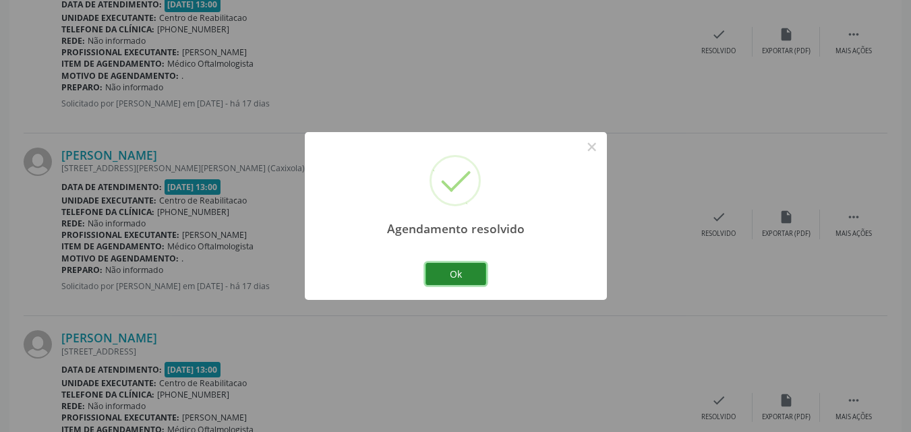
click at [457, 269] on button "Ok" at bounding box center [455, 274] width 61 height 23
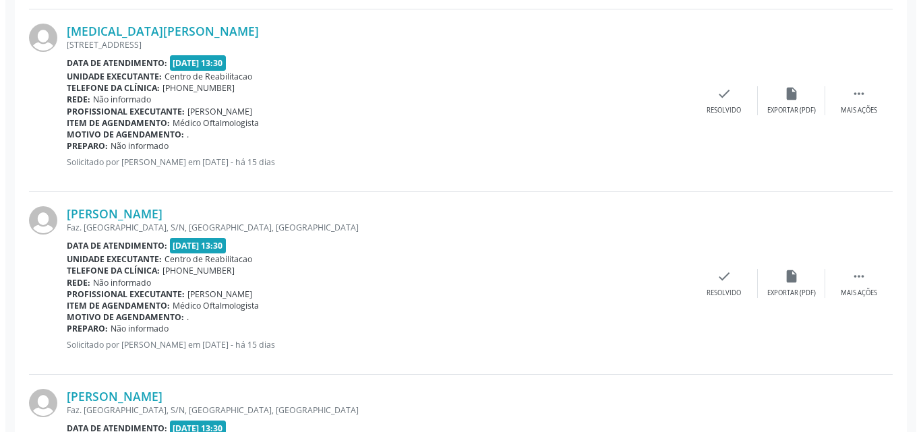
scroll to position [2573, 0]
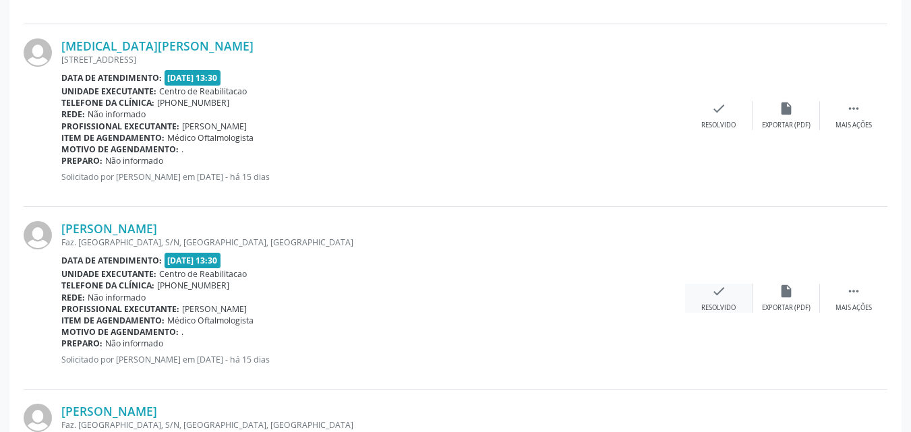
click at [720, 288] on icon "check" at bounding box center [718, 291] width 15 height 15
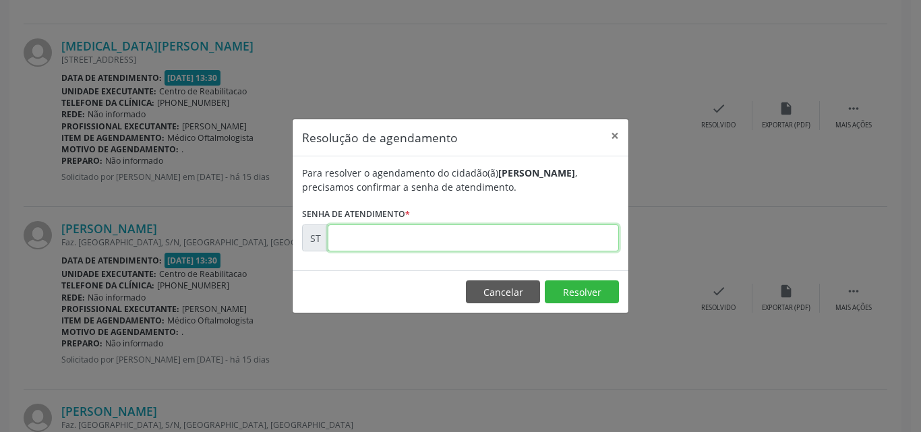
click at [349, 237] on input "text" at bounding box center [473, 238] width 291 height 27
type input "00013685"
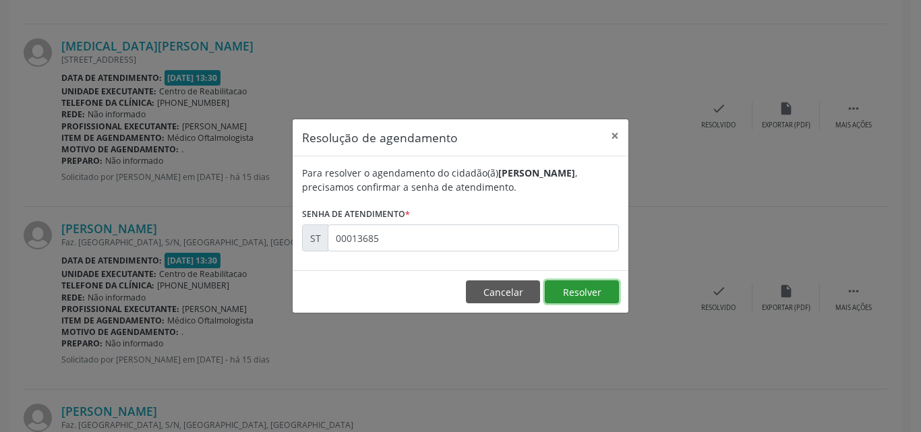
click at [572, 291] on button "Resolver" at bounding box center [582, 291] width 74 height 23
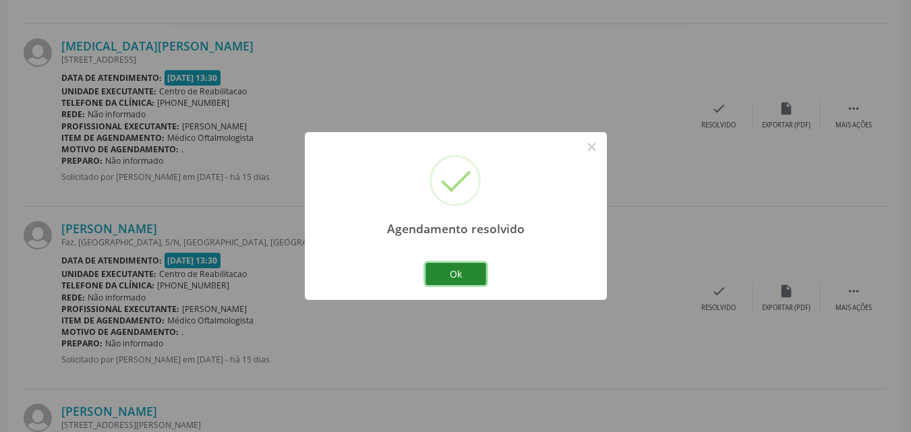
click at [473, 273] on button "Ok" at bounding box center [455, 274] width 61 height 23
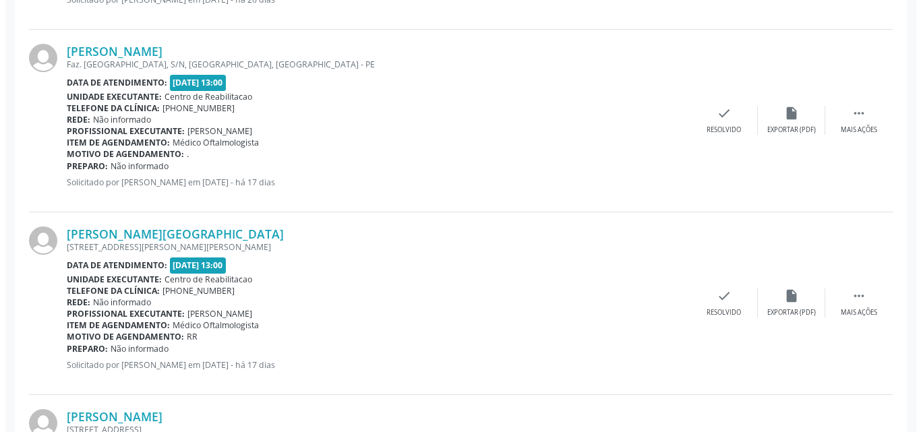
scroll to position [1562, 0]
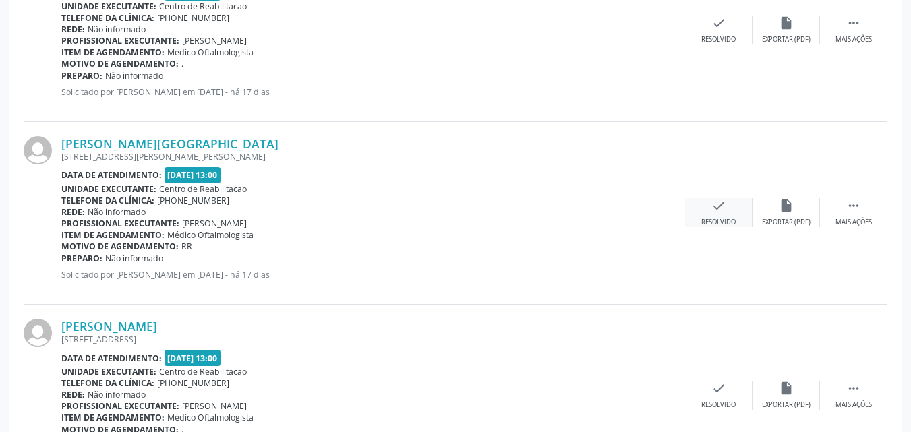
click at [719, 208] on icon "check" at bounding box center [718, 205] width 15 height 15
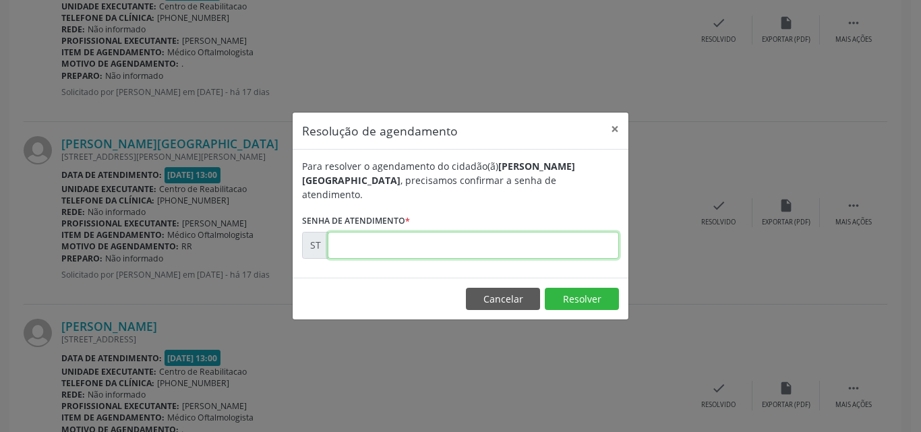
click at [361, 237] on input "text" at bounding box center [473, 245] width 291 height 27
type input "00012989"
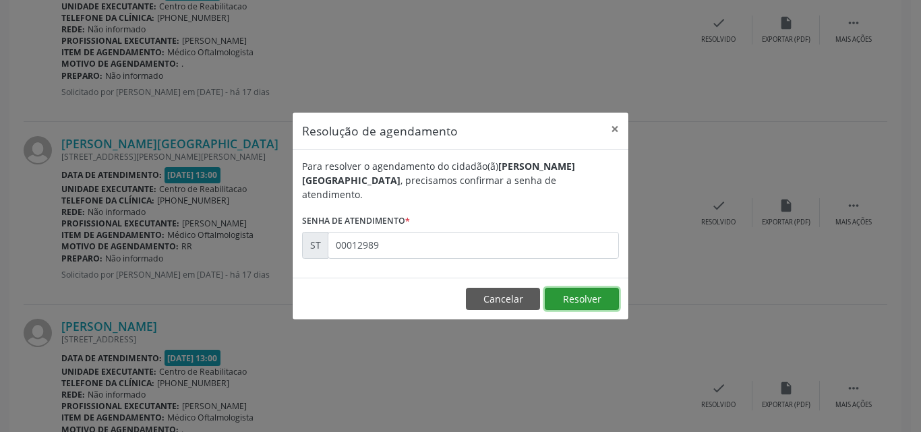
click at [575, 288] on button "Resolver" at bounding box center [582, 299] width 74 height 23
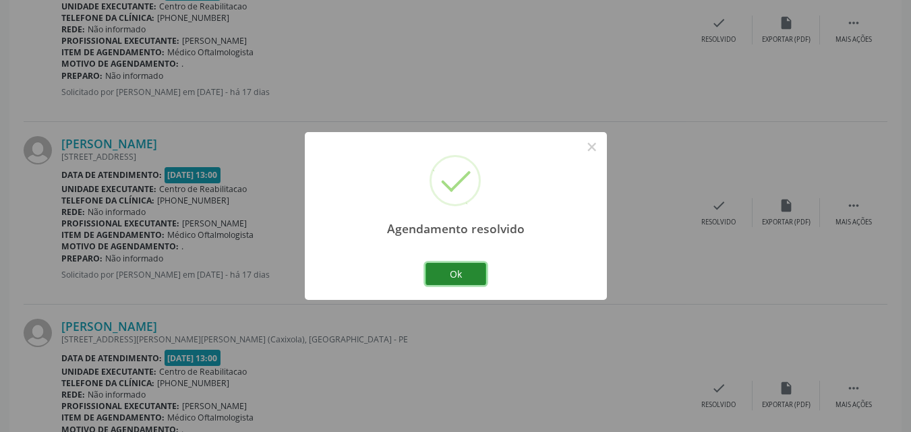
click at [468, 269] on button "Ok" at bounding box center [455, 274] width 61 height 23
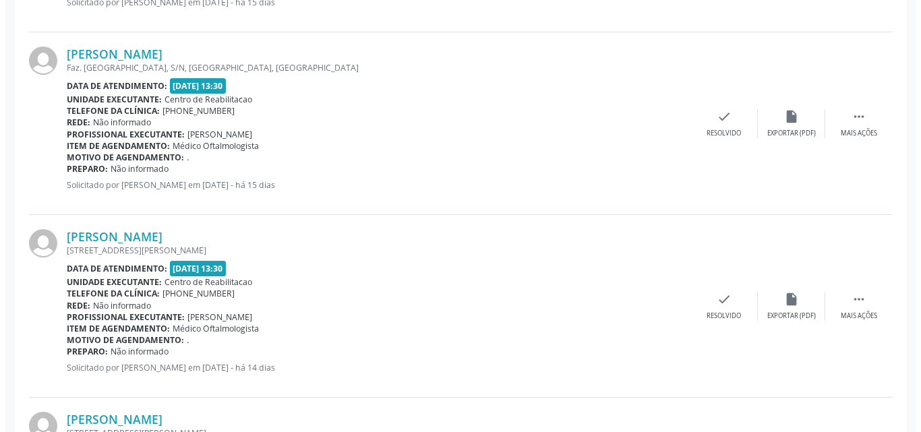
scroll to position [2641, 0]
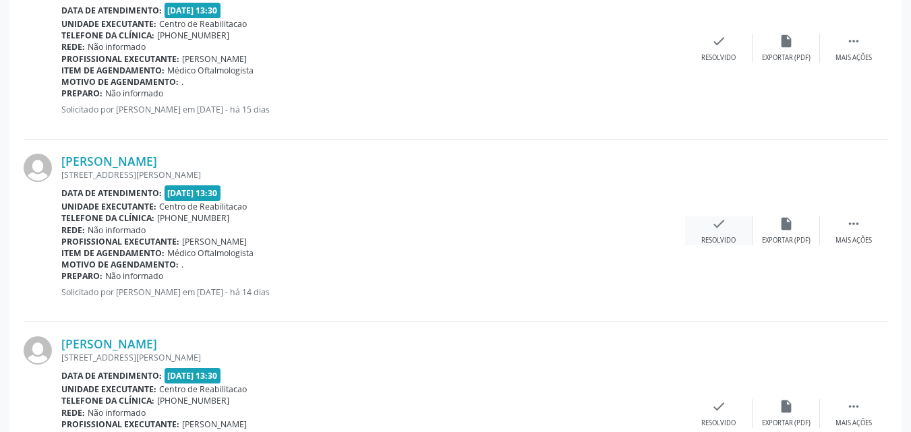
click at [727, 220] on div "check Resolvido" at bounding box center [718, 230] width 67 height 29
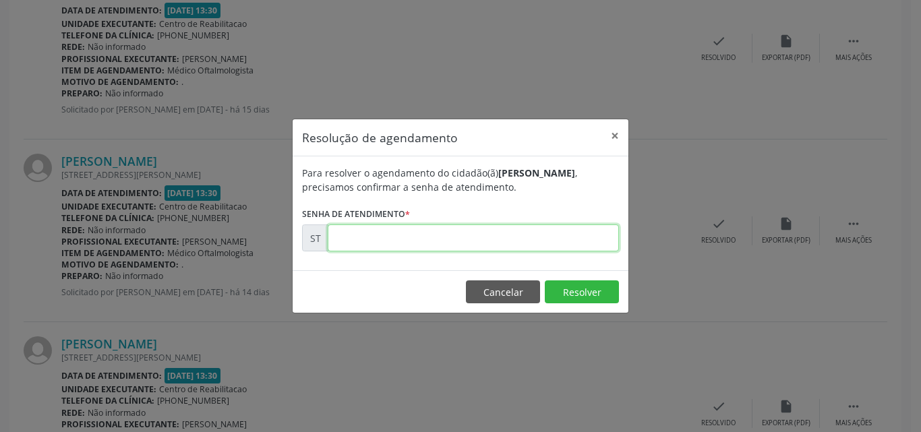
click at [361, 239] on input "text" at bounding box center [473, 238] width 291 height 27
click at [369, 239] on input "00001401" at bounding box center [473, 238] width 291 height 27
click at [430, 233] on input "00014101" at bounding box center [473, 238] width 291 height 27
type input "00014101"
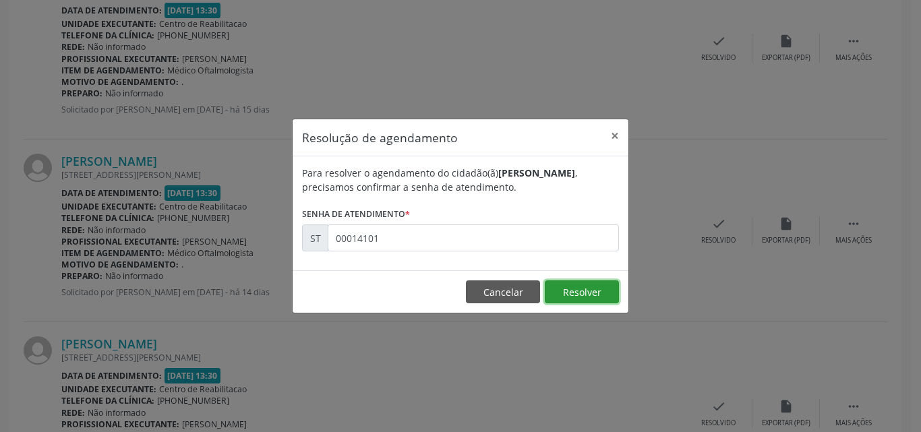
click at [574, 289] on button "Resolver" at bounding box center [582, 291] width 74 height 23
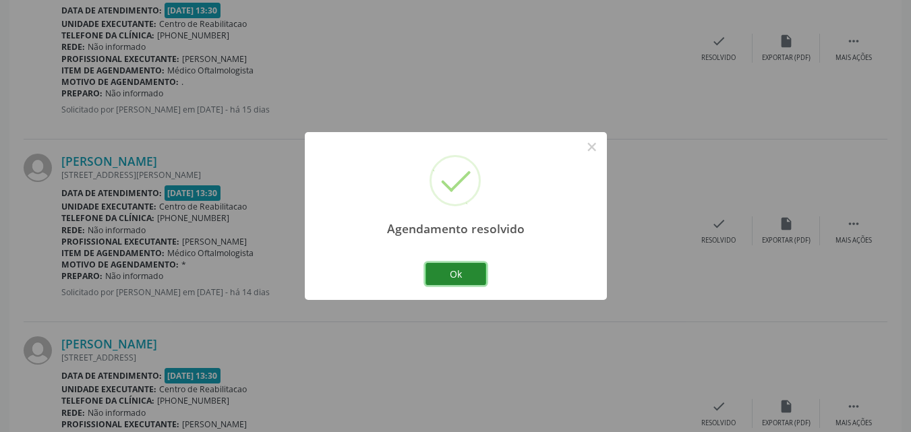
click at [475, 273] on button "Ok" at bounding box center [455, 274] width 61 height 23
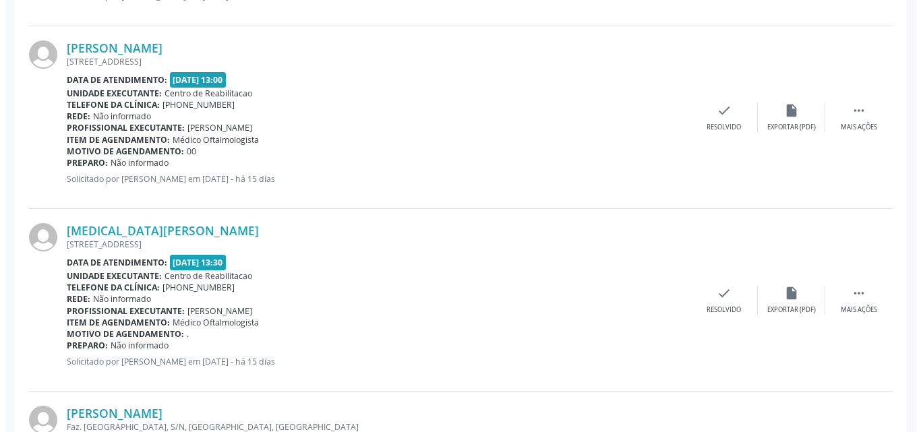
scroll to position [2304, 0]
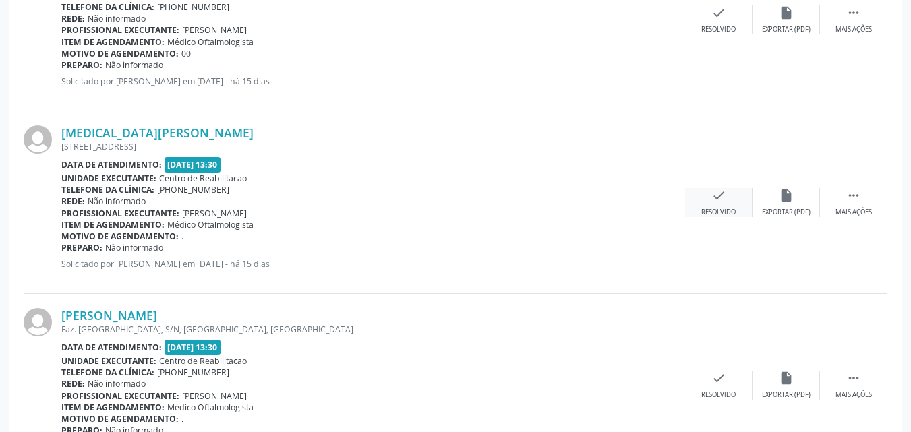
click at [717, 194] on icon "check" at bounding box center [718, 195] width 15 height 15
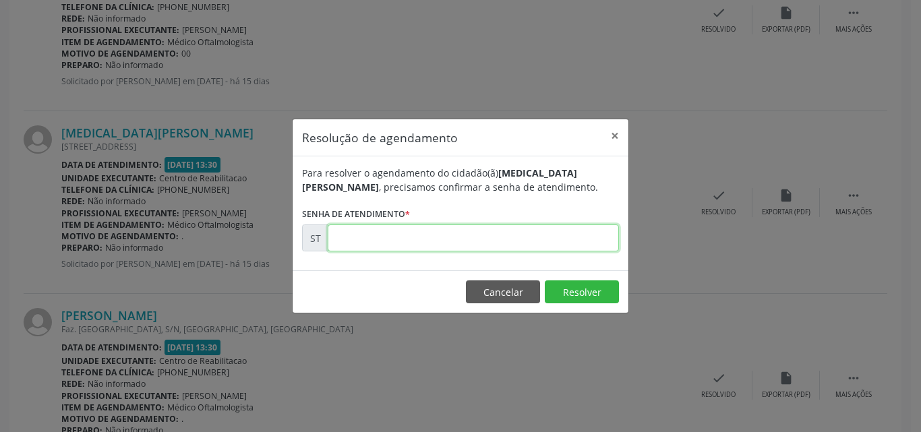
click at [390, 236] on input "text" at bounding box center [473, 238] width 291 height 27
type input "00013620"
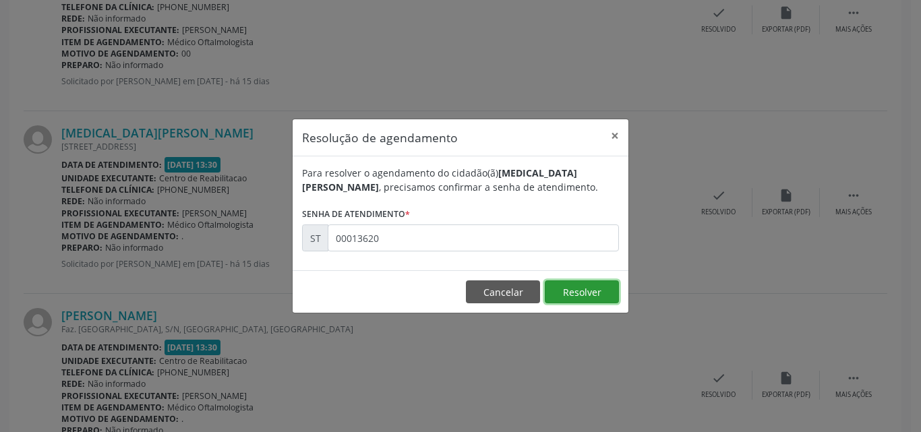
click at [566, 290] on button "Resolver" at bounding box center [582, 291] width 74 height 23
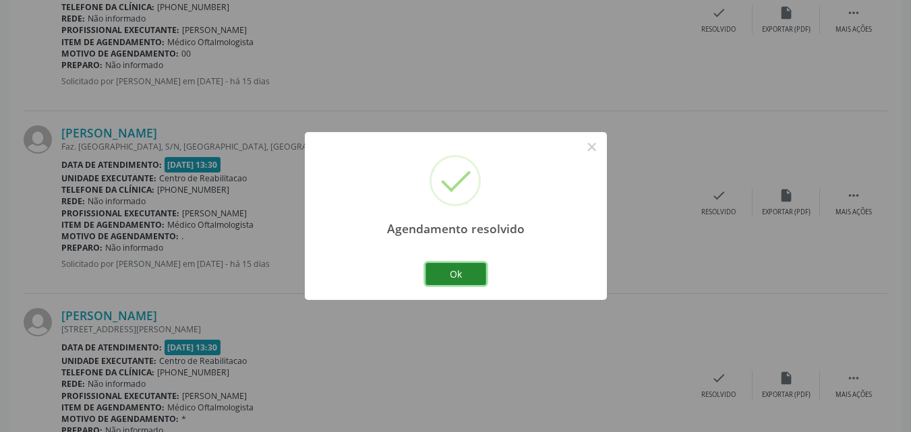
click at [467, 266] on button "Ok" at bounding box center [455, 274] width 61 height 23
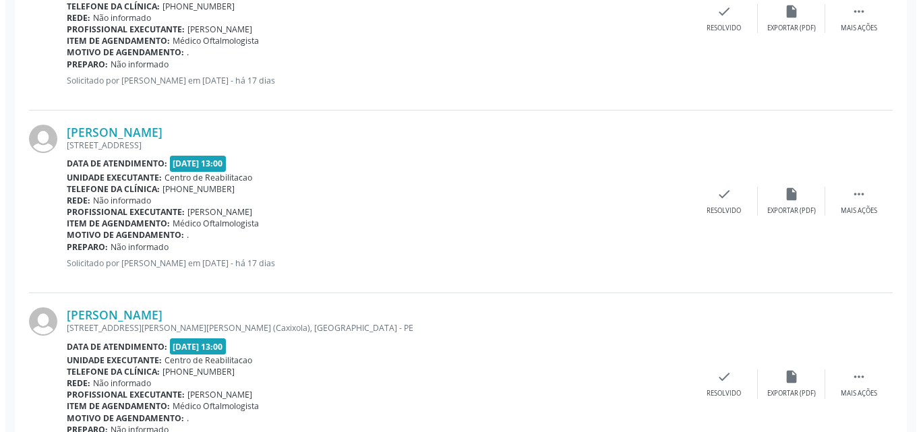
scroll to position [1495, 0]
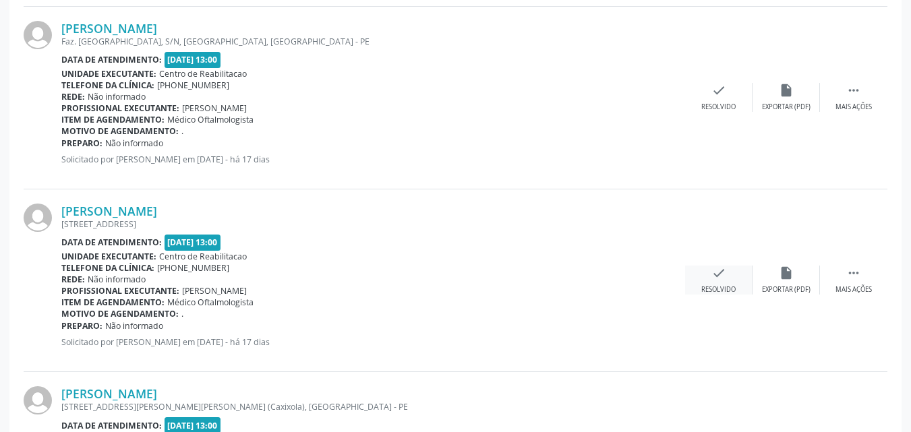
click at [715, 269] on icon "check" at bounding box center [718, 273] width 15 height 15
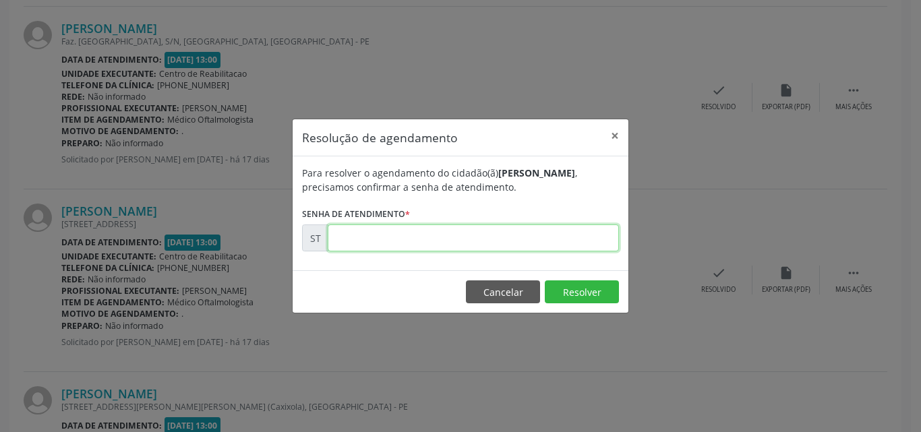
click at [365, 236] on input "text" at bounding box center [473, 238] width 291 height 27
type input "00013047"
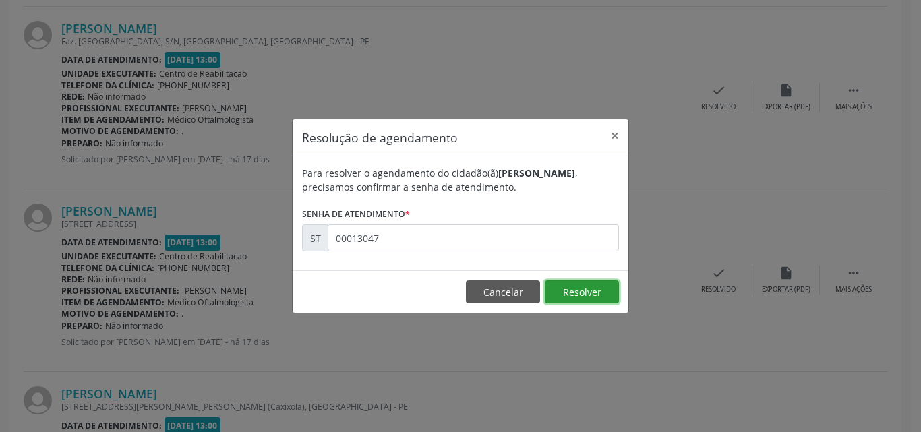
click at [580, 293] on button "Resolver" at bounding box center [582, 291] width 74 height 23
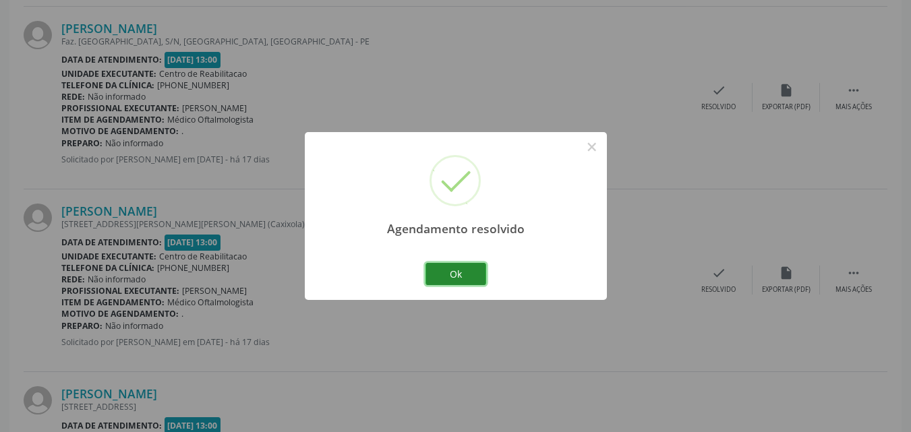
click at [469, 272] on button "Ok" at bounding box center [455, 274] width 61 height 23
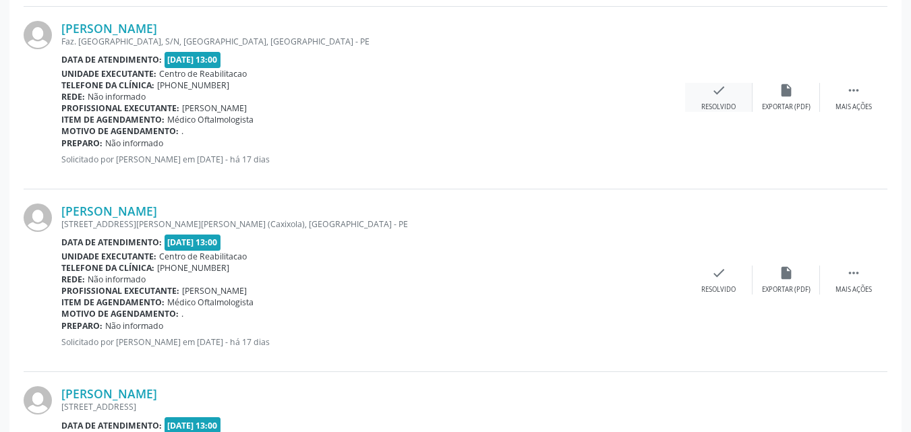
click at [713, 87] on icon "check" at bounding box center [718, 90] width 15 height 15
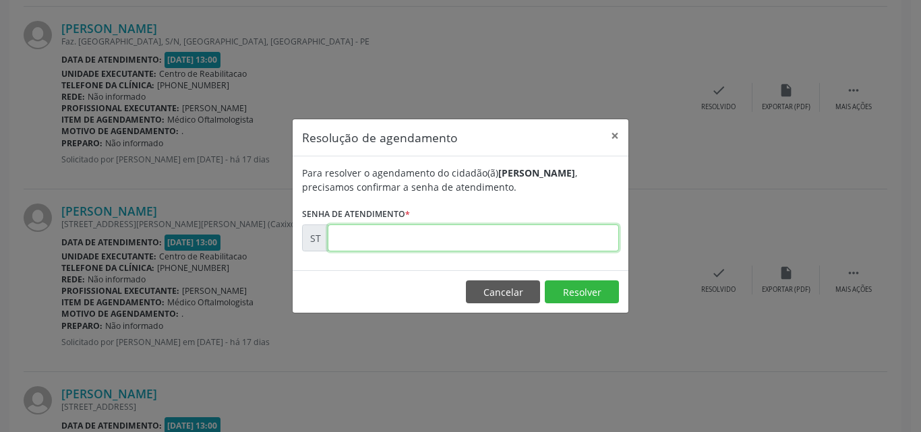
click at [369, 242] on input "text" at bounding box center [473, 238] width 291 height 27
type input "00012733"
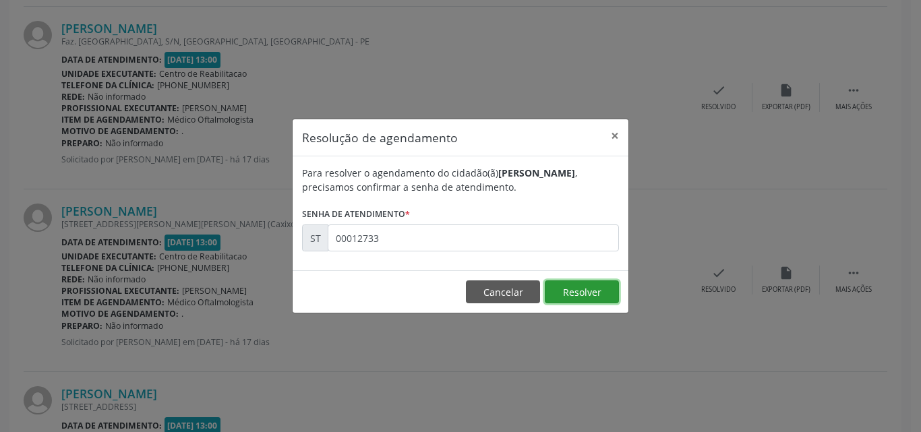
click at [562, 285] on button "Resolver" at bounding box center [582, 291] width 74 height 23
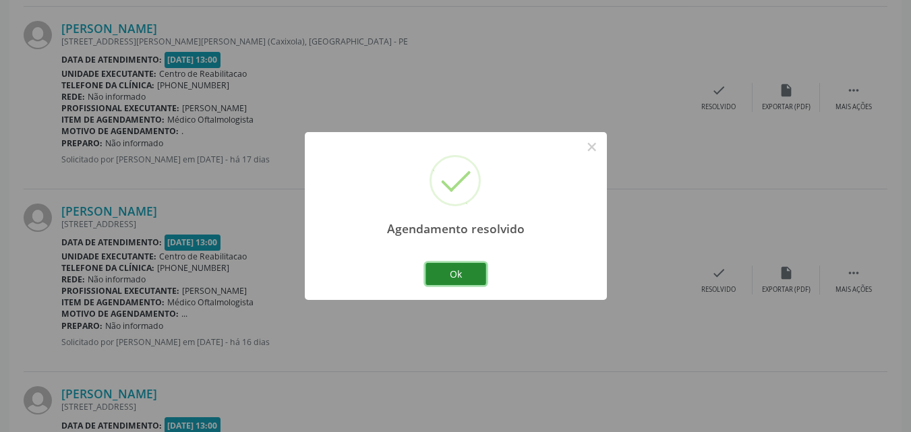
click at [473, 274] on button "Ok" at bounding box center [455, 274] width 61 height 23
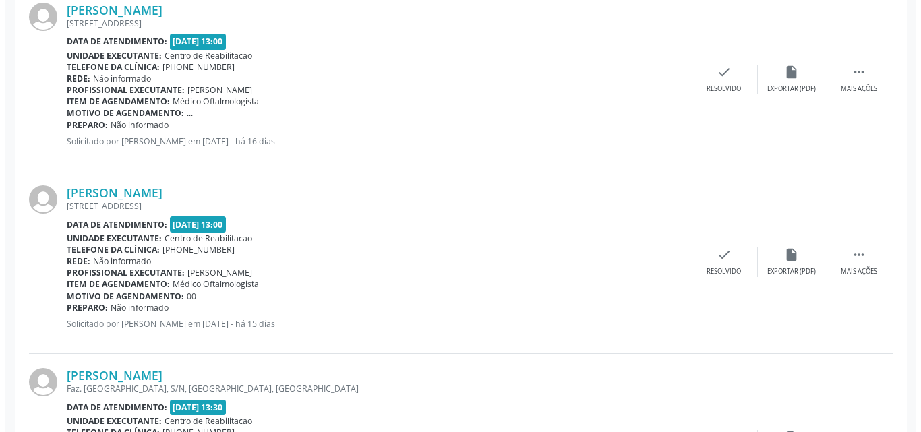
scroll to position [1697, 0]
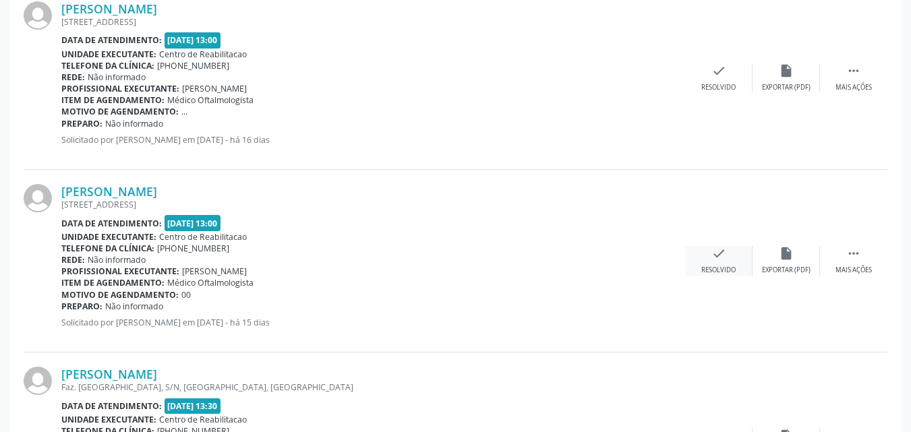
click at [717, 251] on icon "check" at bounding box center [718, 253] width 15 height 15
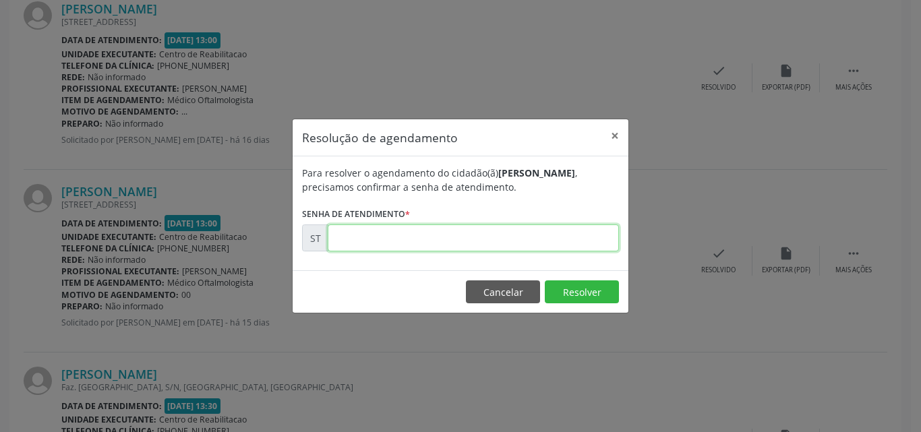
click at [353, 237] on input "text" at bounding box center [473, 238] width 291 height 27
type input "00013605"
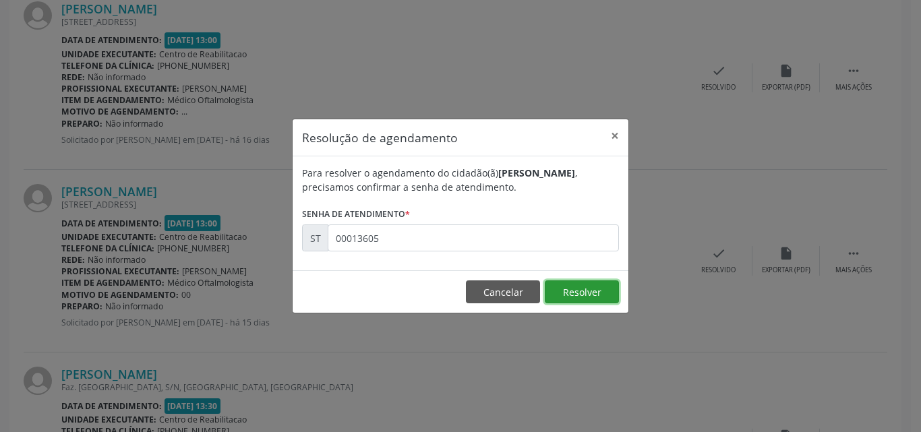
click at [579, 290] on button "Resolver" at bounding box center [582, 291] width 74 height 23
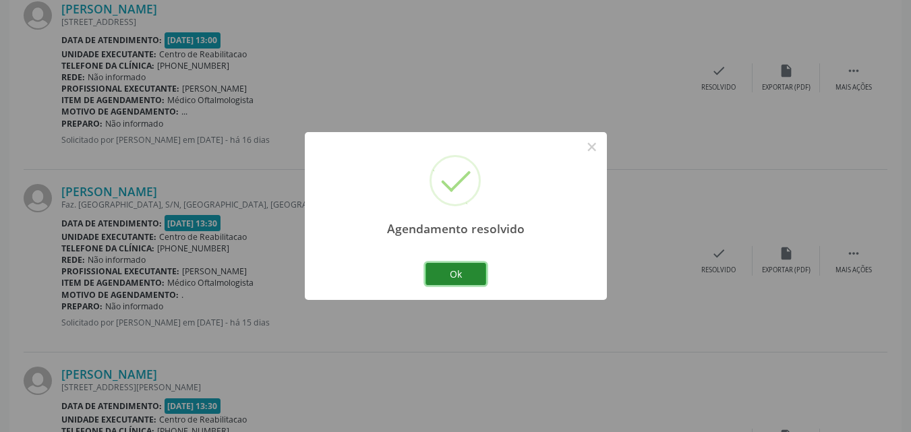
click at [468, 272] on button "Ok" at bounding box center [455, 274] width 61 height 23
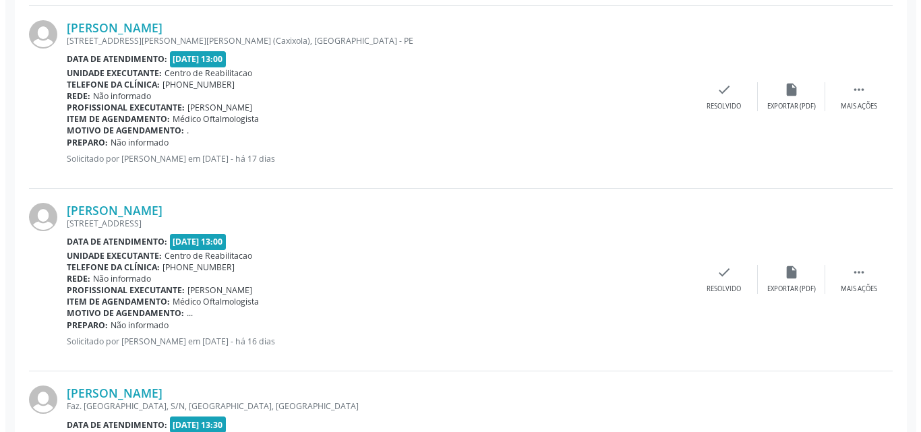
scroll to position [1495, 0]
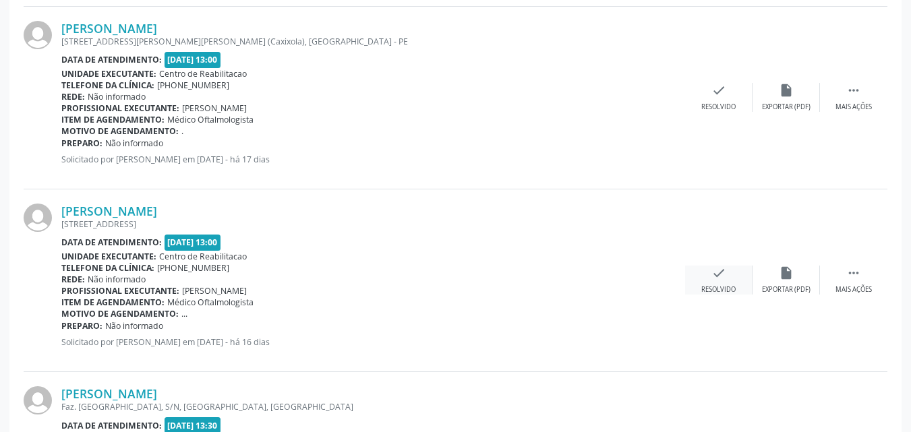
click at [715, 272] on icon "check" at bounding box center [718, 273] width 15 height 15
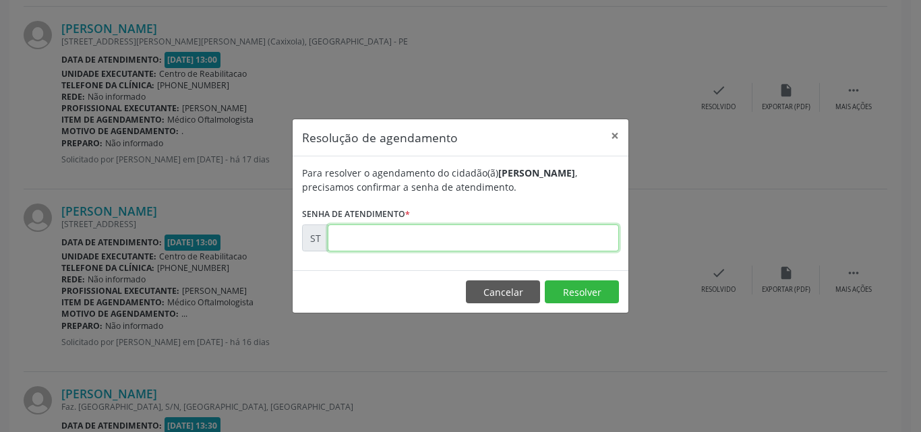
click at [360, 237] on input "text" at bounding box center [473, 238] width 291 height 27
type input "00013595"
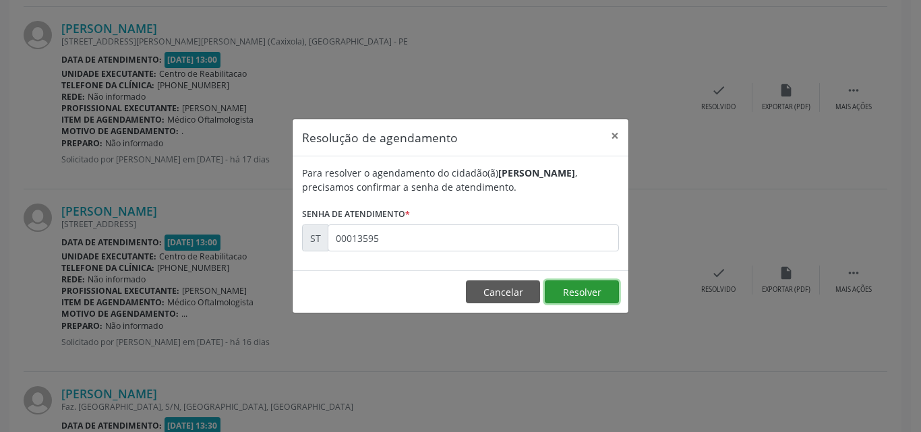
click at [577, 294] on button "Resolver" at bounding box center [582, 291] width 74 height 23
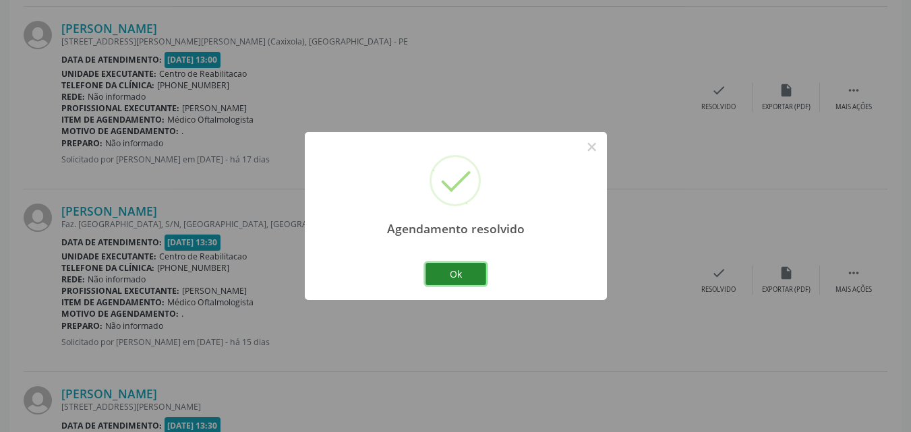
click at [449, 265] on button "Ok" at bounding box center [455, 274] width 61 height 23
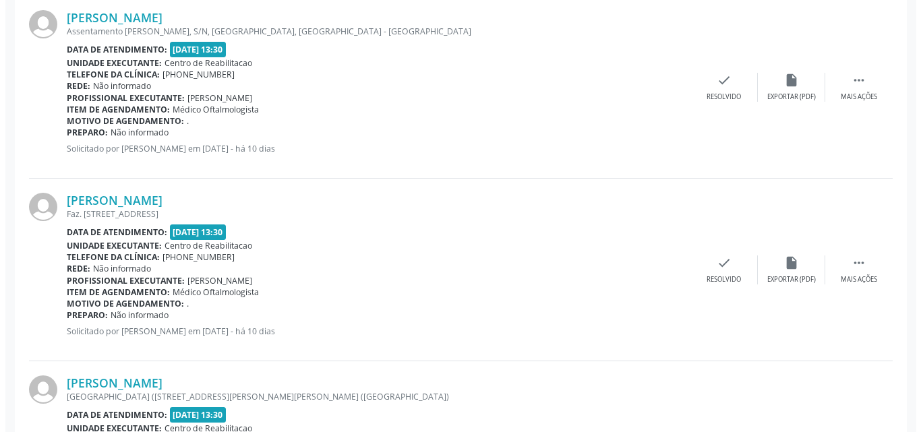
scroll to position [2439, 0]
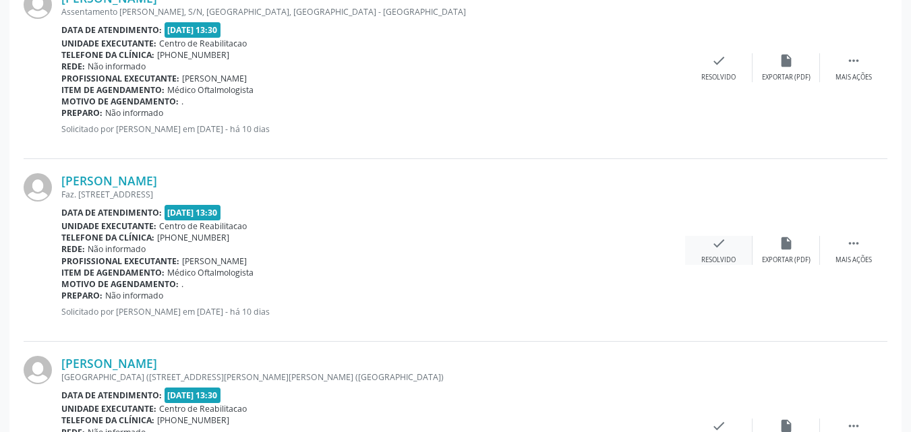
click at [716, 245] on icon "check" at bounding box center [718, 243] width 15 height 15
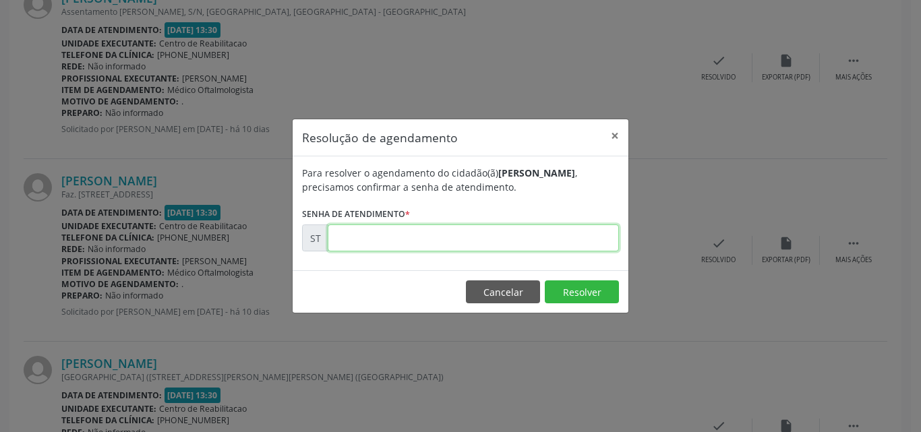
click at [354, 236] on input "text" at bounding box center [473, 238] width 291 height 27
type input "00014669"
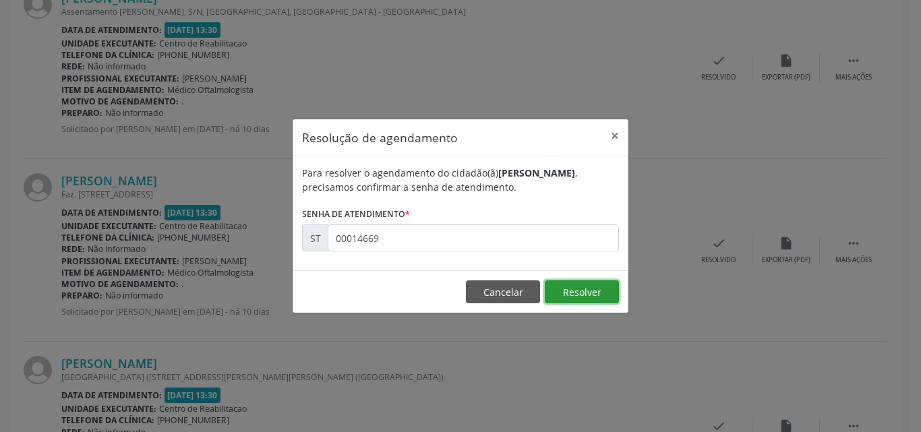
click at [562, 291] on button "Resolver" at bounding box center [582, 291] width 74 height 23
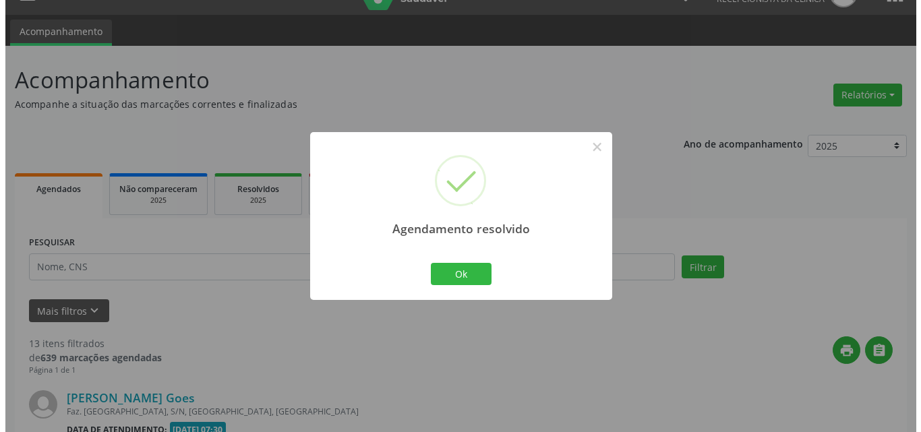
scroll to position [2371, 0]
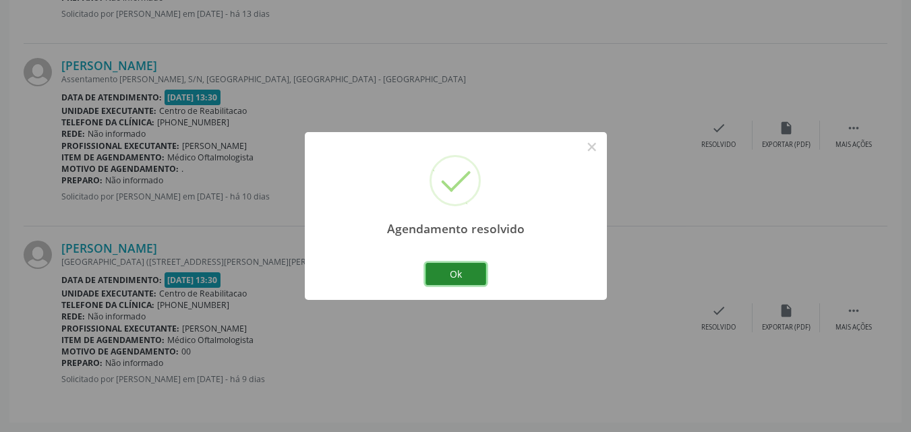
click at [467, 272] on button "Ok" at bounding box center [455, 274] width 61 height 23
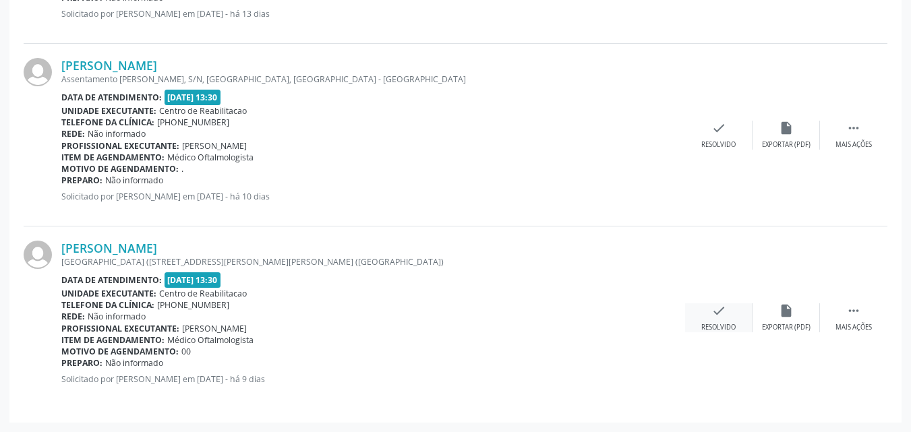
click at [722, 312] on icon "check" at bounding box center [718, 310] width 15 height 15
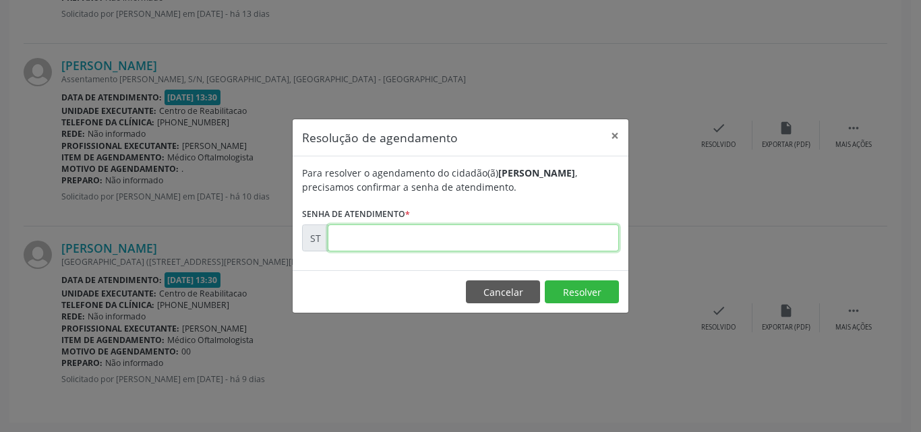
click at [367, 239] on input "text" at bounding box center [473, 238] width 291 height 27
type input "00015091"
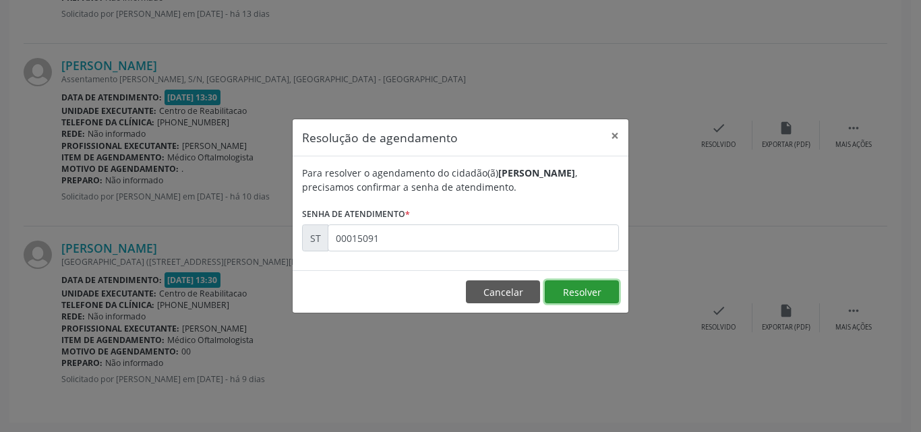
click at [568, 287] on button "Resolver" at bounding box center [582, 291] width 74 height 23
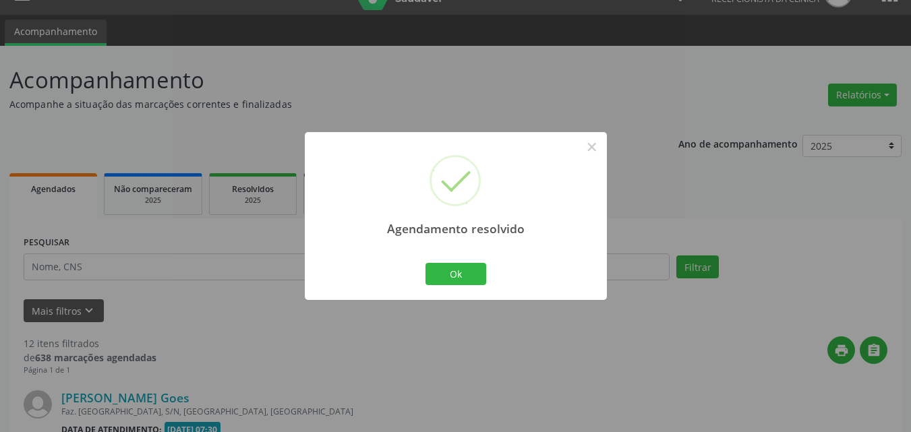
scroll to position [2188, 0]
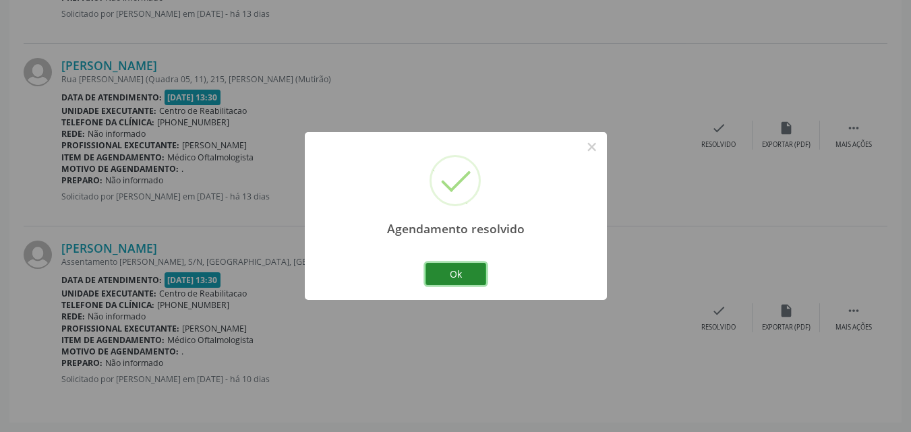
click at [461, 274] on button "Ok" at bounding box center [455, 274] width 61 height 23
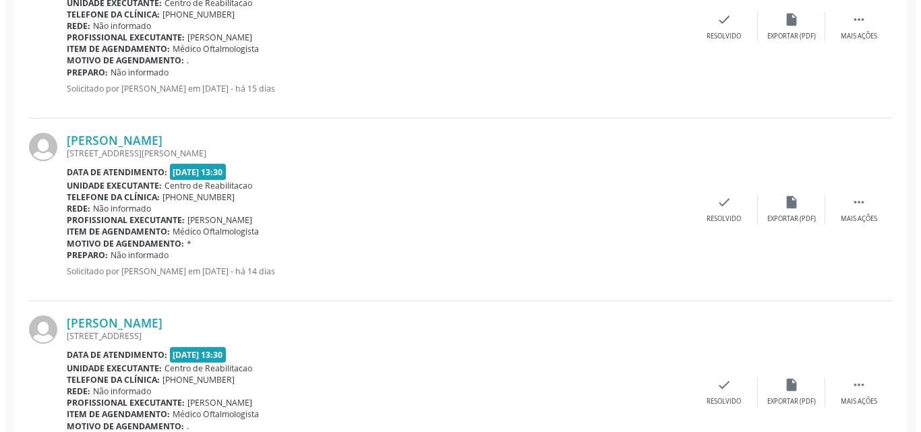
scroll to position [1717, 0]
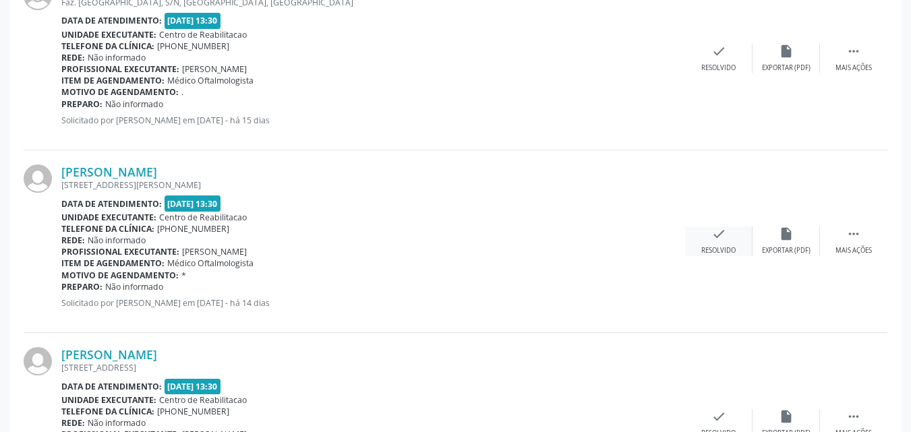
click at [718, 233] on icon "check" at bounding box center [718, 234] width 15 height 15
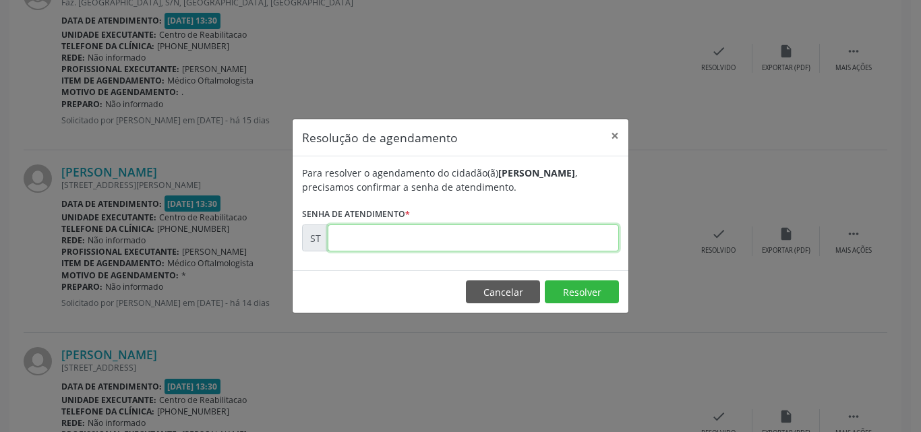
click at [382, 237] on input "text" at bounding box center [473, 238] width 291 height 27
type input "00014270"
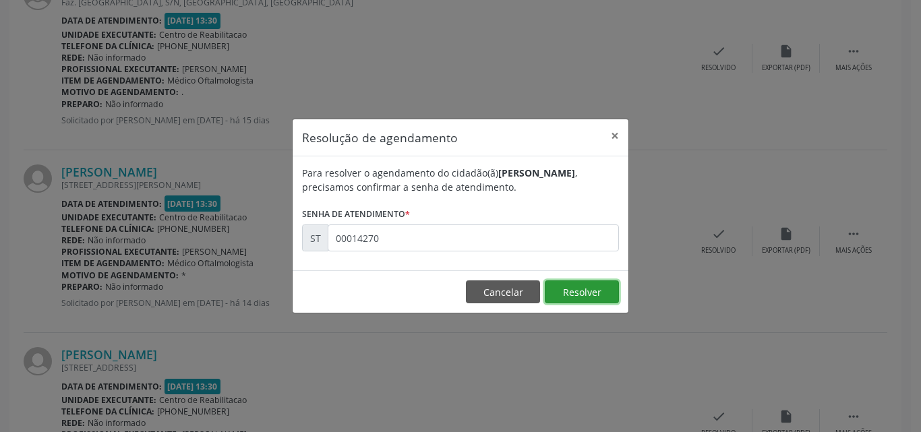
click at [571, 290] on button "Resolver" at bounding box center [582, 291] width 74 height 23
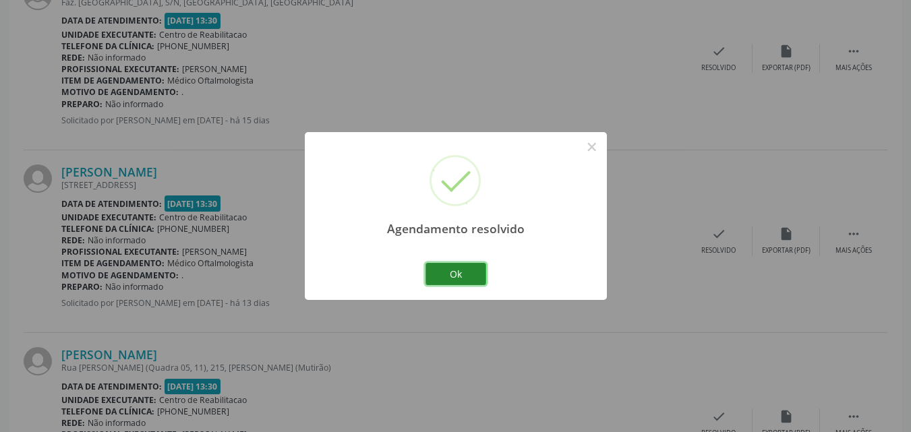
click at [465, 273] on button "Ok" at bounding box center [455, 274] width 61 height 23
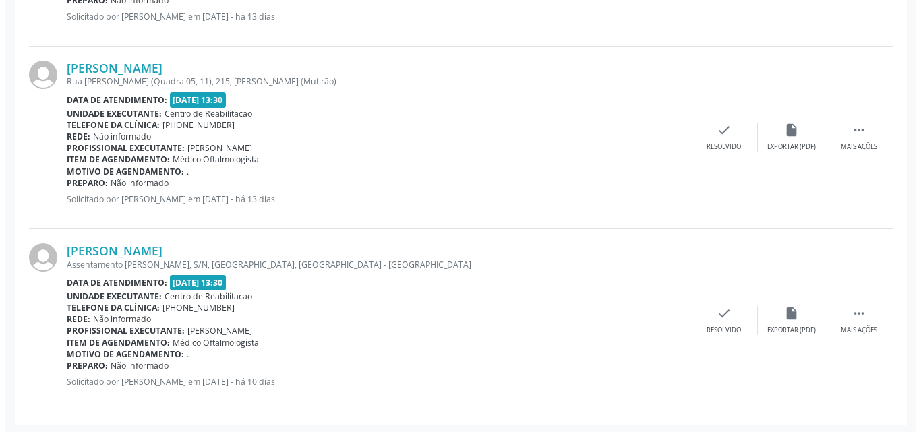
scroll to position [2006, 0]
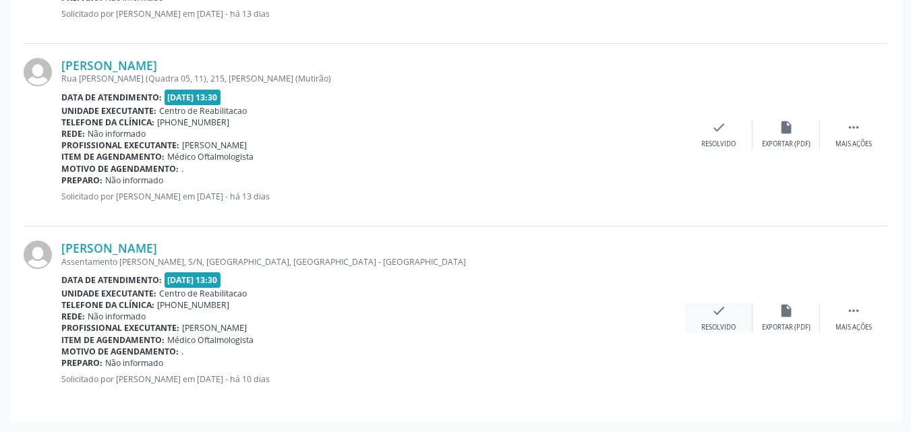
click at [717, 308] on icon "check" at bounding box center [718, 310] width 15 height 15
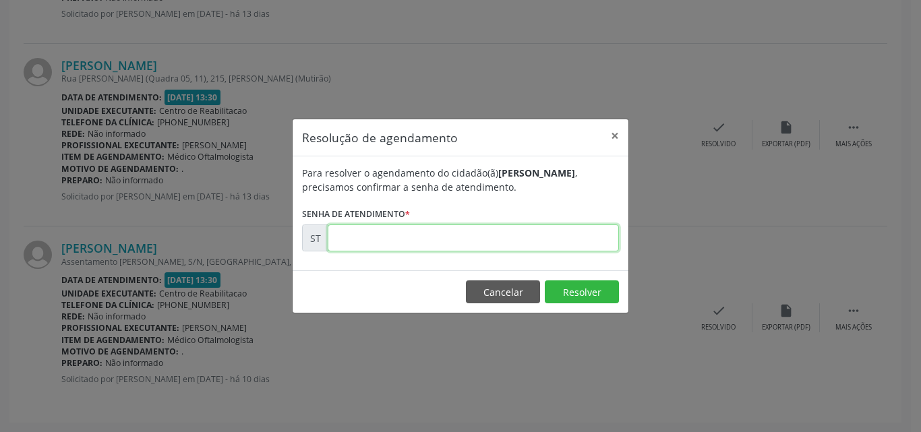
click at [365, 236] on input "text" at bounding box center [473, 238] width 291 height 27
type input "00014640"
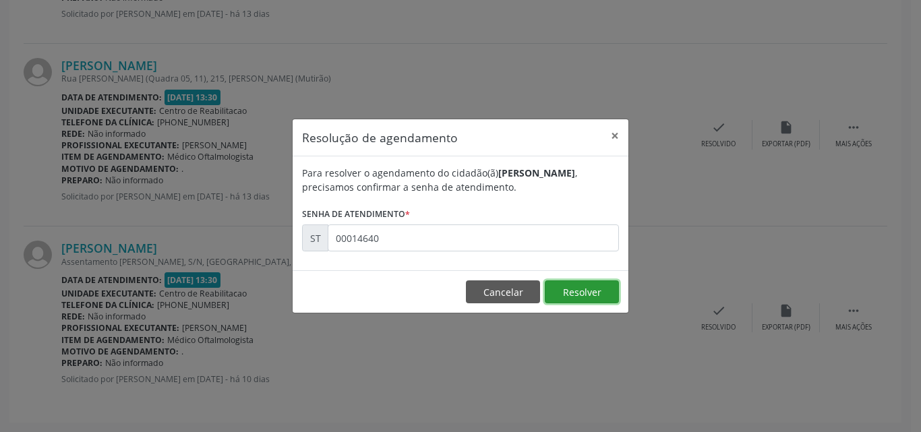
click at [566, 287] on button "Resolver" at bounding box center [582, 291] width 74 height 23
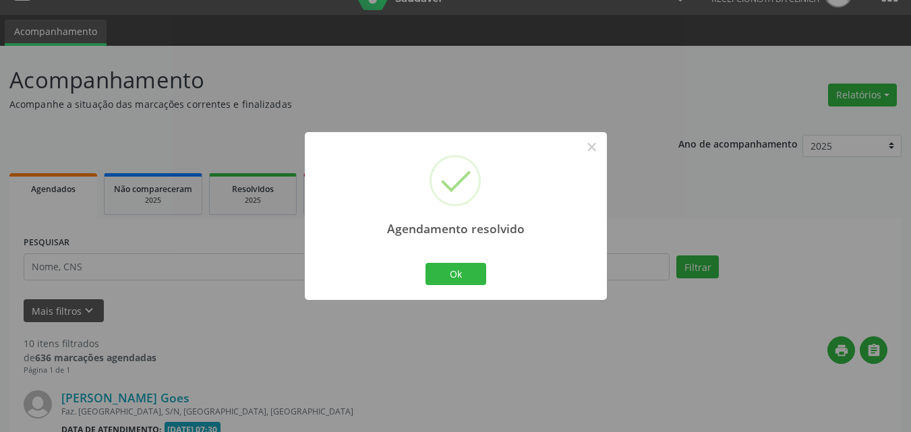
scroll to position [1823, 0]
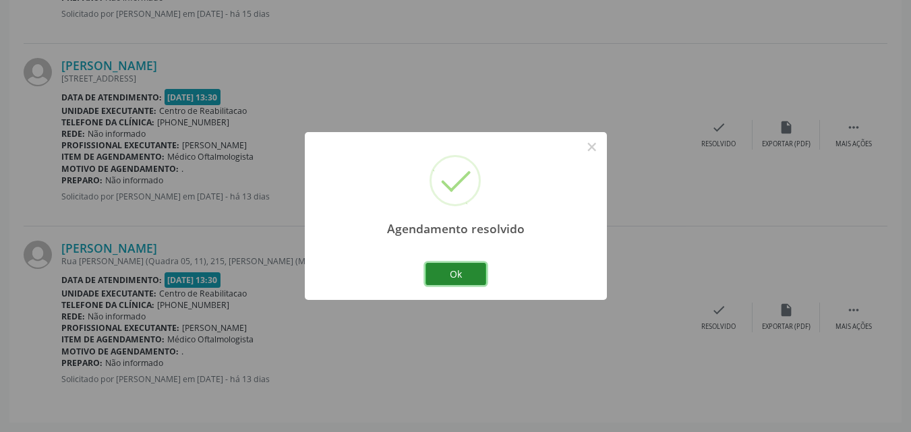
click at [466, 275] on button "Ok" at bounding box center [455, 274] width 61 height 23
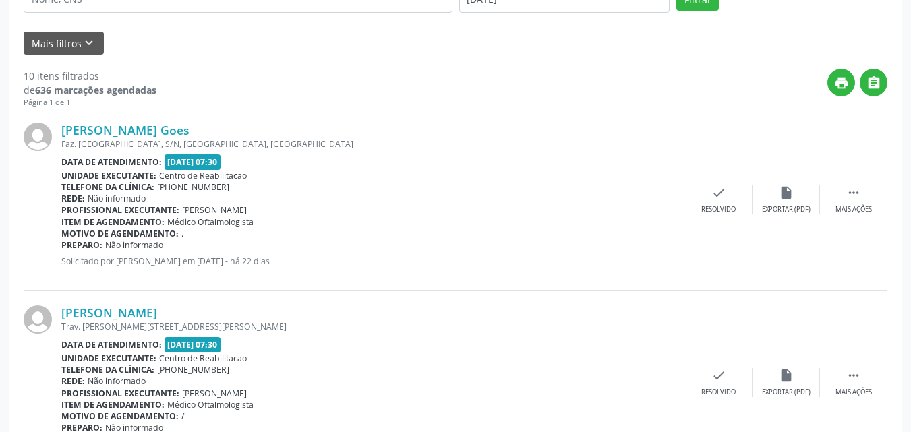
scroll to position [272, 0]
